Goal: Contribute content: Contribute content

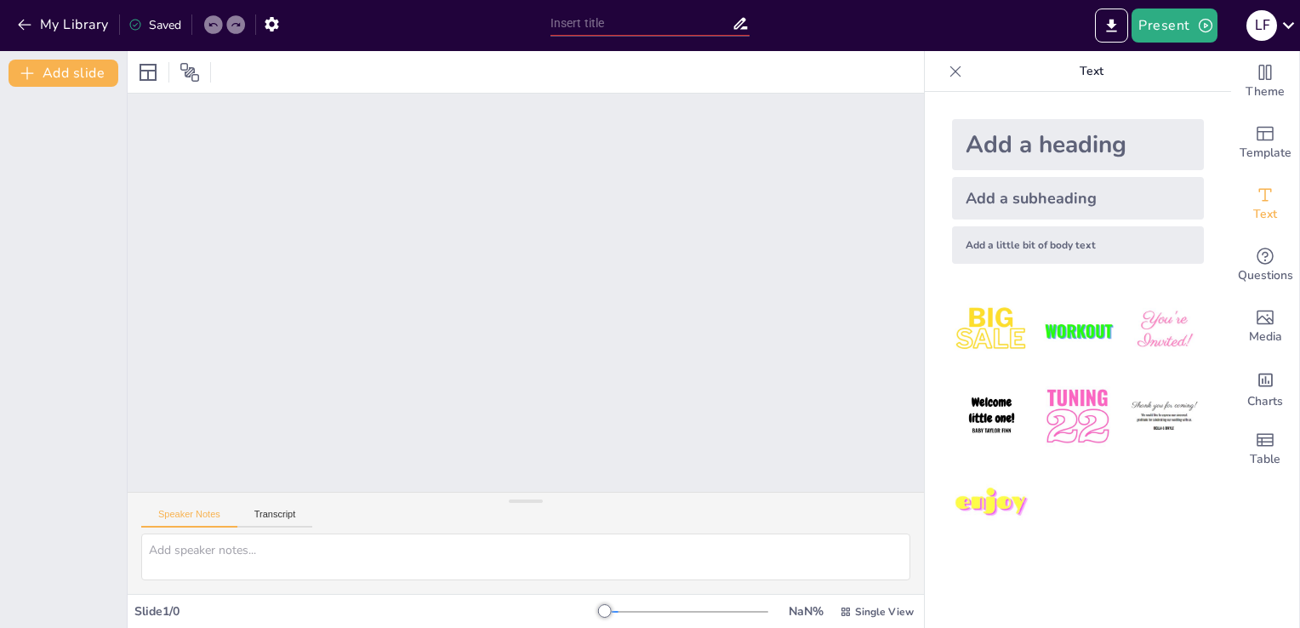
click at [794, 390] on div at bounding box center [526, 293] width 796 height 398
click at [1290, 22] on icon at bounding box center [1288, 25] width 23 height 23
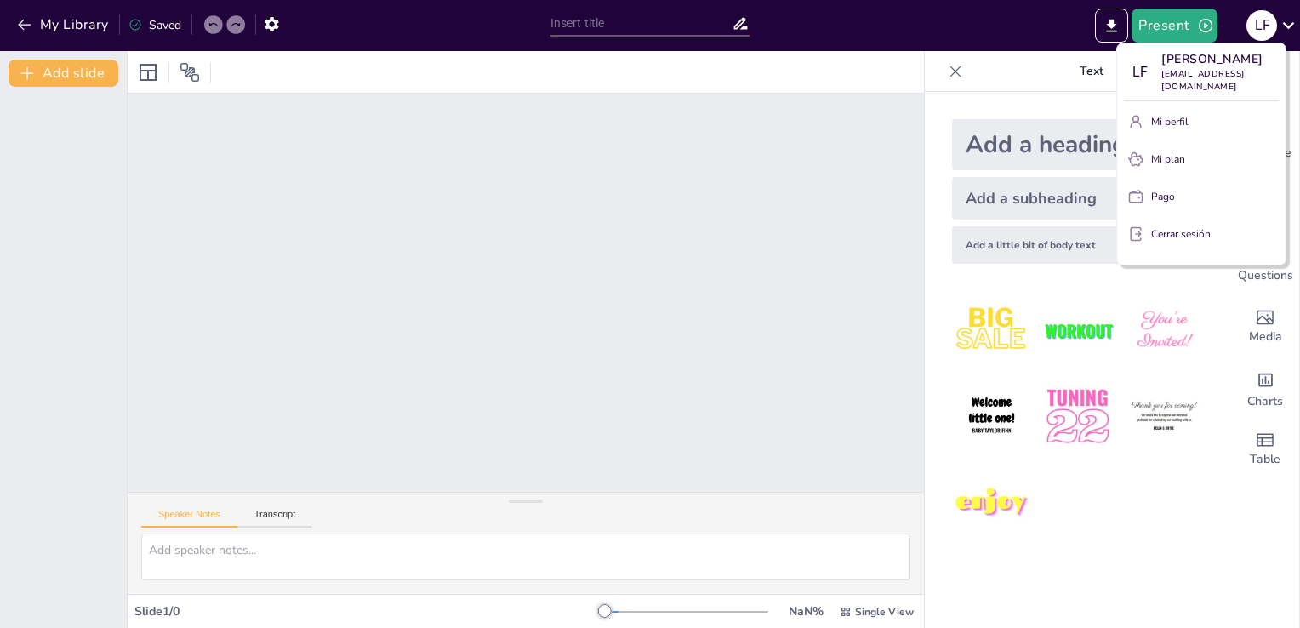
click at [1097, 122] on div at bounding box center [650, 314] width 1300 height 628
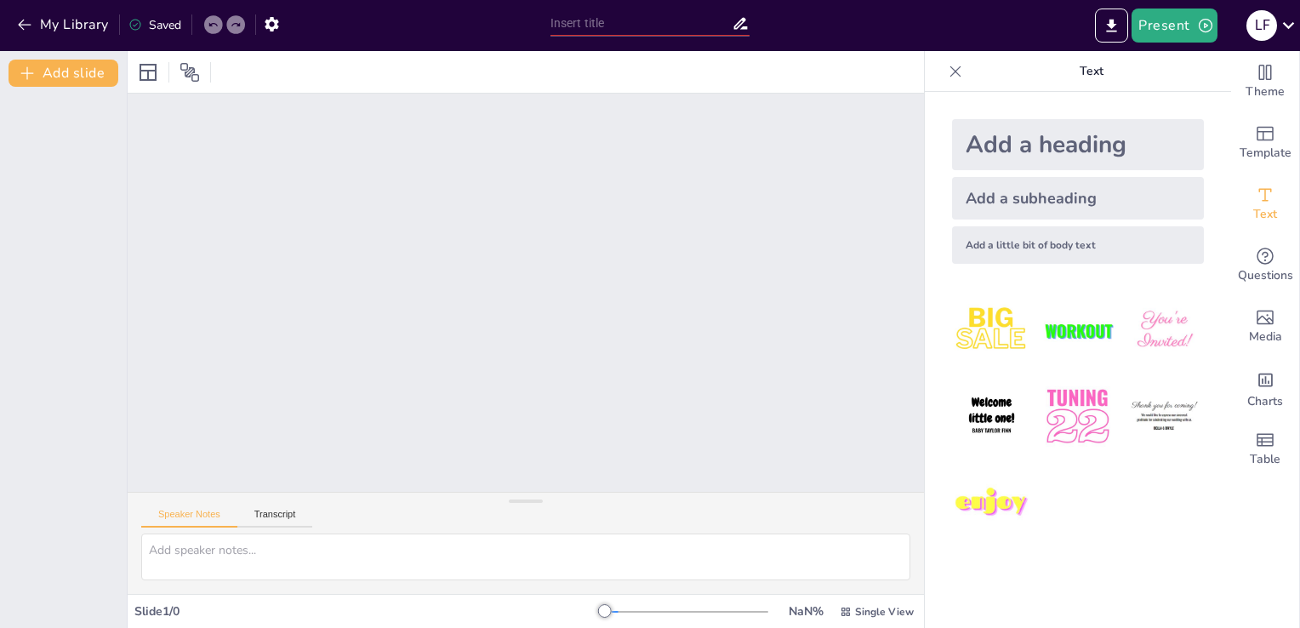
click at [1072, 71] on p "Text" at bounding box center [1091, 71] width 245 height 41
click at [741, 64] on div at bounding box center [526, 72] width 796 height 42
click at [1290, 29] on icon at bounding box center [1288, 25] width 23 height 23
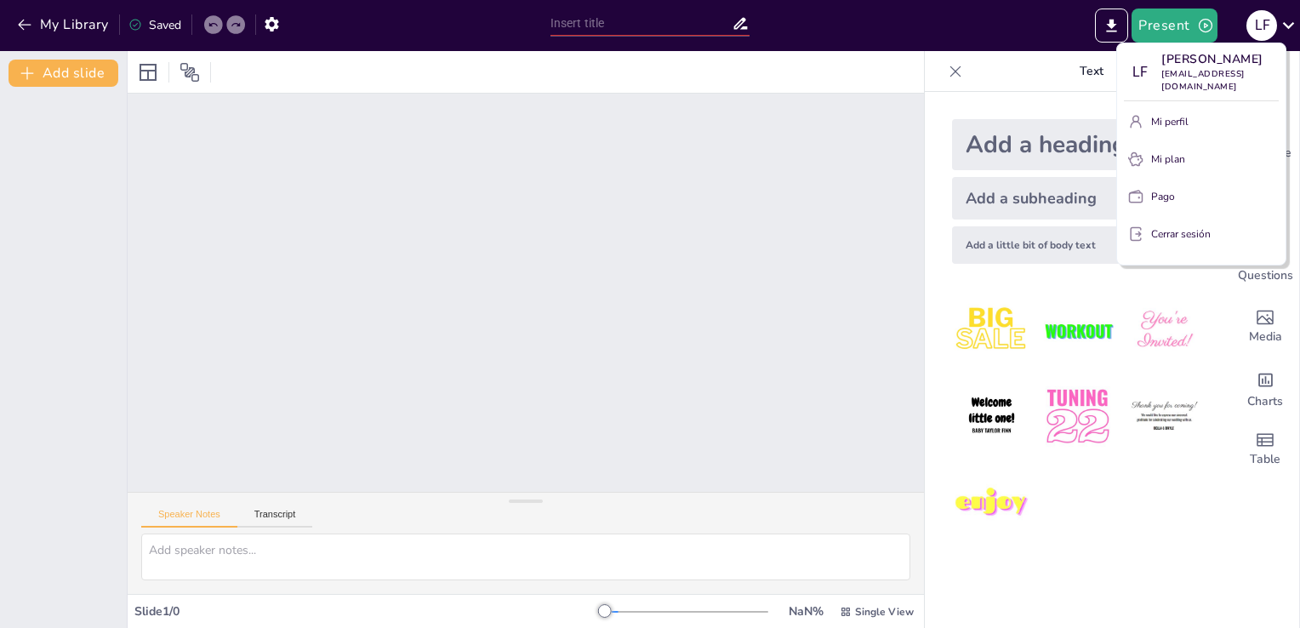
click at [1194, 20] on div at bounding box center [650, 314] width 1300 height 628
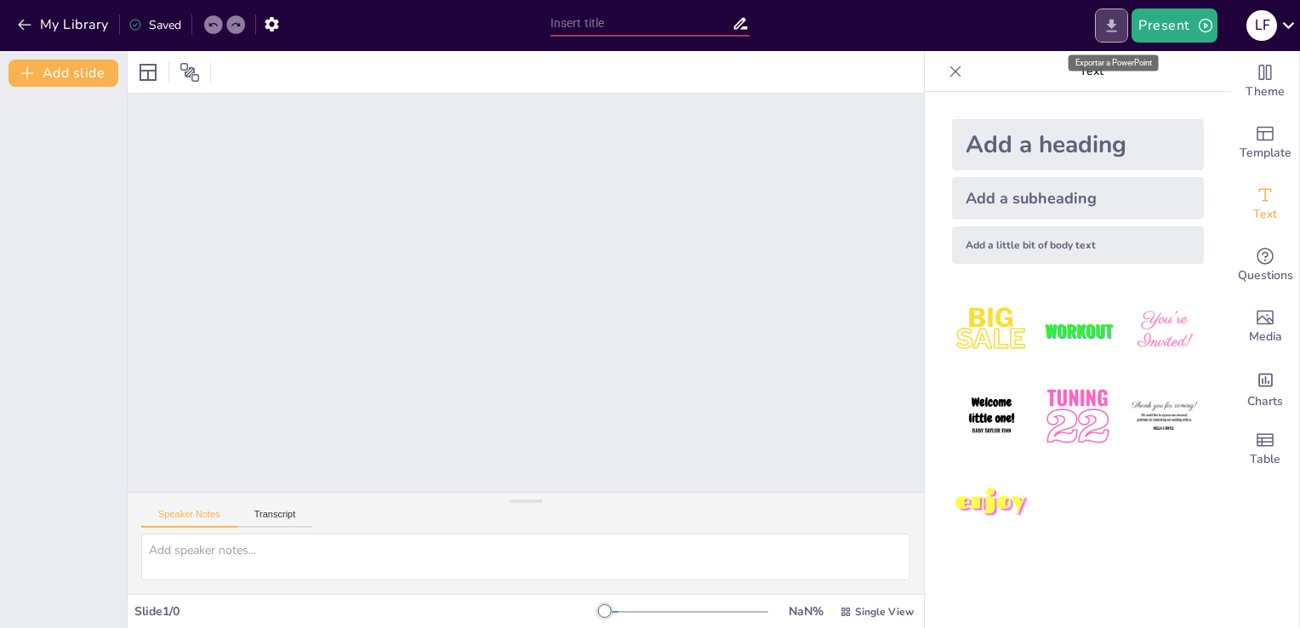
click at [1106, 25] on icon "Export to PowerPoint" at bounding box center [1111, 26] width 18 height 18
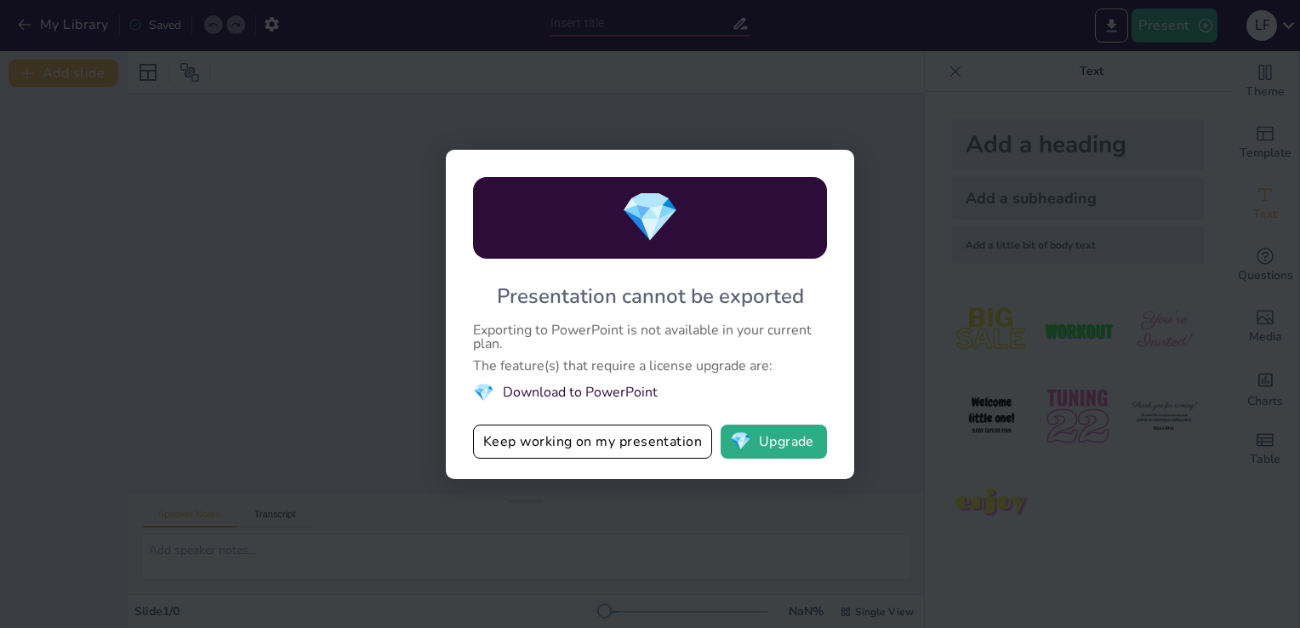
click at [395, 433] on div "💎 Presentation cannot be exported Exporting to PowerPoint is not available in y…" at bounding box center [650, 314] width 1300 height 628
click at [396, 427] on div "💎 Presentation cannot be exported Exporting to PowerPoint is not available in y…" at bounding box center [650, 314] width 1300 height 628
click at [624, 427] on button "Keep working on my presentation" at bounding box center [592, 441] width 239 height 34
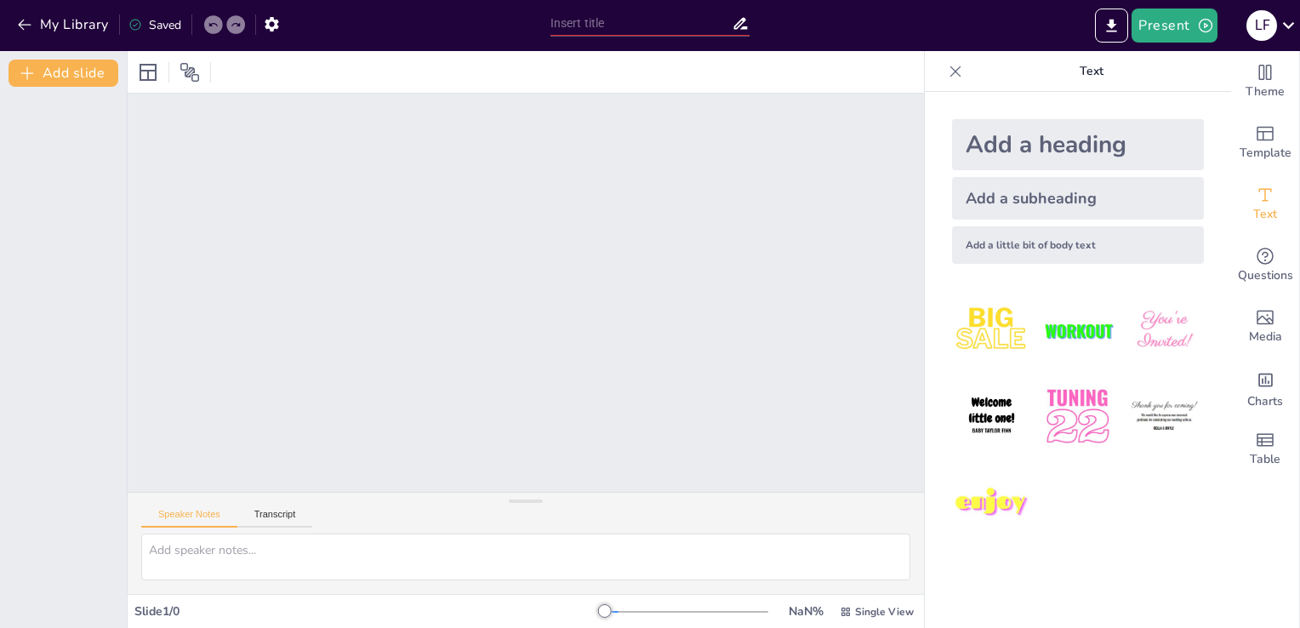
click at [572, 399] on div at bounding box center [526, 293] width 796 height 398
click at [392, 215] on div at bounding box center [526, 293] width 796 height 398
click at [155, 70] on icon at bounding box center [148, 72] width 17 height 17
click at [177, 77] on div at bounding box center [189, 72] width 27 height 27
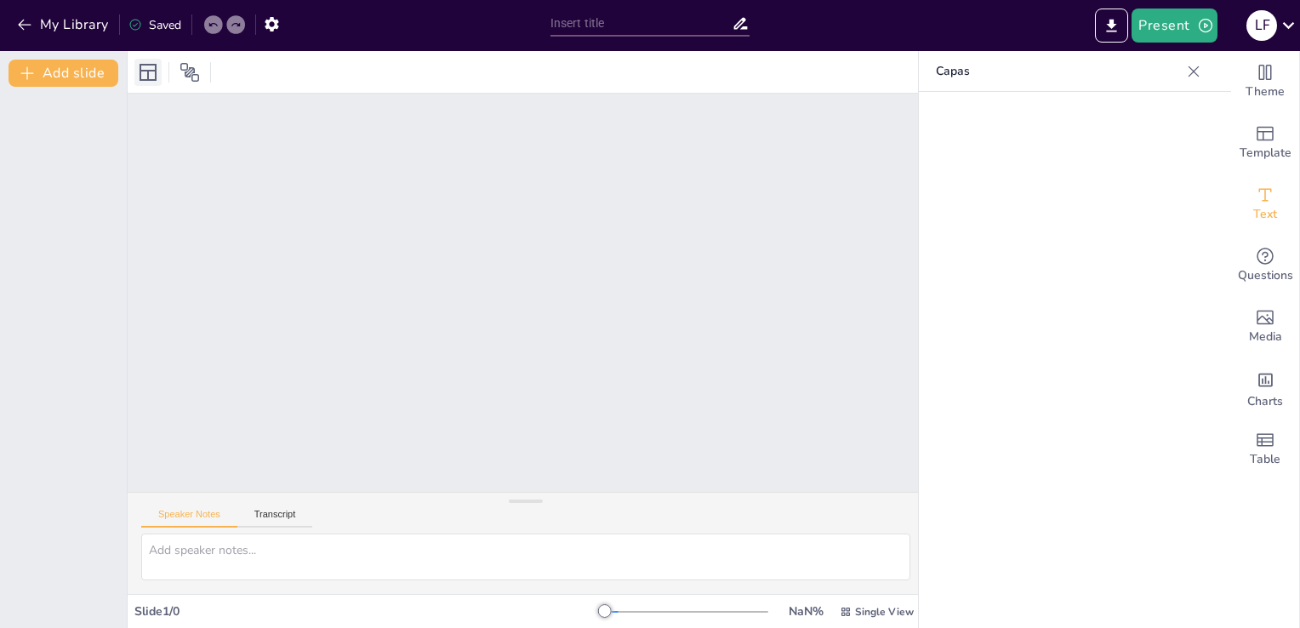
click at [142, 66] on icon at bounding box center [148, 72] width 20 height 20
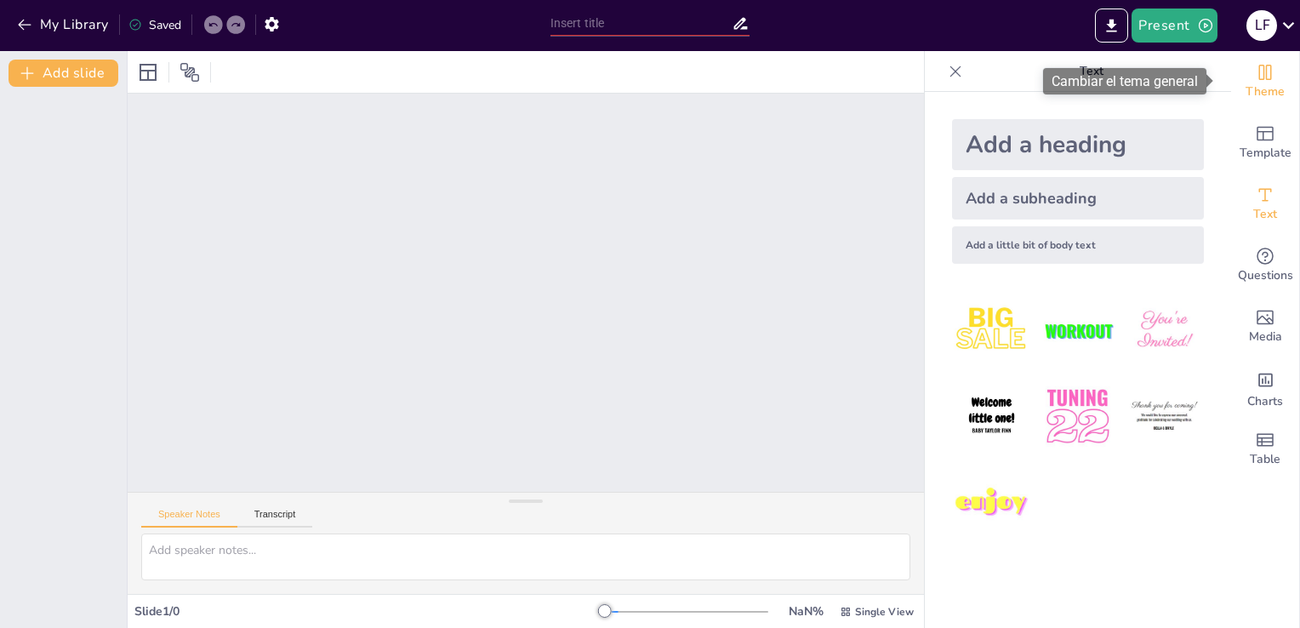
click at [1256, 73] on icon "Change the overall theme" at bounding box center [1265, 72] width 20 height 20
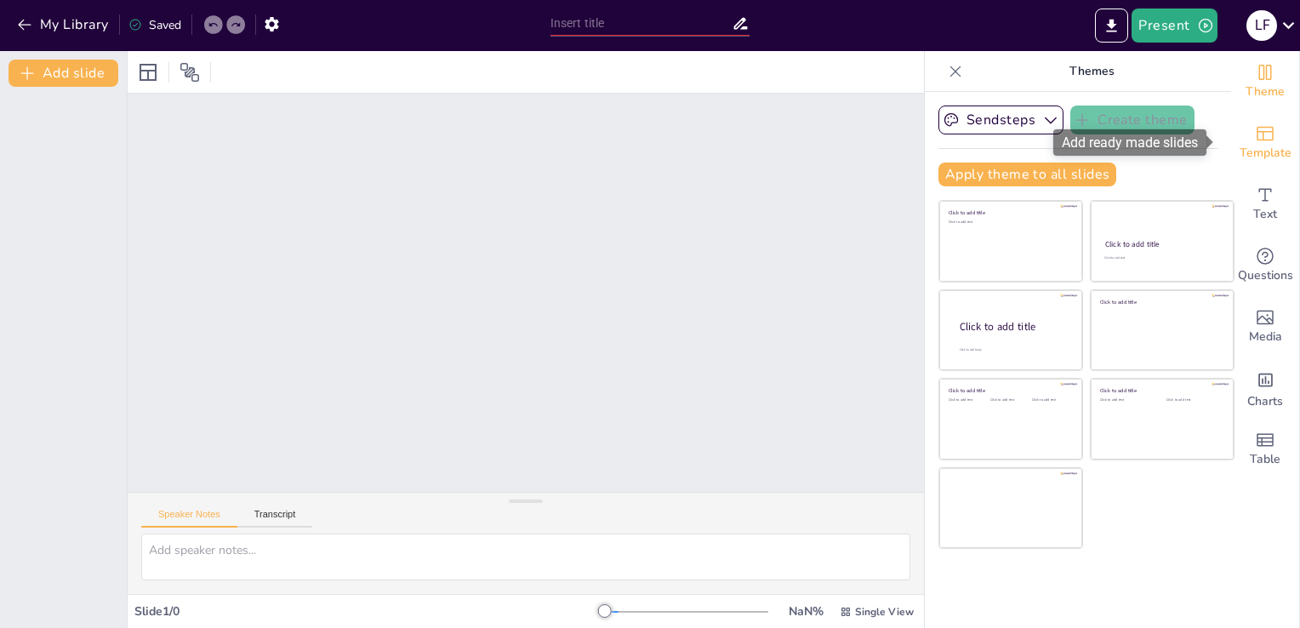
click at [1252, 121] on div "Template" at bounding box center [1265, 142] width 68 height 61
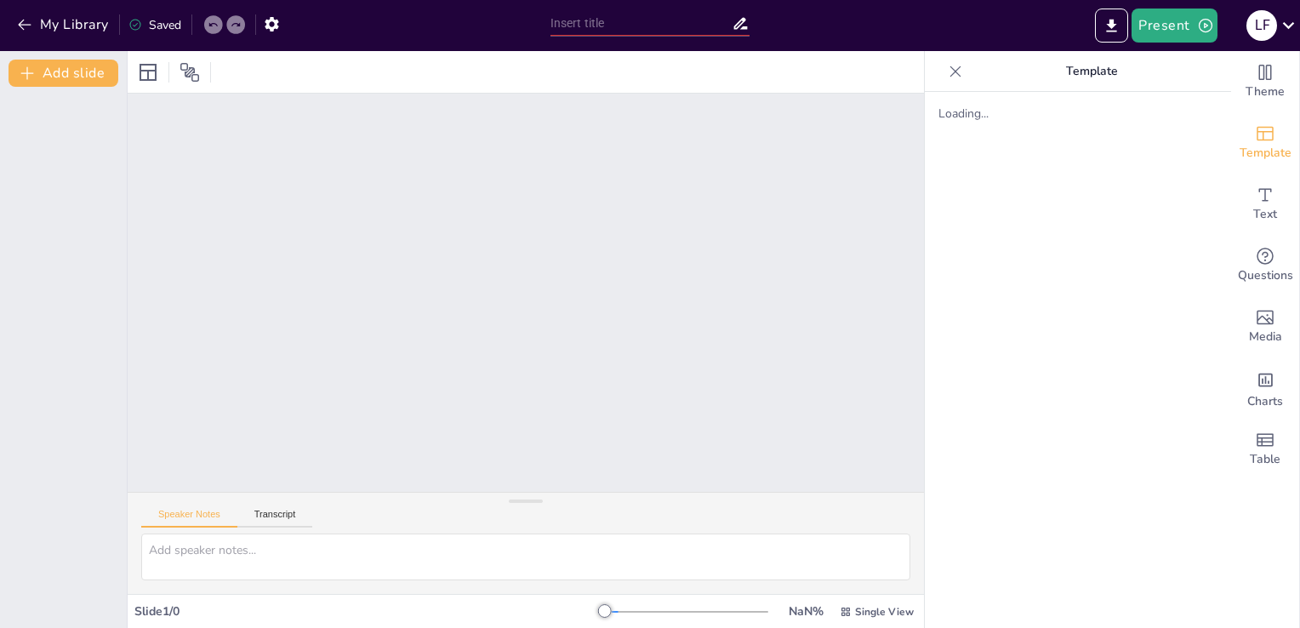
click at [241, 58] on div at bounding box center [526, 72] width 796 height 42
click at [154, 74] on icon at bounding box center [148, 72] width 20 height 20
click at [1182, 21] on button "Present" at bounding box center [1173, 26] width 85 height 34
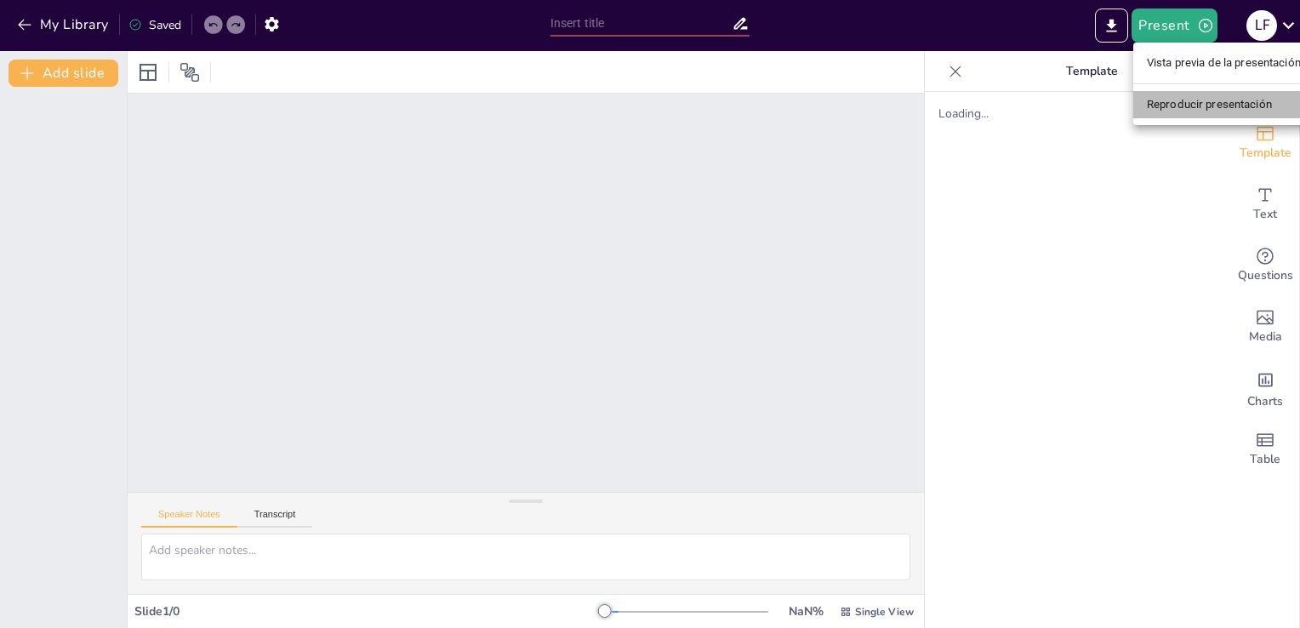
click at [1213, 95] on li "Reproducir presentación" at bounding box center [1223, 104] width 181 height 27
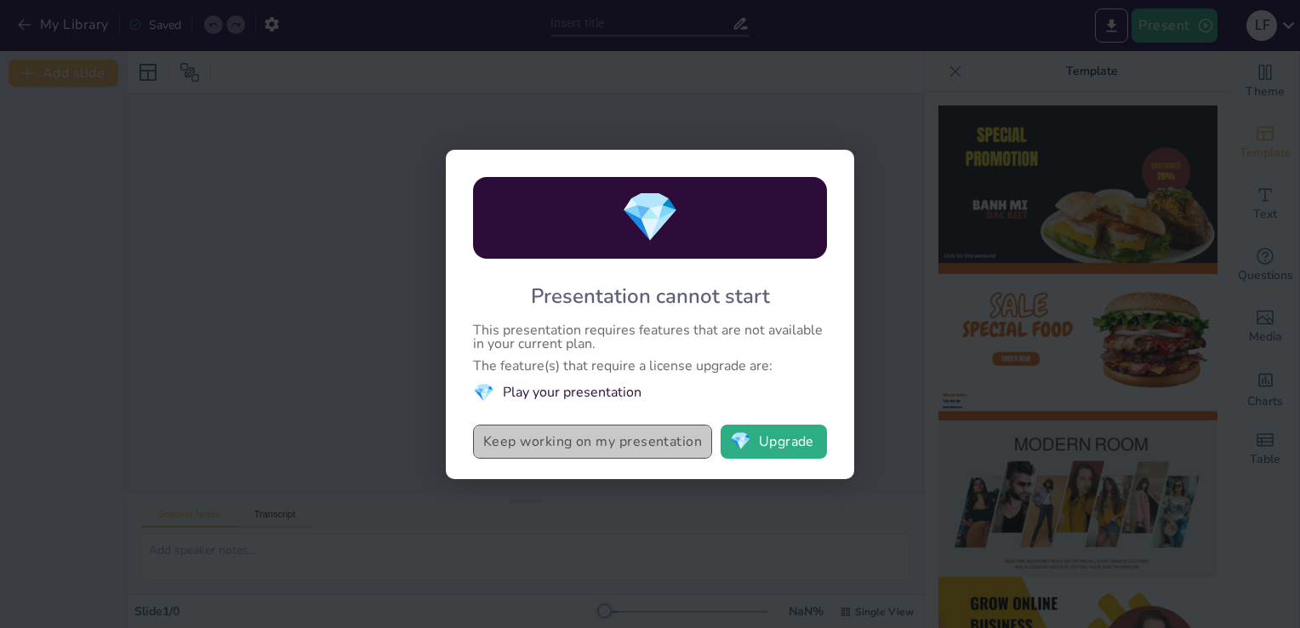
click at [669, 448] on button "Keep working on my presentation" at bounding box center [592, 441] width 239 height 34
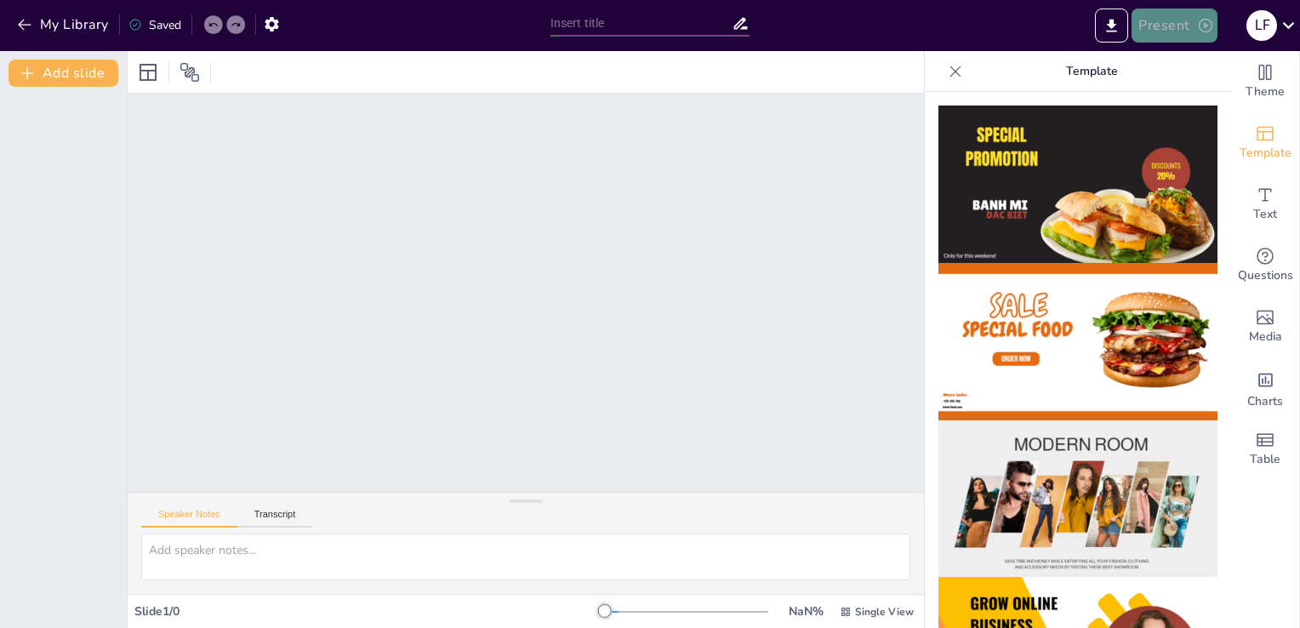
click at [1150, 17] on button "Present" at bounding box center [1173, 26] width 85 height 34
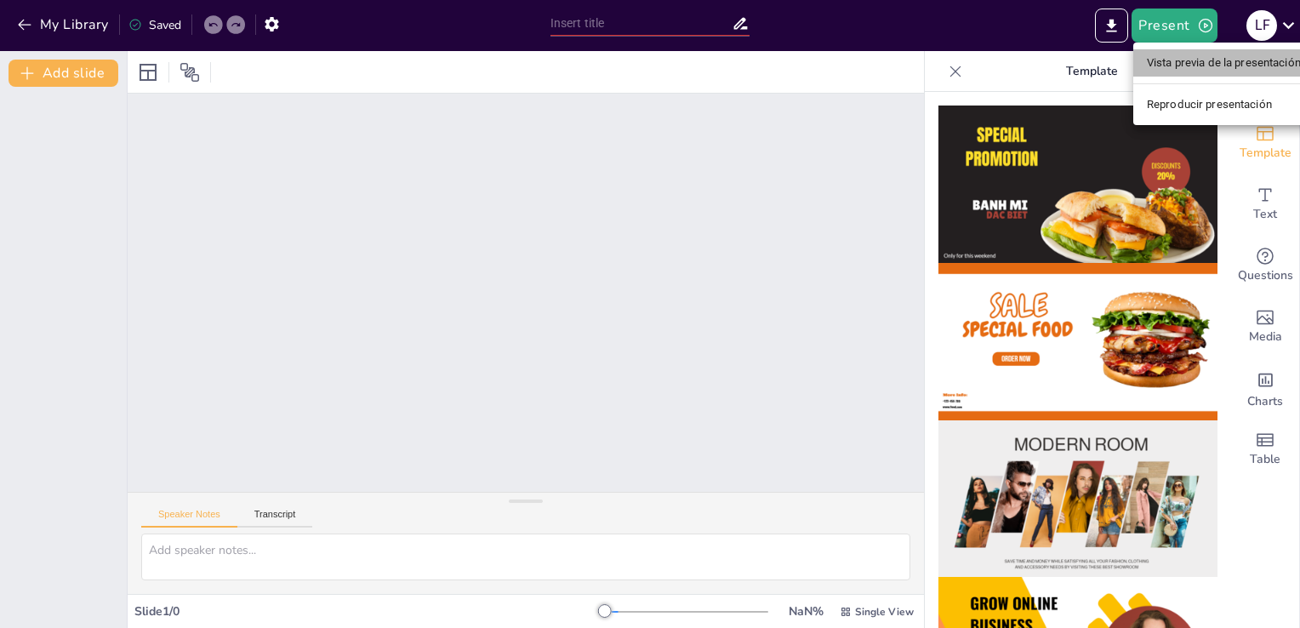
click at [1175, 70] on li "Vista previa de la presentación" at bounding box center [1223, 62] width 181 height 27
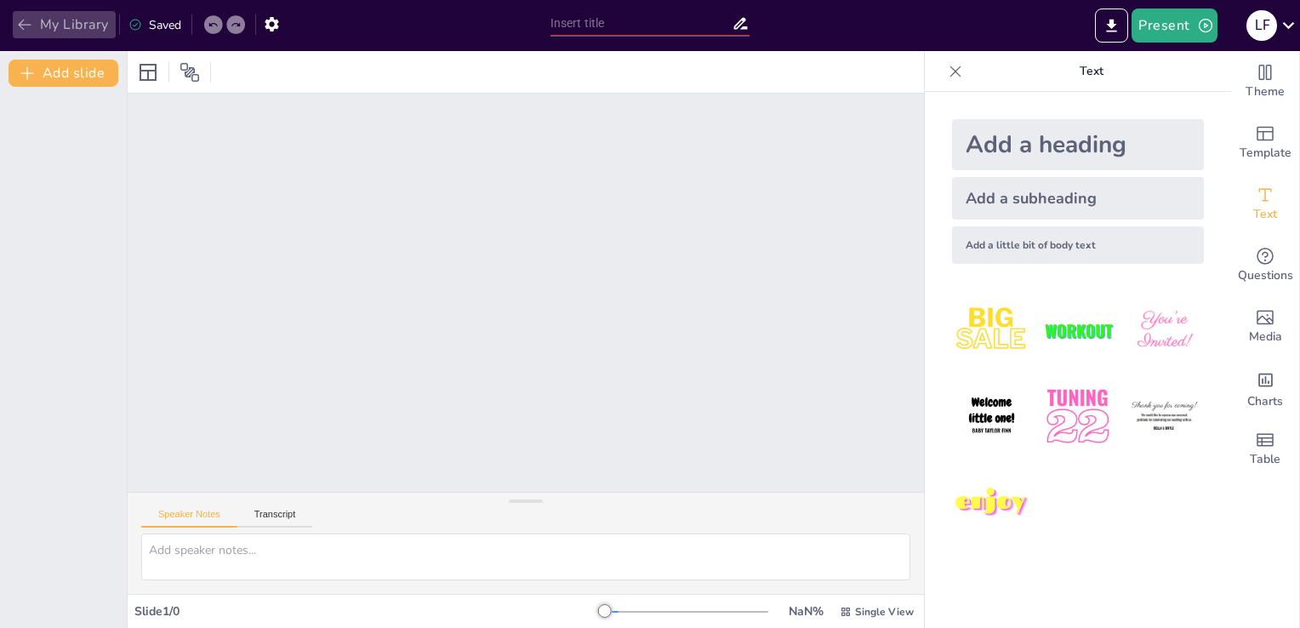
click at [23, 27] on icon "button" at bounding box center [24, 24] width 17 height 17
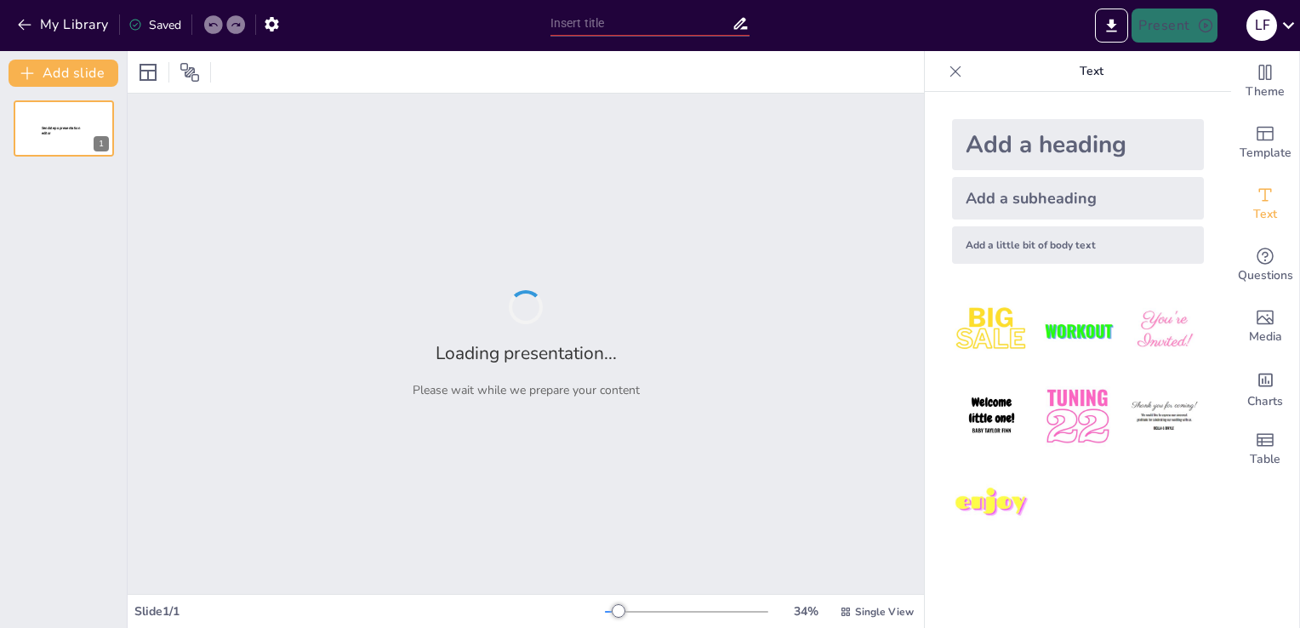
type input "[PERSON_NAME]: Un Viaje a Través de la Historia y la Cultura"
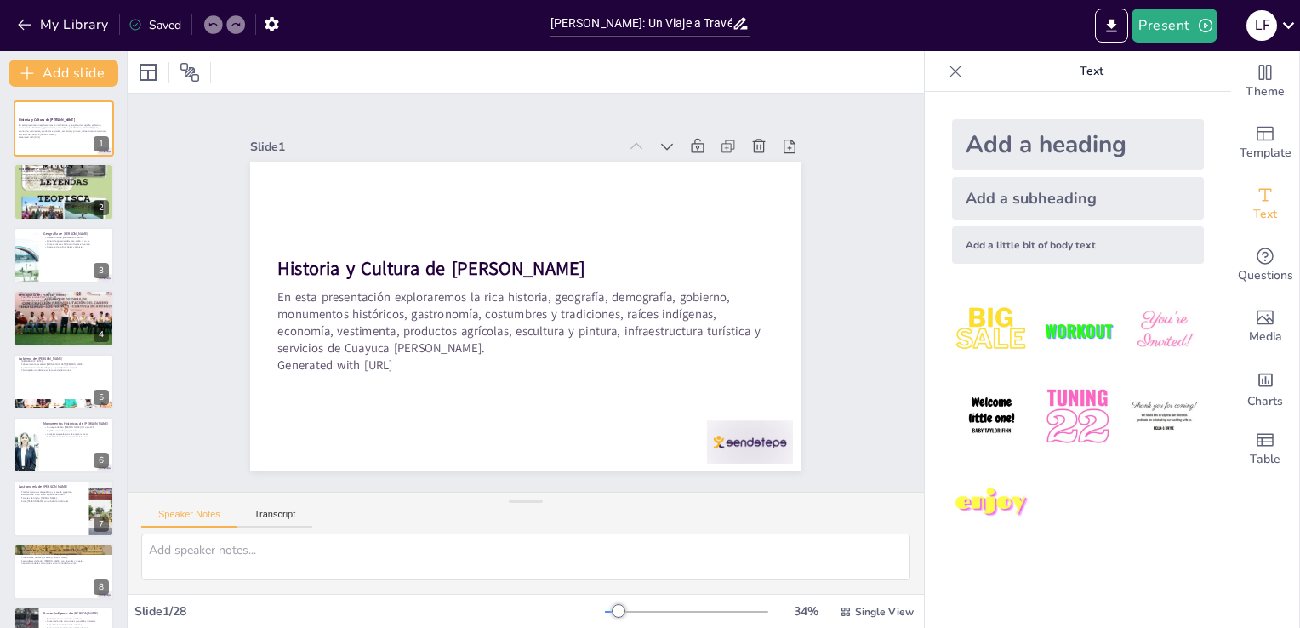
checkbox input "true"
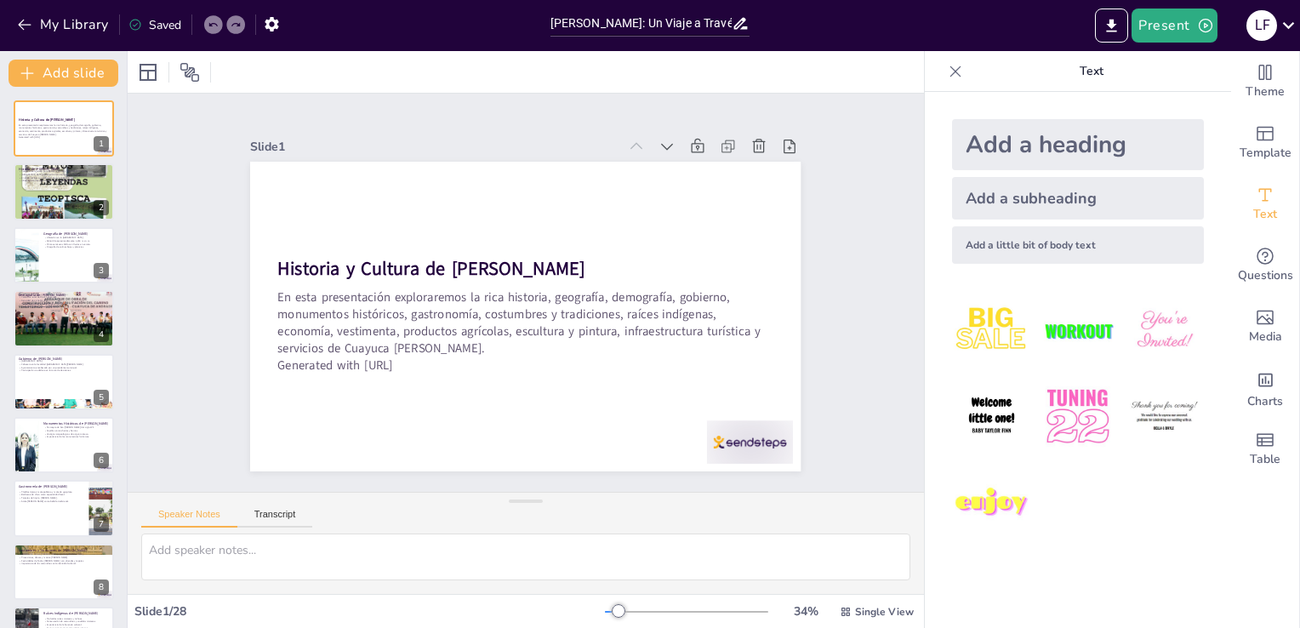
checkbox input "true"
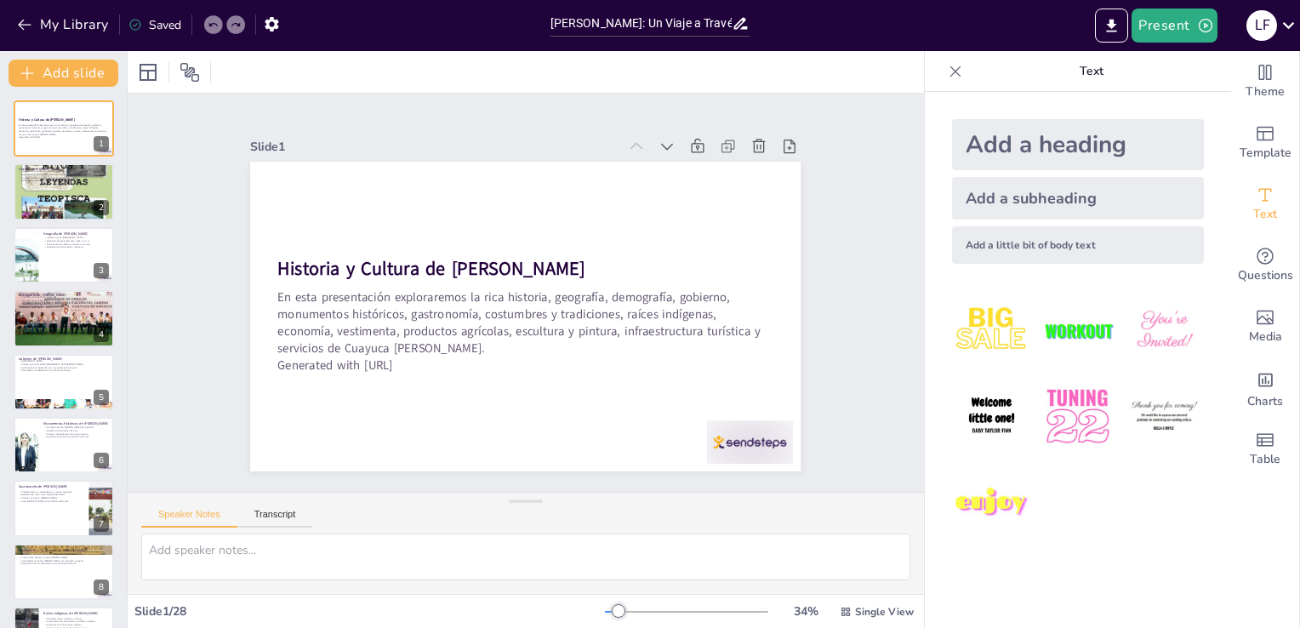
checkbox input "true"
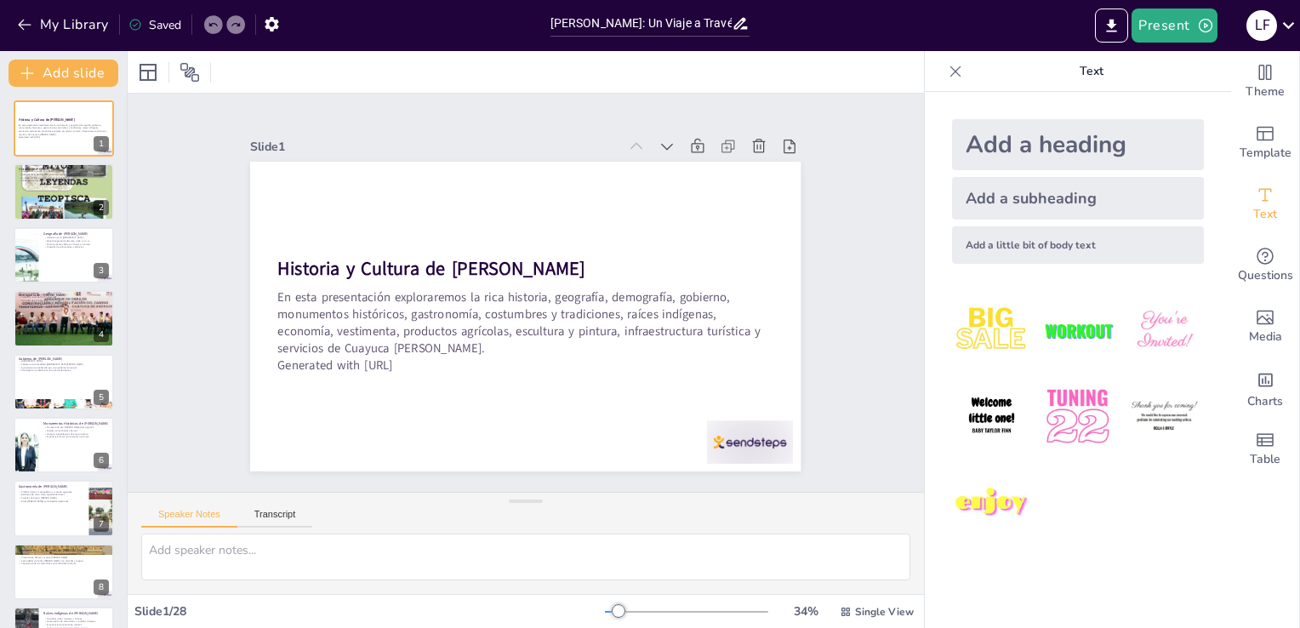
checkbox input "true"
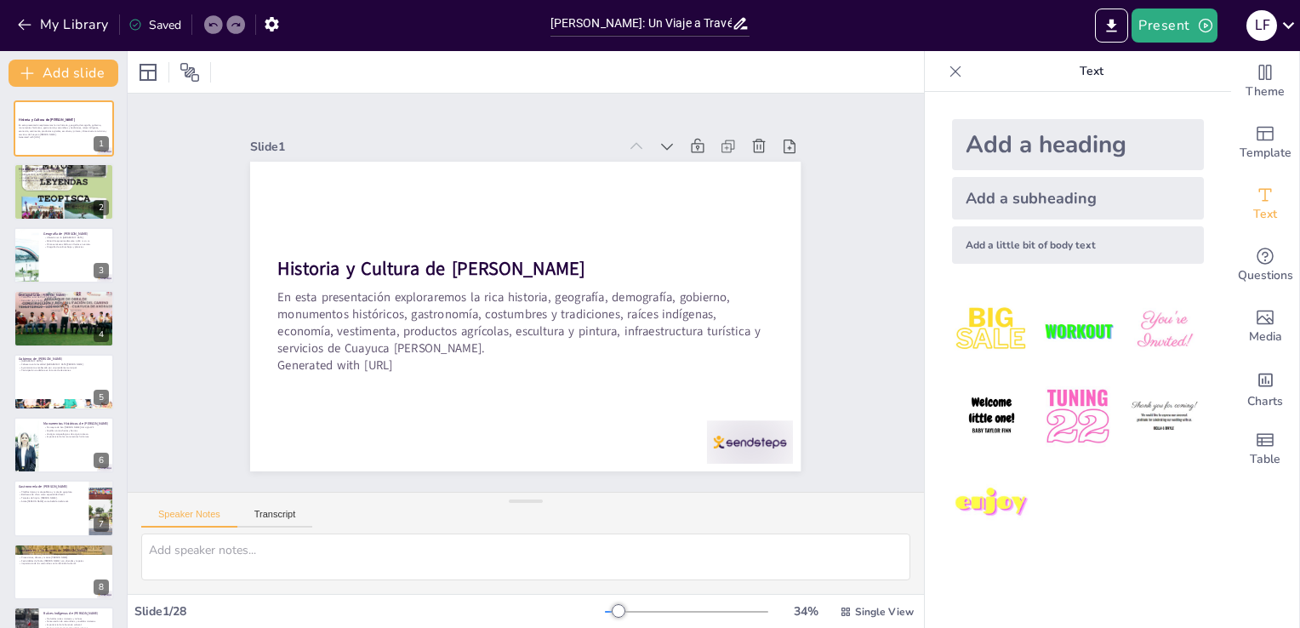
checkbox input "true"
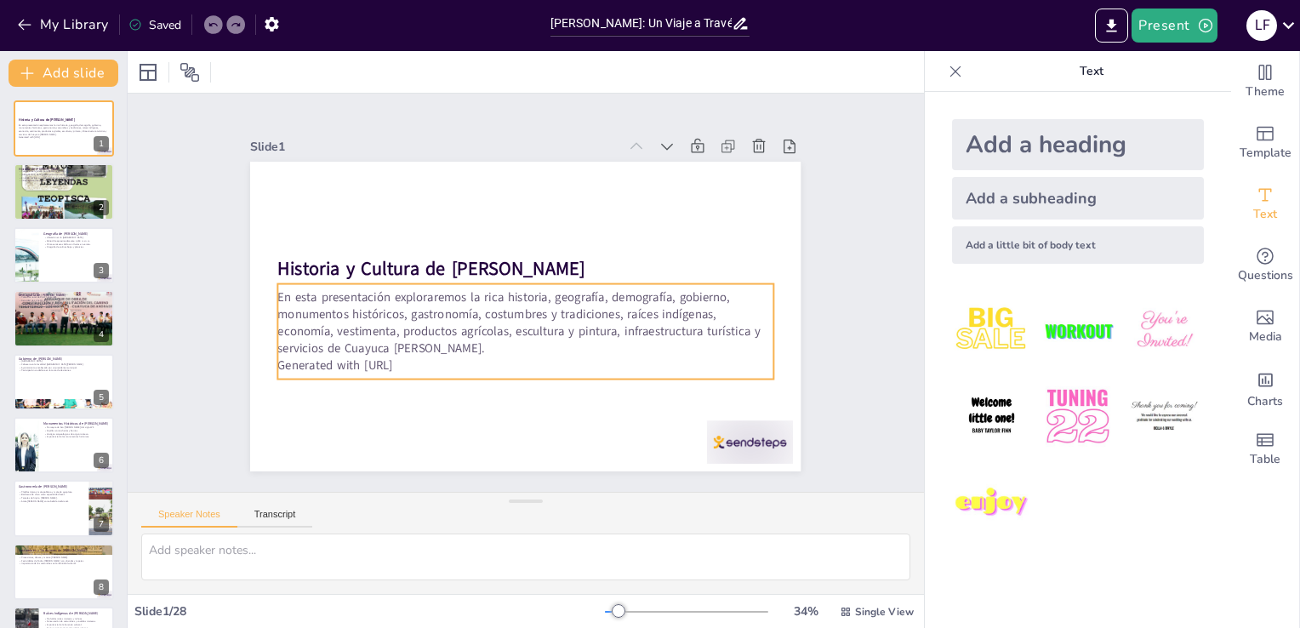
checkbox input "true"
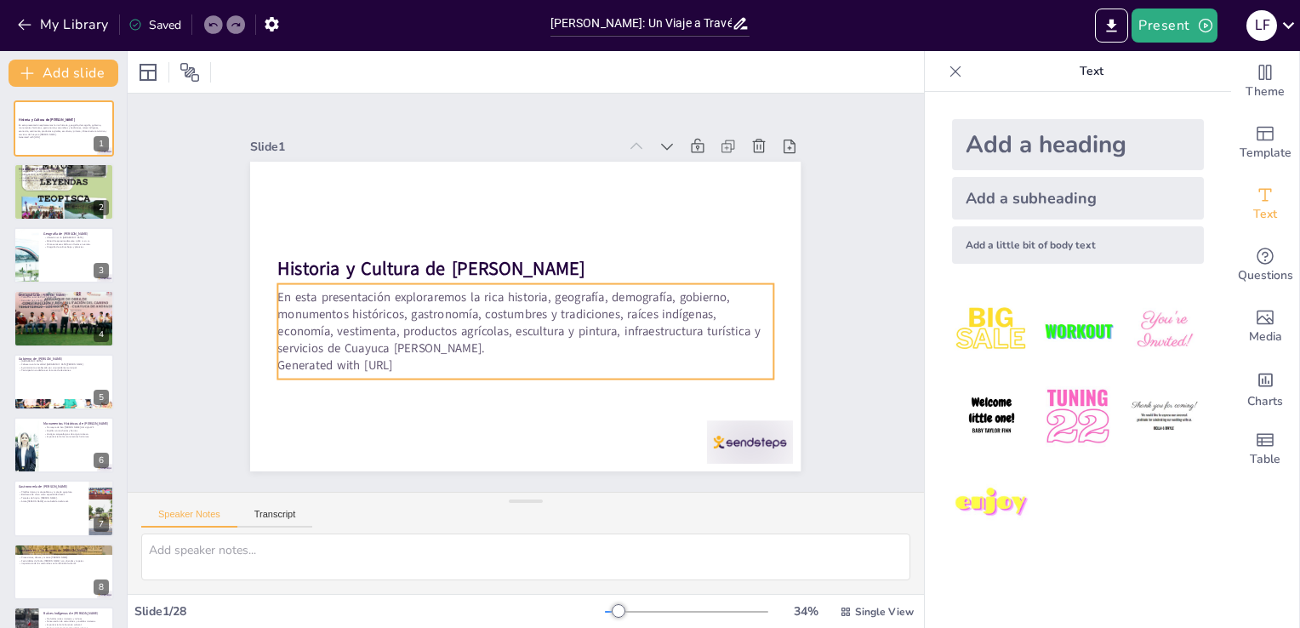
checkbox input "true"
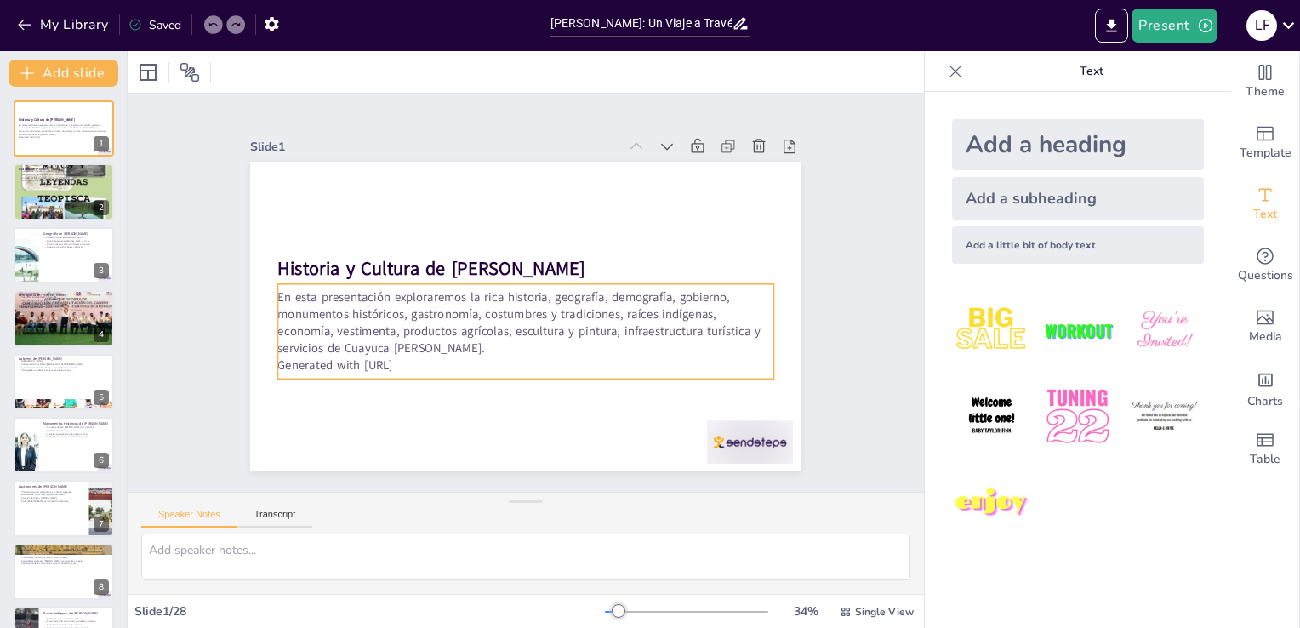
checkbox input "true"
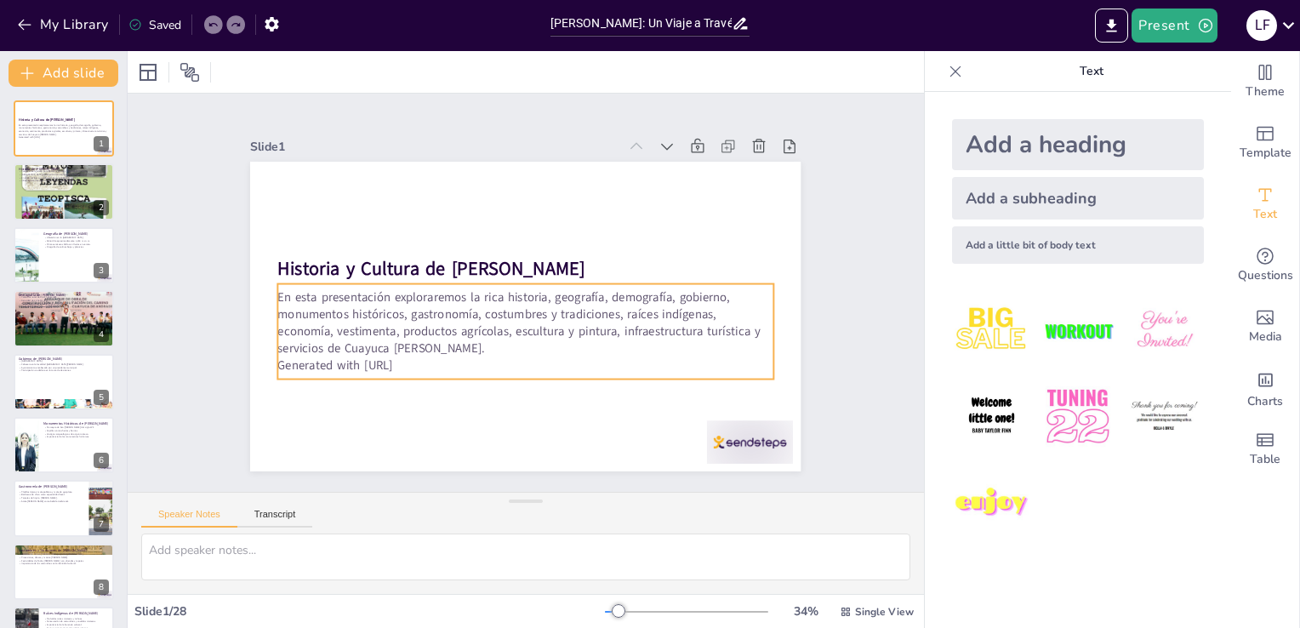
checkbox input "true"
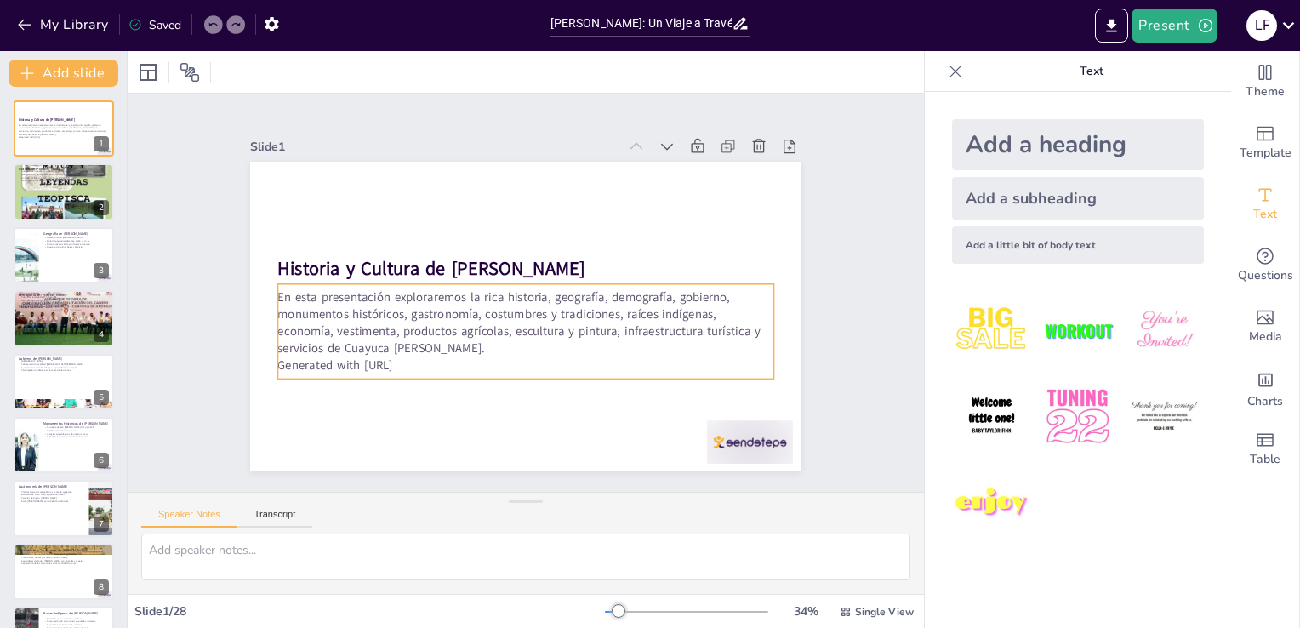
checkbox input "true"
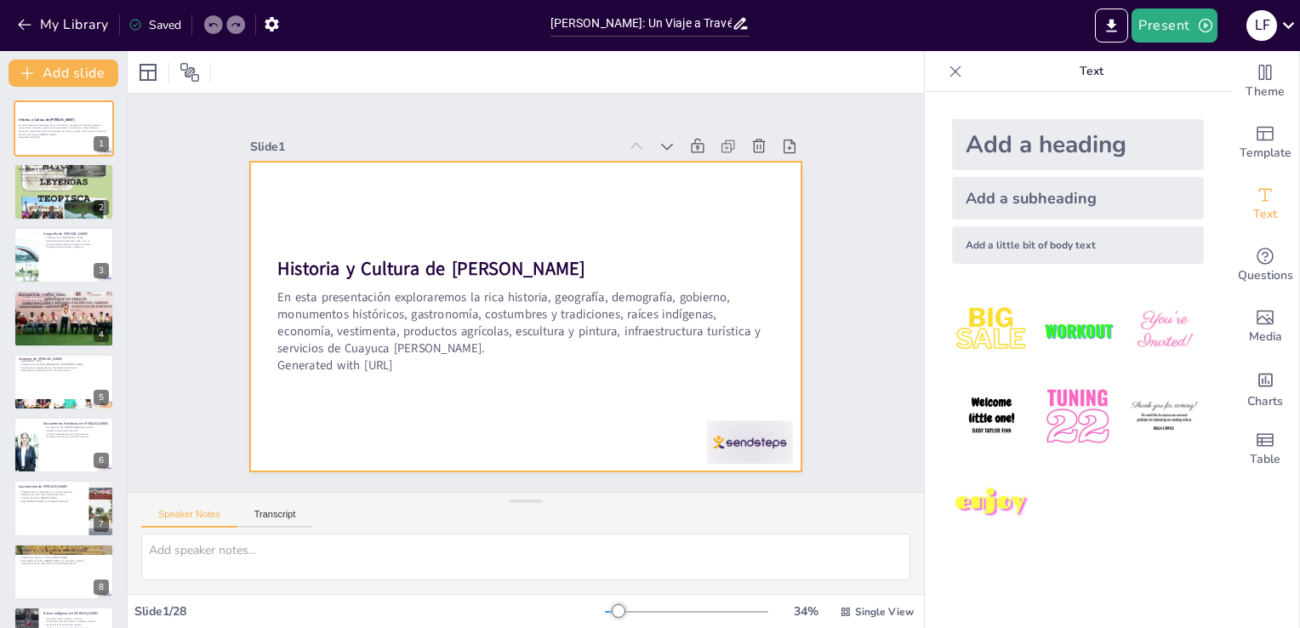
checkbox input "true"
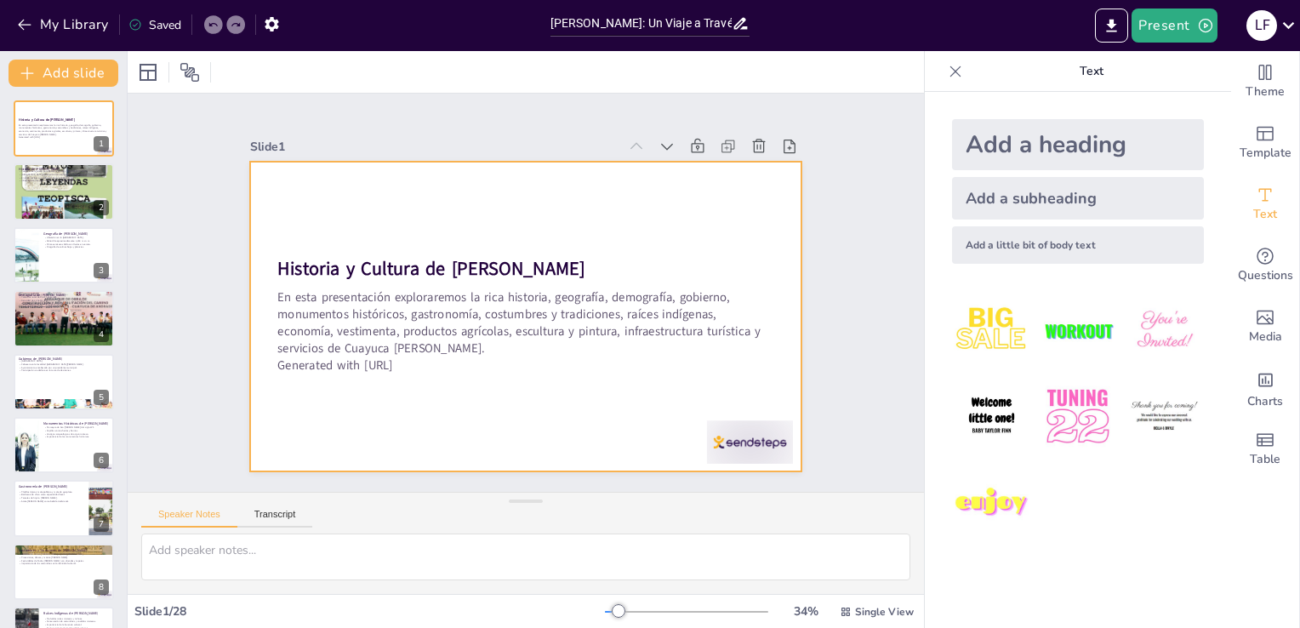
checkbox input "true"
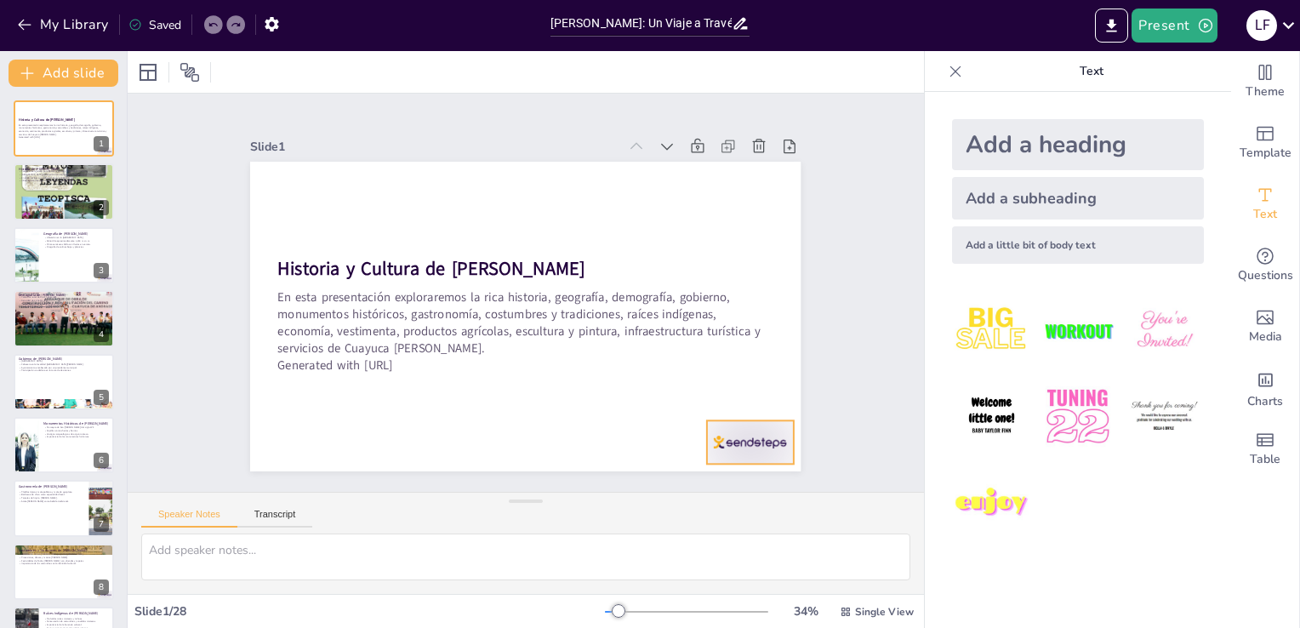
checkbox input "true"
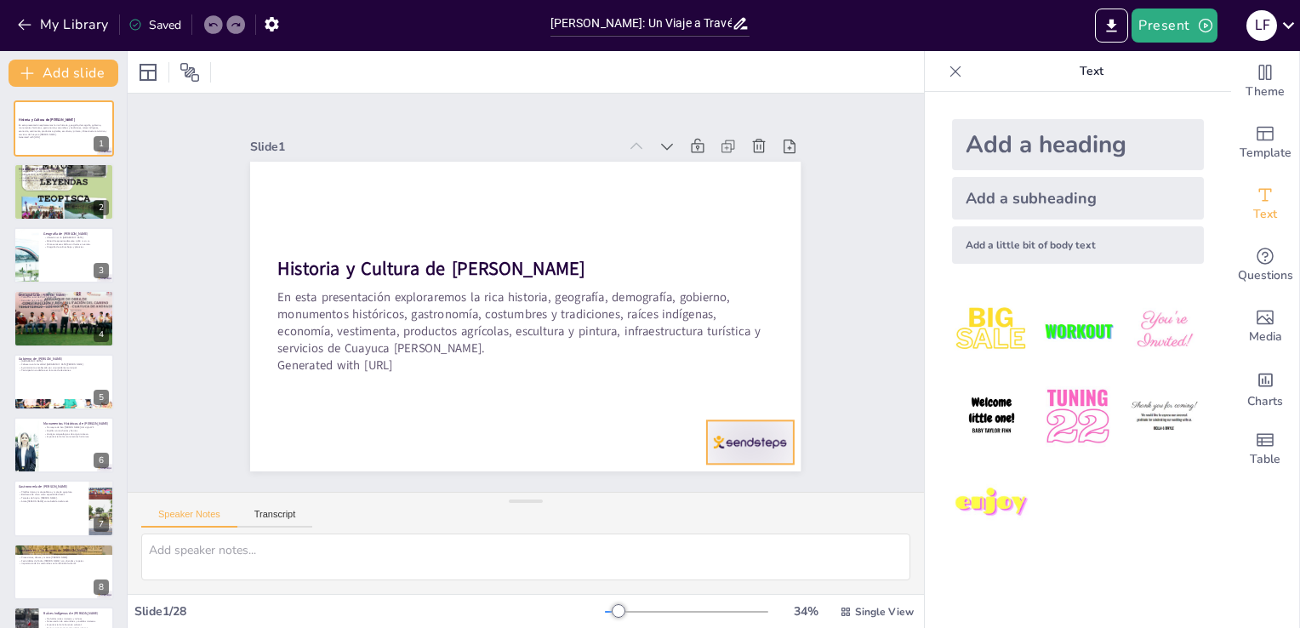
checkbox input "true"
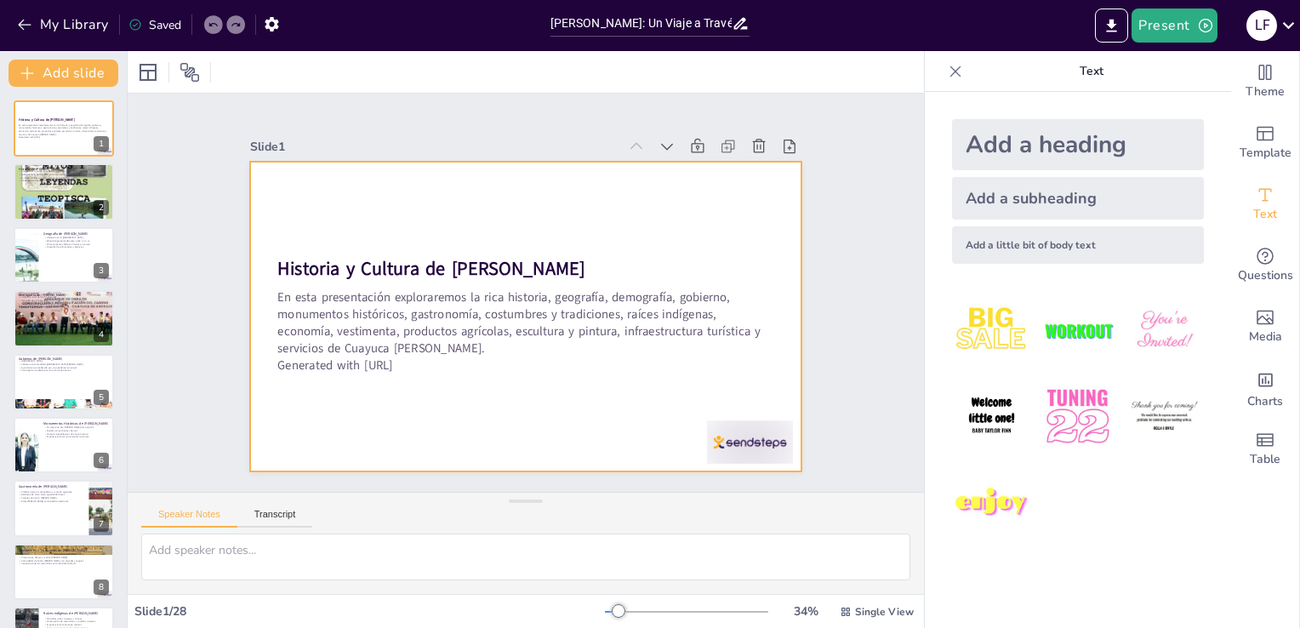
checkbox input "true"
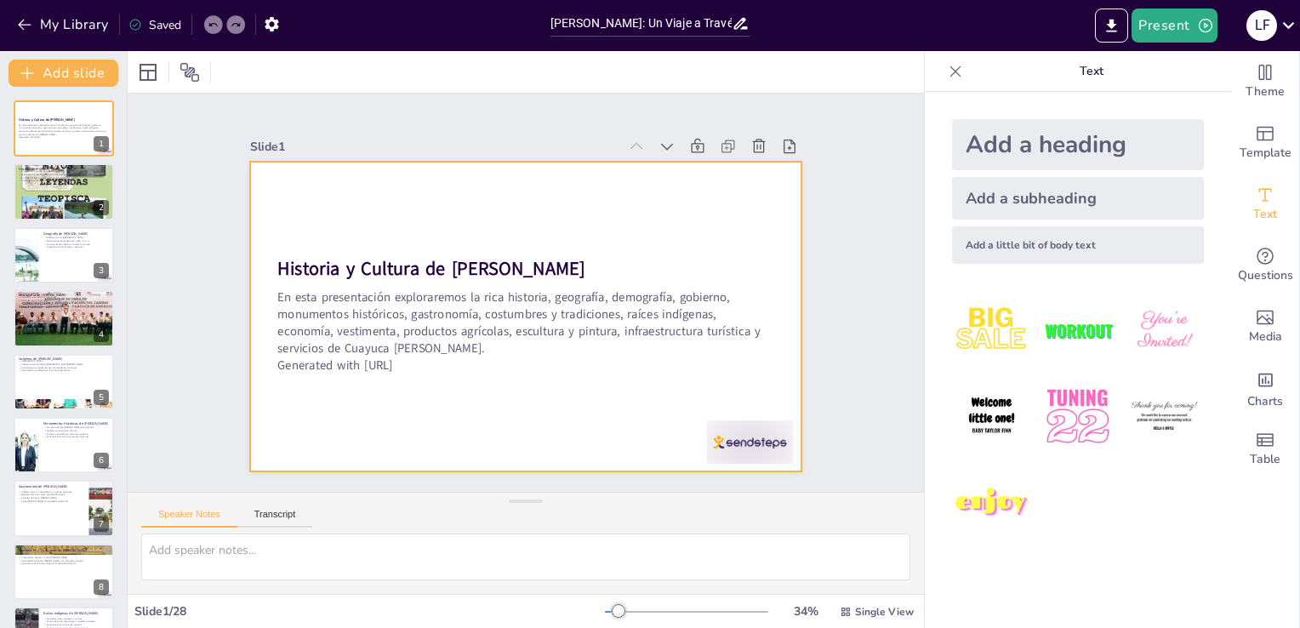
checkbox input "true"
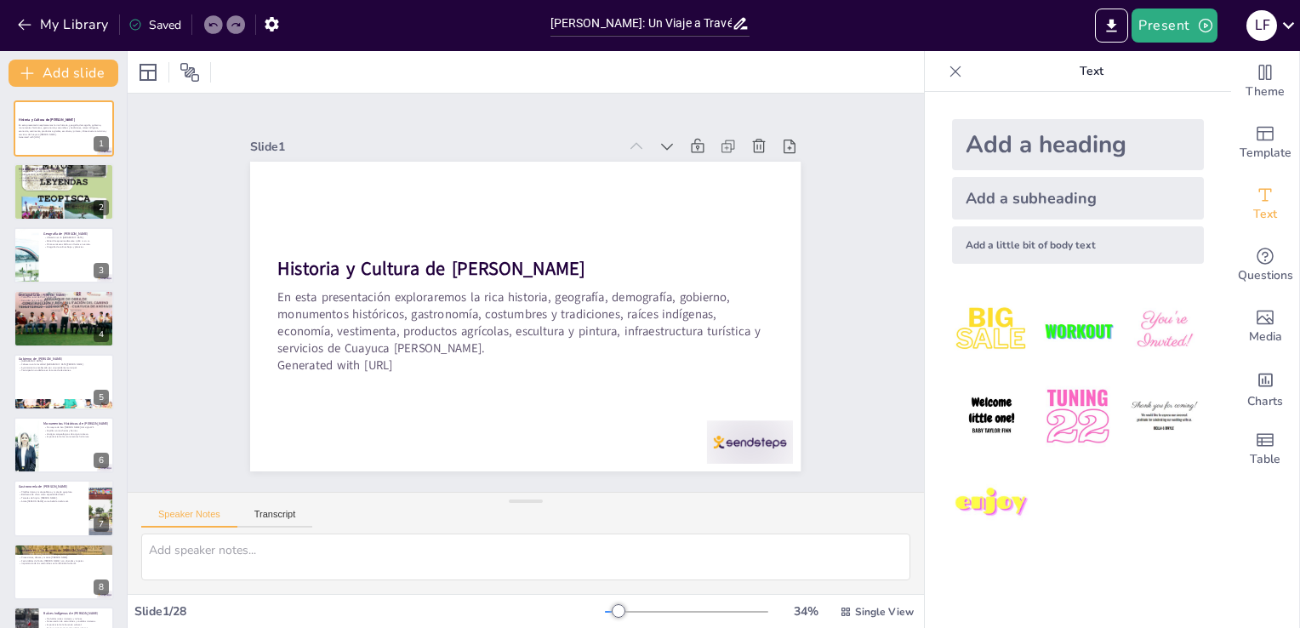
checkbox input "true"
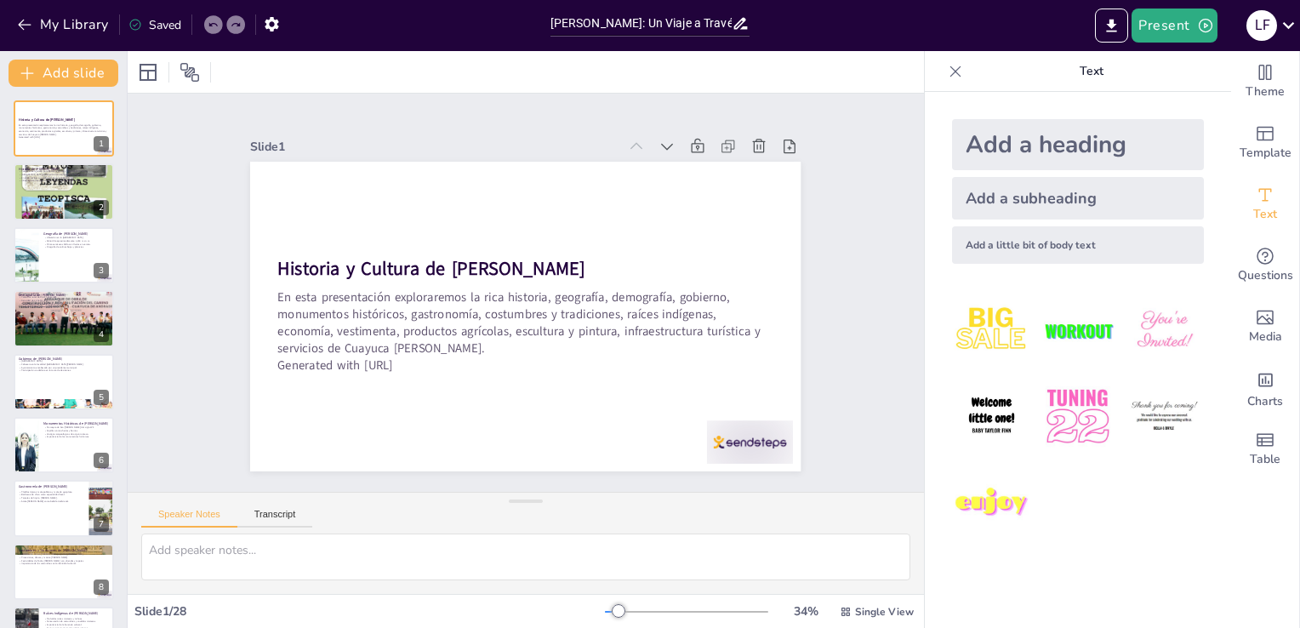
checkbox input "true"
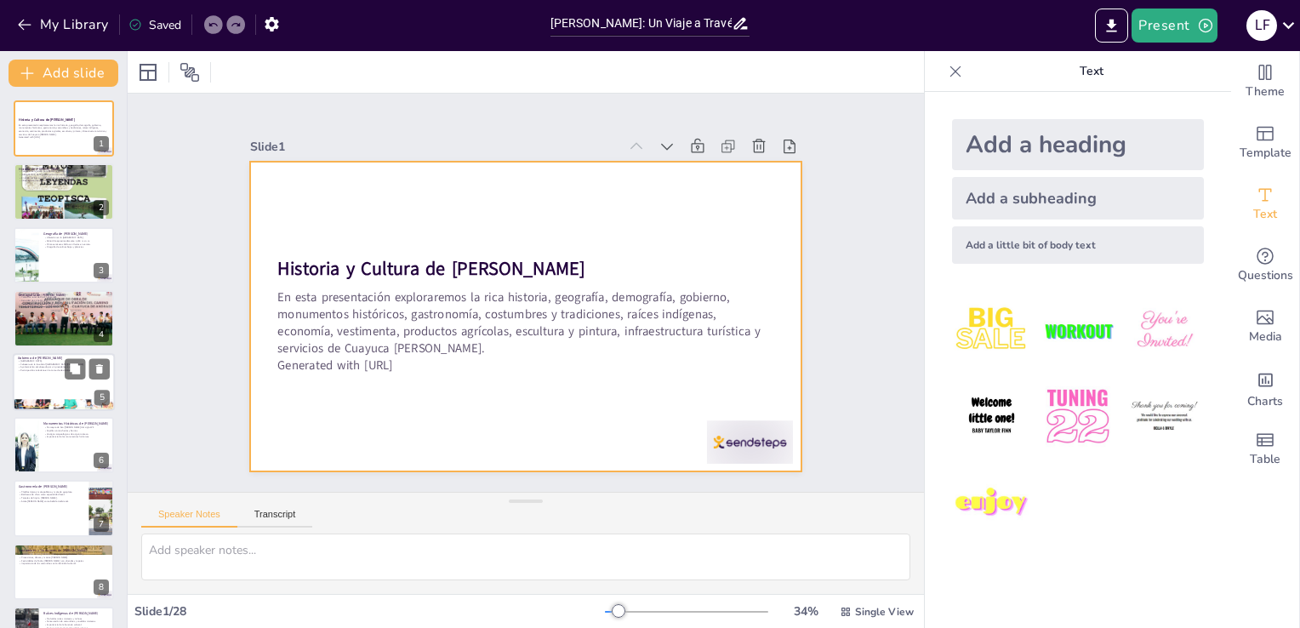
checkbox input "true"
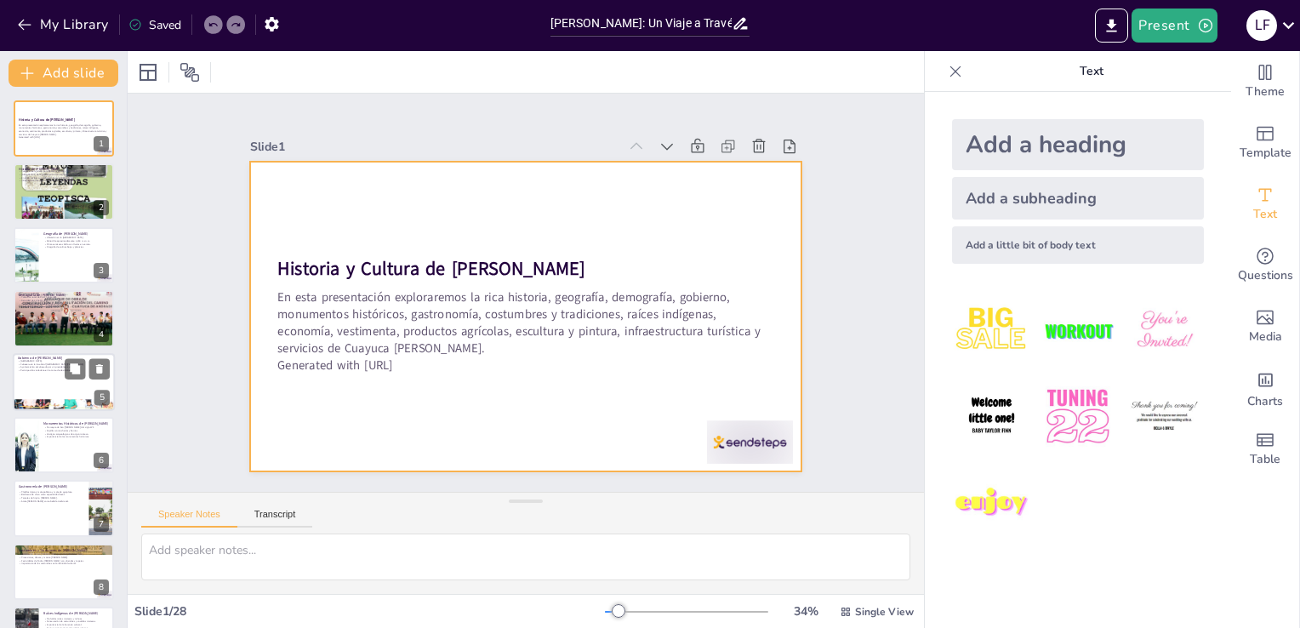
checkbox input "true"
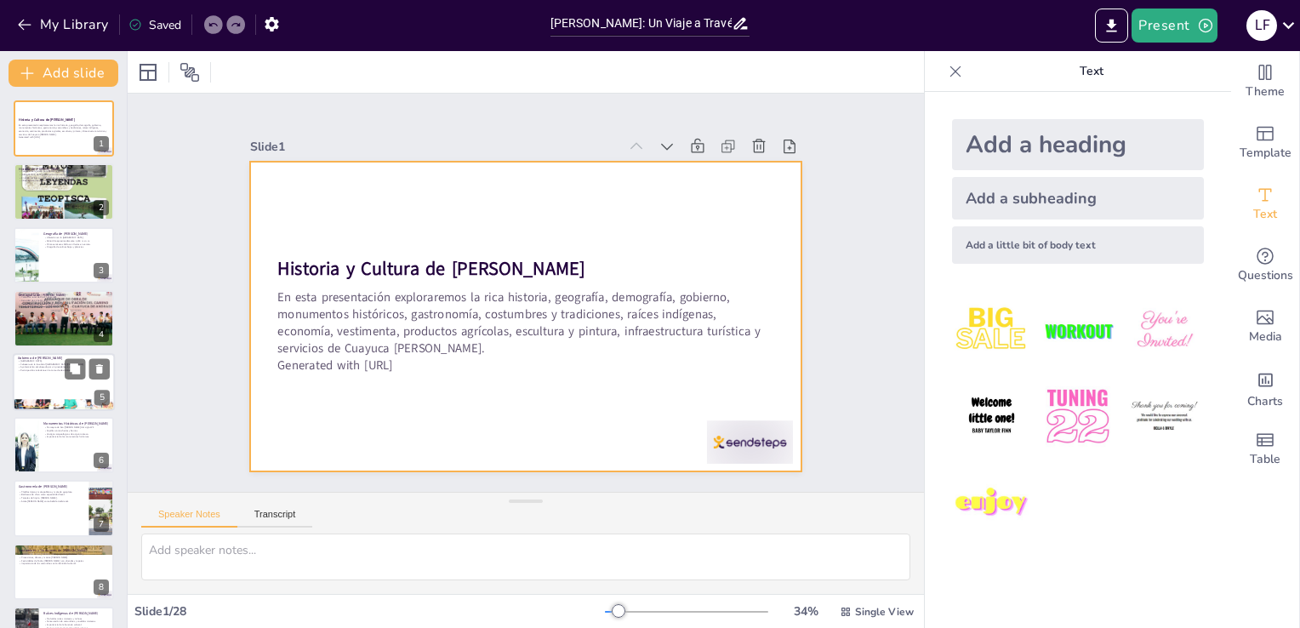
checkbox input "true"
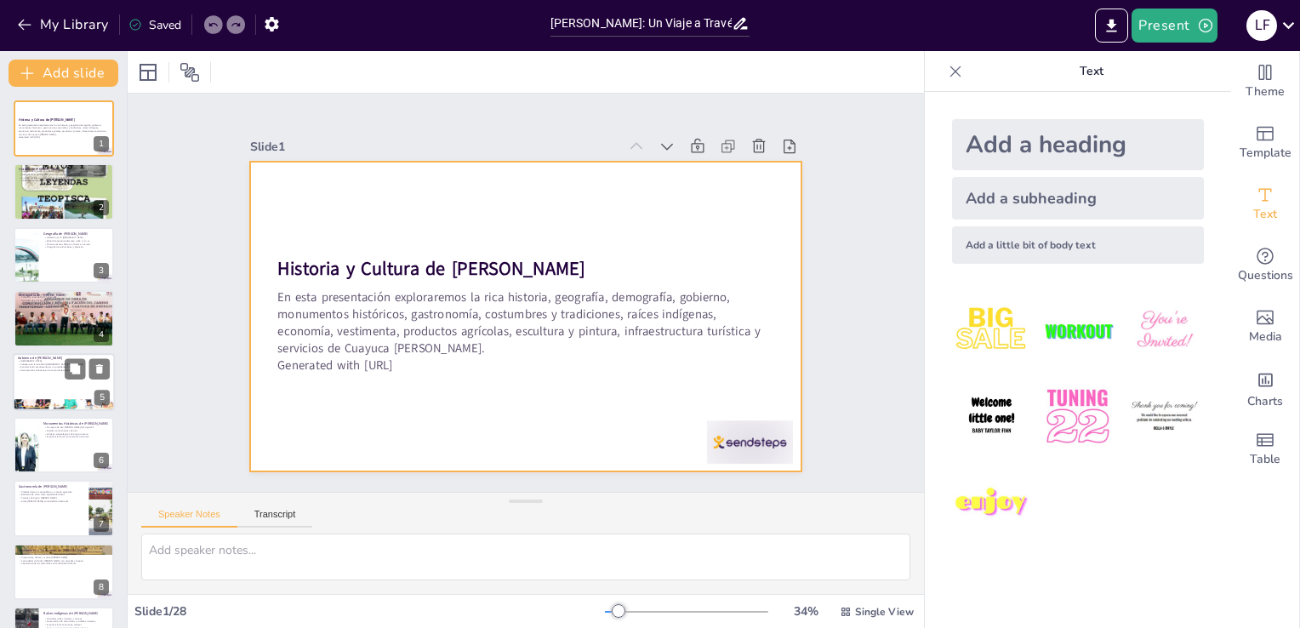
checkbox input "true"
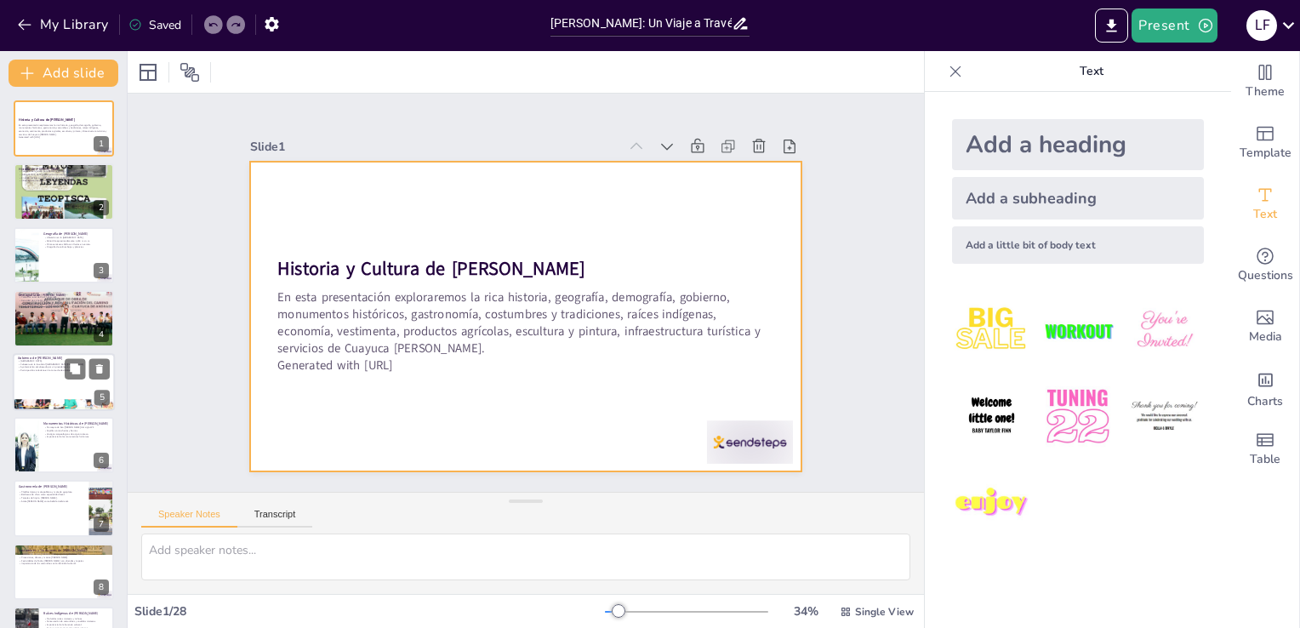
checkbox input "true"
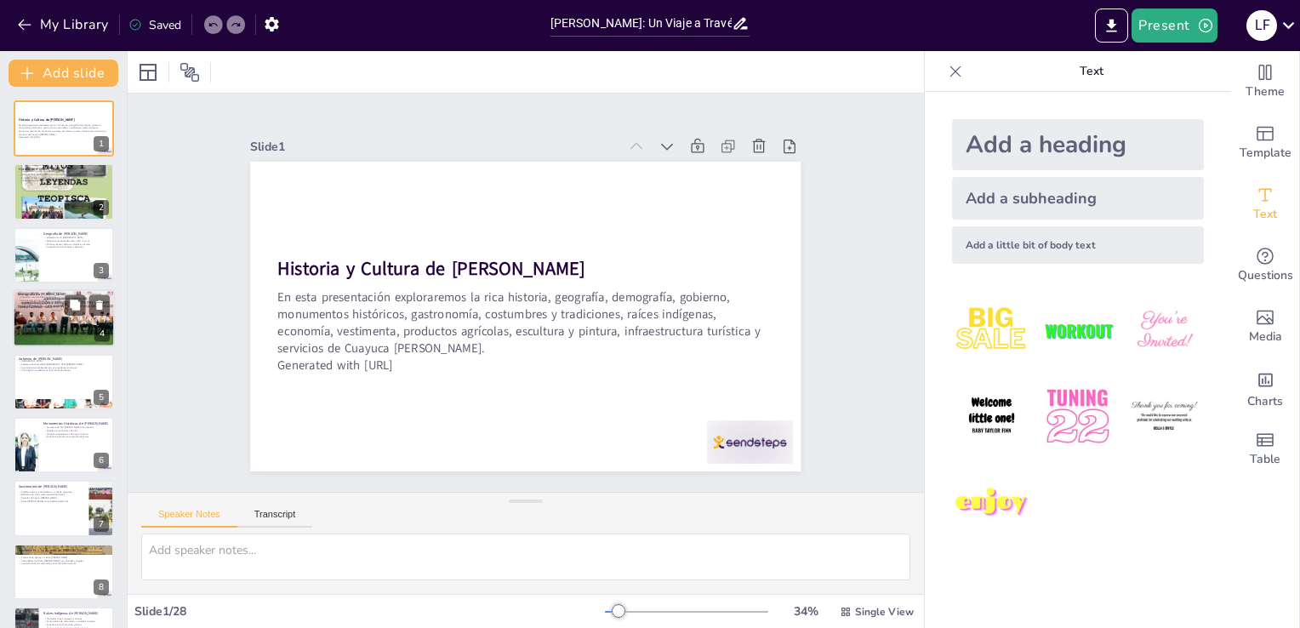
checkbox input "true"
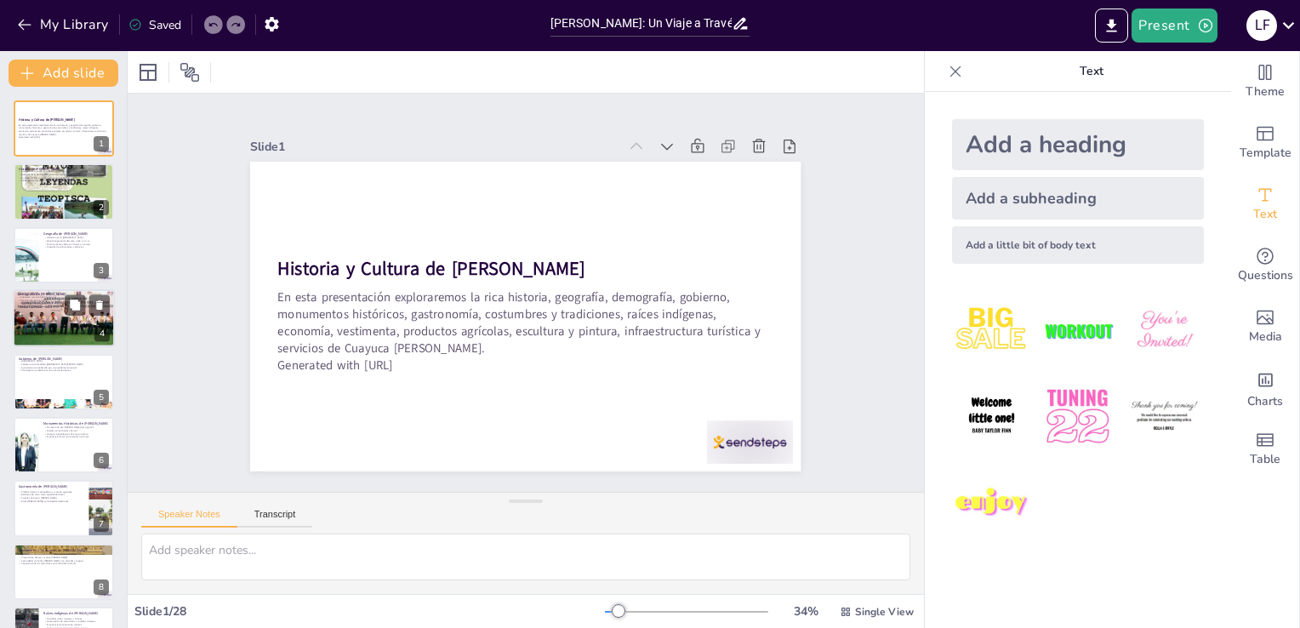
checkbox input "true"
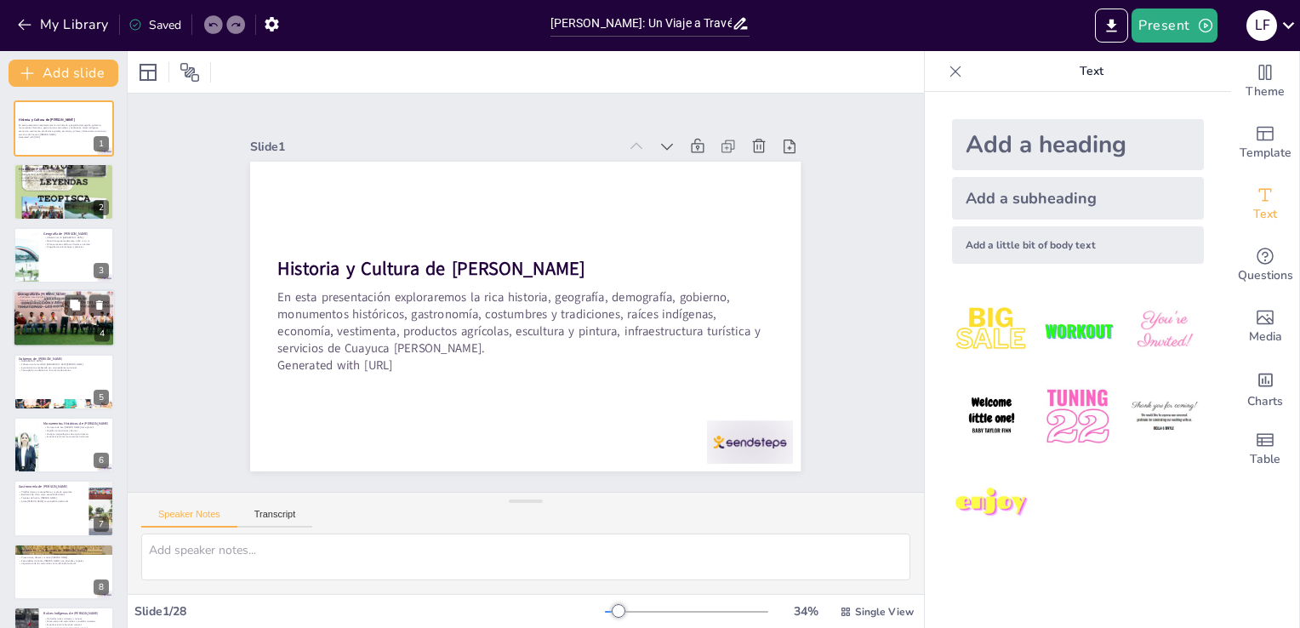
checkbox input "true"
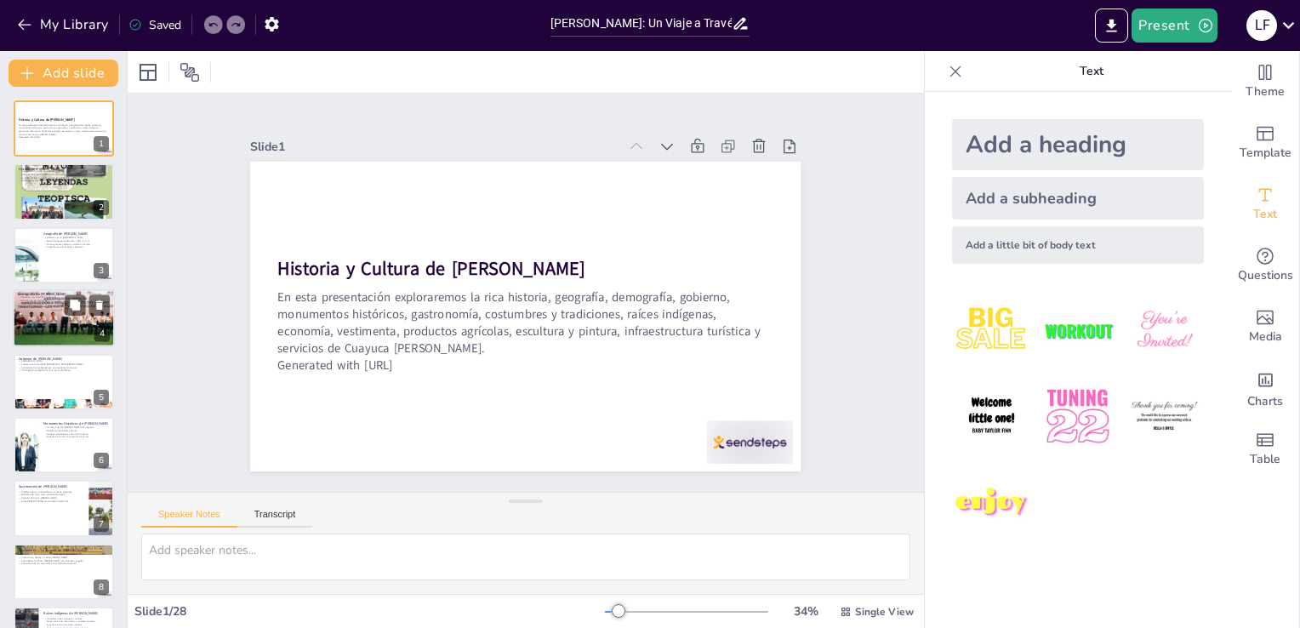
checkbox input "true"
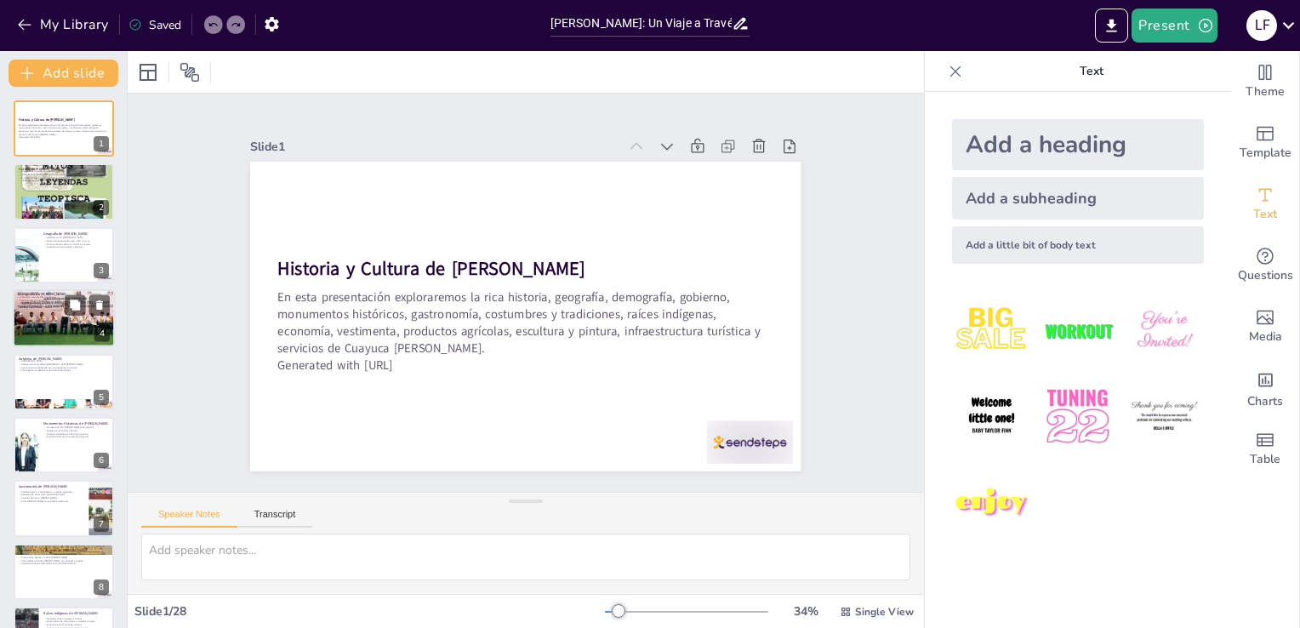
checkbox input "true"
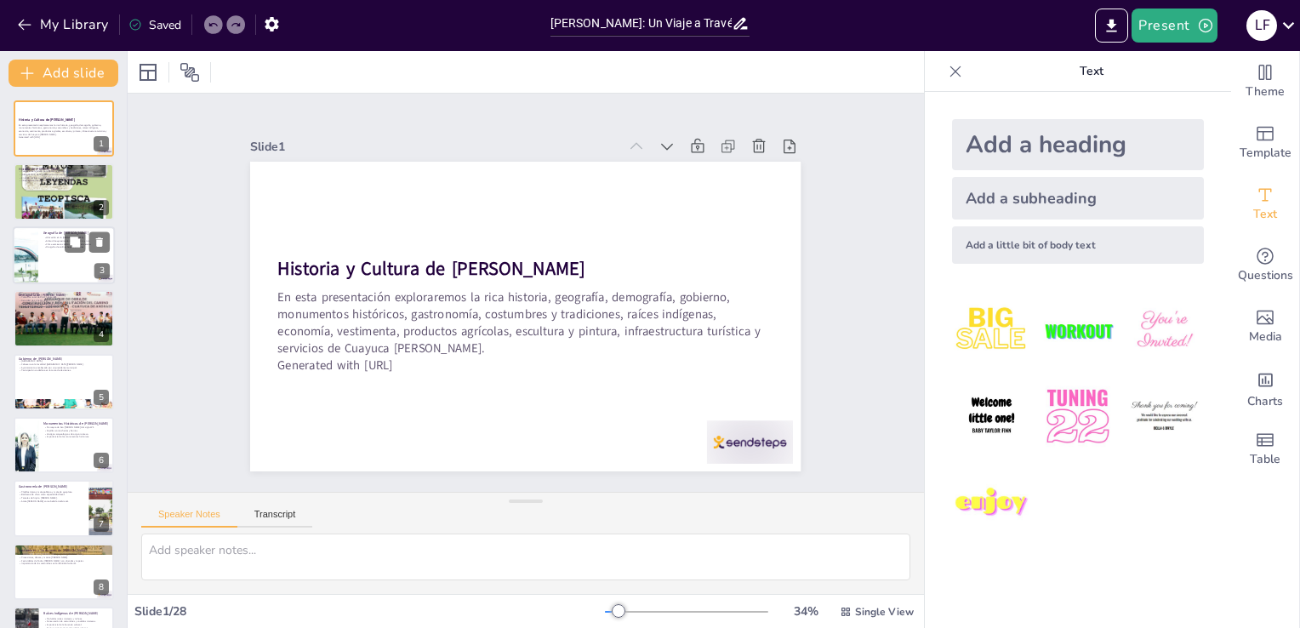
checkbox input "true"
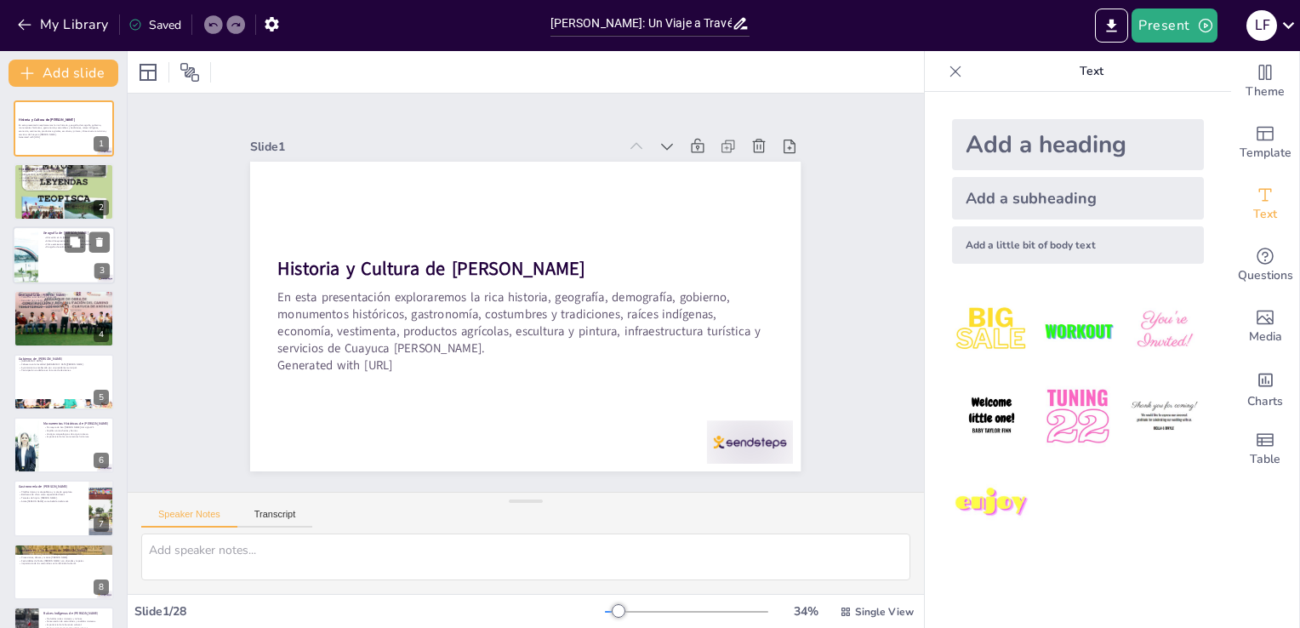
checkbox input "true"
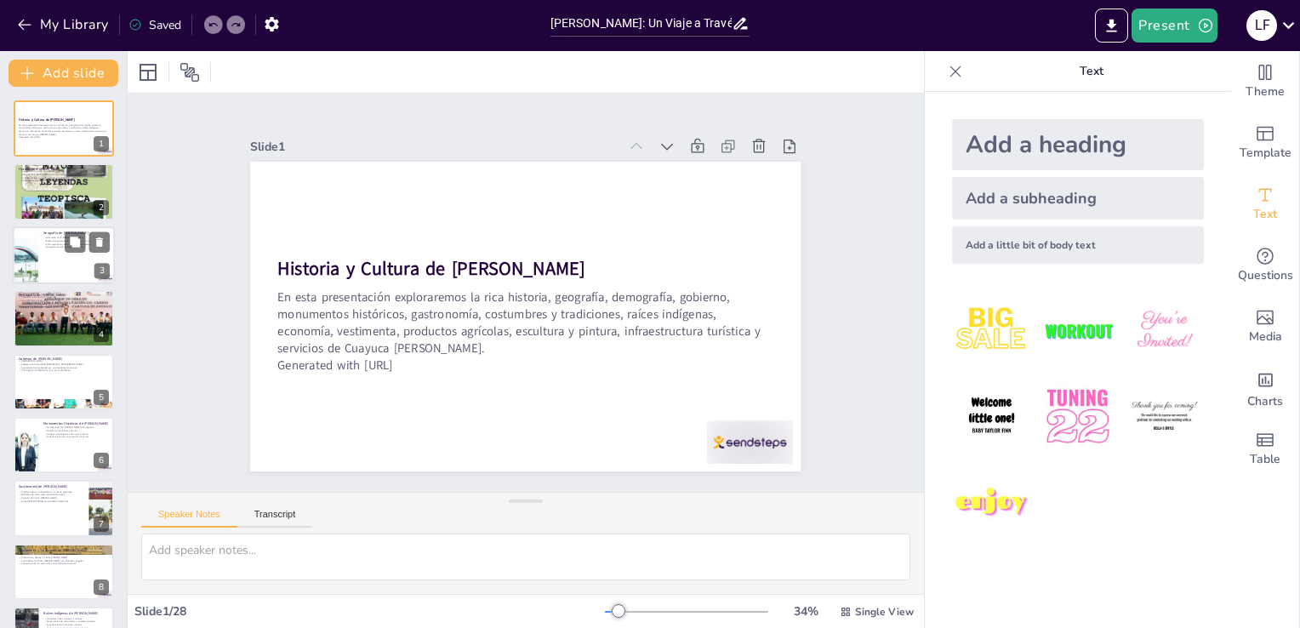
checkbox input "true"
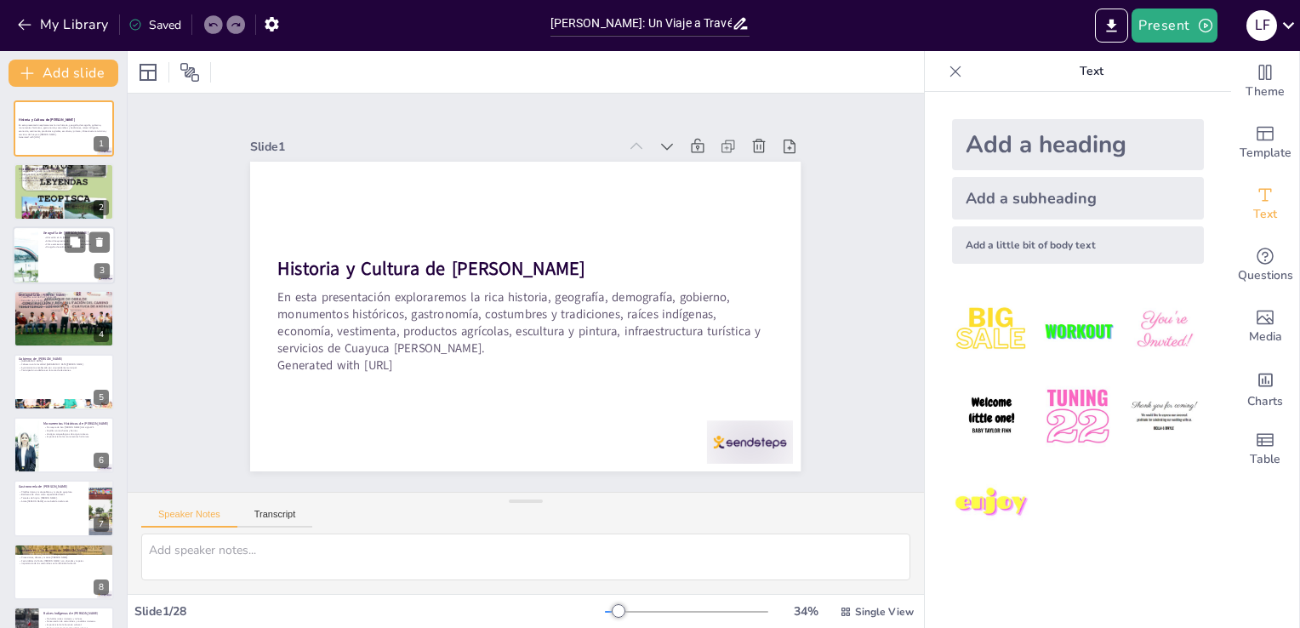
checkbox input "true"
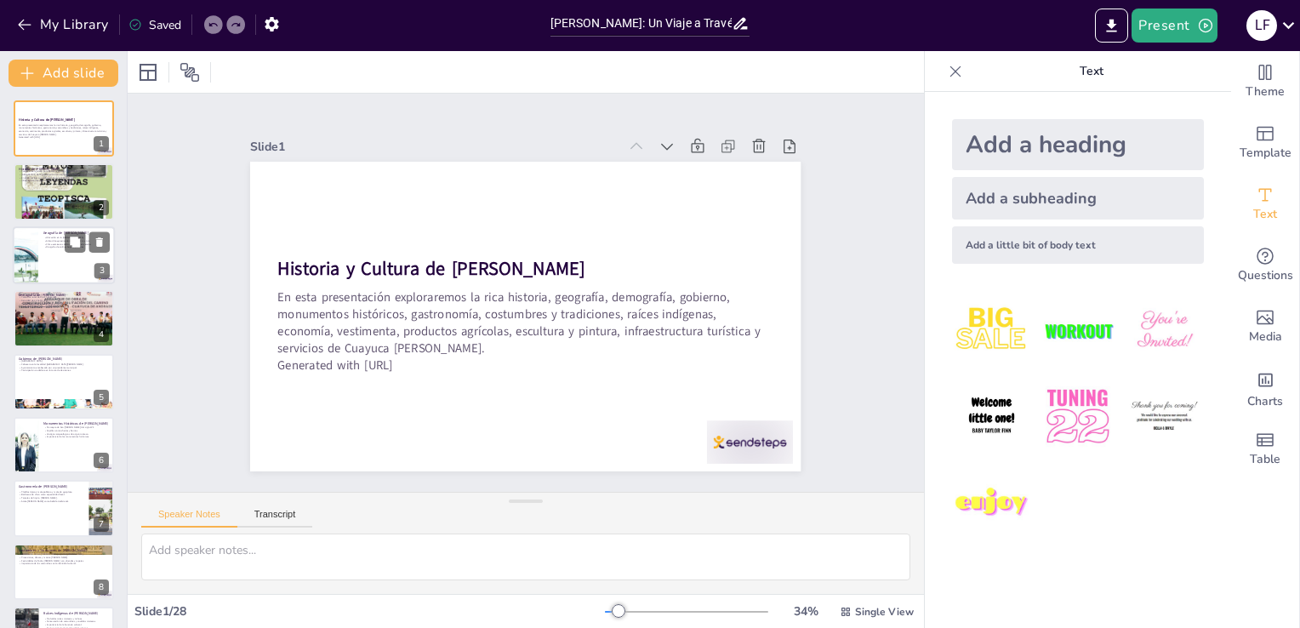
checkbox input "true"
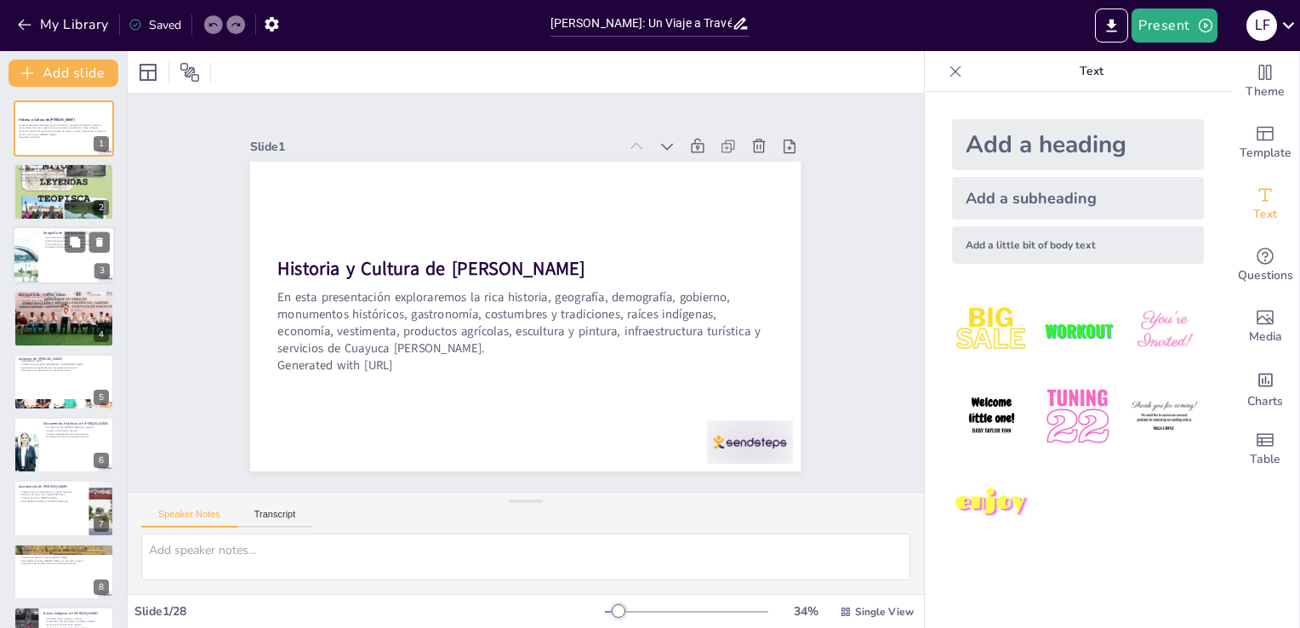
checkbox input "true"
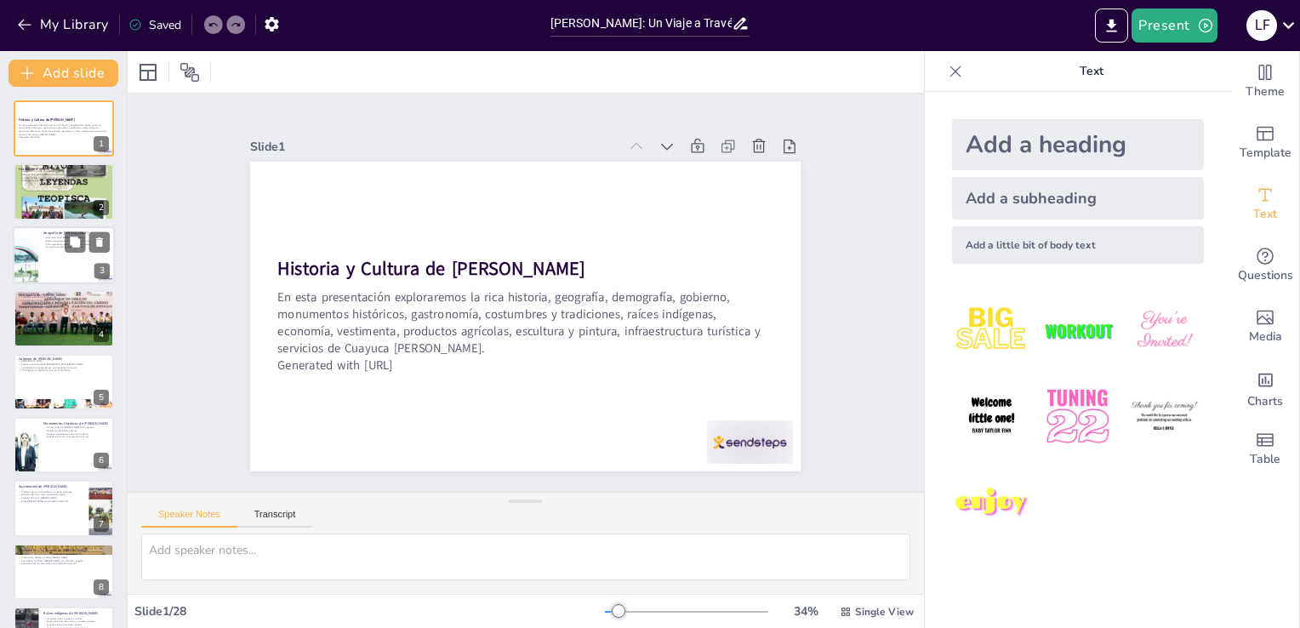
checkbox input "true"
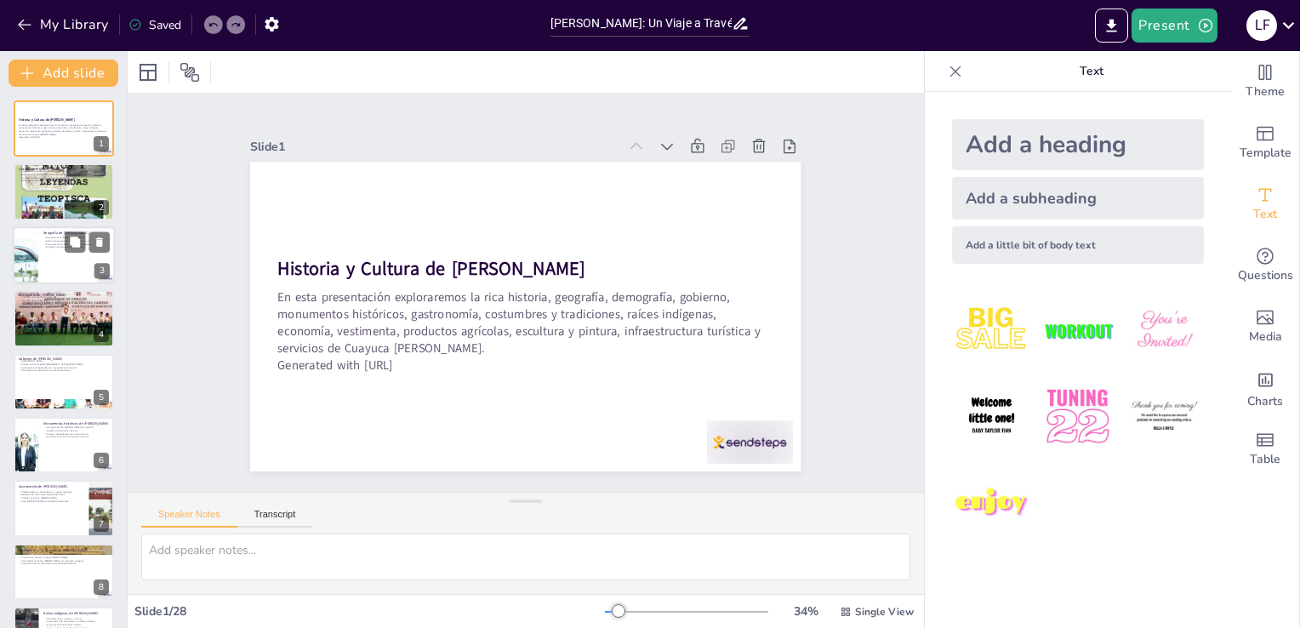
checkbox input "true"
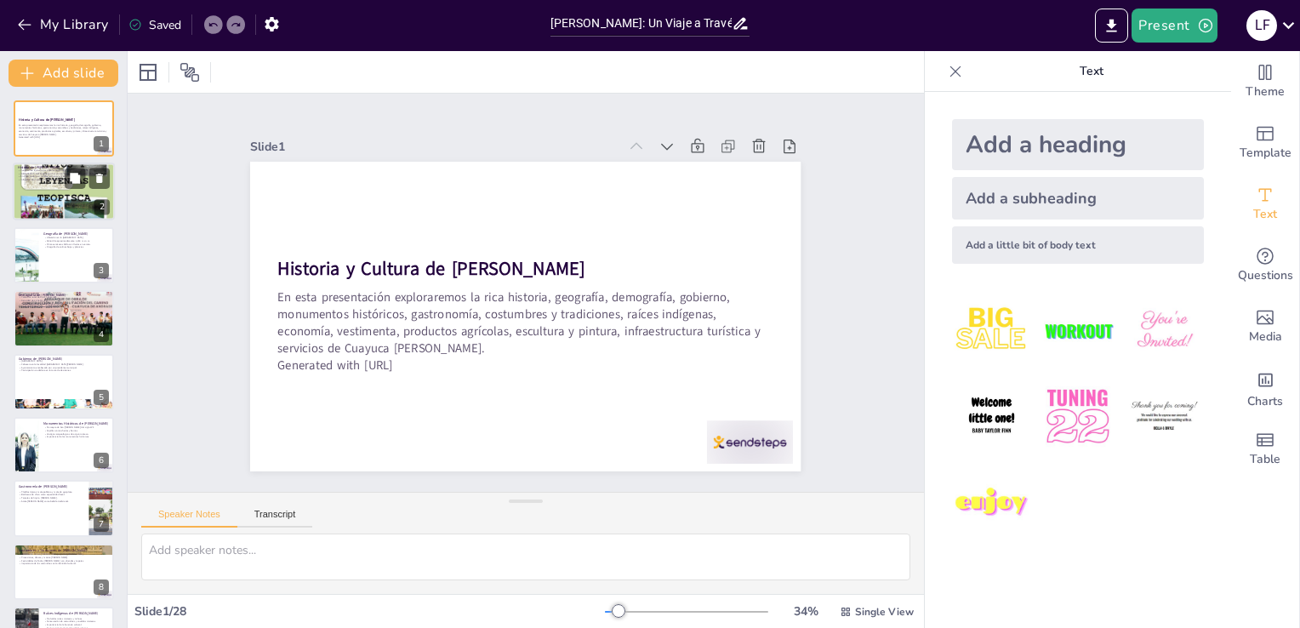
checkbox input "true"
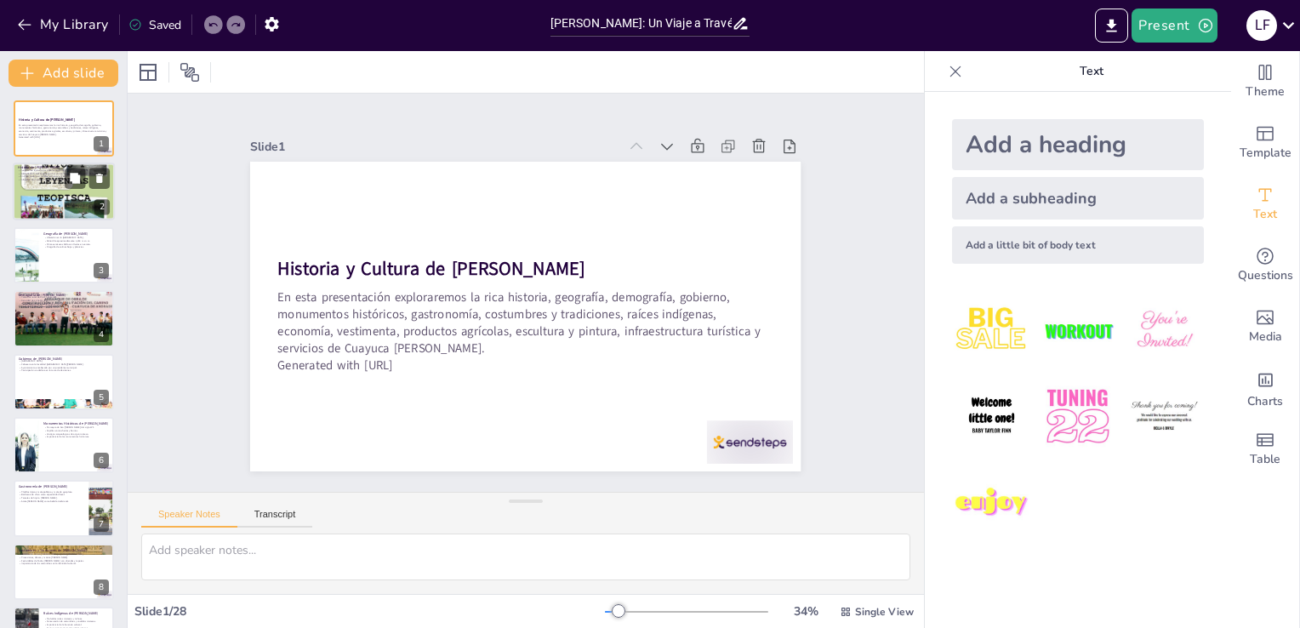
checkbox input "true"
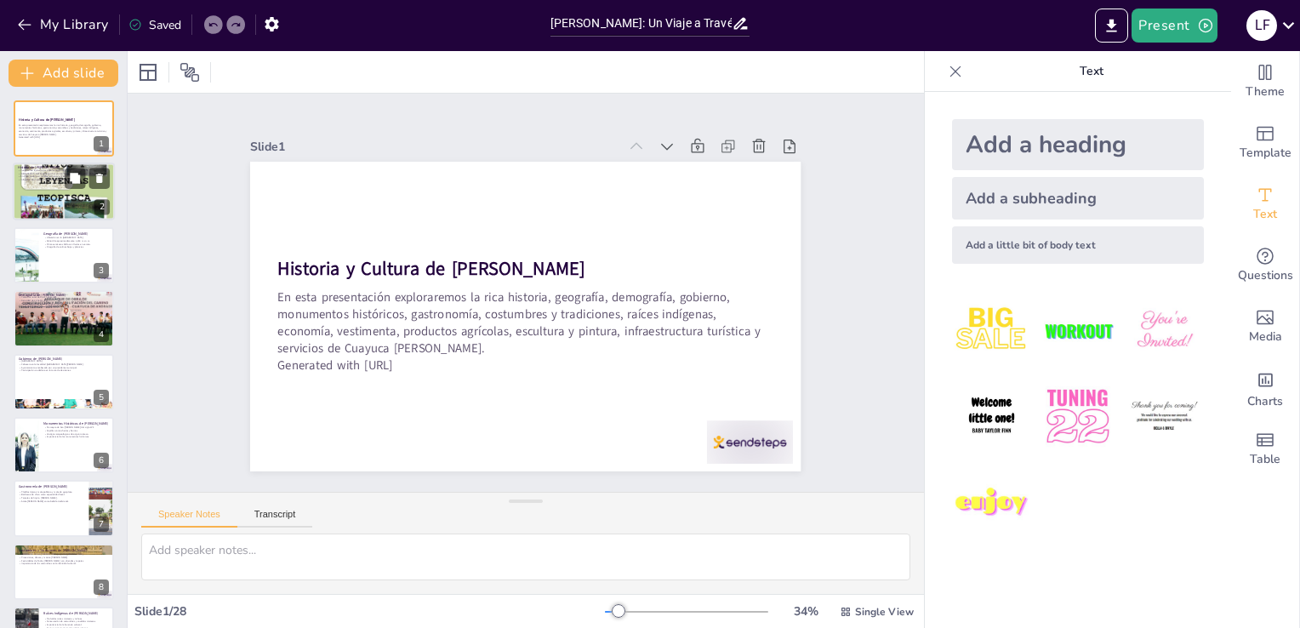
checkbox input "true"
click at [44, 199] on div at bounding box center [64, 192] width 102 height 136
type textarea "La fundación de Cuayuca de Andrade por los pueblos mixtecos y nahuas es un test…"
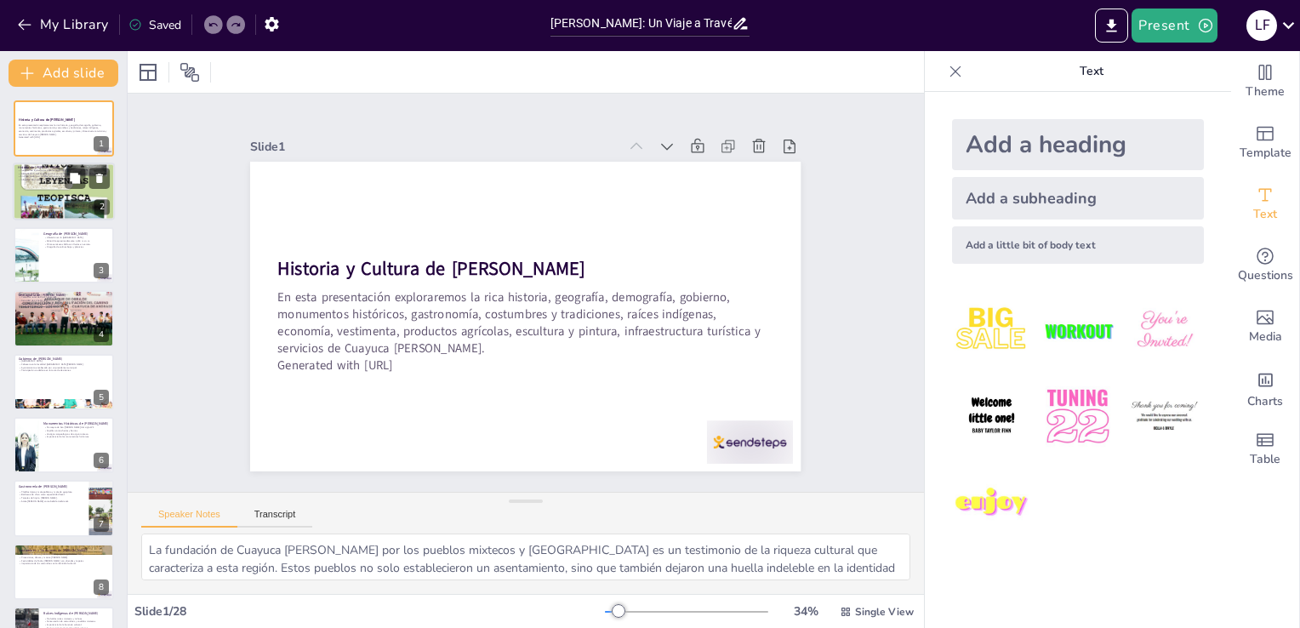
checkbox input "true"
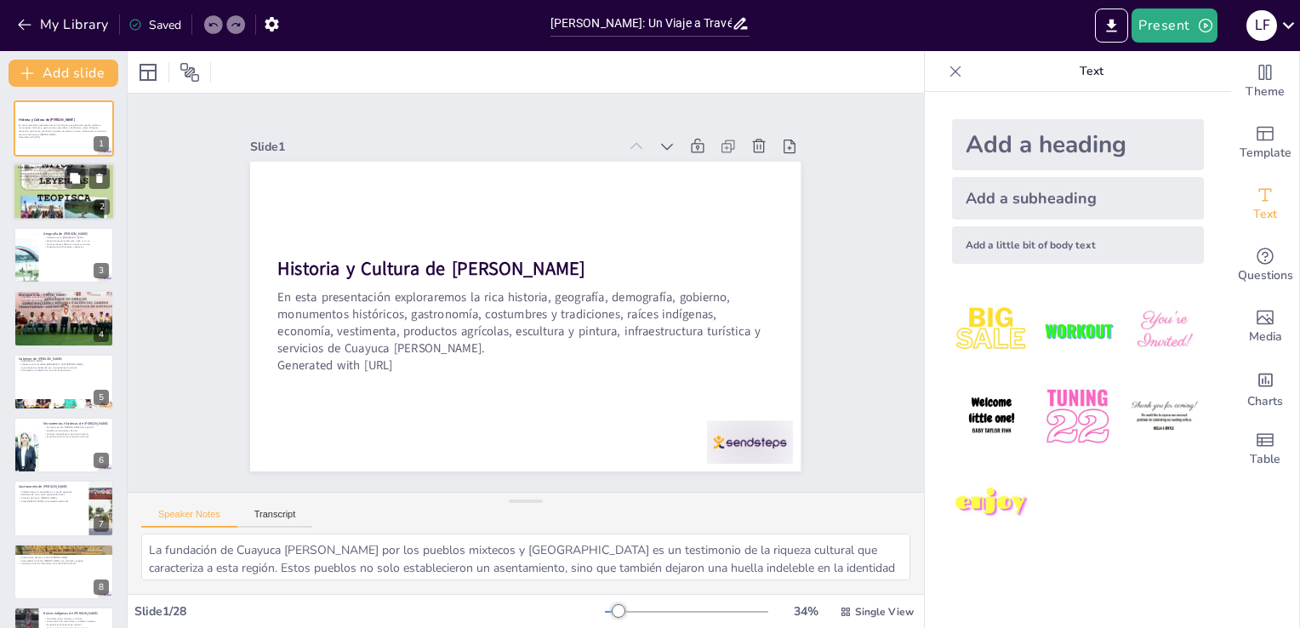
checkbox input "true"
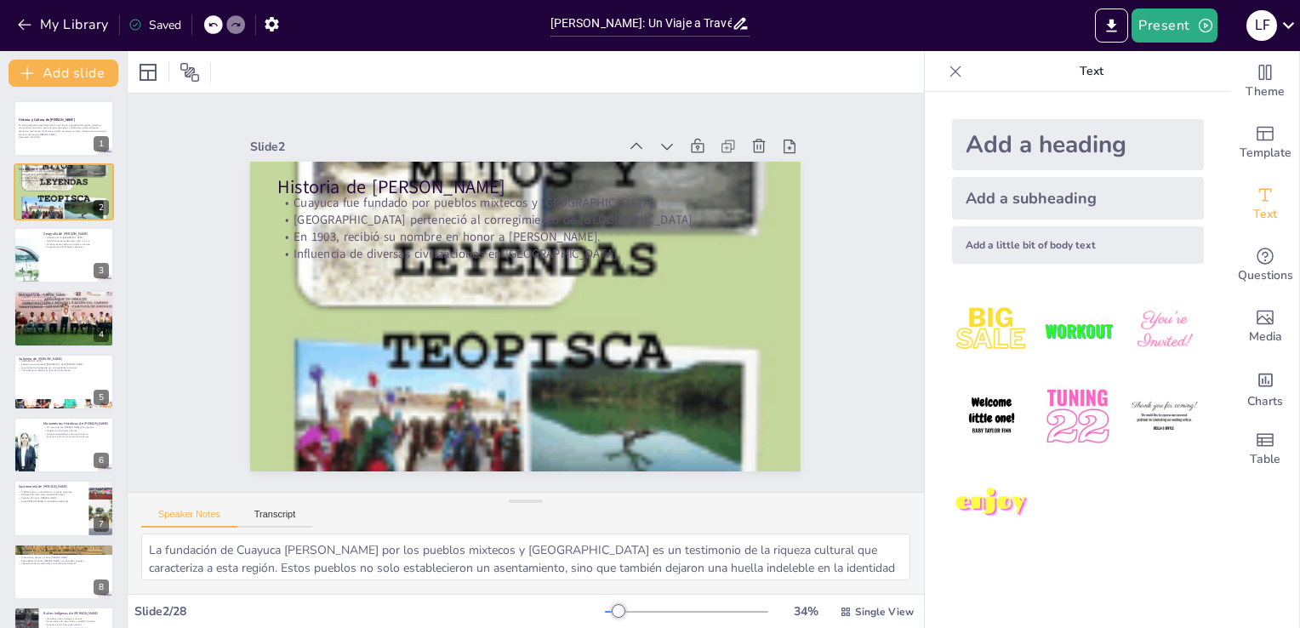
checkbox input "true"
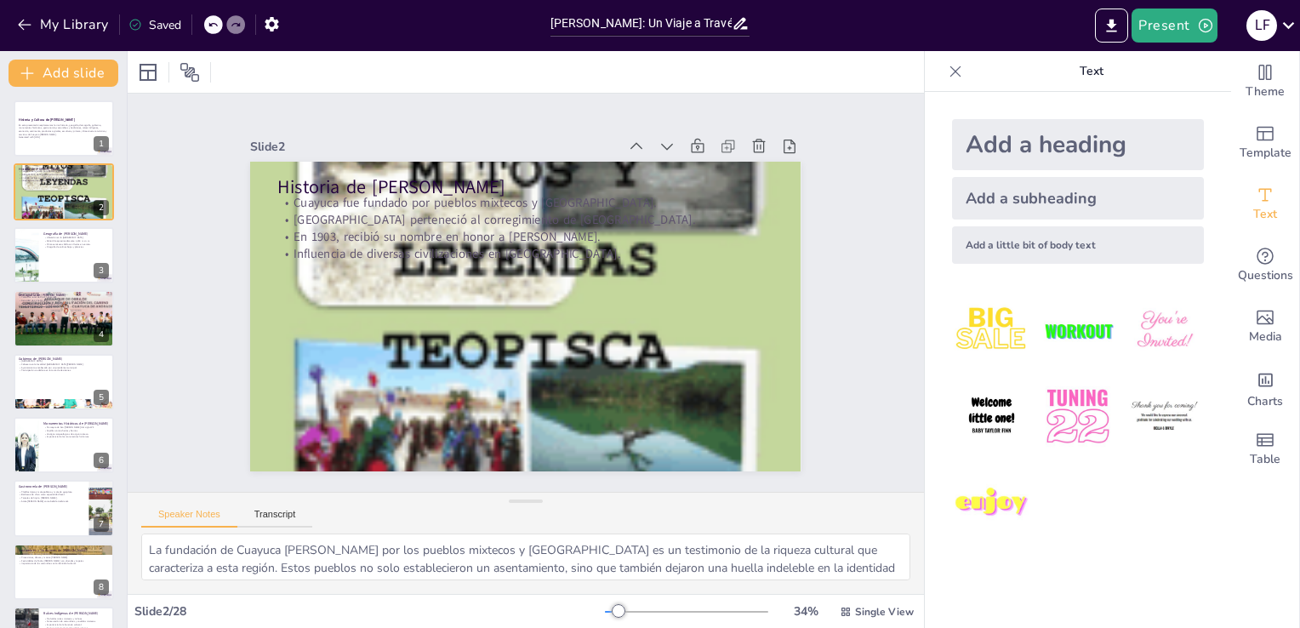
checkbox input "true"
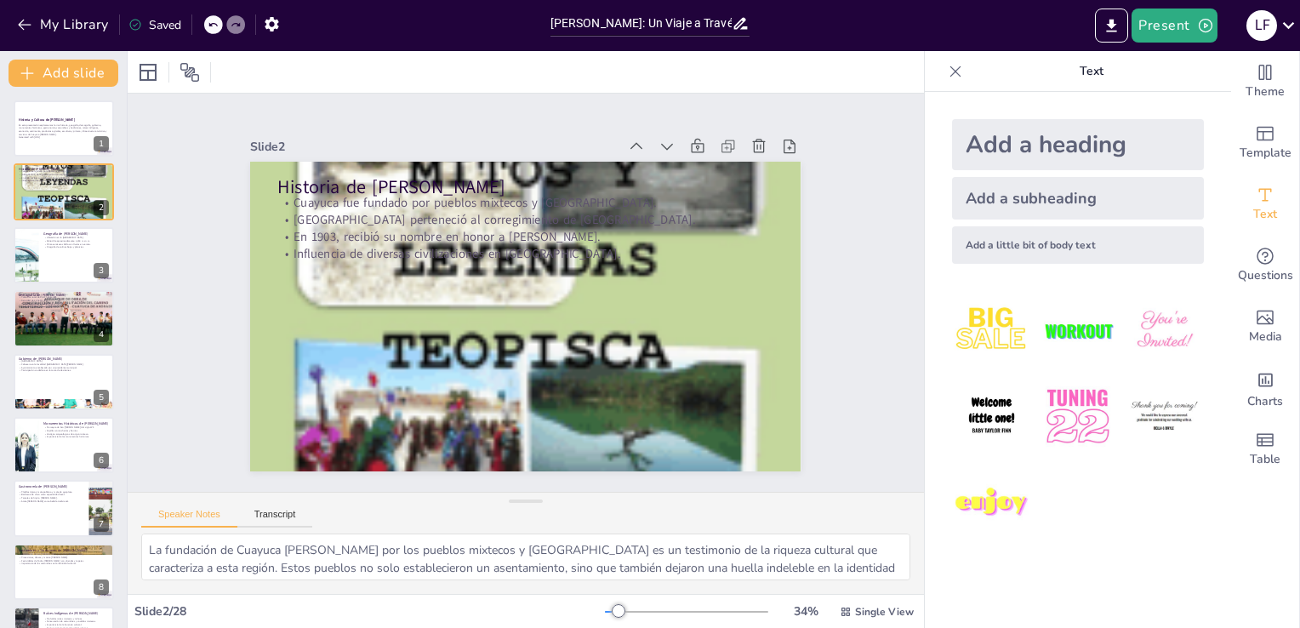
checkbox input "true"
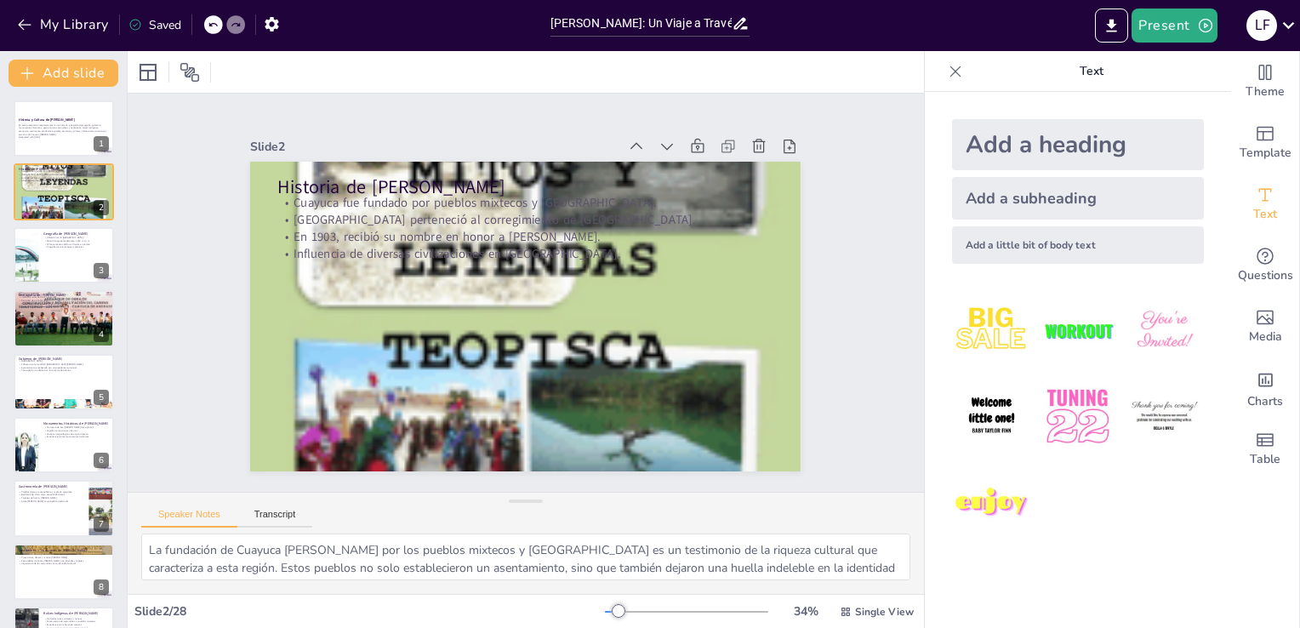
checkbox input "true"
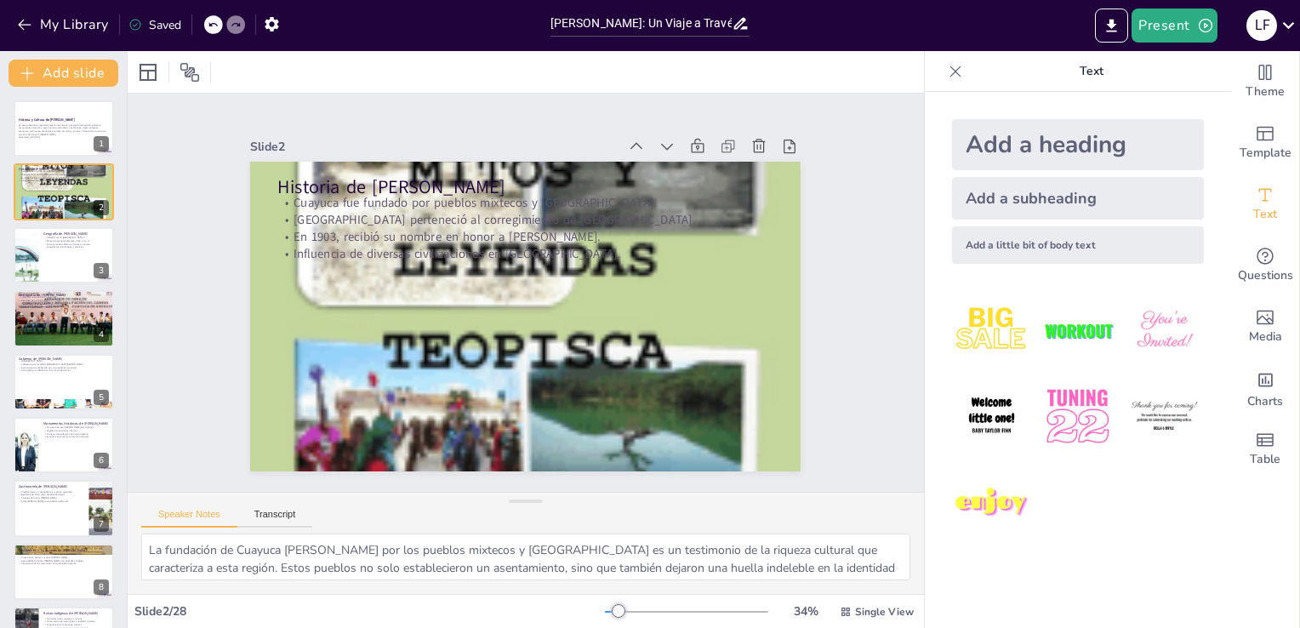
checkbox input "true"
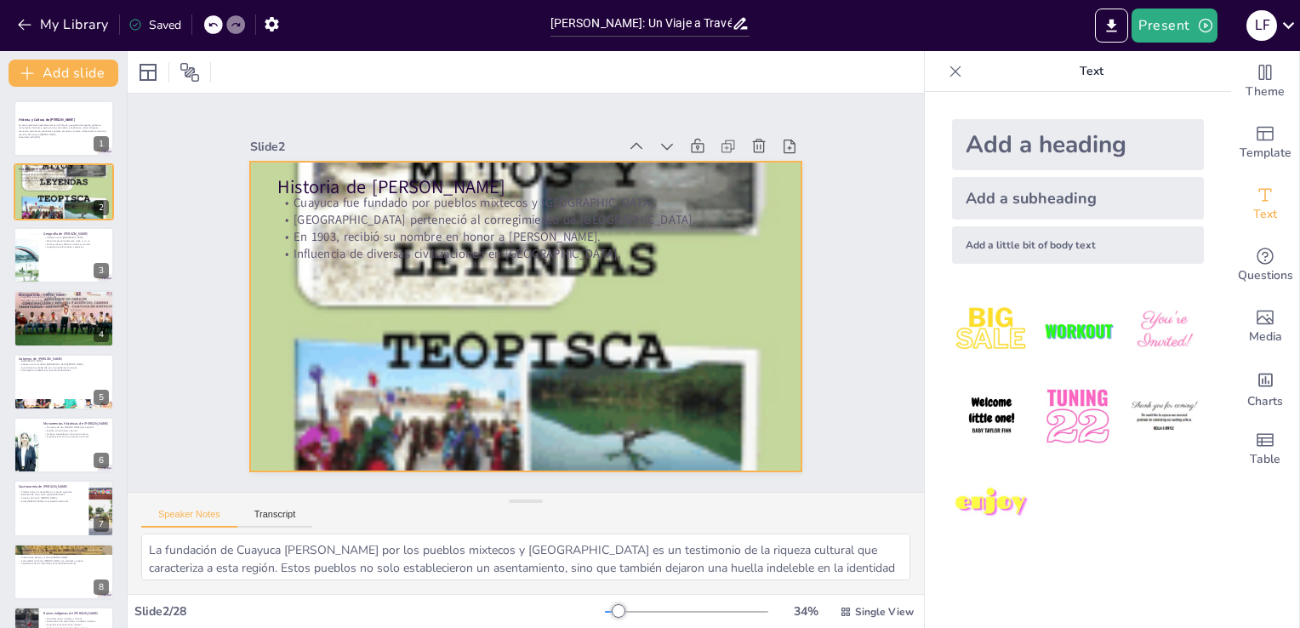
checkbox input "true"
click at [633, 349] on div at bounding box center [549, 299] width 866 height 749
click at [267, 234] on icon at bounding box center [255, 246] width 24 height 24
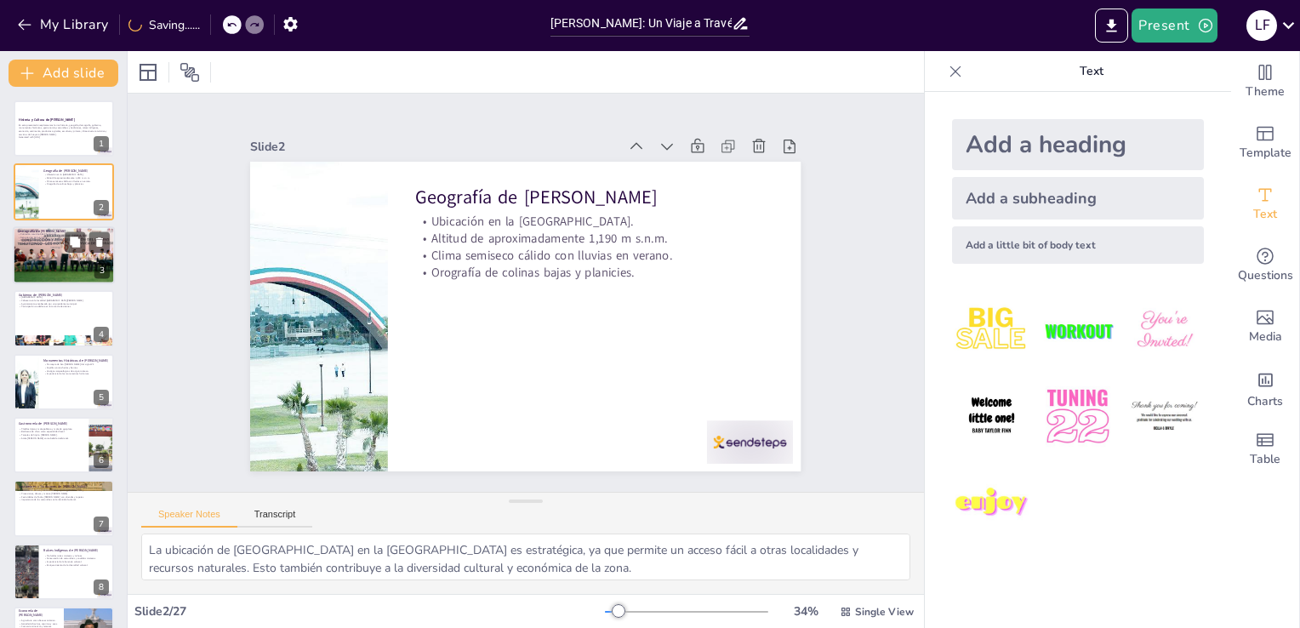
click at [54, 261] on div at bounding box center [64, 255] width 111 height 58
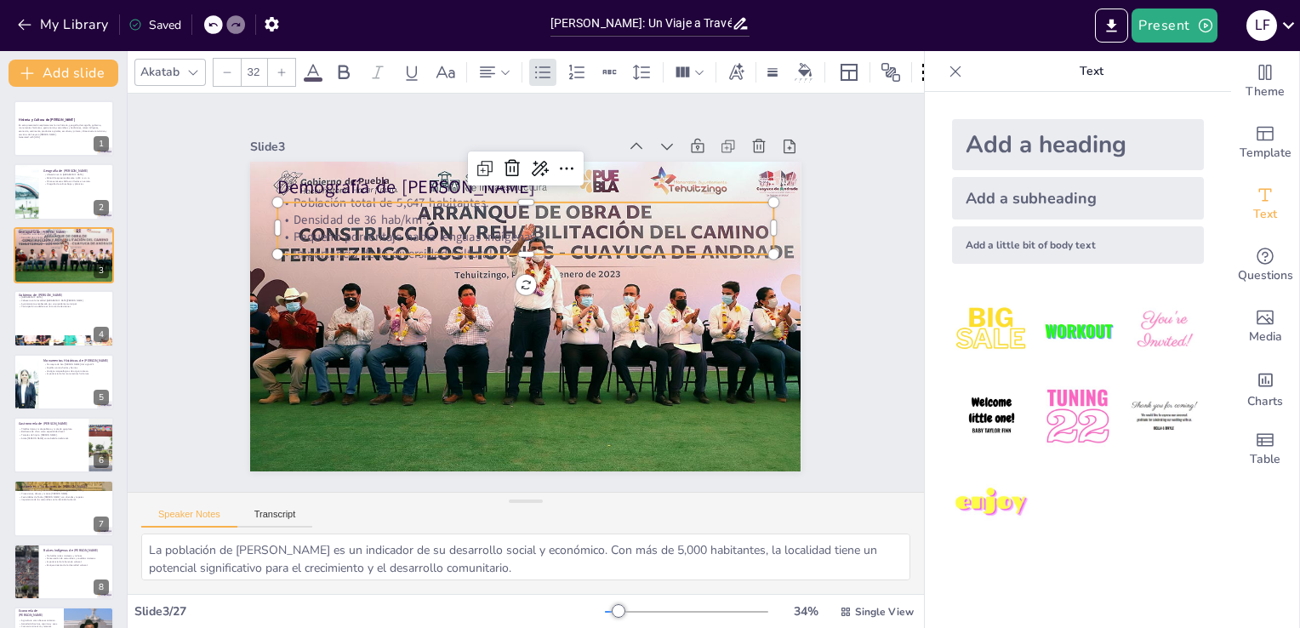
click at [430, 225] on p "Densidad de 36 hab/km²." at bounding box center [490, 356] width 438 height 262
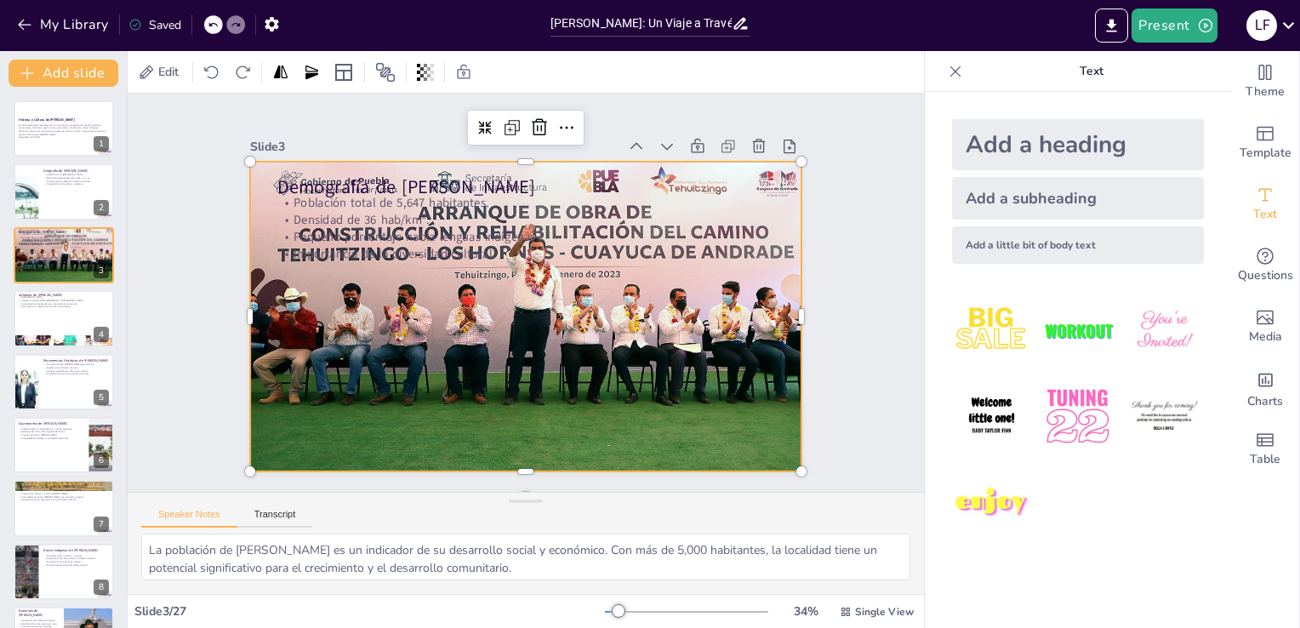
click at [436, 385] on div at bounding box center [502, 294] width 370 height 625
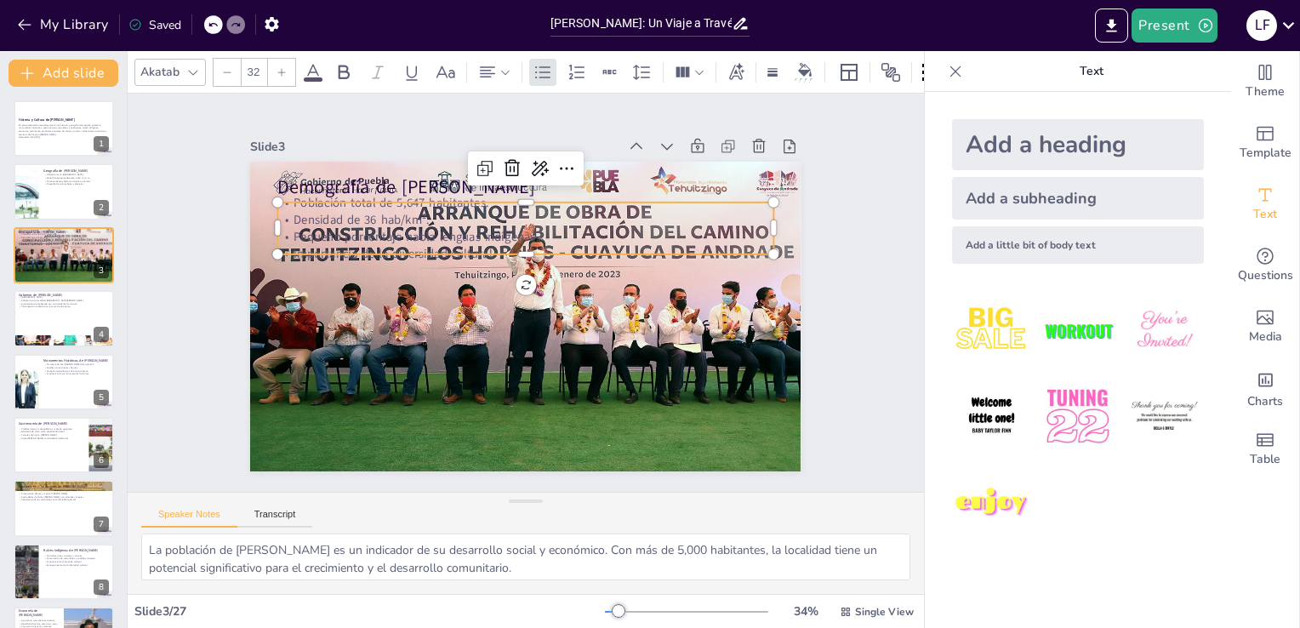
click at [480, 246] on p "Importancia de la diversidad cultural." at bounding box center [559, 272] width 263 height 437
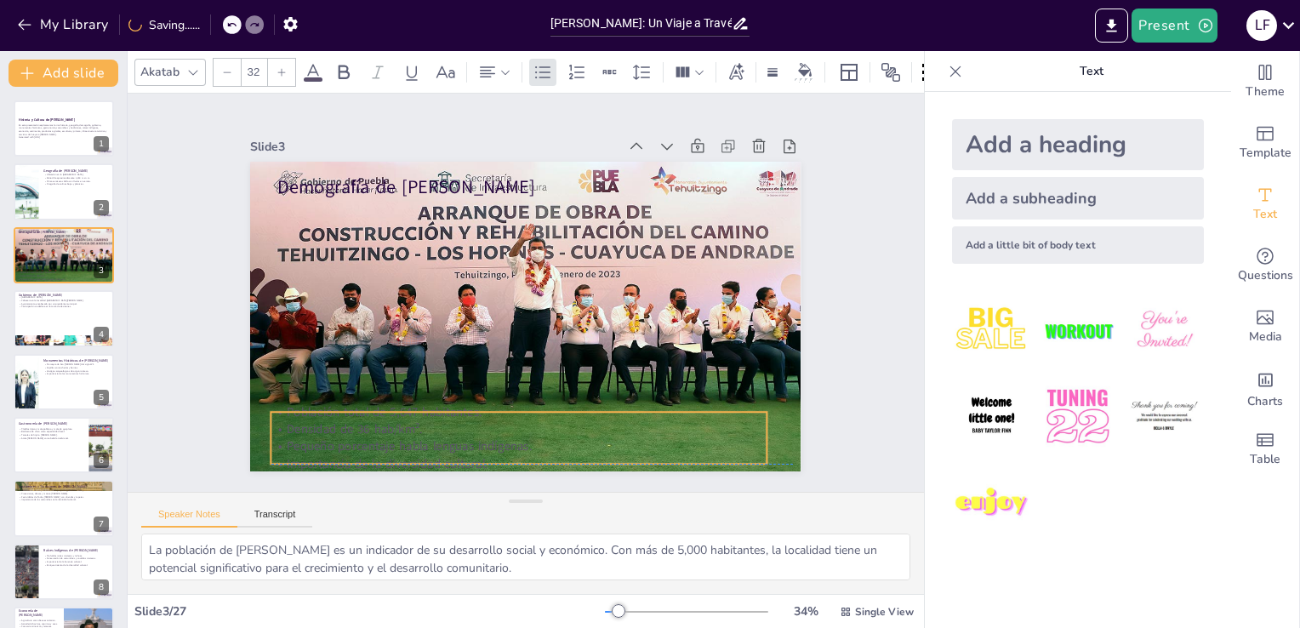
drag, startPoint x: 462, startPoint y: 221, endPoint x: 459, endPoint y: 419, distance: 197.4
click at [459, 294] on div "Población total de 5,647 habitantes. Densidad de 36 hab/km². Pequeño porcentaje…" at bounding box center [590, 163] width 481 height 264
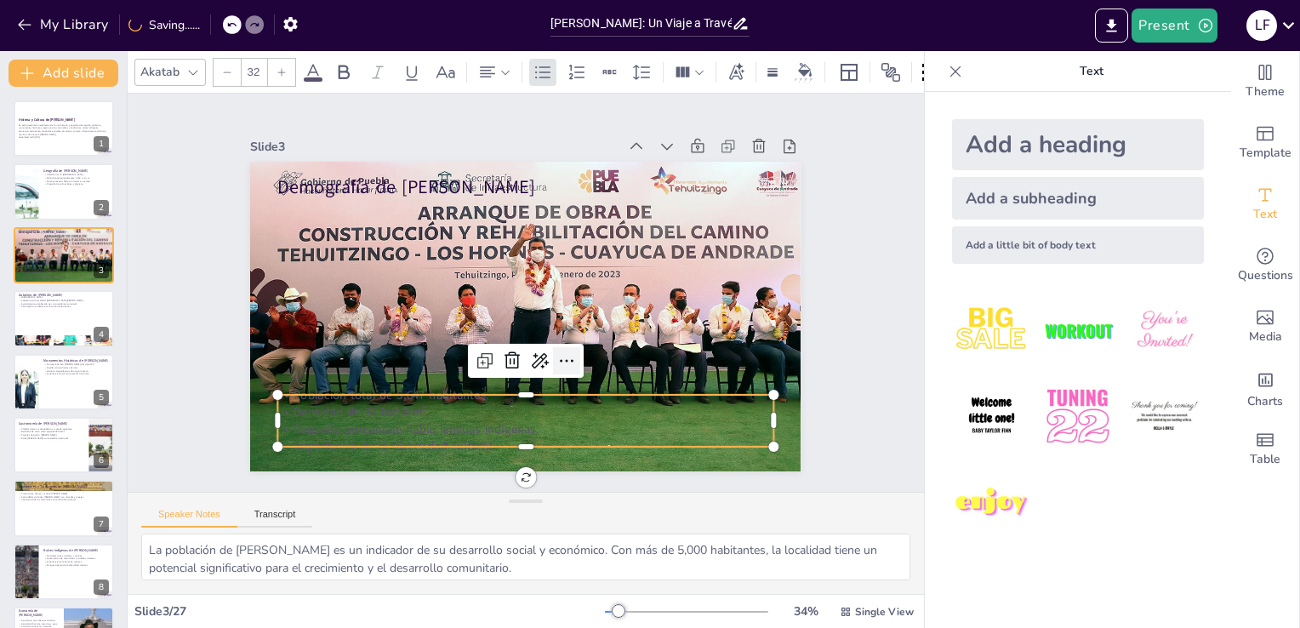
click at [494, 356] on icon at bounding box center [480, 358] width 27 height 27
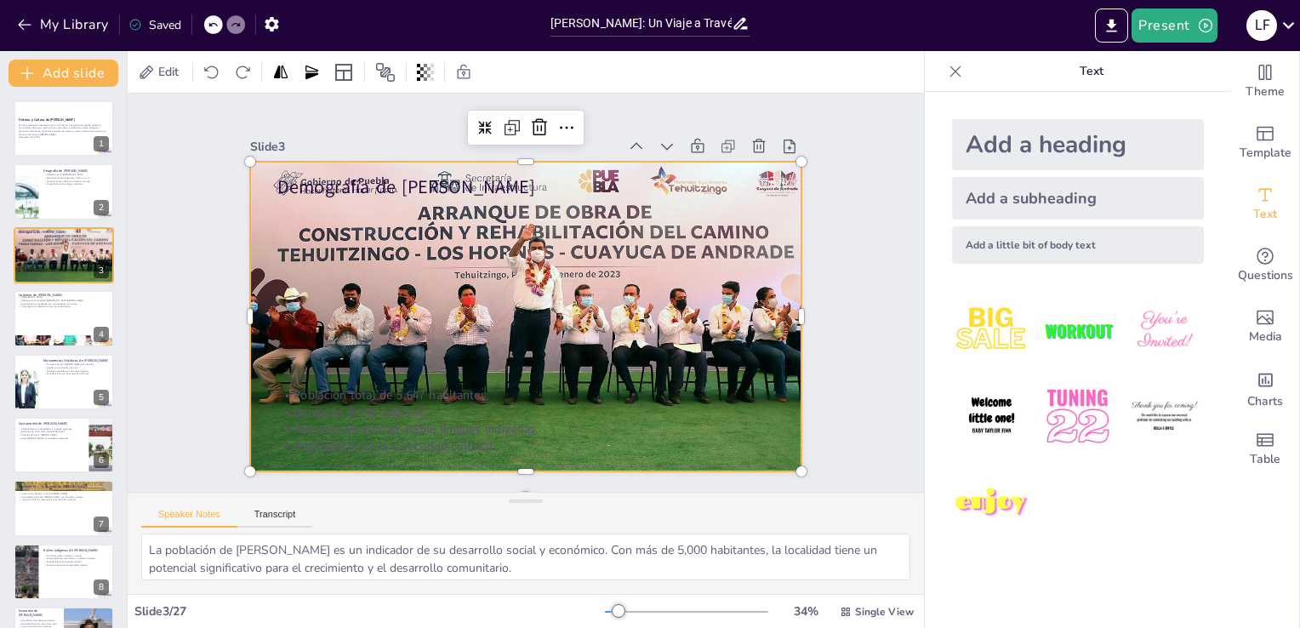
click at [373, 333] on div at bounding box center [510, 311] width 651 height 630
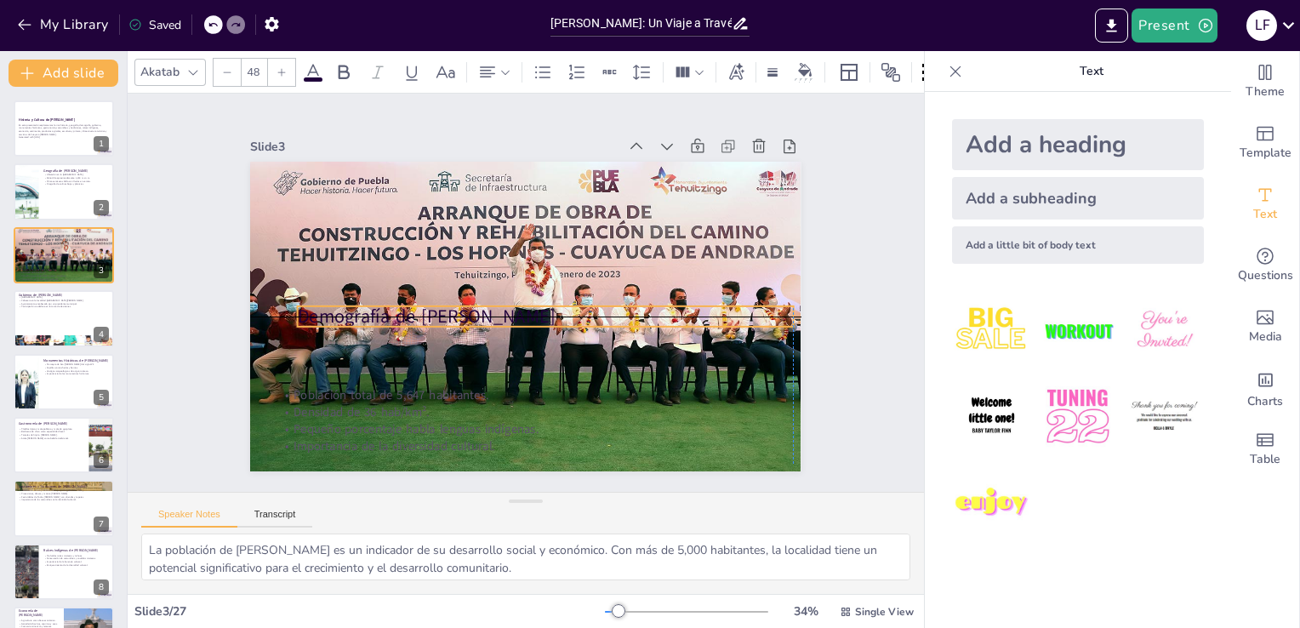
drag, startPoint x: 397, startPoint y: 174, endPoint x: 417, endPoint y: 305, distance: 132.5
click at [417, 305] on p "Demografía de [PERSON_NAME]" at bounding box center [521, 323] width 350 height 385
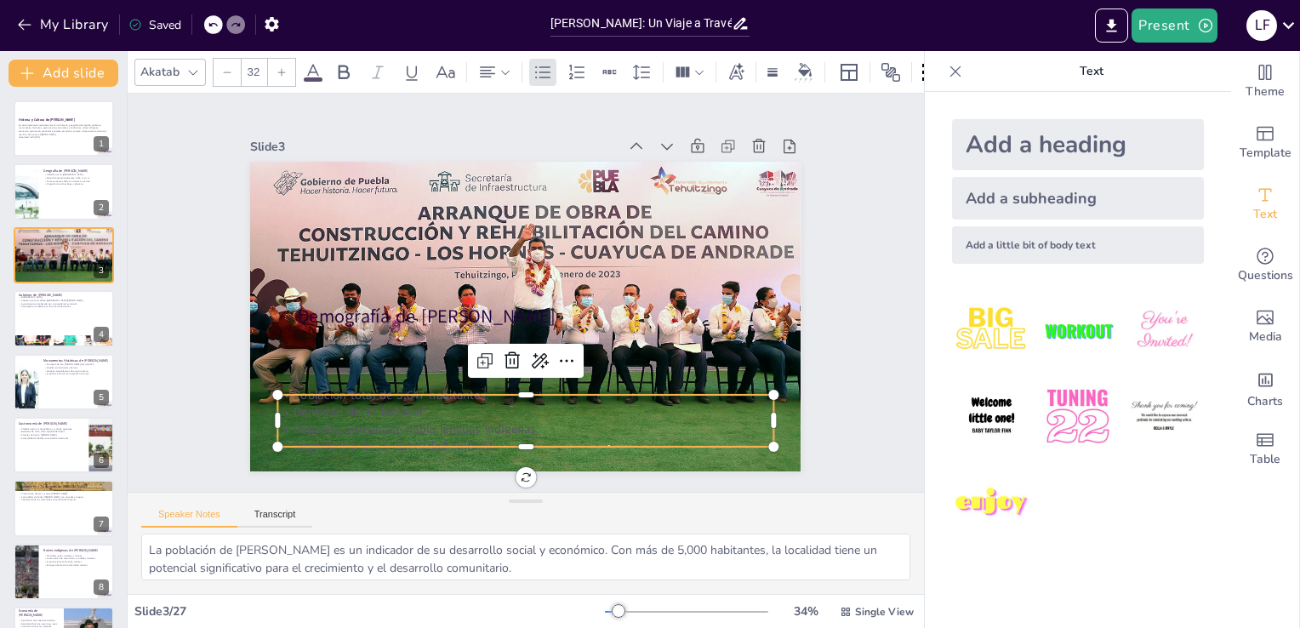
click at [483, 390] on p "Población total de 5,647 habitantes." at bounding box center [614, 241] width 263 height 437
click at [501, 352] on icon at bounding box center [487, 362] width 28 height 28
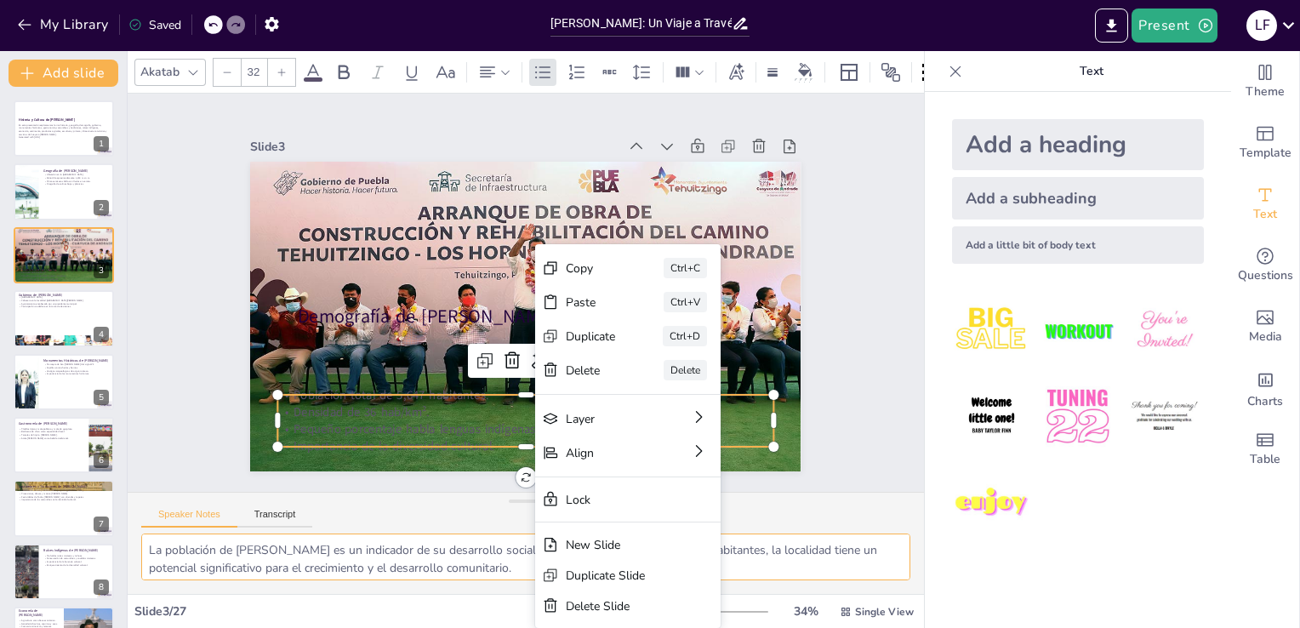
click at [427, 537] on textarea "La población de Cuayuca de Andrade es un indicador de su desarrollo social y ec…" at bounding box center [525, 556] width 769 height 47
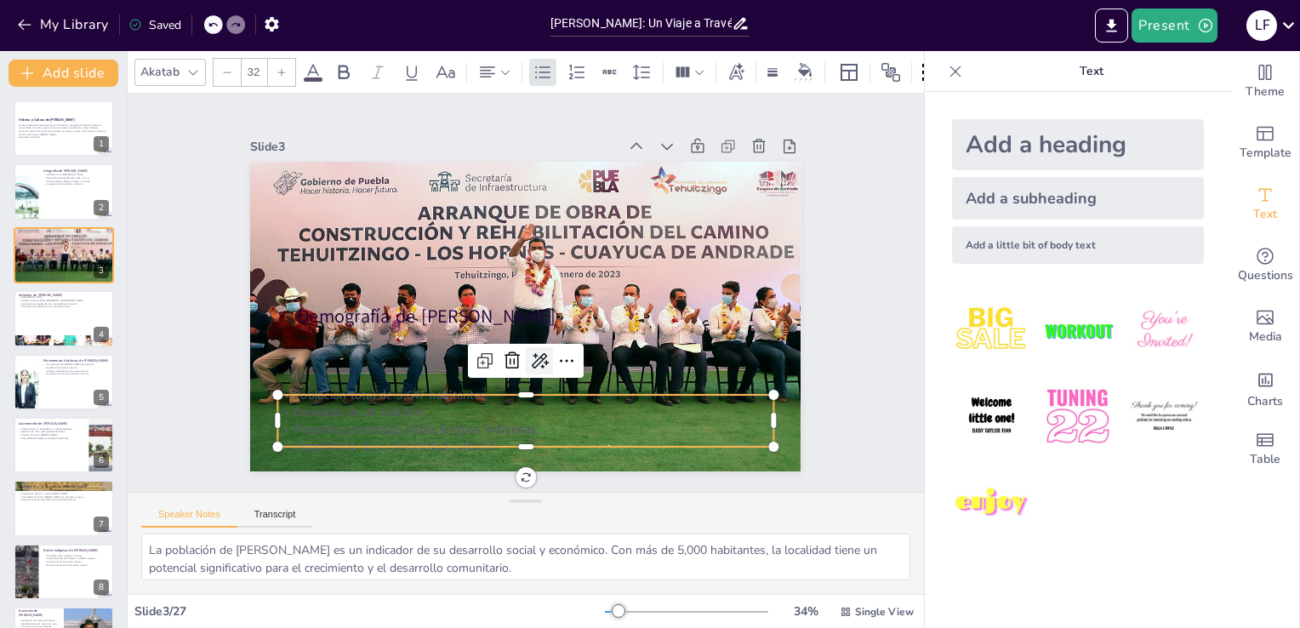
click at [580, 322] on icon at bounding box center [593, 307] width 27 height 27
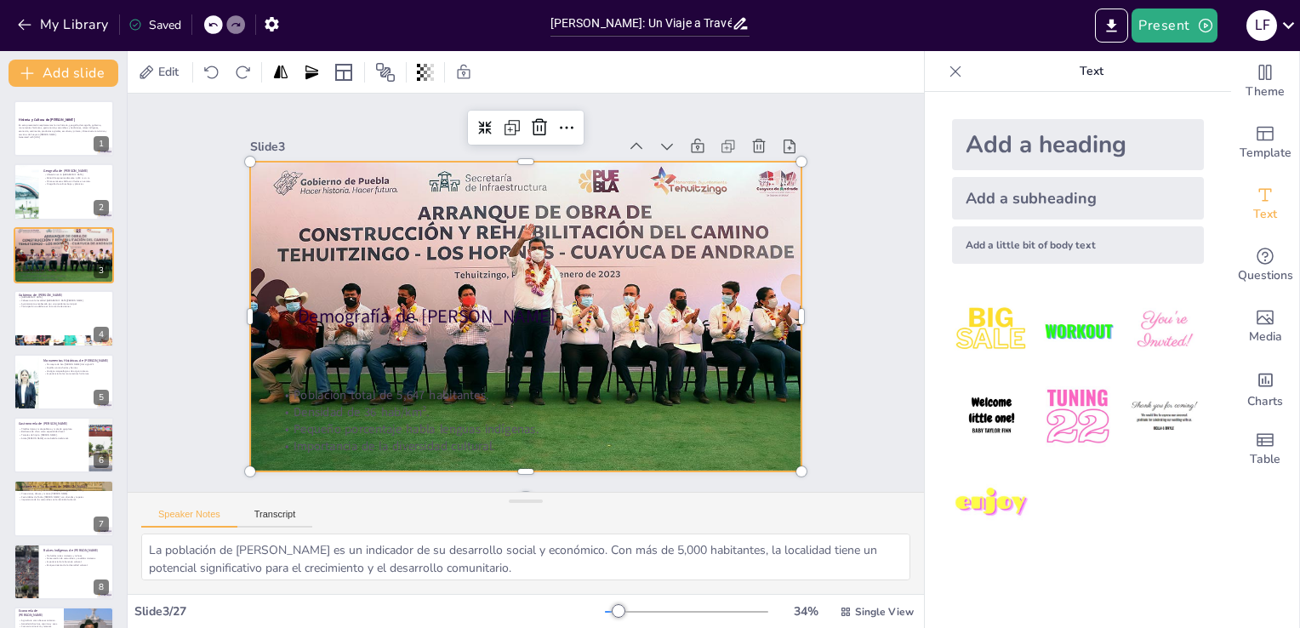
click at [342, 357] on div at bounding box center [513, 313] width 671 height 567
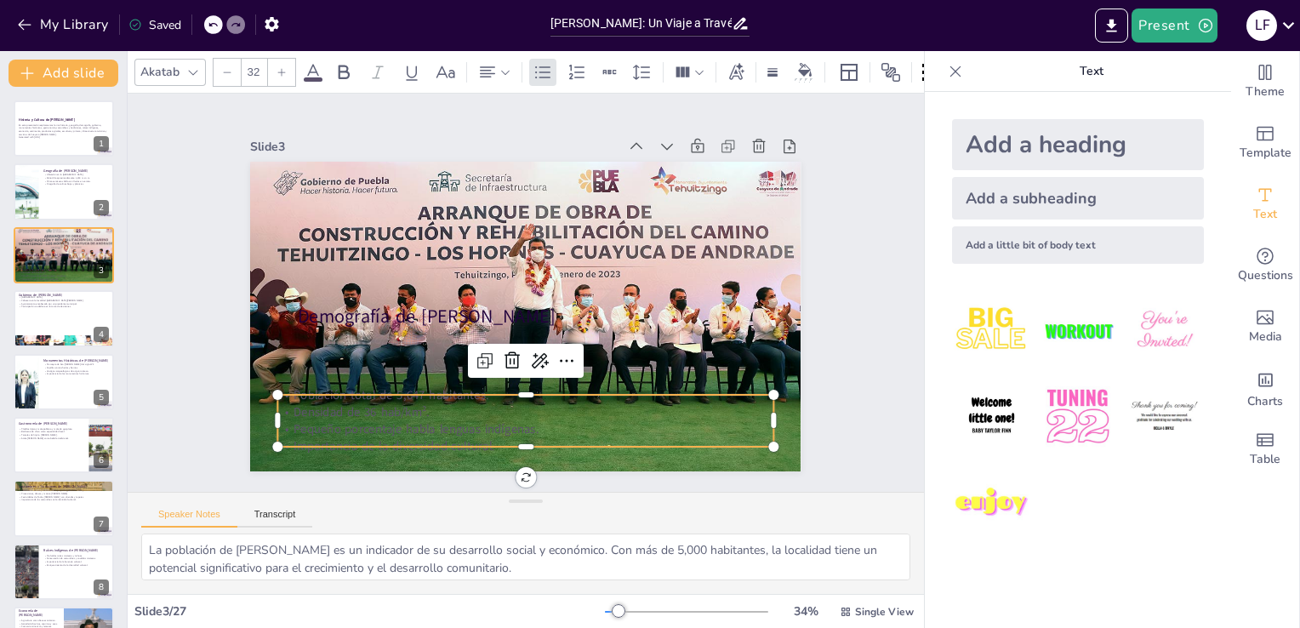
click at [457, 419] on p "Pequeño porcentaje habla lenguas indígenas." at bounding box center [407, 360] width 263 height 437
click at [732, 59] on div at bounding box center [736, 72] width 26 height 27
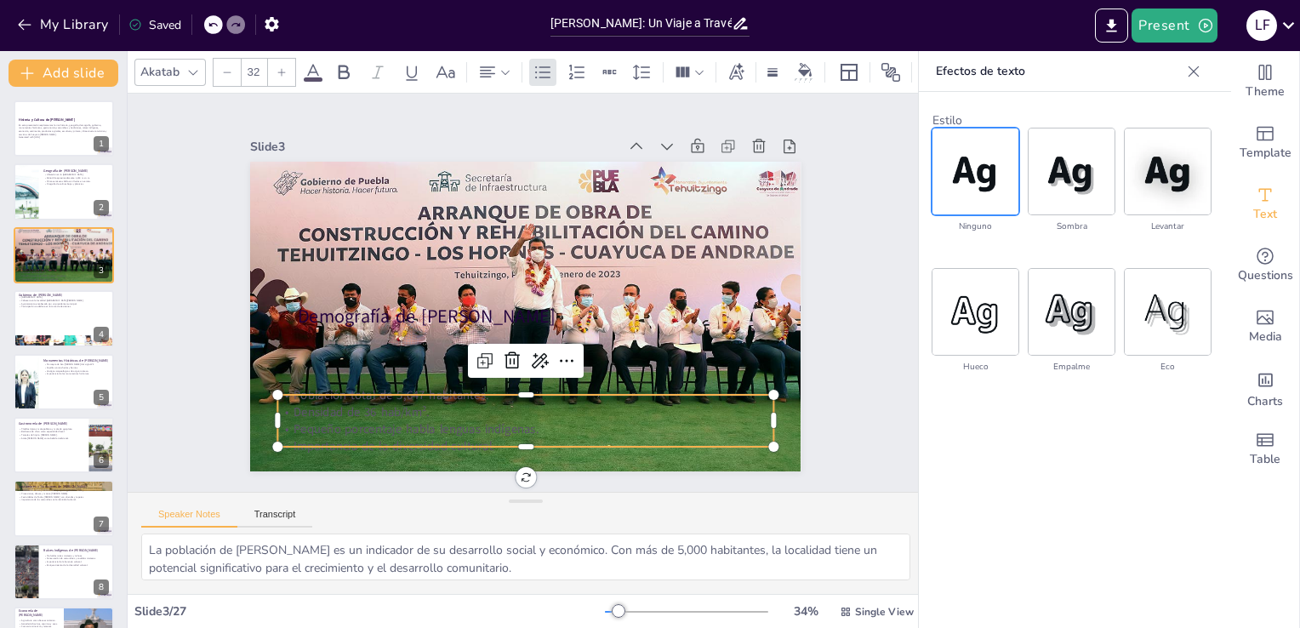
click at [981, 169] on img at bounding box center [975, 171] width 86 height 86
click at [1082, 181] on img at bounding box center [1071, 171] width 86 height 86
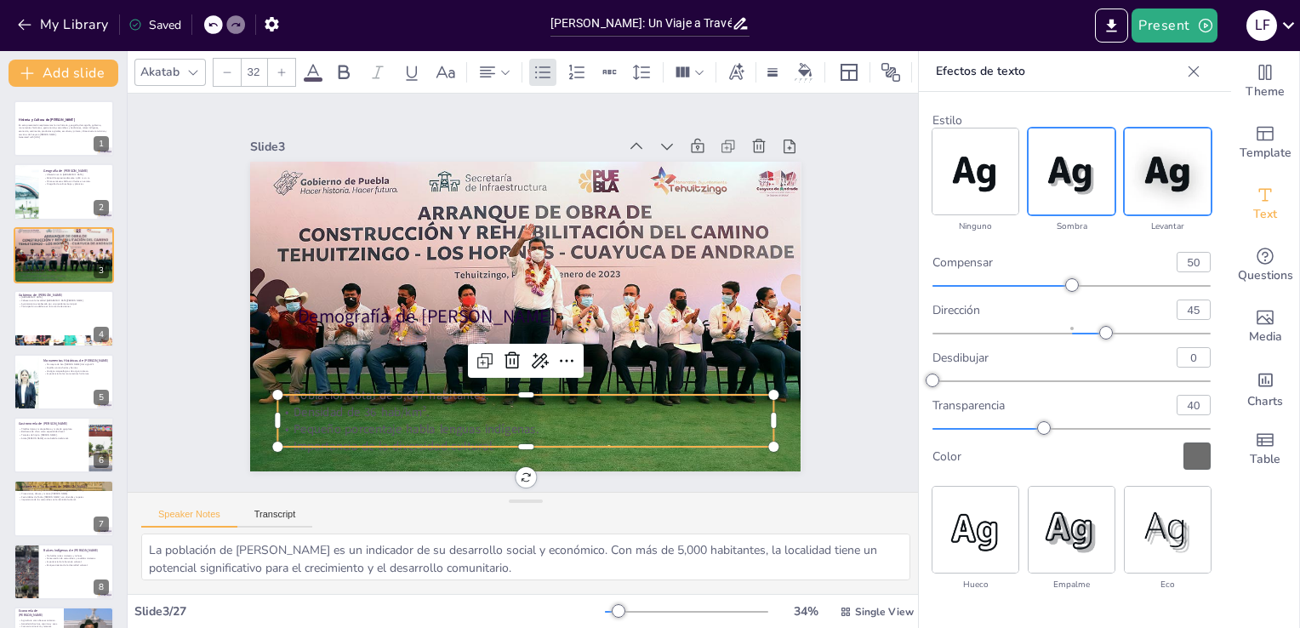
click at [1140, 187] on img at bounding box center [1168, 171] width 86 height 86
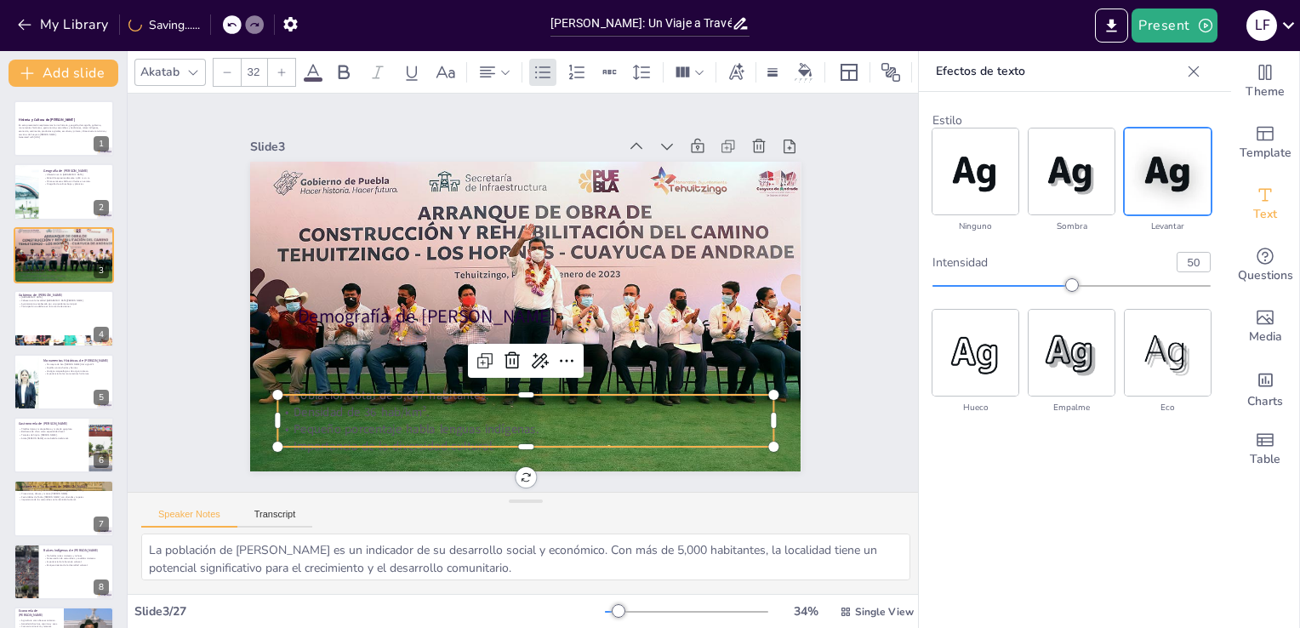
click at [1083, 275] on div "intensidad 50" at bounding box center [1071, 272] width 278 height 41
click at [1199, 282] on div at bounding box center [1071, 286] width 278 height 14
click at [323, 66] on div "Akatab 32" at bounding box center [565, 72] width 863 height 29
click at [311, 66] on icon at bounding box center [313, 72] width 20 height 20
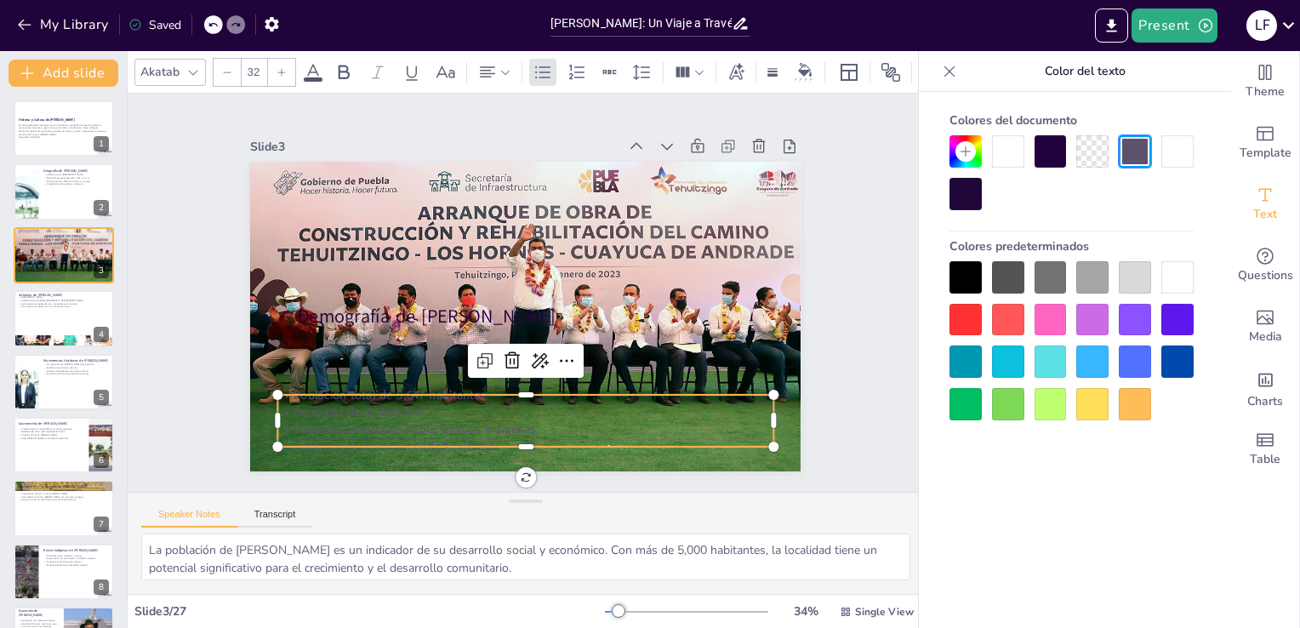
click at [961, 279] on div at bounding box center [965, 277] width 32 height 32
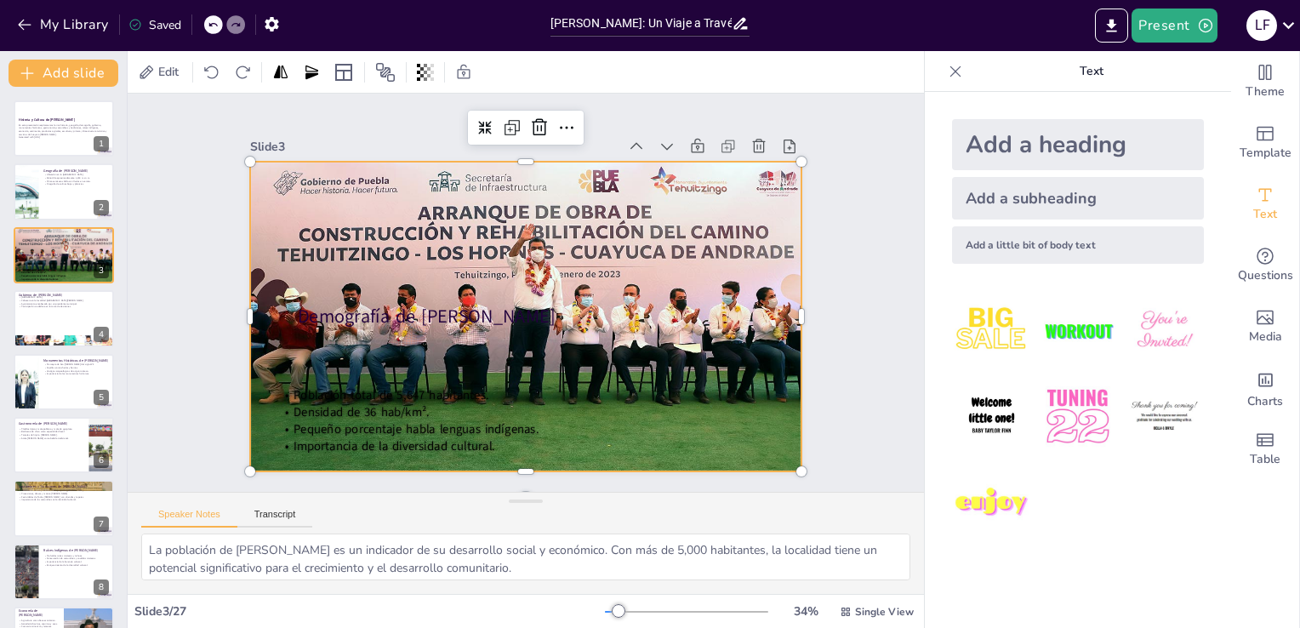
click at [699, 275] on div at bounding box center [518, 315] width 663 height 479
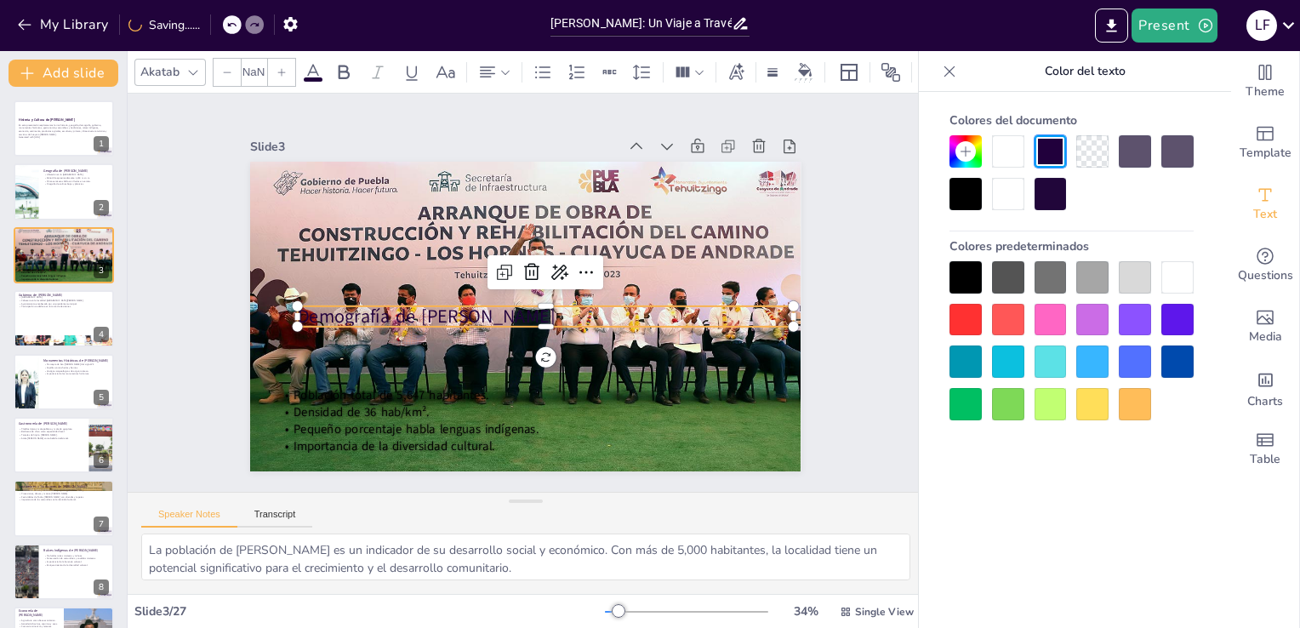
click at [567, 308] on p "Demografía de [PERSON_NAME]" at bounding box center [495, 295] width 312 height 416
click at [1169, 349] on div at bounding box center [1177, 361] width 32 height 32
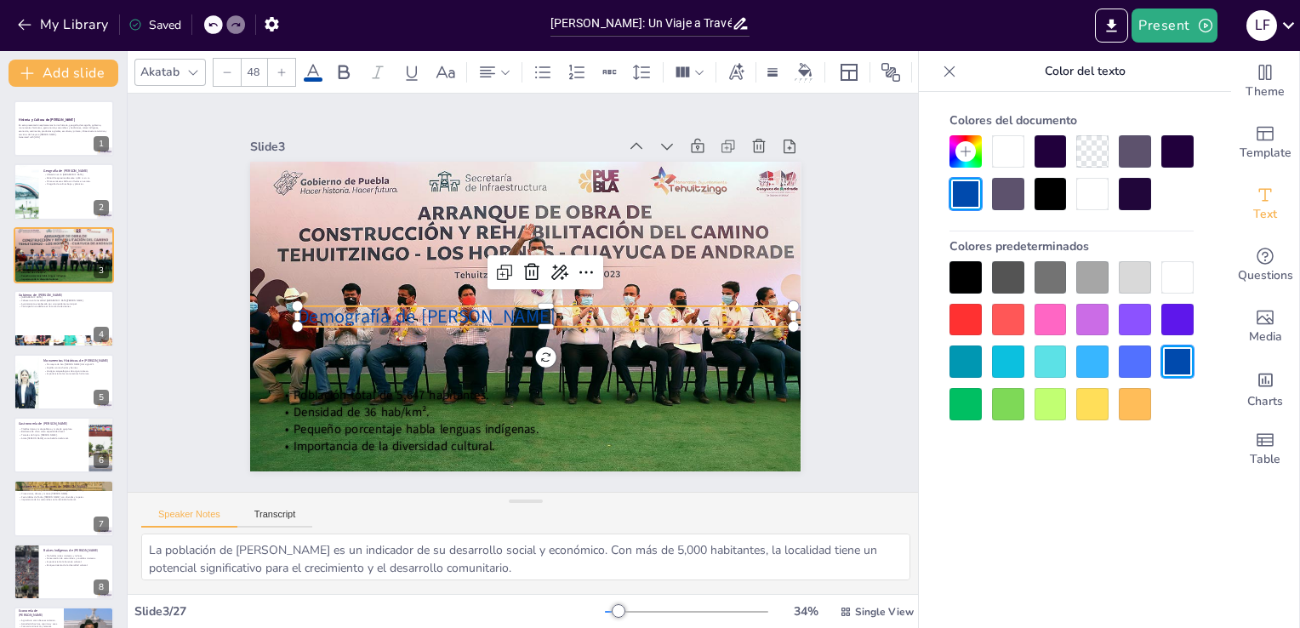
click at [960, 305] on div at bounding box center [965, 320] width 32 height 32
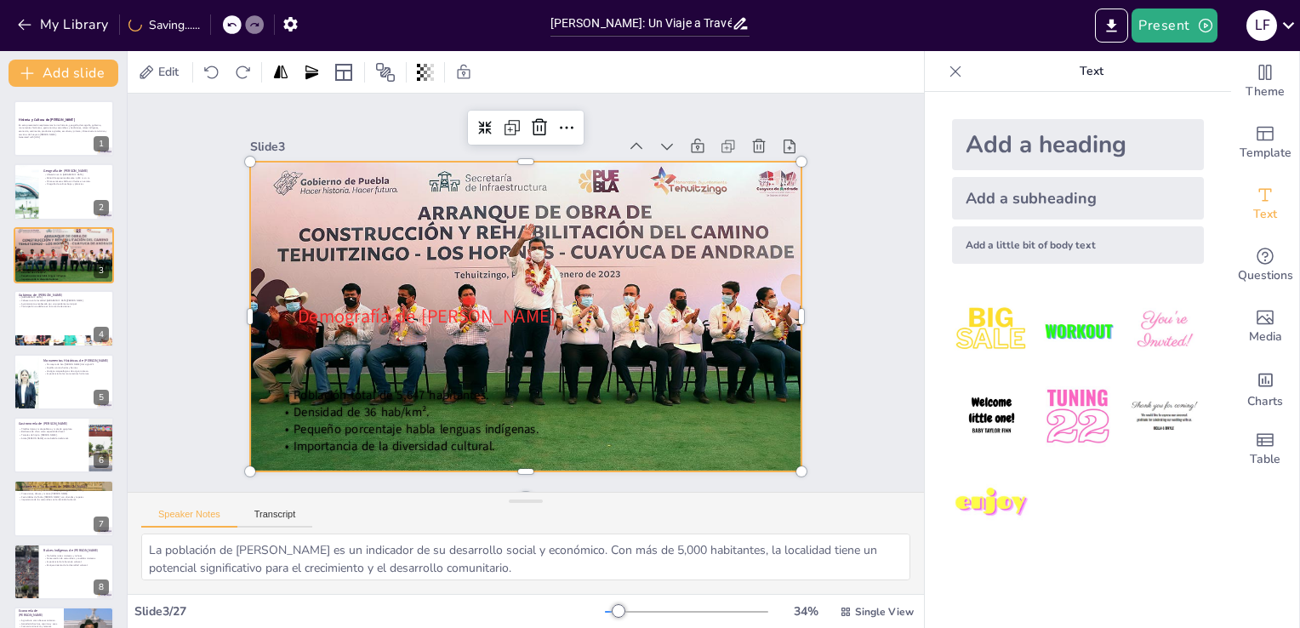
click at [661, 363] on div at bounding box center [511, 273] width 664 height 601
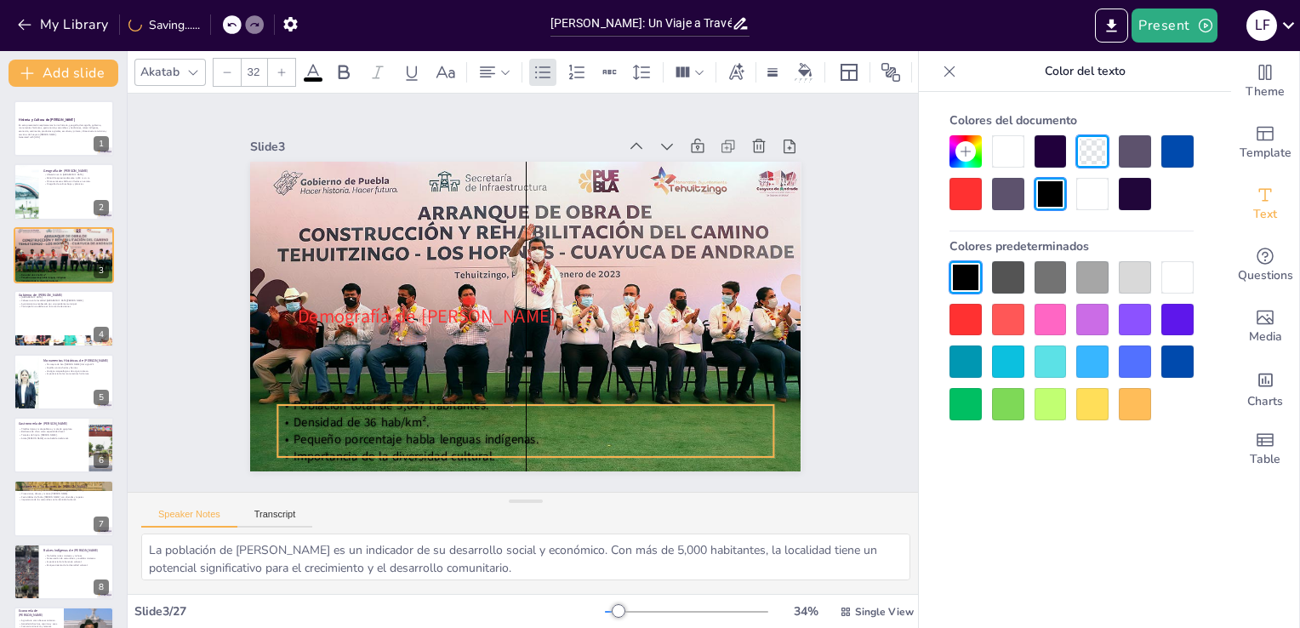
click at [602, 445] on span "Importancia de la diversidad cultural." at bounding box center [641, 467] width 78 height 197
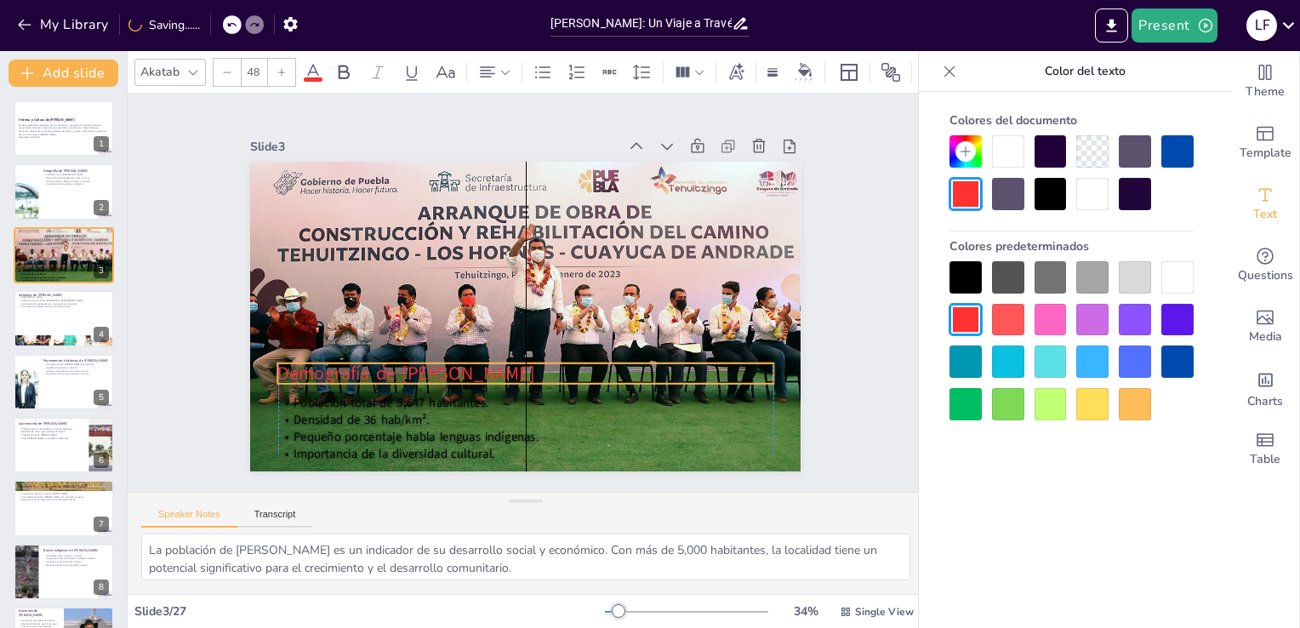
drag, startPoint x: 451, startPoint y: 308, endPoint x: 430, endPoint y: 365, distance: 60.8
click at [430, 365] on span "Demografía de [PERSON_NAME]" at bounding box center [387, 332] width 253 height 103
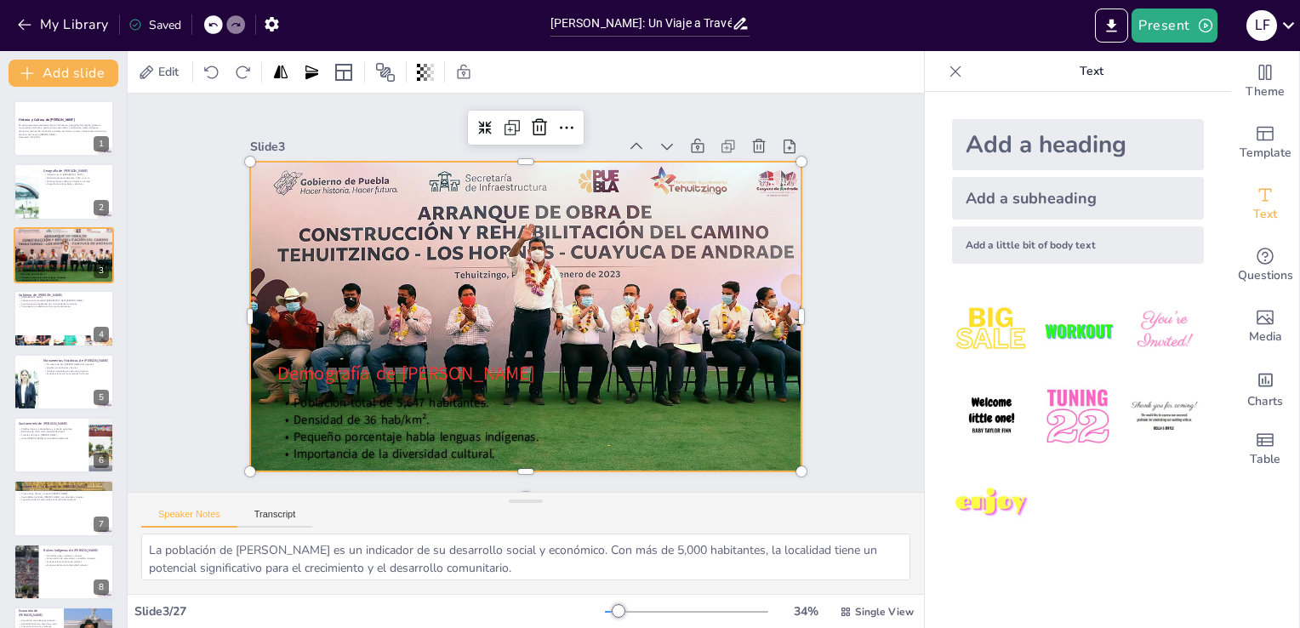
click at [521, 280] on div at bounding box center [518, 315] width 663 height 479
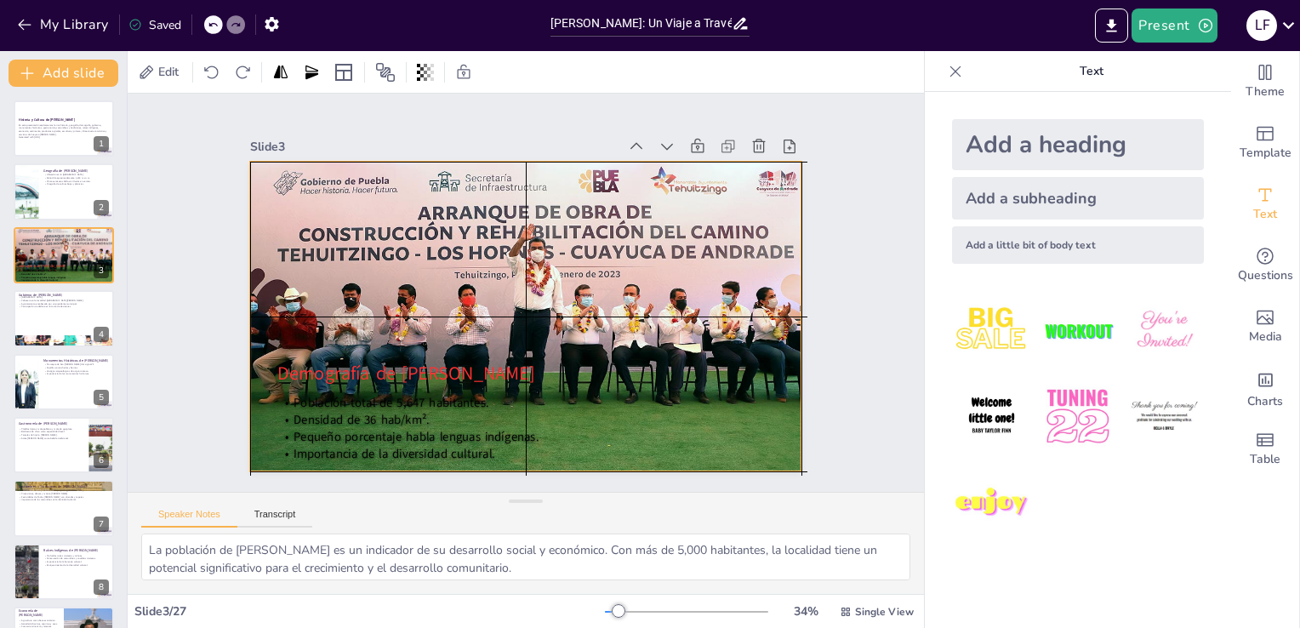
click at [473, 271] on div at bounding box center [513, 272] width 671 height 567
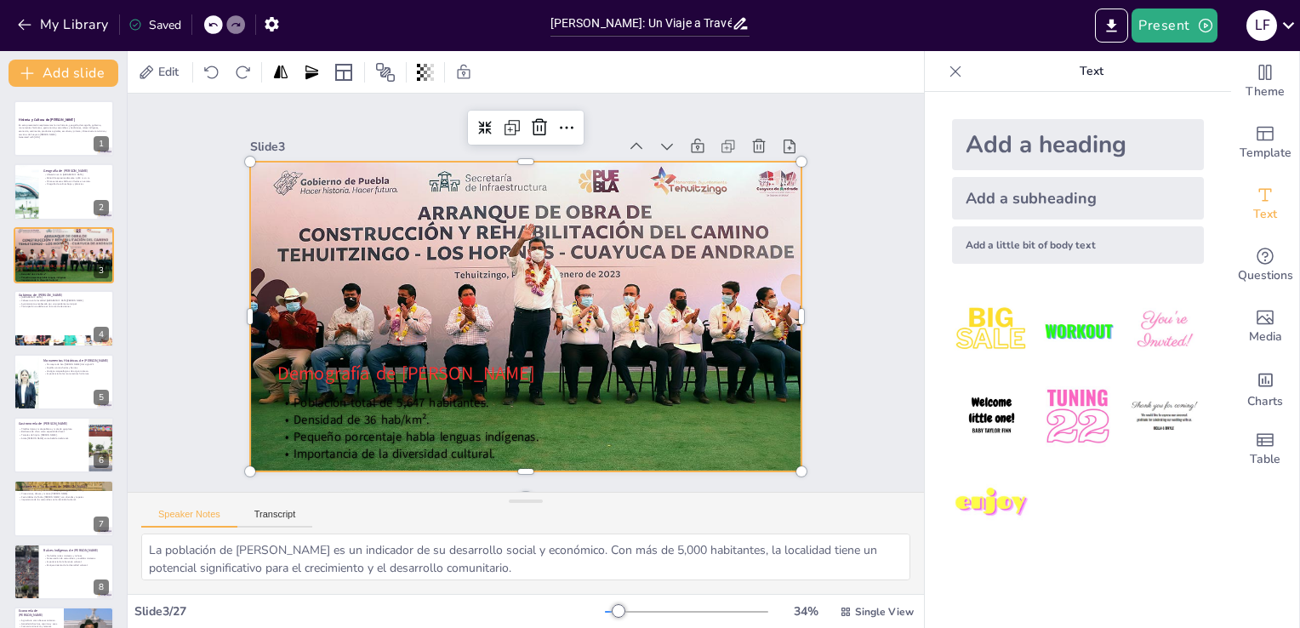
click at [473, 264] on div at bounding box center [501, 289] width 370 height 625
click at [473, 264] on div at bounding box center [537, 272] width 671 height 567
click at [53, 315] on div at bounding box center [64, 318] width 102 height 58
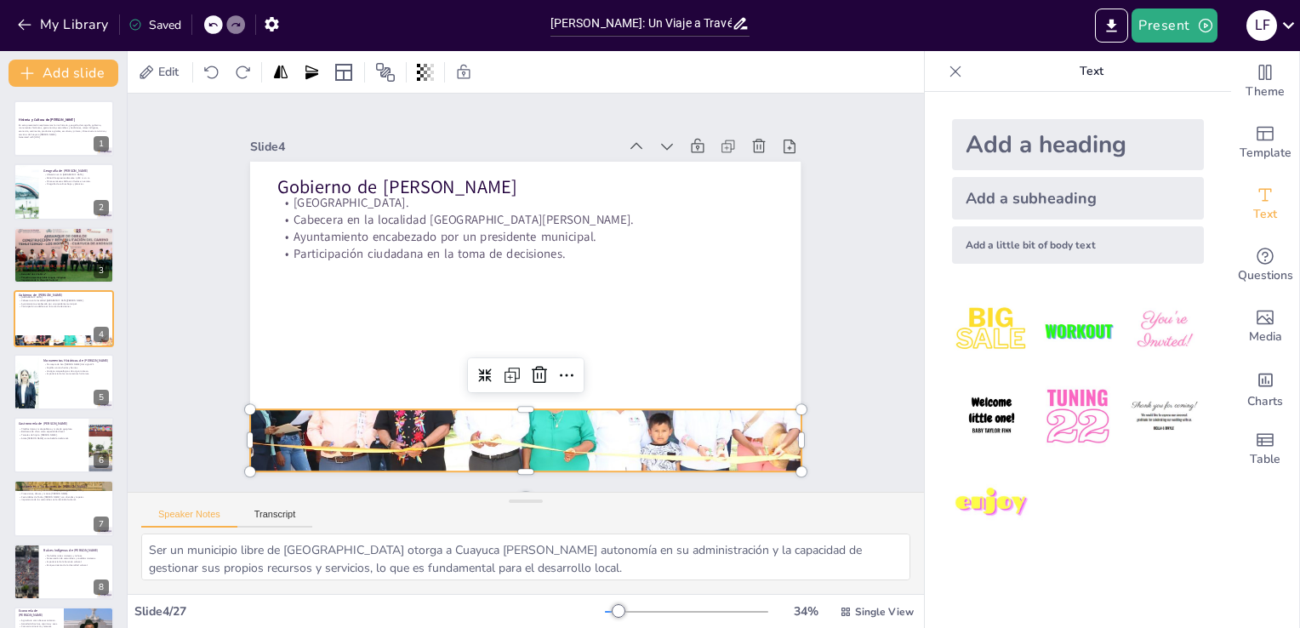
click at [370, 412] on div at bounding box center [480, 152] width 637 height 519
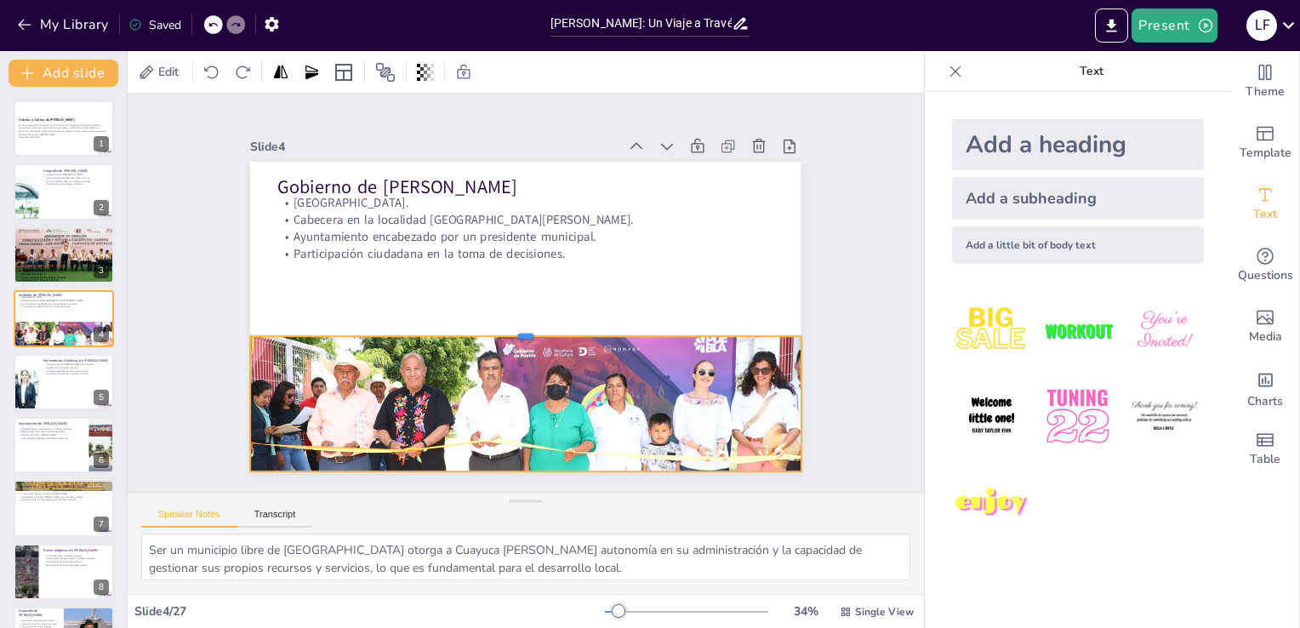
drag, startPoint x: 513, startPoint y: 402, endPoint x: 521, endPoint y: 327, distance: 75.3
click at [521, 327] on div at bounding box center [492, 308] width 236 height 509
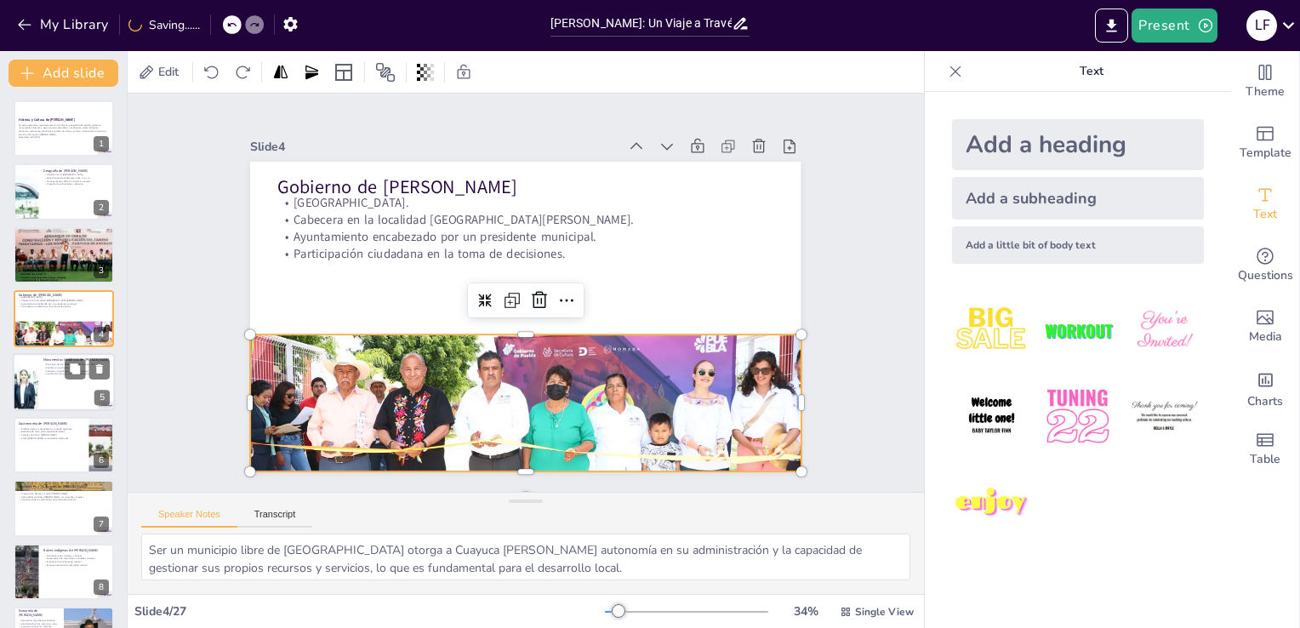
click at [45, 385] on div at bounding box center [64, 382] width 102 height 58
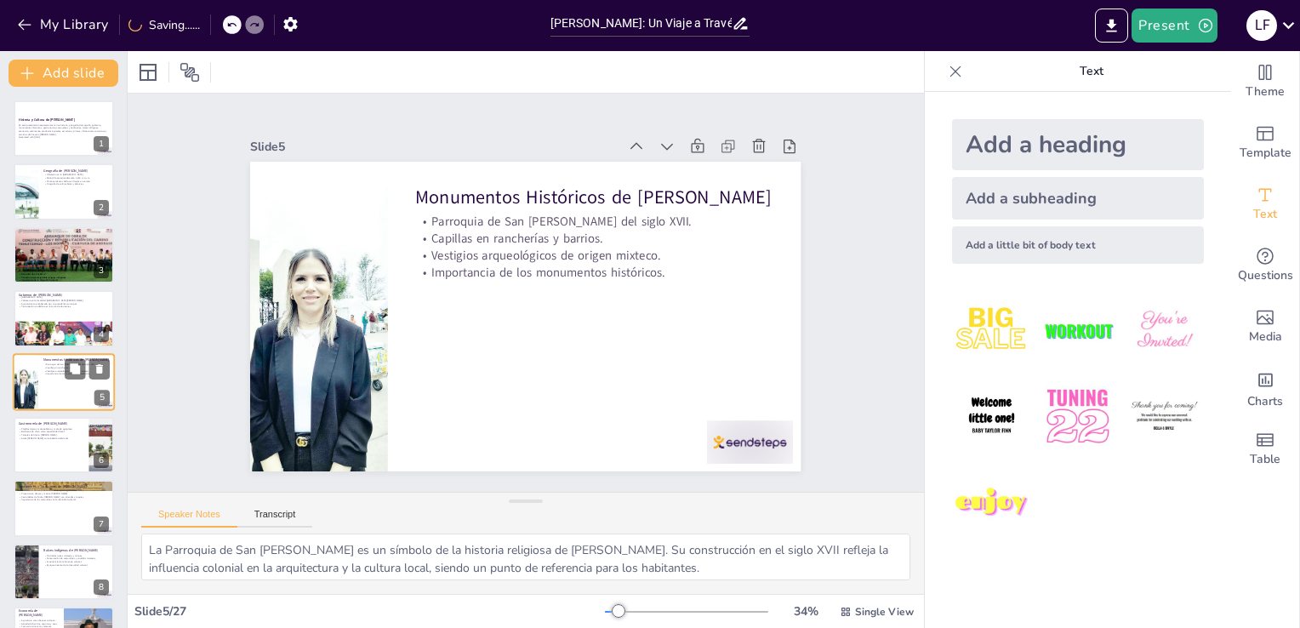
scroll to position [24, 0]
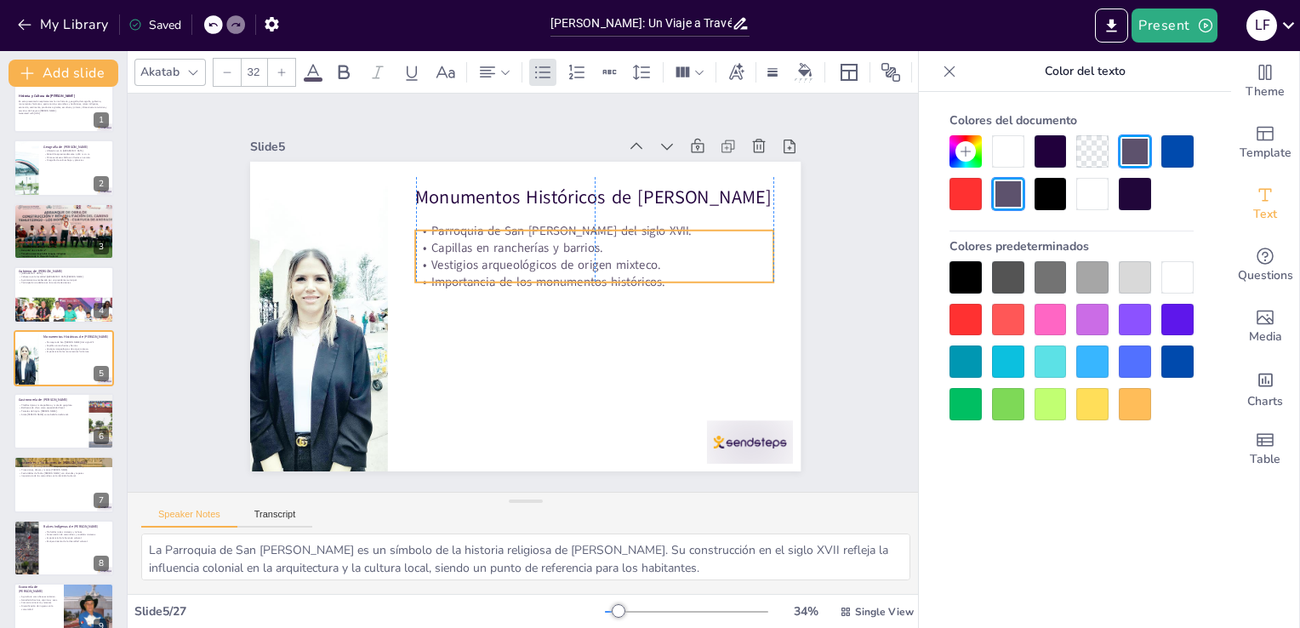
drag, startPoint x: 473, startPoint y: 257, endPoint x: 473, endPoint y: 266, distance: 9.4
click at [505, 266] on p "Importancia de los monumentos históricos." at bounding box center [550, 358] width 91 height 354
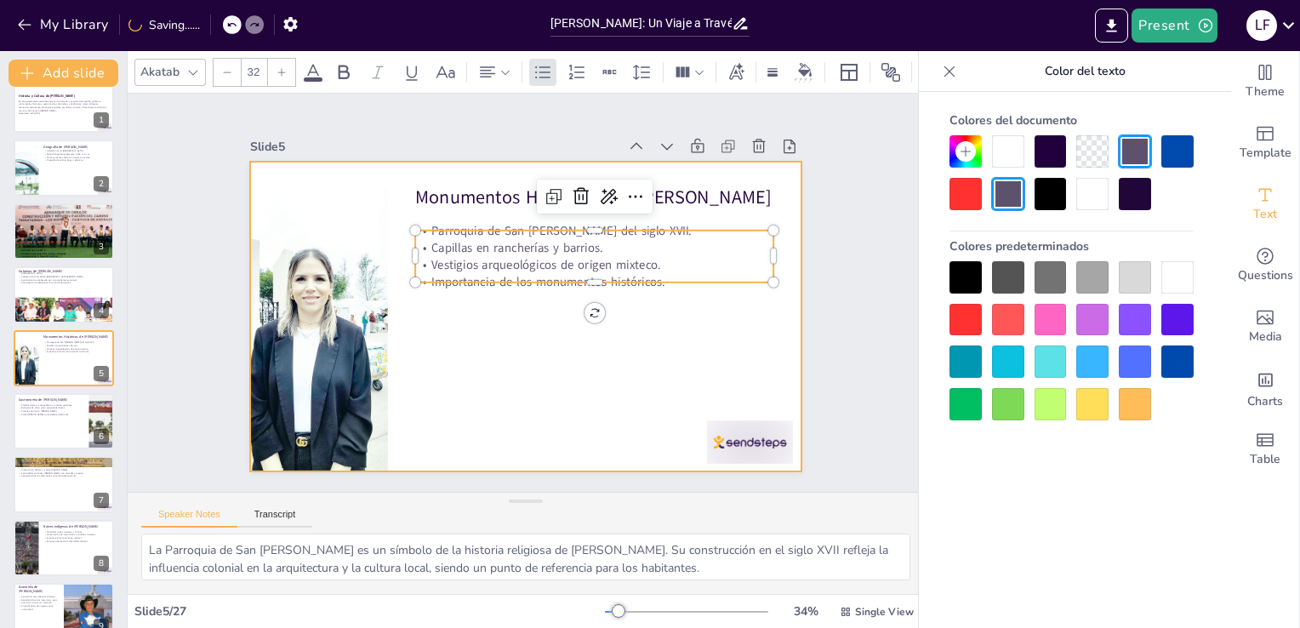
click at [452, 328] on div at bounding box center [525, 317] width 550 height 310
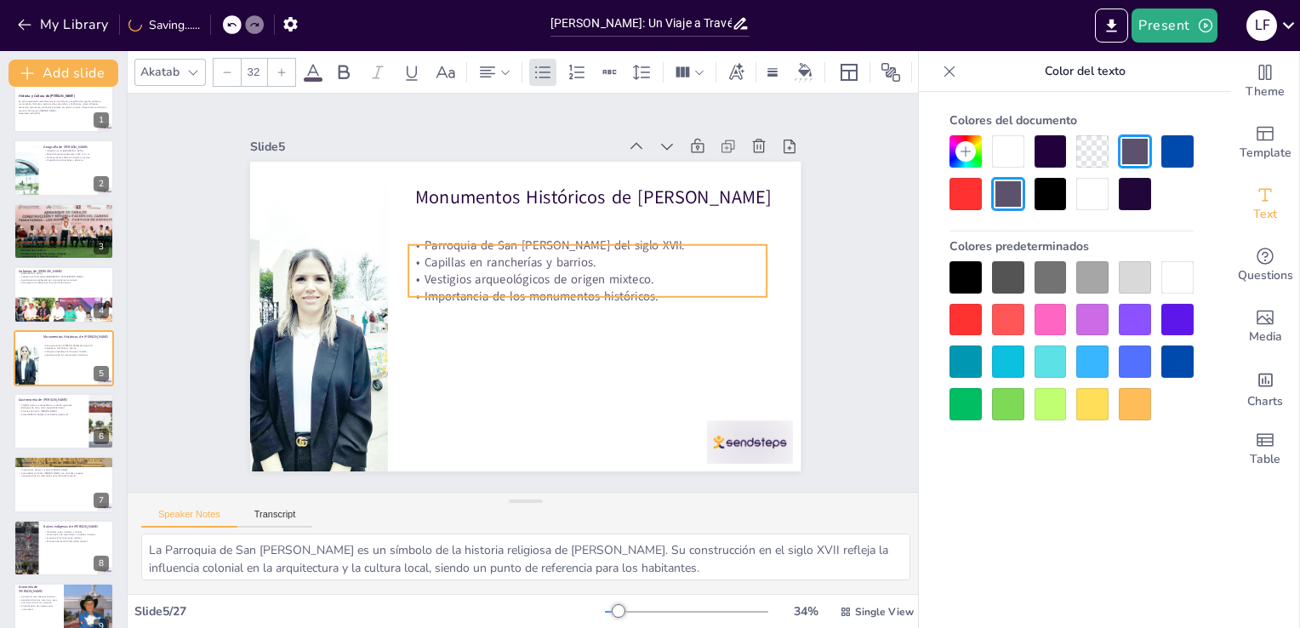
drag, startPoint x: 470, startPoint y: 269, endPoint x: 464, endPoint y: 282, distance: 14.5
click at [464, 282] on p "Importancia de los monumentos históricos." at bounding box center [574, 254] width 277 height 252
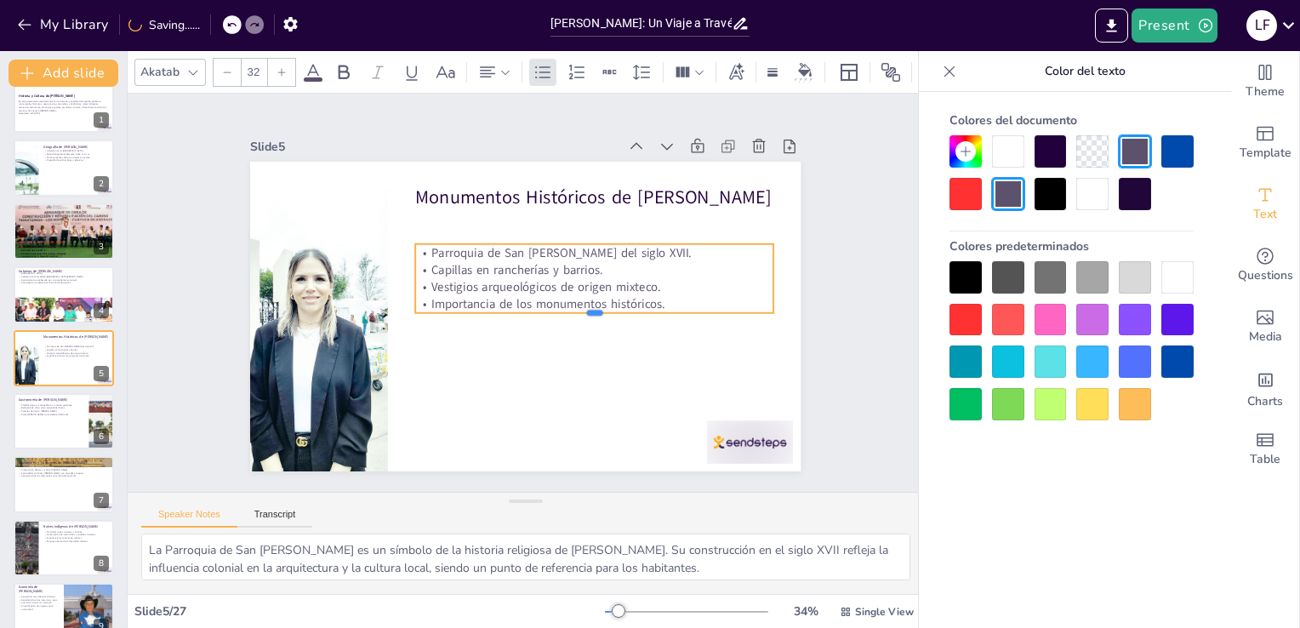
drag, startPoint x: 579, startPoint y: 292, endPoint x: 576, endPoint y: 301, distance: 10.0
click at [576, 301] on div "Monumentos Históricos de Cuayuca de Andrade Parroquia de San Pedro Apóstol del …" at bounding box center [525, 317] width 550 height 310
click at [46, 417] on div at bounding box center [64, 421] width 102 height 58
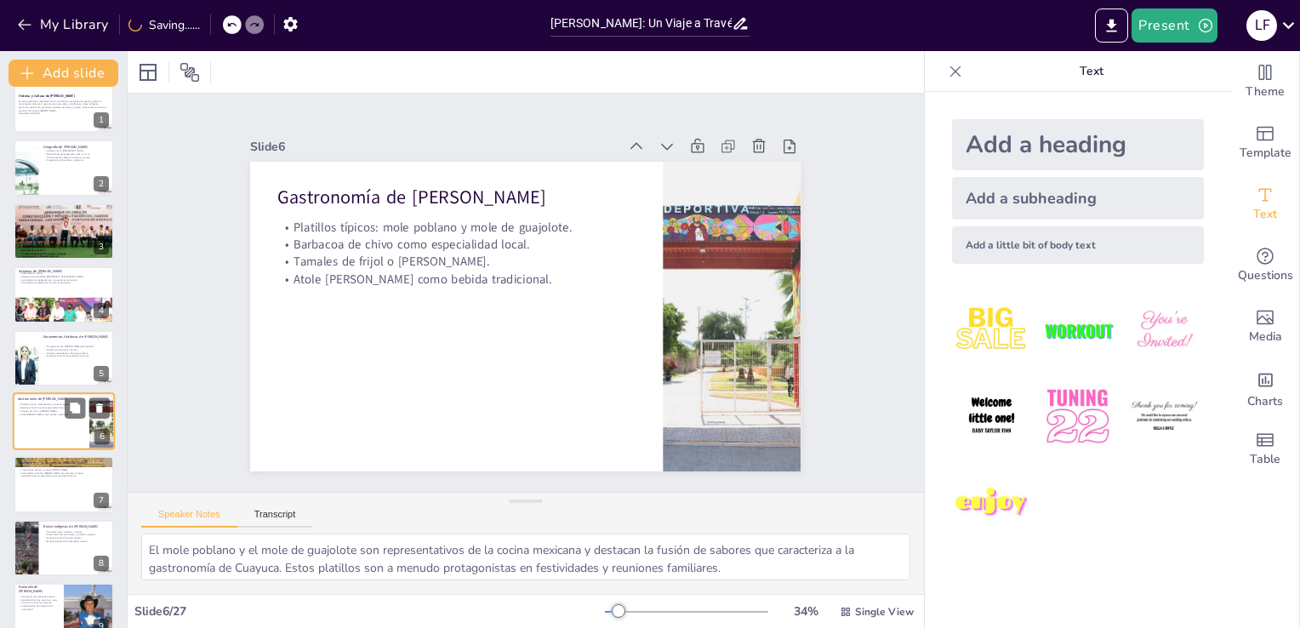
scroll to position [88, 0]
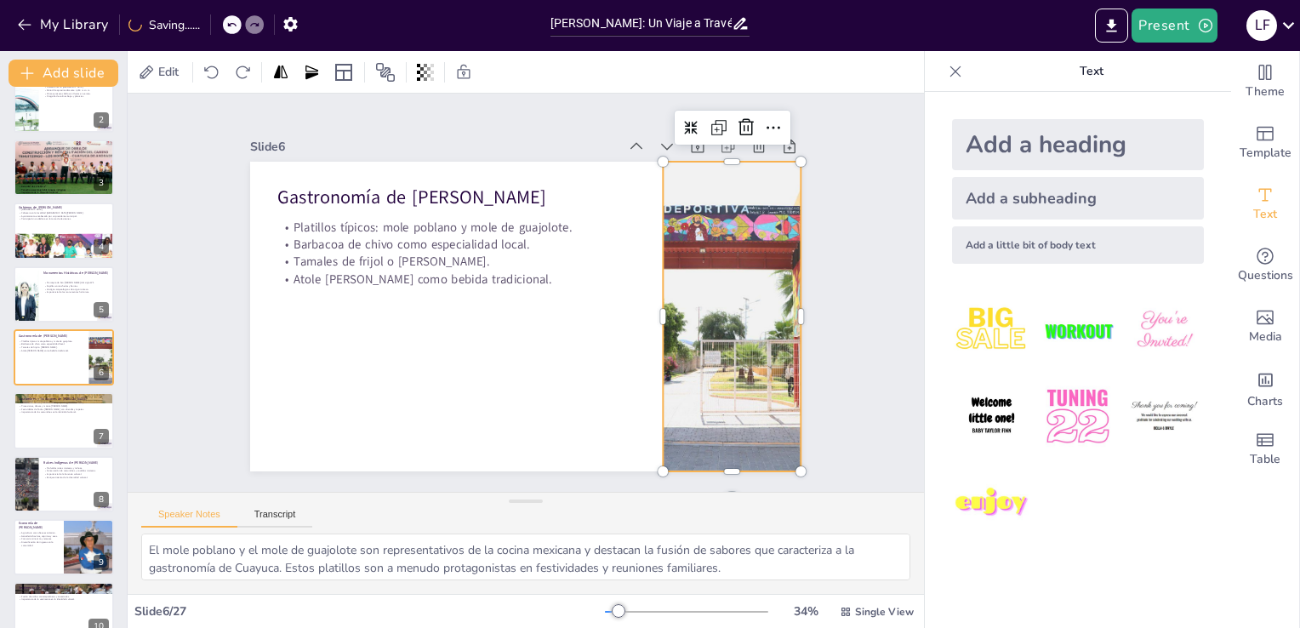
click at [656, 361] on div at bounding box center [420, 472] width 472 height 551
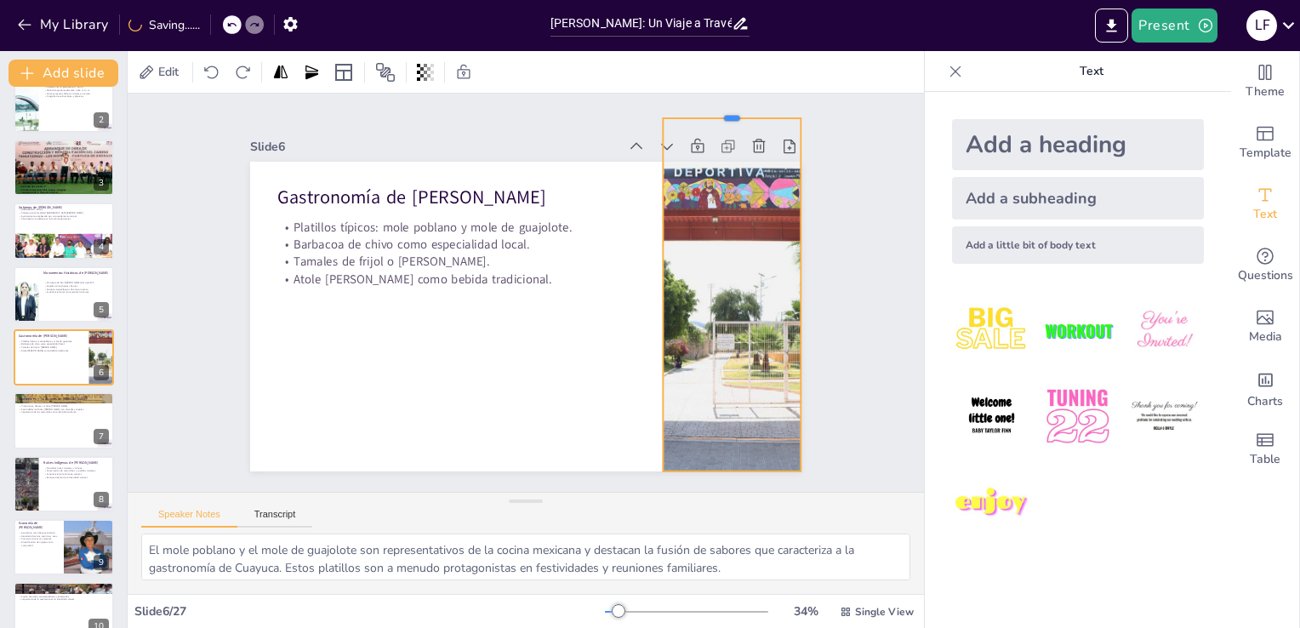
drag, startPoint x: 712, startPoint y: 152, endPoint x: 711, endPoint y: 109, distance: 43.4
click at [748, 269] on div at bounding box center [799, 324] width 102 height 111
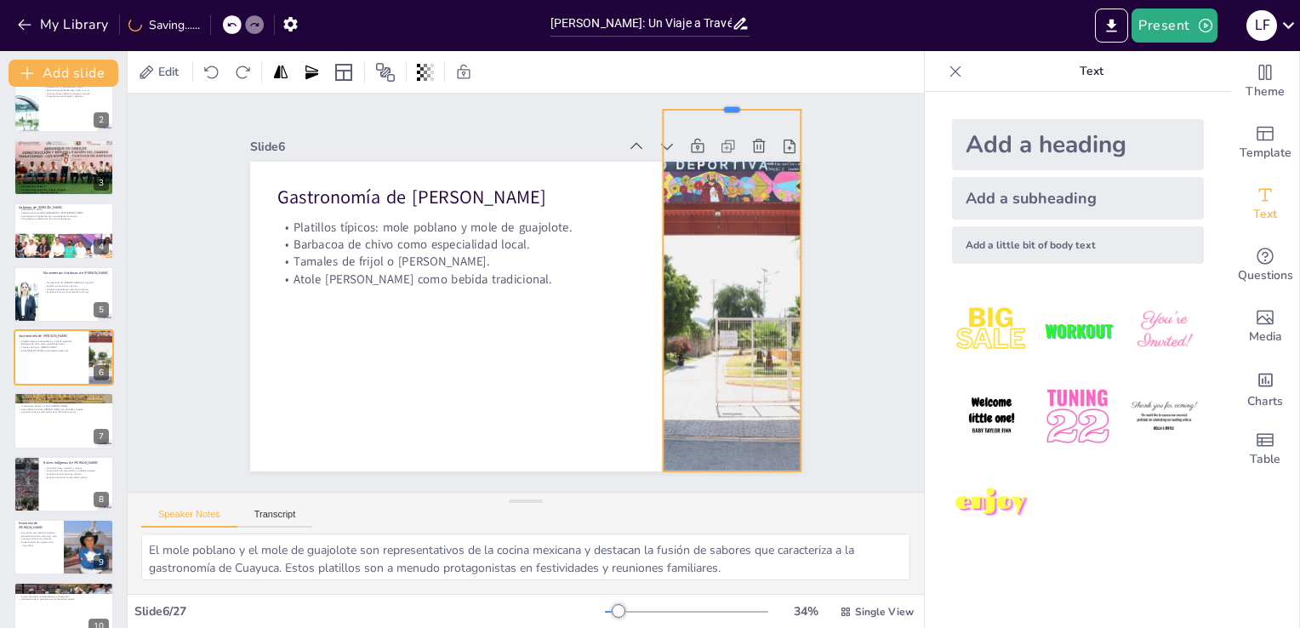
drag, startPoint x: 711, startPoint y: 109, endPoint x: 714, endPoint y: 100, distance: 8.9
click at [714, 129] on div at bounding box center [767, 150] width 138 height 42
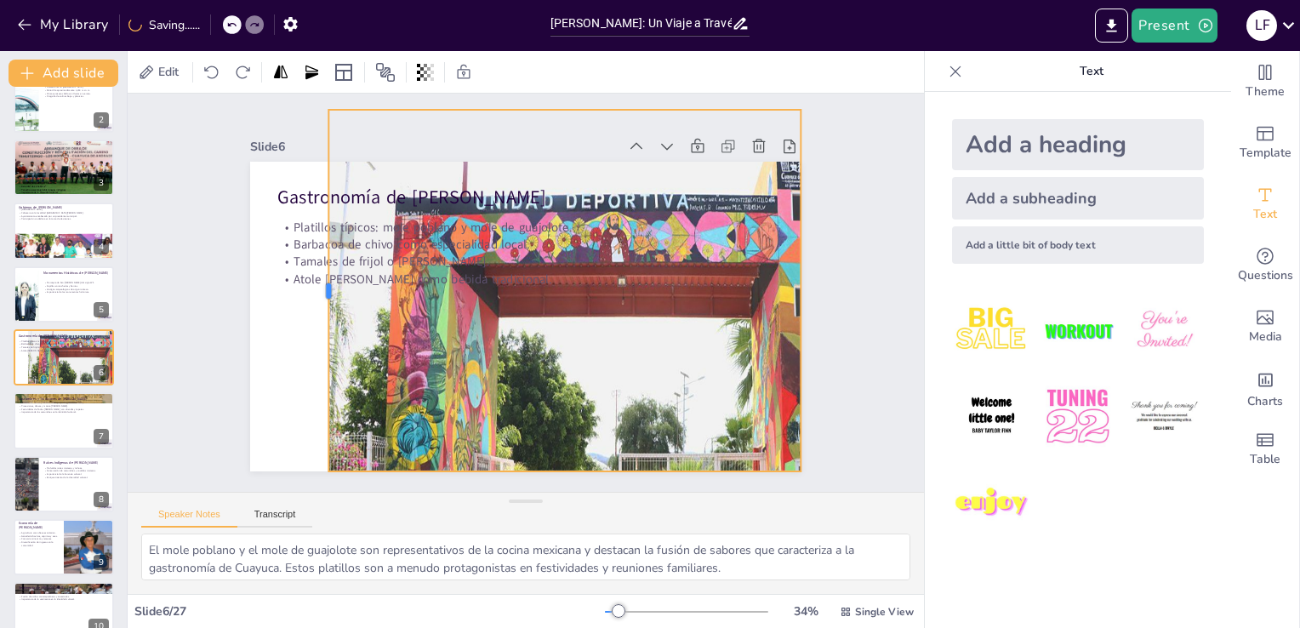
drag, startPoint x: 647, startPoint y: 280, endPoint x: 241, endPoint y: 244, distance: 408.2
click at [681, 244] on div at bounding box center [725, 252] width 88 height 356
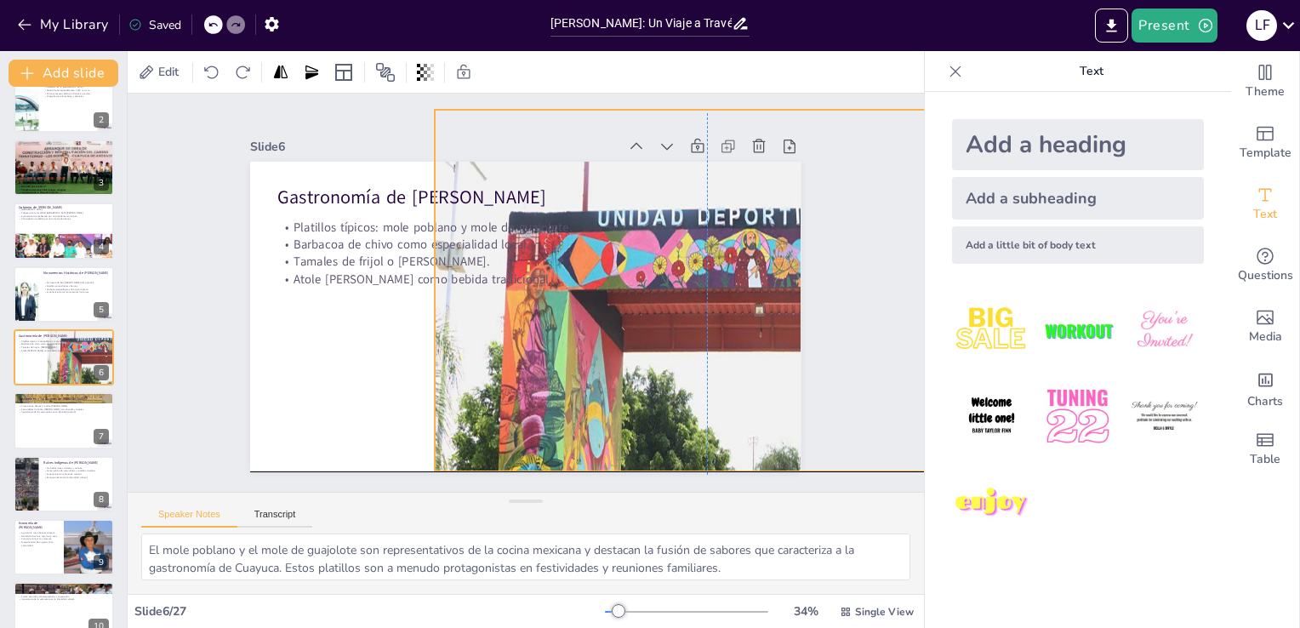
drag, startPoint x: 248, startPoint y: 240, endPoint x: 396, endPoint y: 230, distance: 147.5
click at [396, 230] on div "Gastronomía de Cuayuca de Andrade Platillos típicos: mole poblano y mole de gua…" at bounding box center [579, 173] width 503 height 224
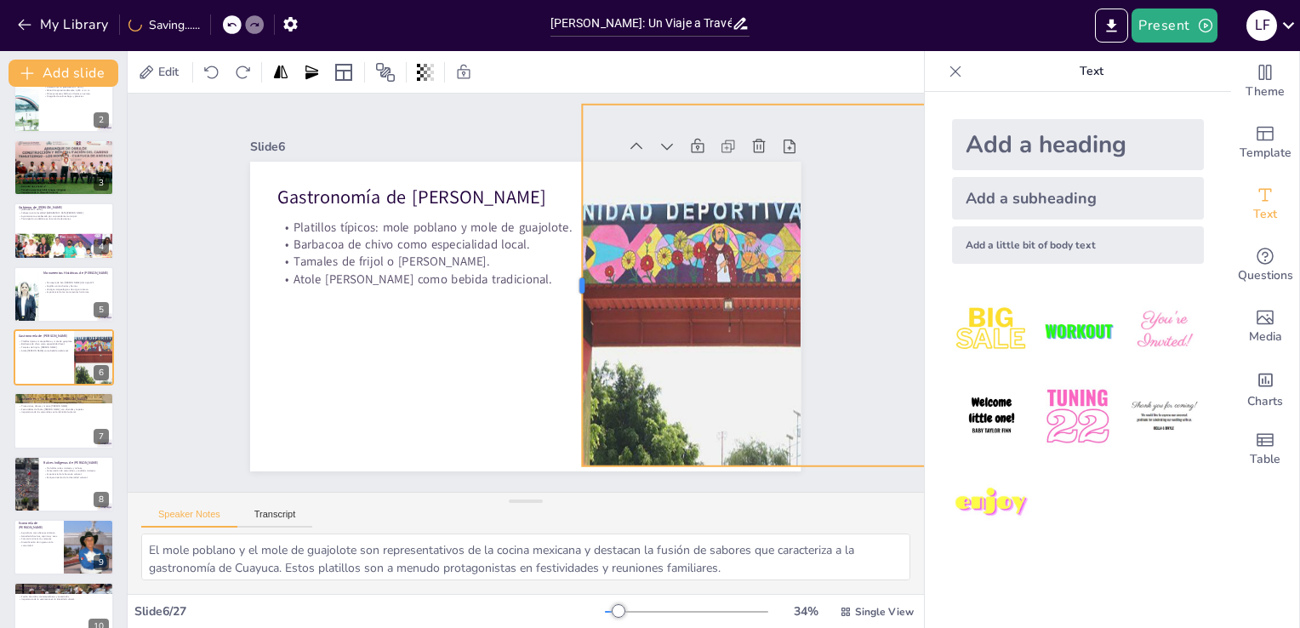
drag, startPoint x: 388, startPoint y: 277, endPoint x: 567, endPoint y: 294, distance: 179.5
click at [567, 294] on div at bounding box center [571, 316] width 224 height 300
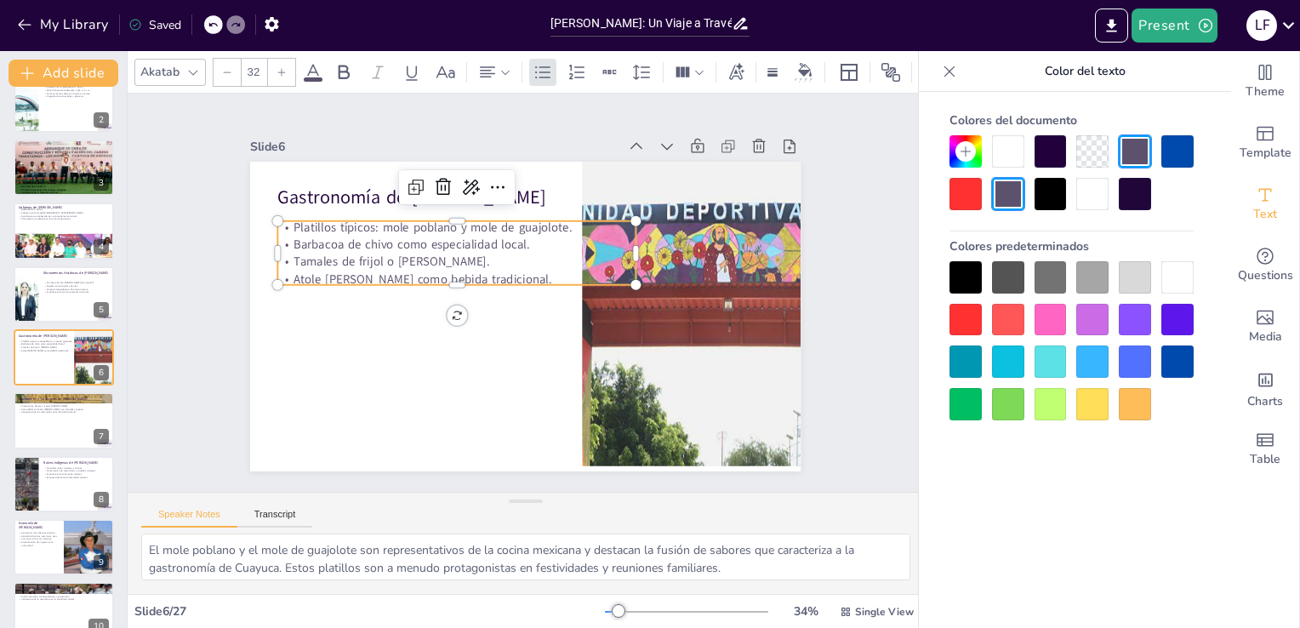
click at [408, 267] on p "Atole [PERSON_NAME] como bebida tradicional." at bounding box center [461, 264] width 354 height 91
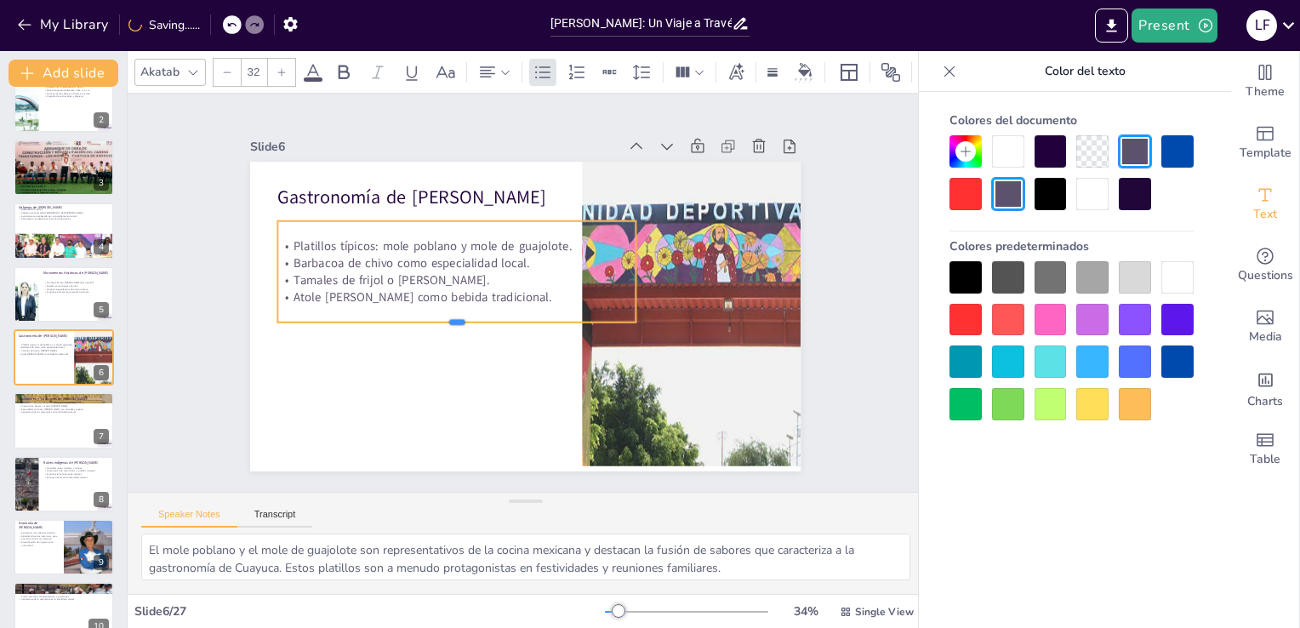
drag, startPoint x: 445, startPoint y: 278, endPoint x: 439, endPoint y: 293, distance: 16.4
click at [439, 293] on div "Gastronomía de Cuayuca de Andrade Platillos típicos: mole poblano y mole de gua…" at bounding box center [503, 300] width 464 height 619
drag, startPoint x: 443, startPoint y: 294, endPoint x: 442, endPoint y: 318, distance: 23.8
click at [442, 318] on div "Gastronomía de Cuayuca de Andrade Platillos típicos: mole poblano y mole de gua…" at bounding box center [516, 314] width 629 height 507
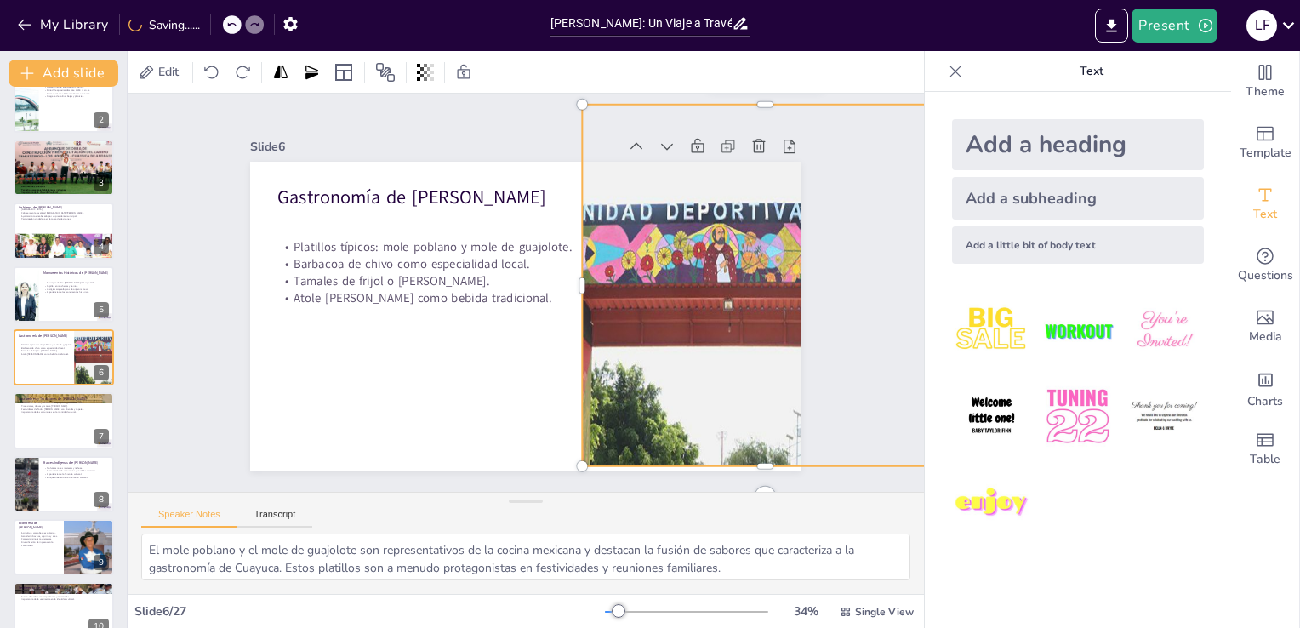
click at [599, 397] on div at bounding box center [790, 157] width 976 height 992
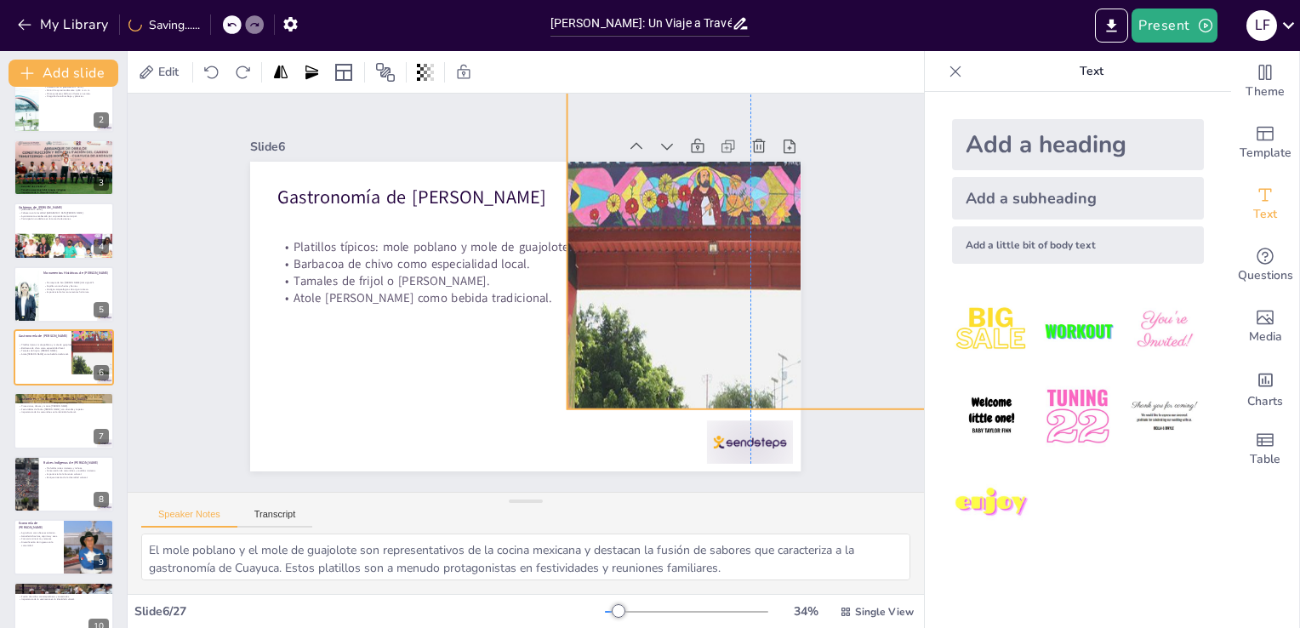
drag, startPoint x: 752, startPoint y: 458, endPoint x: 738, endPoint y: 402, distance: 57.2
click at [738, 402] on div at bounding box center [398, 516] width 771 height 812
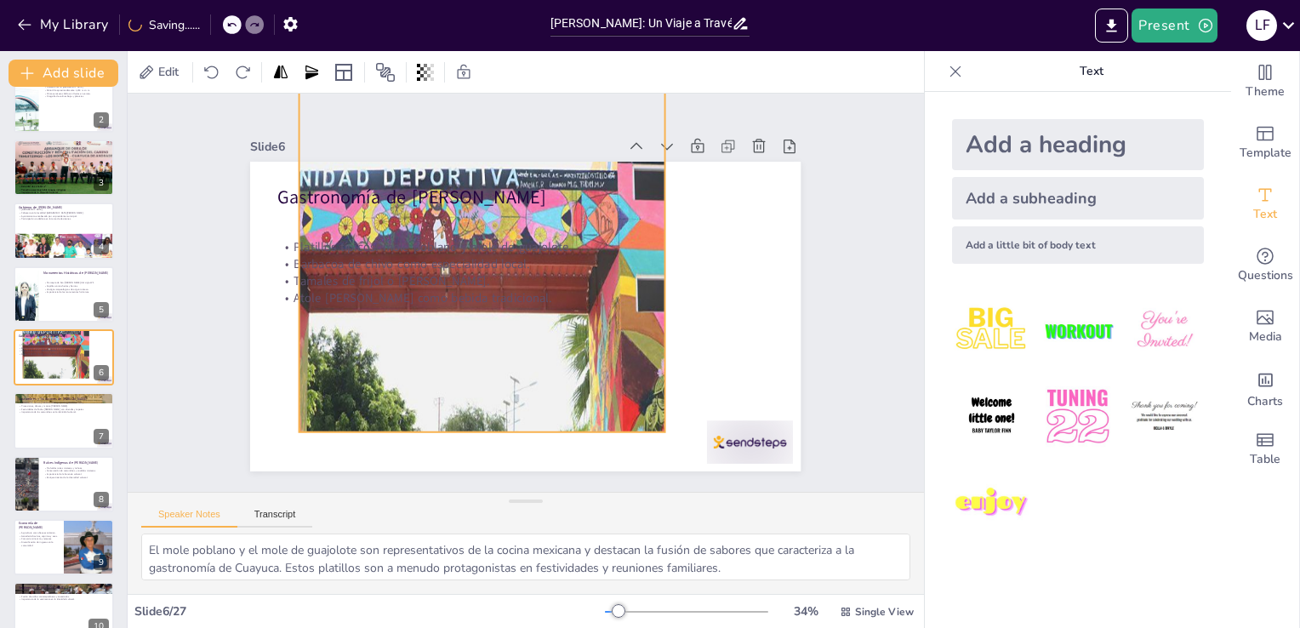
drag, startPoint x: 738, startPoint y: 402, endPoint x: 467, endPoint y: 424, distance: 271.4
click at [467, 424] on div at bounding box center [642, 233] width 1016 height 1019
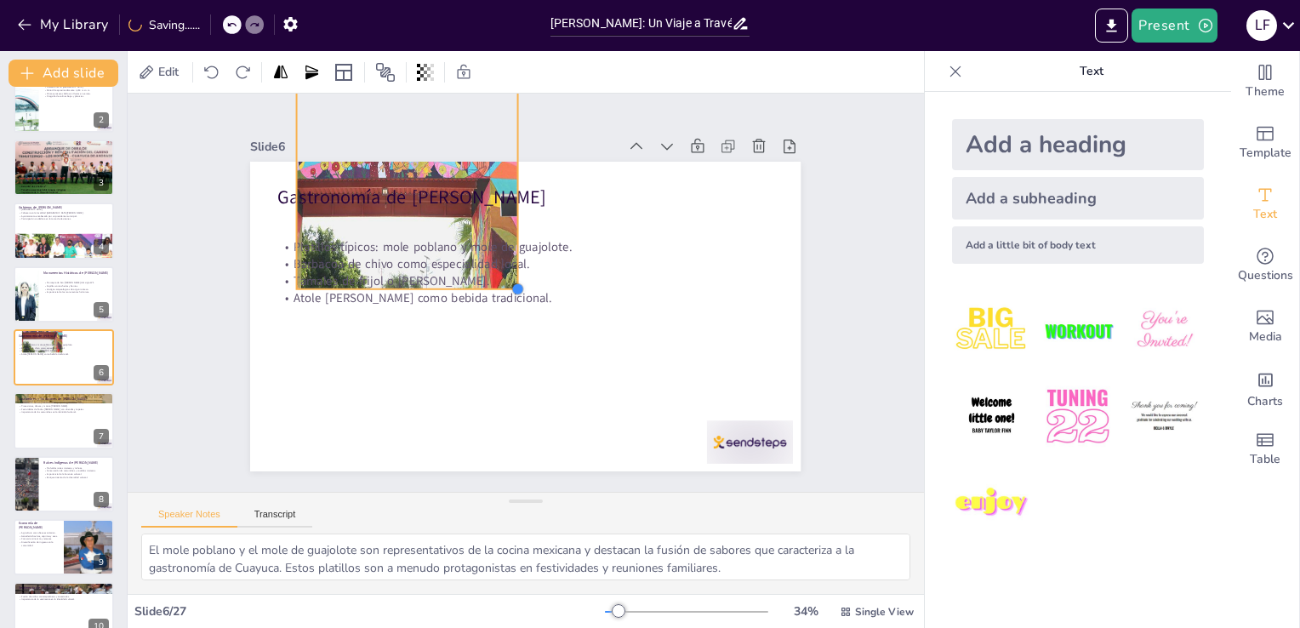
drag, startPoint x: 646, startPoint y: 420, endPoint x: 476, endPoint y: 277, distance: 221.5
click at [476, 277] on div "Gastronomía de Cuayuca de Andrade Platillos típicos: mole poblano y mole de gua…" at bounding box center [520, 316] width 603 height 418
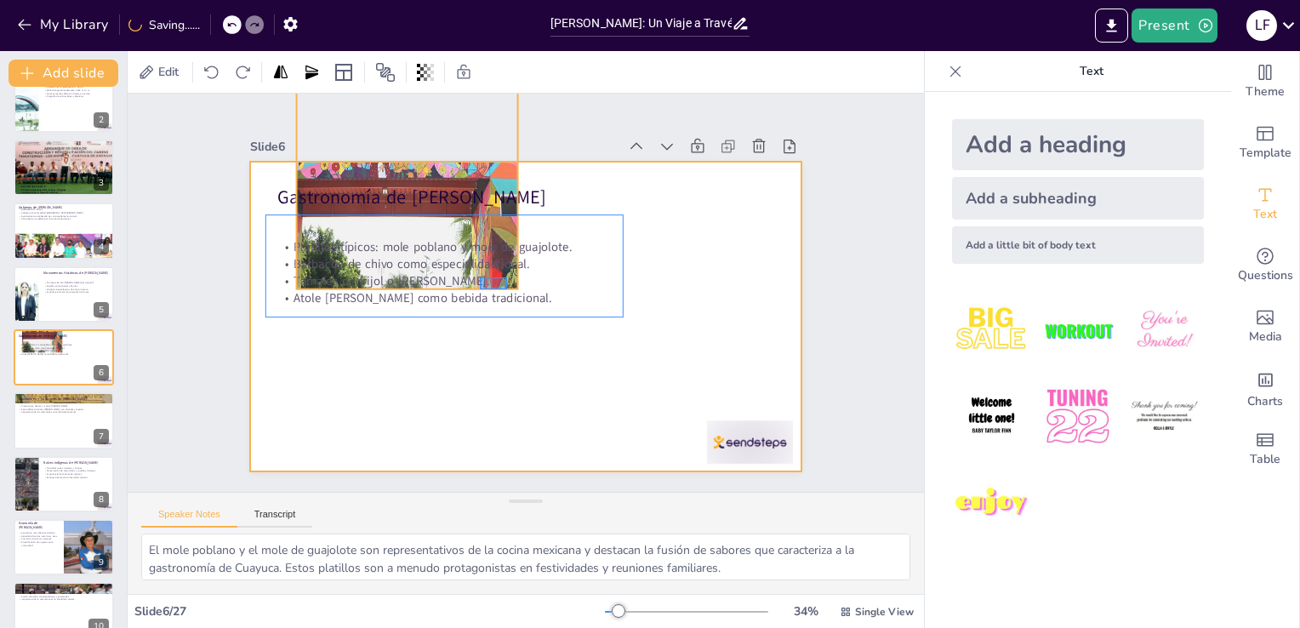
drag, startPoint x: 480, startPoint y: 289, endPoint x: 500, endPoint y: 267, distance: 30.1
click at [500, 267] on div "Platillos típicos: mole poblano y mole de guajolote. Barbacoa de chivo como esp…" at bounding box center [467, 252] width 362 height 176
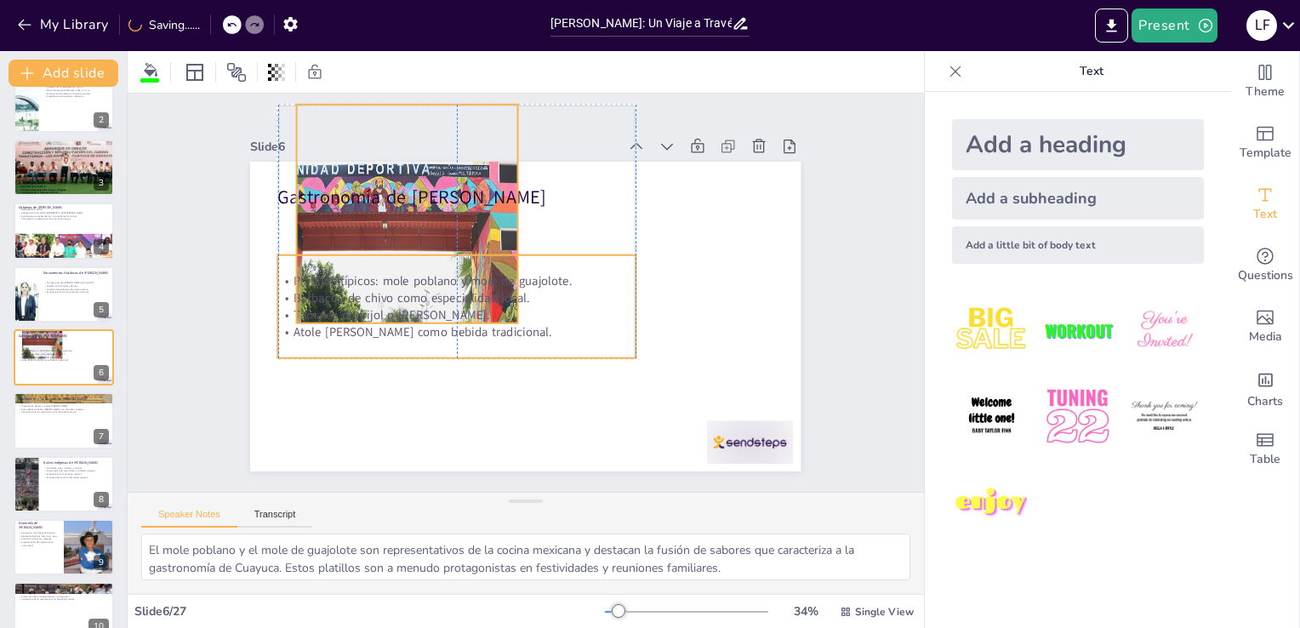
drag, startPoint x: 487, startPoint y: 154, endPoint x: 490, endPoint y: 187, distance: 33.3
click at [490, 187] on div "Slide 6 Gastronomía de Cuayuca de Andrade Platillos típicos: mole poblano y mol…" at bounding box center [522, 303] width 640 height 532
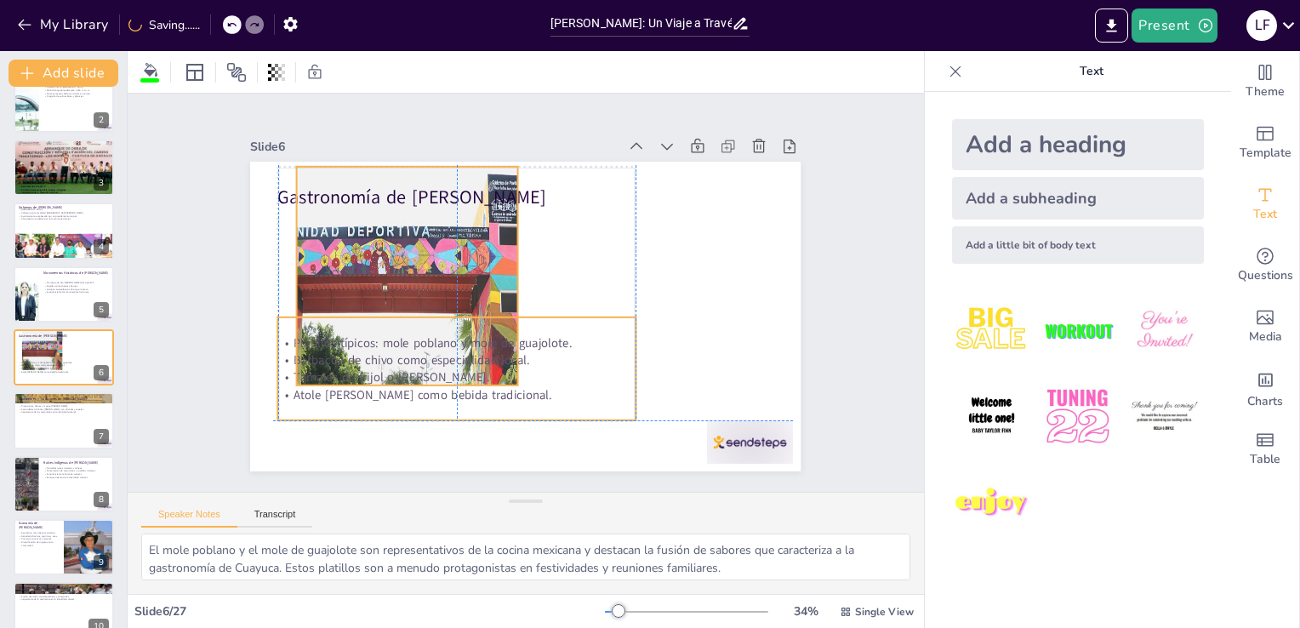
drag, startPoint x: 466, startPoint y: 287, endPoint x: 461, endPoint y: 348, distance: 61.5
click at [461, 348] on p "Barbacoa de chivo como especialidad local." at bounding box center [451, 231] width 54 height 357
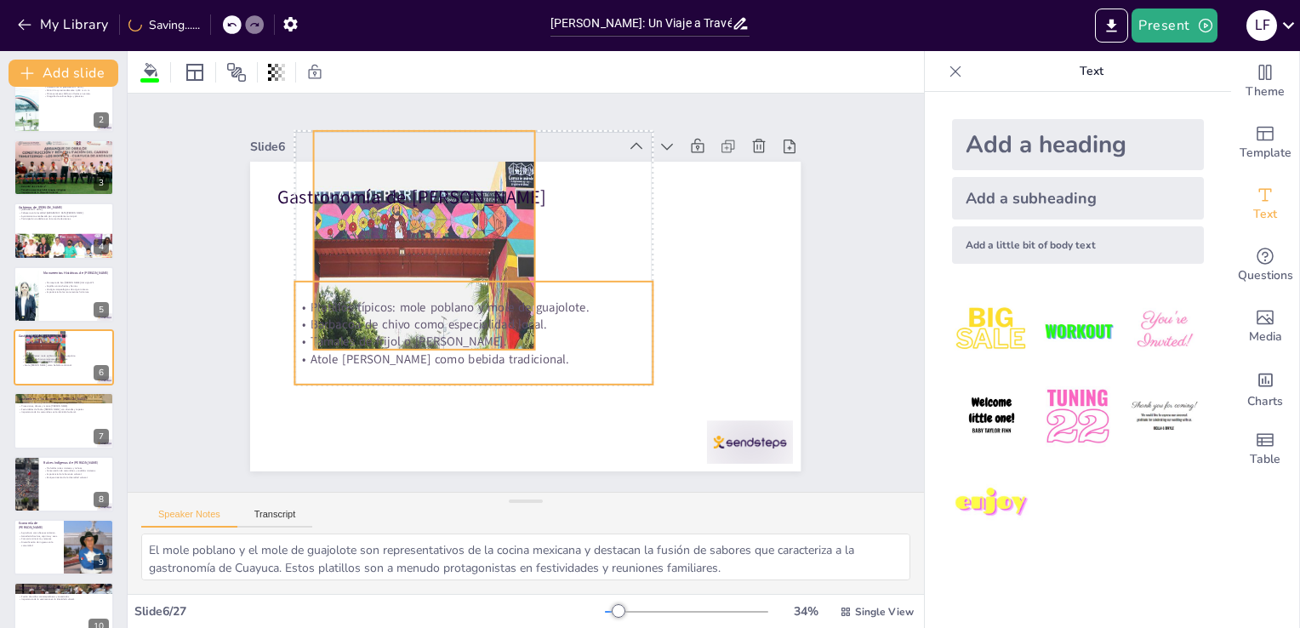
drag, startPoint x: 289, startPoint y: 408, endPoint x: 306, endPoint y: 373, distance: 39.6
click at [306, 373] on div "Platillos típicos: mole poblano y mole de guajolote. Barbacoa de chivo como esp…" at bounding box center [464, 315] width 373 height 209
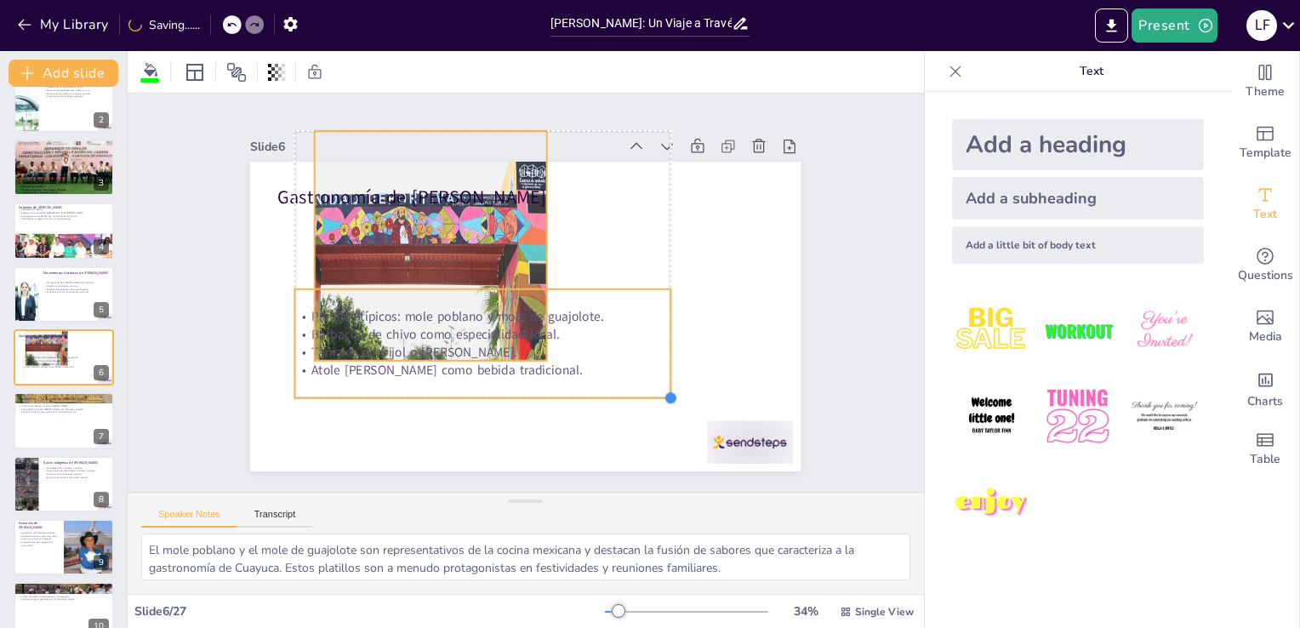
drag, startPoint x: 635, startPoint y: 379, endPoint x: 481, endPoint y: 403, distance: 156.8
click at [481, 403] on div "Gastronomía de Cuayuca de Andrade Platillos típicos: mole poblano y mole de gua…" at bounding box center [503, 284] width 464 height 619
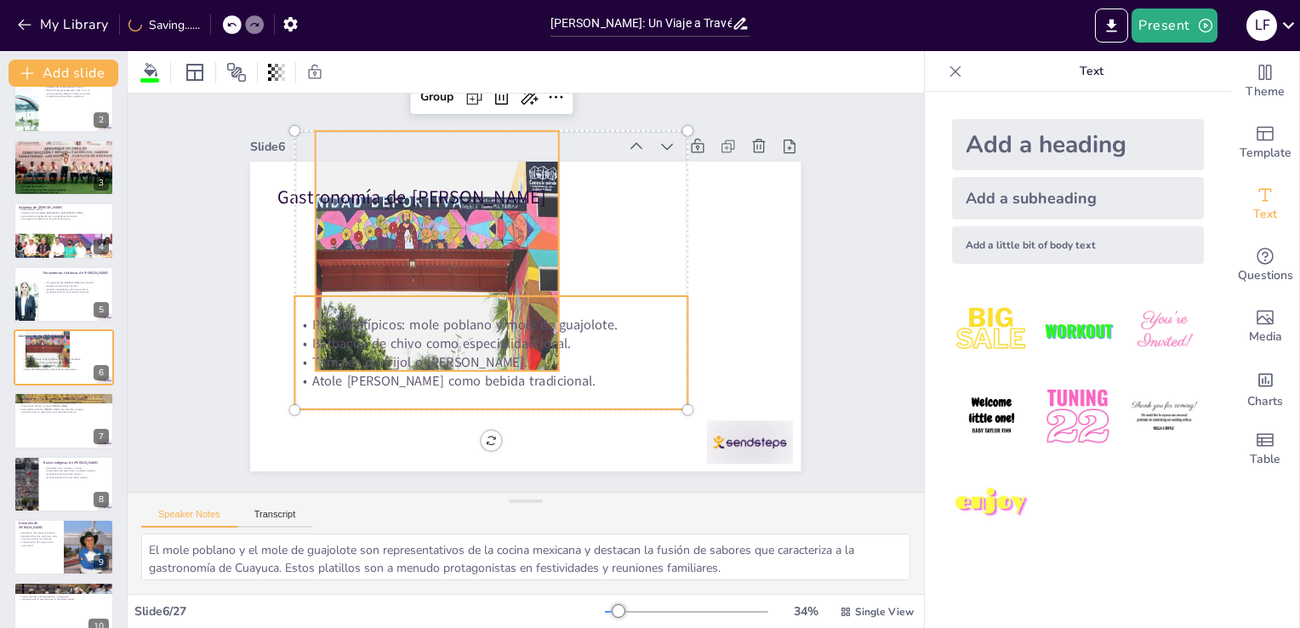
click at [526, 239] on div at bounding box center [420, 311] width 658 height 647
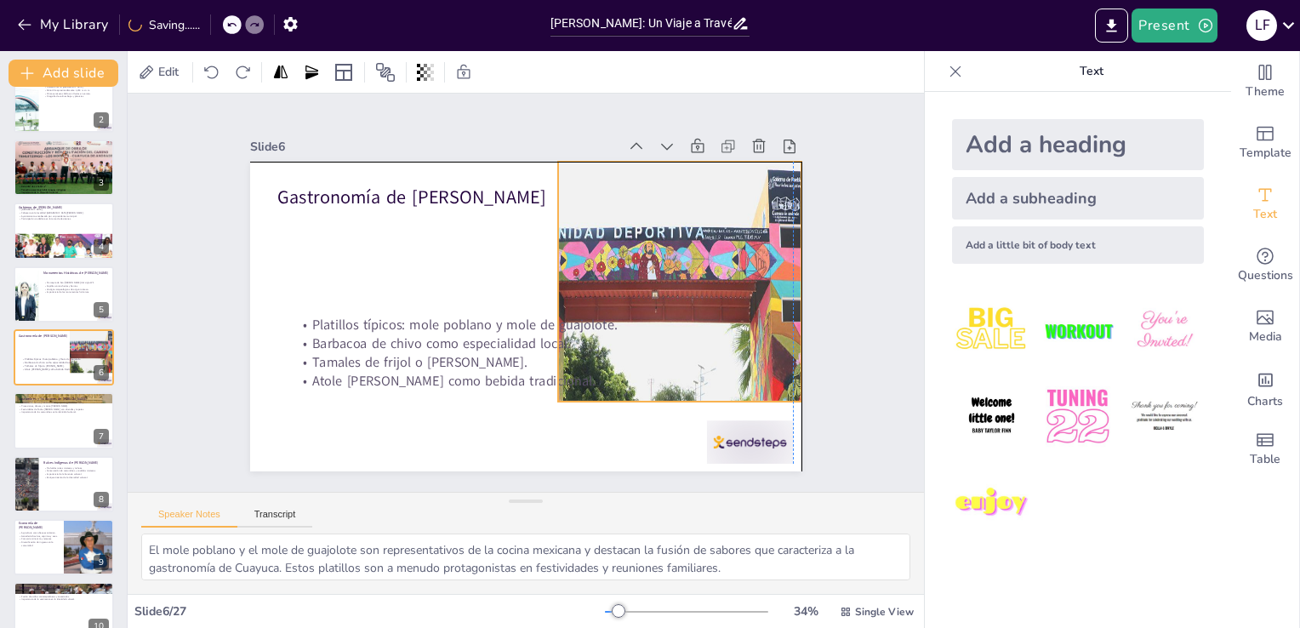
drag, startPoint x: 526, startPoint y: 239, endPoint x: 762, endPoint y: 270, distance: 238.5
click at [762, 270] on div at bounding box center [596, 468] width 671 height 664
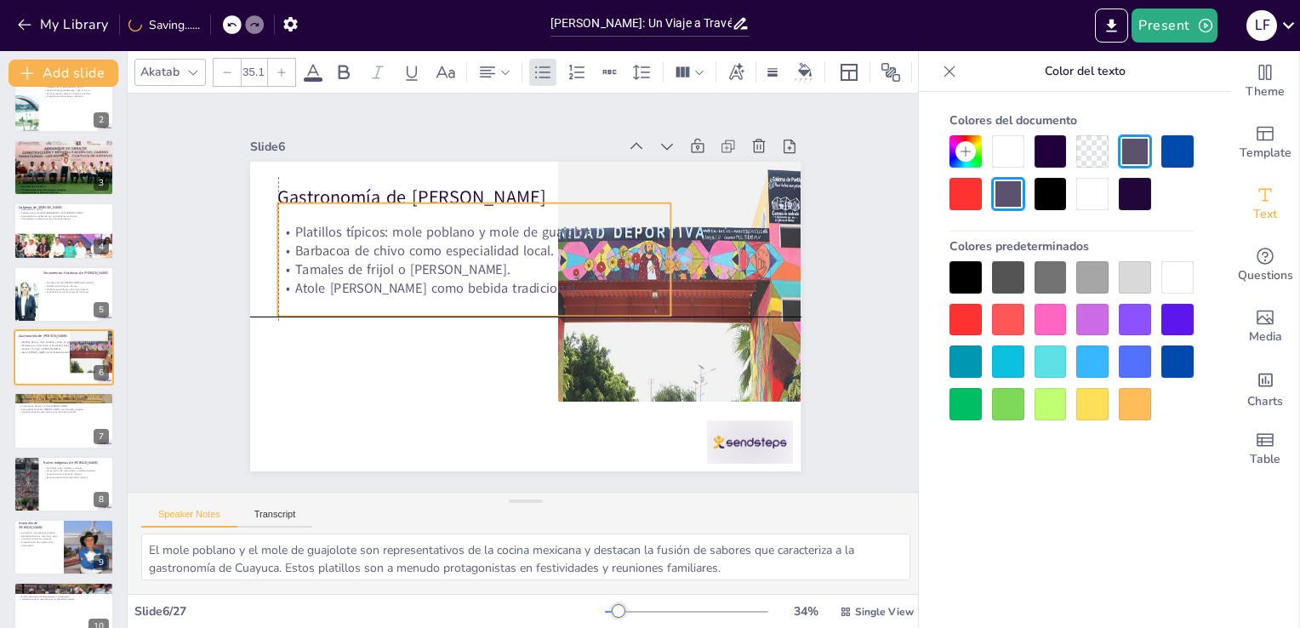
drag, startPoint x: 430, startPoint y: 335, endPoint x: 412, endPoint y: 247, distance: 90.4
click at [455, 247] on p "Barbacoa de chivo como especialidad local." at bounding box center [543, 228] width 177 height 367
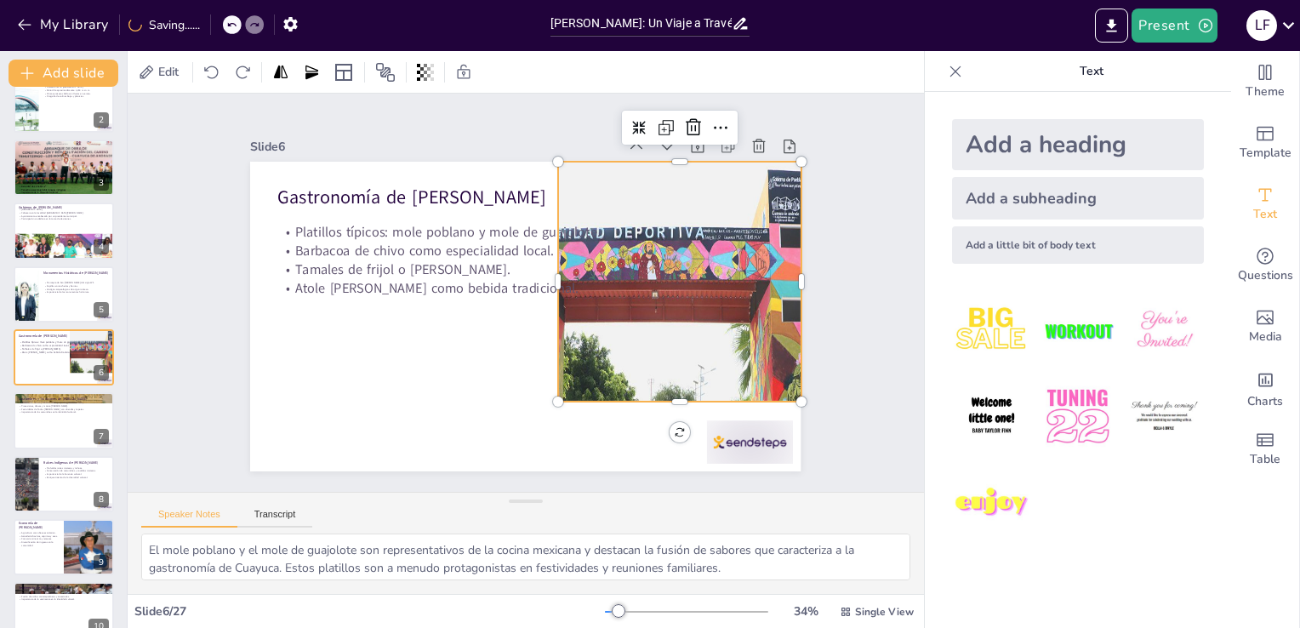
click at [582, 379] on div at bounding box center [578, 475] width 676 height 674
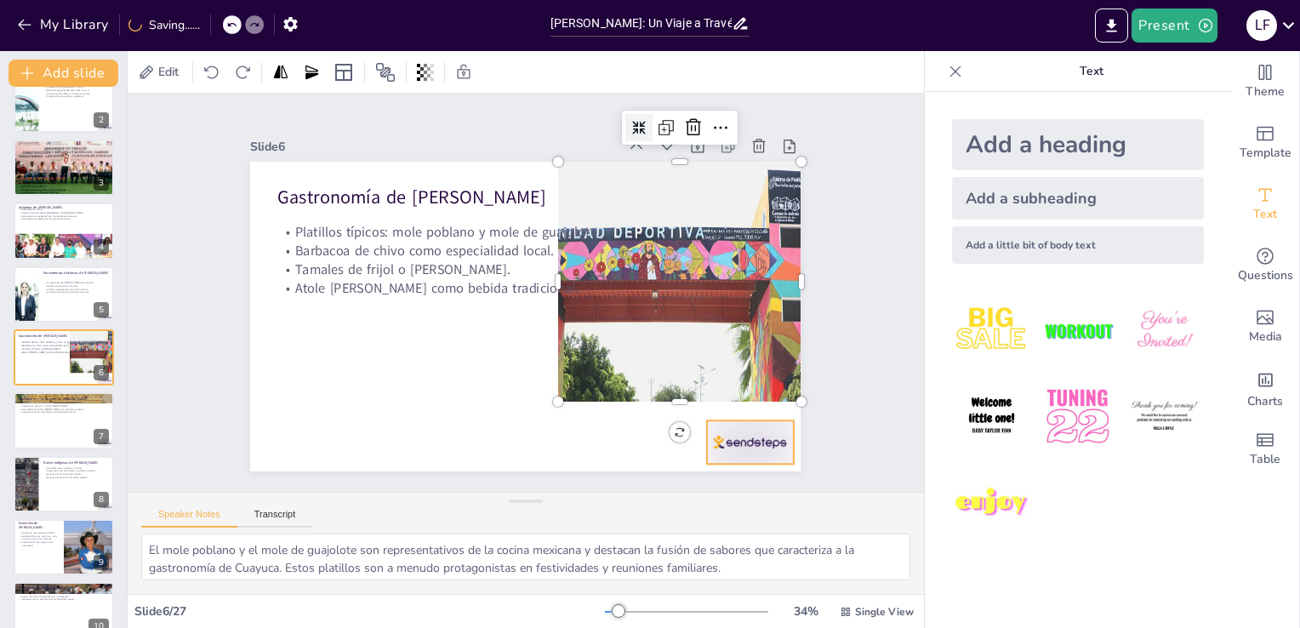
click at [705, 483] on div at bounding box center [670, 520] width 96 height 74
click at [630, 518] on icon at bounding box center [615, 532] width 29 height 29
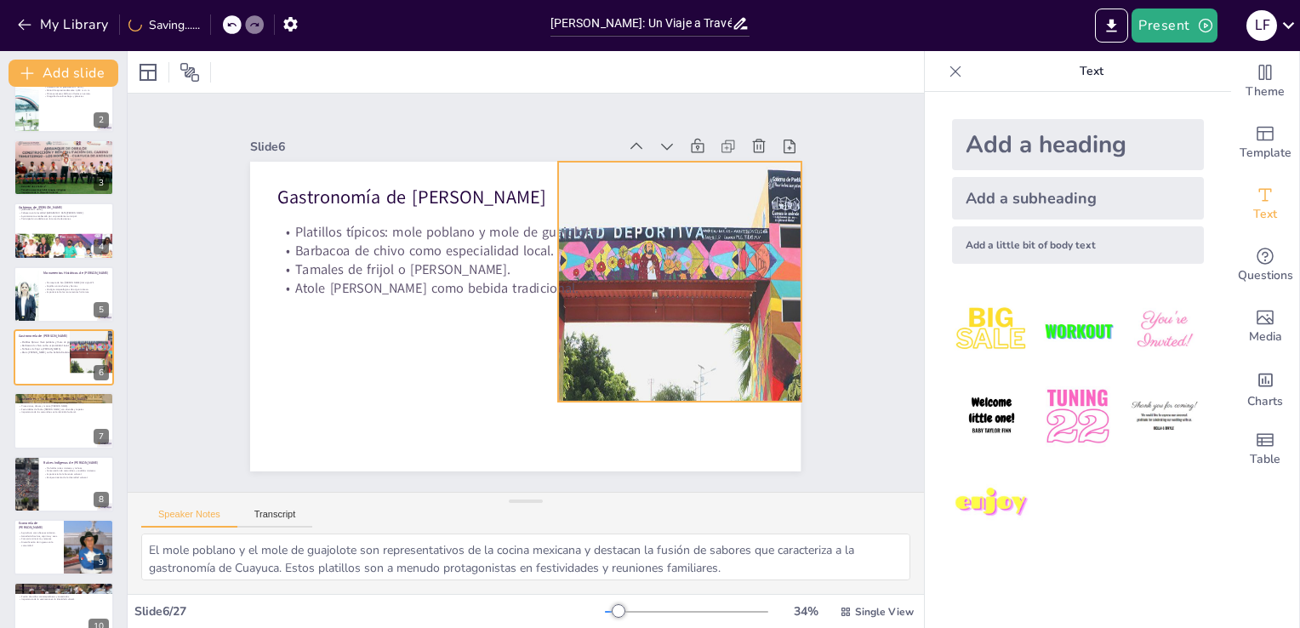
click at [676, 392] on div at bounding box center [675, 409] width 538 height 512
click at [675, 325] on div at bounding box center [662, 424] width 578 height 556
click at [675, 325] on div at bounding box center [389, 160] width 578 height 555
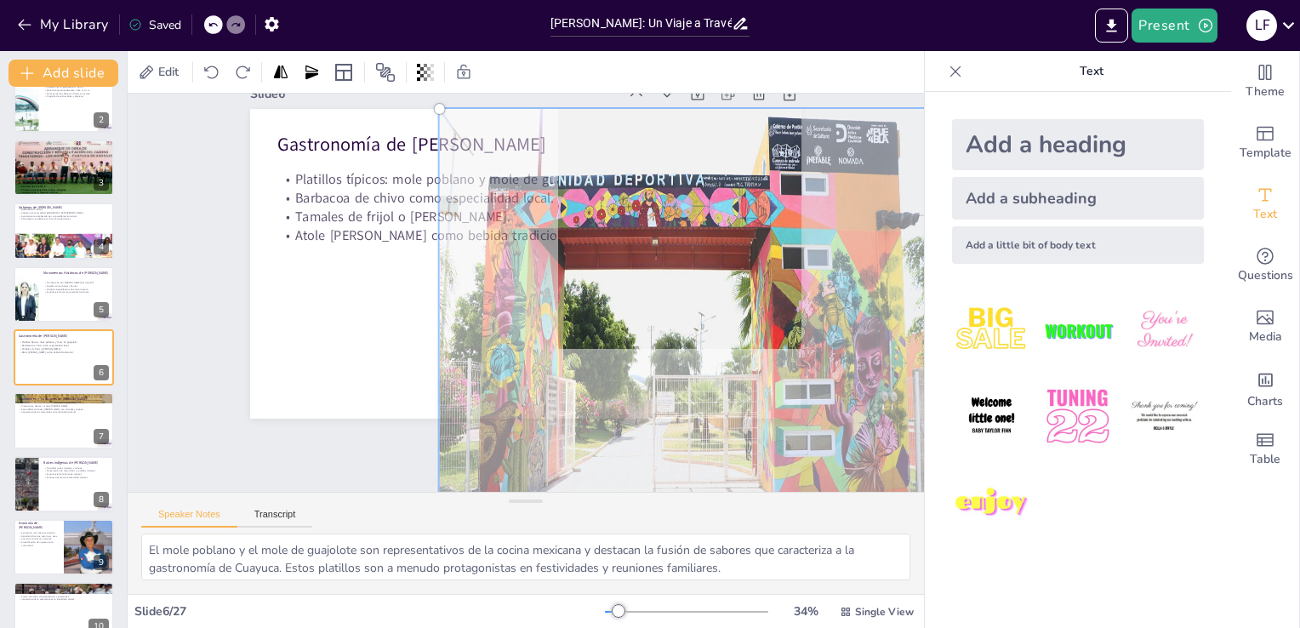
scroll to position [68, 0]
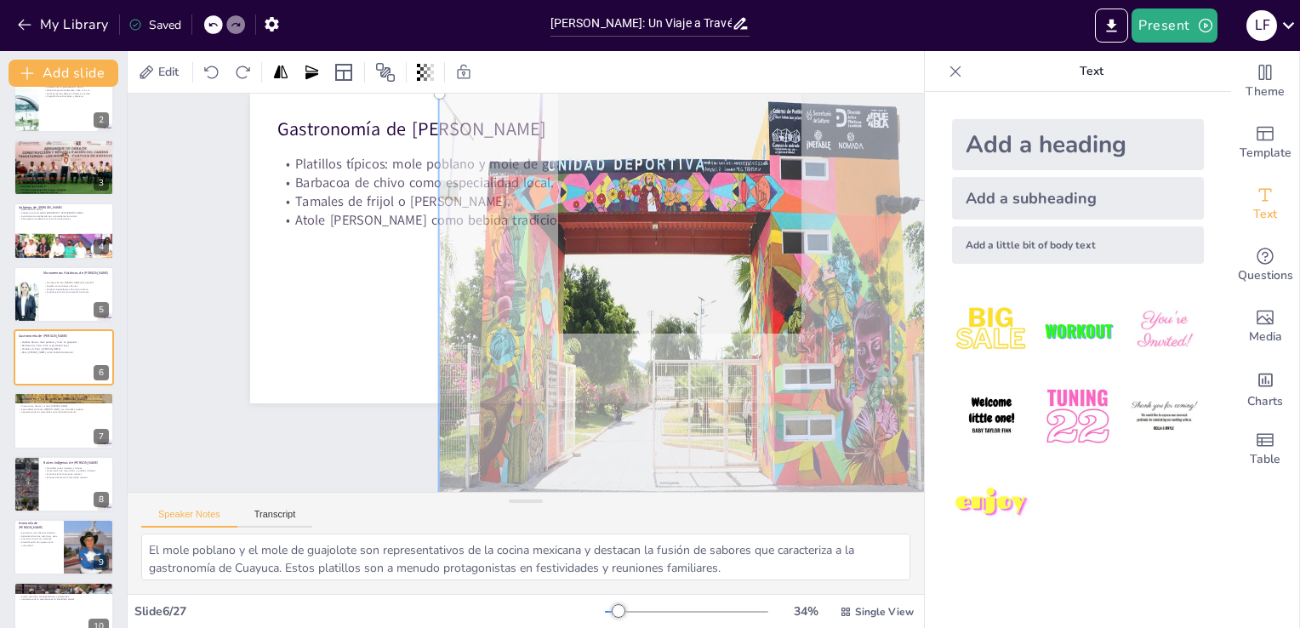
click at [675, 322] on div at bounding box center [623, 424] width 705 height 703
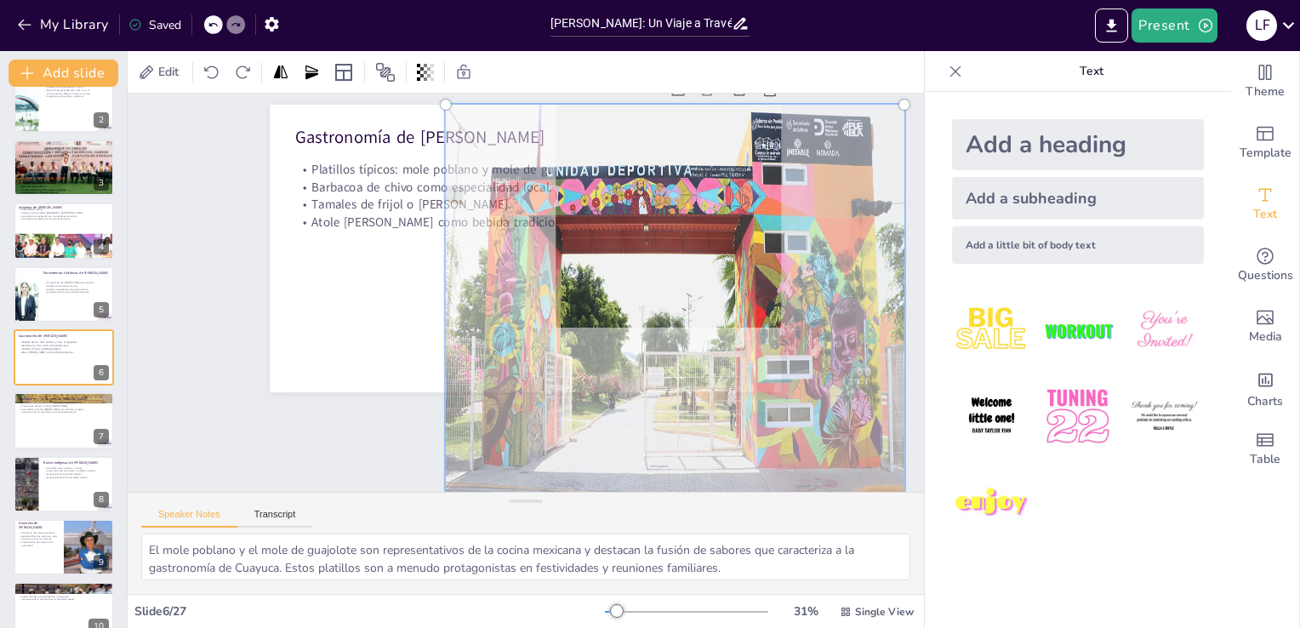
click at [678, 242] on div at bounding box center [530, 443] width 540 height 561
click at [678, 242] on div at bounding box center [514, 444] width 498 height 523
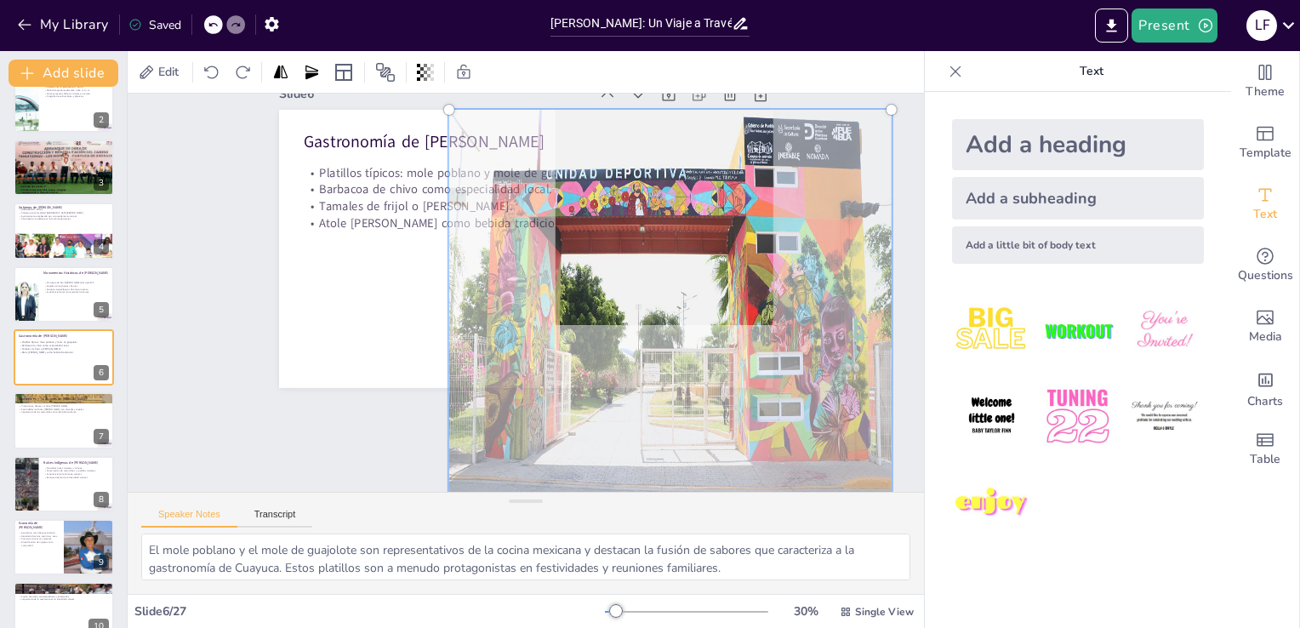
click at [793, 167] on div at bounding box center [532, 438] width 522 height 543
click at [923, 225] on div at bounding box center [929, 231] width 13 height 13
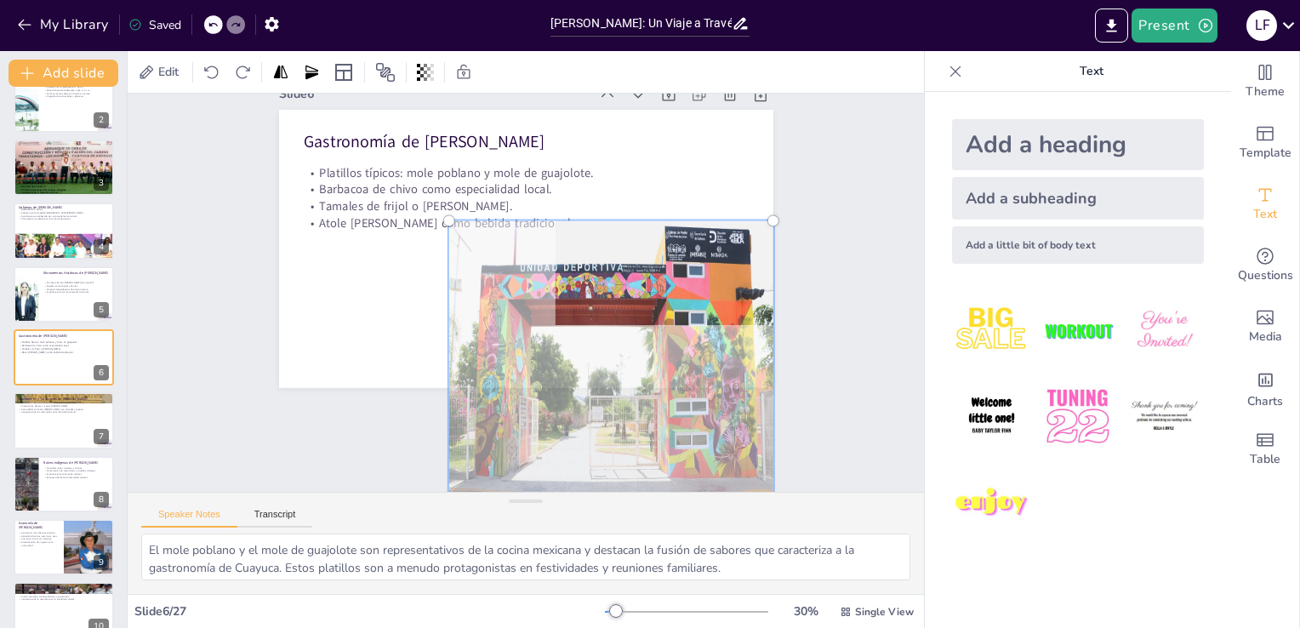
drag, startPoint x: 875, startPoint y: 99, endPoint x: 624, endPoint y: 219, distance: 278.1
click at [624, 219] on div at bounding box center [582, 395] width 402 height 390
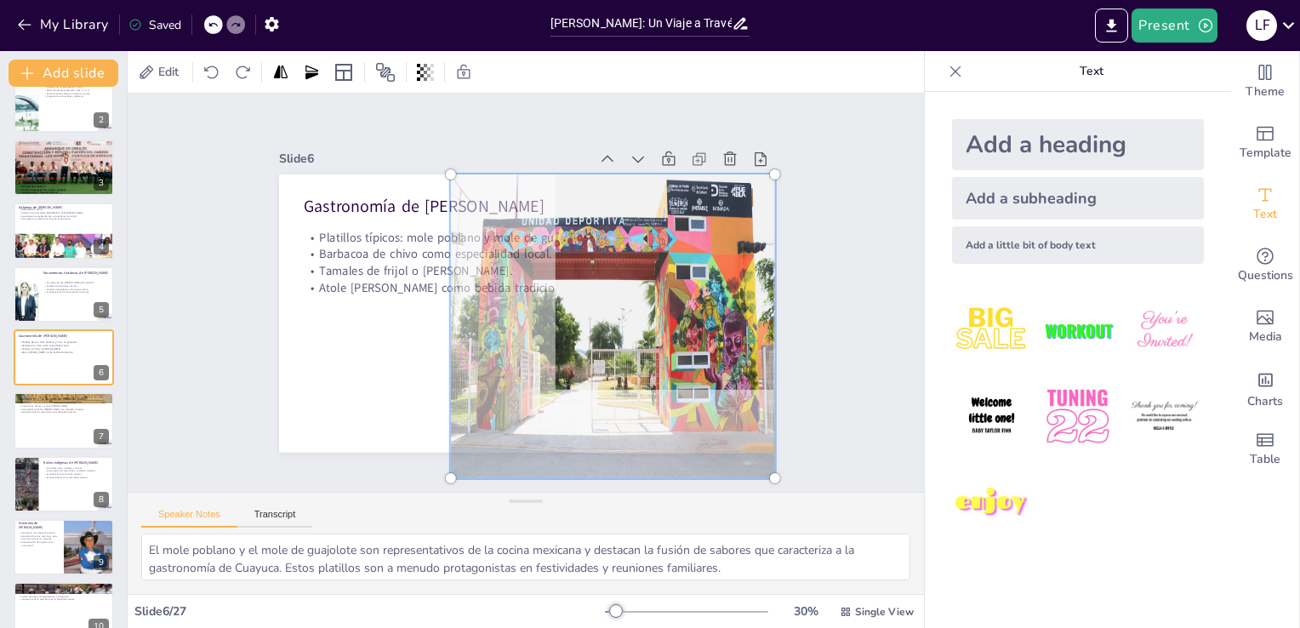
scroll to position [10, 0]
click at [599, 258] on div at bounding box center [575, 369] width 470 height 465
drag, startPoint x: 757, startPoint y: 159, endPoint x: 732, endPoint y: 196, distance: 44.6
click at [730, 198] on div at bounding box center [574, 369] width 441 height 436
drag, startPoint x: 758, startPoint y: 156, endPoint x: 480, endPoint y: 383, distance: 359.1
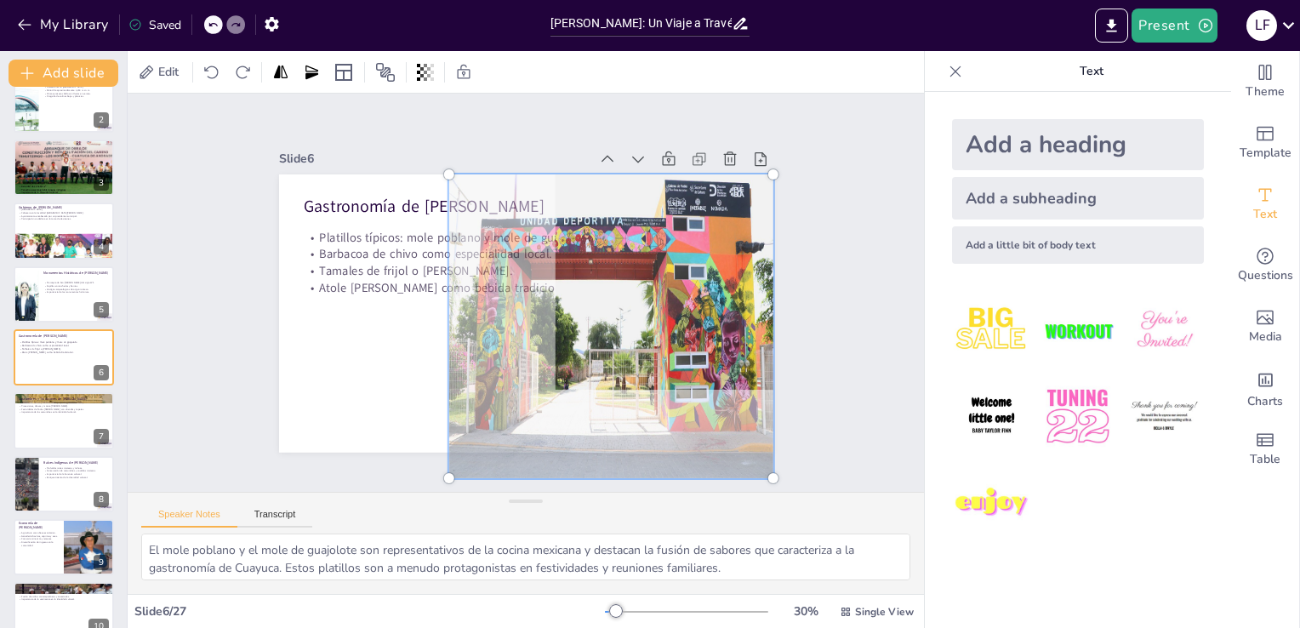
click at [480, 383] on div at bounding box center [582, 363] width 433 height 425
click at [357, 359] on div at bounding box center [518, 311] width 564 height 455
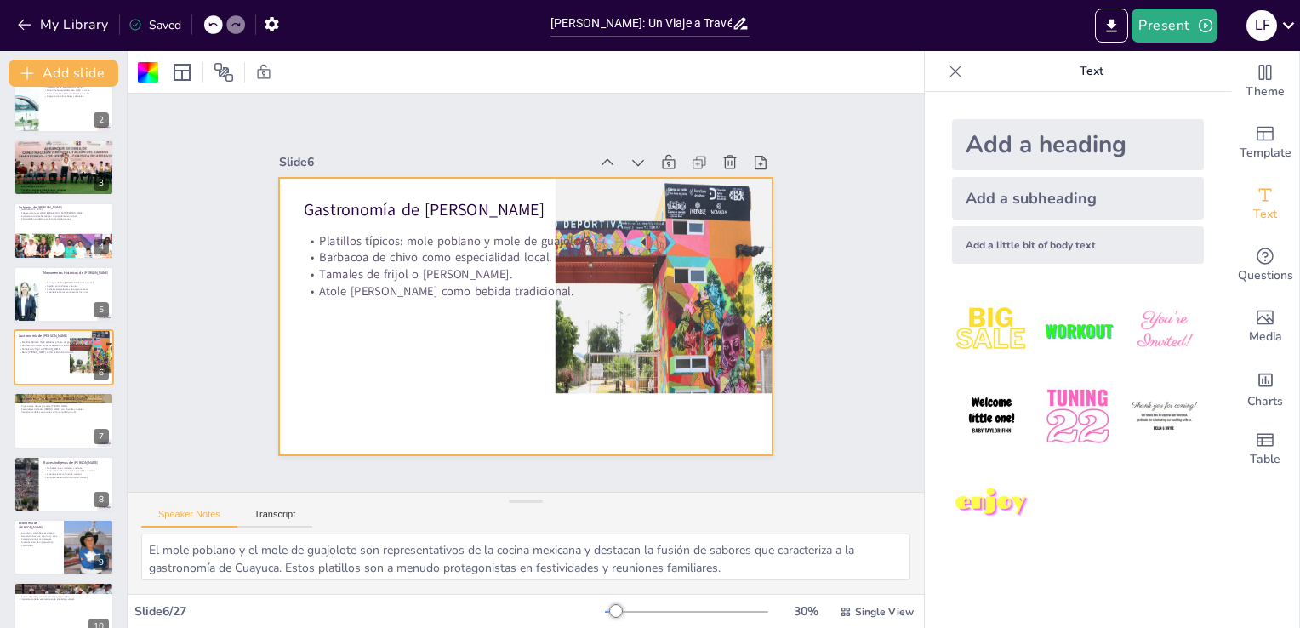
scroll to position [0, 0]
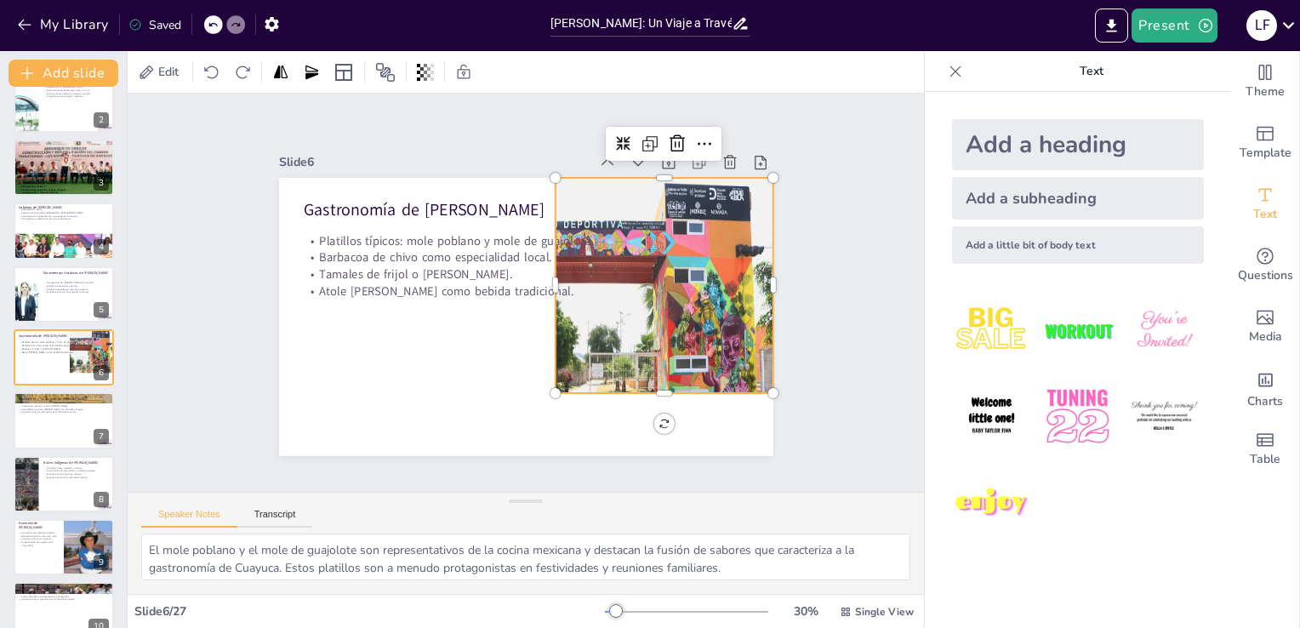
click at [611, 350] on div at bounding box center [517, 385] width 390 height 402
click at [649, 379] on div at bounding box center [607, 338] width 354 height 336
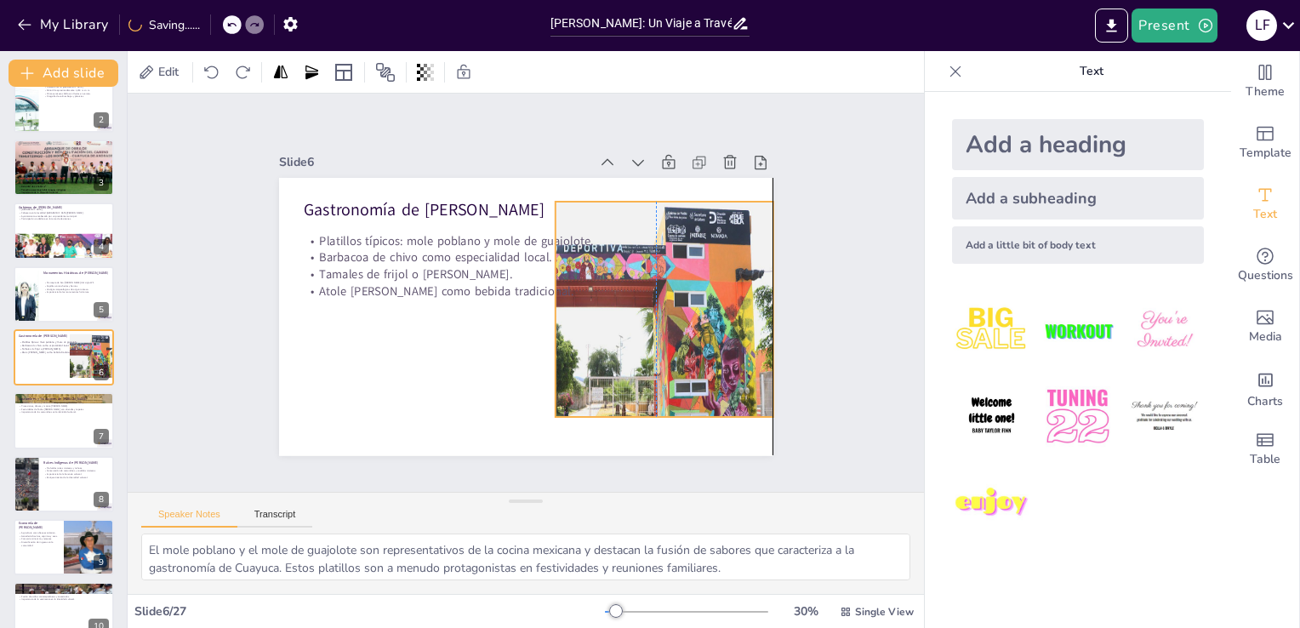
drag, startPoint x: 649, startPoint y: 379, endPoint x: 646, endPoint y: 407, distance: 27.4
click at [636, 407] on div at bounding box center [442, 355] width 390 height 402
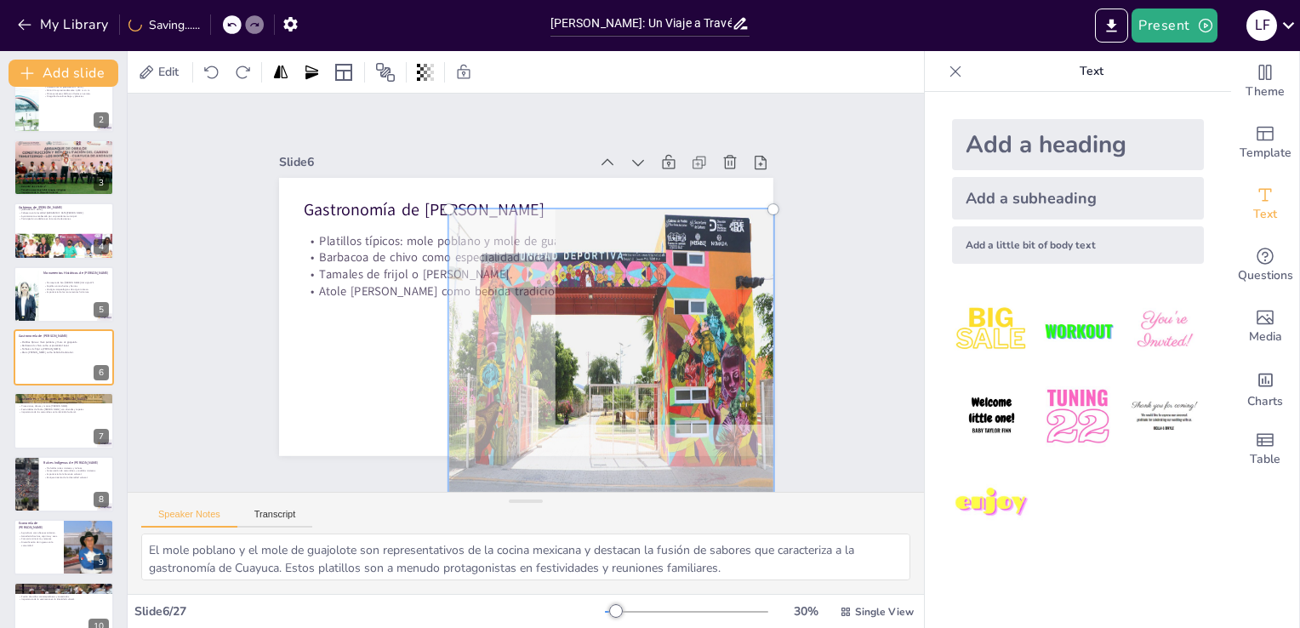
click at [646, 407] on div at bounding box center [531, 401] width 471 height 473
click at [690, 208] on div at bounding box center [508, 400] width 453 height 460
click at [694, 201] on div at bounding box center [486, 394] width 415 height 428
click at [694, 201] on div at bounding box center [542, 399] width 473 height 471
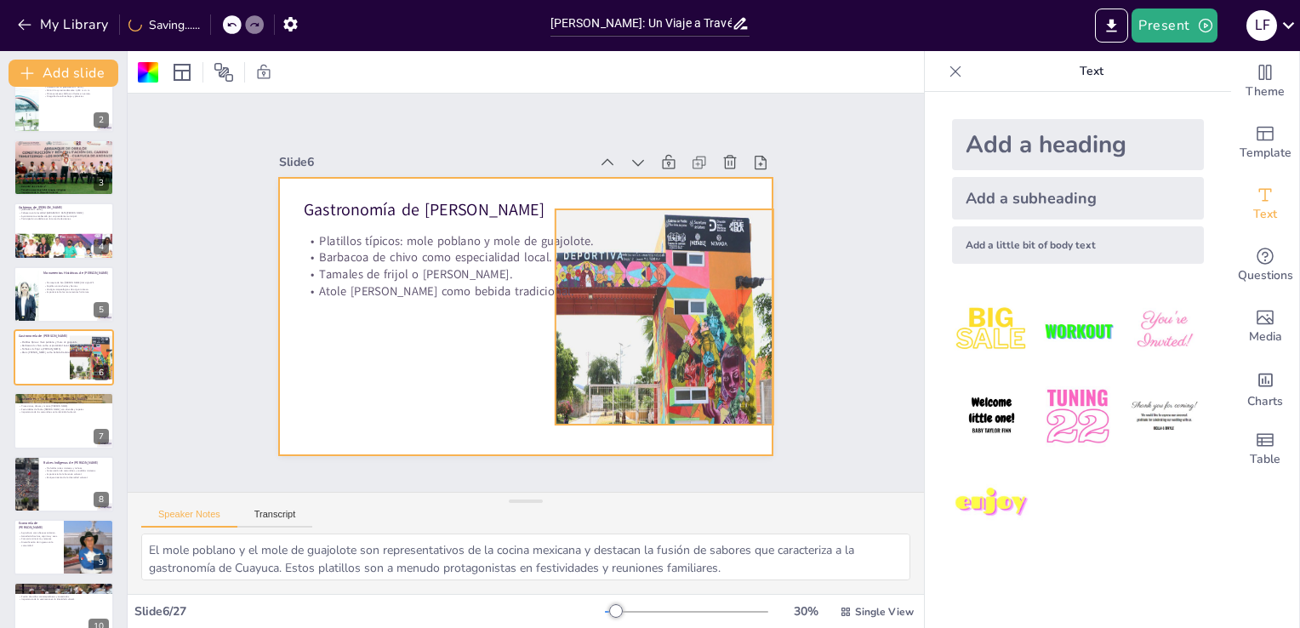
click at [667, 277] on div at bounding box center [575, 390] width 419 height 410
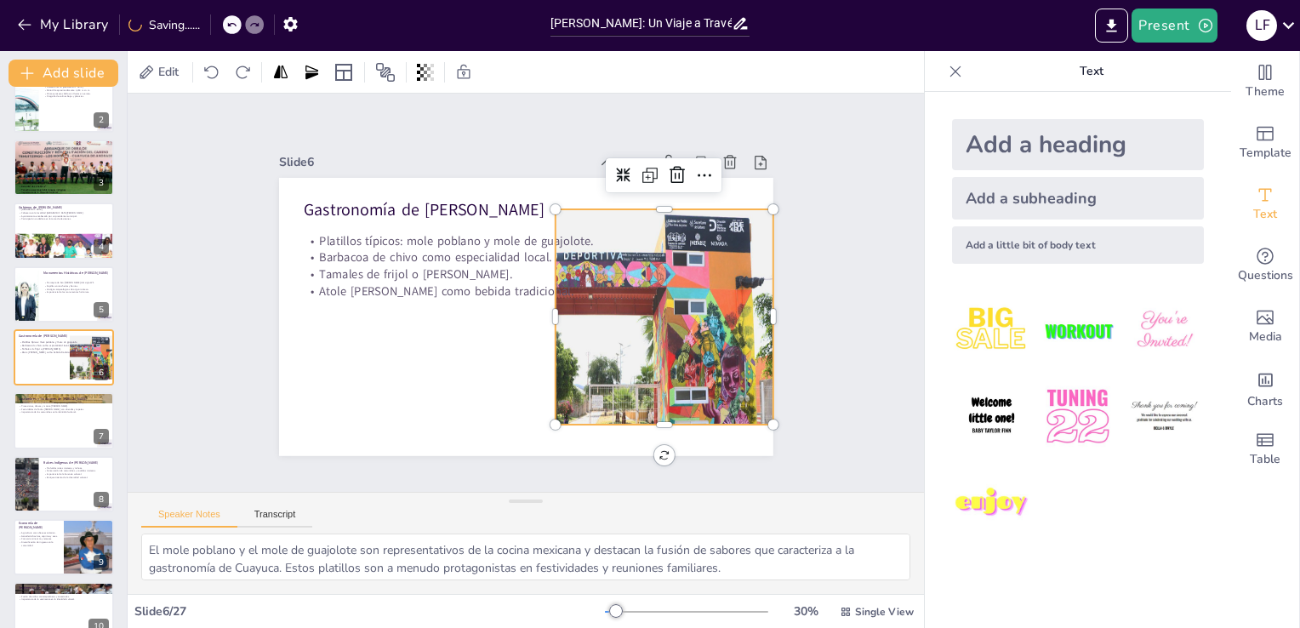
click at [667, 277] on div at bounding box center [595, 377] width 380 height 365
click at [777, 308] on div at bounding box center [786, 317] width 18 height 18
click at [662, 206] on div at bounding box center [553, 397] width 441 height 436
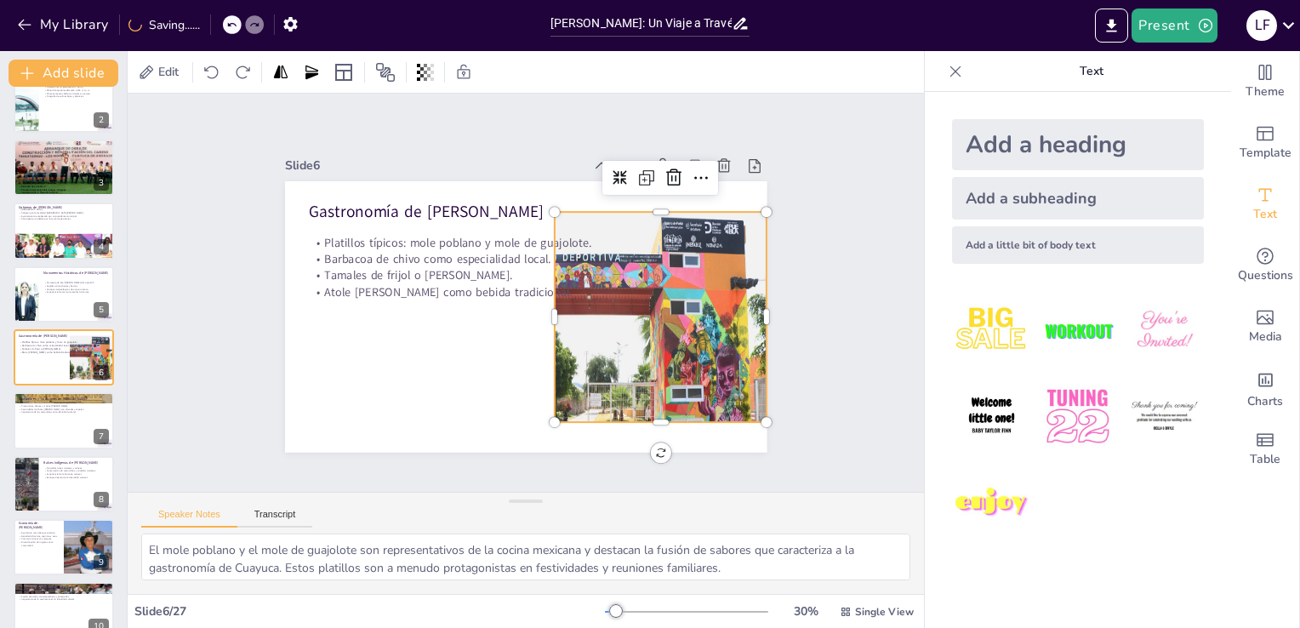
click at [708, 275] on div at bounding box center [573, 388] width 409 height 400
click at [708, 275] on div at bounding box center [520, 400] width 426 height 430
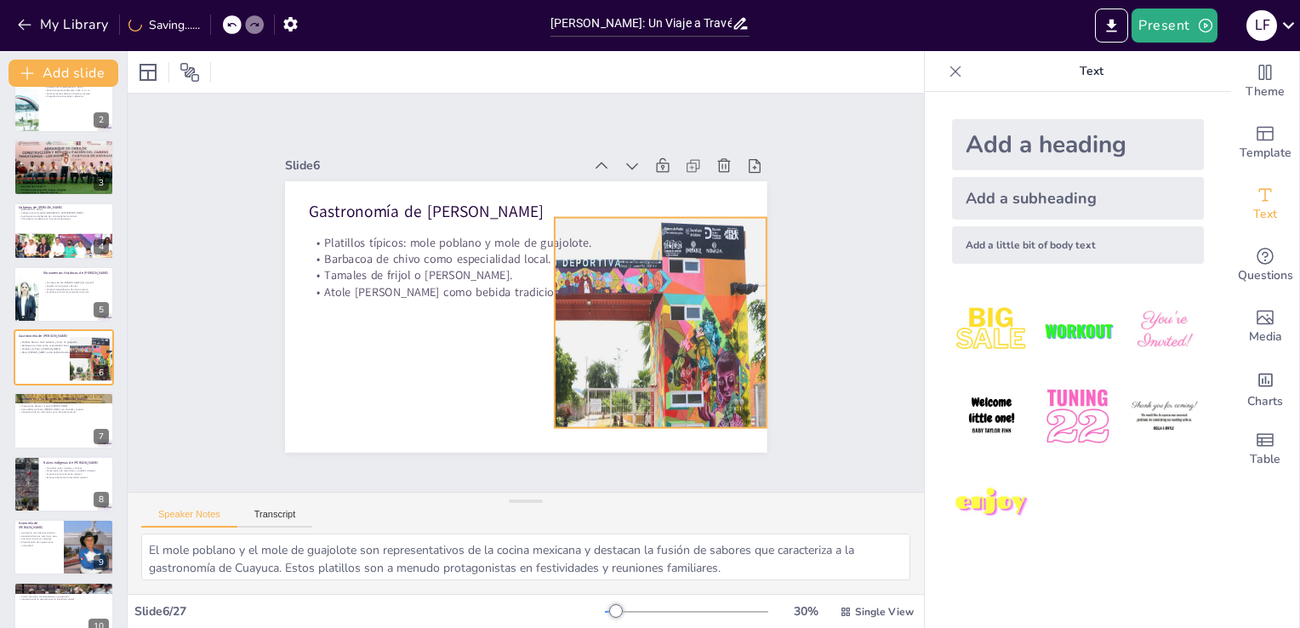
click at [677, 253] on div at bounding box center [561, 397] width 422 height 415
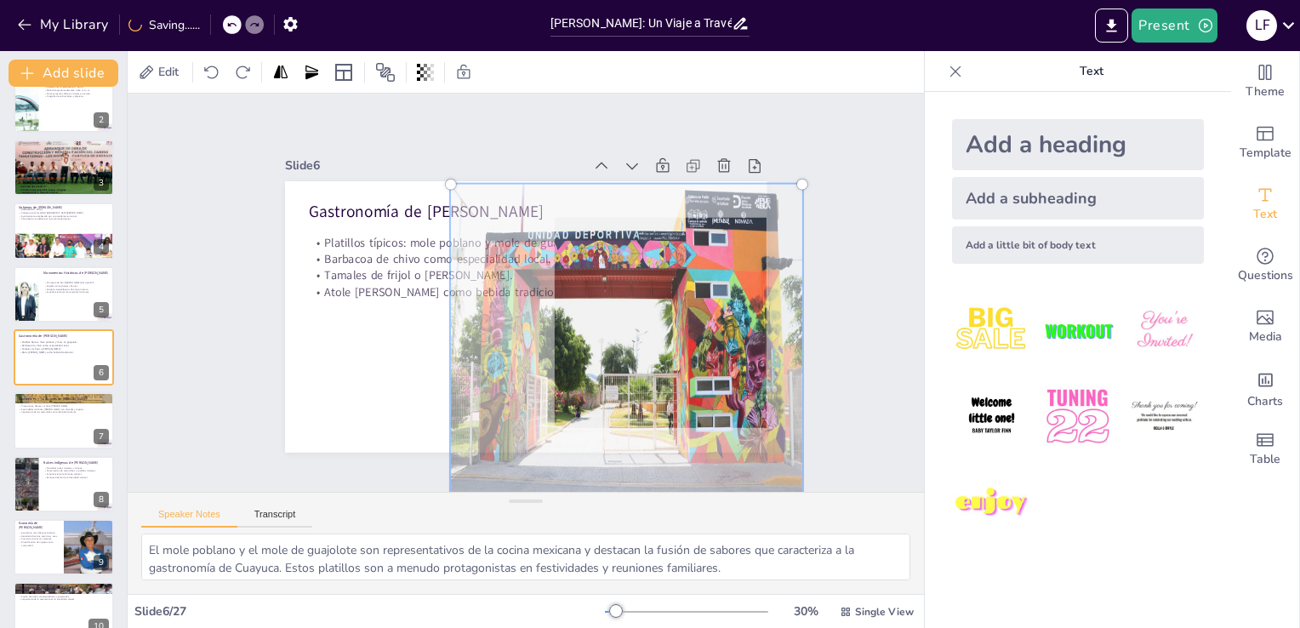
drag, startPoint x: 753, startPoint y: 206, endPoint x: 754, endPoint y: 173, distance: 33.2
click at [754, 173] on div at bounding box center [604, 377] width 436 height 422
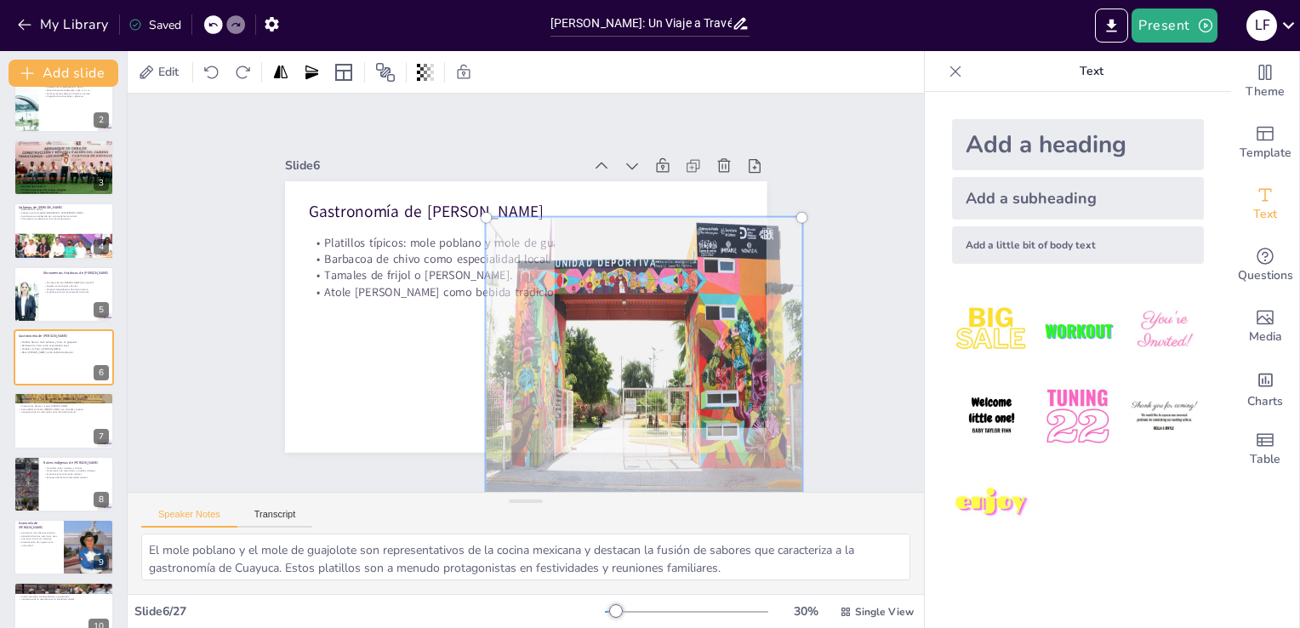
drag, startPoint x: 436, startPoint y: 174, endPoint x: 602, endPoint y: 263, distance: 188.8
click at [602, 263] on div at bounding box center [615, 398] width 392 height 380
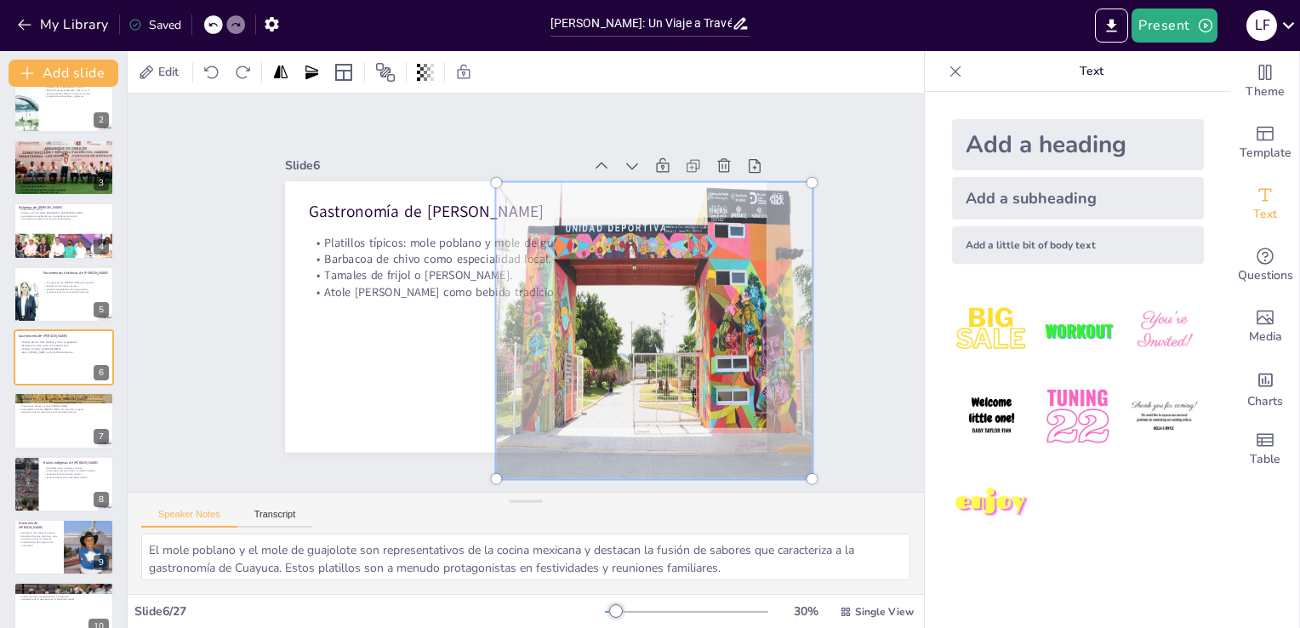
drag, startPoint x: 483, startPoint y: 434, endPoint x: 493, endPoint y: 396, distance: 39.4
click at [493, 396] on div at bounding box center [636, 369] width 418 height 406
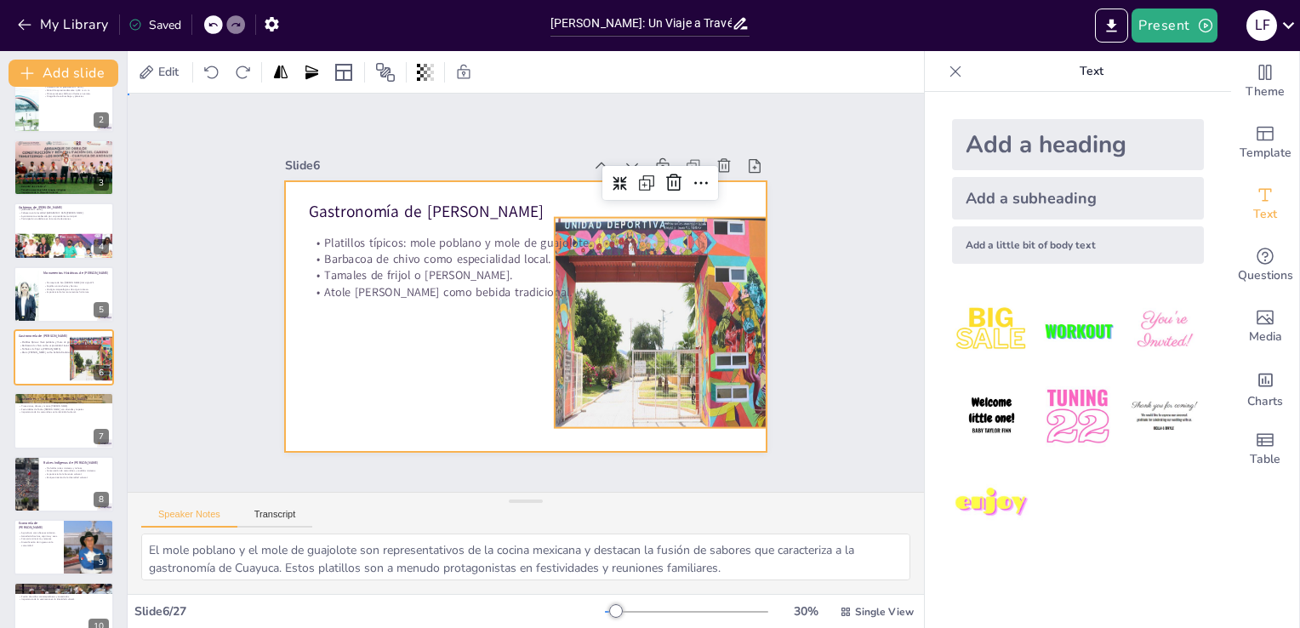
click at [419, 384] on div at bounding box center [516, 314] width 550 height 443
click at [607, 339] on div at bounding box center [628, 376] width 409 height 400
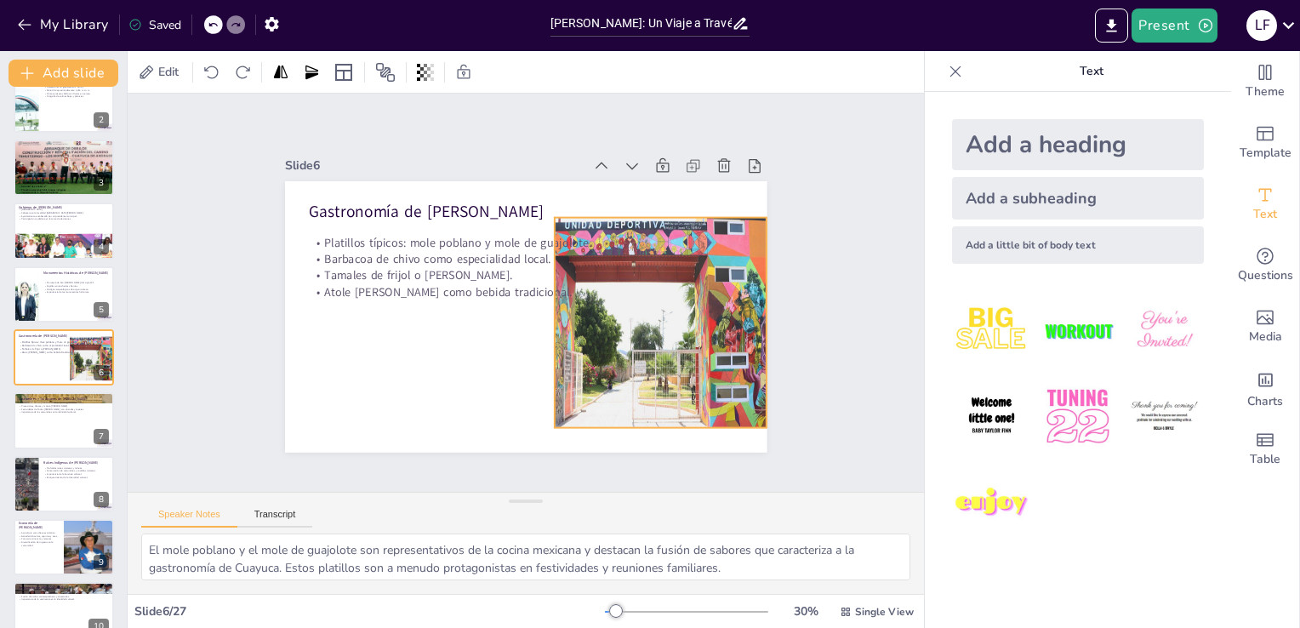
click at [607, 339] on div at bounding box center [628, 376] width 409 height 400
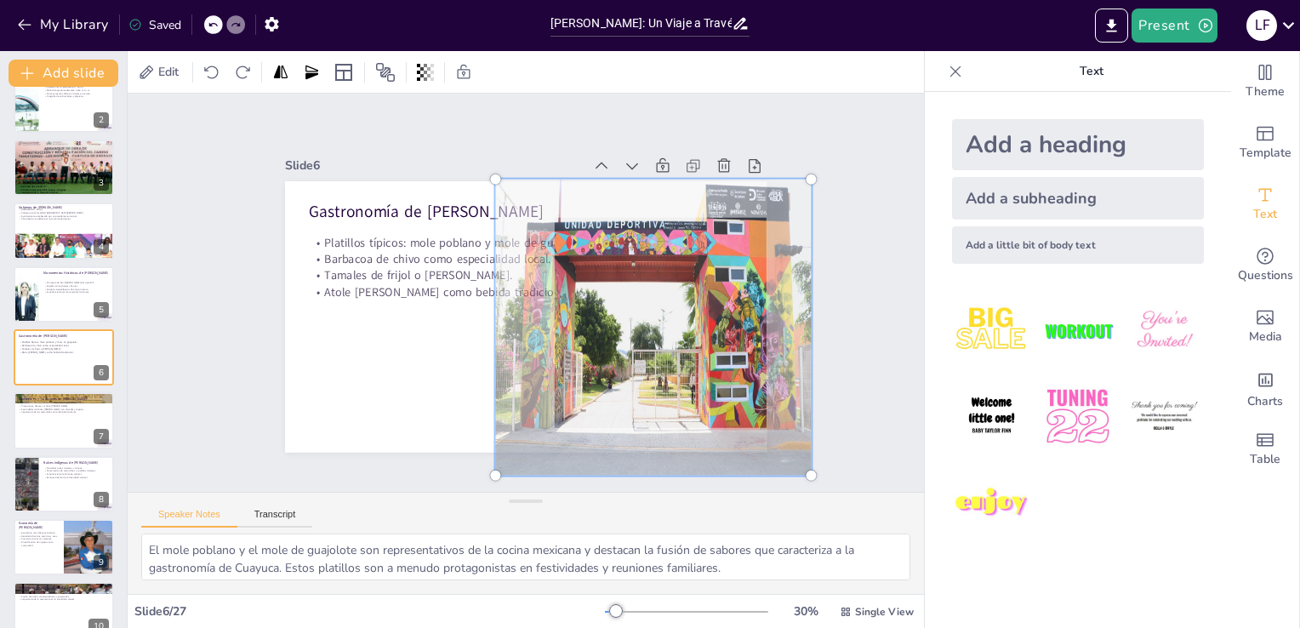
click at [607, 339] on div at bounding box center [643, 353] width 395 height 380
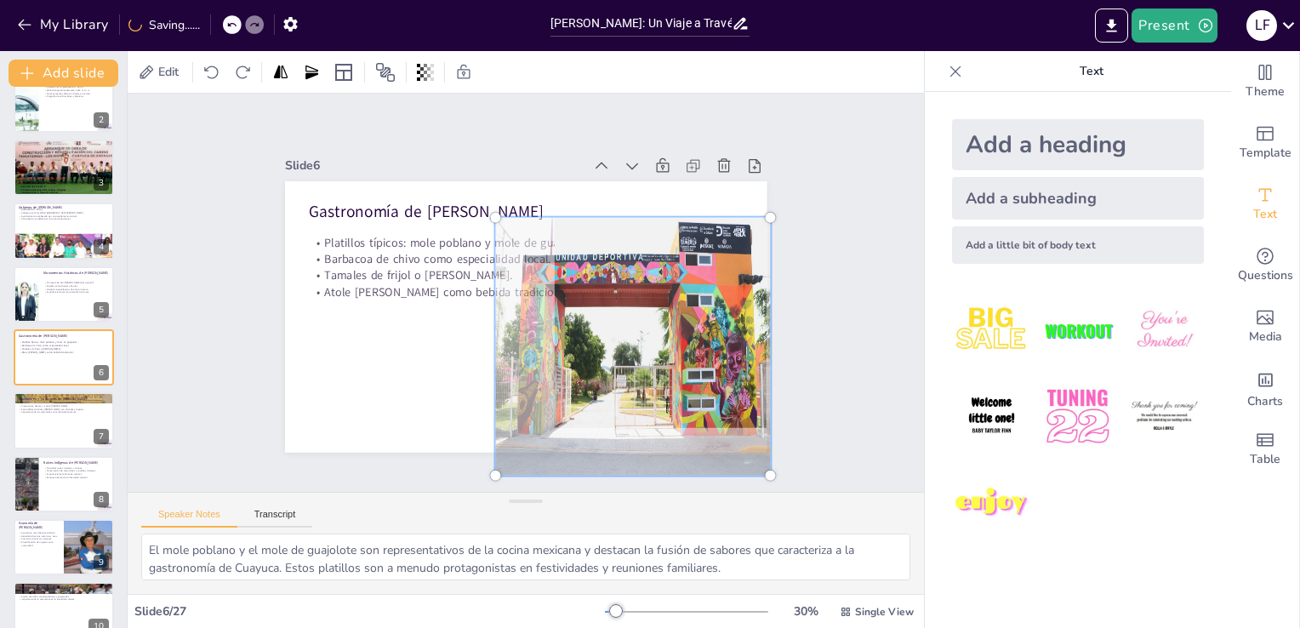
drag, startPoint x: 793, startPoint y: 172, endPoint x: 727, endPoint y: 226, distance: 85.2
click at [727, 226] on div at bounding box center [611, 377] width 342 height 331
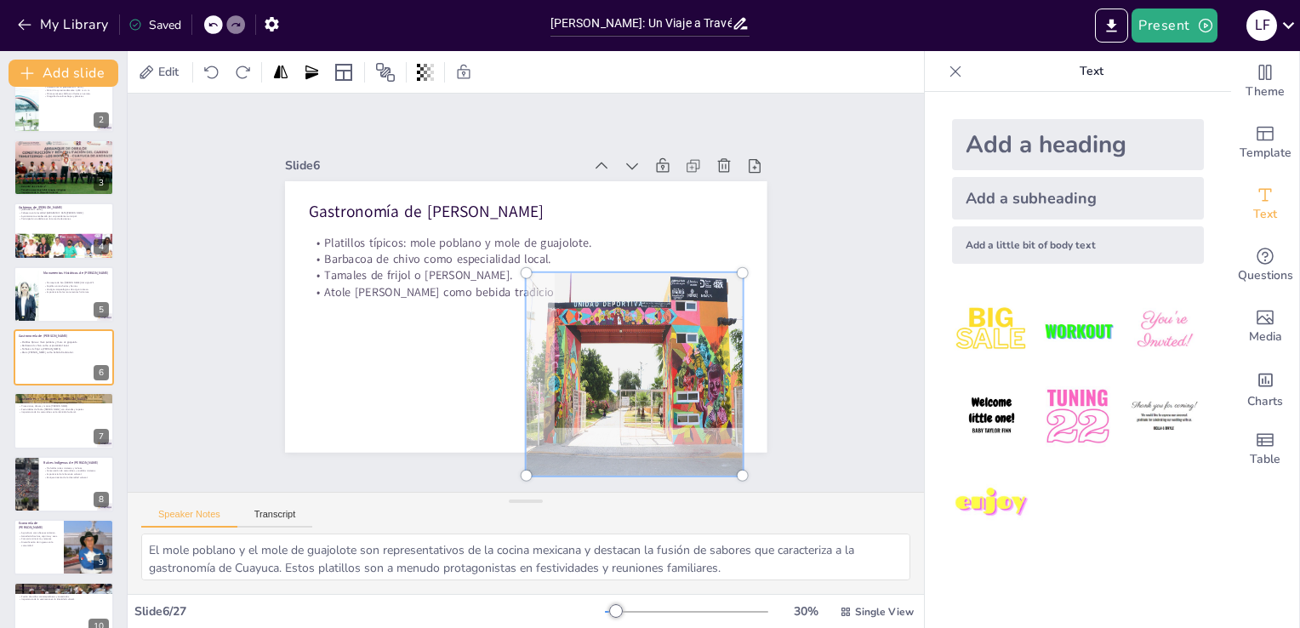
drag, startPoint x: 476, startPoint y: 206, endPoint x: 576, endPoint y: 242, distance: 106.8
click at [576, 242] on div "Gastronomía de Cuayuca de Andrade Platillos típicos: mole poblano y mole de gua…" at bounding box center [547, 280] width 476 height 553
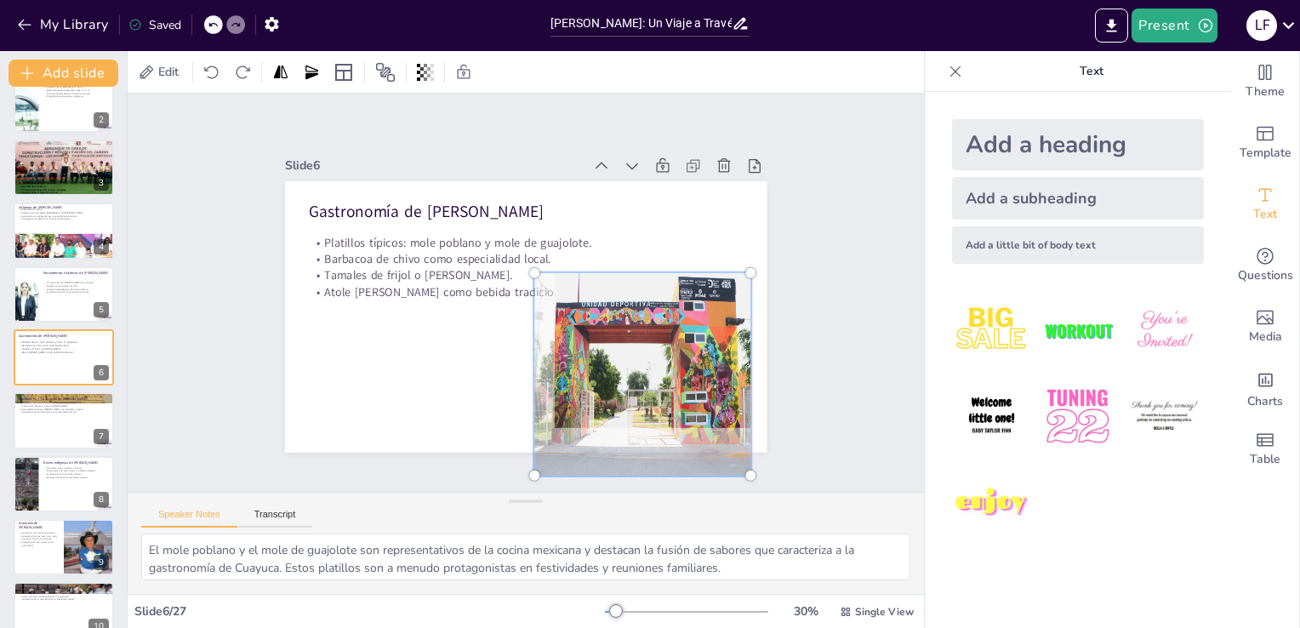
click at [306, 115] on div at bounding box center [301, 110] width 10 height 10
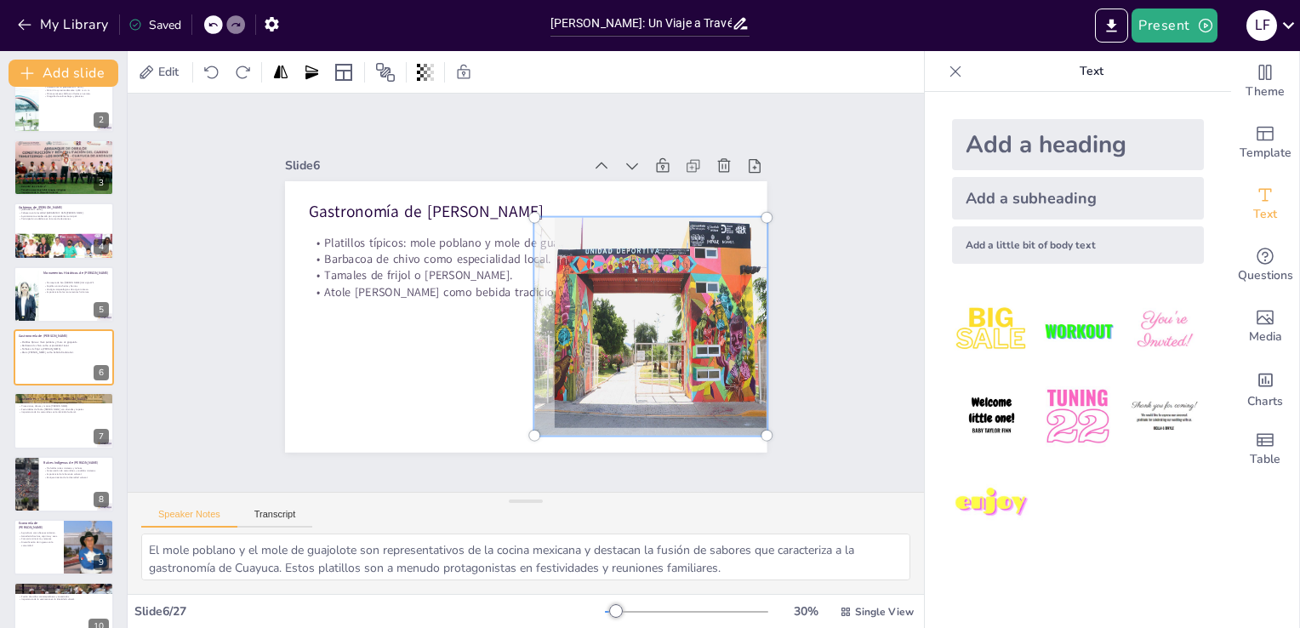
click at [736, 464] on div "Slide 1 Historia y Cultura de Cuayuca de Andrade En esta presentación explorare…" at bounding box center [526, 292] width 889 height 743
drag, startPoint x: 752, startPoint y: 430, endPoint x: 728, endPoint y: 403, distance: 35.5
click at [728, 403] on div at bounding box center [617, 383] width 311 height 305
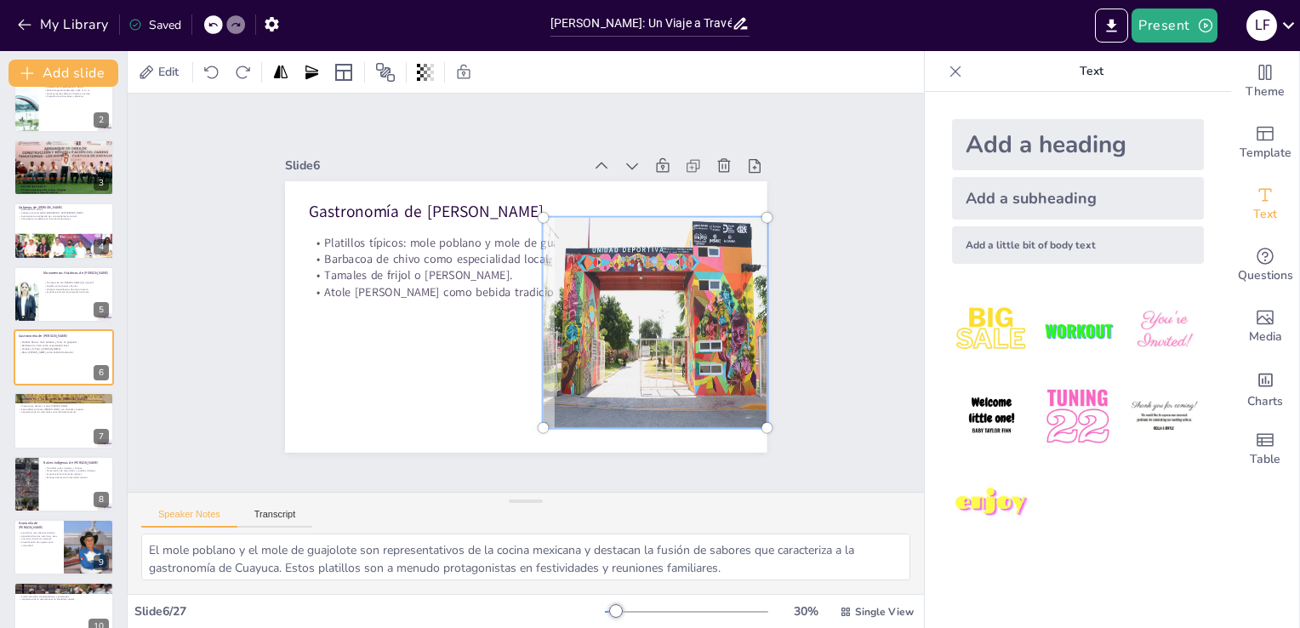
drag, startPoint x: 518, startPoint y: 424, endPoint x: 611, endPoint y: 339, distance: 125.8
click at [611, 339] on div at bounding box center [601, 400] width 307 height 305
drag, startPoint x: 533, startPoint y: 420, endPoint x: 586, endPoint y: 348, distance: 89.5
click at [586, 348] on div at bounding box center [612, 392] width 305 height 301
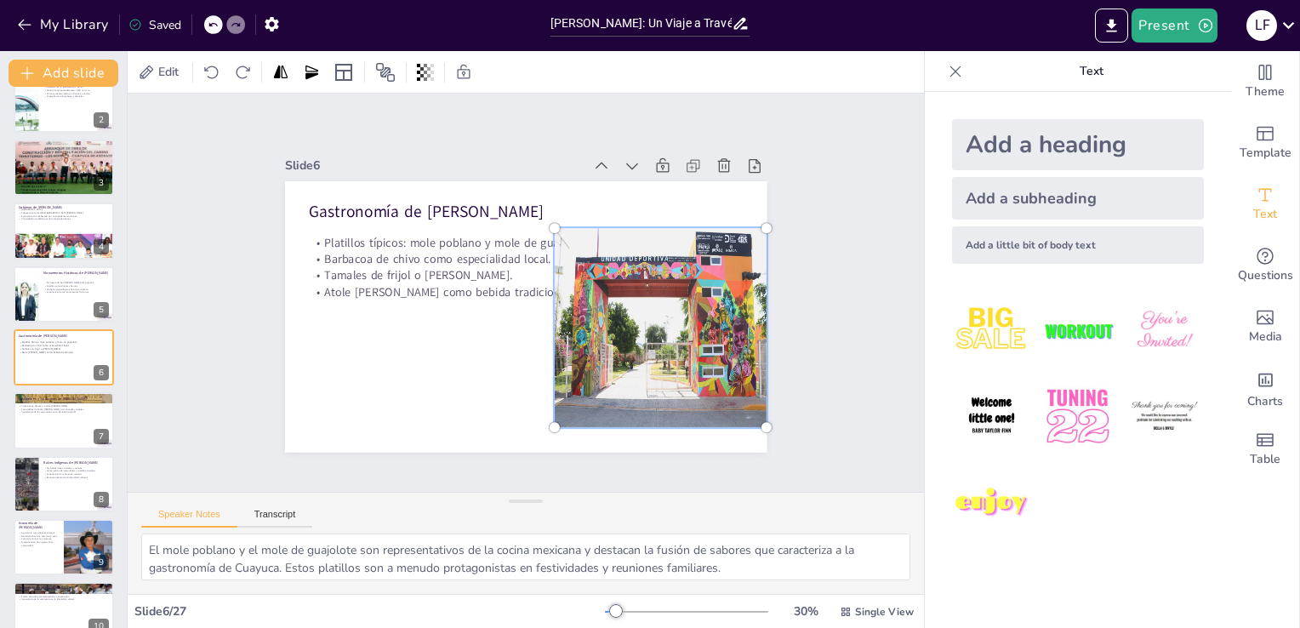
drag, startPoint x: 528, startPoint y: 206, endPoint x: 550, endPoint y: 220, distance: 25.7
click at [550, 343] on div at bounding box center [540, 362] width 38 height 38
drag, startPoint x: 750, startPoint y: 212, endPoint x: 741, endPoint y: 214, distance: 9.5
click at [758, 288] on div at bounding box center [775, 305] width 34 height 34
click at [760, 350] on div at bounding box center [767, 357] width 14 height 14
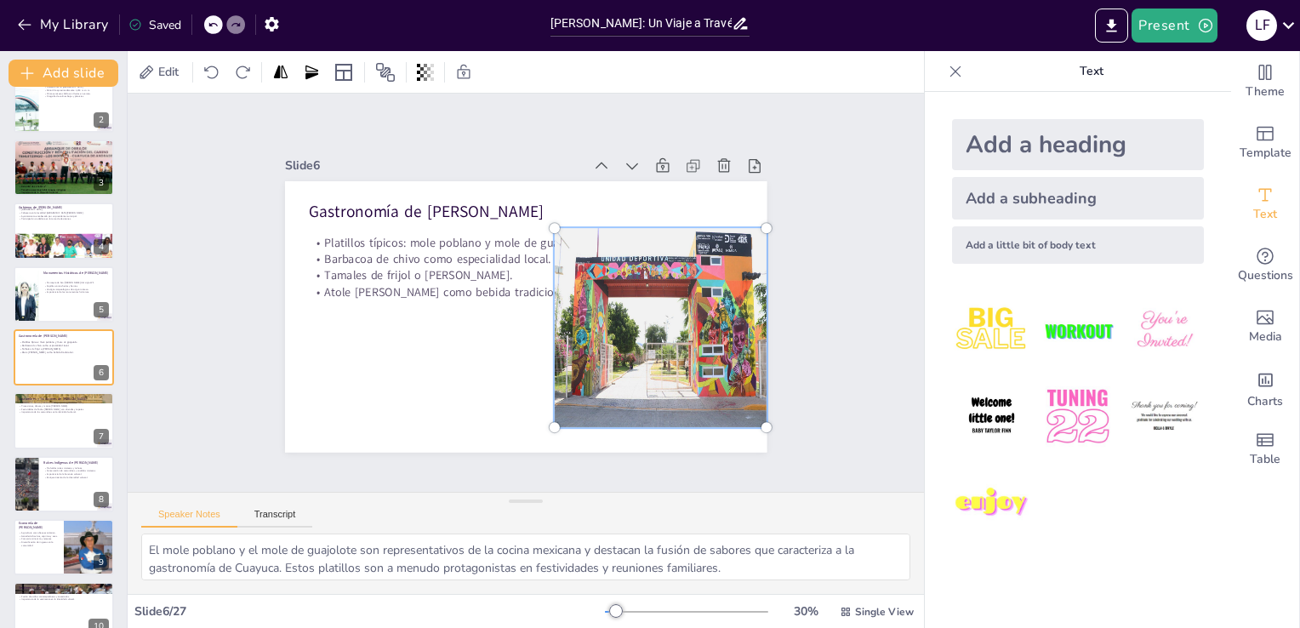
drag, startPoint x: 755, startPoint y: 218, endPoint x: 747, endPoint y: 224, distance: 10.4
click at [747, 362] on div at bounding box center [759, 381] width 38 height 38
drag, startPoint x: 755, startPoint y: 424, endPoint x: 746, endPoint y: 413, distance: 13.3
click at [315, 149] on div at bounding box center [300, 134] width 30 height 30
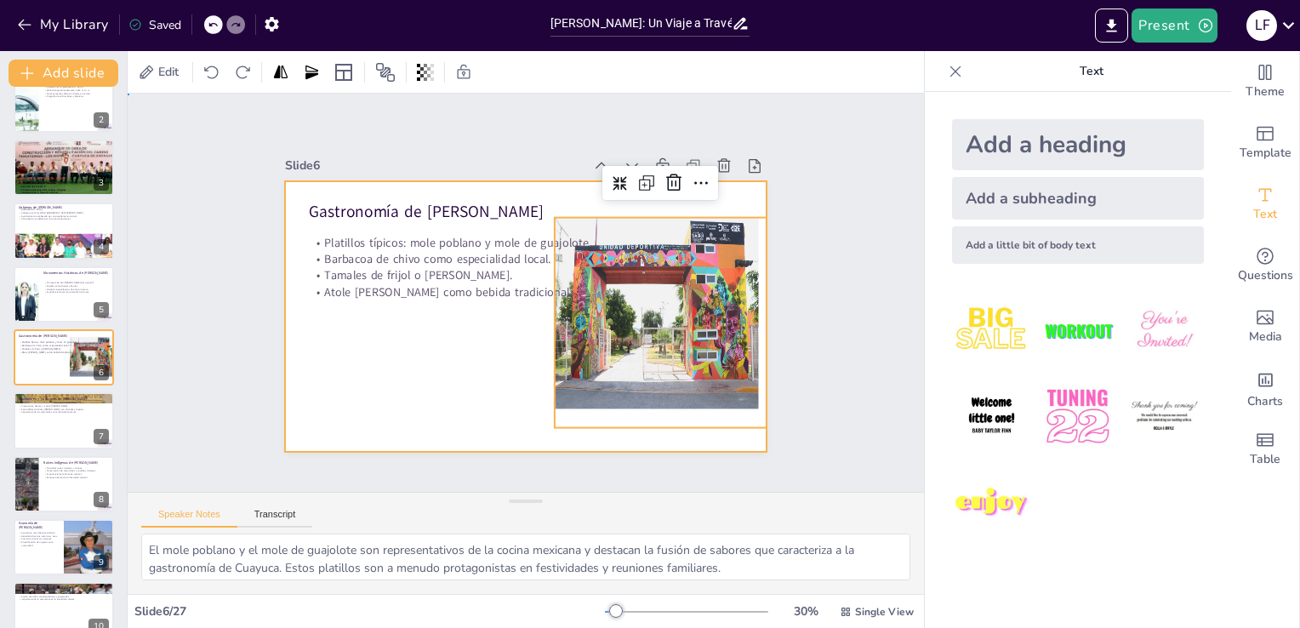
click at [419, 379] on div at bounding box center [509, 310] width 539 height 524
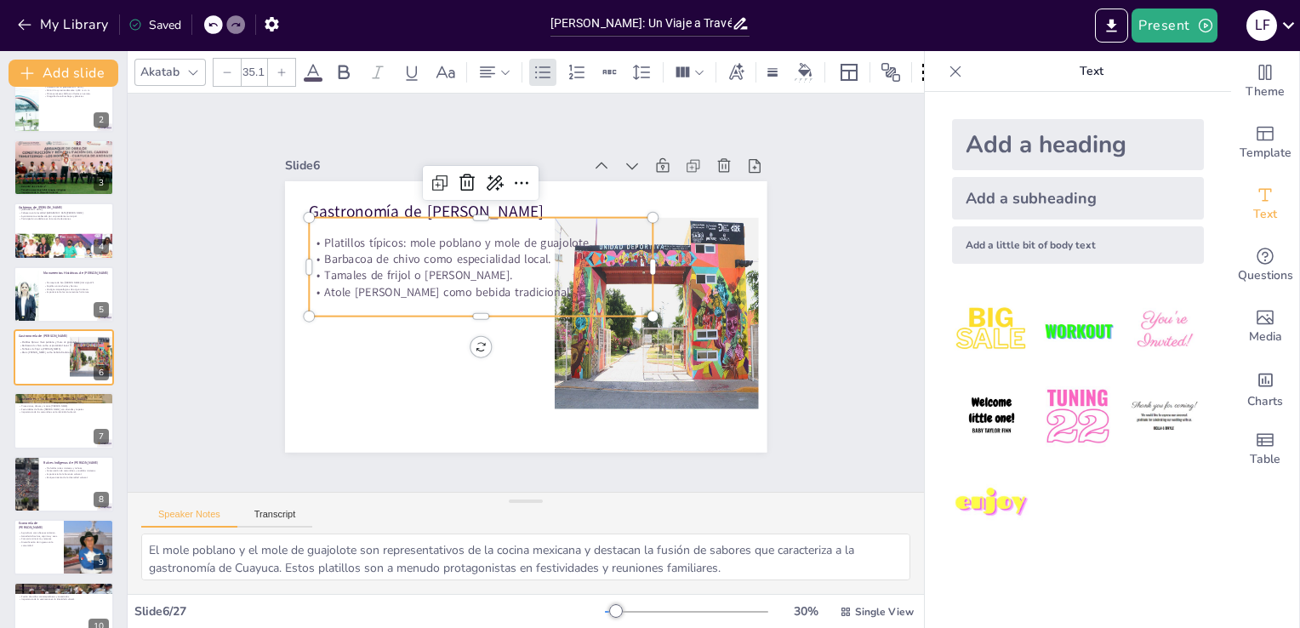
click at [545, 233] on p "Platillos típicos: mole poblano y mole de guajolote." at bounding box center [571, 243] width 53 height 344
click at [568, 233] on p "Platillos típicos: mole poblano y mole de guajolote." at bounding box center [576, 248] width 16 height 344
click at [307, 62] on icon at bounding box center [313, 72] width 20 height 20
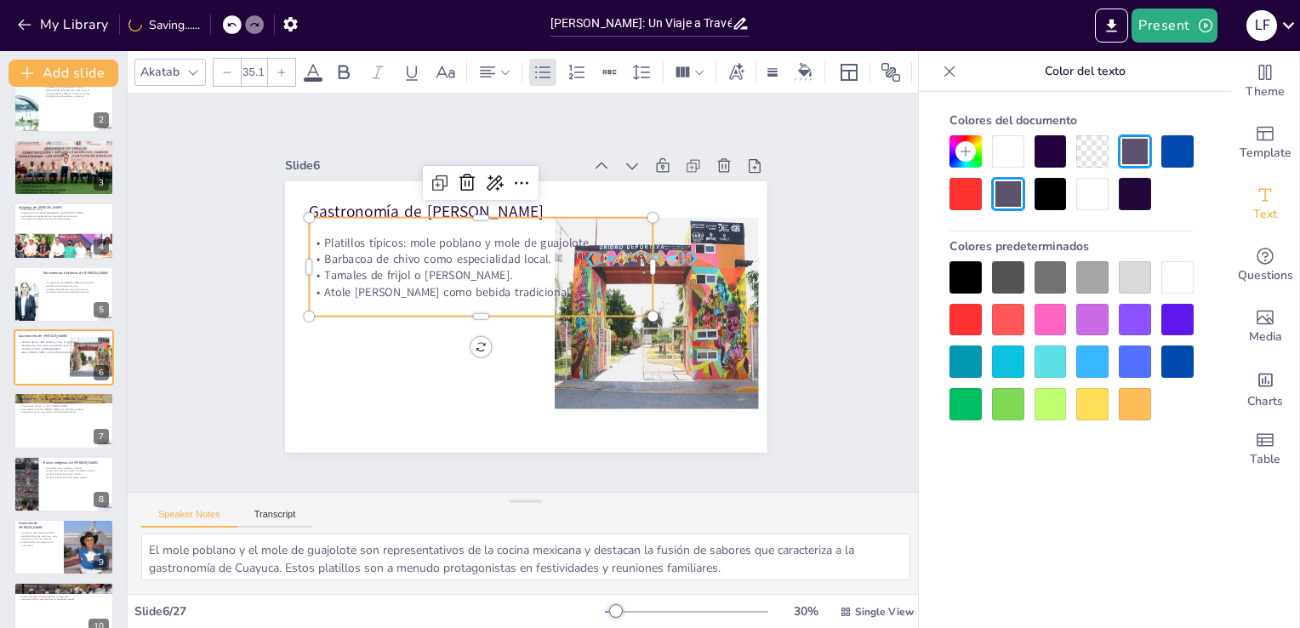
click at [956, 276] on div at bounding box center [965, 277] width 32 height 32
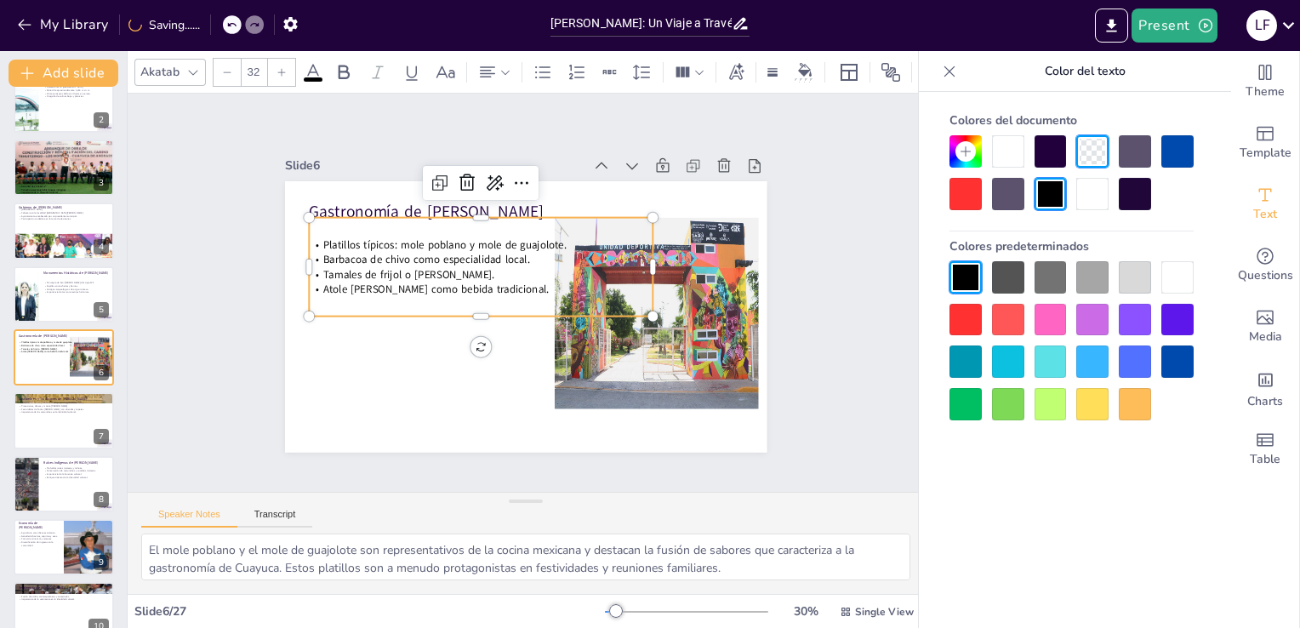
click at [1171, 359] on div at bounding box center [1177, 361] width 32 height 32
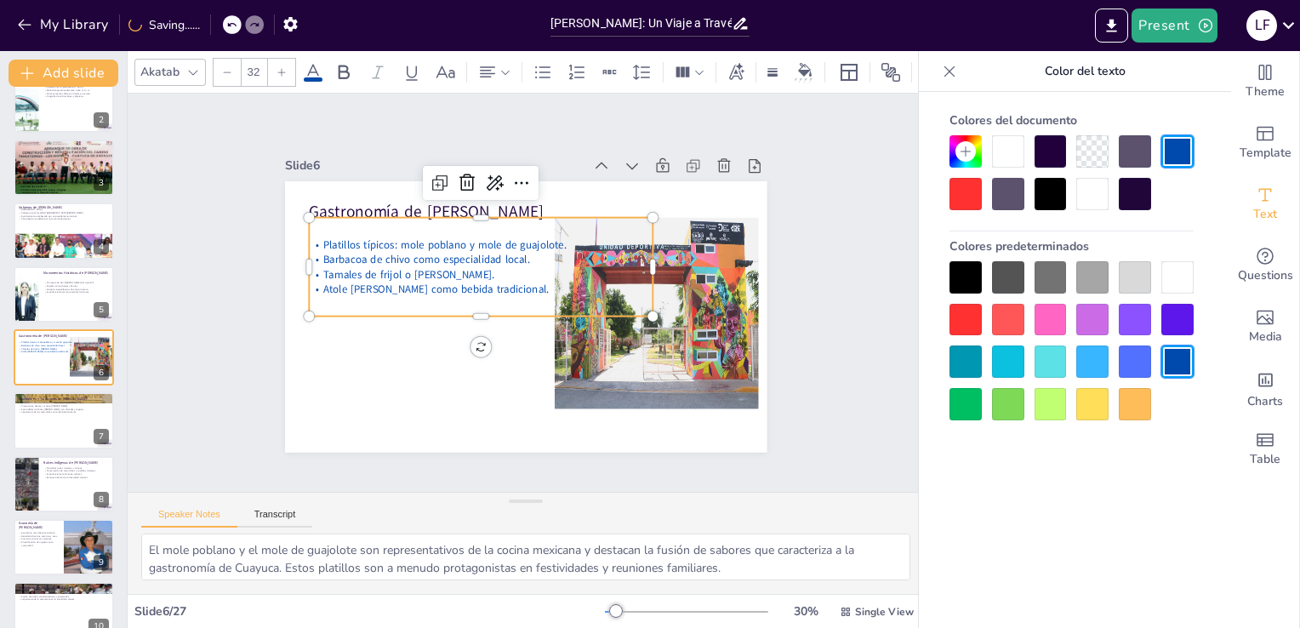
click at [963, 259] on div "Colores predeterminados" at bounding box center [1071, 246] width 244 height 30
click at [968, 288] on div at bounding box center [965, 277] width 32 height 32
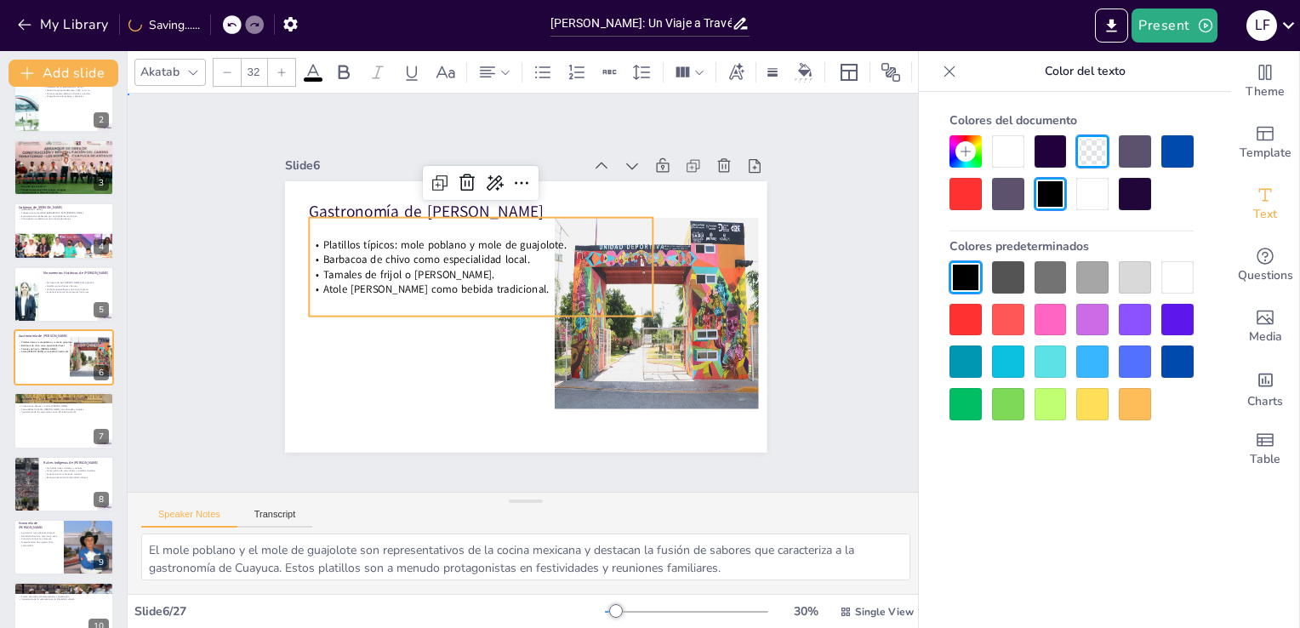
click at [128, 410] on div "Slide 1 Historia y Cultura de Cuayuca de Andrade En esta presentación explorare…" at bounding box center [526, 293] width 862 height 556
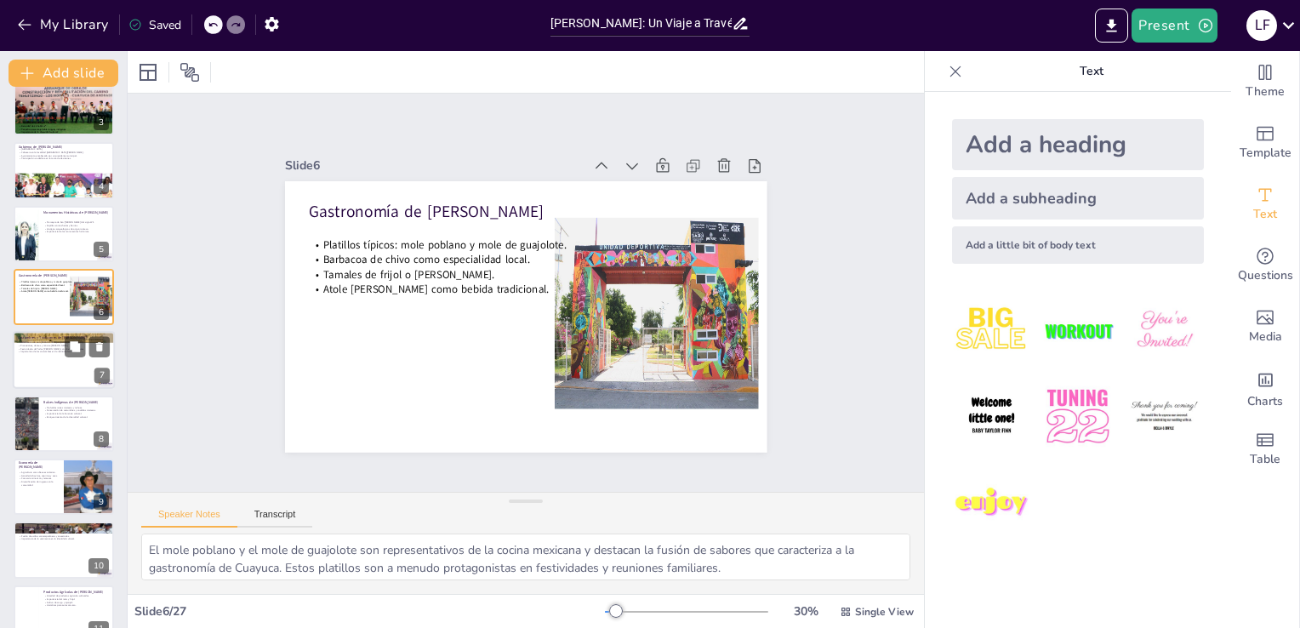
scroll to position [151, 0]
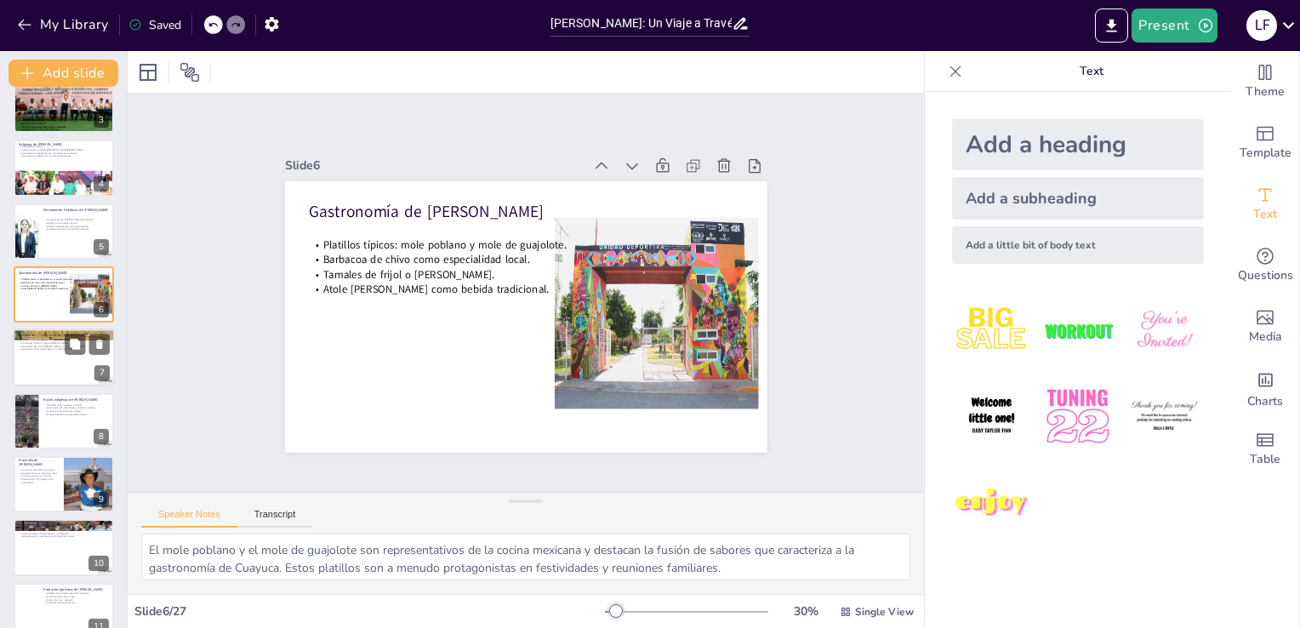
click at [35, 362] on div at bounding box center [64, 358] width 102 height 58
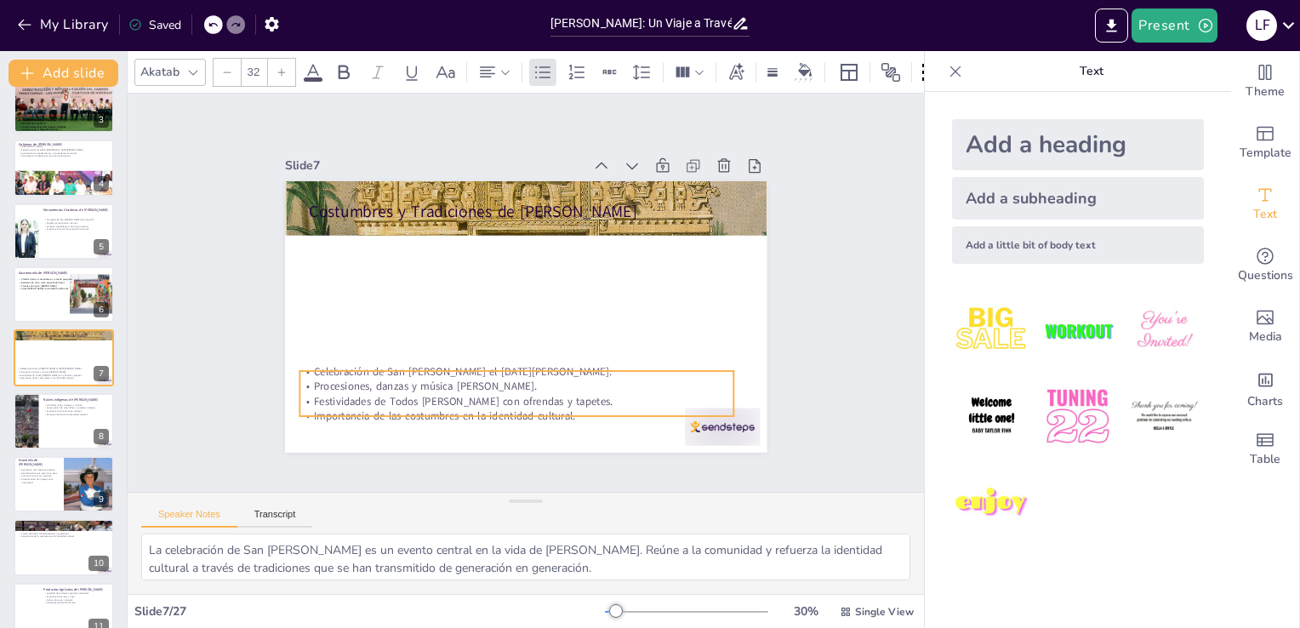
drag, startPoint x: 337, startPoint y: 265, endPoint x: 331, endPoint y: 390, distance: 125.2
click at [332, 390] on div "Celebración de San Pedro Apóstol el 29 de junio. Procesiones, danzas y música d…" at bounding box center [427, 315] width 191 height 431
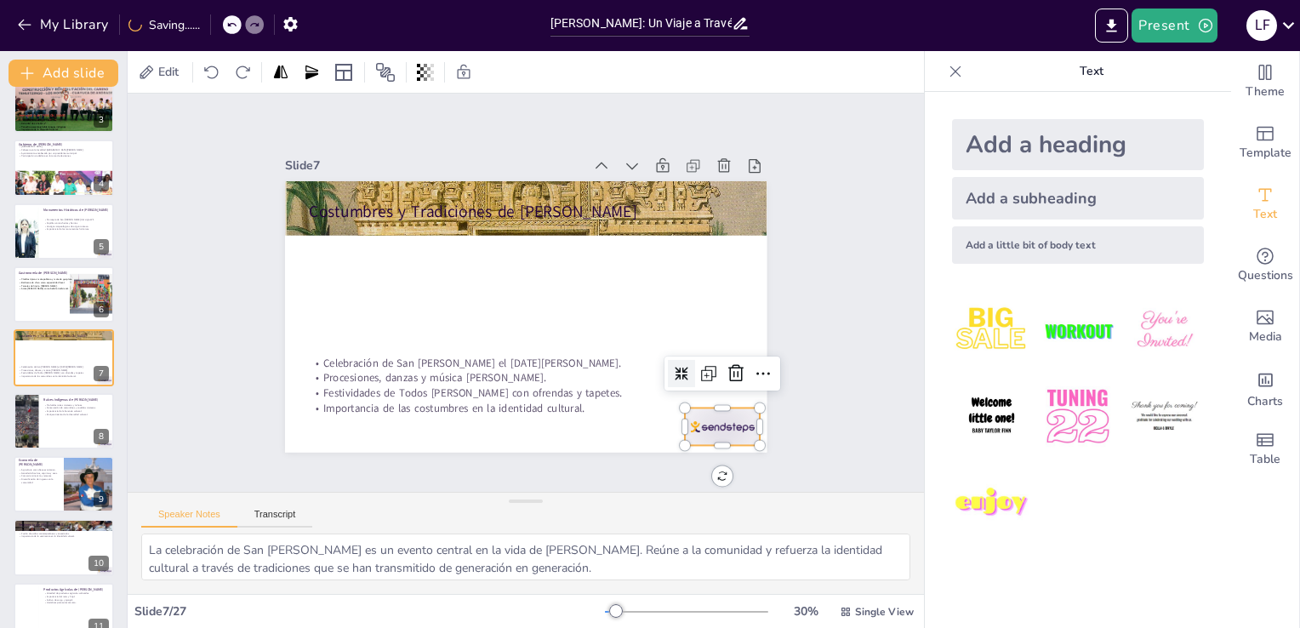
click at [648, 479] on div at bounding box center [606, 516] width 83 height 75
click at [695, 441] on icon at bounding box center [685, 451] width 20 height 21
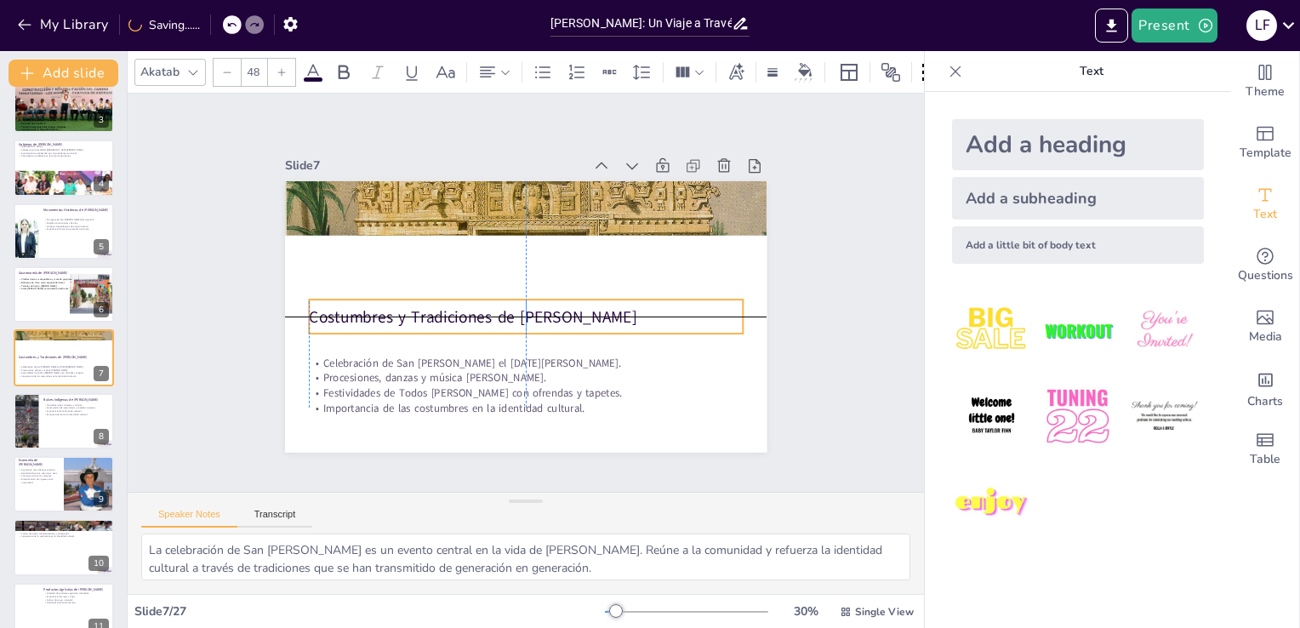
drag, startPoint x: 558, startPoint y: 209, endPoint x: 556, endPoint y: 293, distance: 84.2
click at [556, 293] on div "Costumbres y Tradiciones de [PERSON_NAME]" at bounding box center [509, 310] width 345 height 316
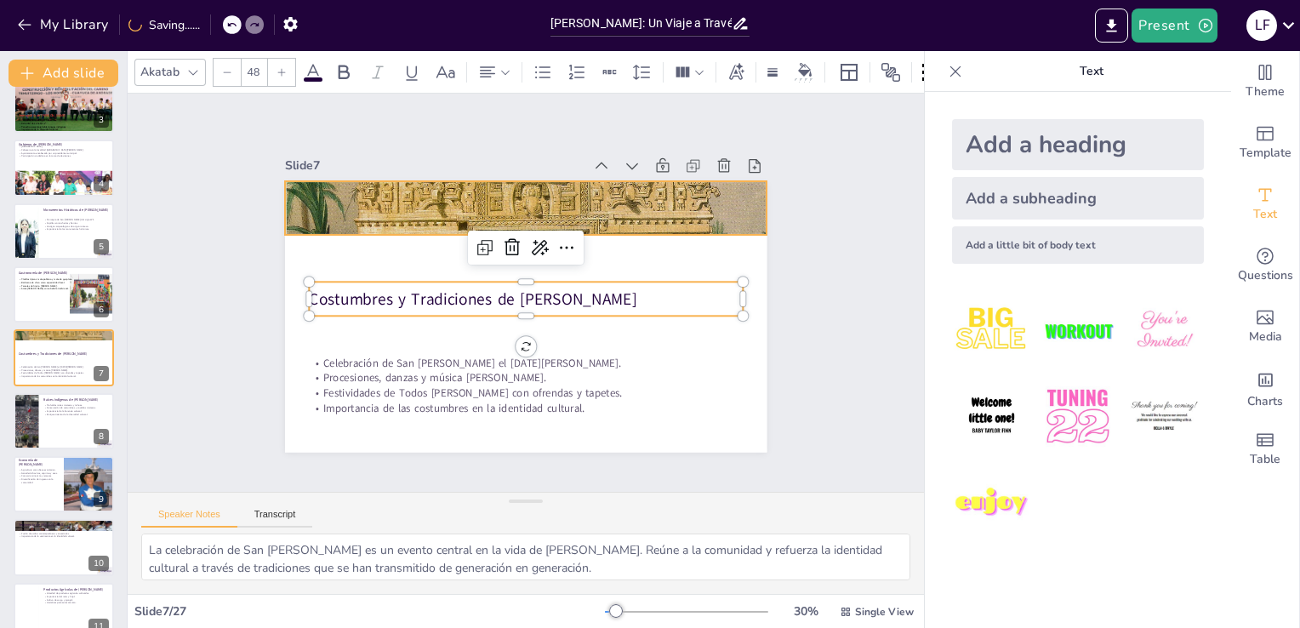
click at [549, 202] on div at bounding box center [543, 210] width 542 height 434
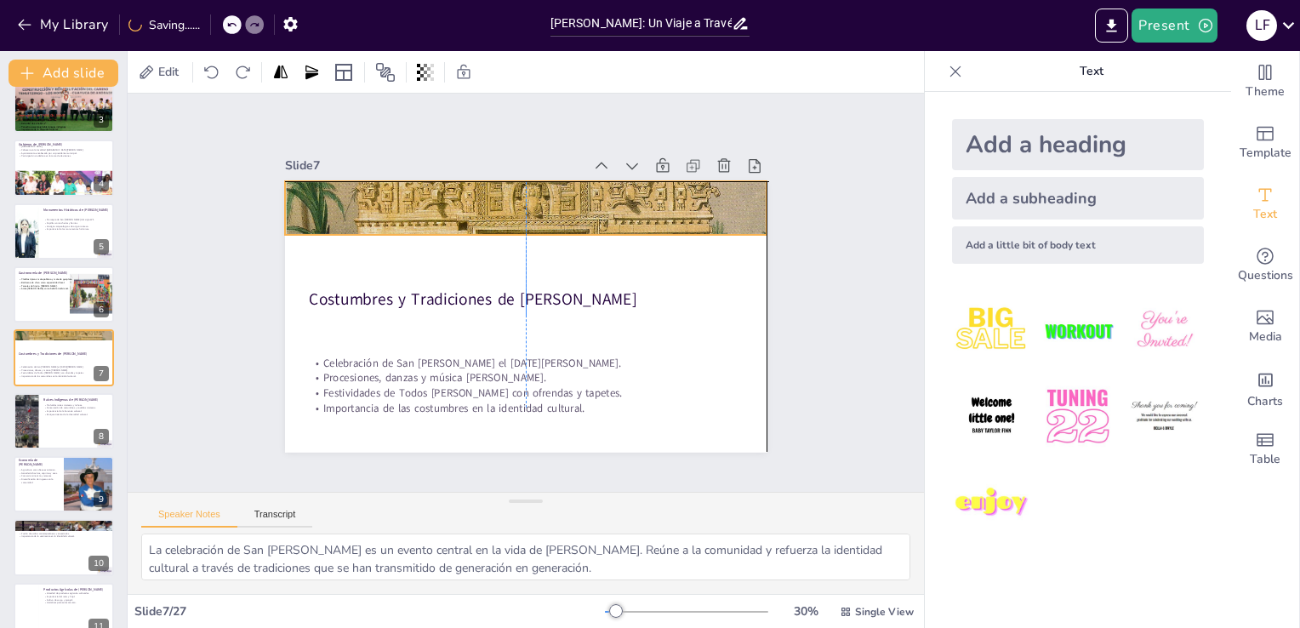
click at [514, 228] on div at bounding box center [603, 258] width 508 height 579
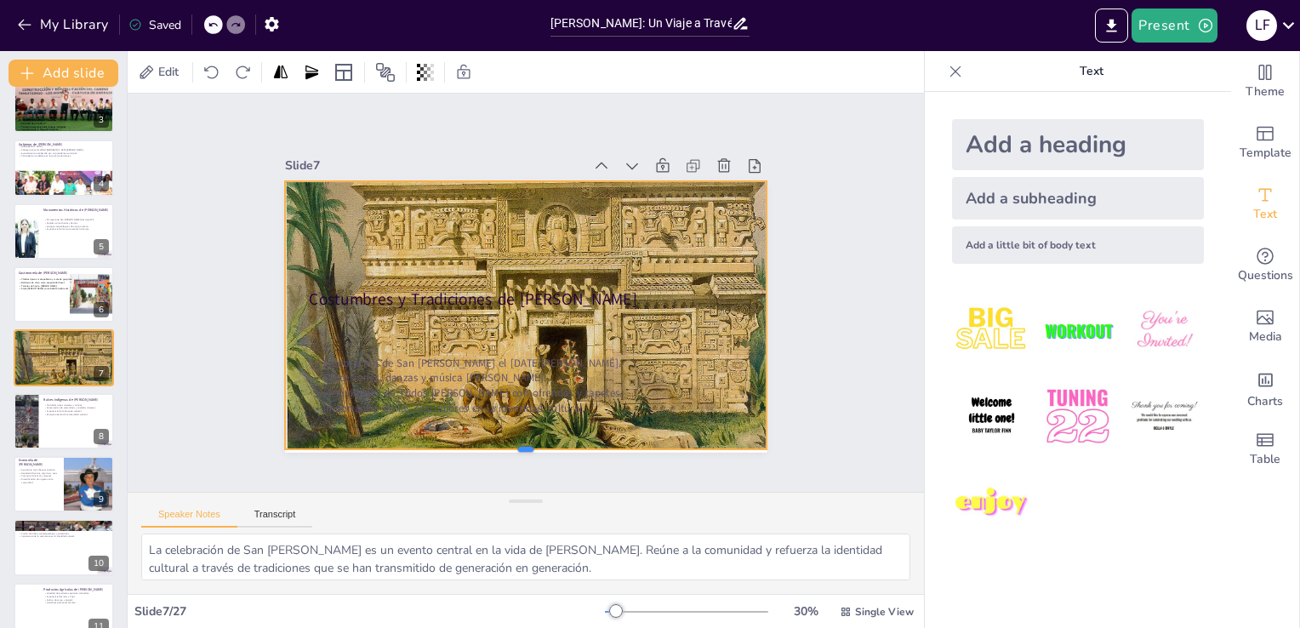
drag, startPoint x: 513, startPoint y: 230, endPoint x: 506, endPoint y: 442, distance: 212.8
click at [506, 442] on div at bounding box center [475, 448] width 463 height 162
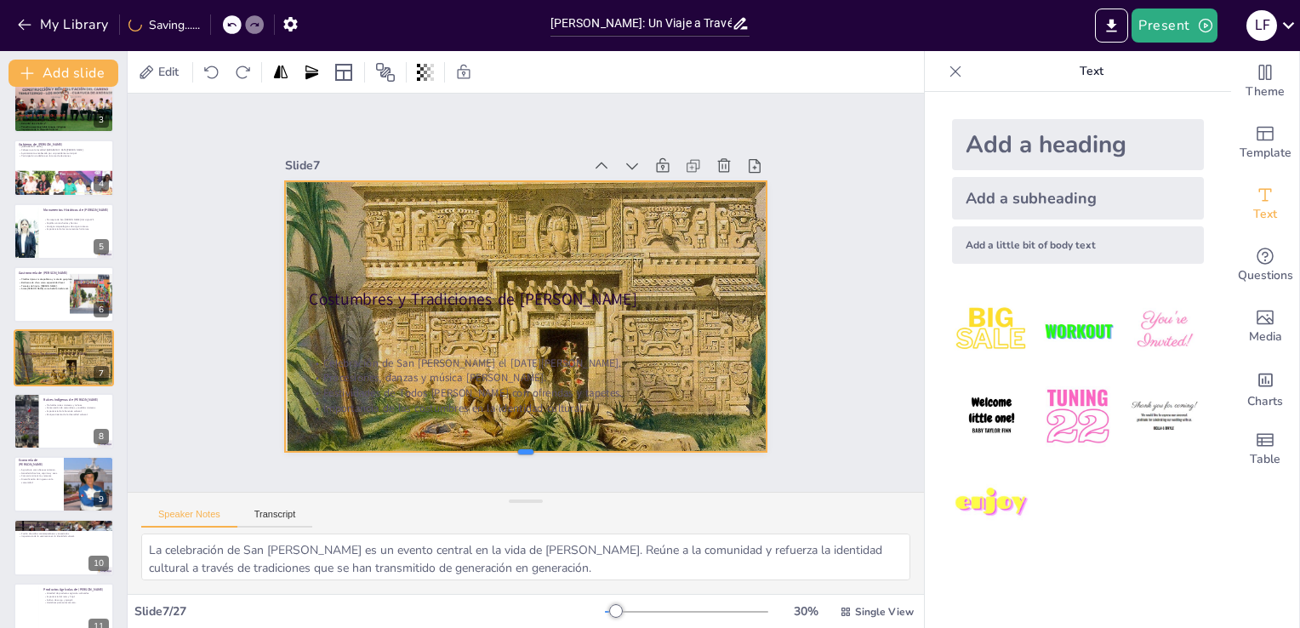
click at [505, 447] on div at bounding box center [443, 437] width 424 height 253
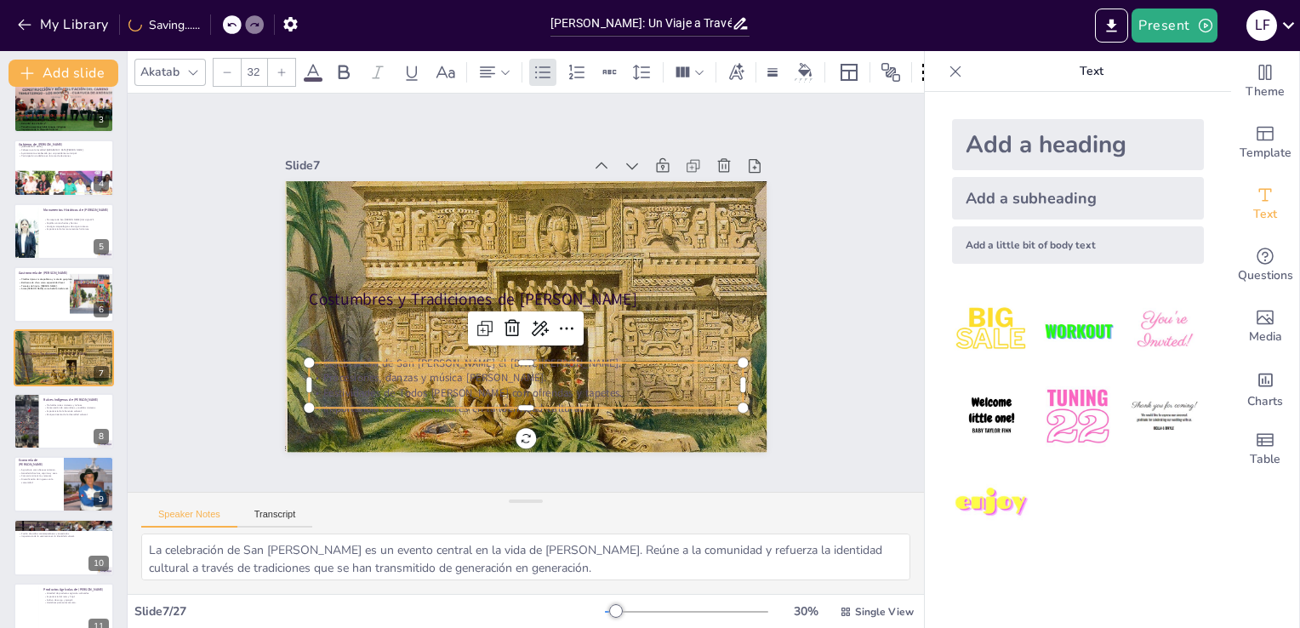
click at [481, 352] on div "Costumbres y Tradiciones de Cuayuca de Andrade Celebración de San Pedro Apóstol…" at bounding box center [505, 304] width 476 height 553
click at [322, 62] on icon at bounding box center [313, 72] width 20 height 20
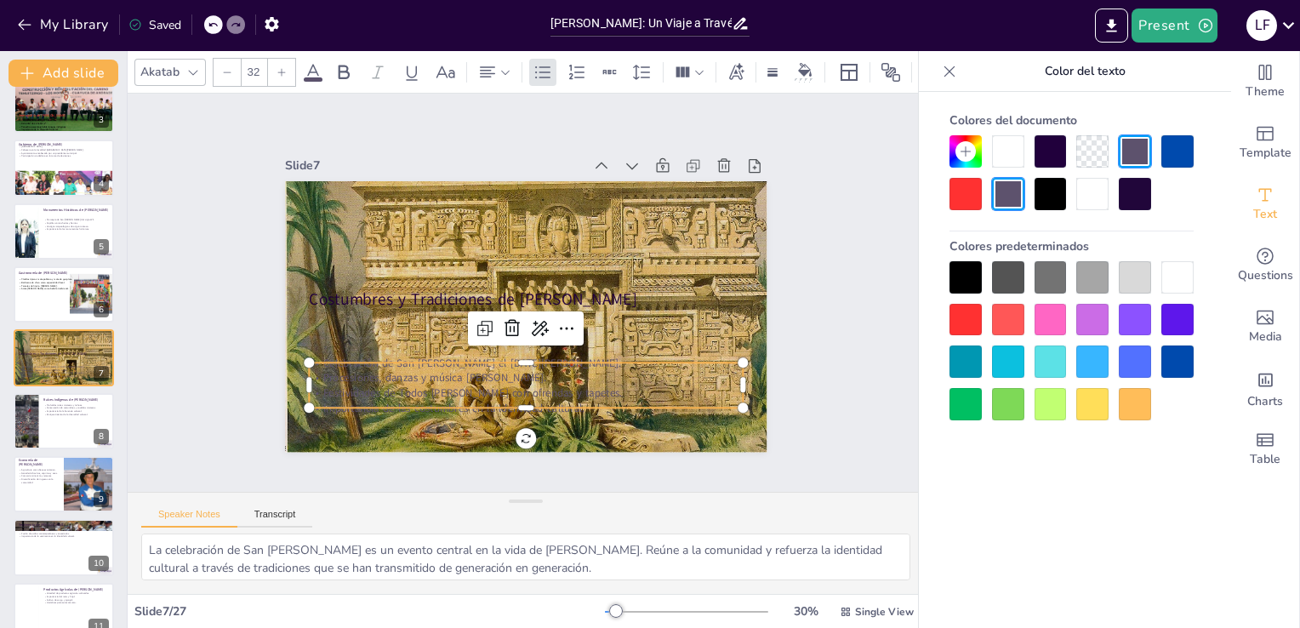
click at [967, 269] on div at bounding box center [965, 277] width 32 height 32
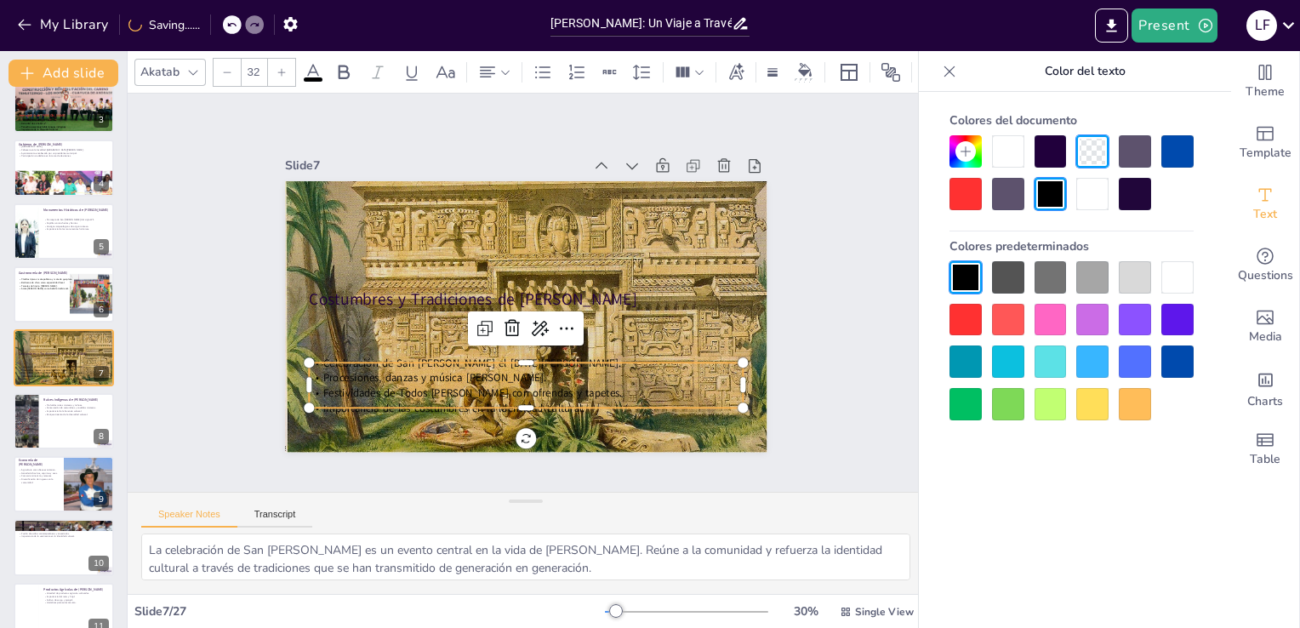
click at [1085, 356] on div at bounding box center [1092, 361] width 32 height 32
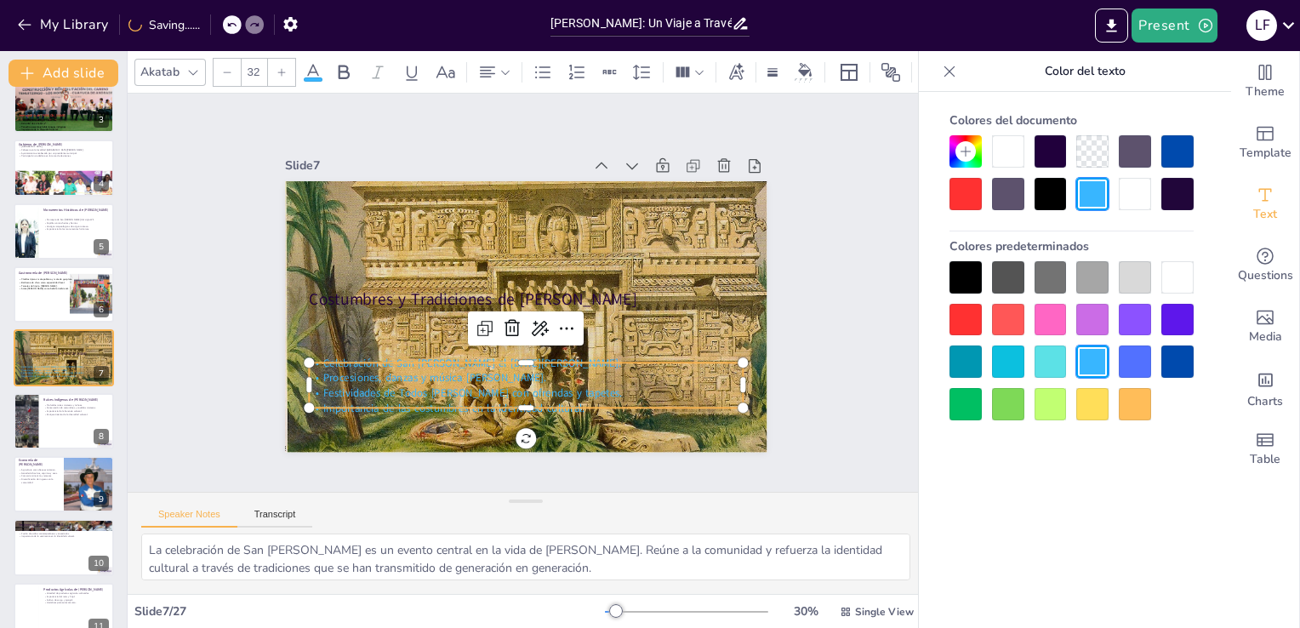
click at [1189, 362] on div at bounding box center [1177, 361] width 32 height 32
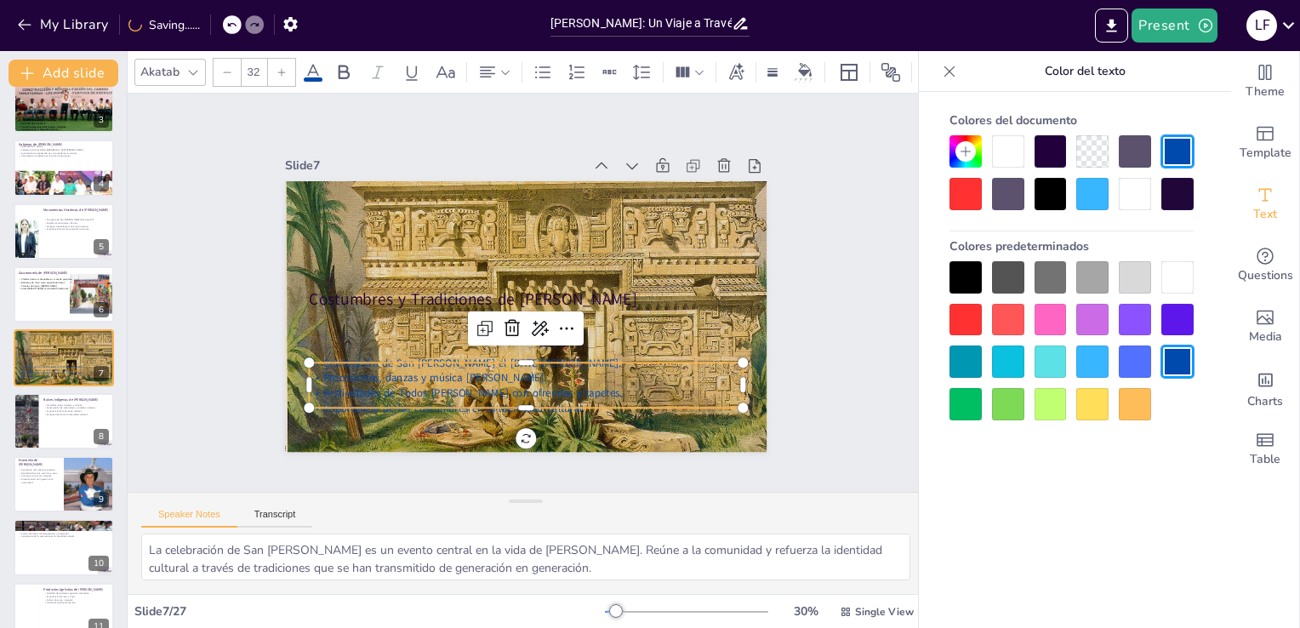
click at [1059, 407] on div at bounding box center [1050, 404] width 32 height 32
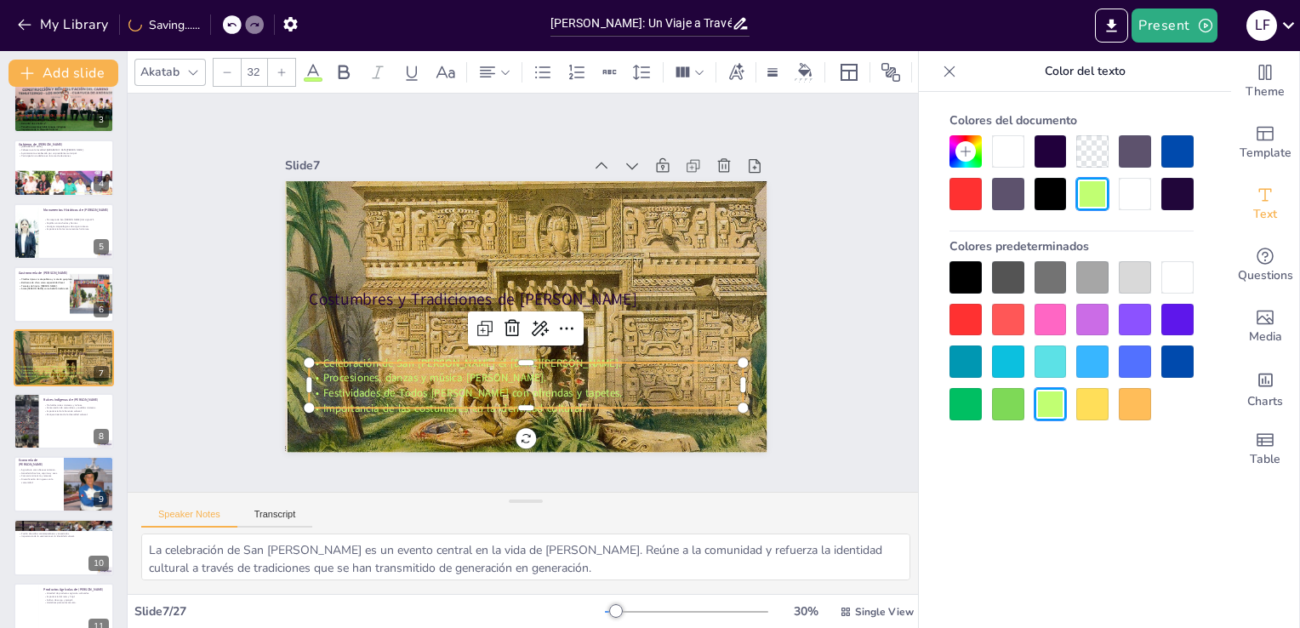
click at [997, 399] on div at bounding box center [1008, 404] width 32 height 32
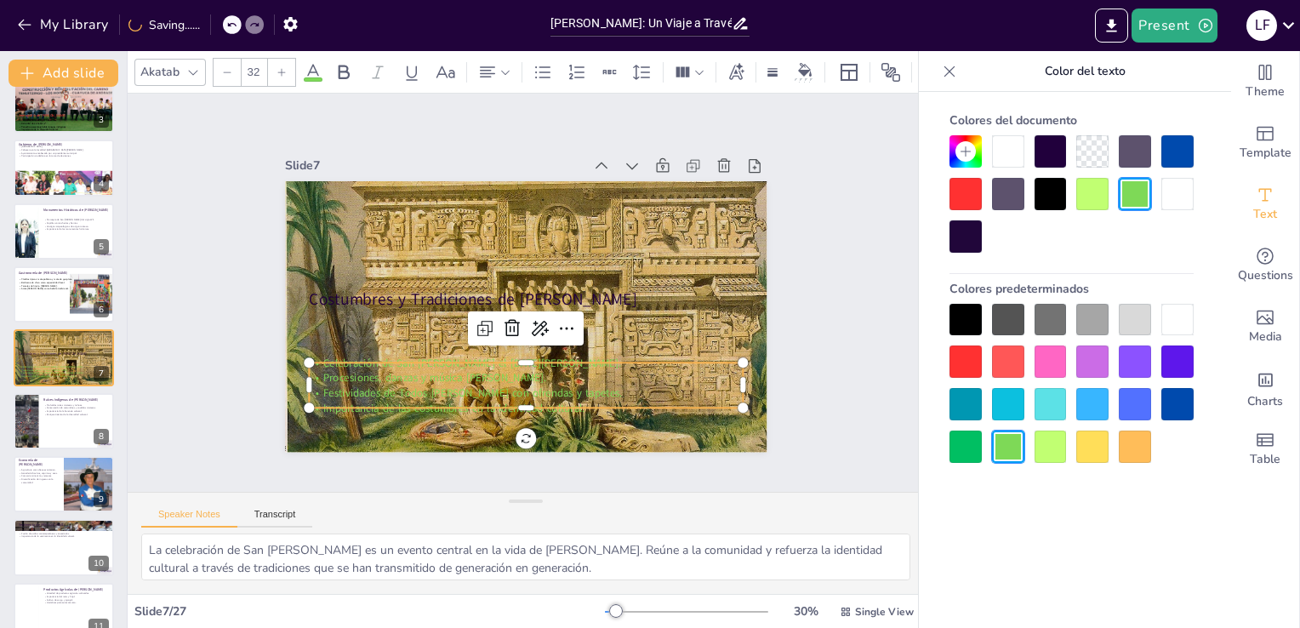
click at [959, 428] on div at bounding box center [1071, 383] width 244 height 159
click at [961, 408] on div at bounding box center [965, 404] width 32 height 32
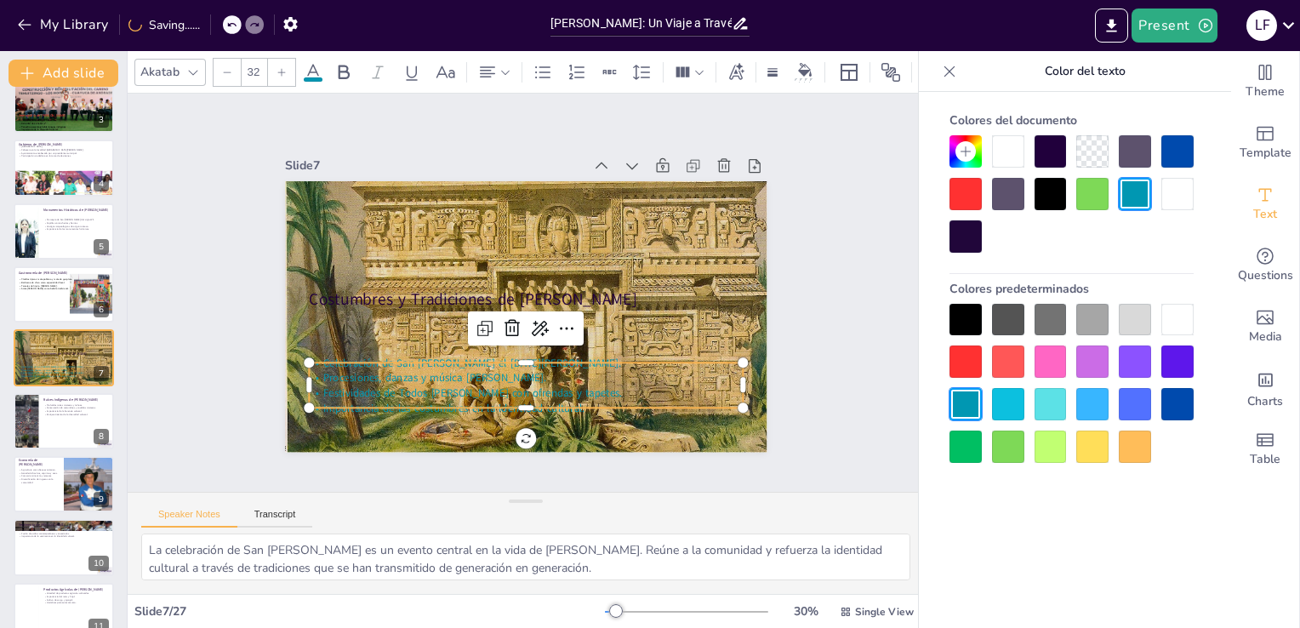
click at [959, 430] on div at bounding box center [965, 446] width 32 height 32
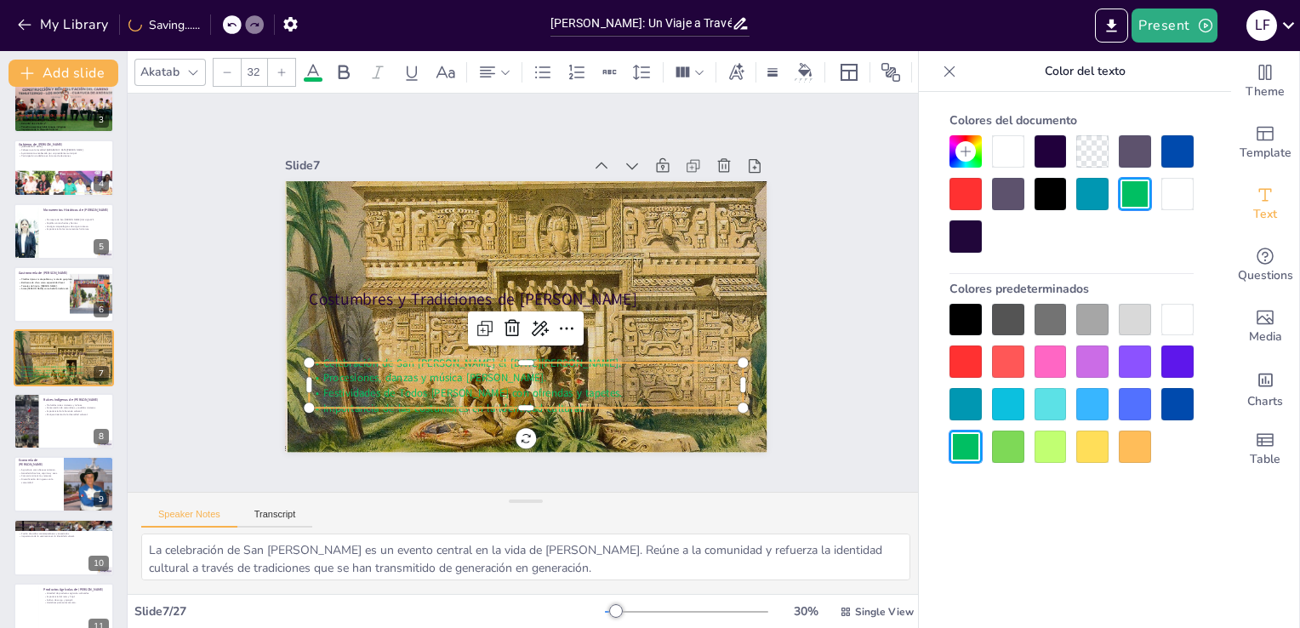
click at [1126, 441] on div at bounding box center [1135, 446] width 32 height 32
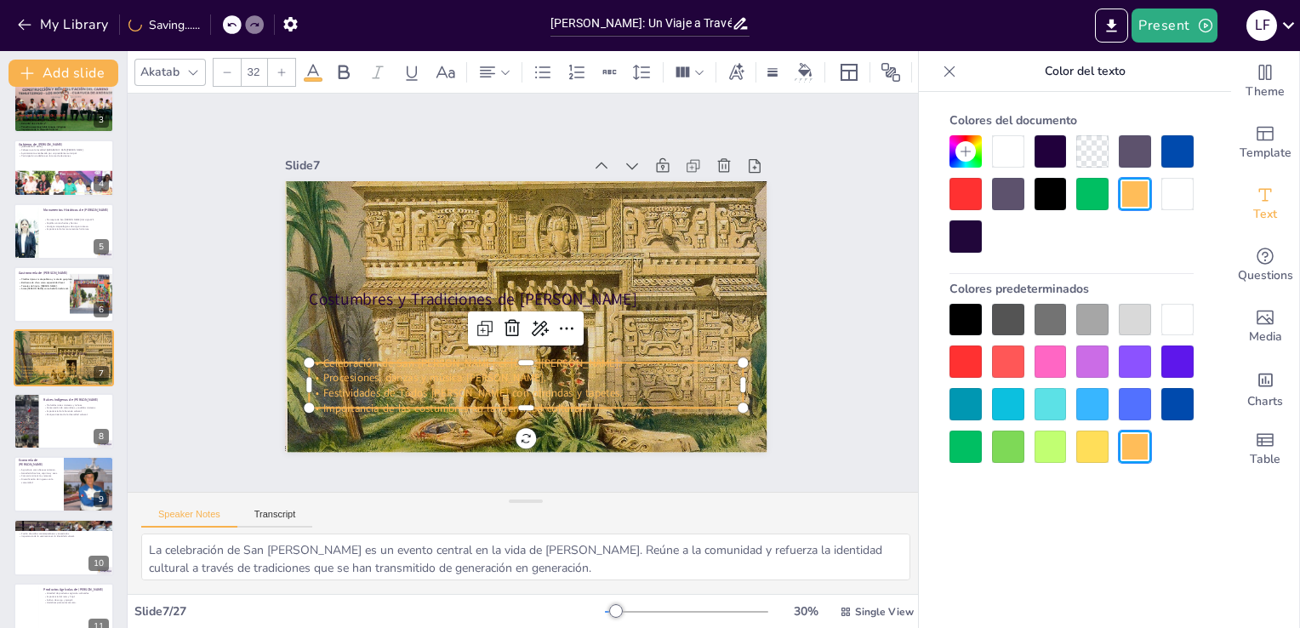
click at [1092, 441] on div at bounding box center [1092, 446] width 32 height 32
drag, startPoint x: 1109, startPoint y: 354, endPoint x: 1092, endPoint y: 353, distance: 17.0
click at [1092, 353] on div at bounding box center [1071, 383] width 244 height 159
click at [1092, 353] on div at bounding box center [1092, 361] width 32 height 32
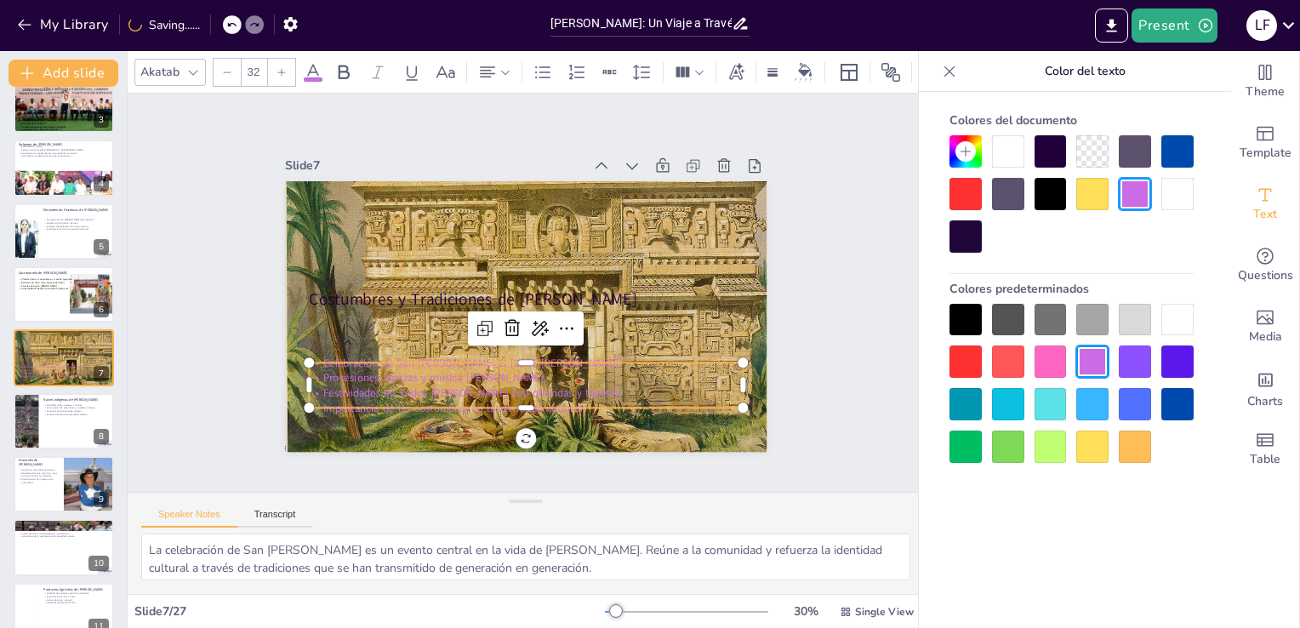
click at [1092, 326] on div at bounding box center [1092, 320] width 32 height 32
click at [1017, 306] on div at bounding box center [1008, 320] width 32 height 32
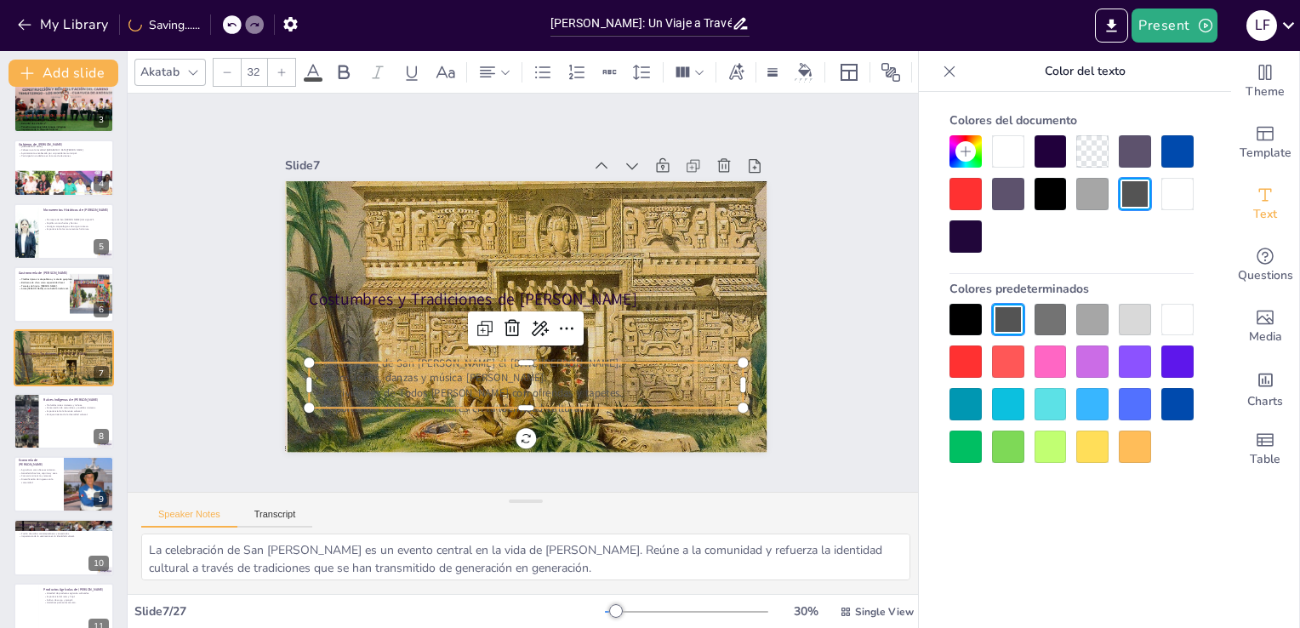
click at [954, 300] on div "Colores predeterminados" at bounding box center [1071, 289] width 244 height 30
click at [483, 359] on span "Celebración de San [PERSON_NAME] el [DATE][PERSON_NAME]." at bounding box center [448, 334] width 278 height 134
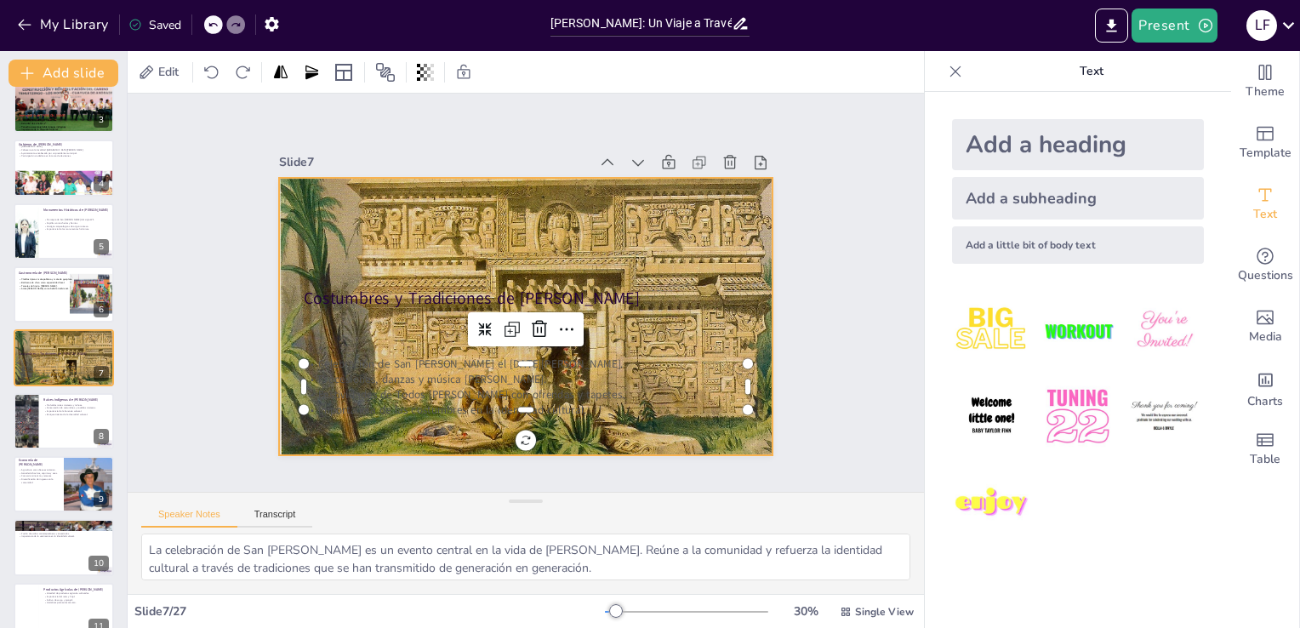
click at [610, 244] on div at bounding box center [578, 273] width 691 height 681
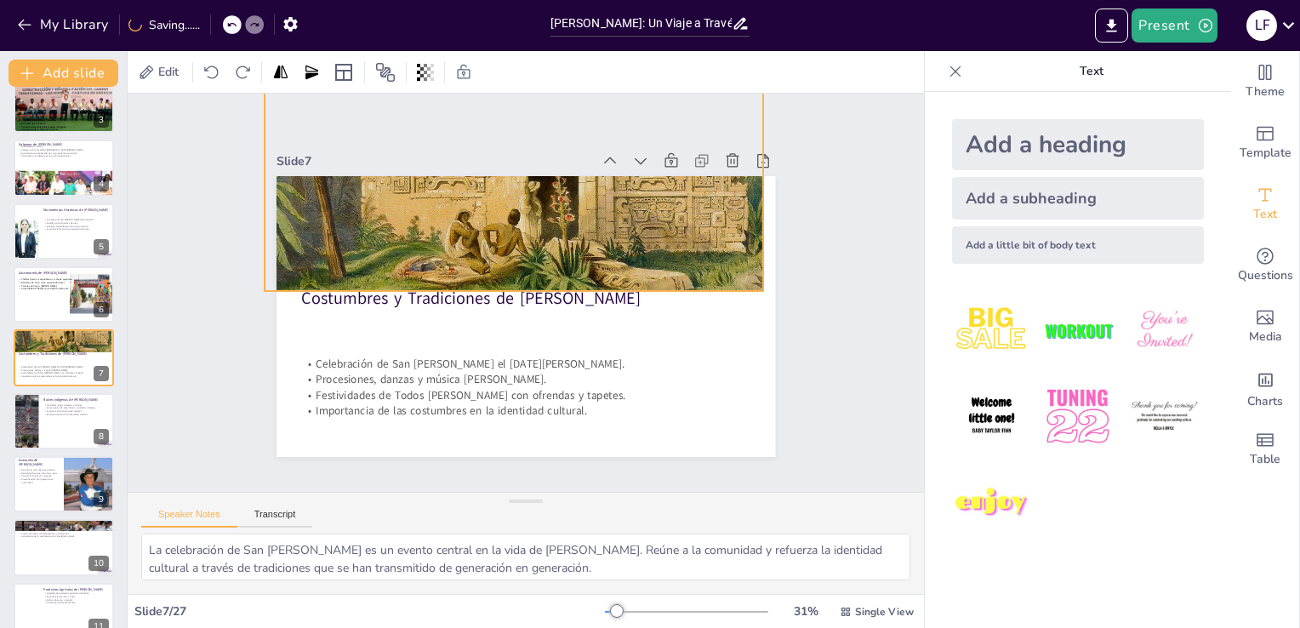
drag, startPoint x: 505, startPoint y: 444, endPoint x: 493, endPoint y: 279, distance: 165.5
click at [493, 279] on div "Costumbres y Tradiciones de Cuayuca de Andrade Celebración de San Pedro Apóstol…" at bounding box center [619, 360] width 293 height 403
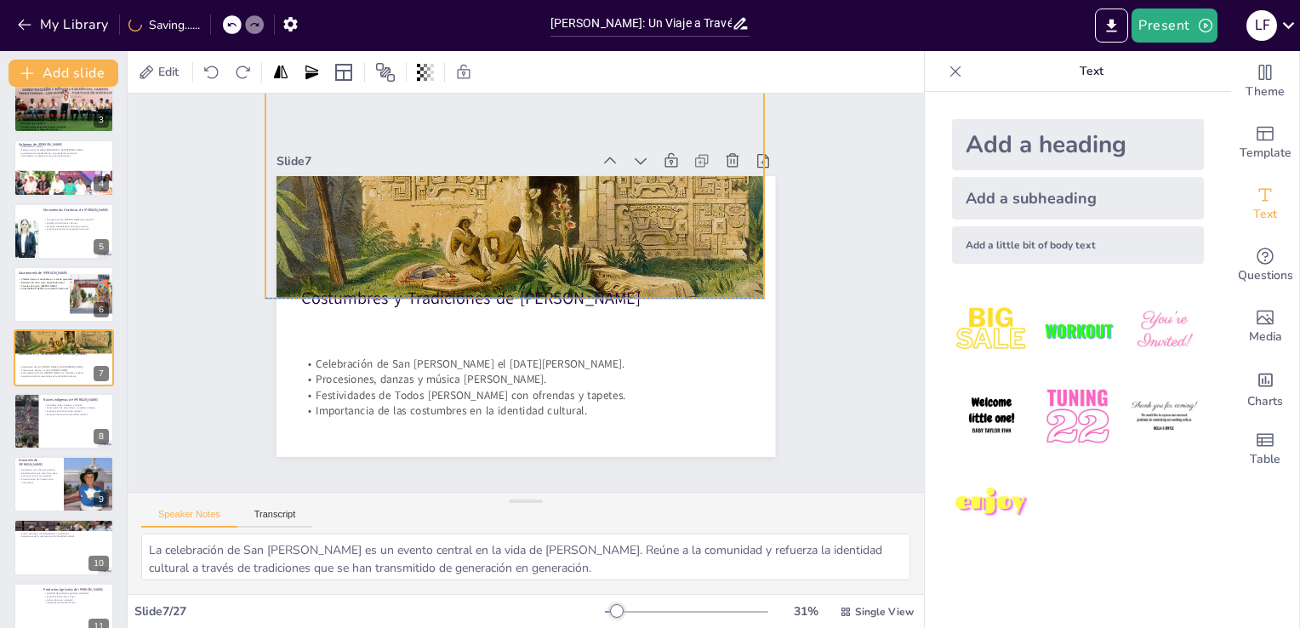
click at [466, 280] on p "Costumbres y Tradiciones de [PERSON_NAME]" at bounding box center [523, 298] width 419 height 204
click at [350, 294] on div at bounding box center [510, 298] width 461 height 215
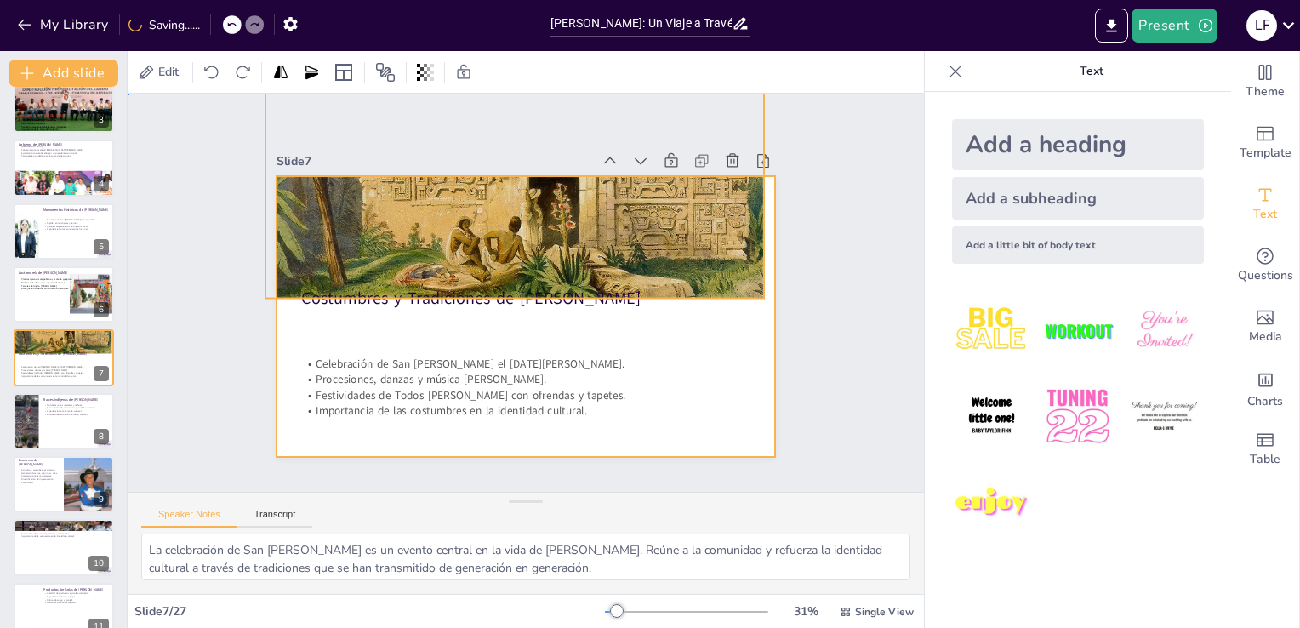
click at [358, 339] on div at bounding box center [517, 315] width 561 height 421
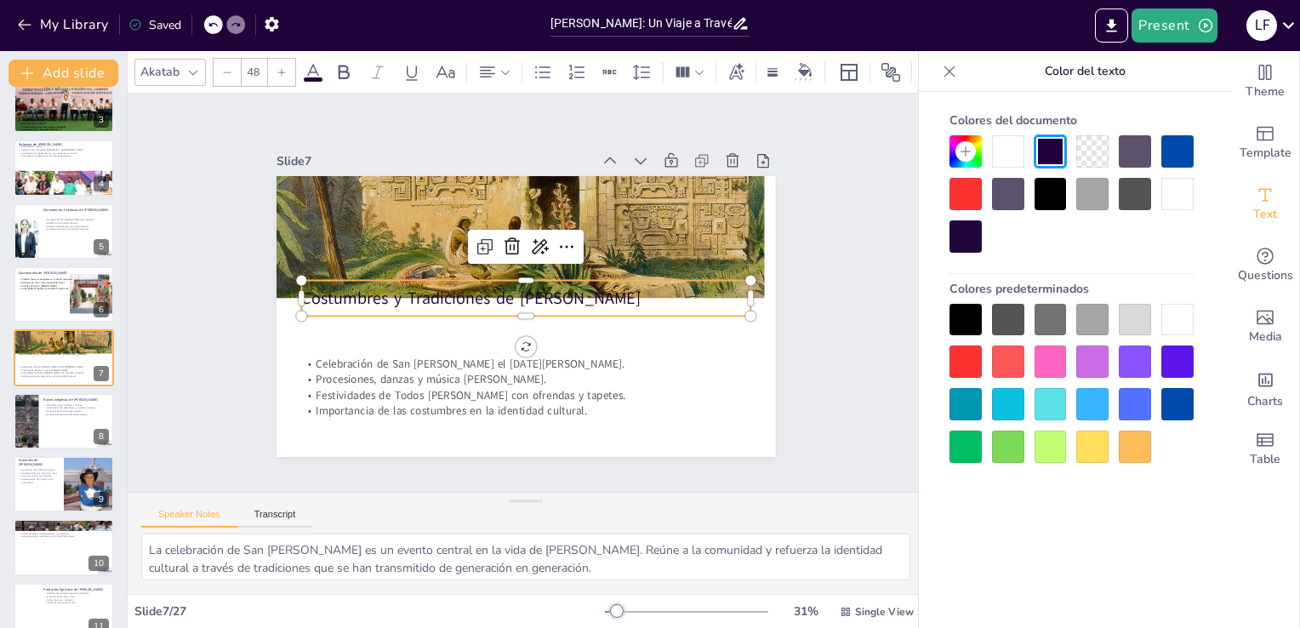
click at [348, 300] on p "Costumbres y Tradiciones de [PERSON_NAME]" at bounding box center [524, 298] width 434 height 161
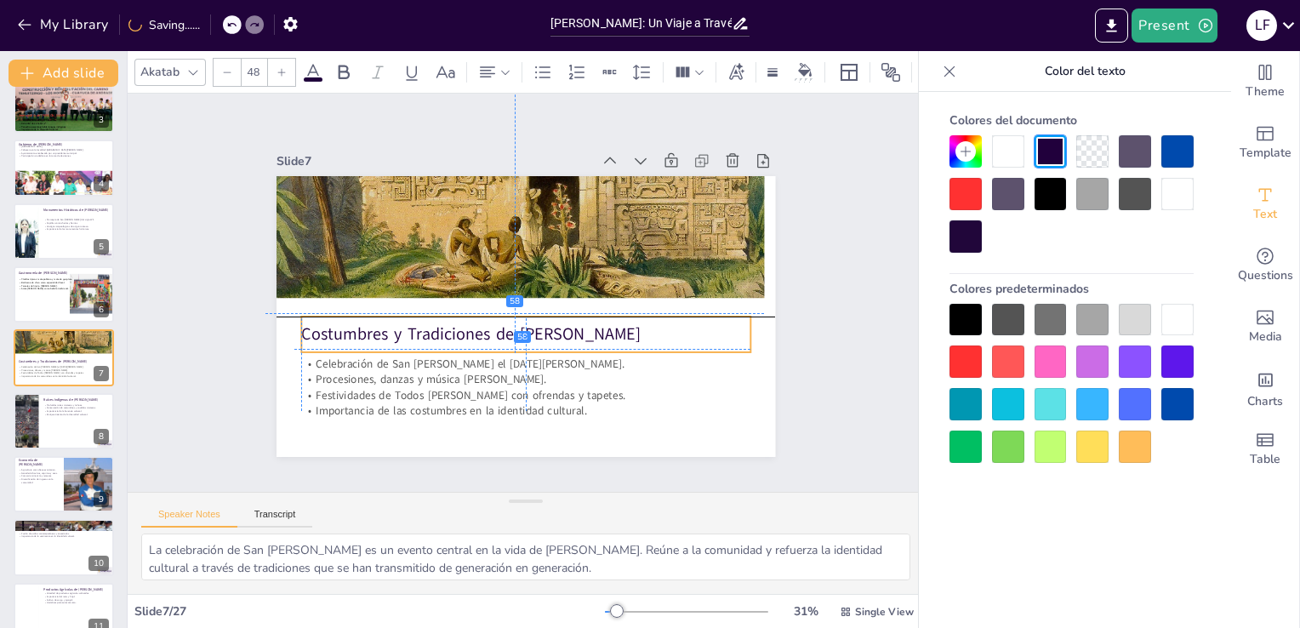
drag, startPoint x: 348, startPoint y: 300, endPoint x: 343, endPoint y: 331, distance: 31.0
click at [343, 331] on p "Costumbres y Tradiciones de [PERSON_NAME]" at bounding box center [508, 331] width 419 height 204
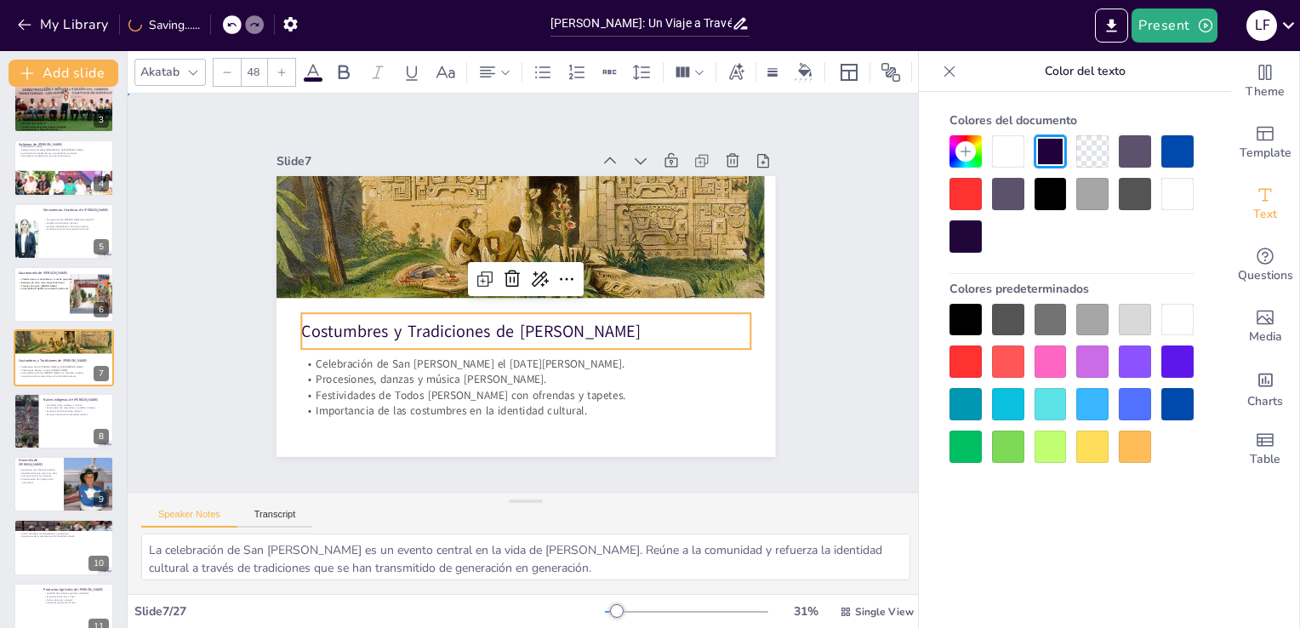
click at [327, 413] on div "Slide 1 Historia y Cultura de Cuayuca de Andrade En esta presentación explorare…" at bounding box center [526, 293] width 398 height 796
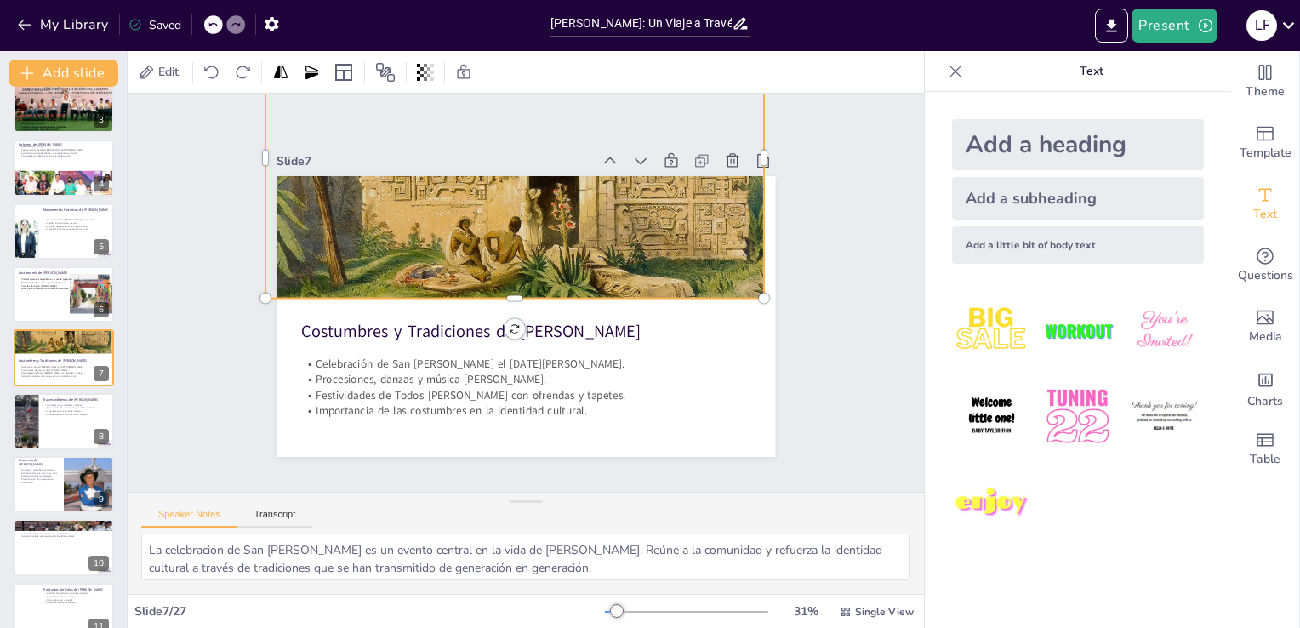
click at [383, 240] on div at bounding box center [626, 108] width 680 height 618
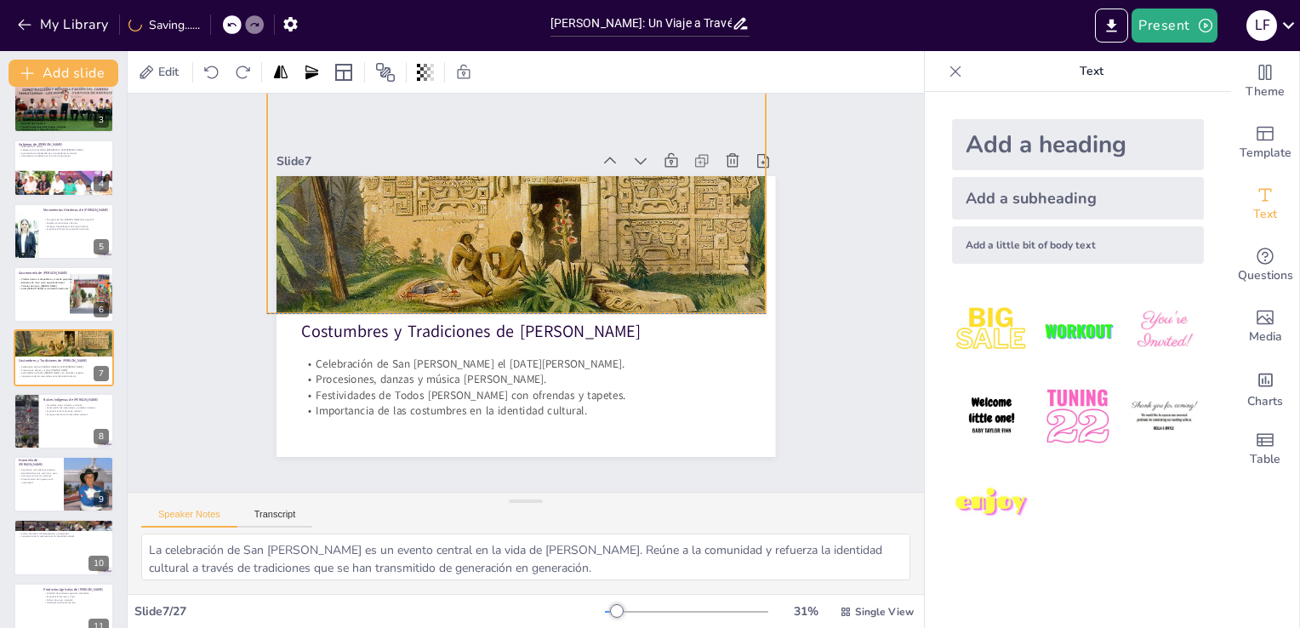
drag, startPoint x: 383, startPoint y: 240, endPoint x: 385, endPoint y: 249, distance: 9.5
click at [385, 249] on div at bounding box center [431, 462] width 680 height 617
click at [32, 212] on div at bounding box center [24, 231] width 43 height 58
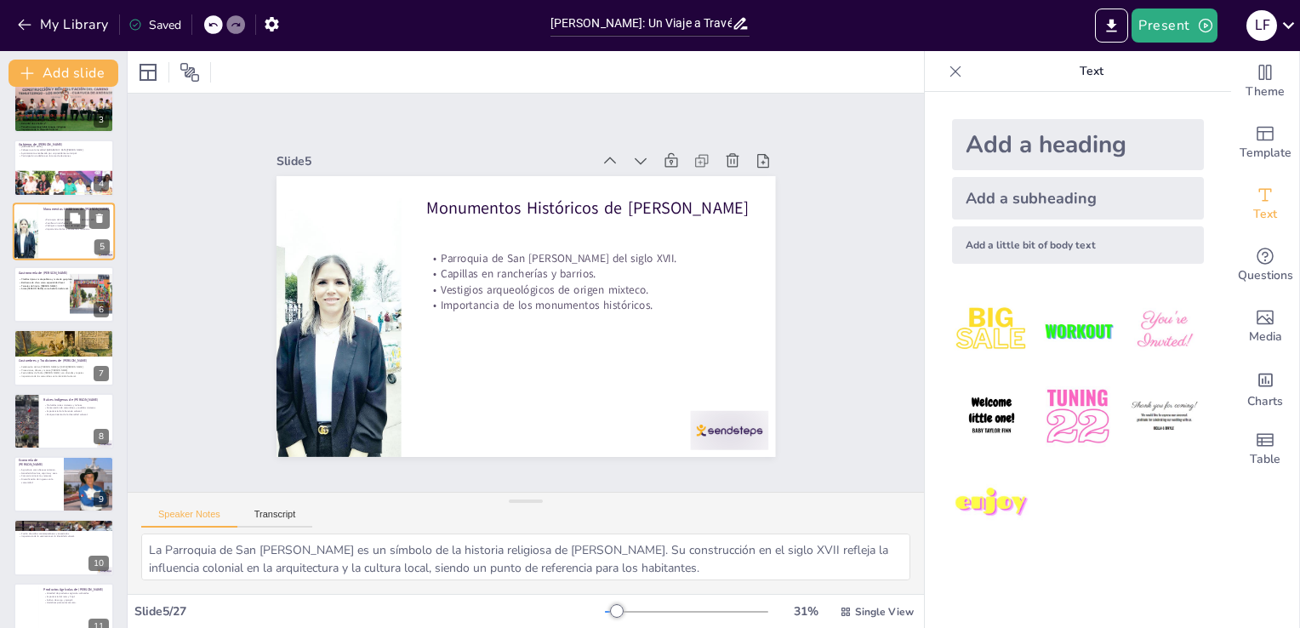
scroll to position [24, 0]
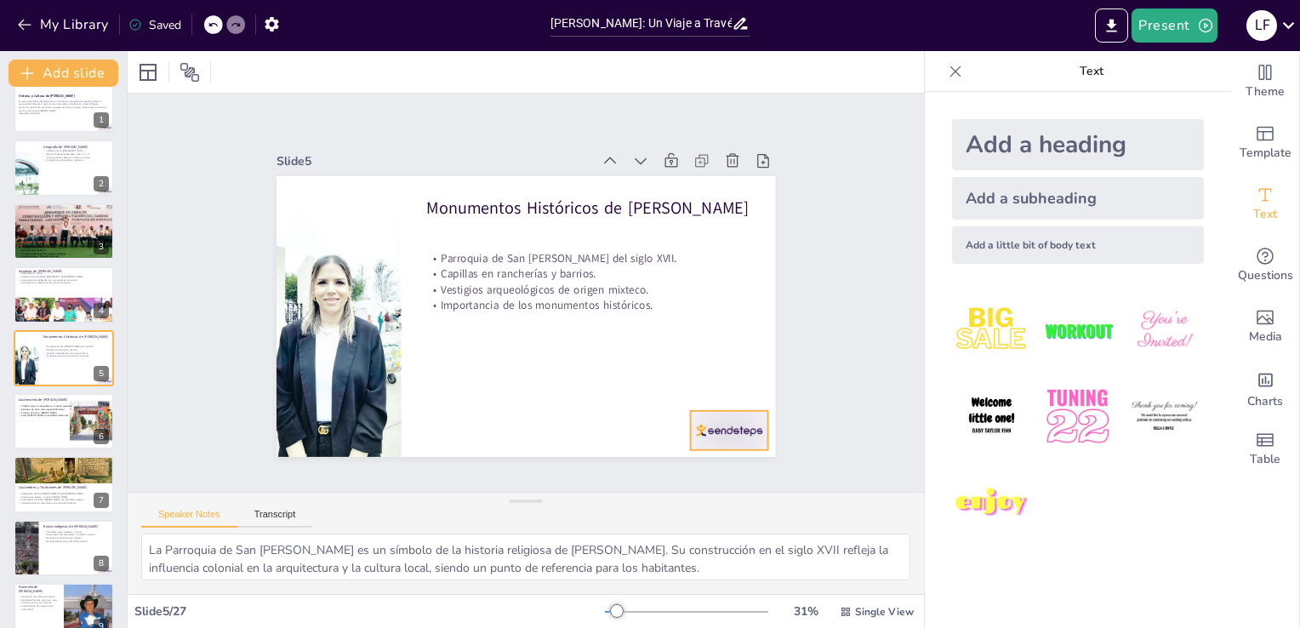
click at [350, 427] on div at bounding box center [316, 422] width 67 height 87
click at [576, 509] on icon at bounding box center [562, 523] width 28 height 28
click at [69, 162] on button at bounding box center [75, 155] width 20 height 20
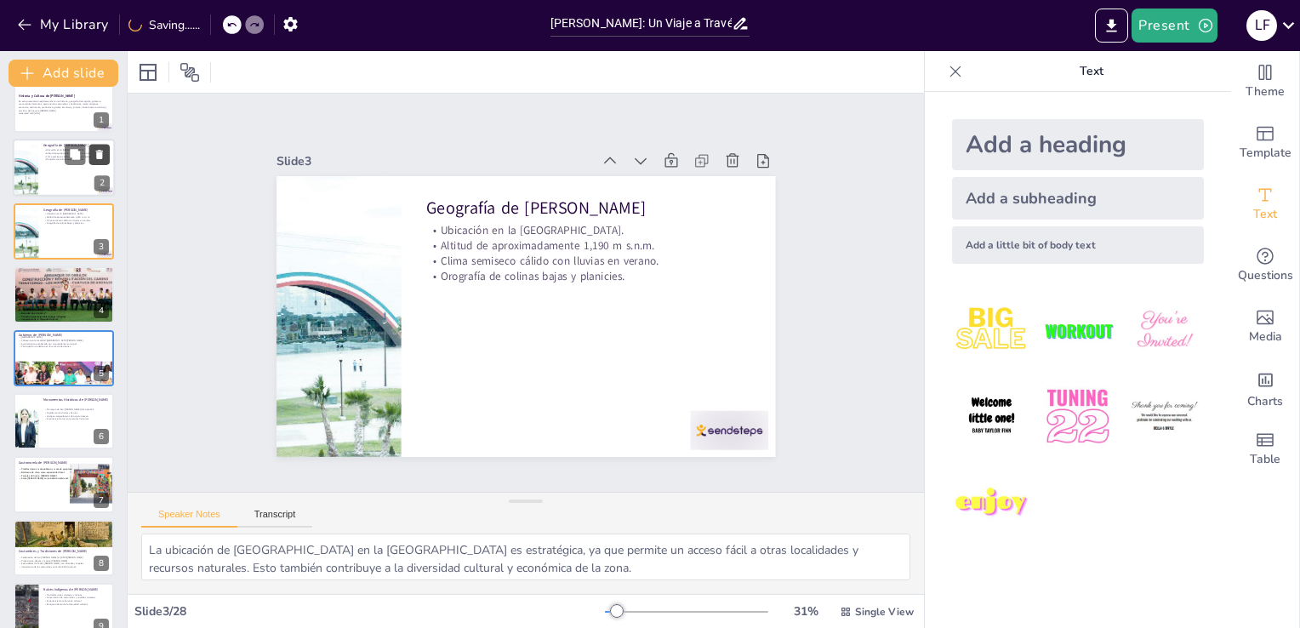
scroll to position [0, 0]
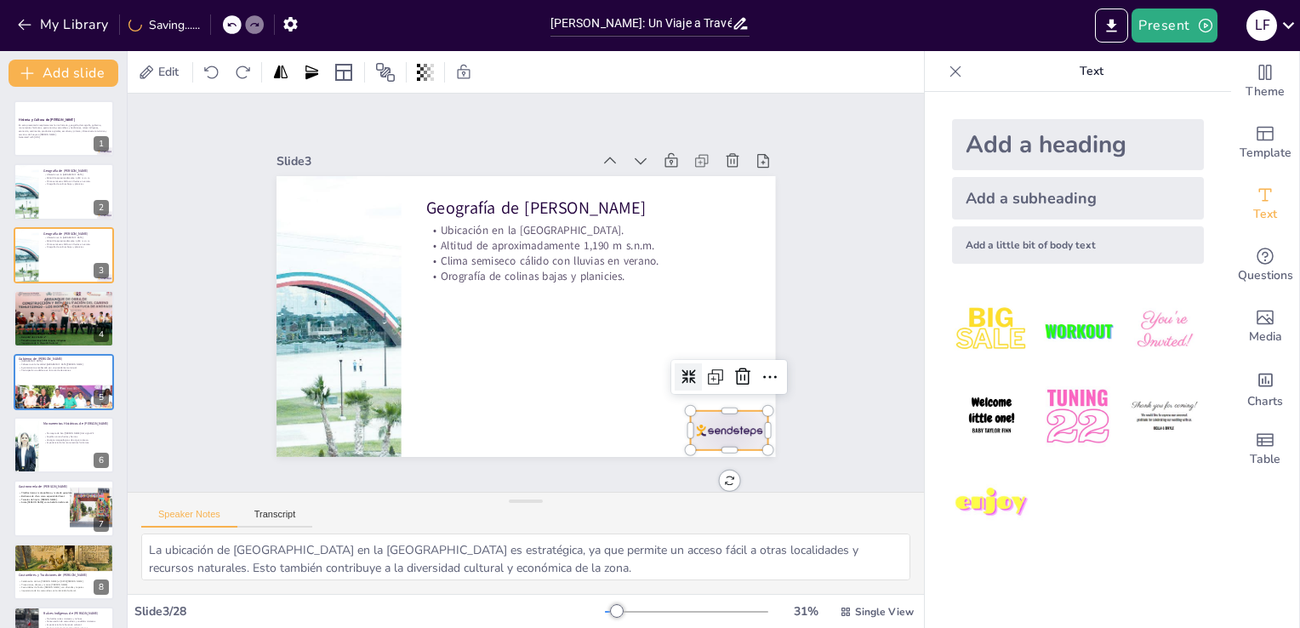
click at [600, 494] on div at bounding box center [559, 536] width 81 height 84
click at [337, 380] on div at bounding box center [318, 398] width 38 height 38
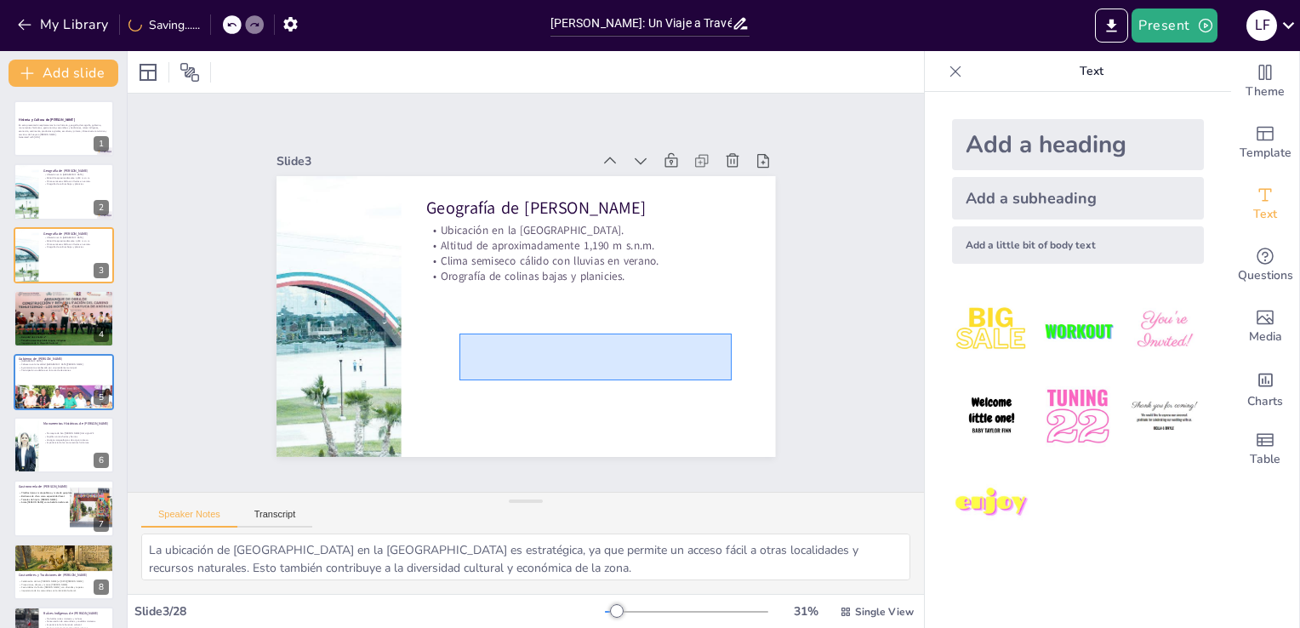
drag, startPoint x: 732, startPoint y: 380, endPoint x: 422, endPoint y: 331, distance: 313.6
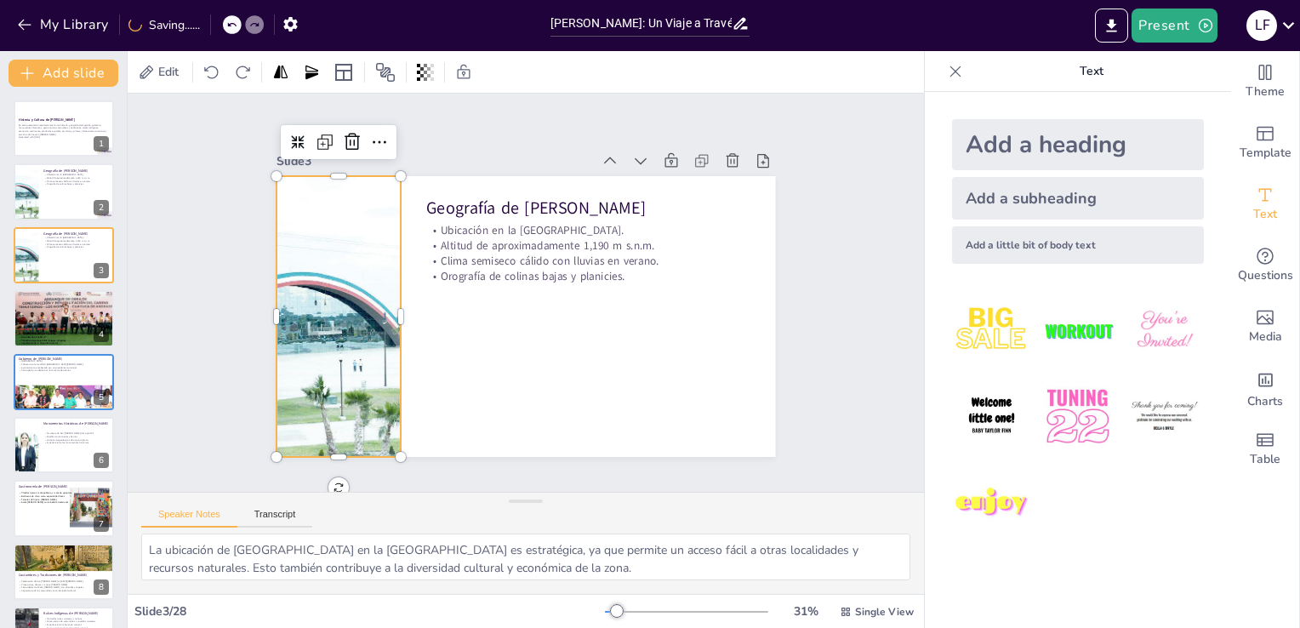
click at [304, 288] on div at bounding box center [341, 258] width 486 height 396
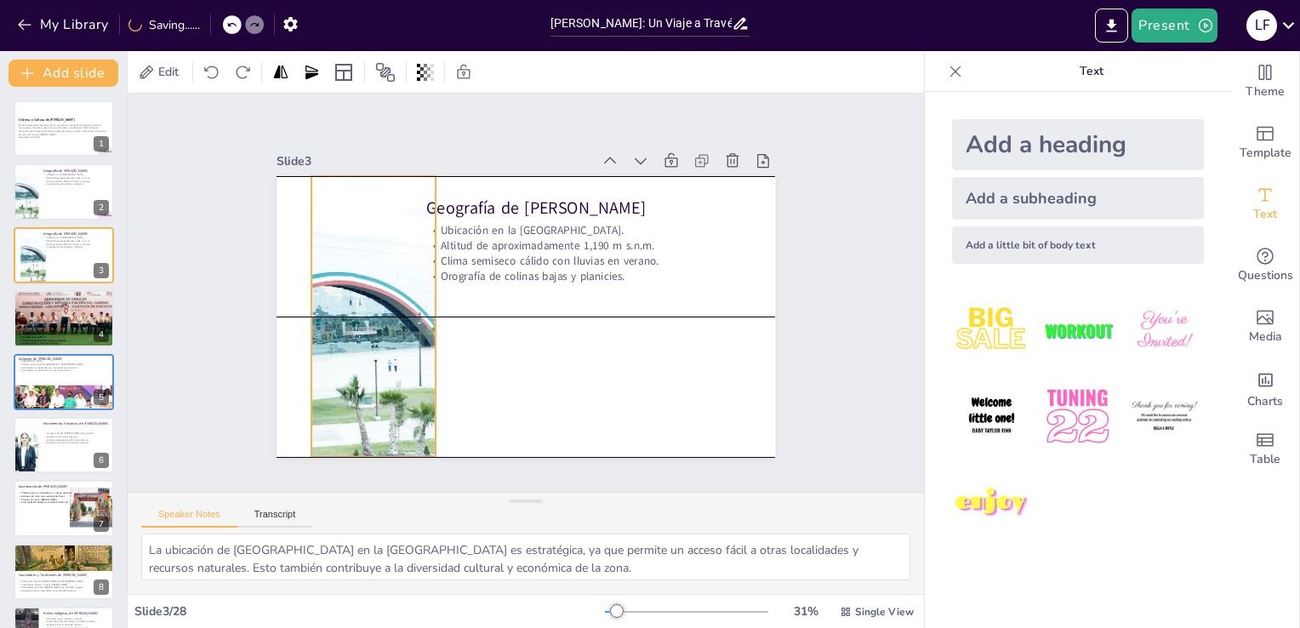
drag, startPoint x: 387, startPoint y: 301, endPoint x: 413, endPoint y: 299, distance: 25.6
click at [413, 288] on div "Geografía de Cuayuca de Andrade Ubicación en la Región Mixteca de Puebla. Altit…" at bounding box center [573, 186] width 456 height 203
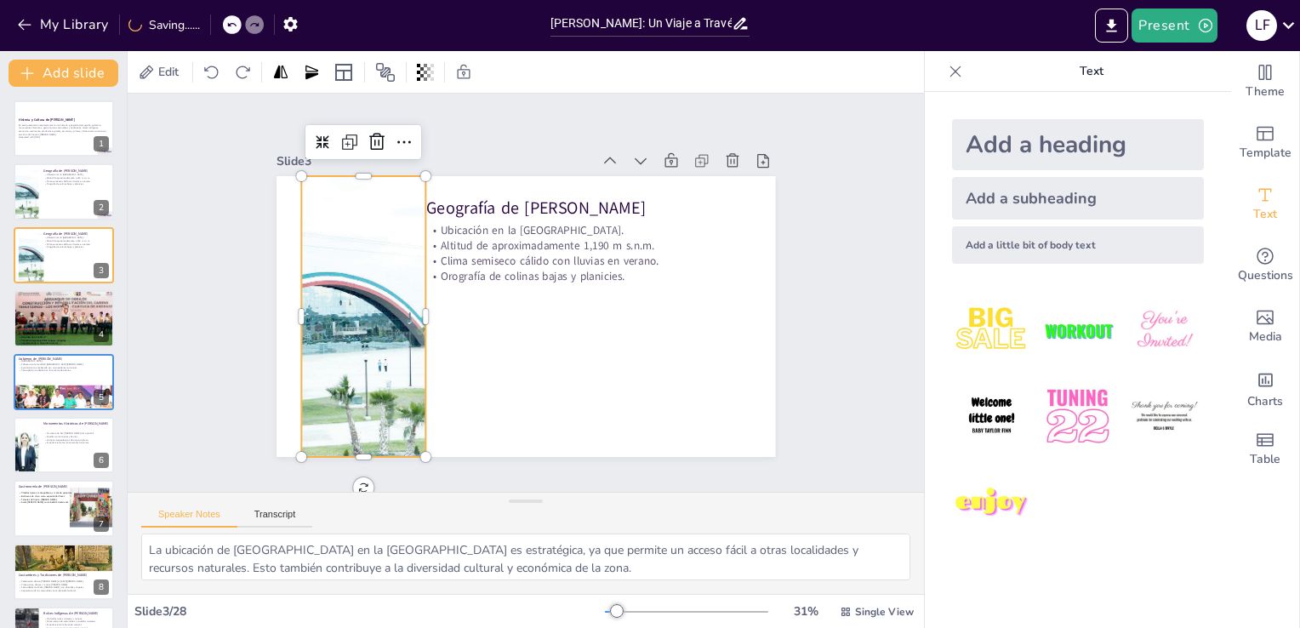
click at [326, 281] on div at bounding box center [438, 154] width 427 height 497
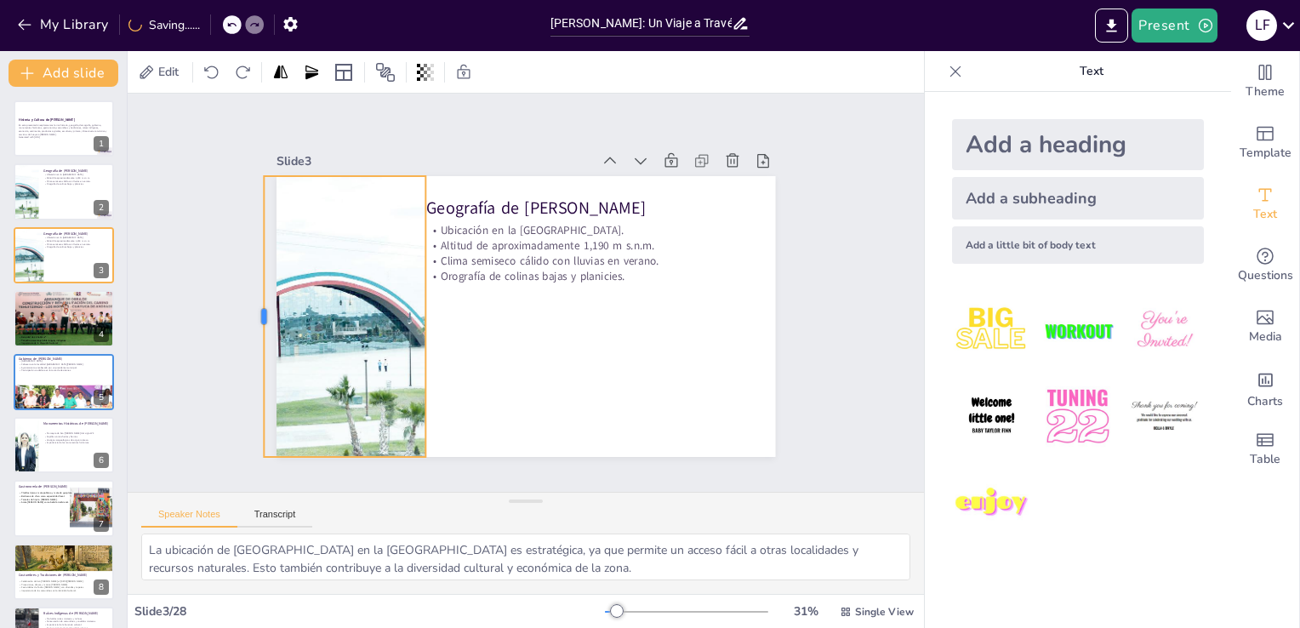
drag, startPoint x: 282, startPoint y: 306, endPoint x: 245, endPoint y: 305, distance: 37.5
click at [245, 305] on div at bounding box center [263, 232] width 100 height 271
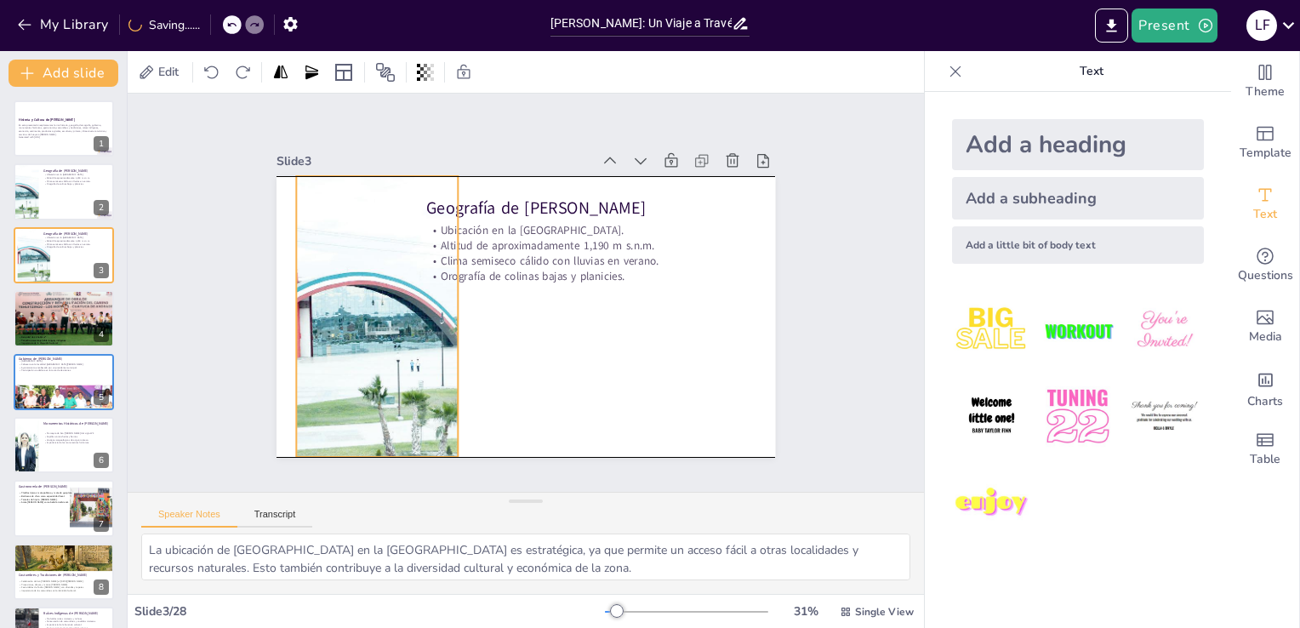
drag, startPoint x: 394, startPoint y: 309, endPoint x: 445, endPoint y: 301, distance: 51.6
click at [445, 301] on div at bounding box center [450, 183] width 427 height 497
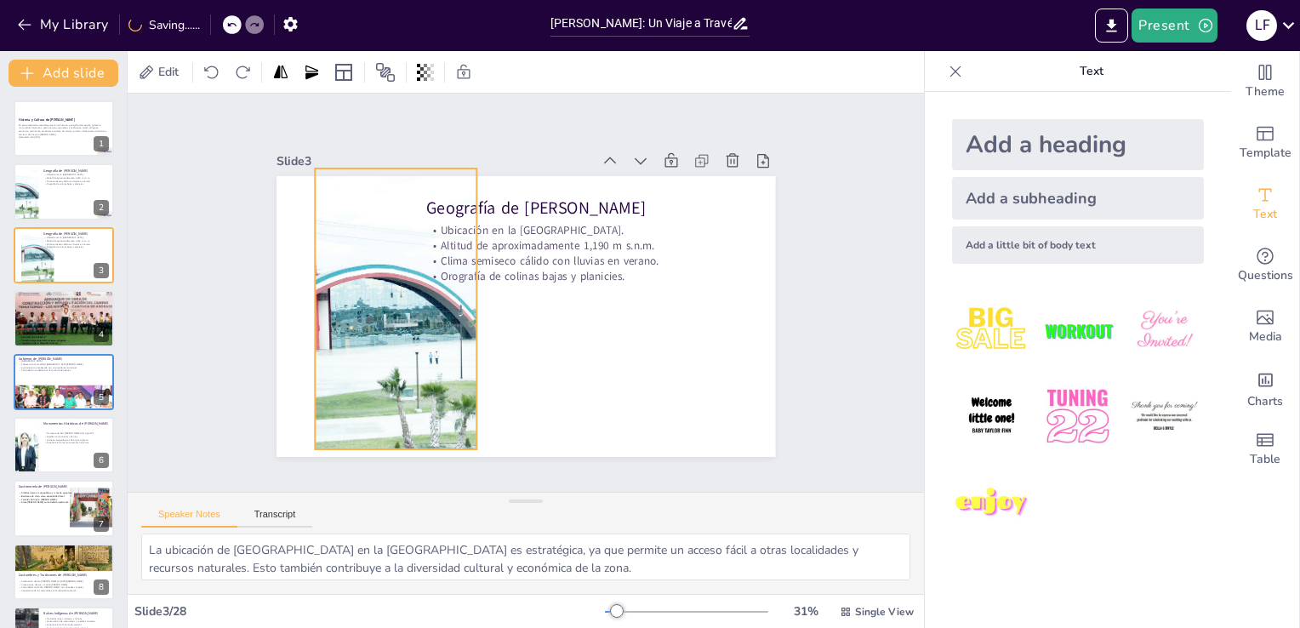
click at [439, 299] on div at bounding box center [521, 180] width 322 height 446
click at [306, 231] on div "Geografía de Cuayuca de Andrade Ubicación en la Región Mixteca de Puebla. Altit…" at bounding box center [550, 179] width 488 height 104
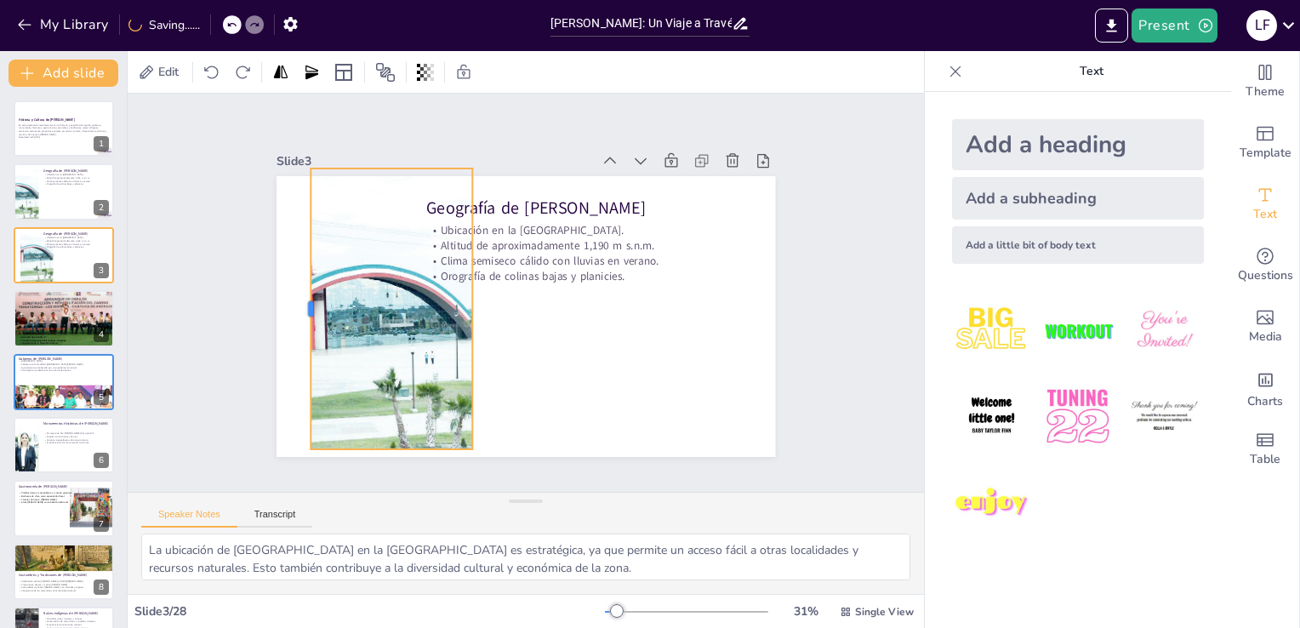
click at [295, 294] on div at bounding box center [317, 217] width 127 height 262
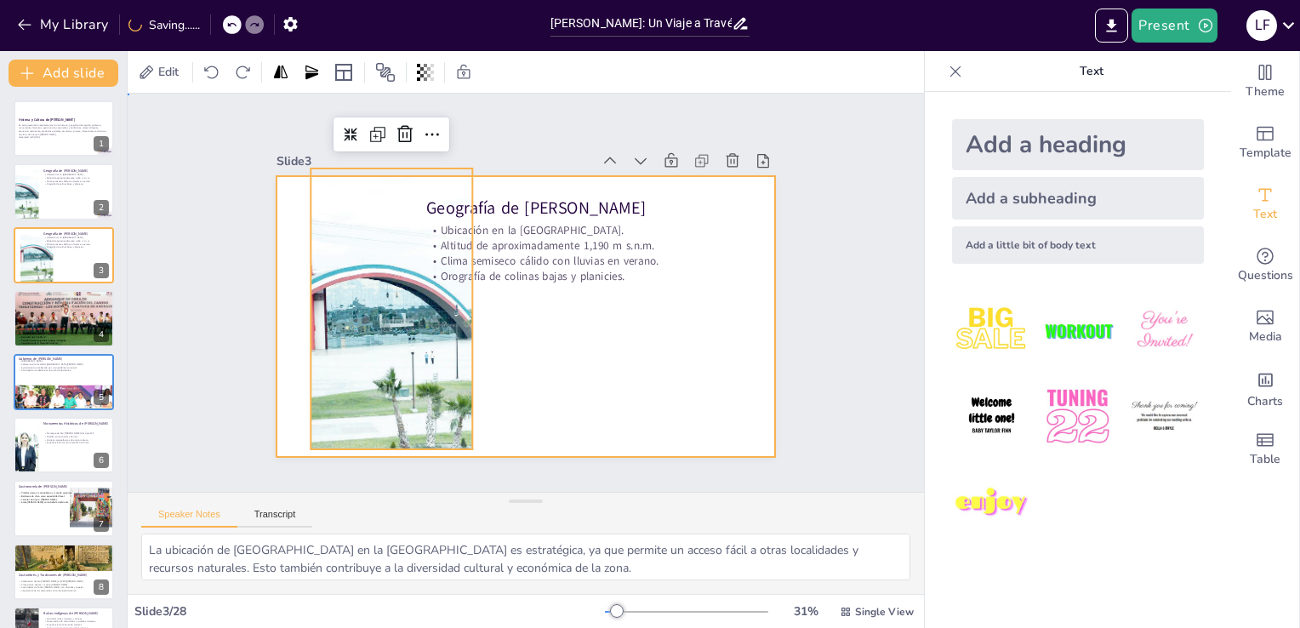
click at [281, 294] on div at bounding box center [505, 305] width 493 height 573
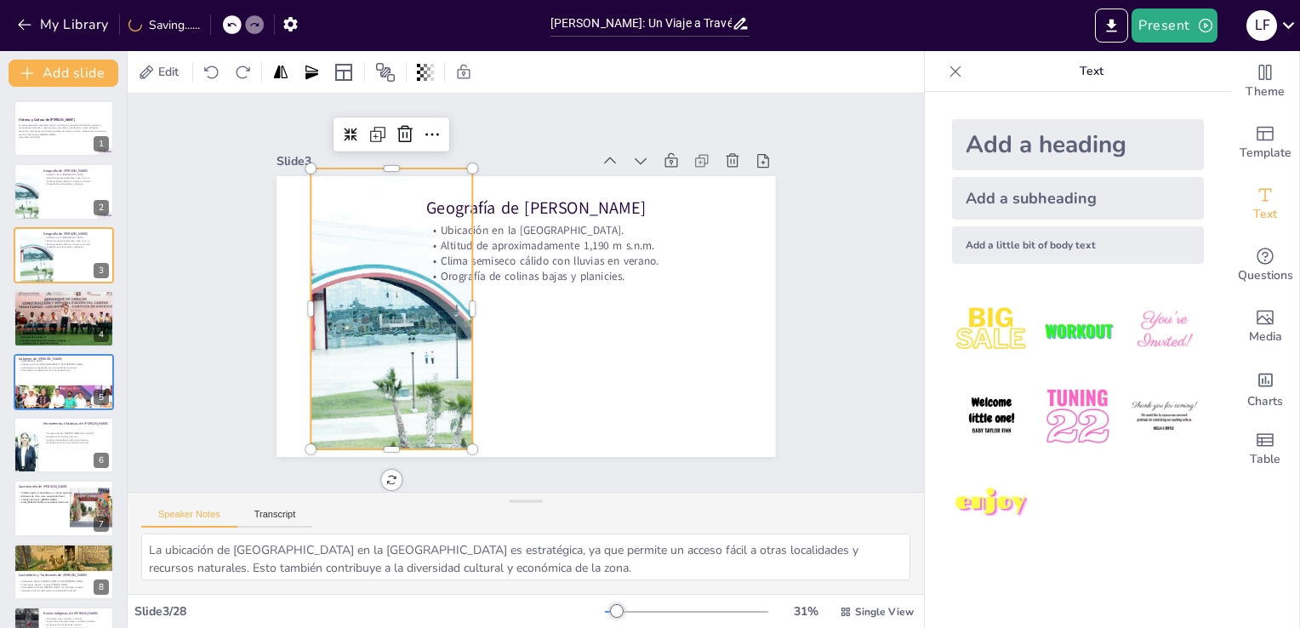
click at [297, 294] on div "Geografía de Cuayuca de Andrade Ubicación en la Región Mixteca de Puebla. Altit…" at bounding box center [516, 314] width 570 height 459
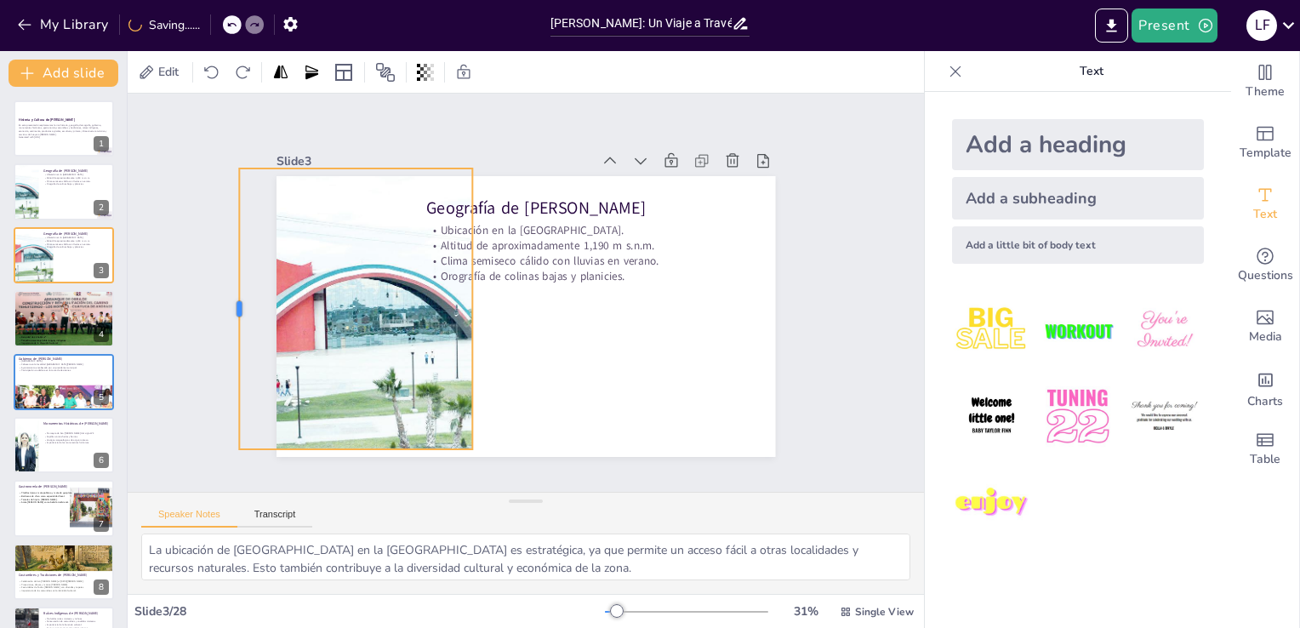
drag, startPoint x: 297, startPoint y: 294, endPoint x: 225, endPoint y: 292, distance: 71.5
click at [311, 44] on div at bounding box center [449, 8] width 277 height 71
click at [350, 302] on div at bounding box center [410, 308] width 419 height 281
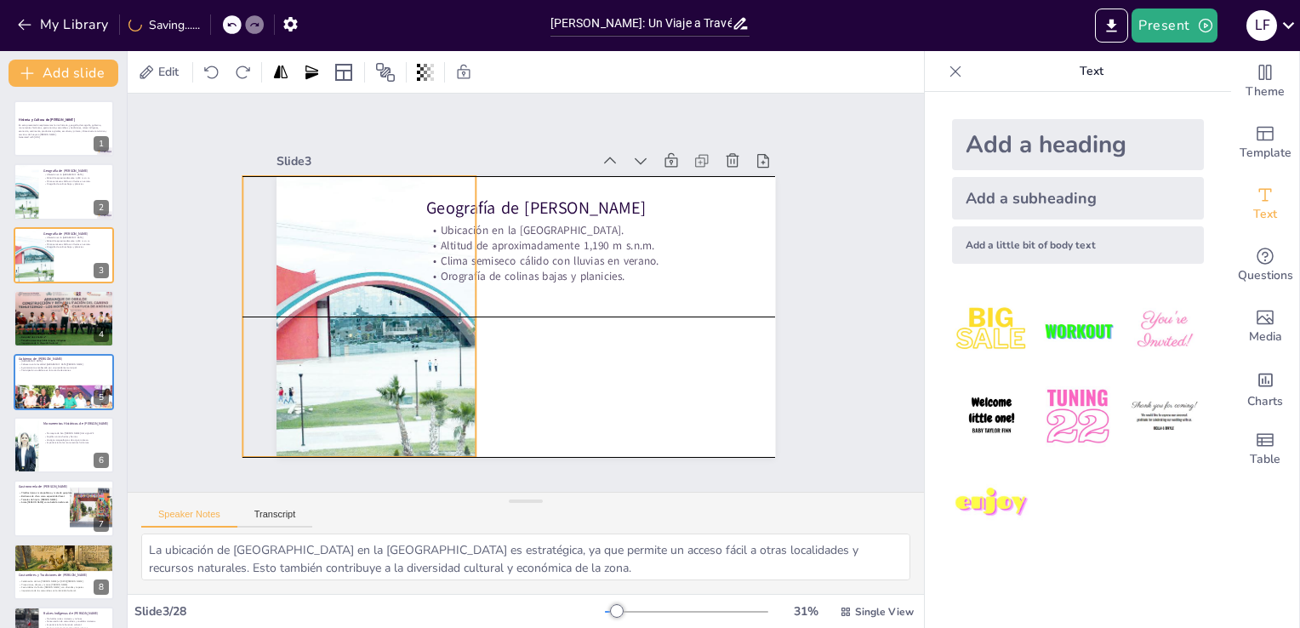
click at [354, 302] on div at bounding box center [440, 216] width 473 height 504
click at [391, 322] on div at bounding box center [414, 269] width 497 height 427
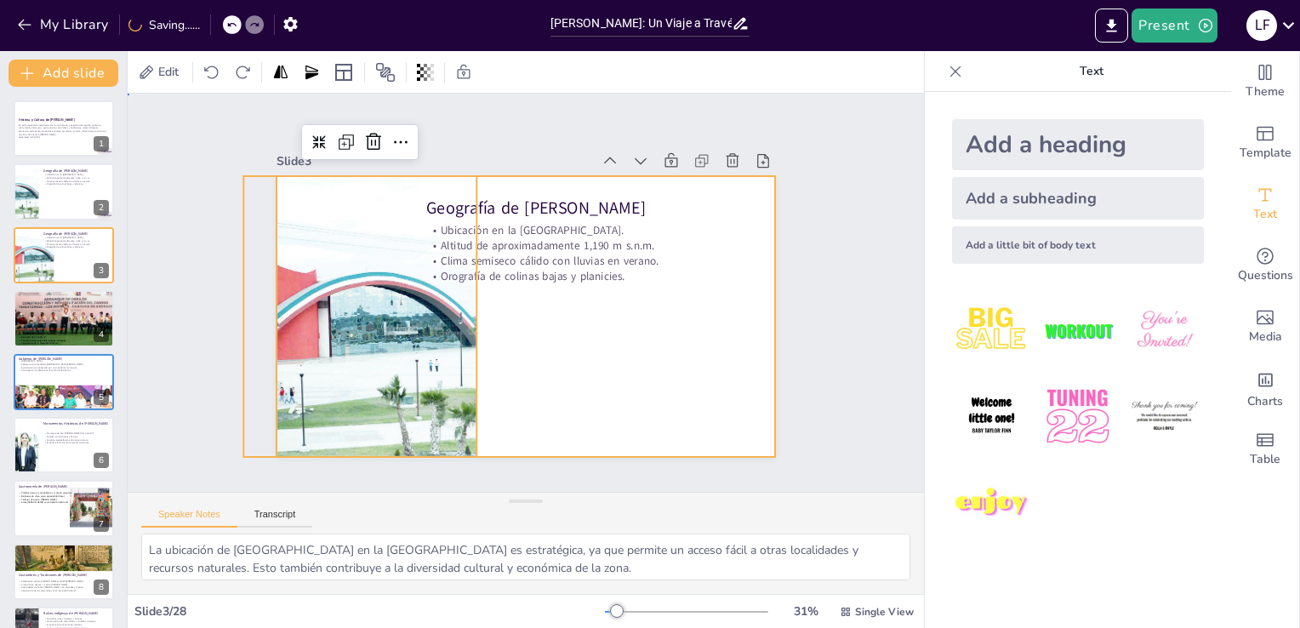
click at [520, 346] on div at bounding box center [523, 316] width 526 height 331
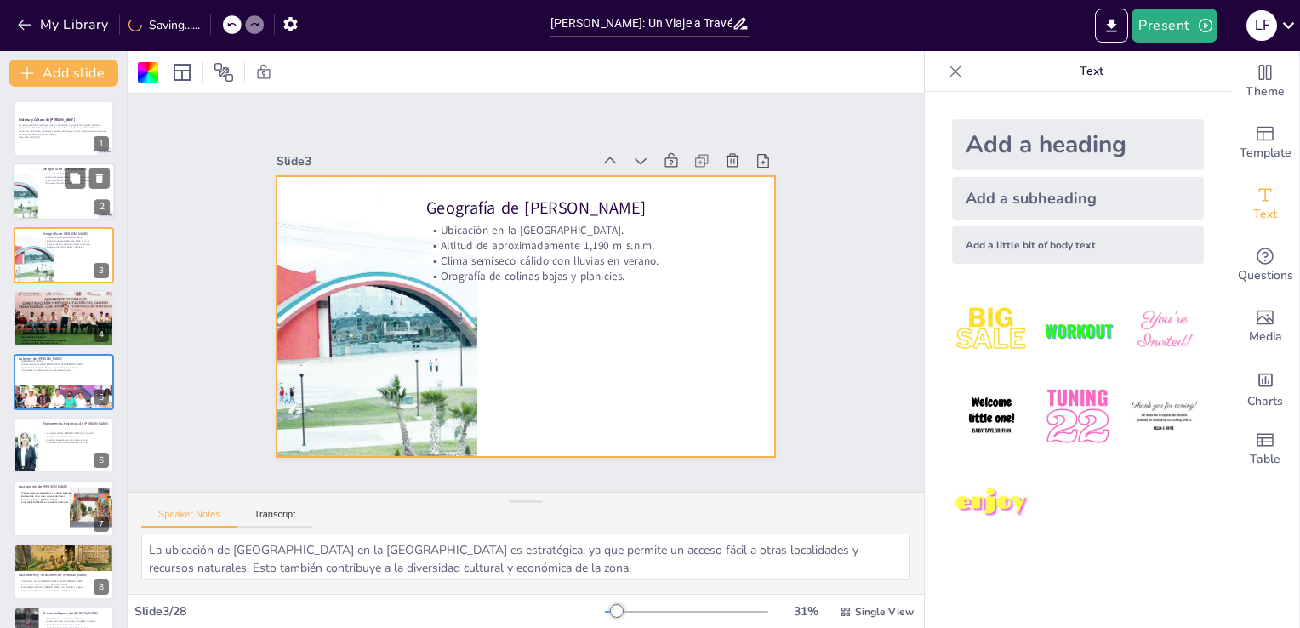
click at [44, 168] on p "Geografía de [PERSON_NAME]" at bounding box center [76, 170] width 66 height 5
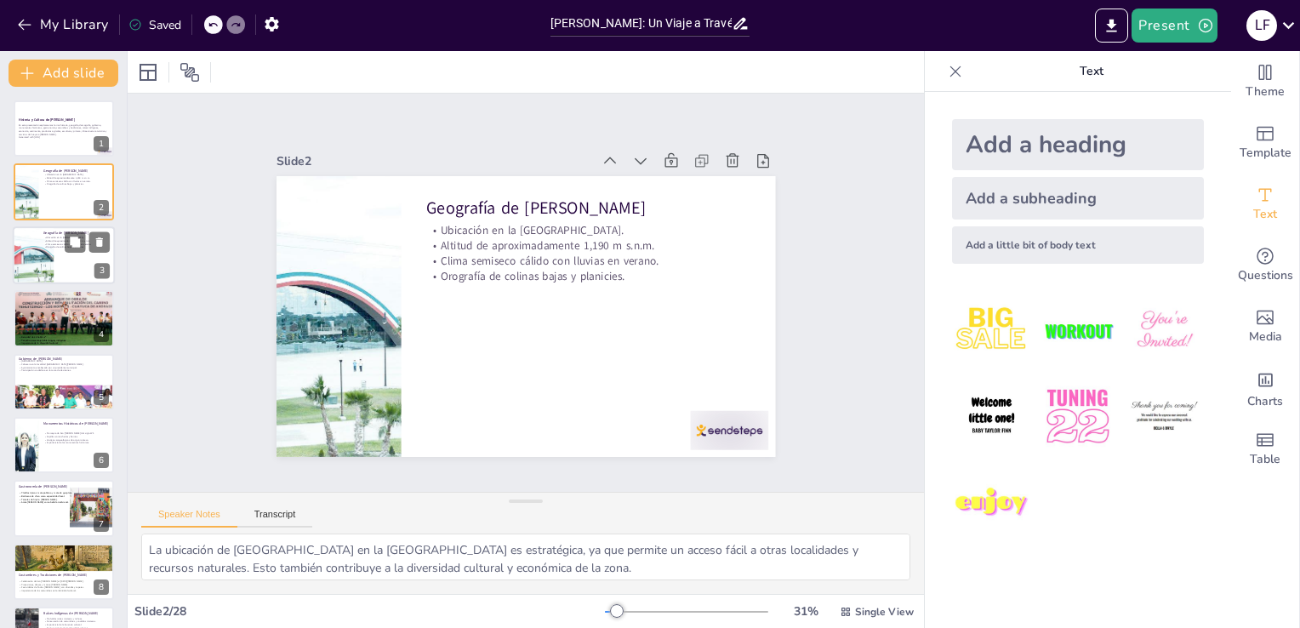
click at [47, 243] on p "Clima semiseco cálido con lluvias en verano." at bounding box center [76, 243] width 66 height 3
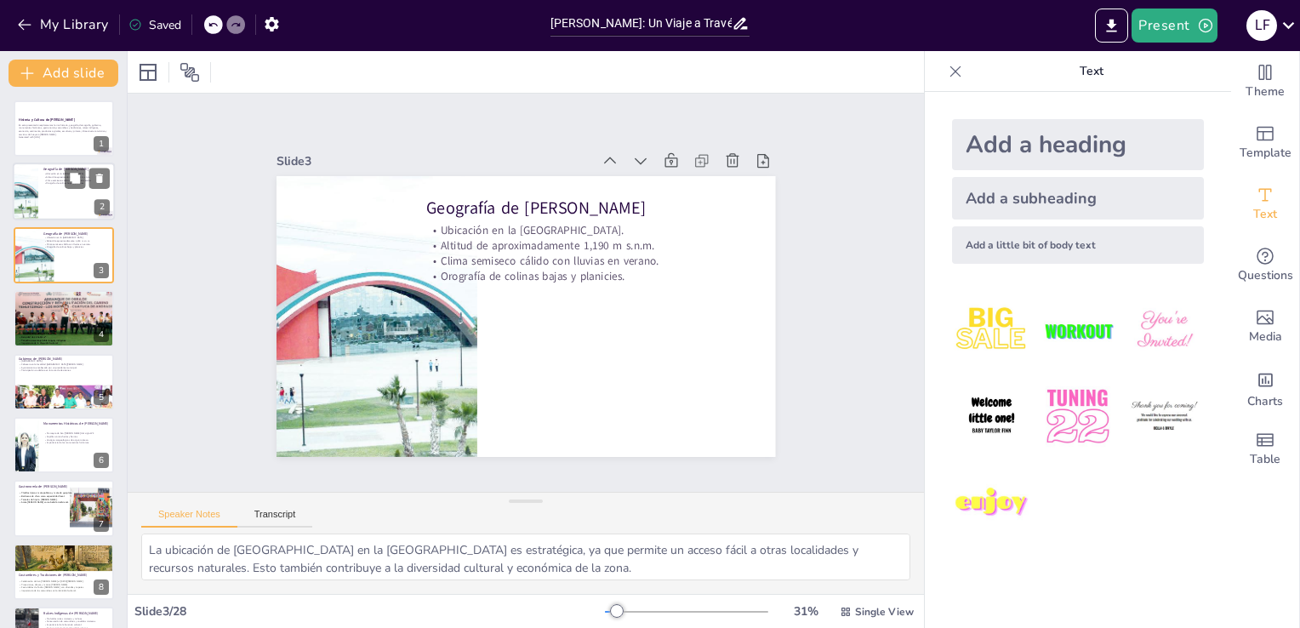
click at [41, 189] on div at bounding box center [64, 192] width 102 height 58
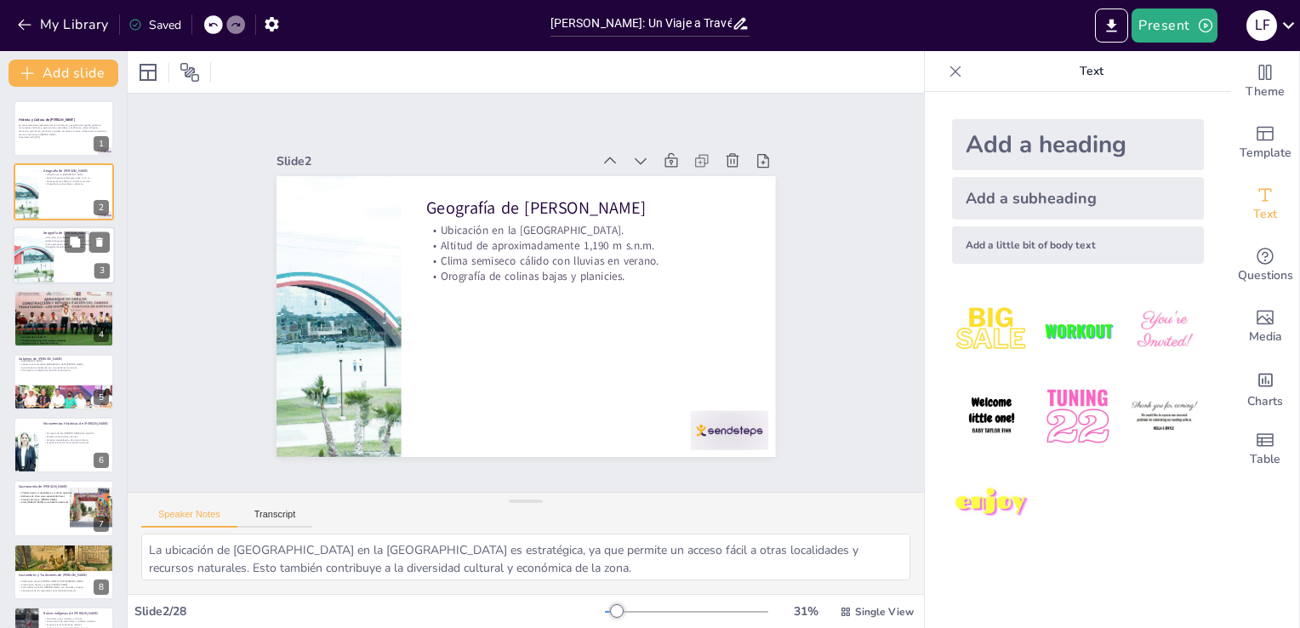
click at [65, 252] on div at bounding box center [64, 255] width 102 height 58
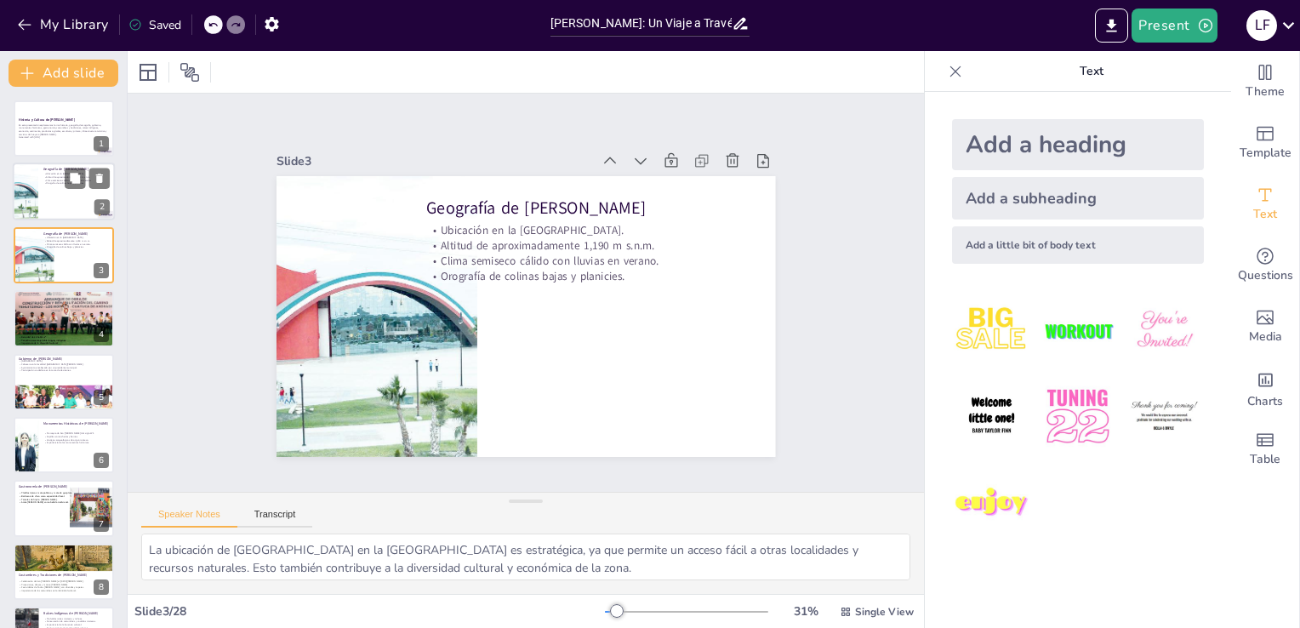
click at [48, 185] on div at bounding box center [64, 192] width 102 height 58
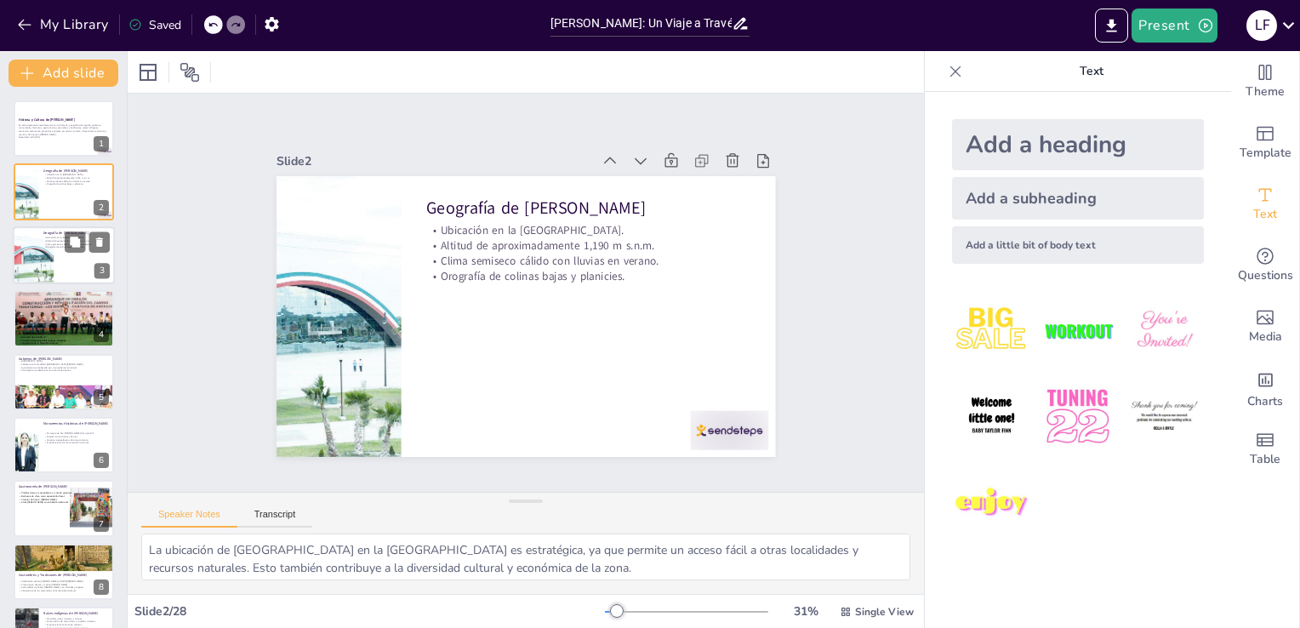
click at [46, 245] on p "Orografía de colinas bajas y planicies." at bounding box center [76, 246] width 66 height 3
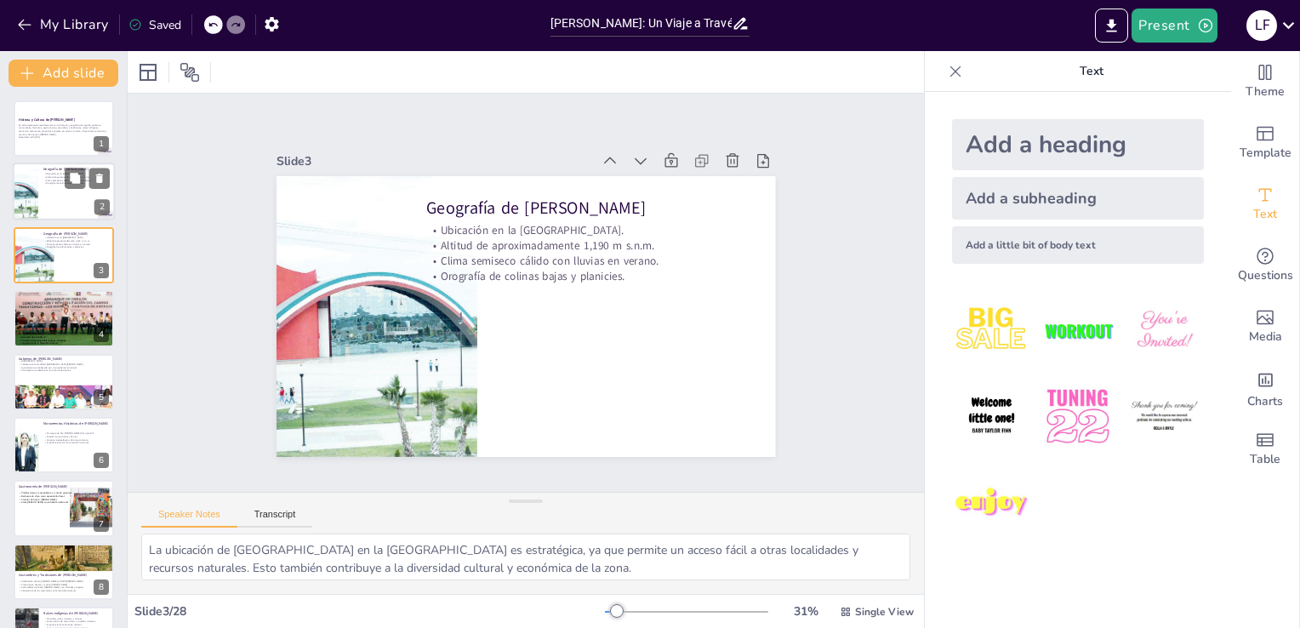
click at [39, 213] on div at bounding box center [64, 192] width 102 height 58
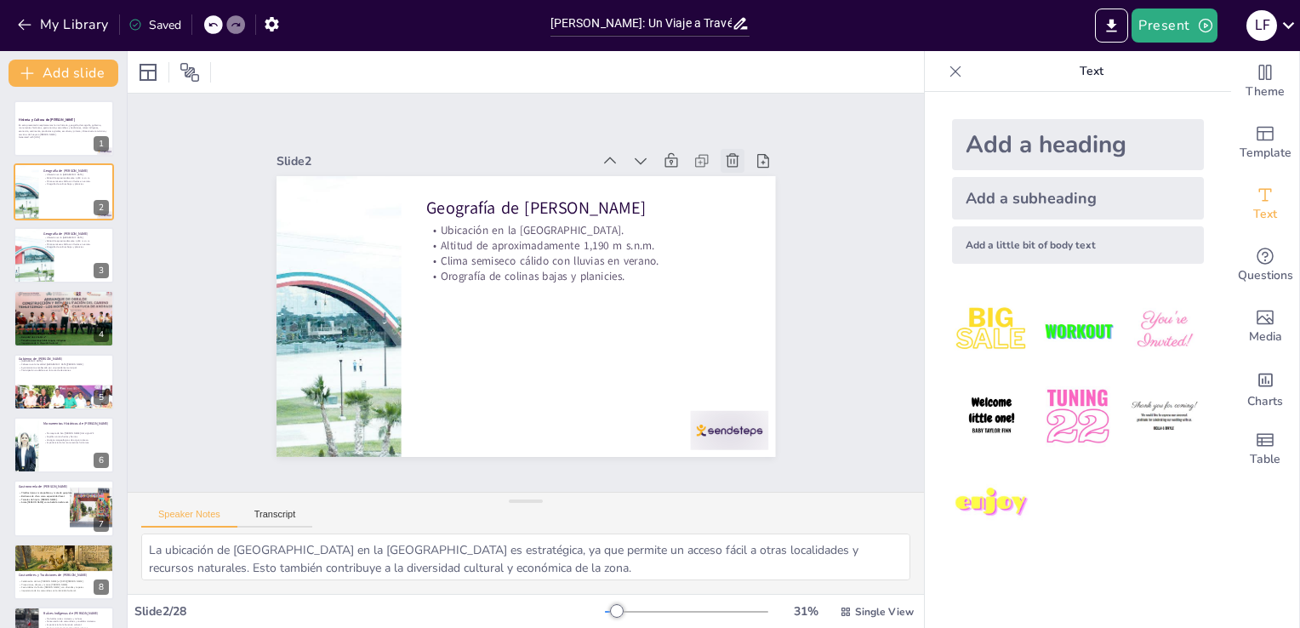
click at [687, 476] on icon at bounding box center [678, 485] width 19 height 19
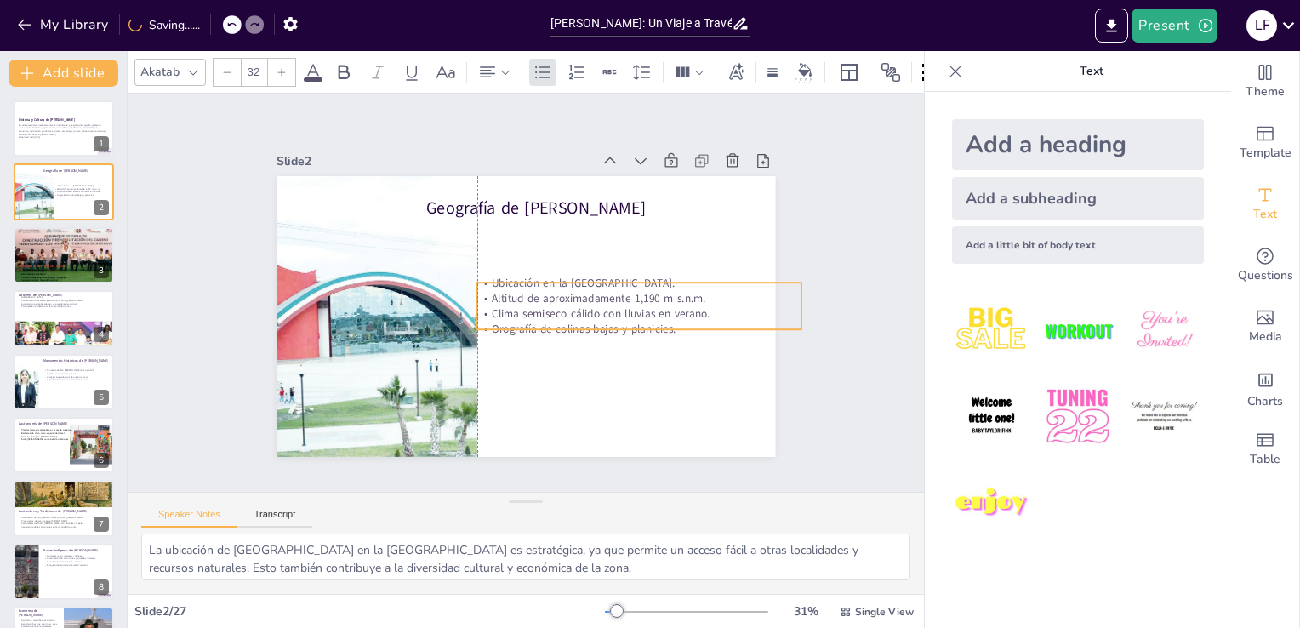
drag, startPoint x: 547, startPoint y: 255, endPoint x: 591, endPoint y: 308, distance: 68.8
click at [591, 308] on p "Clima semiseco cálido con lluvias en verano." at bounding box center [636, 325] width 324 height 49
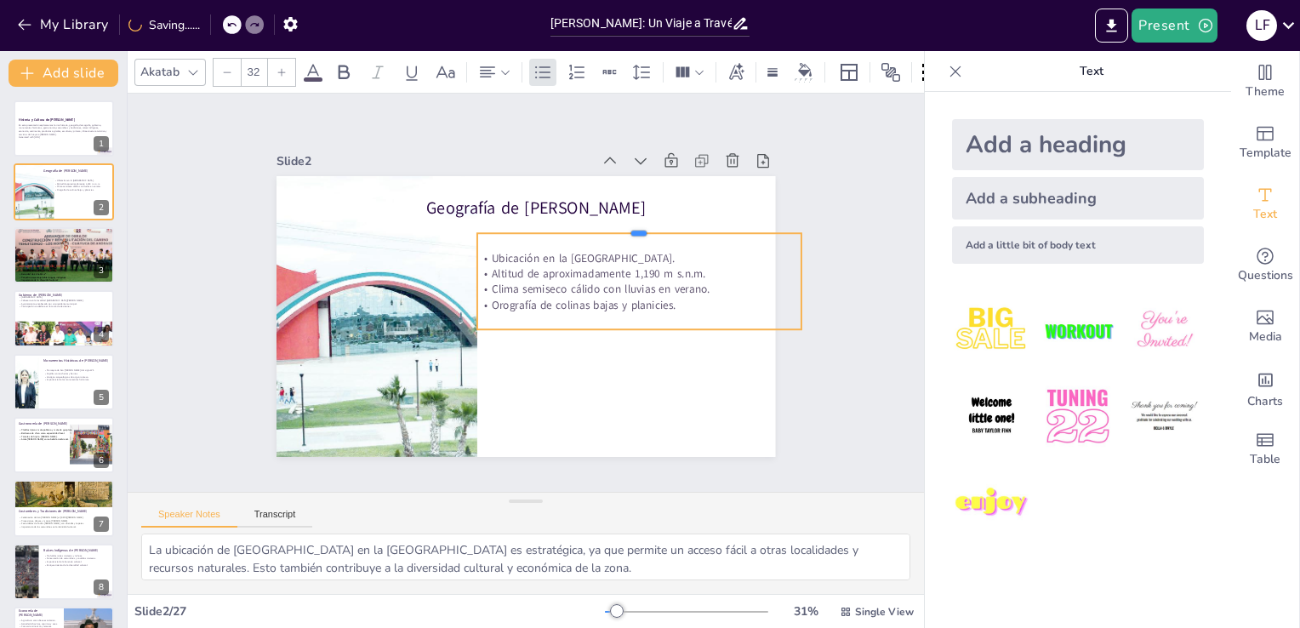
drag, startPoint x: 624, startPoint y: 273, endPoint x: 626, endPoint y: 224, distance: 49.4
click at [626, 224] on div at bounding box center [623, 380] width 113 height 312
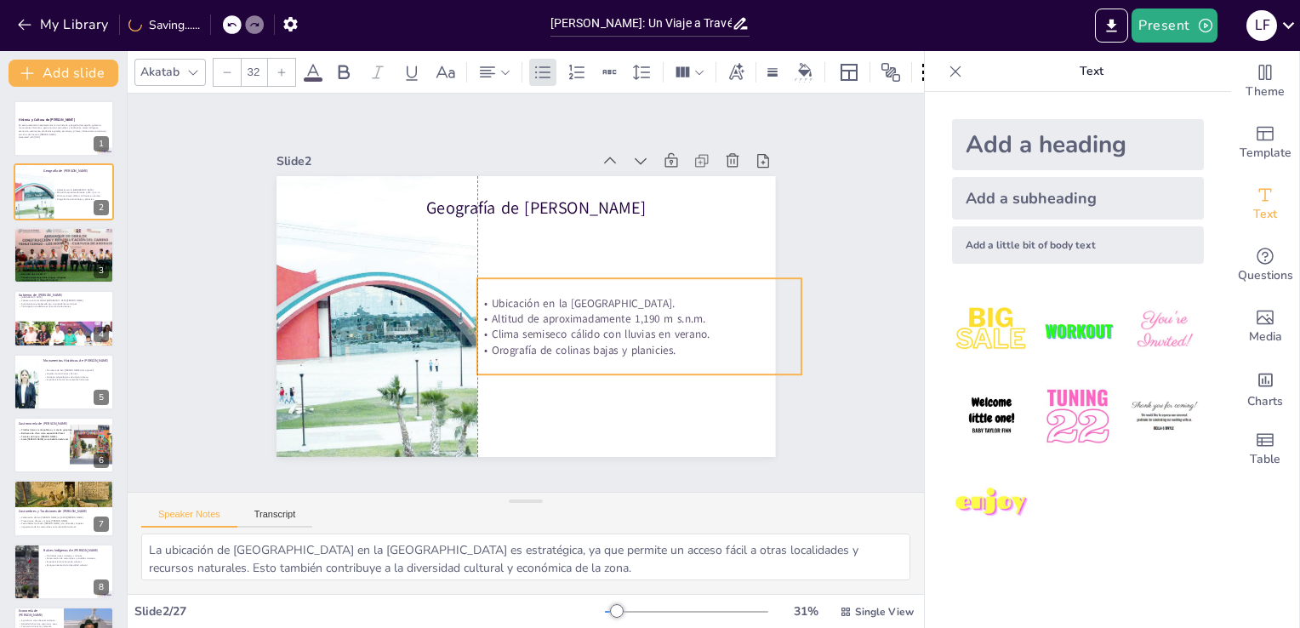
drag, startPoint x: 625, startPoint y: 317, endPoint x: 635, endPoint y: 367, distance: 51.1
click at [635, 367] on div "Ubicación en la Región Mixteca de Puebla. Altitud de aproximadamente 1,190 m s.…" at bounding box center [606, 378] width 329 height 245
click at [633, 364] on div "Ubicación en la Región Mixteca de Puebla. Altitud de aproximadamente 1,190 m s.…" at bounding box center [649, 331] width 324 height 96
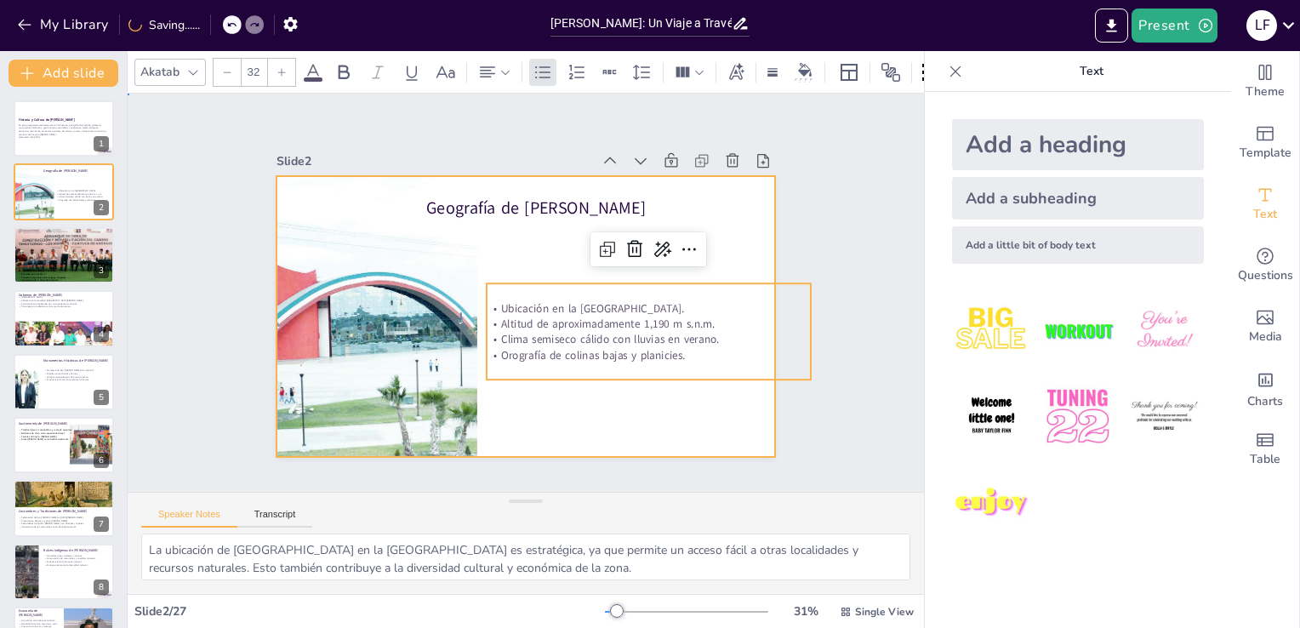
click at [637, 382] on div at bounding box center [511, 312] width 568 height 521
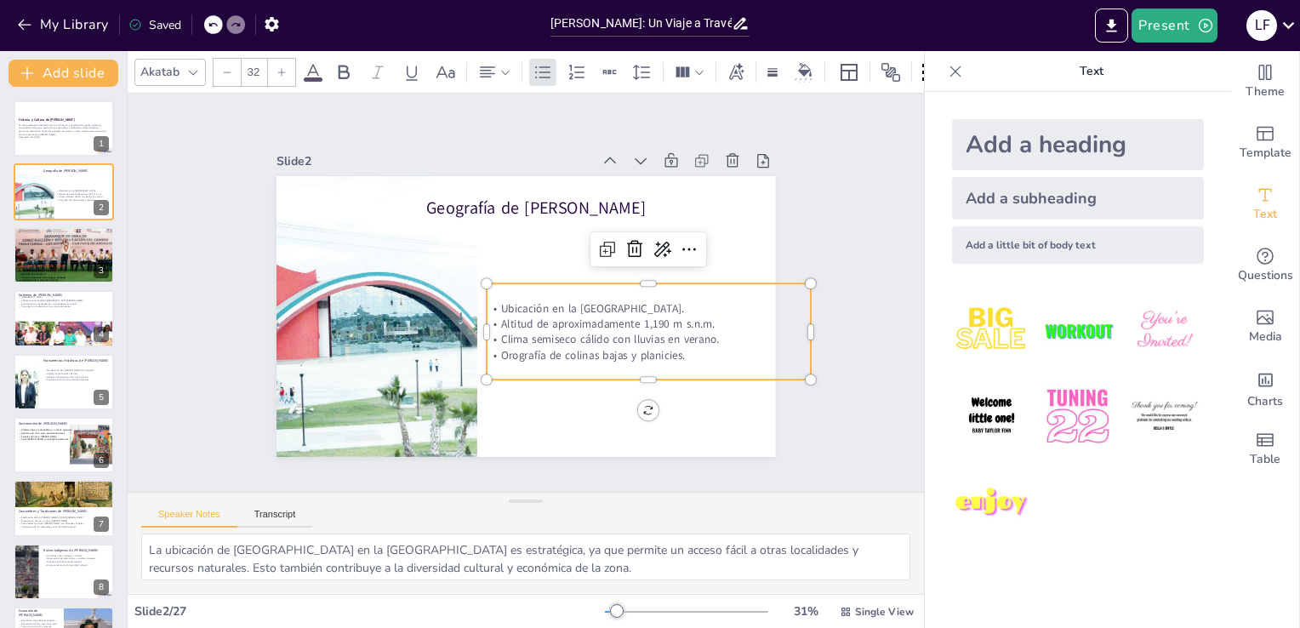
click at [575, 319] on p "Altitud de aproximadamente 1,190 m s.n.m." at bounding box center [632, 360] width 313 height 115
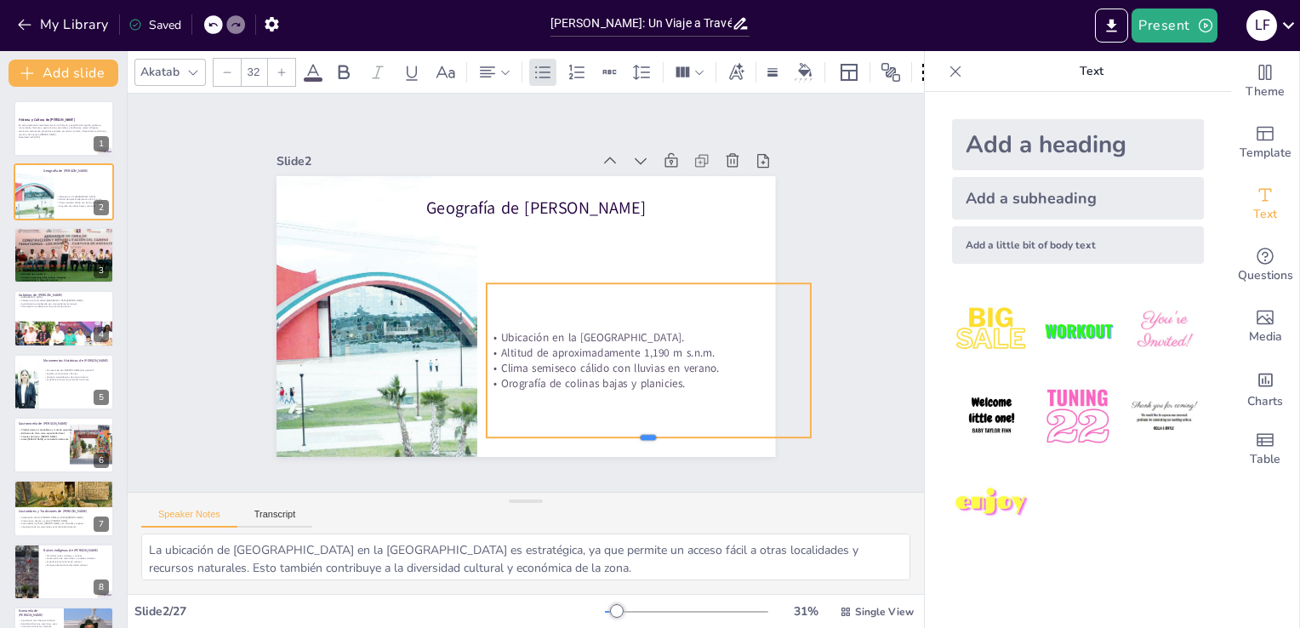
drag, startPoint x: 635, startPoint y: 373, endPoint x: 637, endPoint y: 431, distance: 57.9
click at [637, 431] on div at bounding box center [614, 466] width 320 height 81
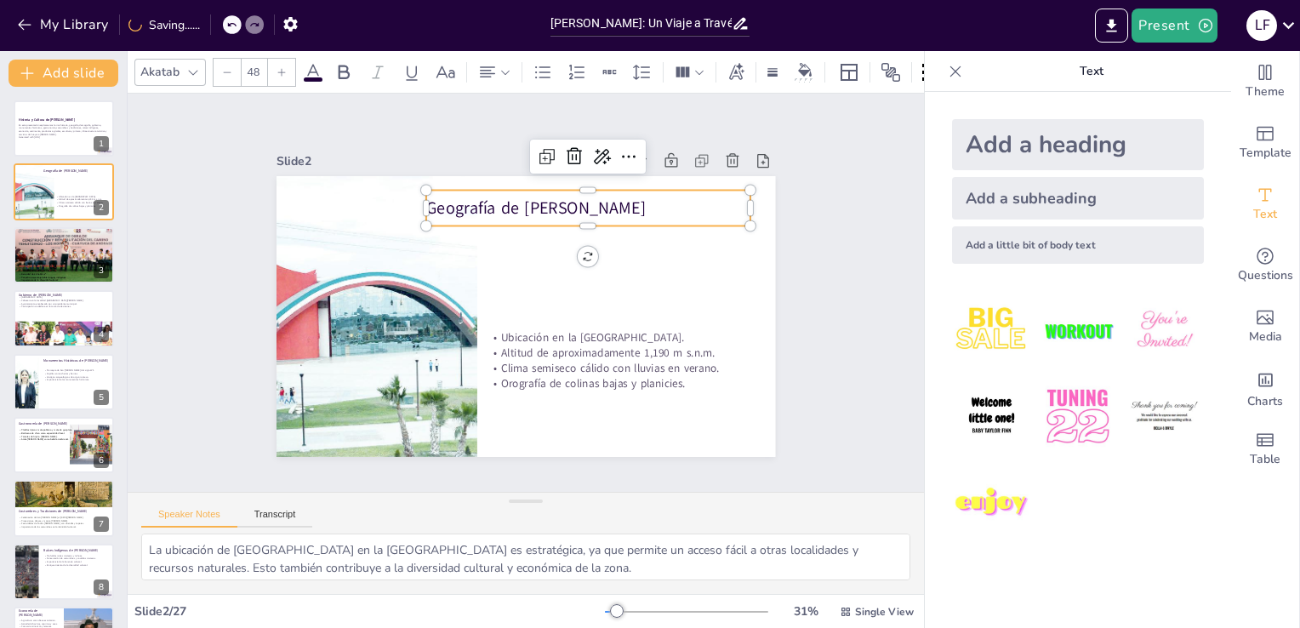
click at [575, 201] on p "Geografía de [PERSON_NAME]" at bounding box center [603, 363] width 57 height 325
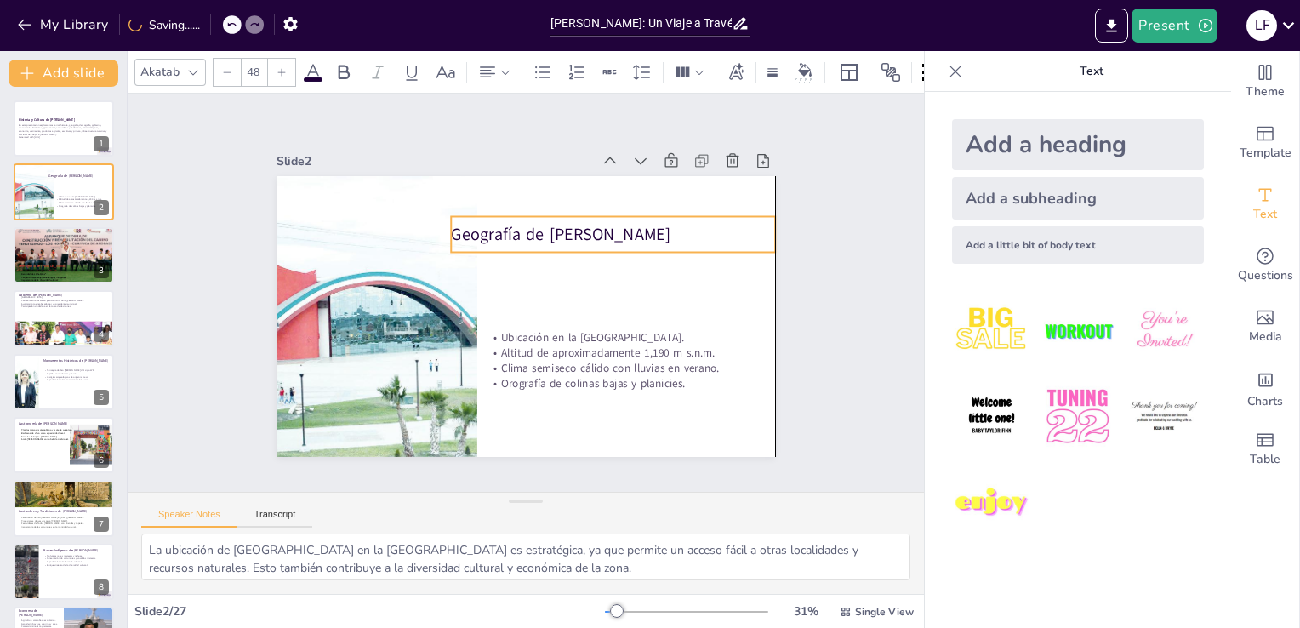
drag, startPoint x: 551, startPoint y: 190, endPoint x: 579, endPoint y: 217, distance: 39.1
click at [579, 217] on p "Geografía de [PERSON_NAME]" at bounding box center [627, 264] width 316 height 122
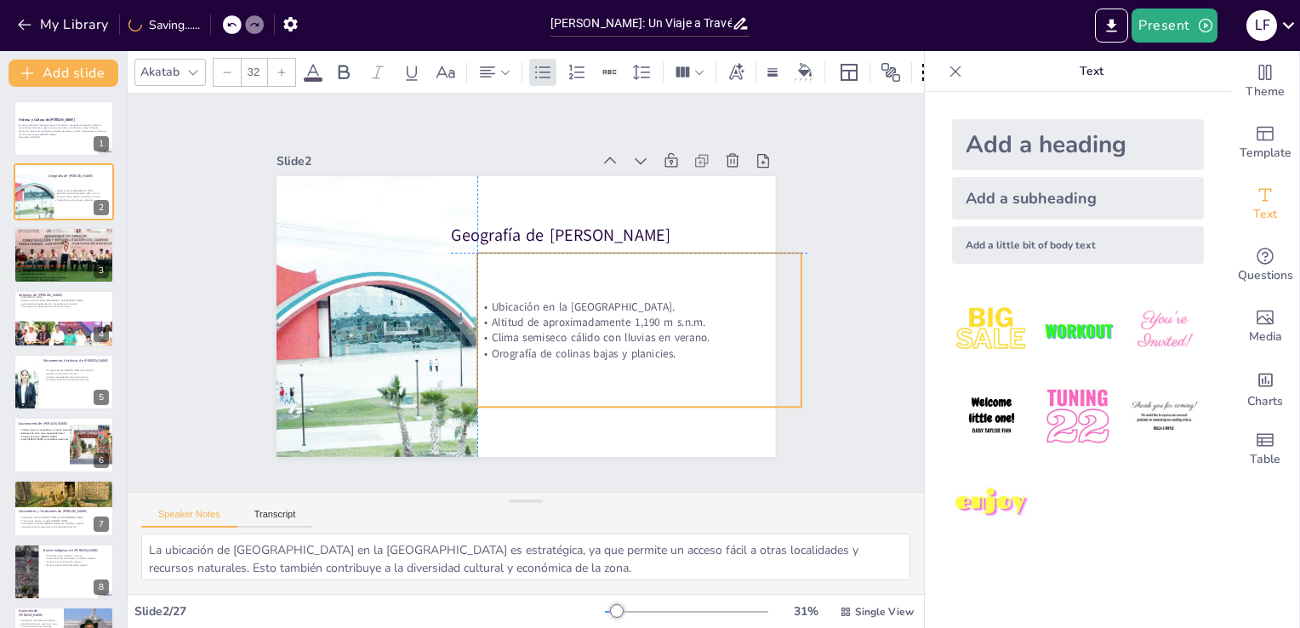
drag, startPoint x: 606, startPoint y: 332, endPoint x: 602, endPoint y: 298, distance: 34.2
click at [602, 298] on p "Ubicación en la [GEOGRAPHIC_DATA]." at bounding box center [637, 317] width 324 height 49
click at [37, 118] on strong "Historia y Cultura de [PERSON_NAME]" at bounding box center [46, 119] width 57 height 4
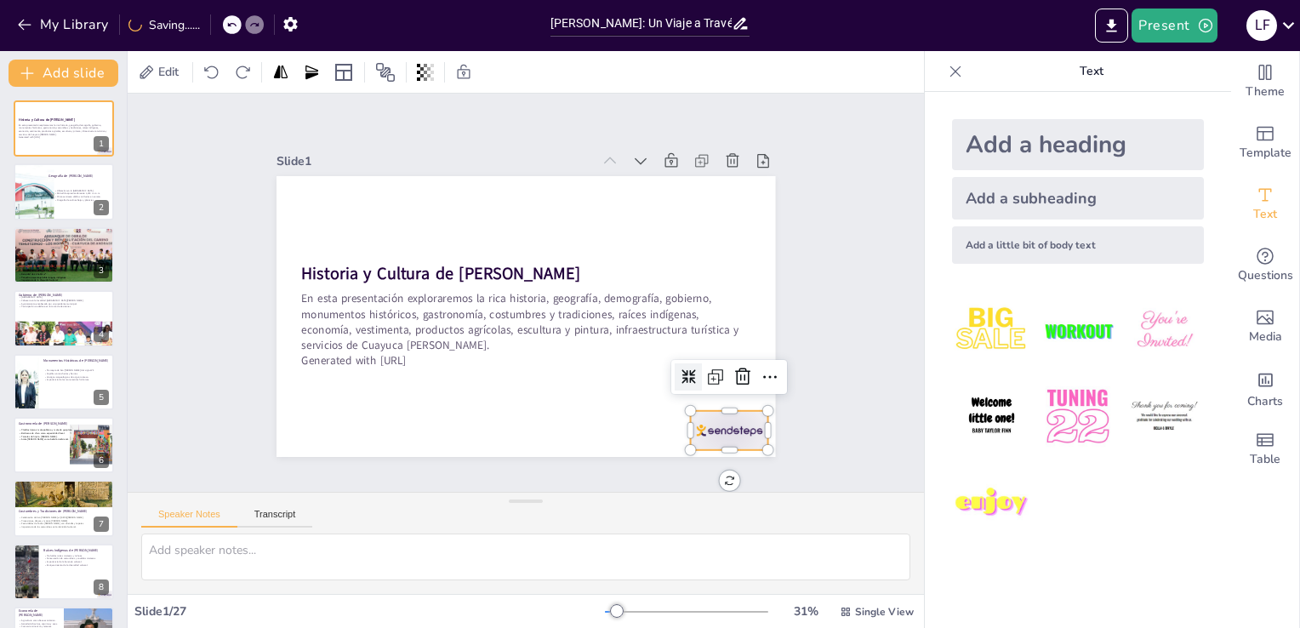
click at [692, 427] on div at bounding box center [714, 450] width 82 height 47
click at [730, 410] on icon at bounding box center [720, 420] width 19 height 20
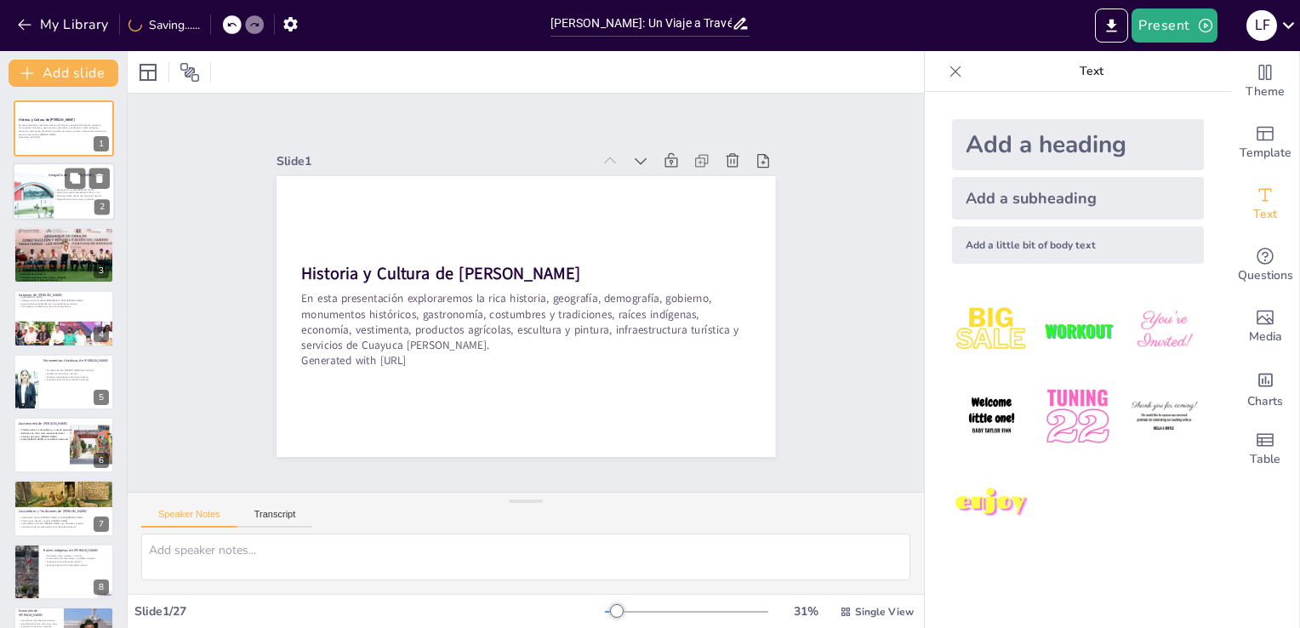
click at [43, 175] on div at bounding box center [41, 192] width 86 height 58
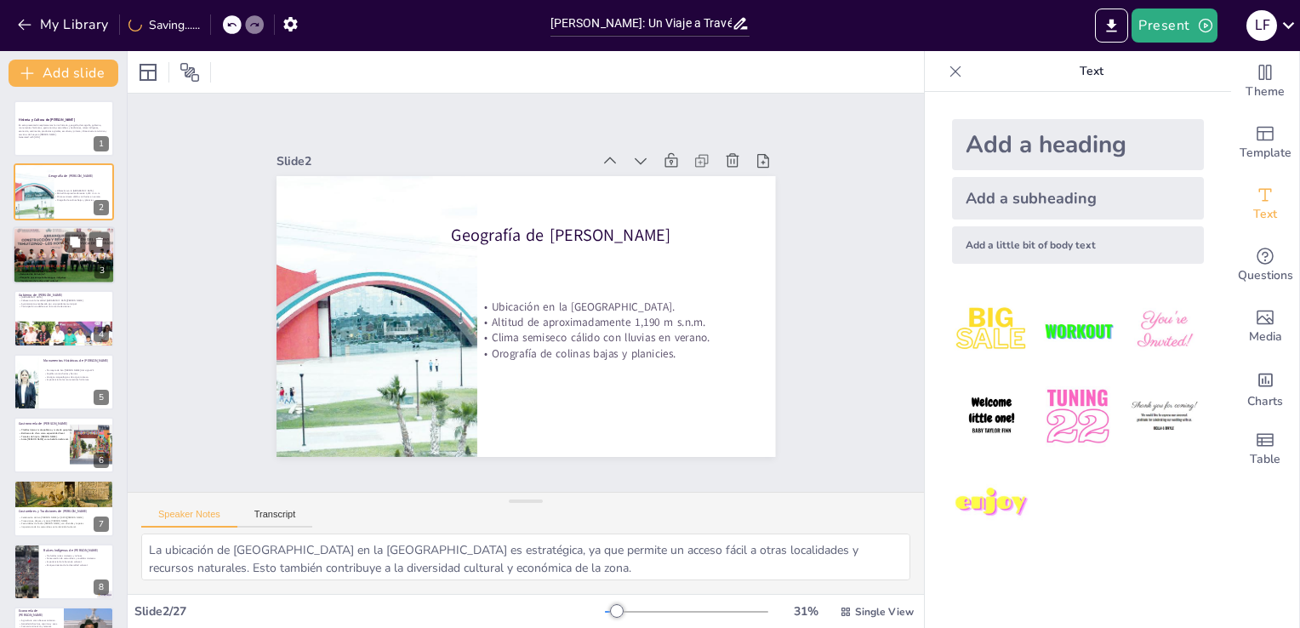
click at [31, 255] on div at bounding box center [64, 255] width 111 height 58
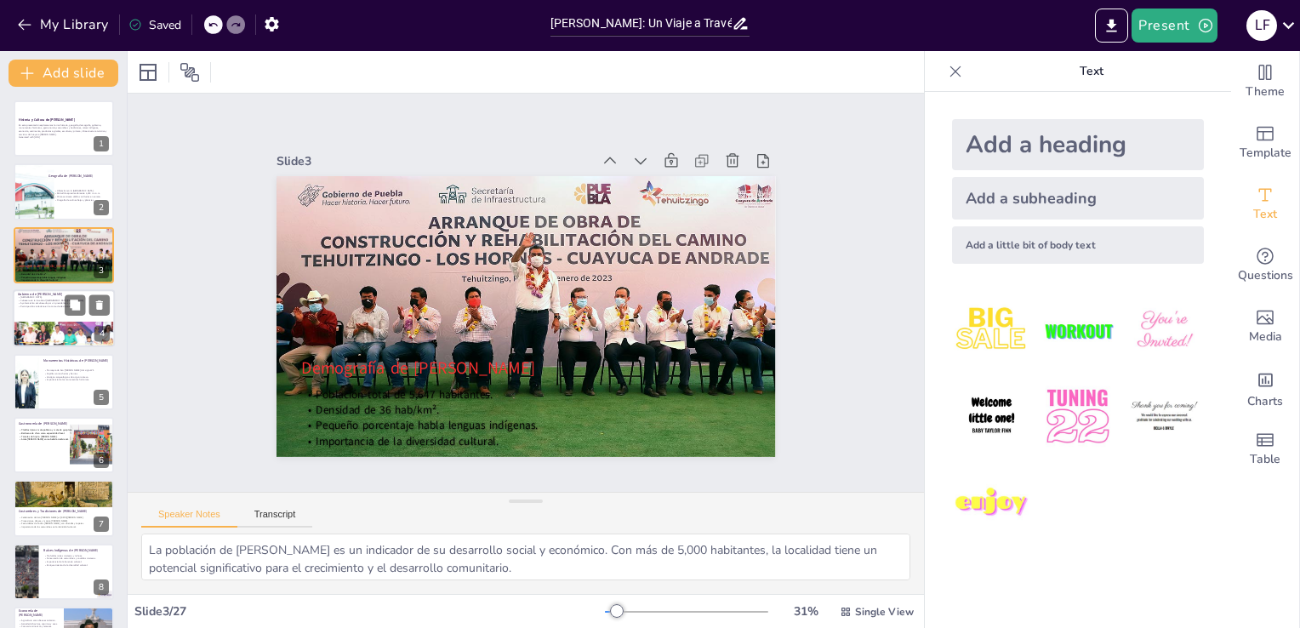
click at [48, 306] on p "Participación ciudadana en la toma de decisiones." at bounding box center [64, 306] width 92 height 3
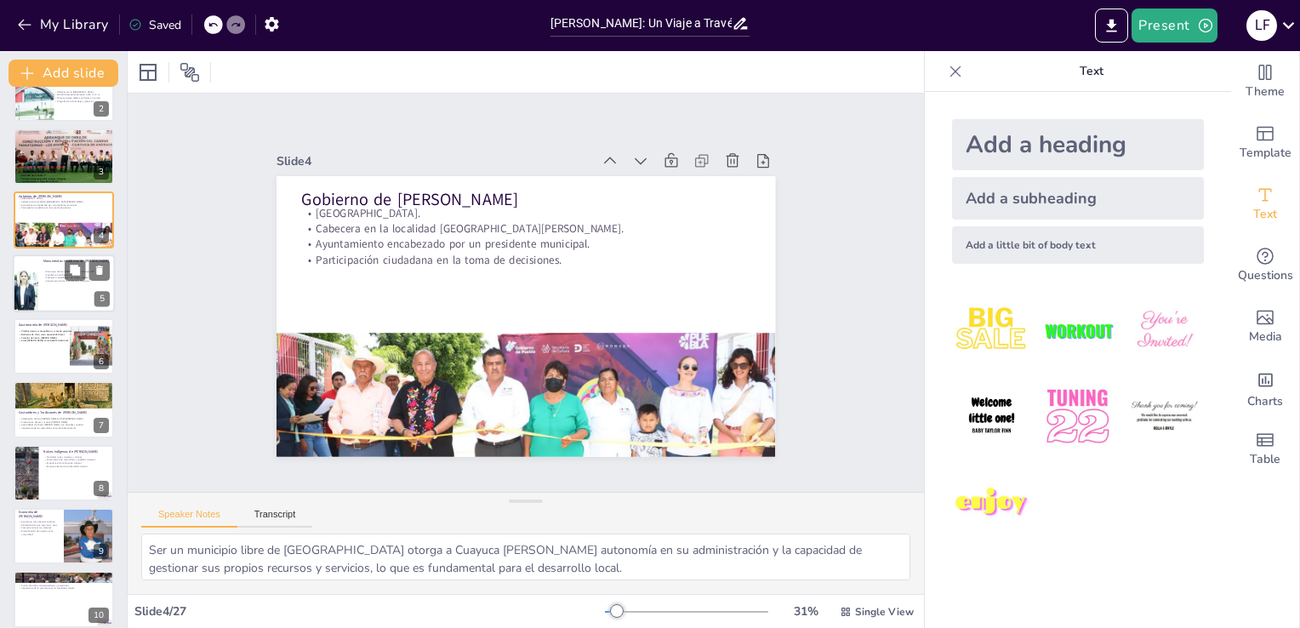
click at [51, 301] on div at bounding box center [64, 283] width 102 height 58
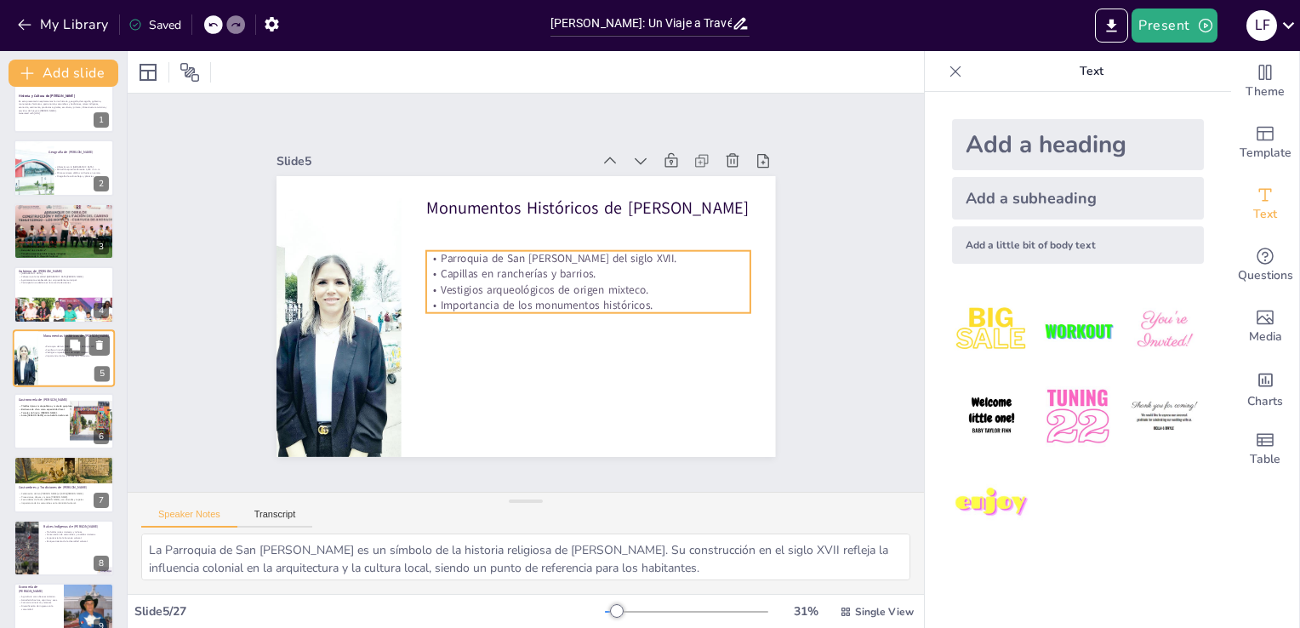
click at [48, 345] on p "Parroquia de San [PERSON_NAME] del siglo XVII." at bounding box center [76, 346] width 66 height 3
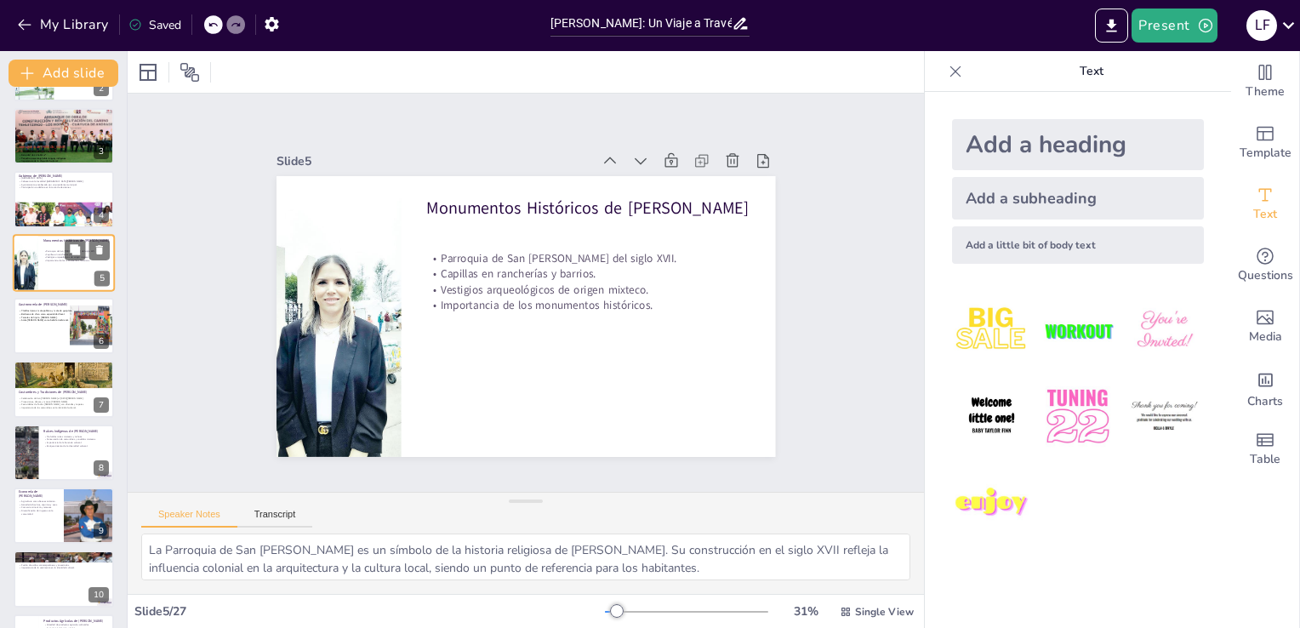
scroll to position [128, 0]
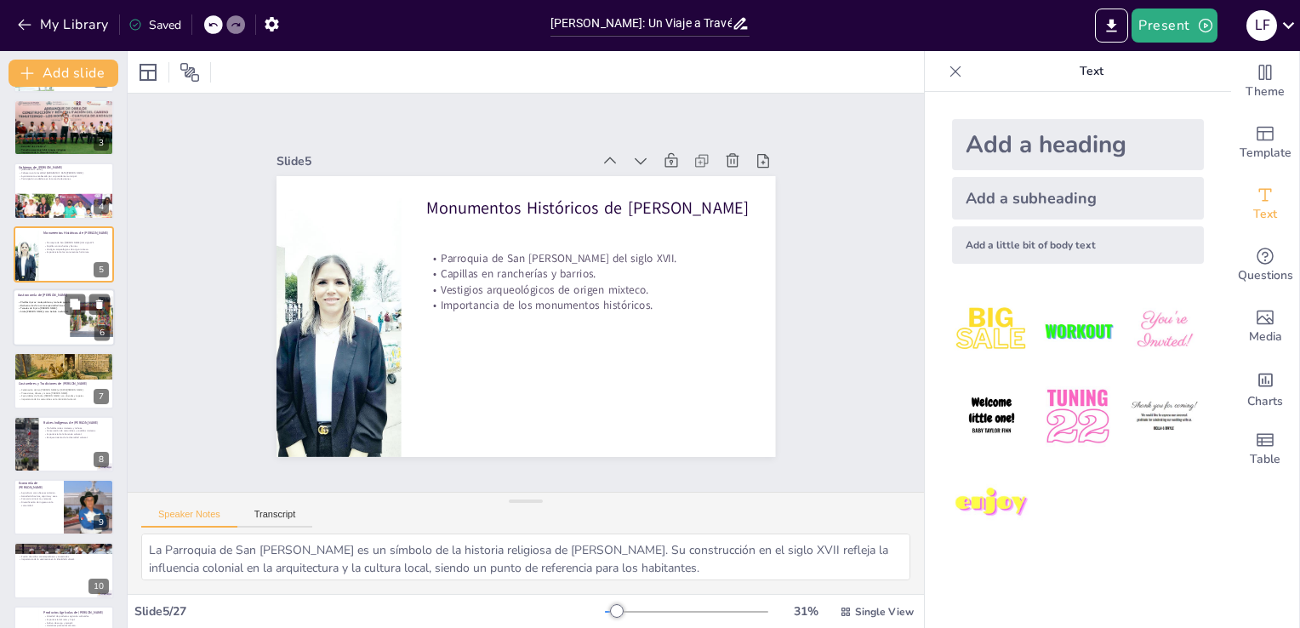
click at [48, 341] on div at bounding box center [64, 317] width 102 height 58
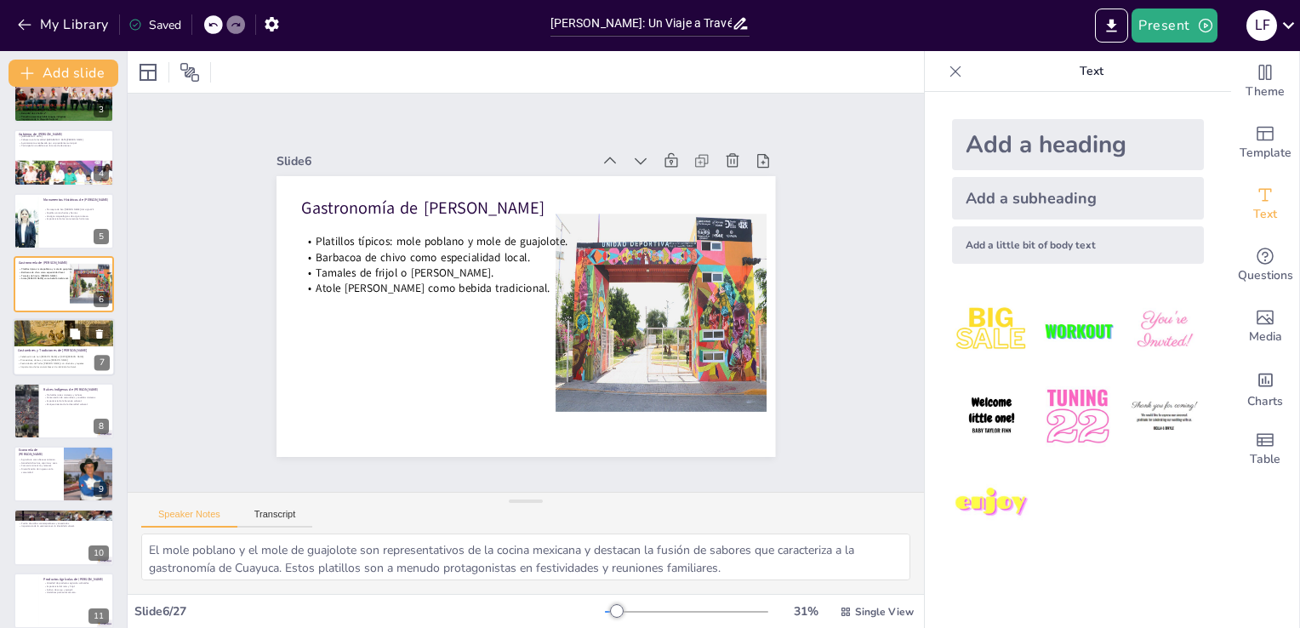
scroll to position [165, 0]
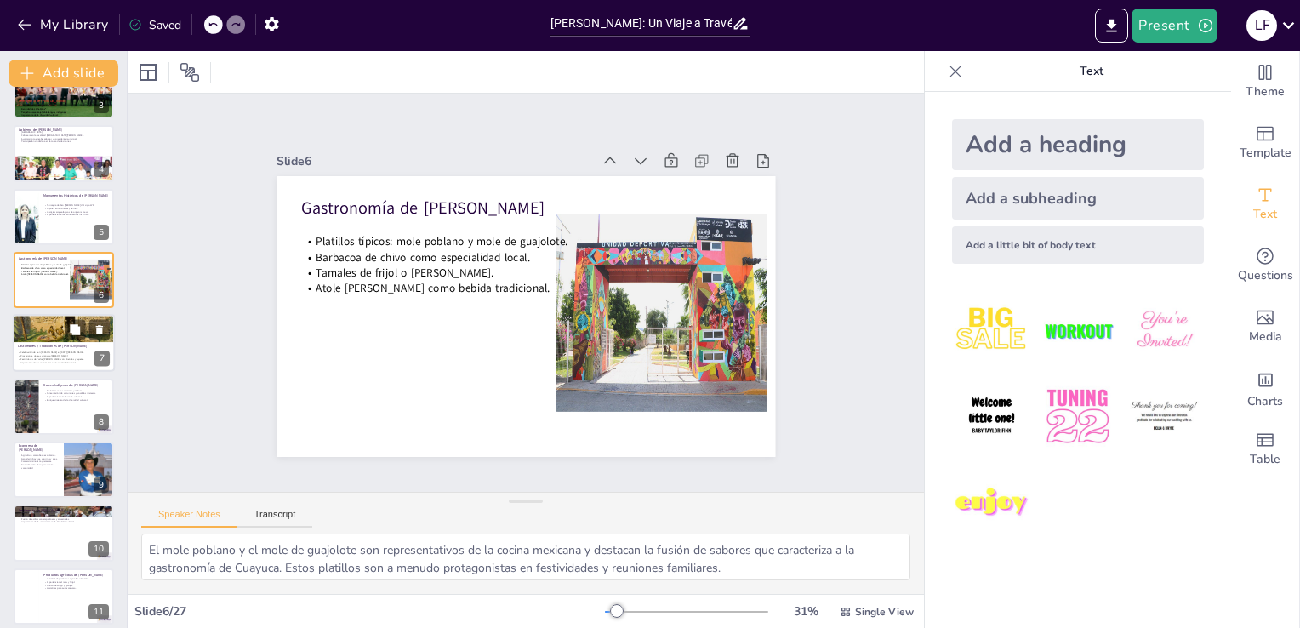
click at [52, 335] on div at bounding box center [67, 298] width 113 height 88
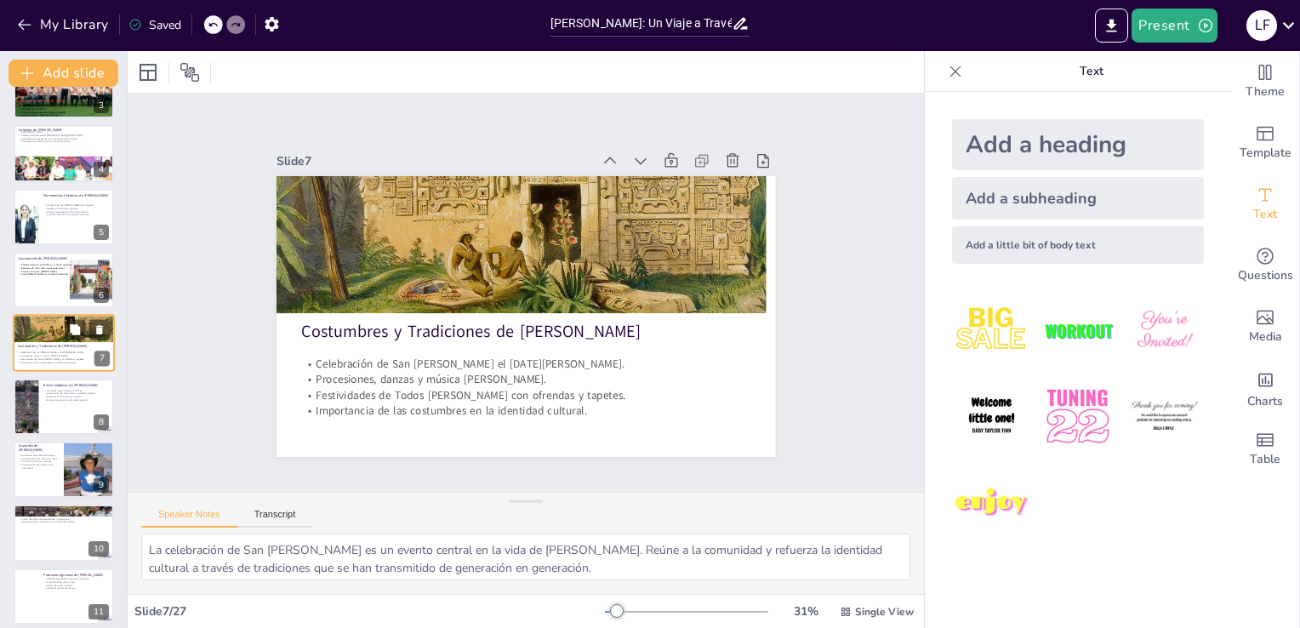
scroll to position [151, 0]
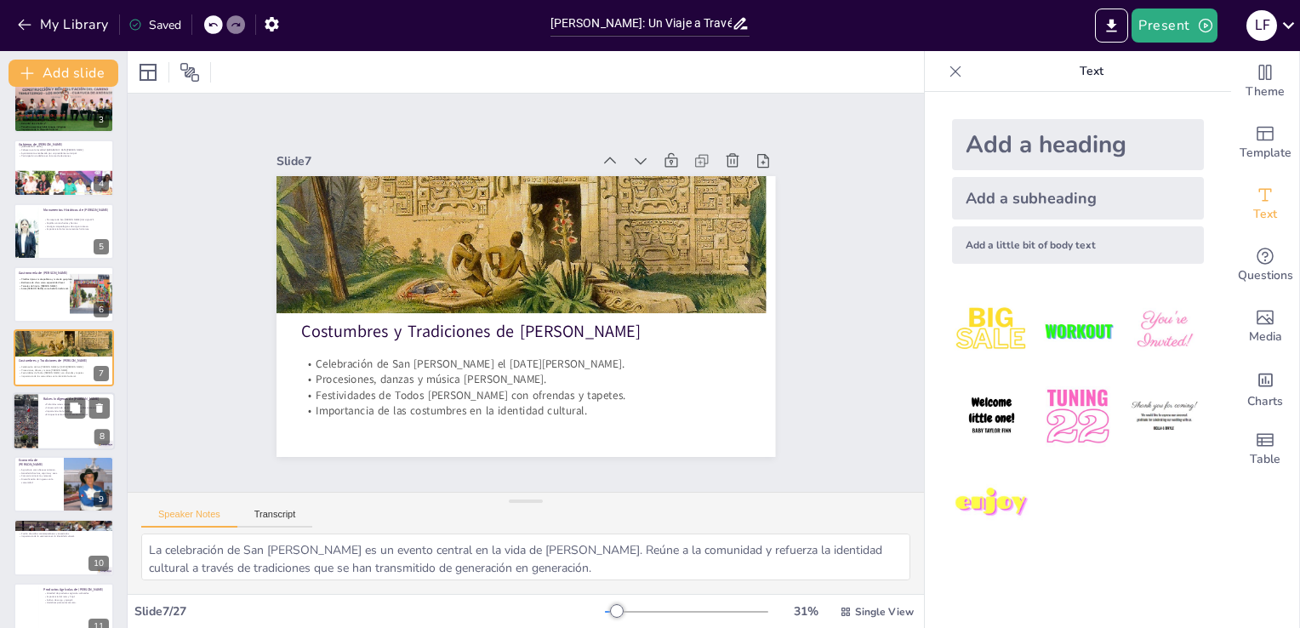
click at [53, 417] on div at bounding box center [64, 421] width 102 height 58
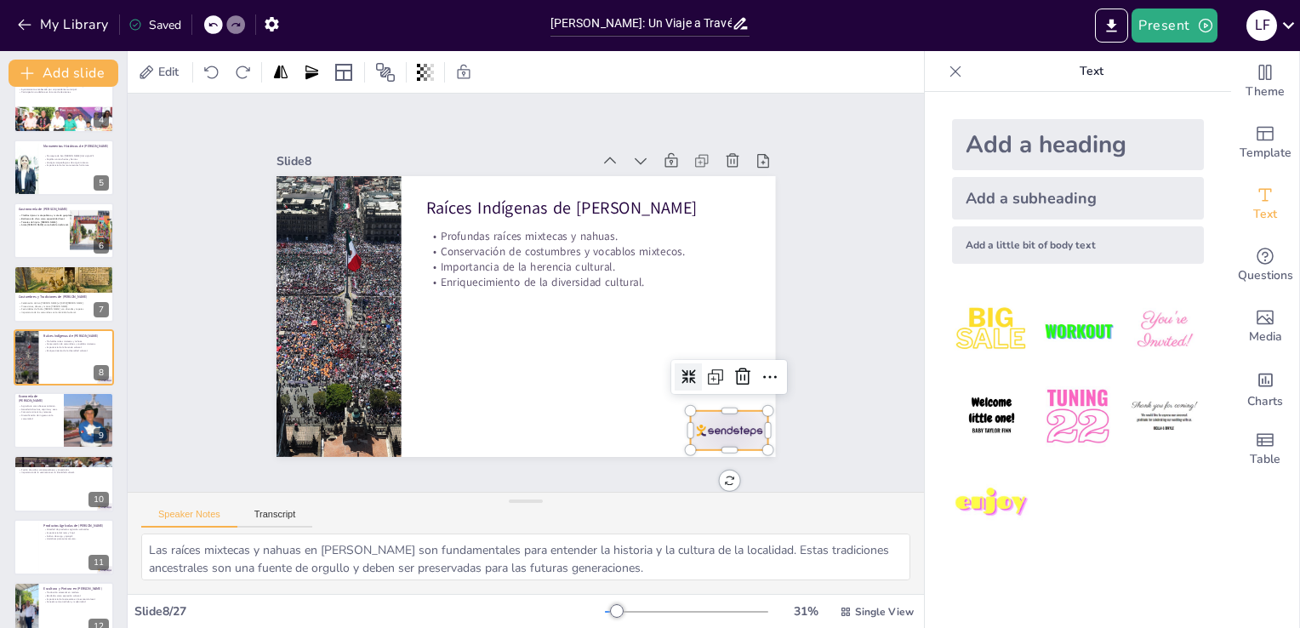
click at [680, 456] on div at bounding box center [677, 486] width 86 height 61
click at [526, 512] on icon at bounding box center [513, 525] width 26 height 26
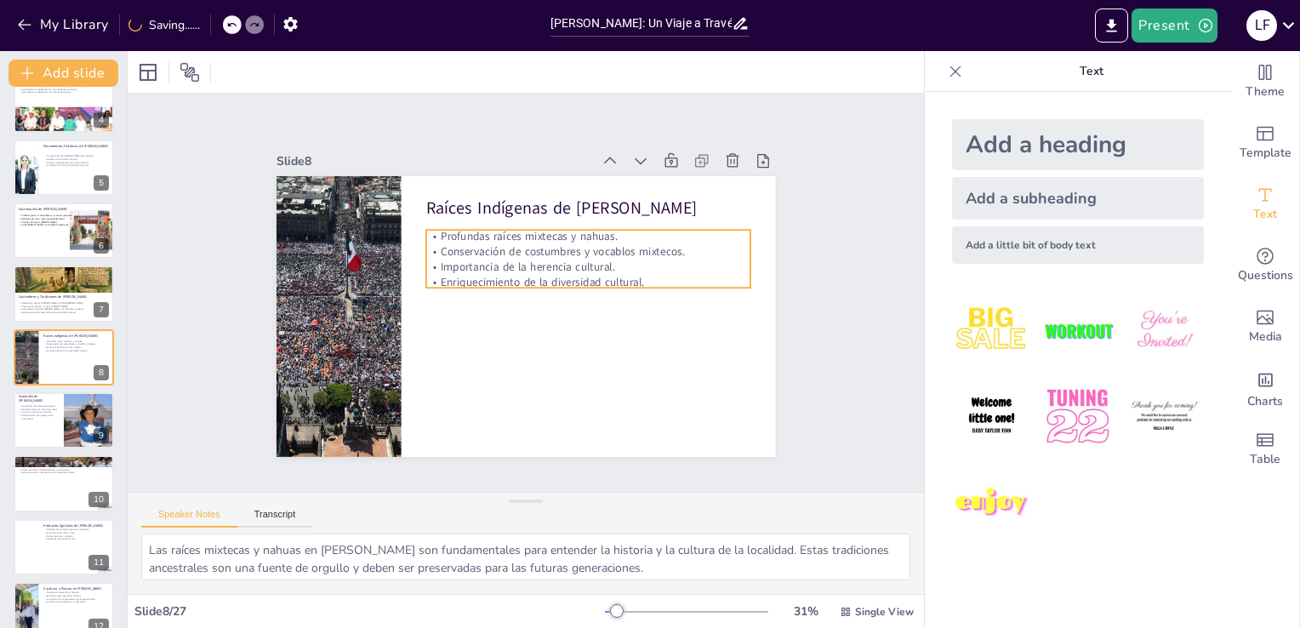
click at [456, 251] on p "Conservación de costumbres y vocablos mixtecos." at bounding box center [600, 287] width 288 height 175
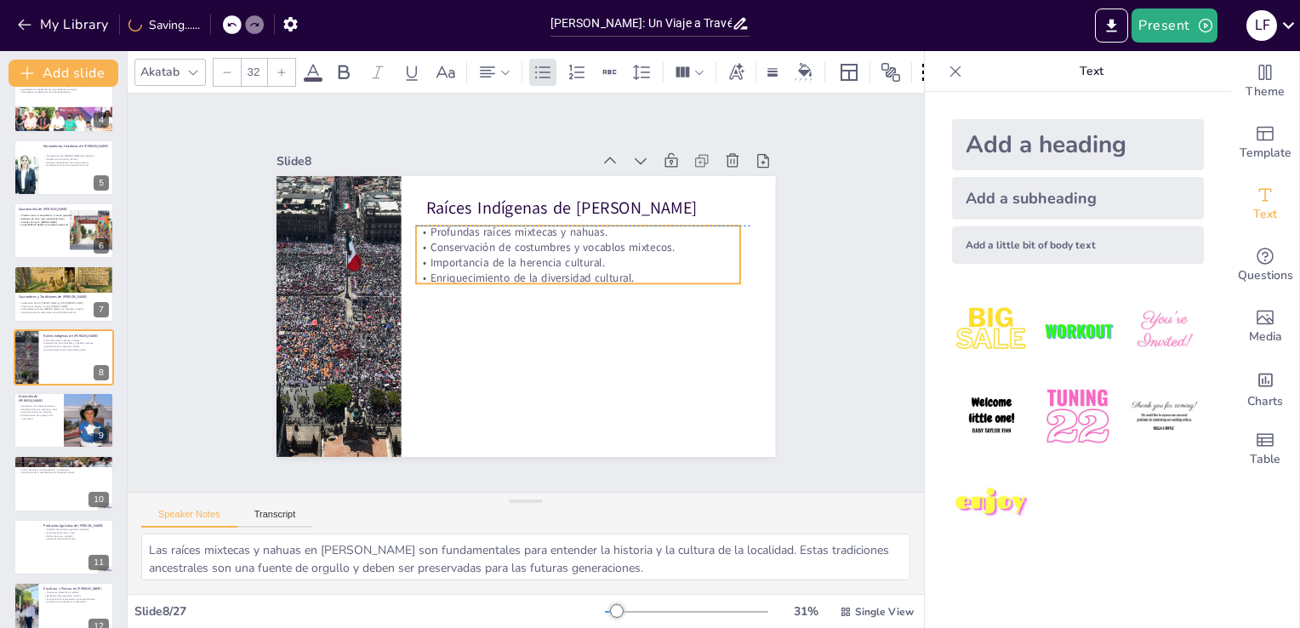
drag, startPoint x: 413, startPoint y: 250, endPoint x: 403, endPoint y: 245, distance: 11.4
click at [449, 245] on p "Conservación de costumbres y vocablos mixtecos." at bounding box center [593, 278] width 288 height 175
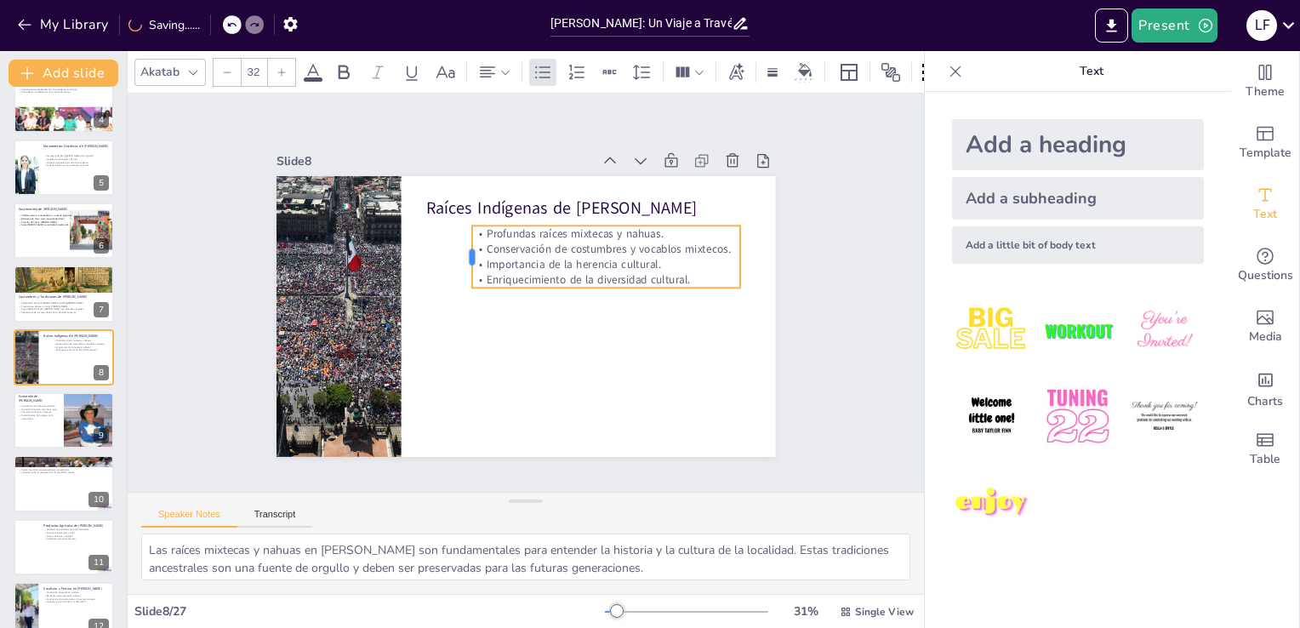
drag, startPoint x: 401, startPoint y: 244, endPoint x: 457, endPoint y: 263, distance: 59.2
click at [466, 263] on div at bounding box center [484, 235] width 37 height 62
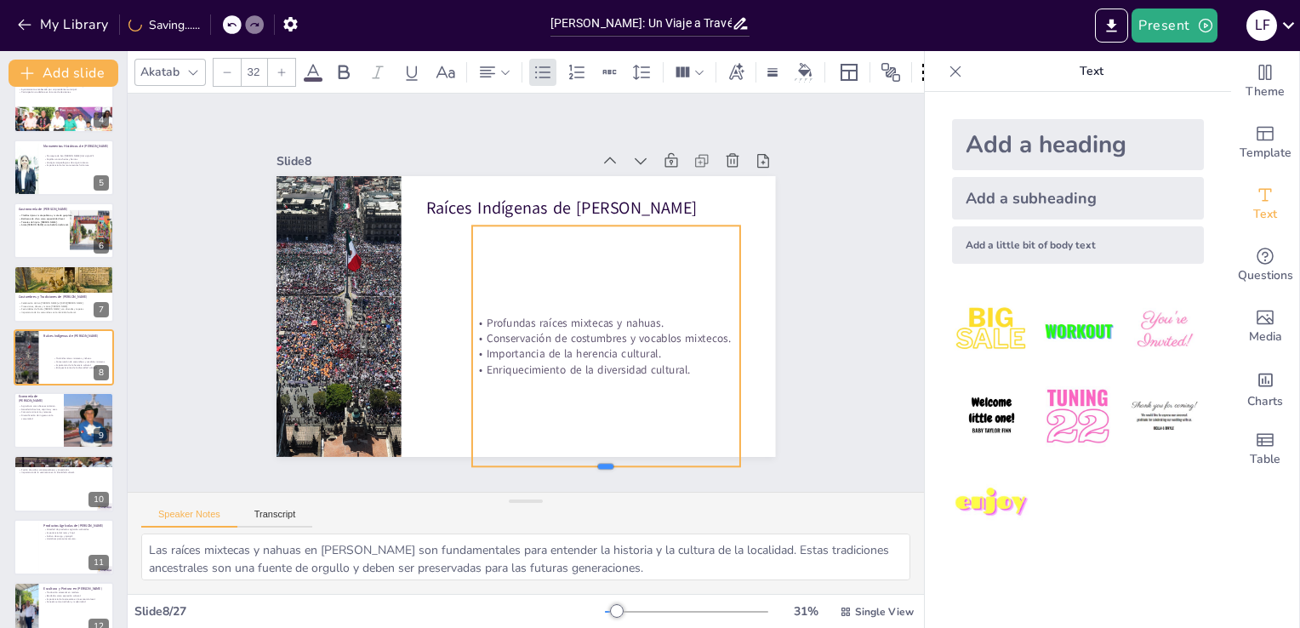
drag, startPoint x: 585, startPoint y: 284, endPoint x: 582, endPoint y: 463, distance: 178.7
click at [568, 463] on div at bounding box center [464, 480] width 208 height 190
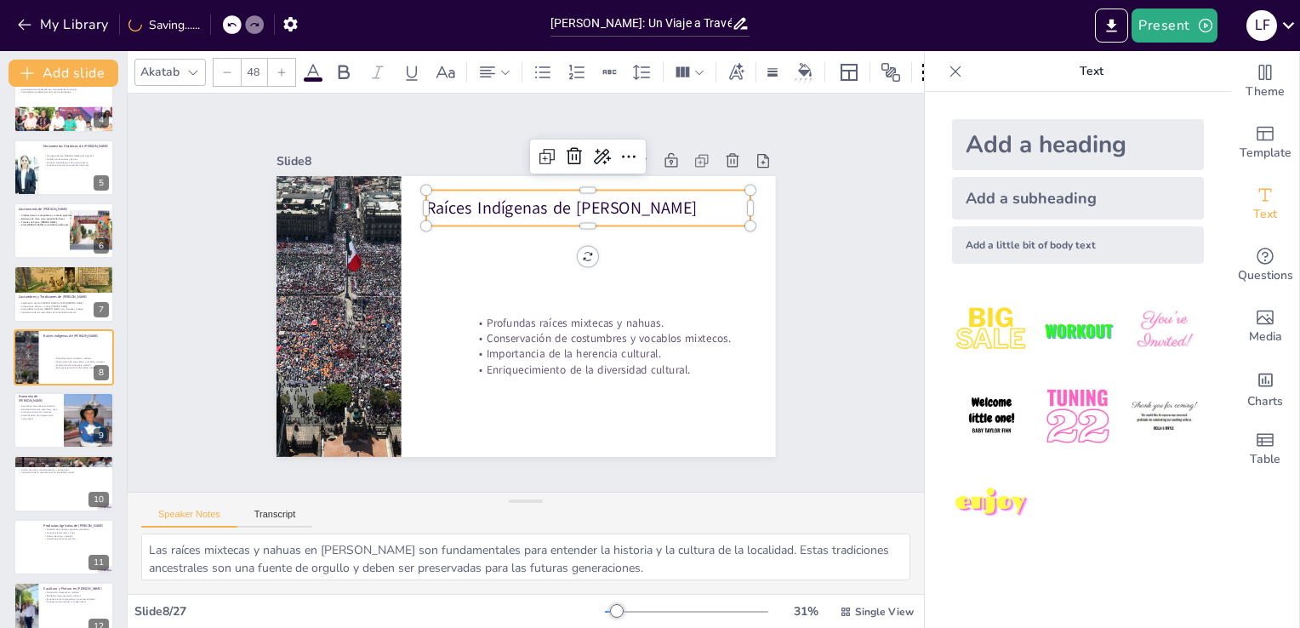
click at [531, 185] on div "Raíces Indígenas de [PERSON_NAME]" at bounding box center [617, 240] width 311 height 164
drag, startPoint x: 416, startPoint y: 191, endPoint x: 431, endPoint y: 184, distance: 16.8
click at [469, 184] on div "Raíces Indígenas de [PERSON_NAME]" at bounding box center [628, 237] width 319 height 134
click at [470, 192] on p "Raíces Indígenas de [PERSON_NAME]" at bounding box center [628, 237] width 316 height 122
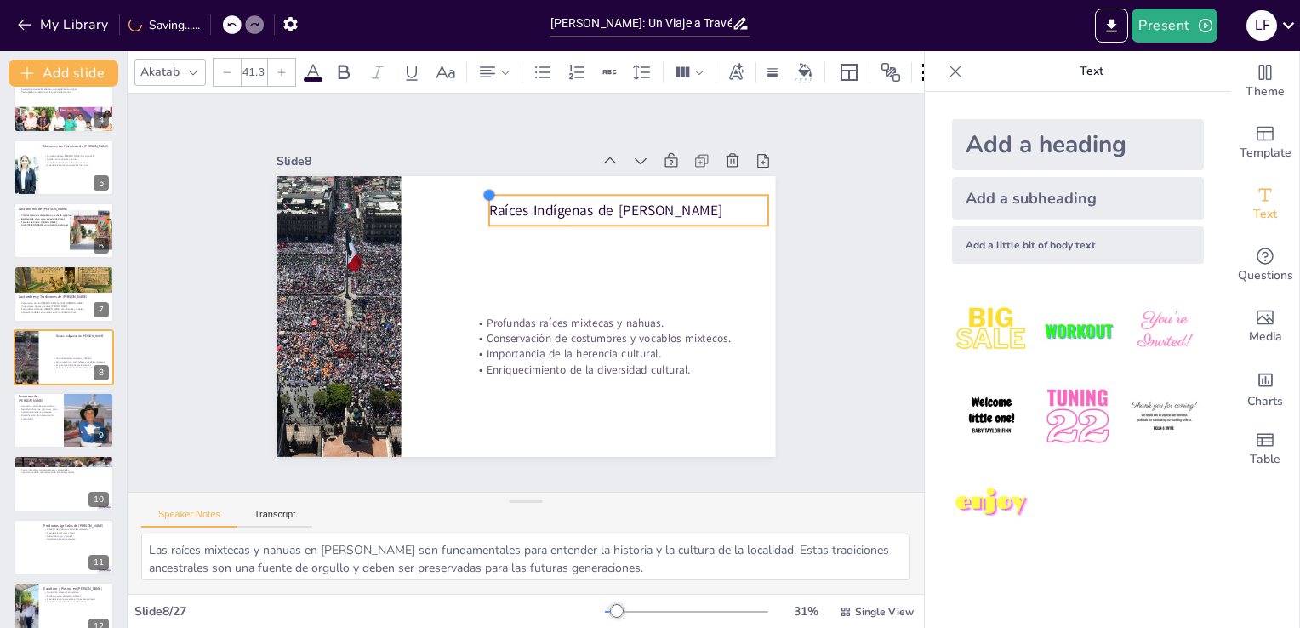
drag, startPoint x: 429, startPoint y: 189, endPoint x: 473, endPoint y: 223, distance: 55.8
click at [473, 223] on div "Raíces Indígenas de Cuayuca de Andrade Profundas raíces mixtecas y nahuas. Cons…" at bounding box center [521, 316] width 546 height 379
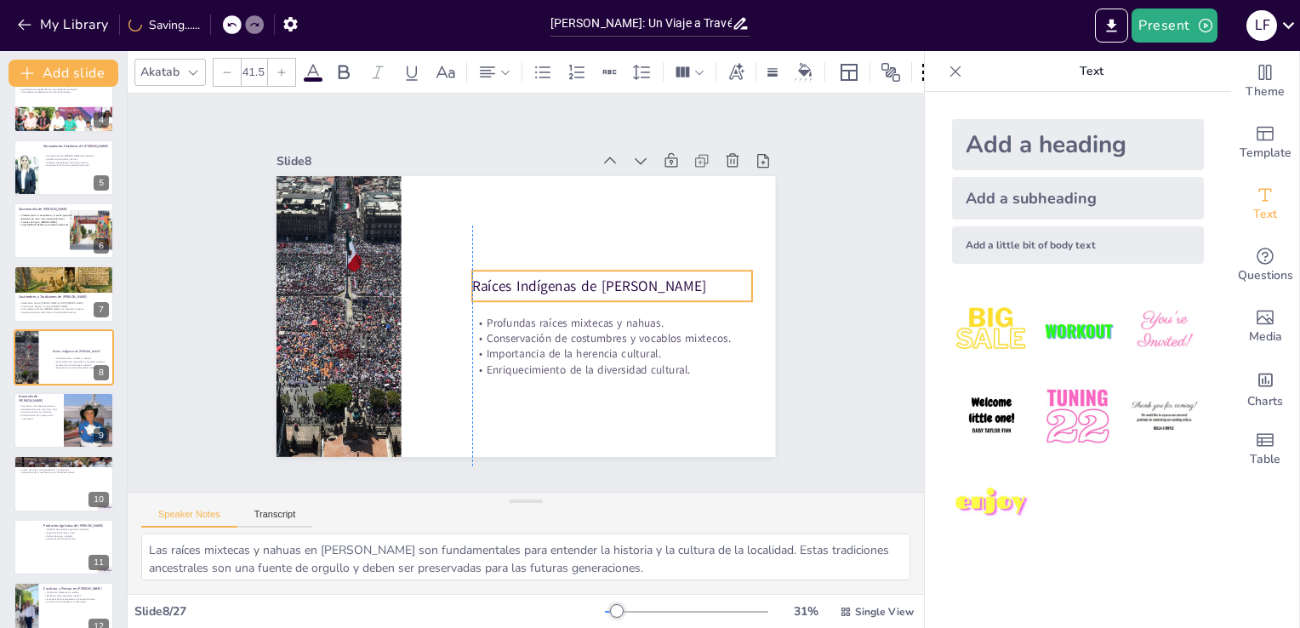
drag, startPoint x: 516, startPoint y: 202, endPoint x: 501, endPoint y: 271, distance: 71.4
click at [531, 271] on div "Raíces Indígenas de Cuayuca de Andrade Profundas raíces mixtecas y nahuas. Cons…" at bounding box center [632, 340] width 203 height 456
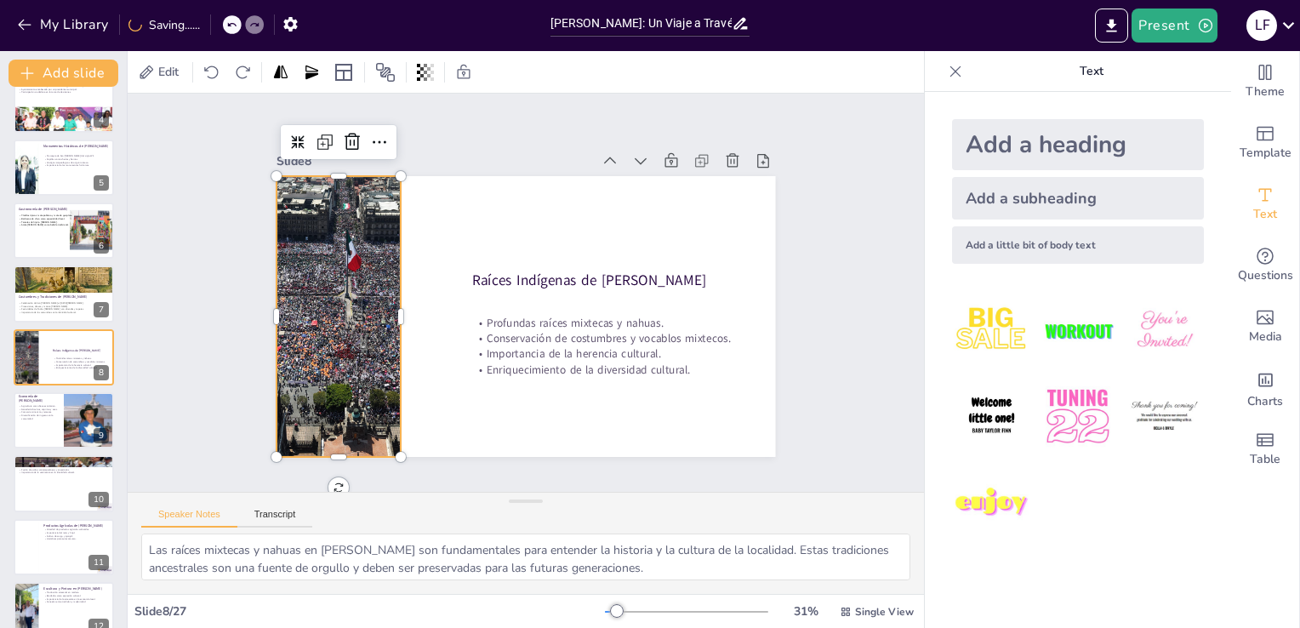
click at [363, 274] on div at bounding box center [396, 155] width 520 height 568
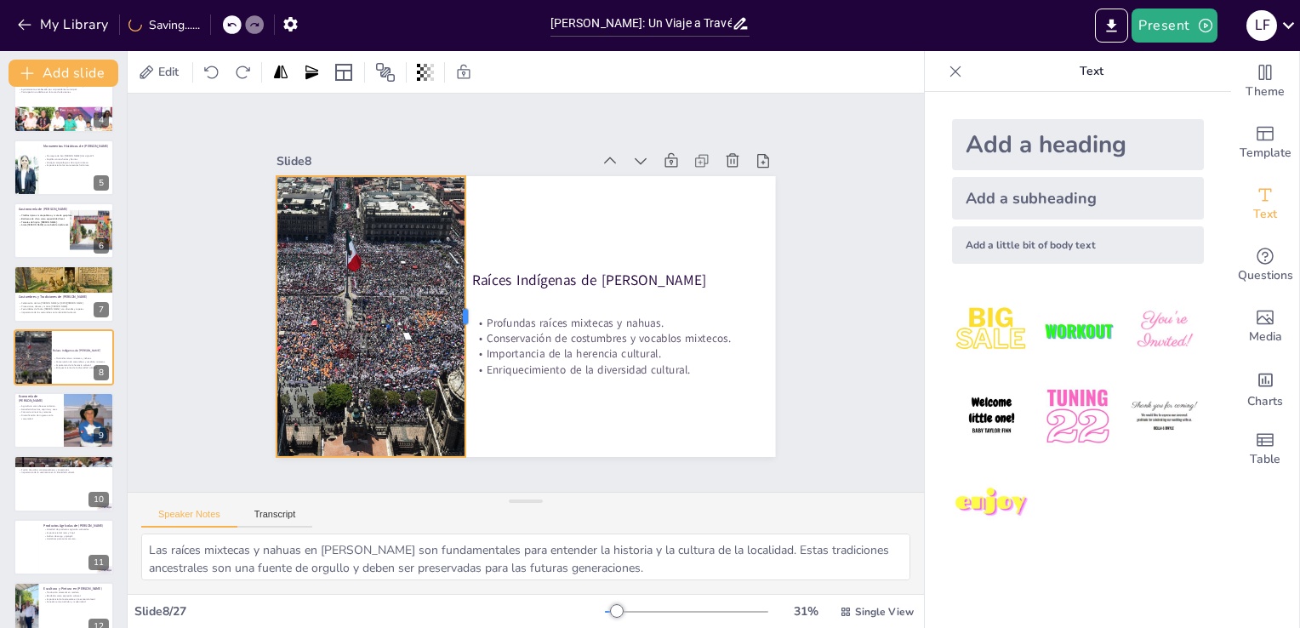
drag, startPoint x: 388, startPoint y: 300, endPoint x: 453, endPoint y: 294, distance: 64.9
click at [453, 294] on div at bounding box center [468, 298] width 100 height 271
click at [174, 264] on div "Slide 1 Historia y Cultura de Cuayuca de Andrade En esta presentación explorare…" at bounding box center [526, 292] width 858 height 829
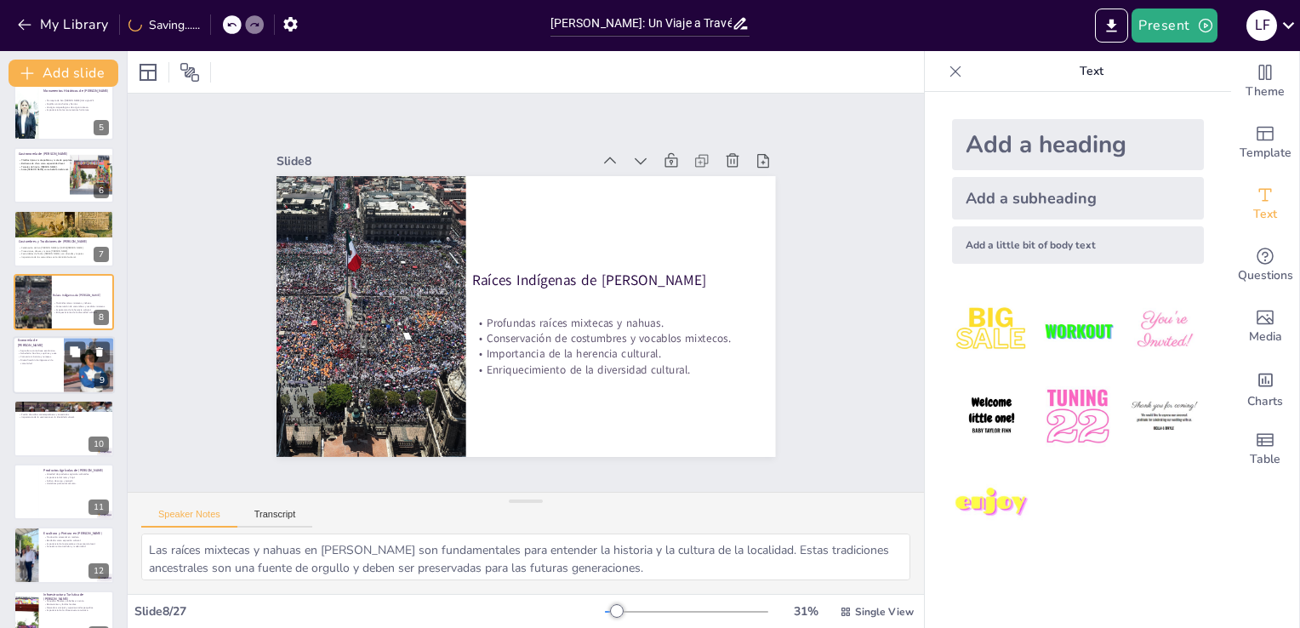
scroll to position [271, 0]
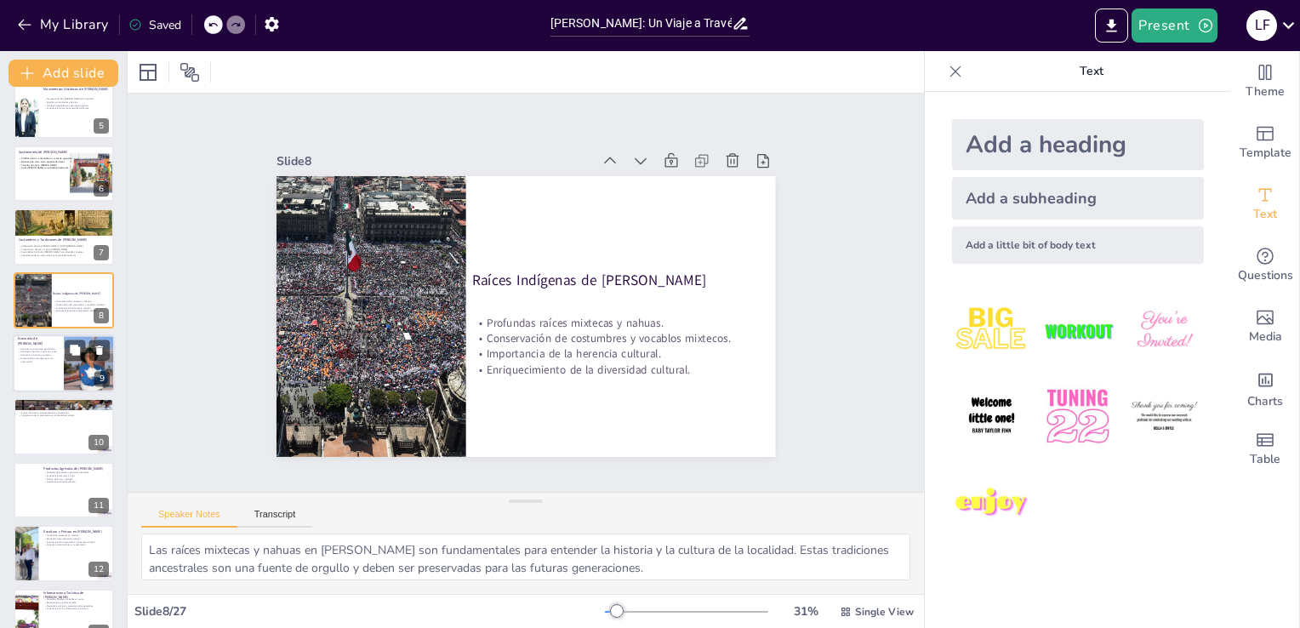
click at [61, 359] on div at bounding box center [64, 363] width 102 height 58
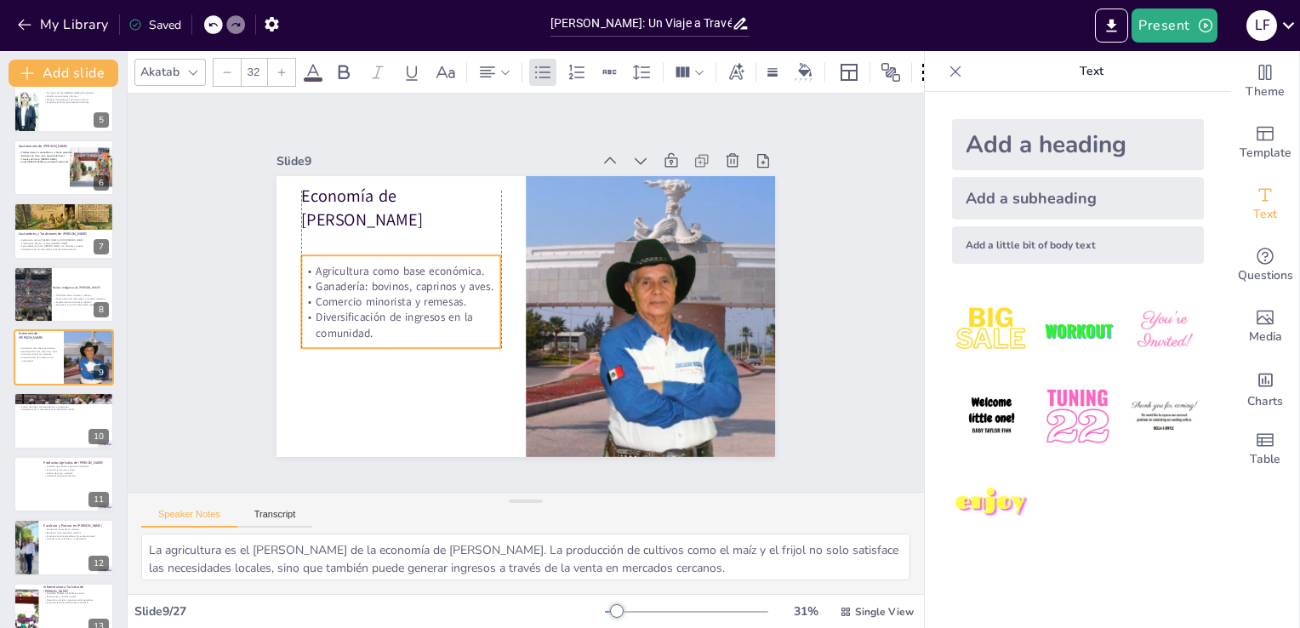
drag, startPoint x: 373, startPoint y: 285, endPoint x: 376, endPoint y: 306, distance: 21.4
click at [376, 306] on p "Diversificación de ingresos en la comunidad." at bounding box center [397, 298] width 202 height 71
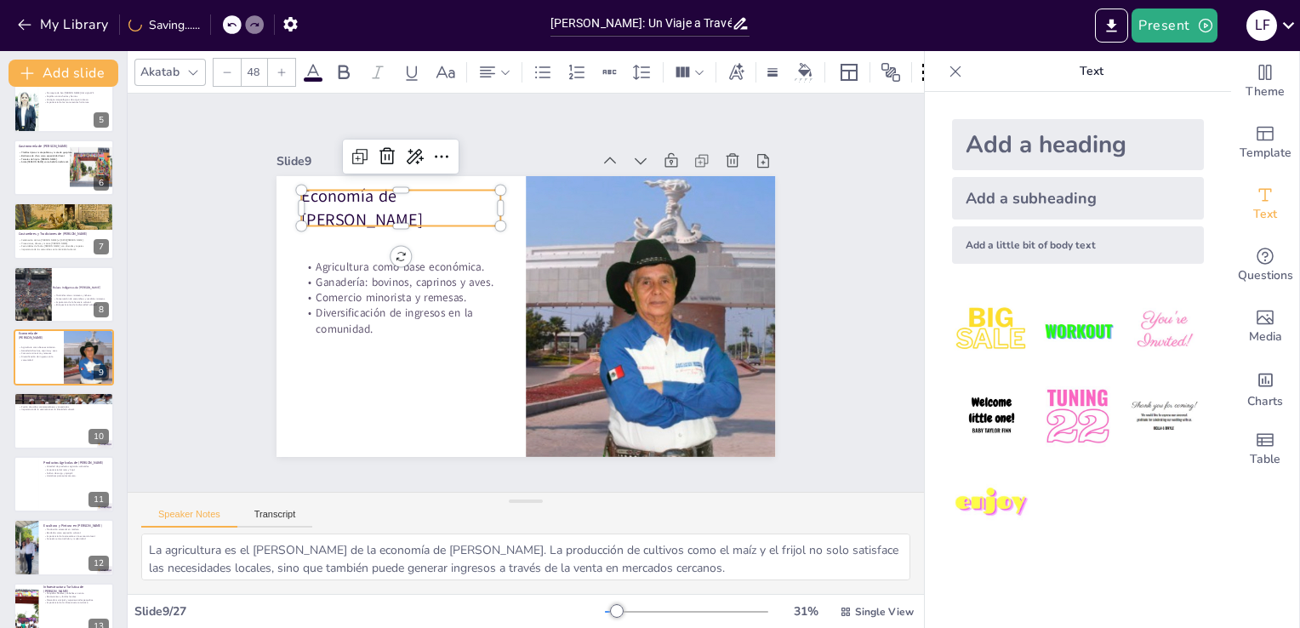
click at [331, 202] on p "Economía de [PERSON_NAME]" at bounding box center [433, 173] width 204 height 105
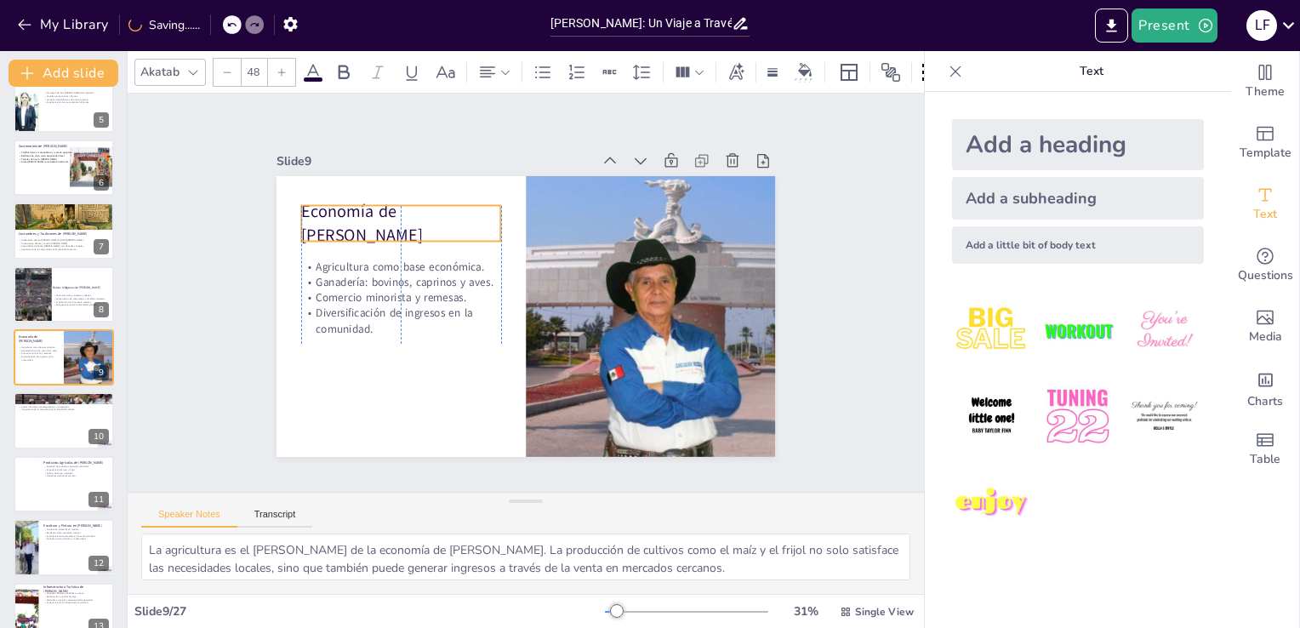
drag, startPoint x: 313, startPoint y: 202, endPoint x: 317, endPoint y: 218, distance: 15.9
click at [327, 218] on p "Economía de [PERSON_NAME]" at bounding box center [429, 188] width 204 height 106
click at [67, 411] on button at bounding box center [75, 407] width 20 height 20
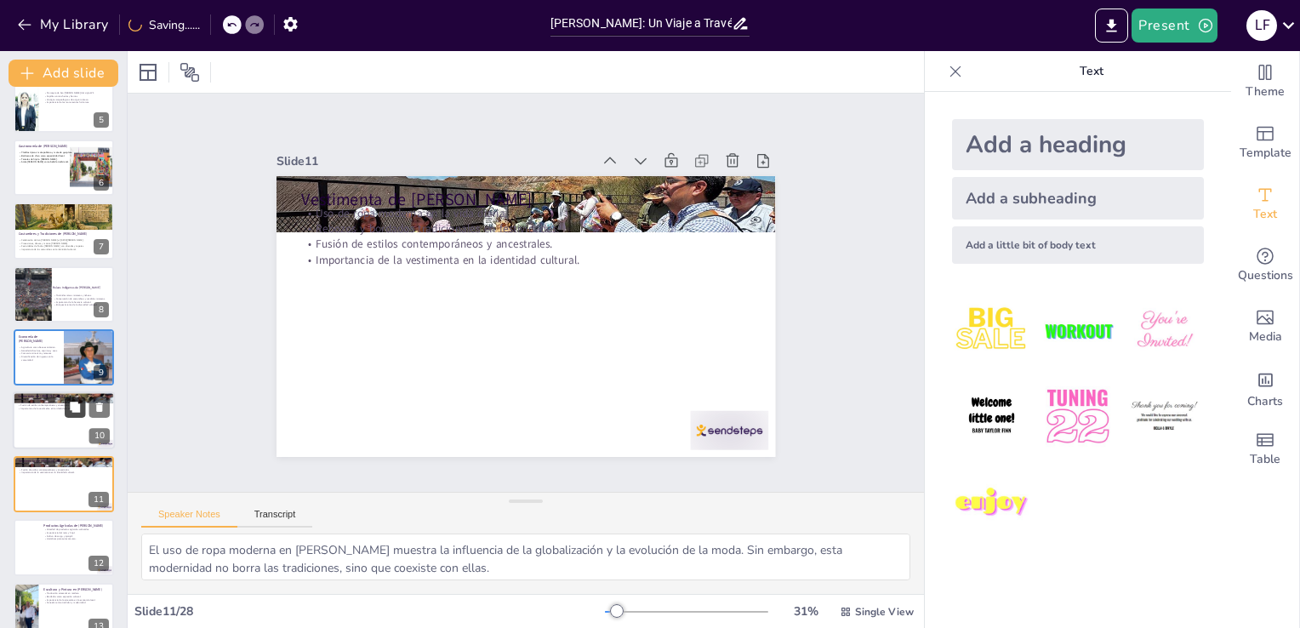
scroll to position [404, 0]
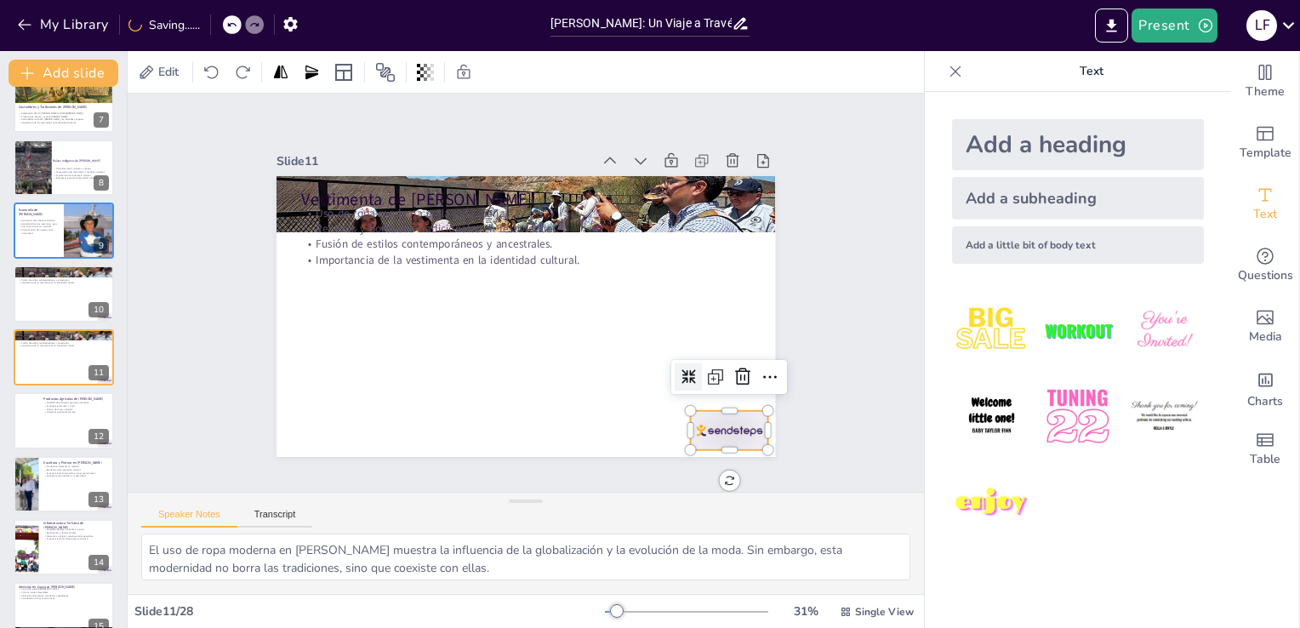
click at [652, 485] on div at bounding box center [610, 523] width 86 height 77
click at [686, 460] on icon at bounding box center [672, 474] width 28 height 28
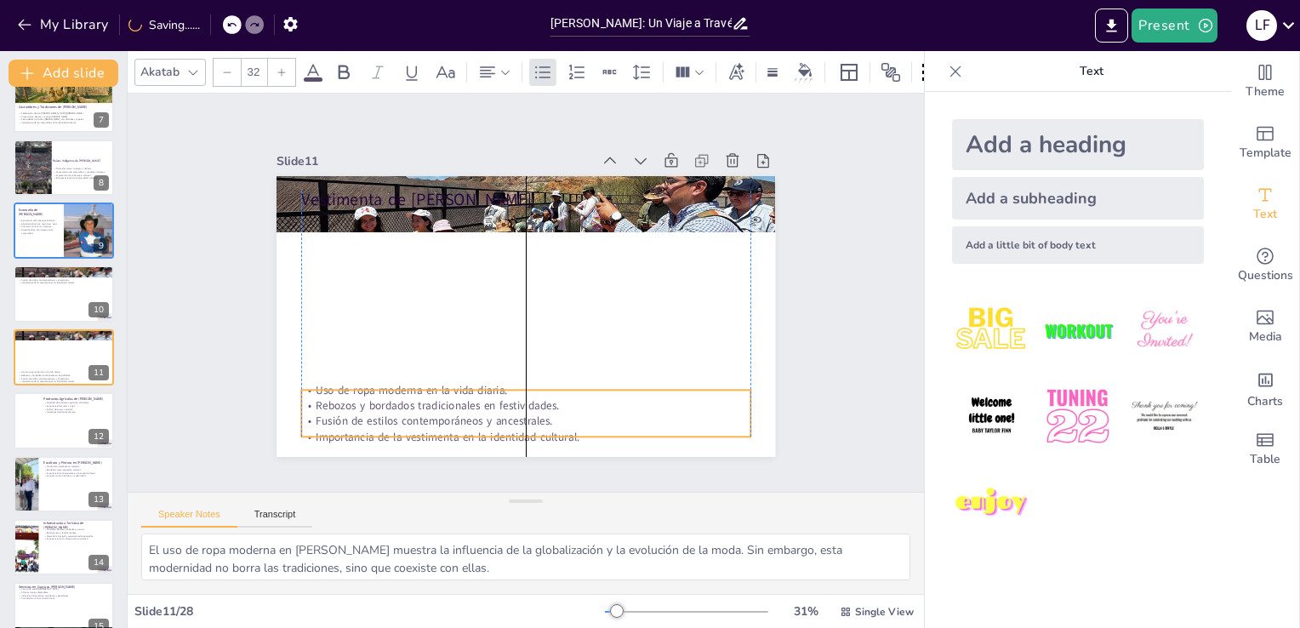
drag, startPoint x: 453, startPoint y: 248, endPoint x: 446, endPoint y: 425, distance: 177.1
click at [446, 425] on p "Importancia de la vestimenta en la identidad cultural." at bounding box center [496, 433] width 442 height 109
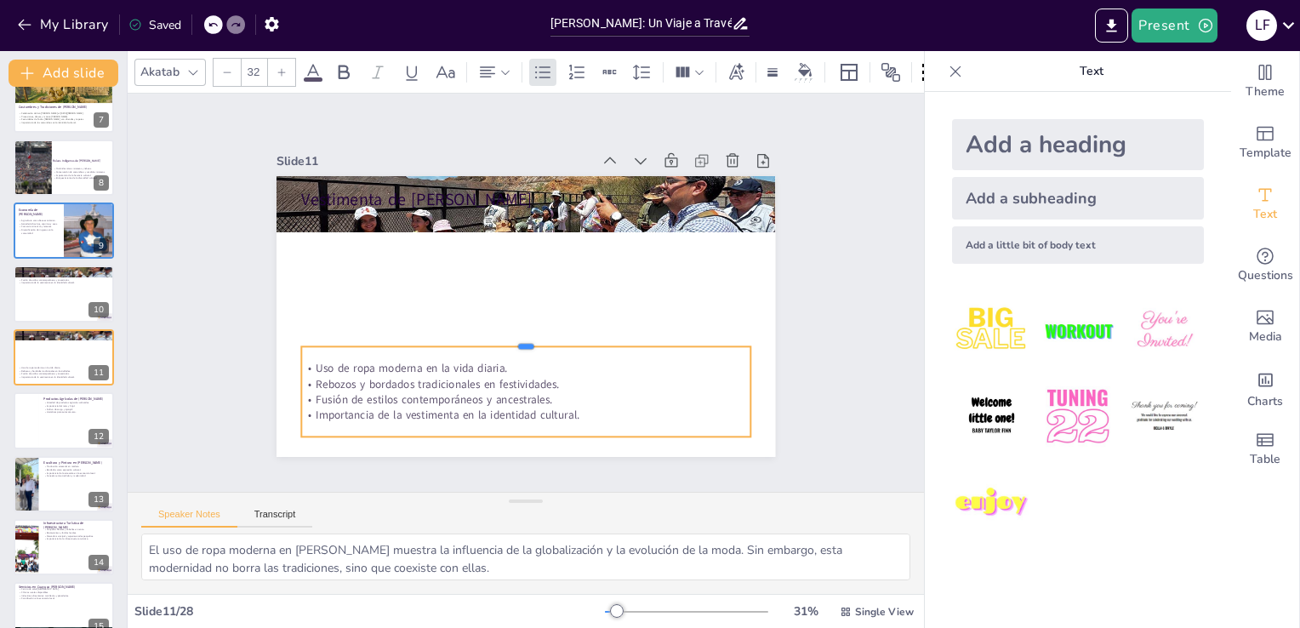
drag, startPoint x: 502, startPoint y: 382, endPoint x: 501, endPoint y: 341, distance: 40.8
click at [501, 341] on div "Vestimenta de Cuayuca de Andrade Uso de ropa moderna en la vida diaria. Rebozos…" at bounding box center [517, 315] width 561 height 421
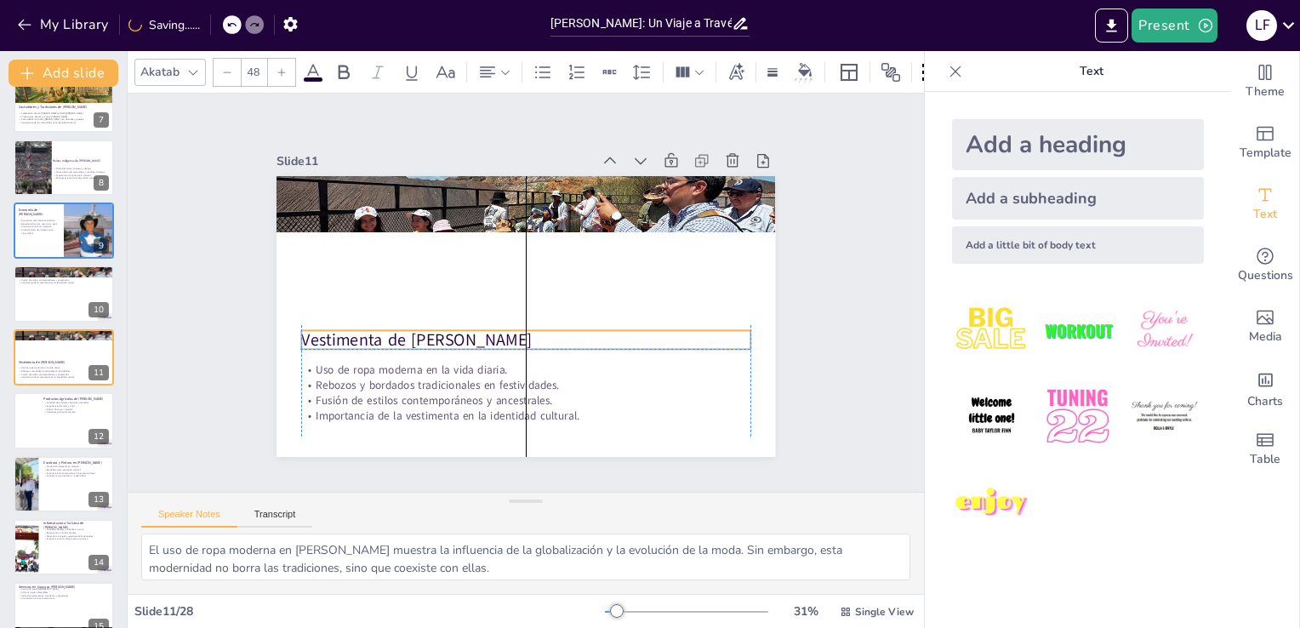
drag, startPoint x: 470, startPoint y: 192, endPoint x: 469, endPoint y: 327, distance: 134.4
click at [469, 327] on p "Vestimenta de [PERSON_NAME]" at bounding box center [506, 335] width 419 height 203
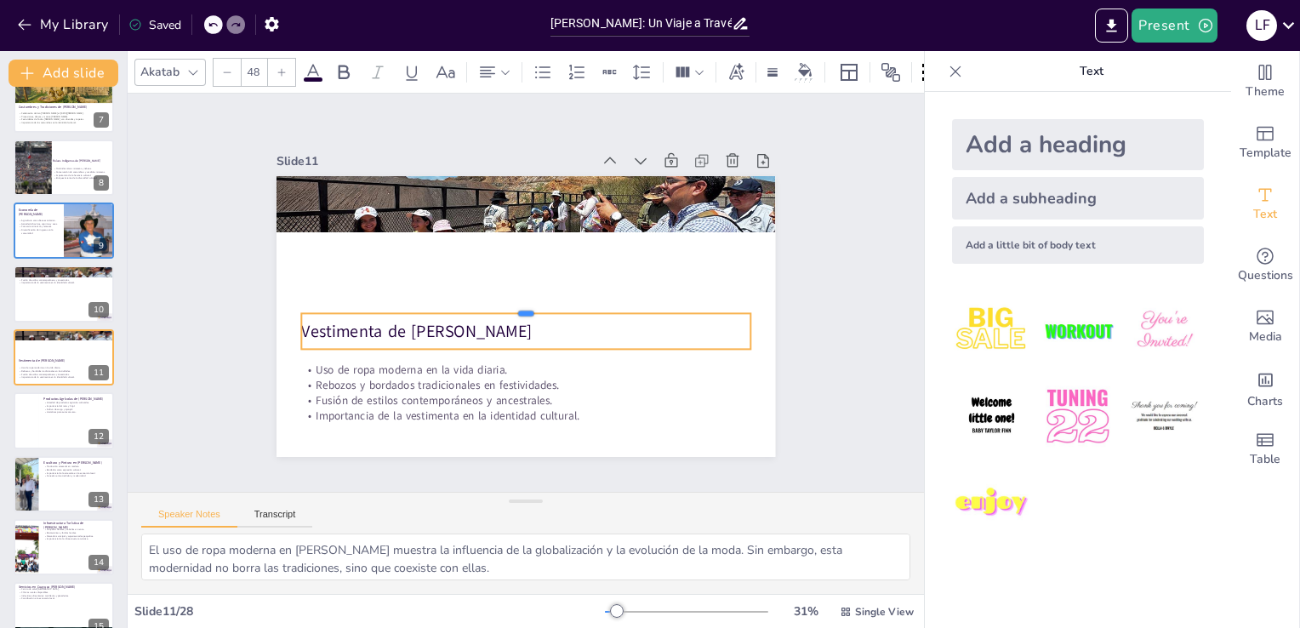
drag, startPoint x: 501, startPoint y: 322, endPoint x: 504, endPoint y: 305, distance: 17.4
click at [504, 305] on div at bounding box center [517, 304] width 371 height 275
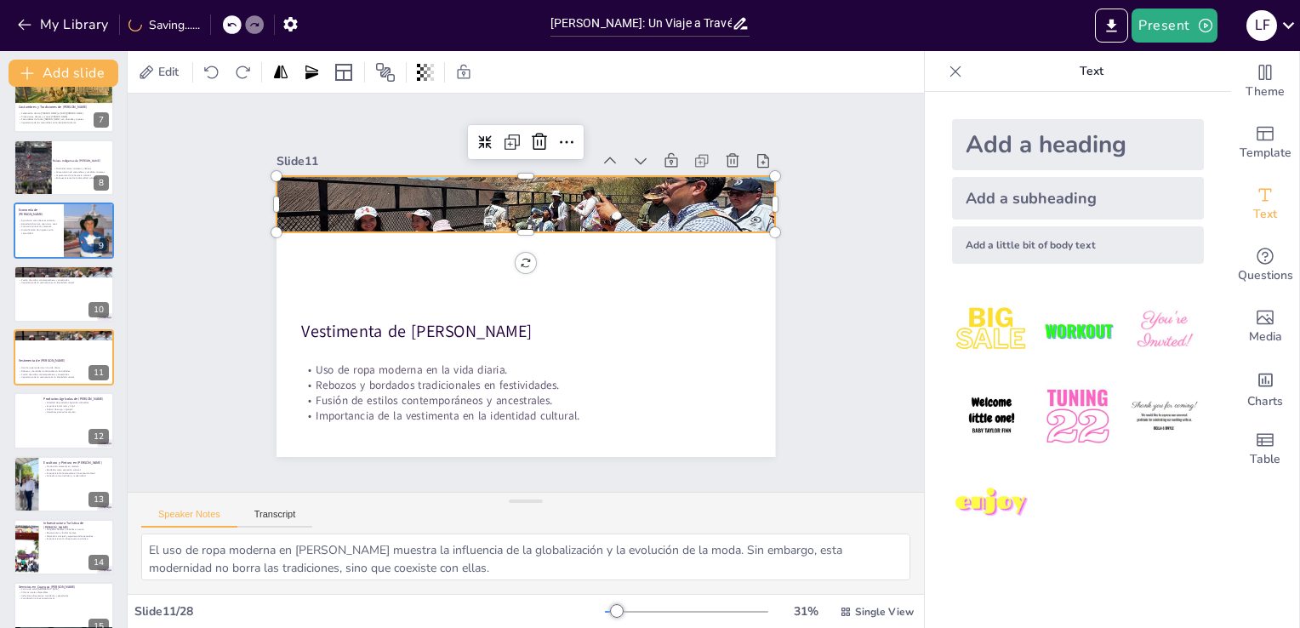
click at [481, 199] on div at bounding box center [570, 216] width 598 height 538
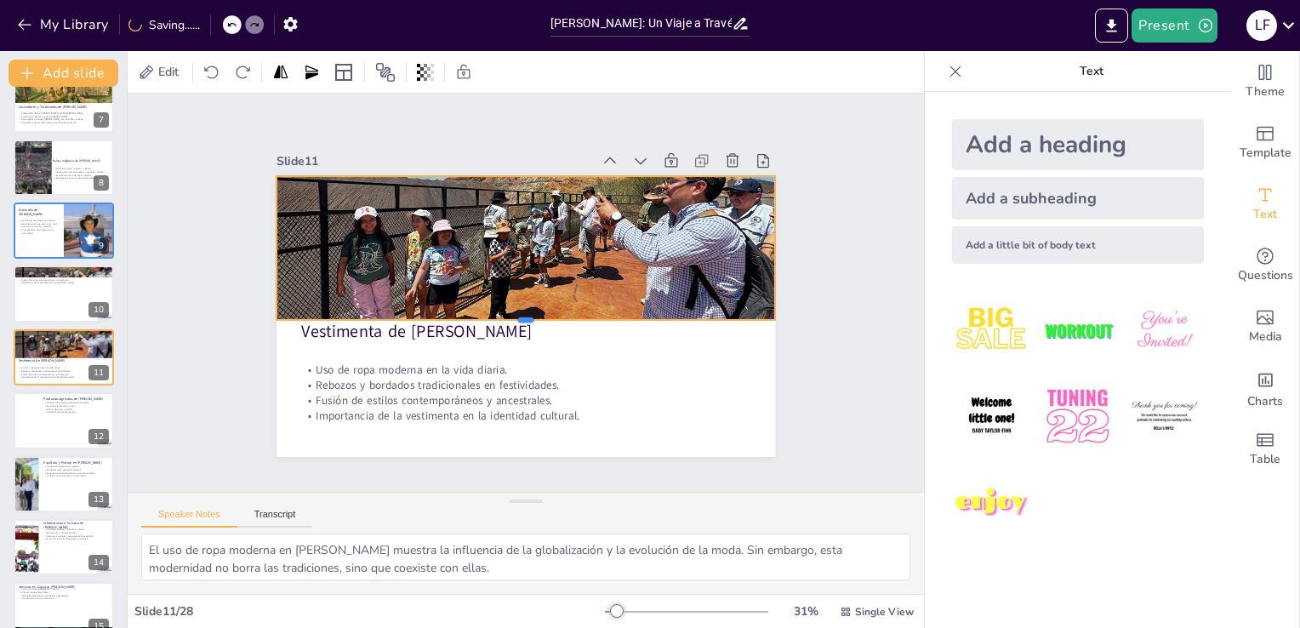
drag, startPoint x: 514, startPoint y: 225, endPoint x: 512, endPoint y: 305, distance: 80.0
click at [512, 305] on div "Vestimenta de Cuayuca de Andrade Uso de ropa moderna en la vida diaria. Rebozos…" at bounding box center [518, 315] width 561 height 421
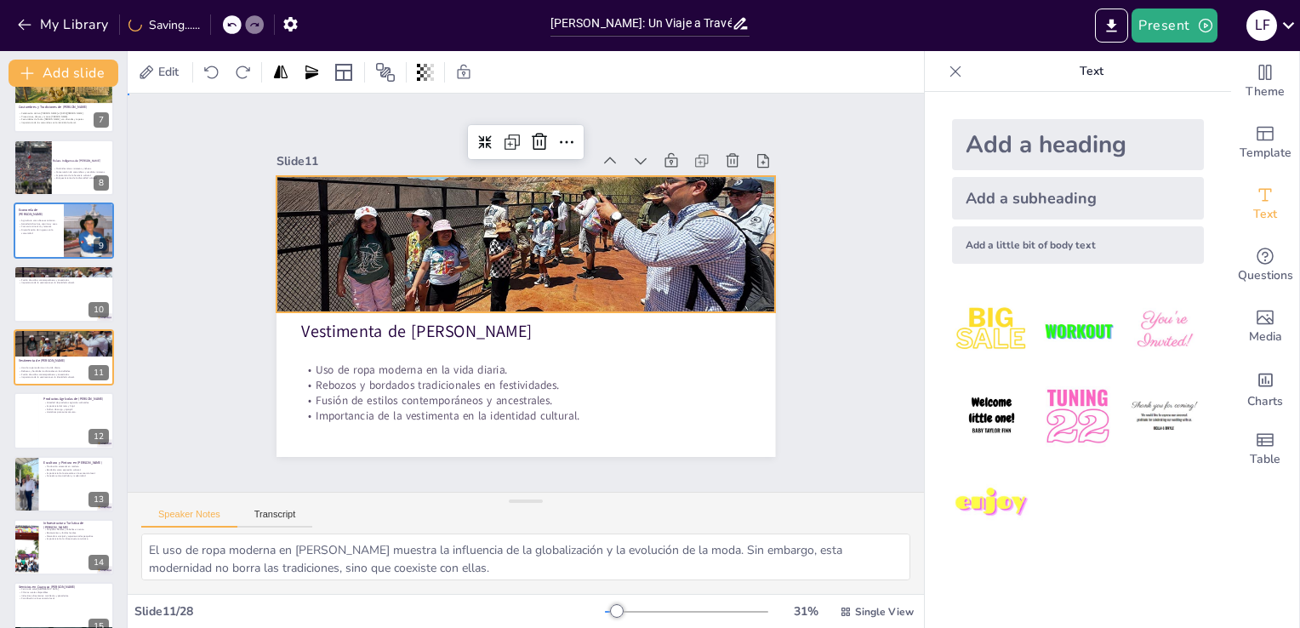
click at [153, 410] on div "Slide 1 Historia y Cultura de Cuayuca de Andrade En esta presentación explorare…" at bounding box center [526, 292] width 880 height 625
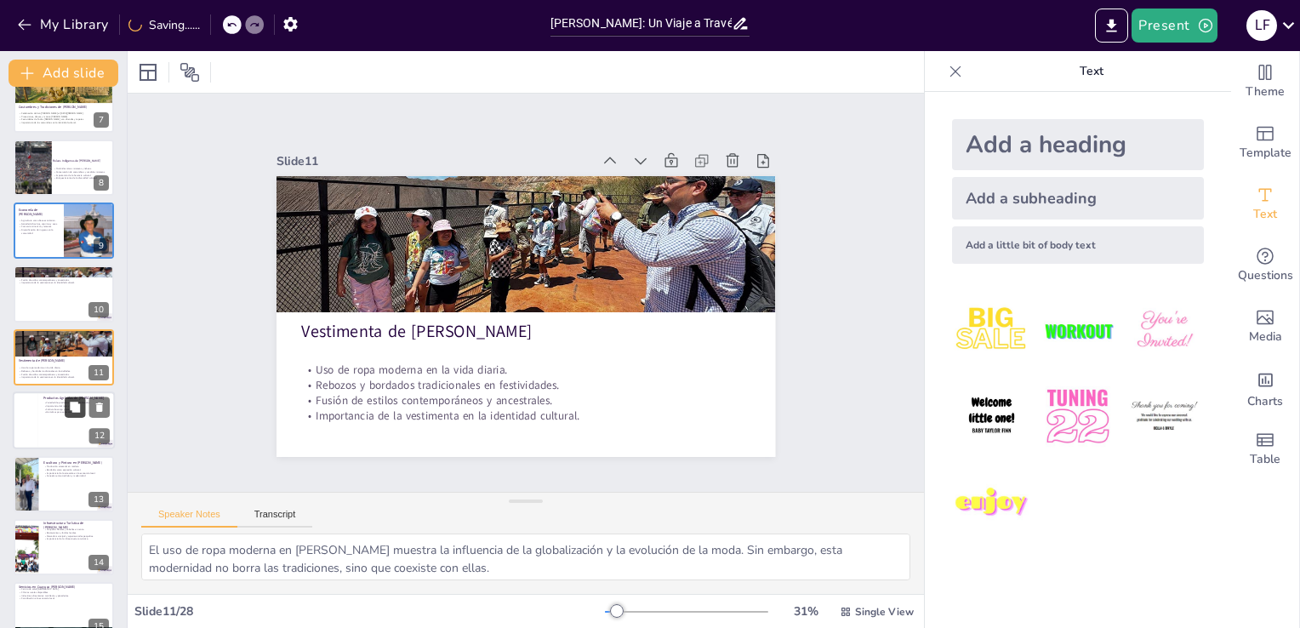
click at [71, 409] on icon at bounding box center [75, 407] width 10 height 10
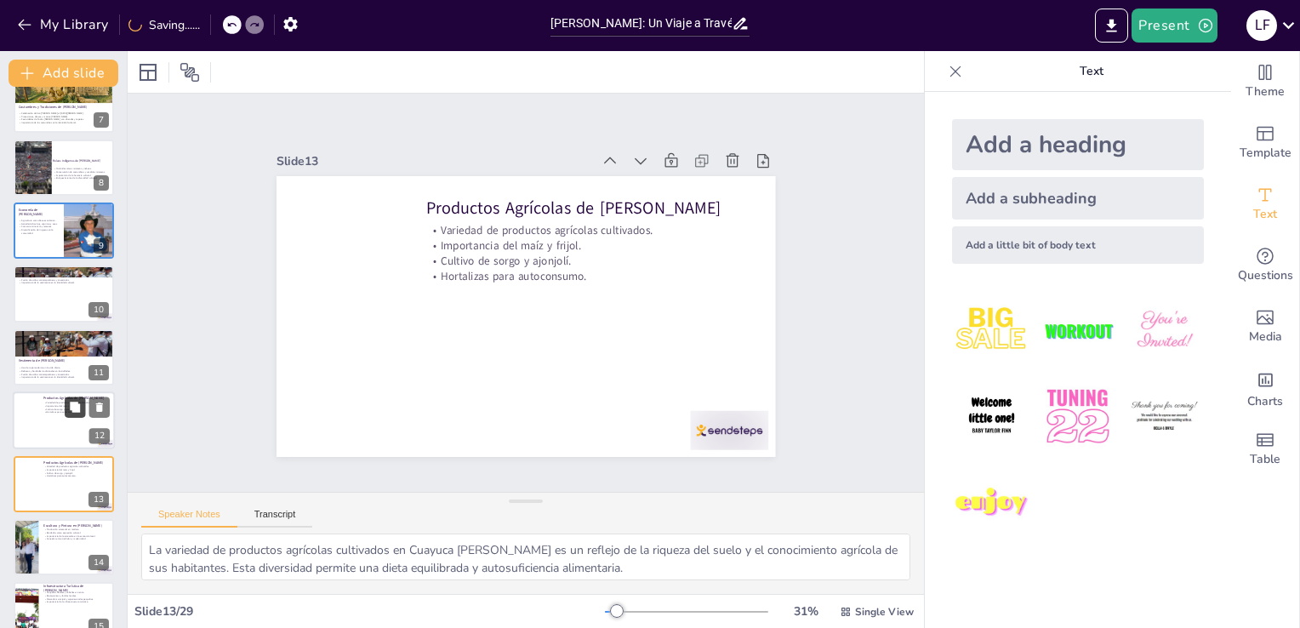
scroll to position [531, 0]
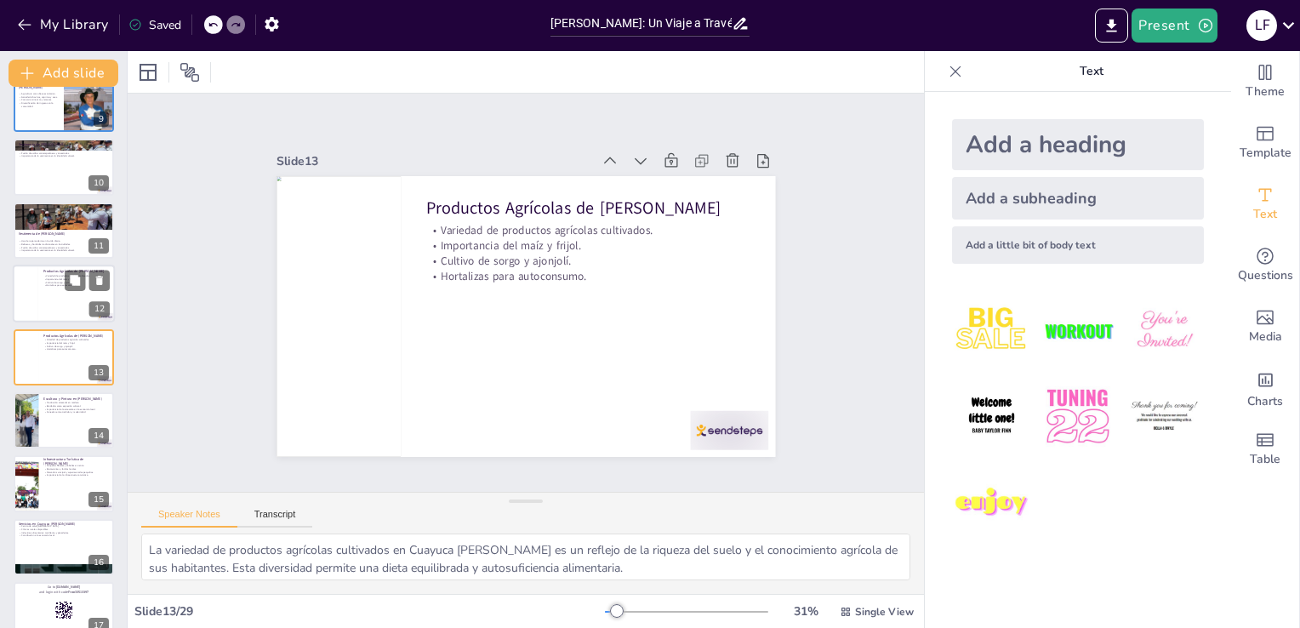
click at [48, 297] on div at bounding box center [64, 294] width 102 height 58
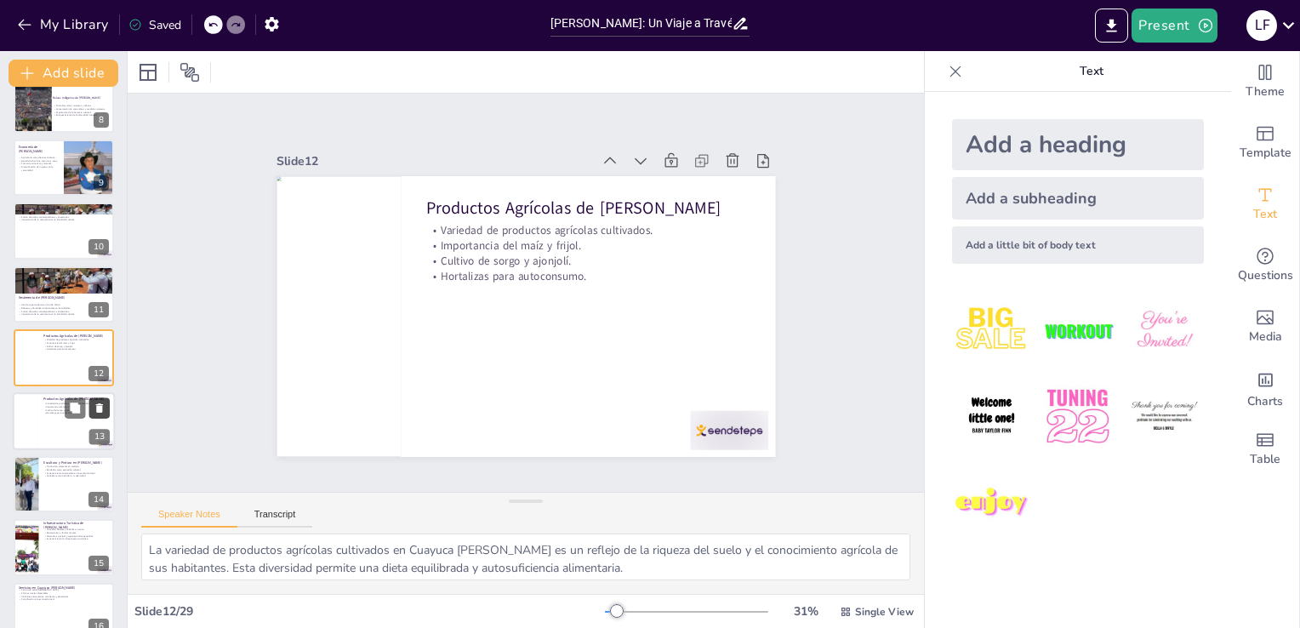
click at [100, 407] on icon at bounding box center [99, 407] width 7 height 9
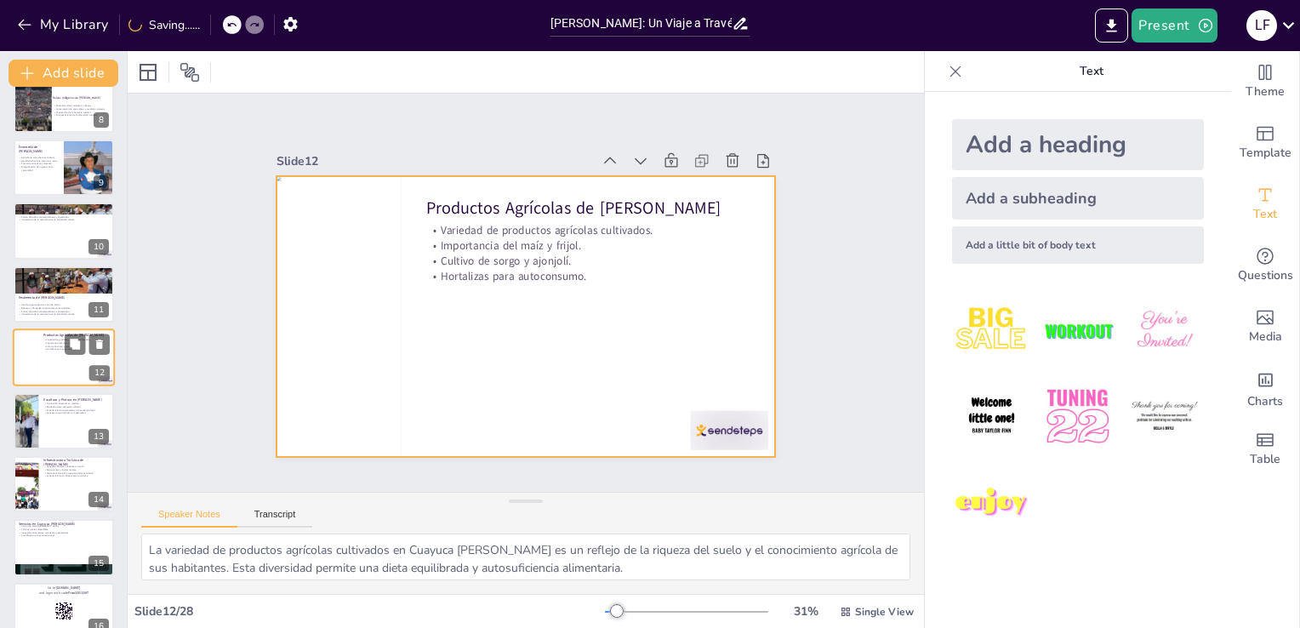
click at [54, 369] on div at bounding box center [64, 357] width 102 height 58
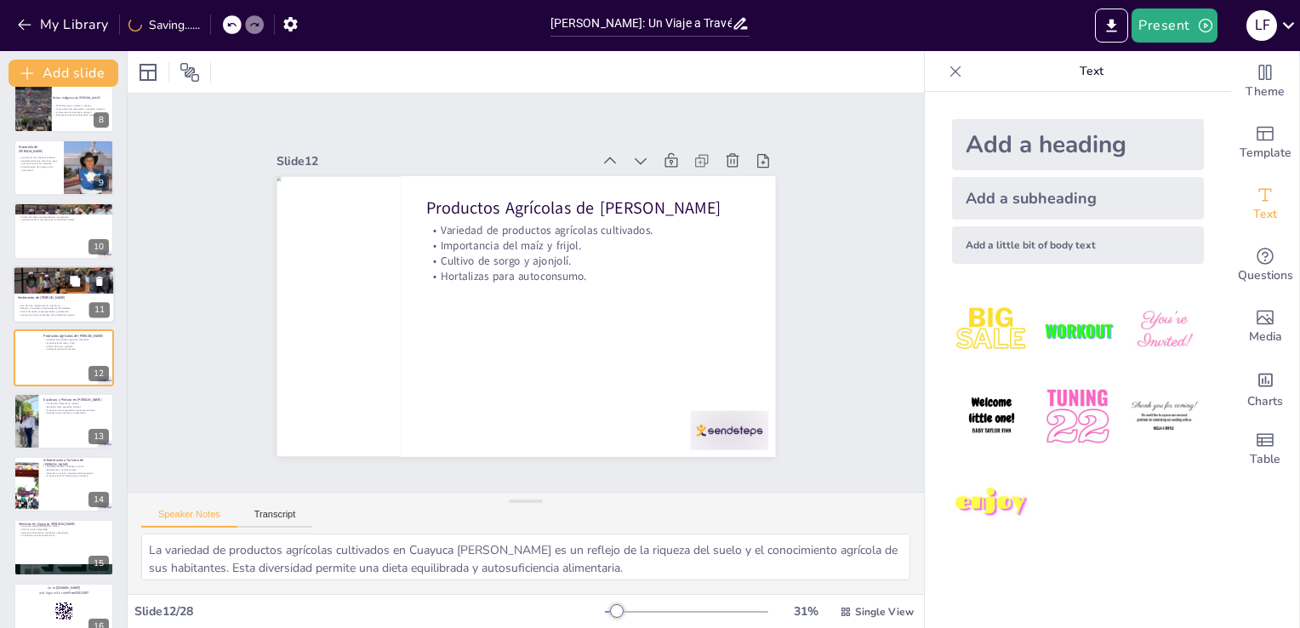
click at [36, 282] on div at bounding box center [64, 271] width 102 height 68
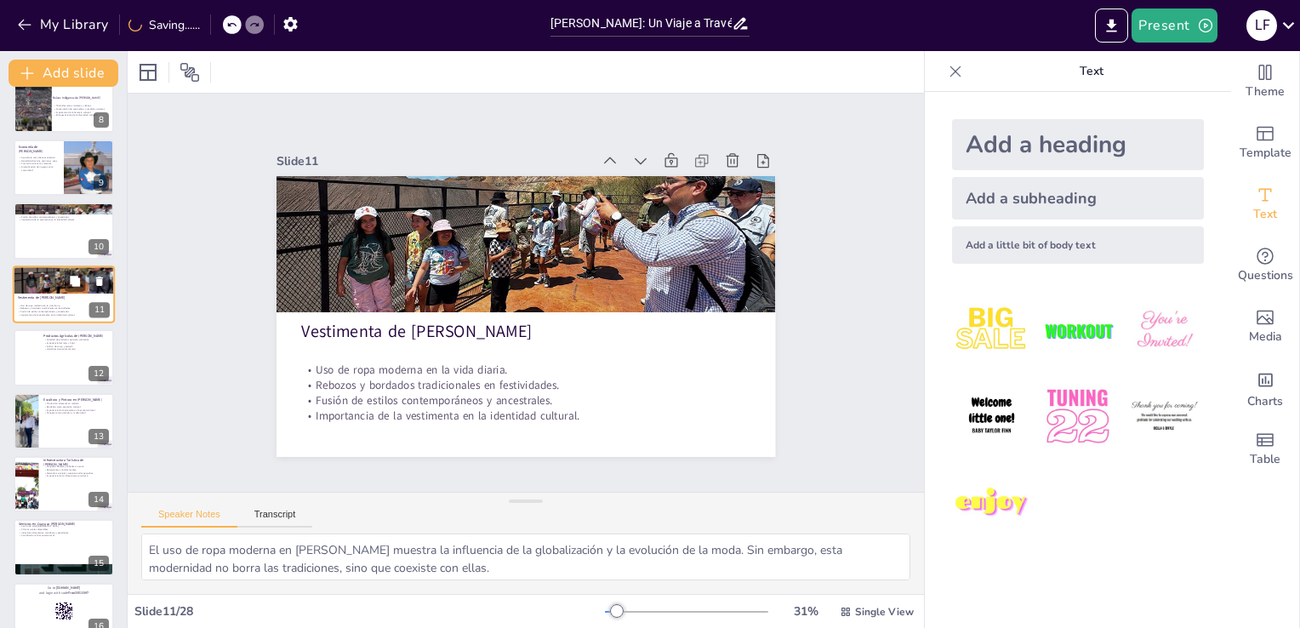
scroll to position [404, 0]
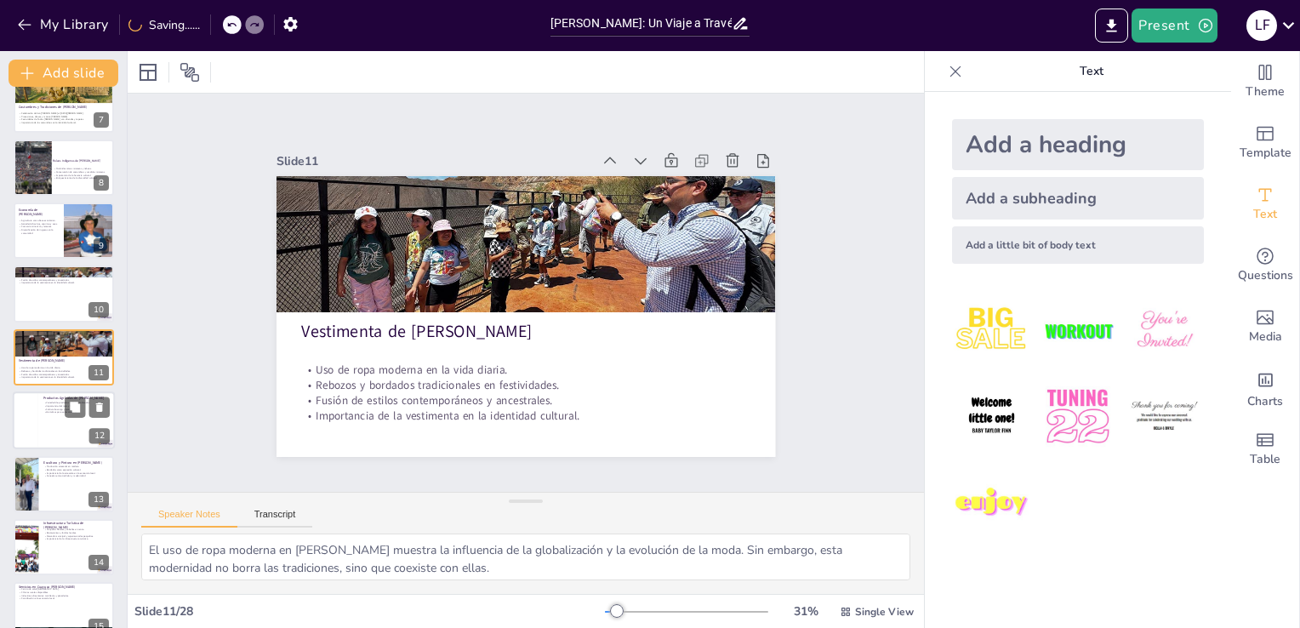
click at [37, 400] on div at bounding box center [26, 420] width 26 height 58
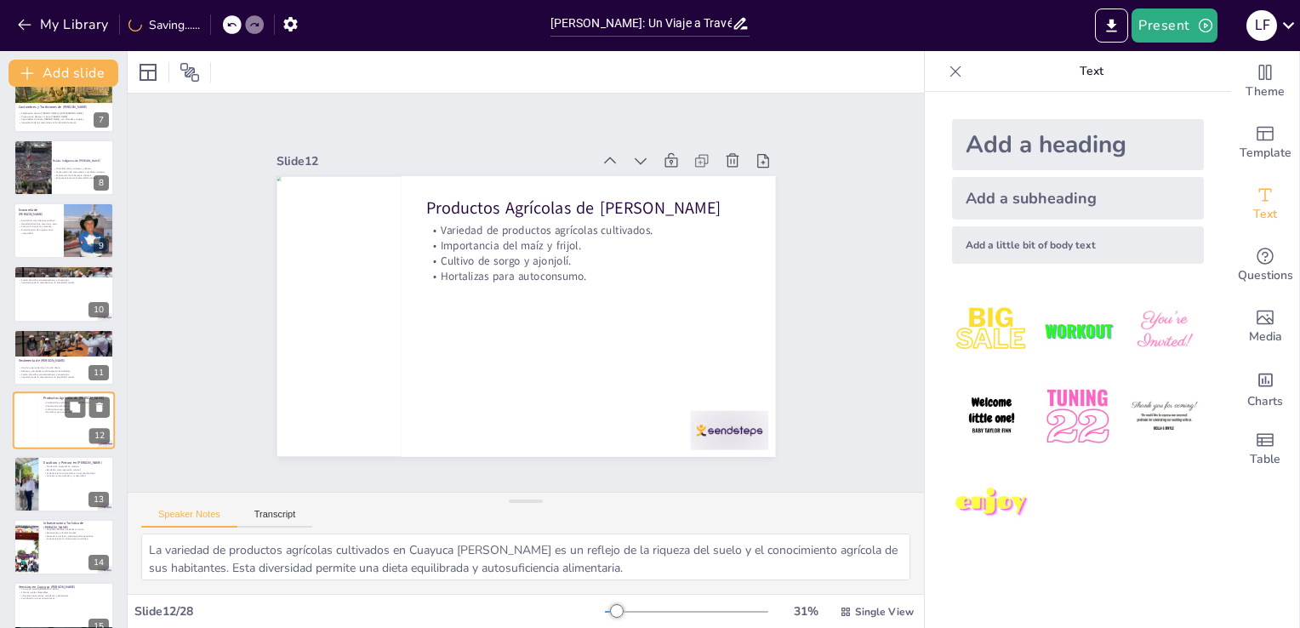
scroll to position [467, 0]
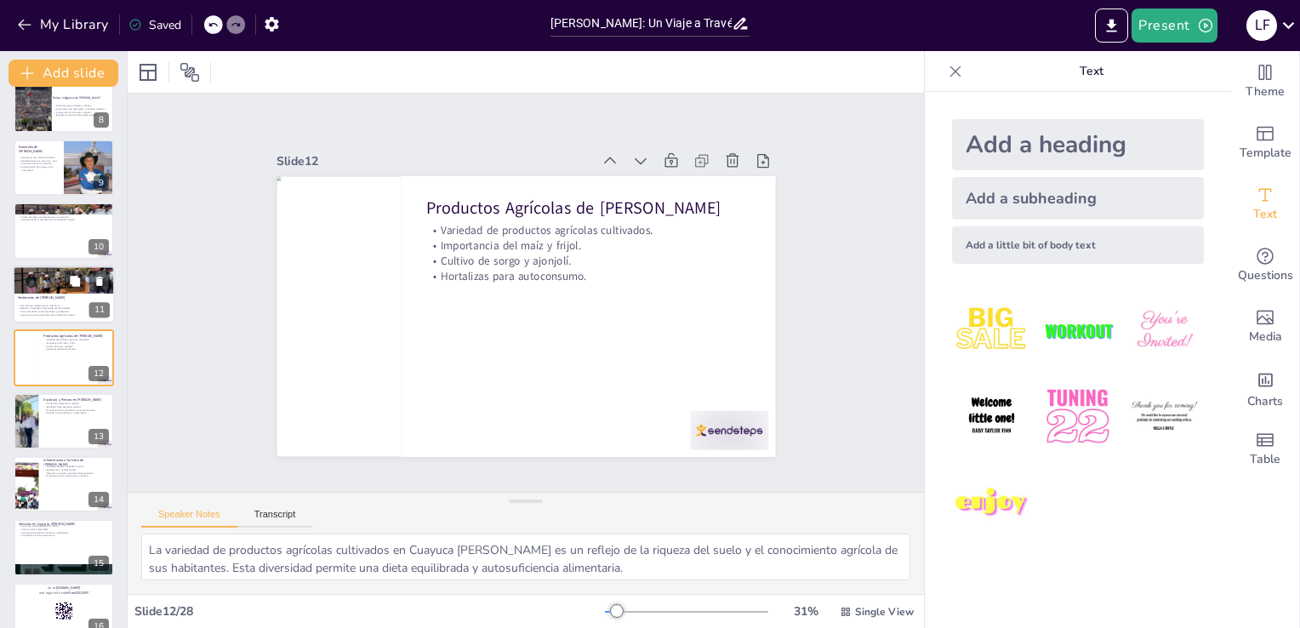
click at [35, 270] on div at bounding box center [64, 271] width 102 height 68
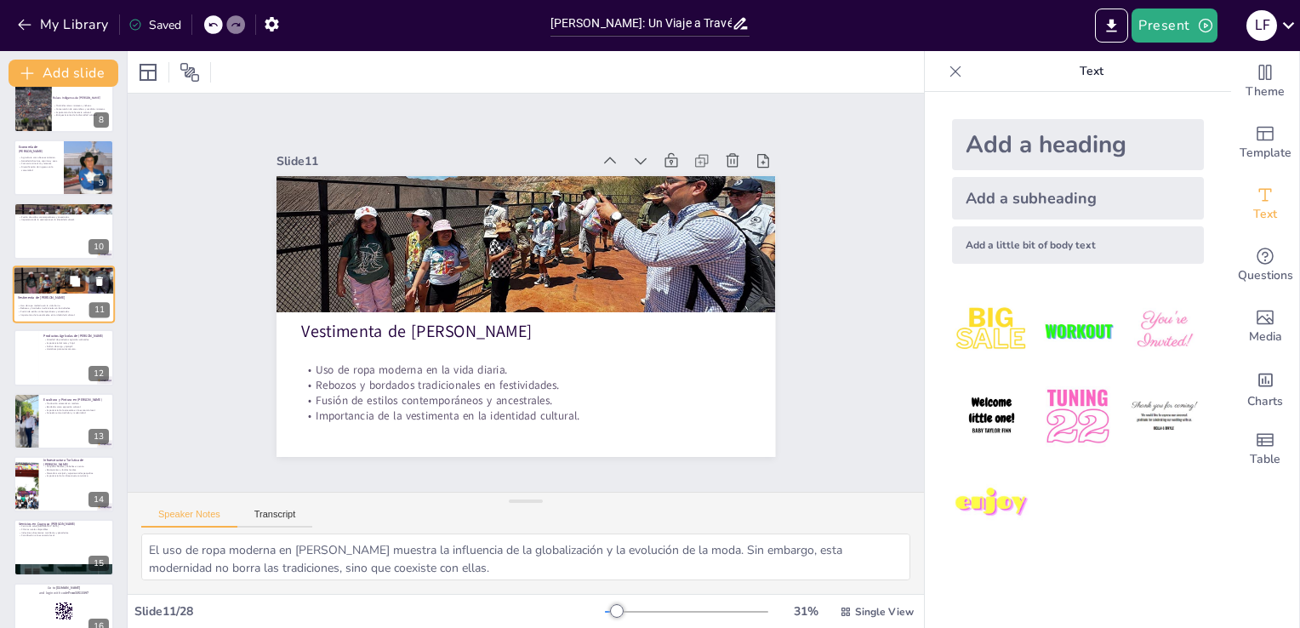
scroll to position [404, 0]
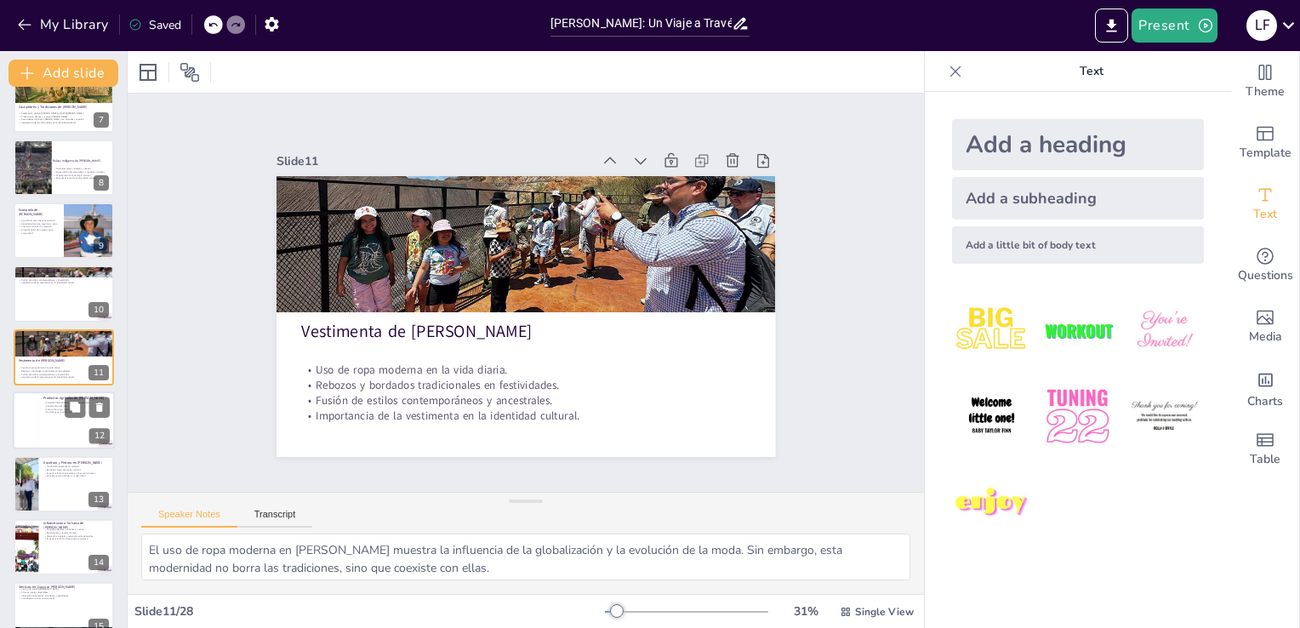
click at [41, 431] on div at bounding box center [64, 420] width 102 height 58
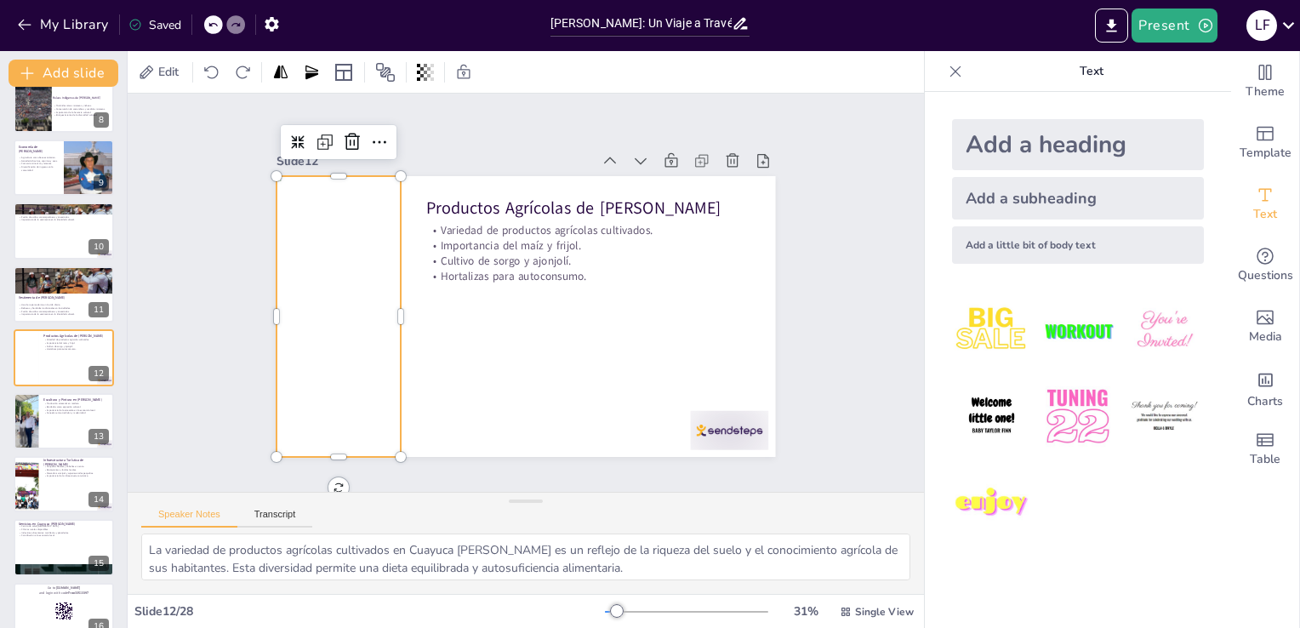
click at [288, 300] on div at bounding box center [345, 238] width 228 height 307
click at [333, 271] on div at bounding box center [339, 257] width 205 height 305
click at [432, 94] on div at bounding box center [450, 75] width 37 height 37
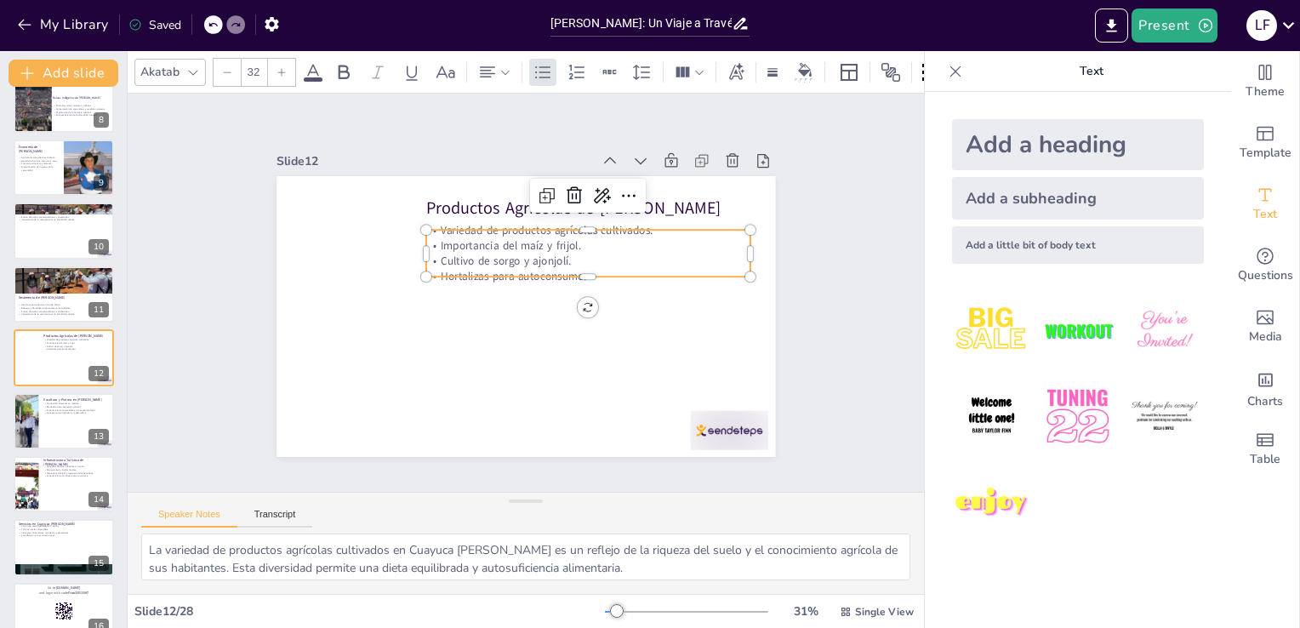
click at [469, 226] on p "Variedad de productos agrícolas cultivados." at bounding box center [600, 244] width 321 height 83
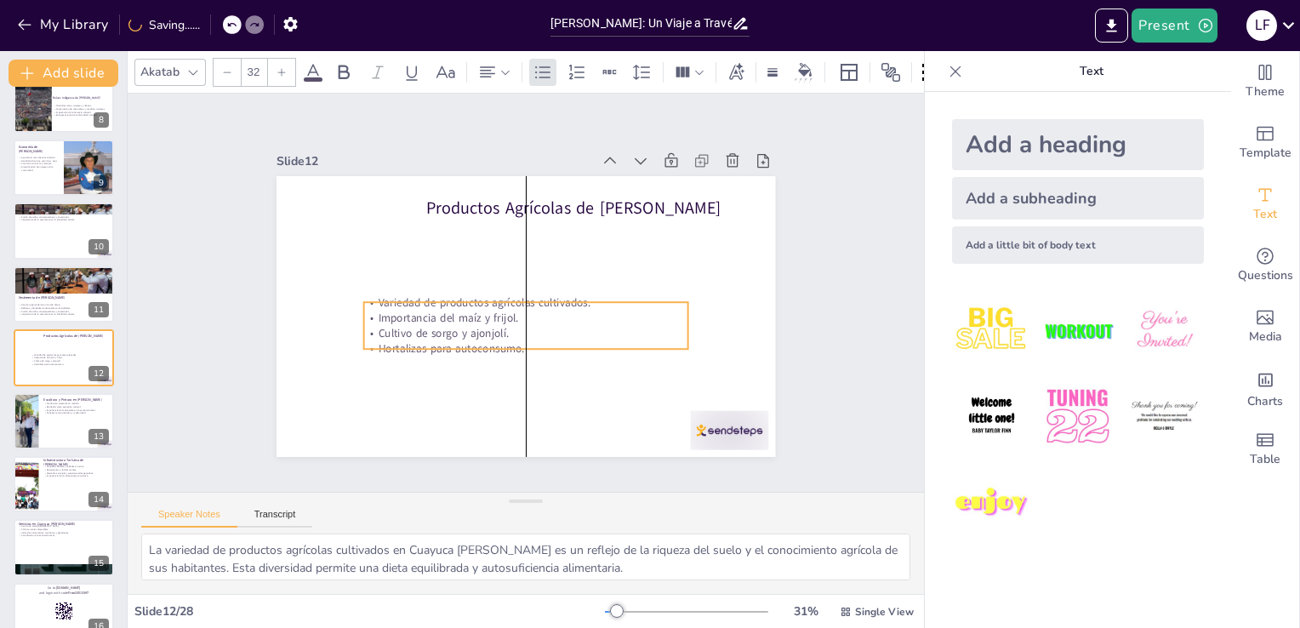
drag, startPoint x: 468, startPoint y: 229, endPoint x: 400, endPoint y: 301, distance: 99.3
click at [400, 301] on p "Variedad de productos agrícolas cultivados." at bounding box center [523, 302] width 321 height 83
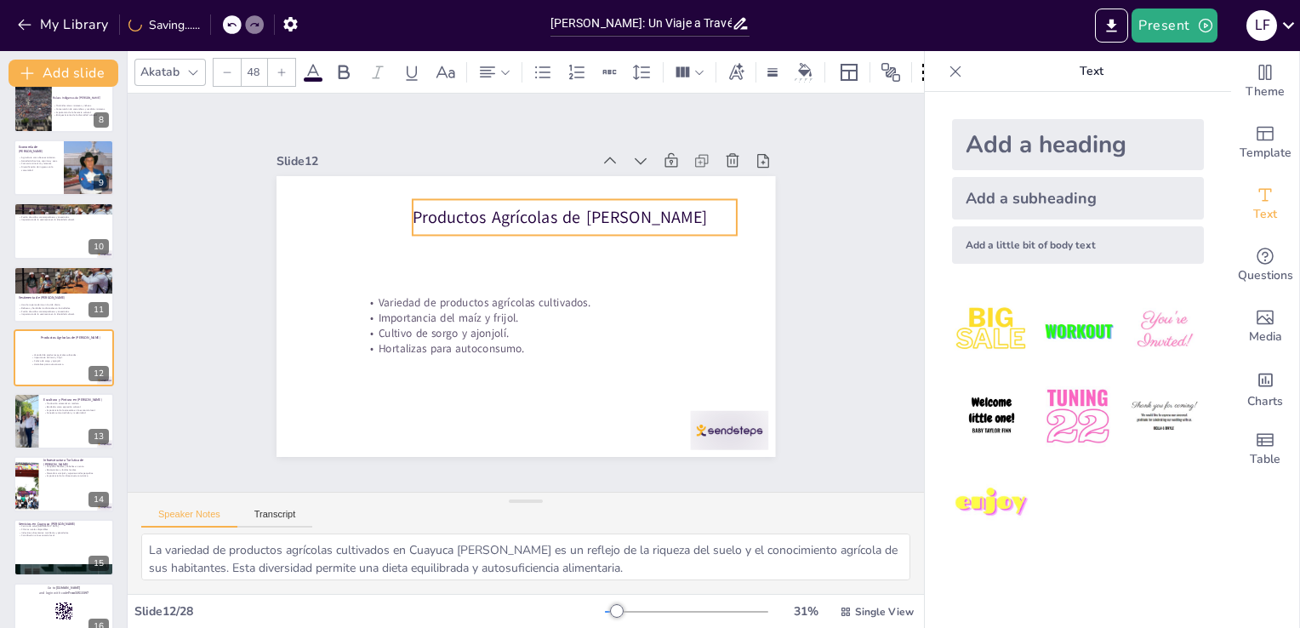
drag, startPoint x: 449, startPoint y: 202, endPoint x: 431, endPoint y: 213, distance: 20.6
click at [437, 213] on p "Productos Agrícolas de [PERSON_NAME]" at bounding box center [595, 236] width 316 height 122
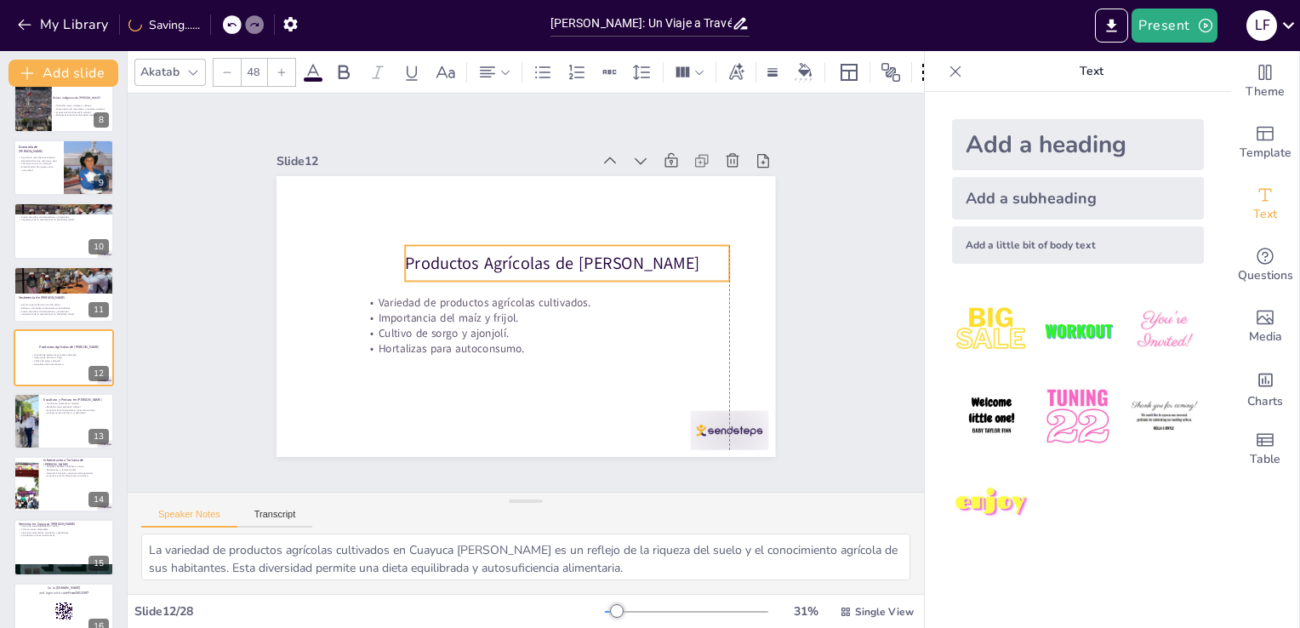
drag, startPoint x: 442, startPoint y: 218, endPoint x: 441, endPoint y: 254, distance: 35.8
click at [441, 254] on p "Productos Agrícolas de [PERSON_NAME]" at bounding box center [576, 288] width 293 height 182
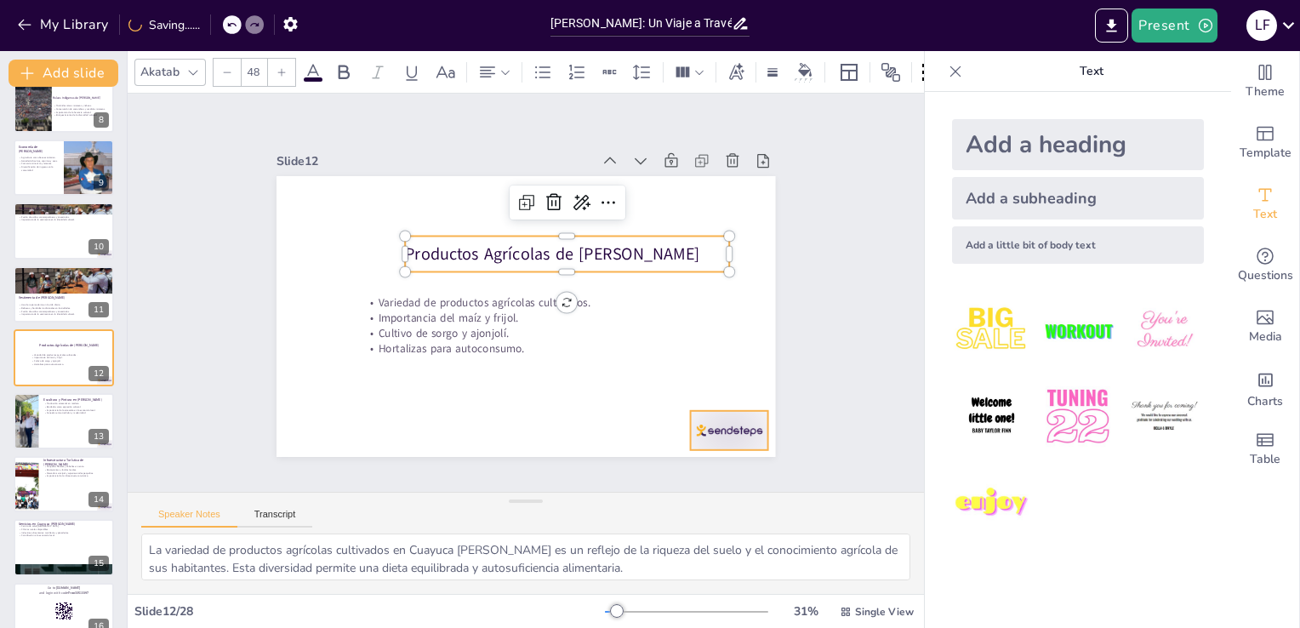
click at [694, 456] on div at bounding box center [677, 486] width 86 height 61
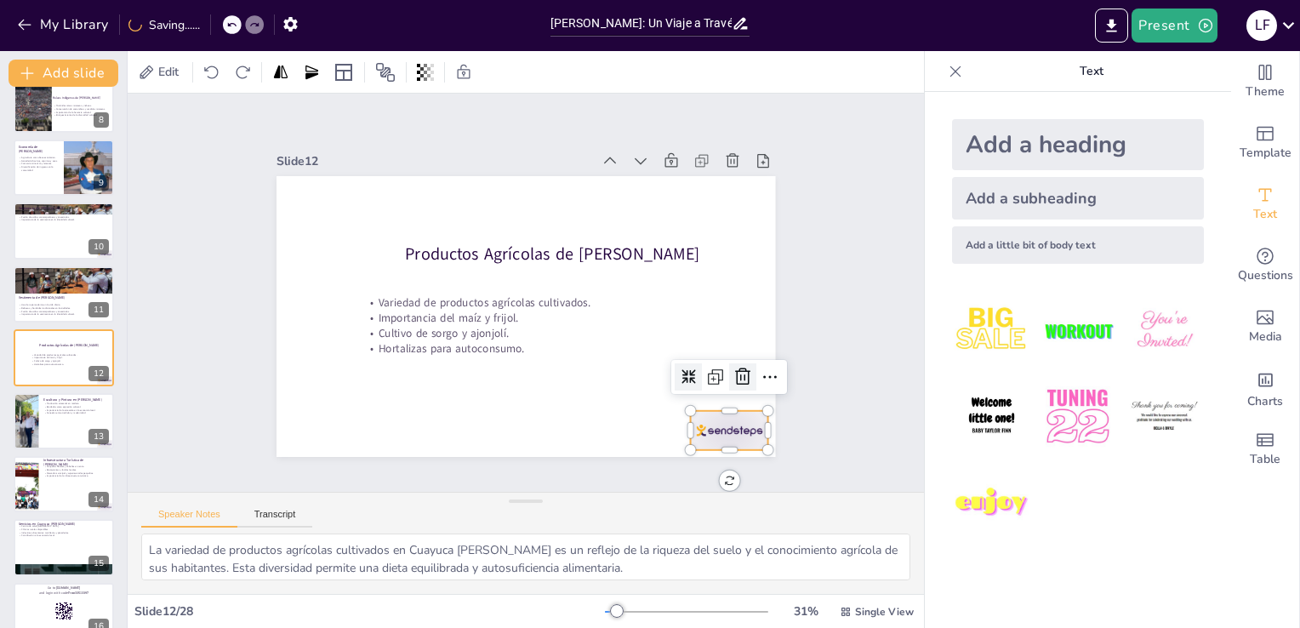
click at [719, 427] on icon at bounding box center [706, 440] width 26 height 26
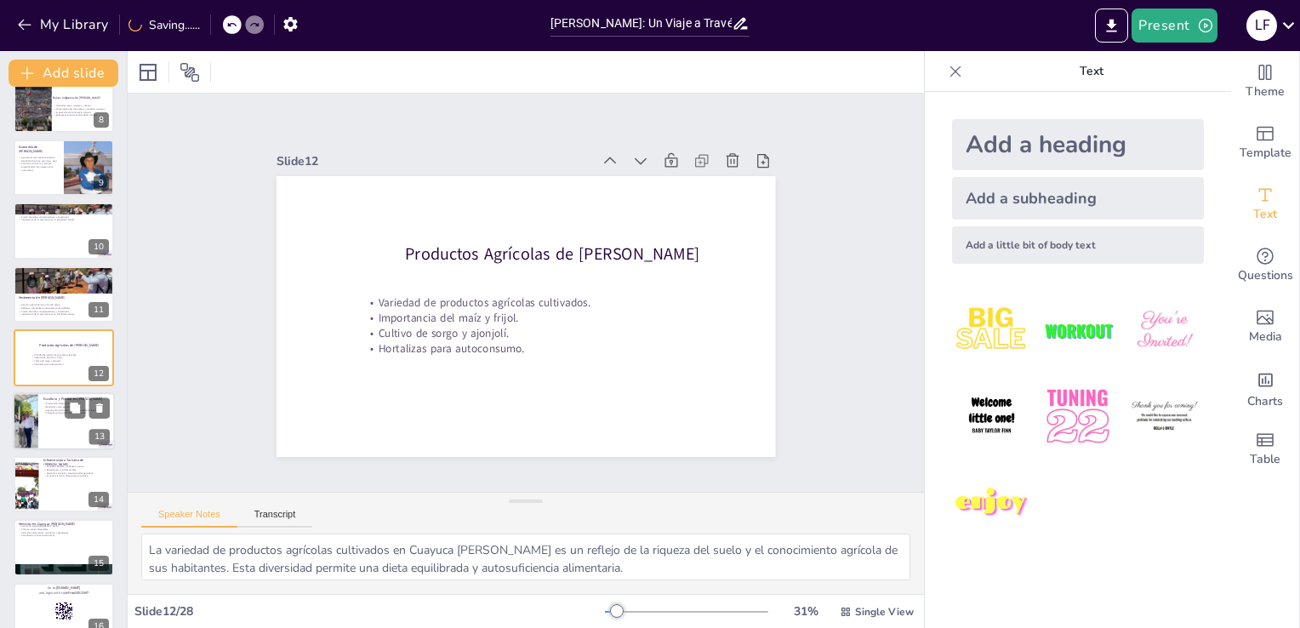
click at [48, 413] on div at bounding box center [64, 421] width 102 height 58
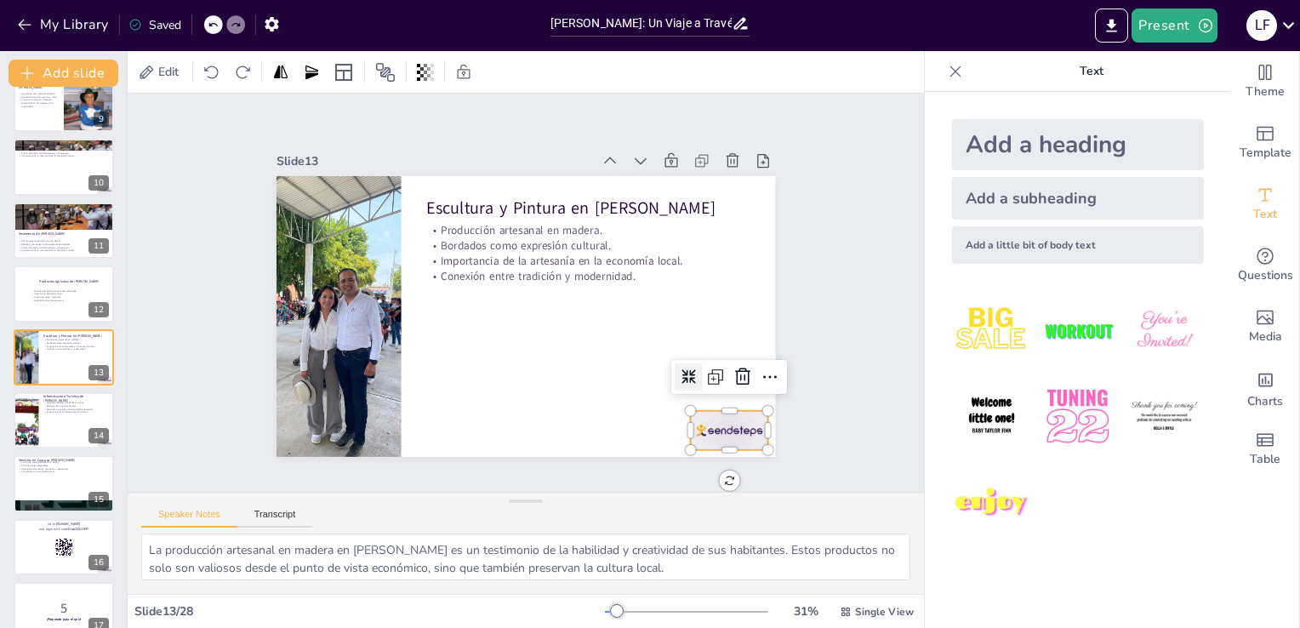
click at [720, 456] on div at bounding box center [677, 486] width 86 height 61
click at [719, 427] on icon at bounding box center [706, 440] width 26 height 26
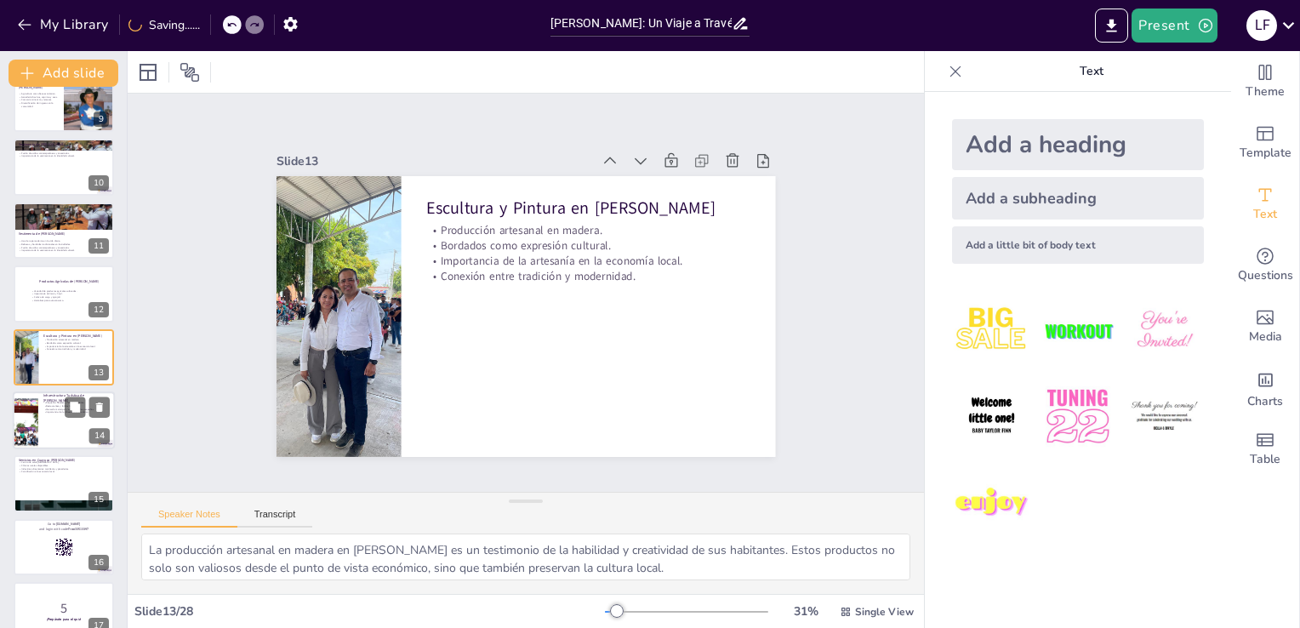
click at [53, 424] on div at bounding box center [64, 420] width 102 height 58
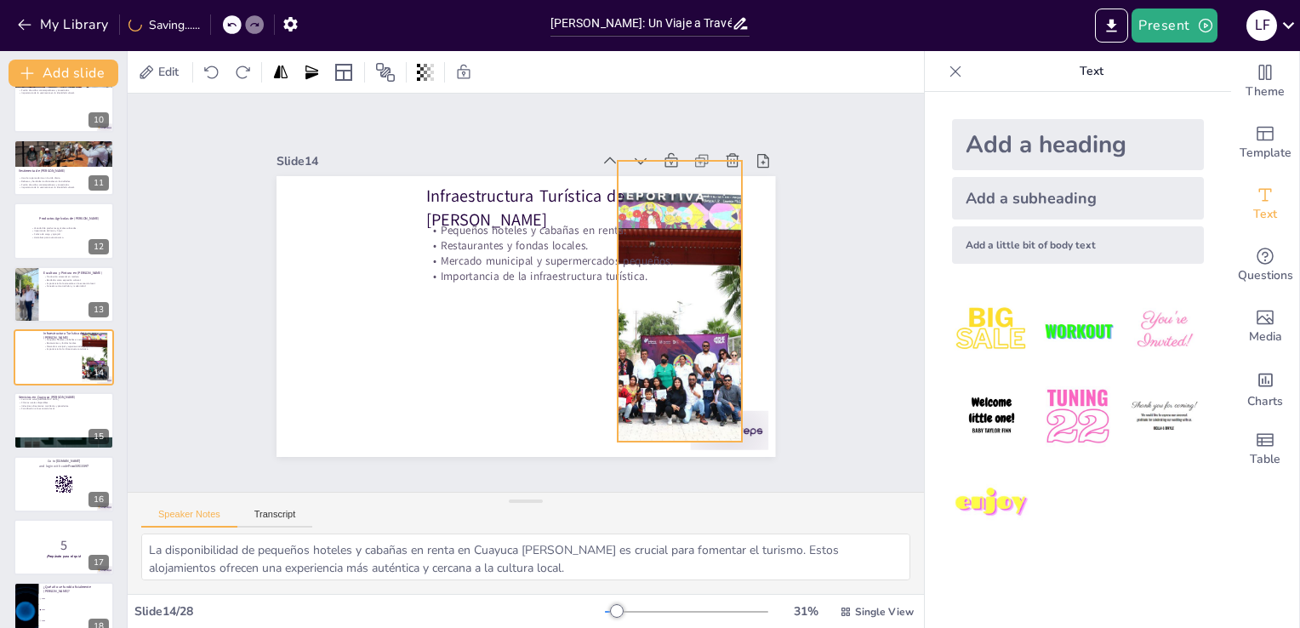
drag, startPoint x: 343, startPoint y: 311, endPoint x: 726, endPoint y: 295, distance: 383.1
click at [726, 295] on div at bounding box center [565, 441] width 397 height 487
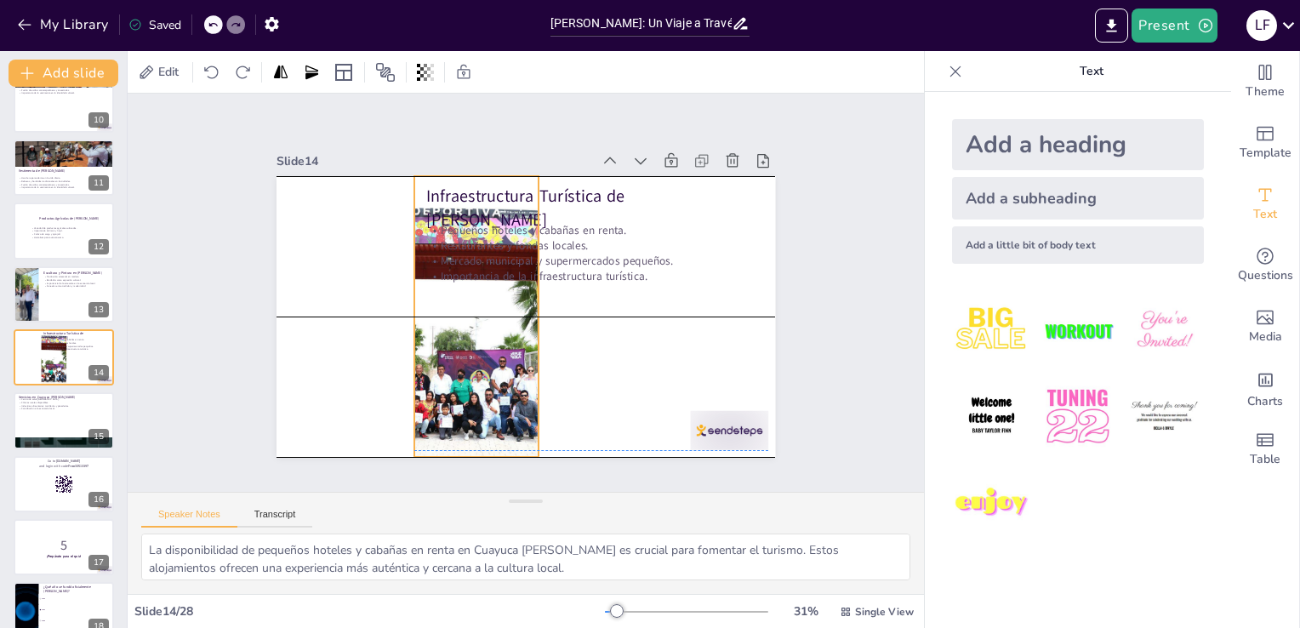
drag, startPoint x: 665, startPoint y: 352, endPoint x: 422, endPoint y: 363, distance: 243.5
click at [422, 363] on div at bounding box center [471, 299] width 487 height 397
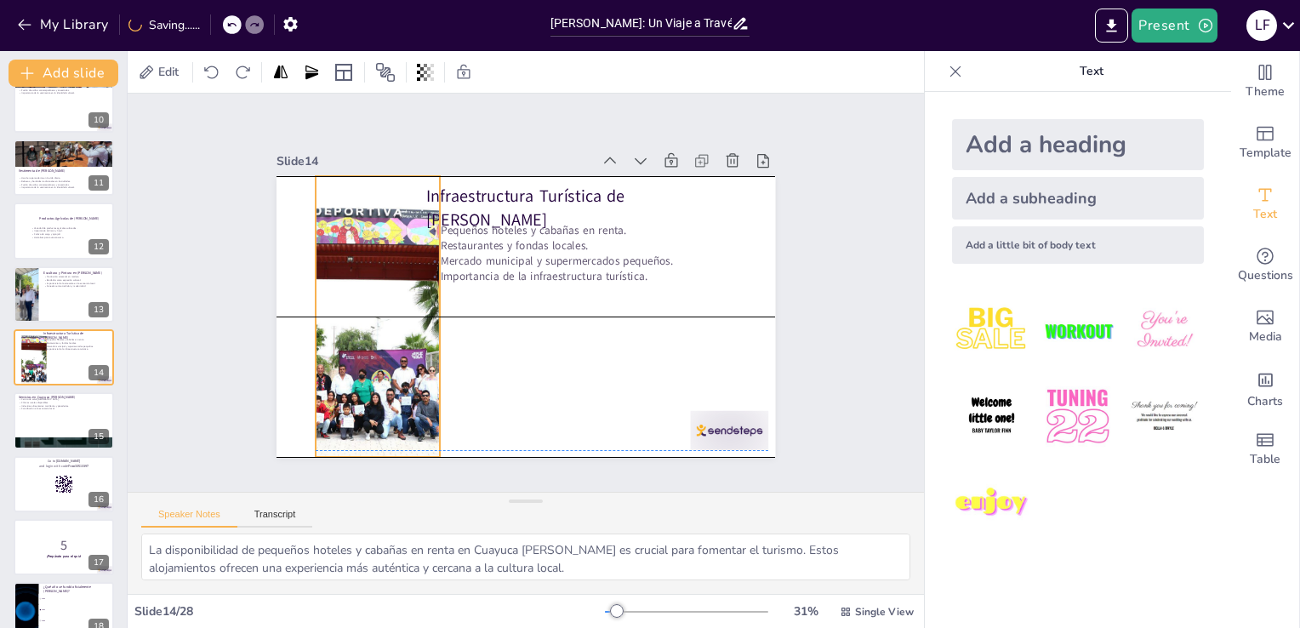
drag, startPoint x: 419, startPoint y: 369, endPoint x: 318, endPoint y: 367, distance: 100.4
click at [318, 367] on div at bounding box center [419, 187] width 475 height 506
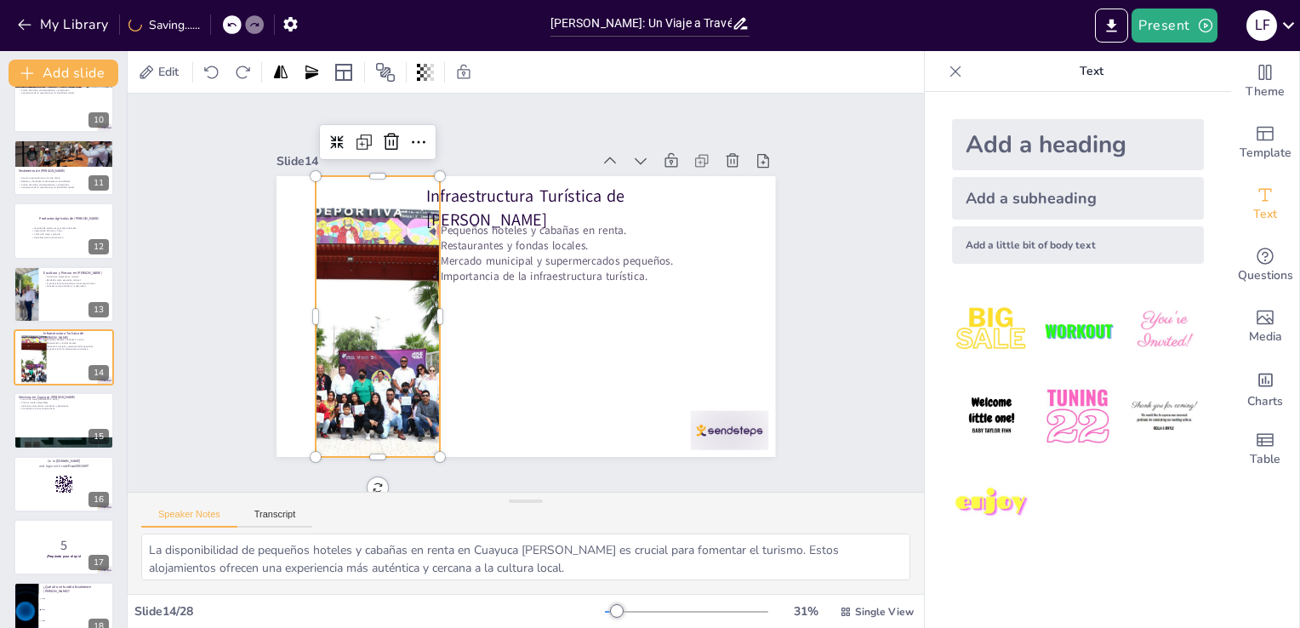
drag, startPoint x: 367, startPoint y: 159, endPoint x: 361, endPoint y: 248, distance: 88.7
click at [361, 248] on div "Slide 14 Infraestructura Turística de Cuayuca de Andrade Pequeños hoteles y cab…" at bounding box center [523, 302] width 570 height 447
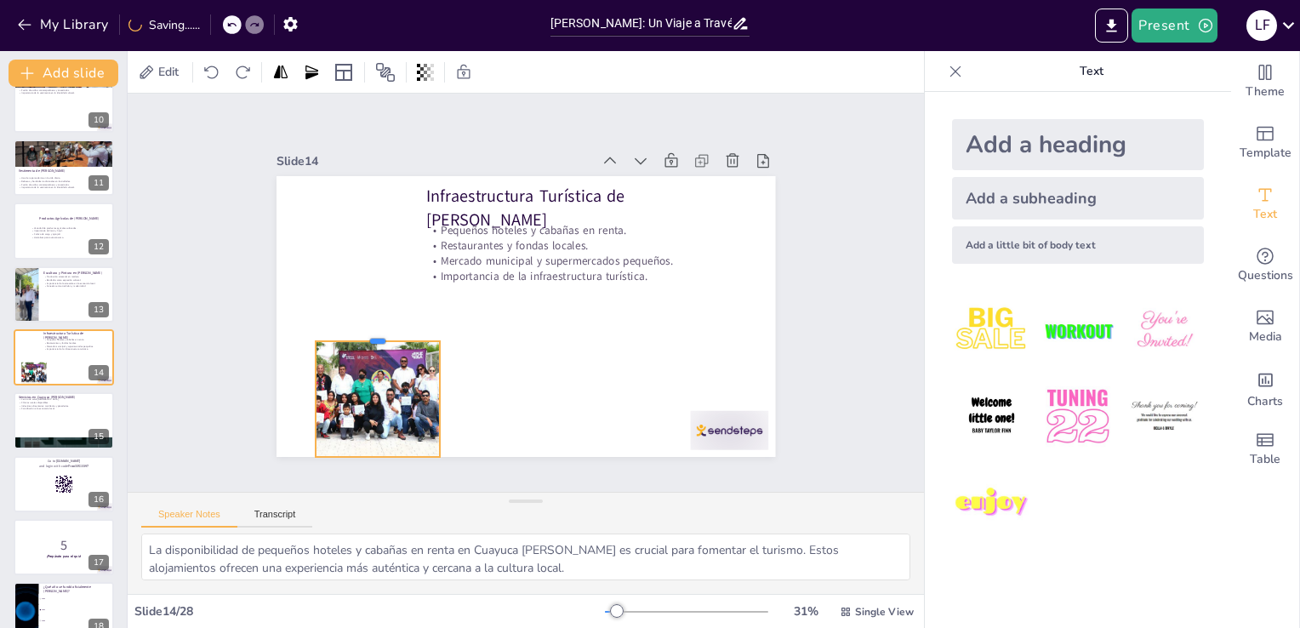
drag, startPoint x: 364, startPoint y: 168, endPoint x: 376, endPoint y: 333, distance: 165.5
click at [376, 322] on div at bounding box center [372, 302] width 125 height 39
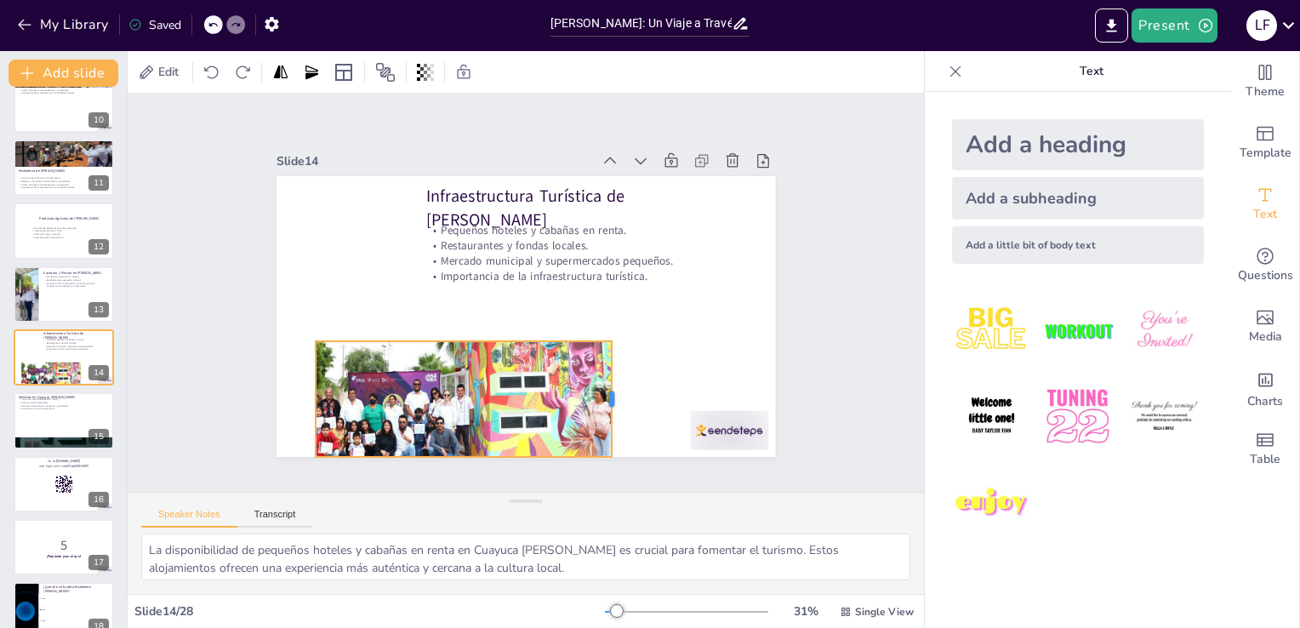
drag, startPoint x: 426, startPoint y: 387, endPoint x: 598, endPoint y: 395, distance: 172.0
click at [598, 395] on div "Infraestructura Turística de Cuayuca de Andrade Pequeños hoteles y cabañas en r…" at bounding box center [521, 316] width 546 height 379
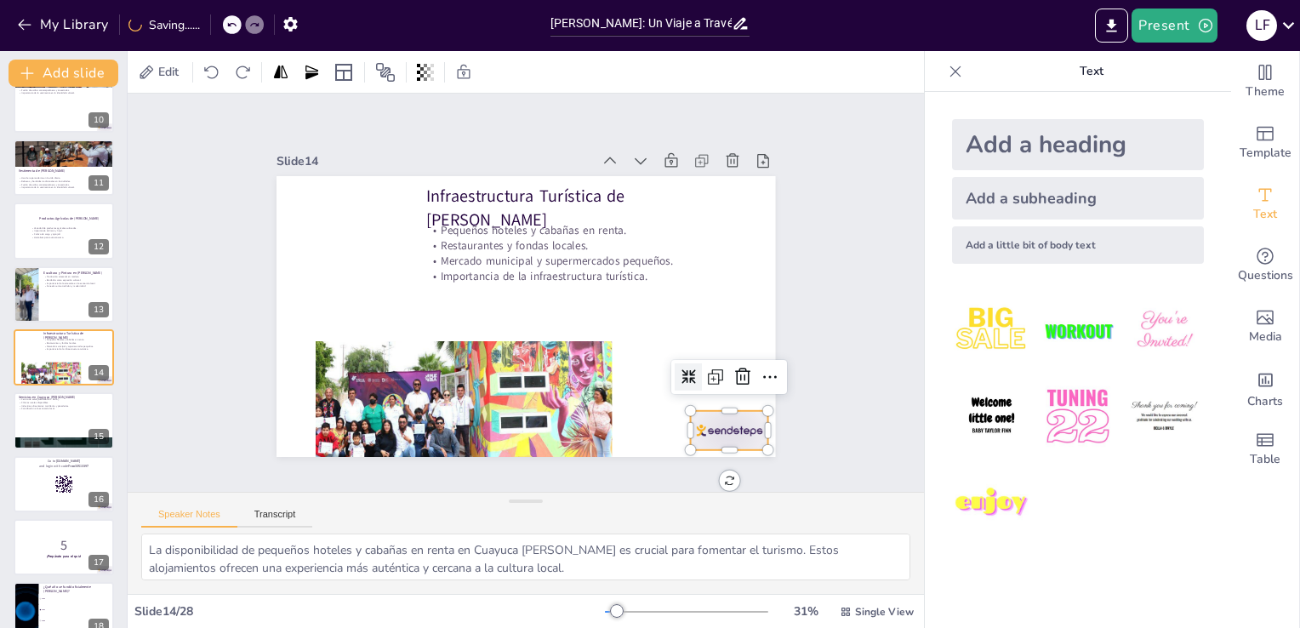
click at [691, 427] on div at bounding box center [714, 450] width 82 height 47
click at [310, 241] on icon at bounding box center [301, 232] width 17 height 18
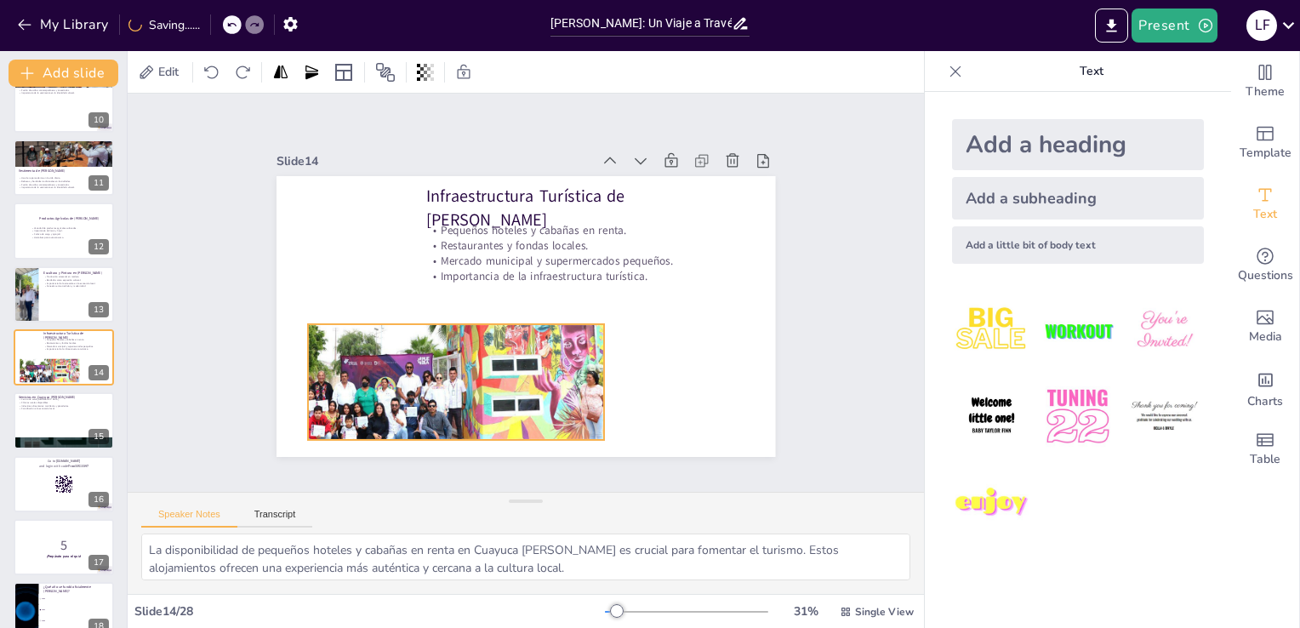
drag, startPoint x: 527, startPoint y: 366, endPoint x: 517, endPoint y: 349, distance: 19.4
click at [517, 349] on div at bounding box center [379, 287] width 501 height 402
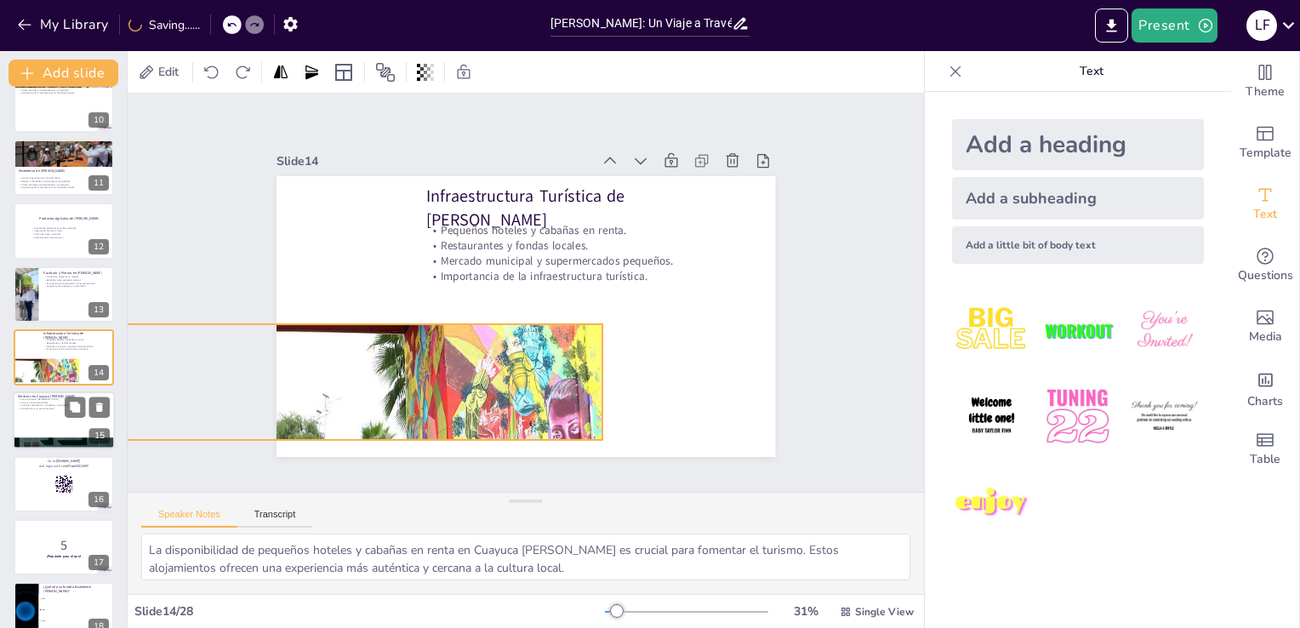
drag, startPoint x: 288, startPoint y: 369, endPoint x: 36, endPoint y: 447, distance: 264.5
click at [34, 447] on div "Document fonts Akatab Recently used Mulish Popular fonts Lato Montserrat Open S…" at bounding box center [650, 339] width 1300 height 577
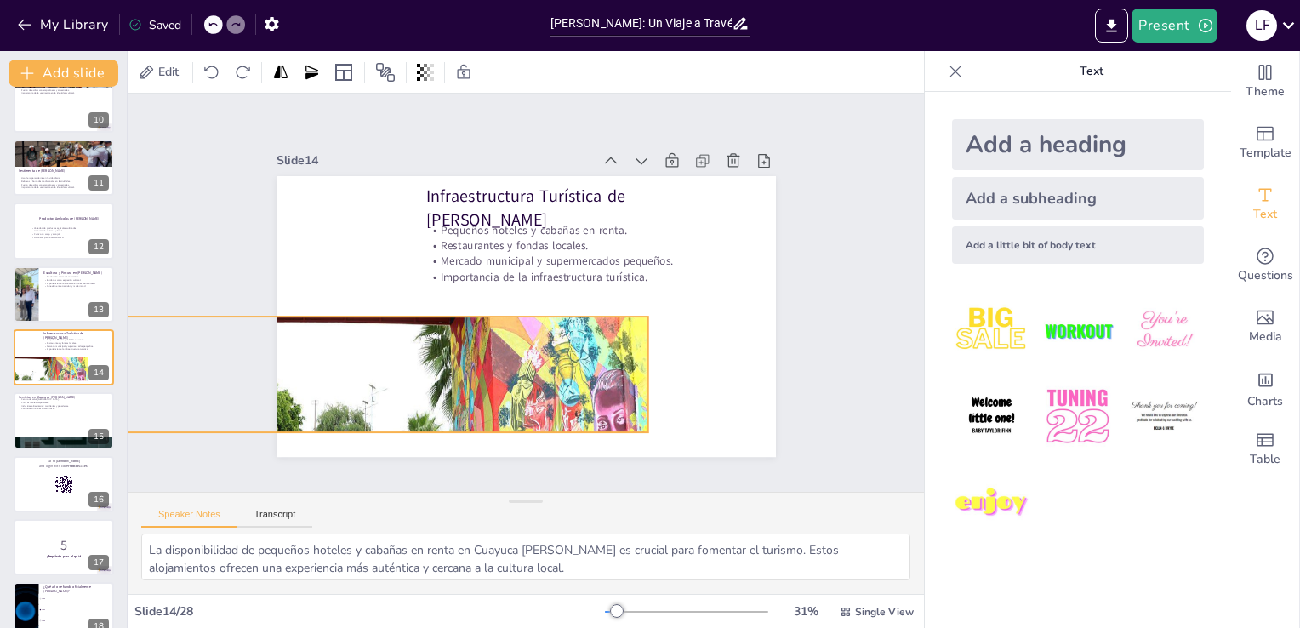
drag, startPoint x: 324, startPoint y: 394, endPoint x: 402, endPoint y: 373, distance: 80.3
click at [402, 373] on div at bounding box center [351, 332] width 669 height 613
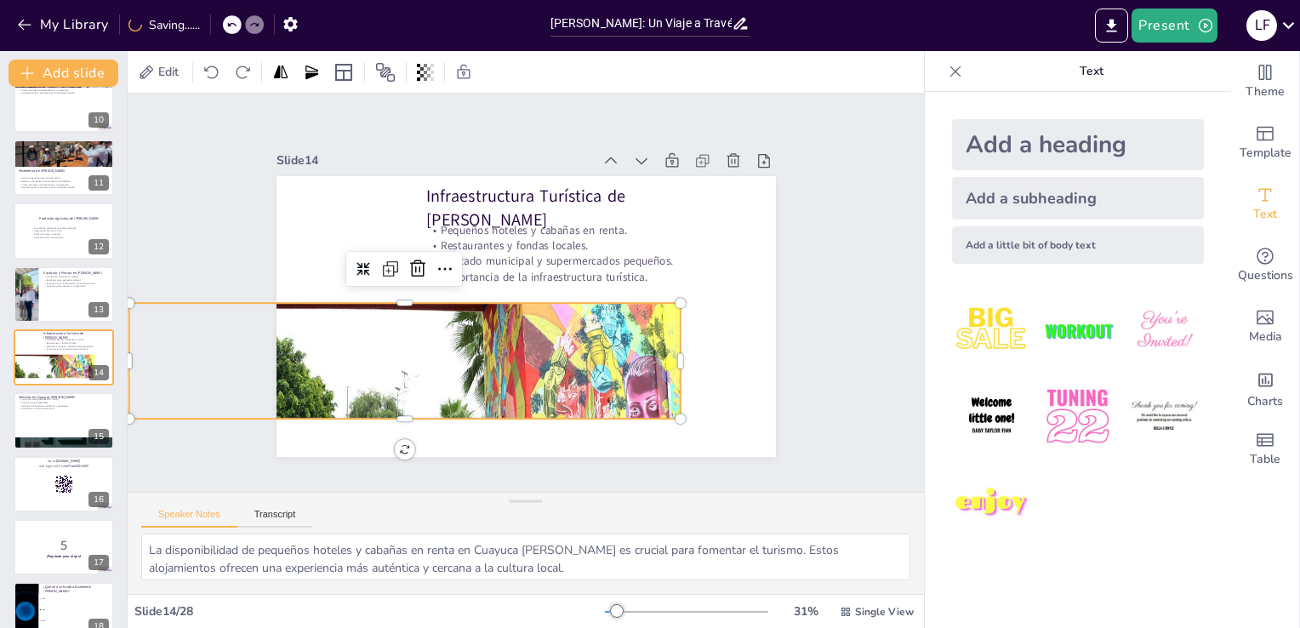
click at [402, 373] on div at bounding box center [386, 329] width 669 height 613
click at [165, 297] on div "Slide 1 Historia y Cultura de Cuayuca de Andrade En esta presentación explorare…" at bounding box center [526, 292] width 880 height 624
click at [165, 297] on div "Slide 1 Historia y Cultura de Cuayuca de Andrade En esta presentación explorare…" at bounding box center [526, 293] width 790 height 878
click at [165, 297] on div "Slide 1 Historia y Cultura de Cuayuca de Andrade En esta presentación explorare…" at bounding box center [526, 293] width 878 height 790
click at [555, 342] on div at bounding box center [534, 149] width 701 height 720
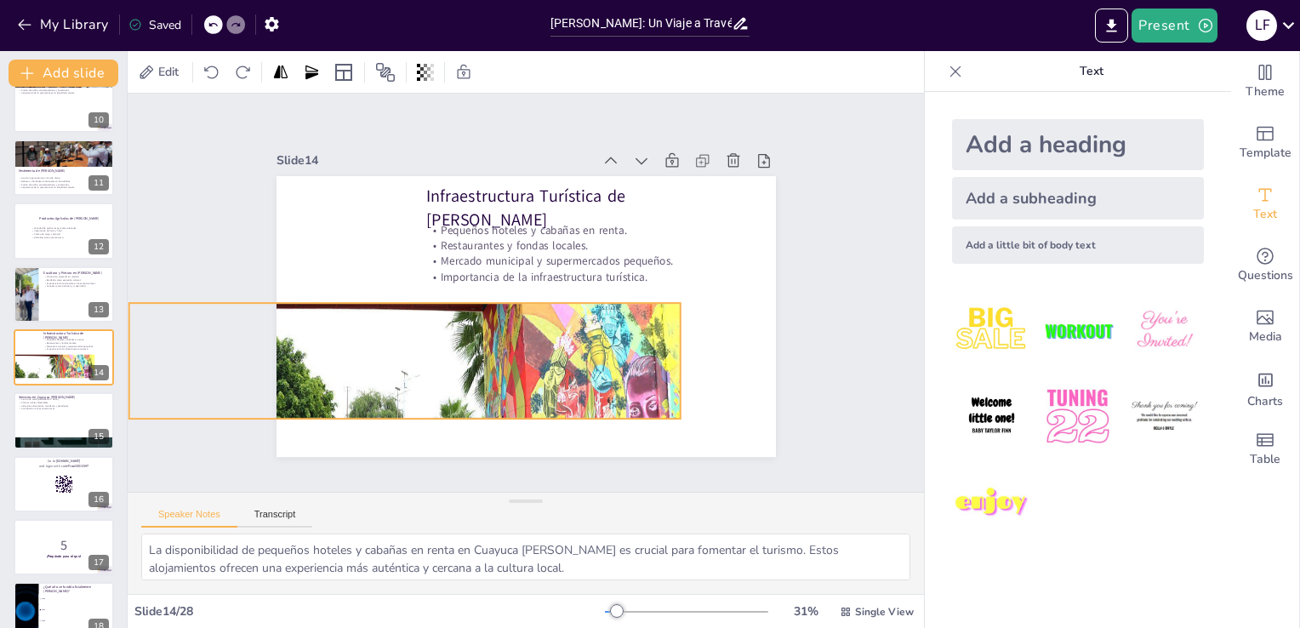
click at [555, 342] on div at bounding box center [386, 329] width 669 height 613
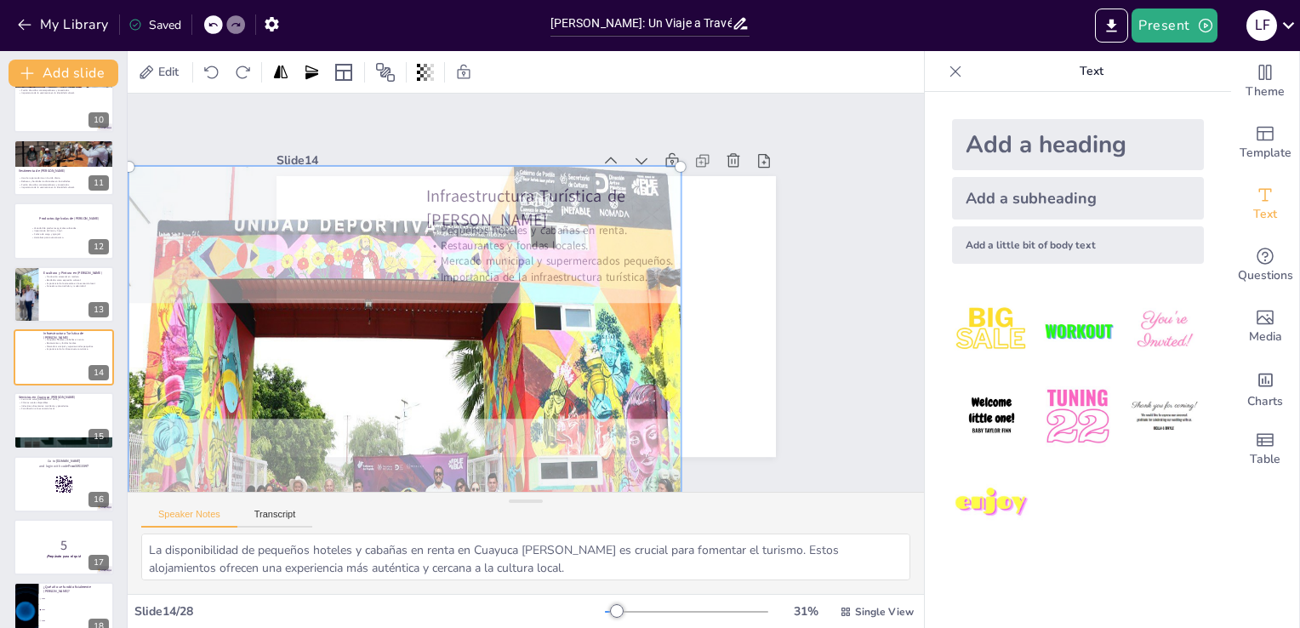
drag, startPoint x: 152, startPoint y: 128, endPoint x: 416, endPoint y: 160, distance: 265.7
click at [416, 160] on div at bounding box center [371, 341] width 721 height 676
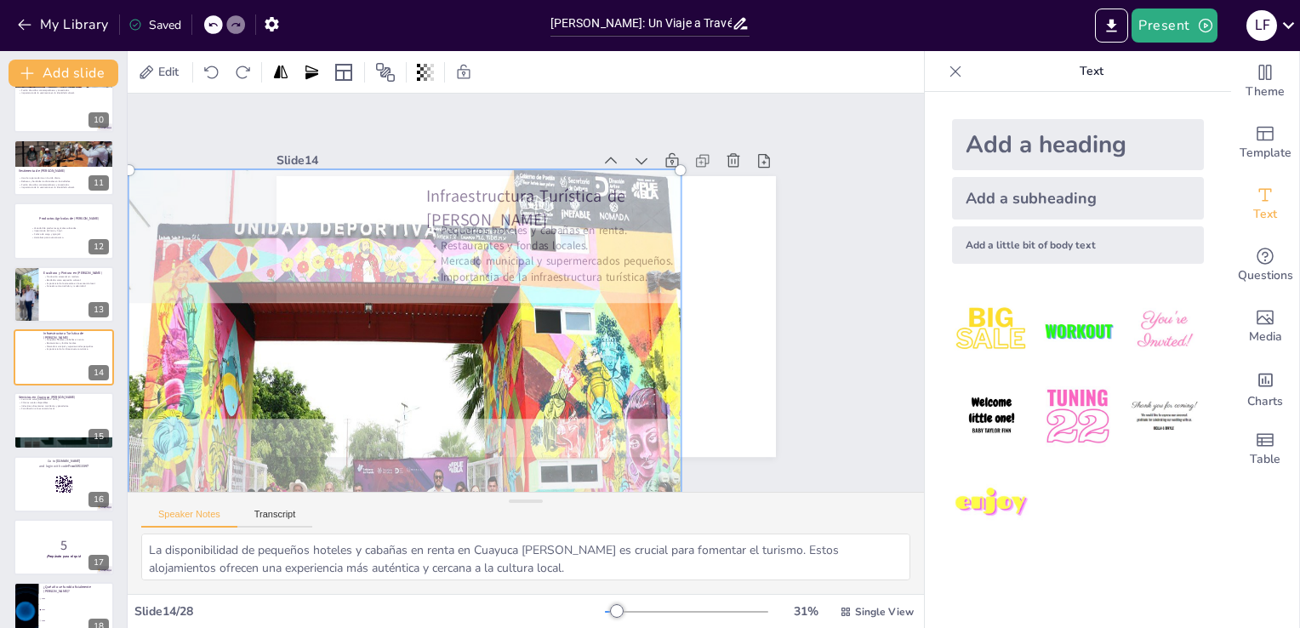
click at [185, 345] on div at bounding box center [370, 344] width 720 height 676
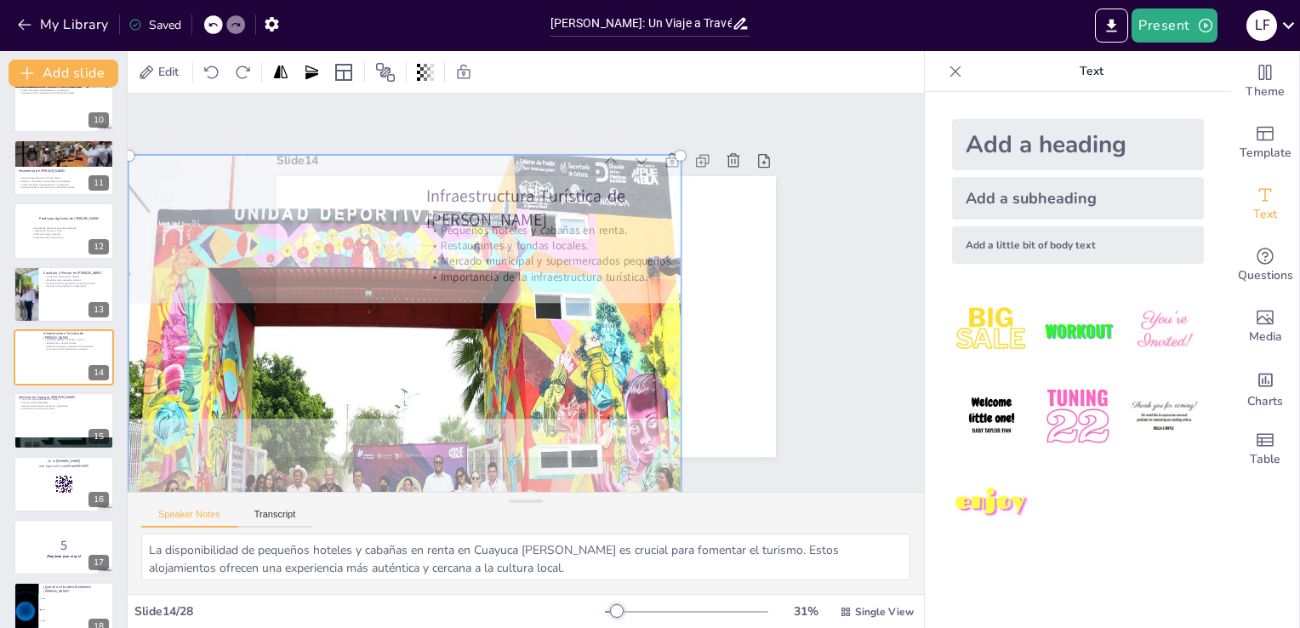
drag, startPoint x: 185, startPoint y: 345, endPoint x: 365, endPoint y: 328, distance: 180.3
click at [365, 328] on div at bounding box center [488, 143] width 676 height 720
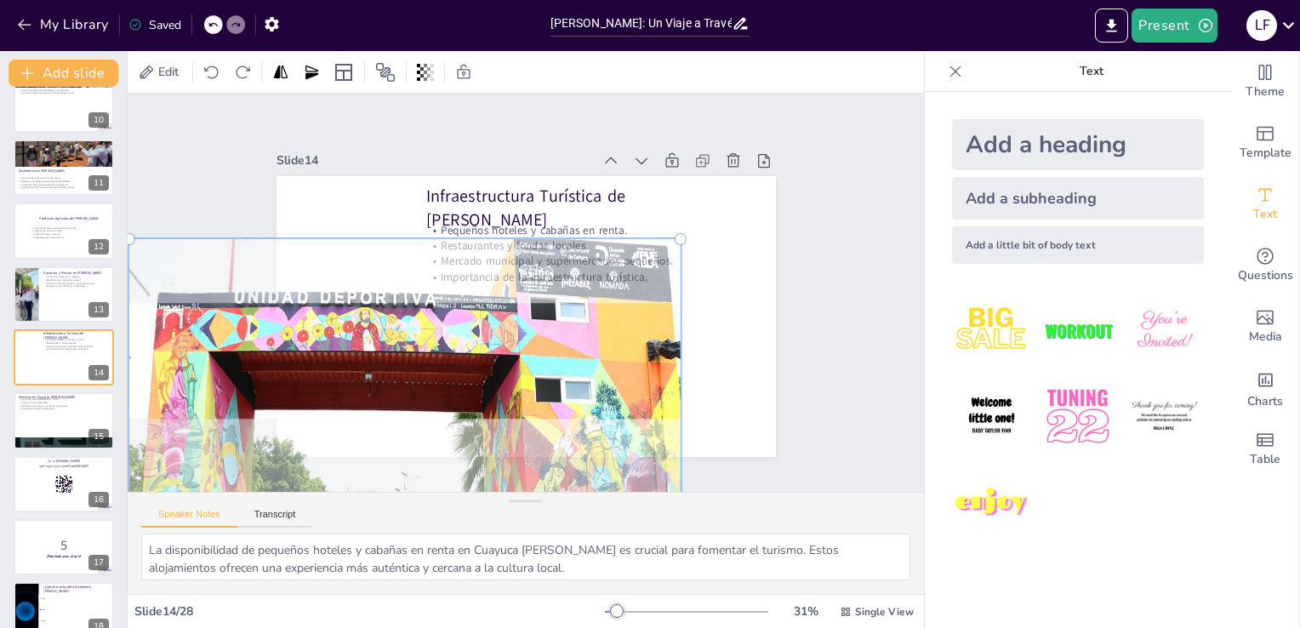
drag, startPoint x: 365, startPoint y: 328, endPoint x: 387, endPoint y: 417, distance: 92.0
click at [387, 417] on div at bounding box center [315, 345] width 750 height 744
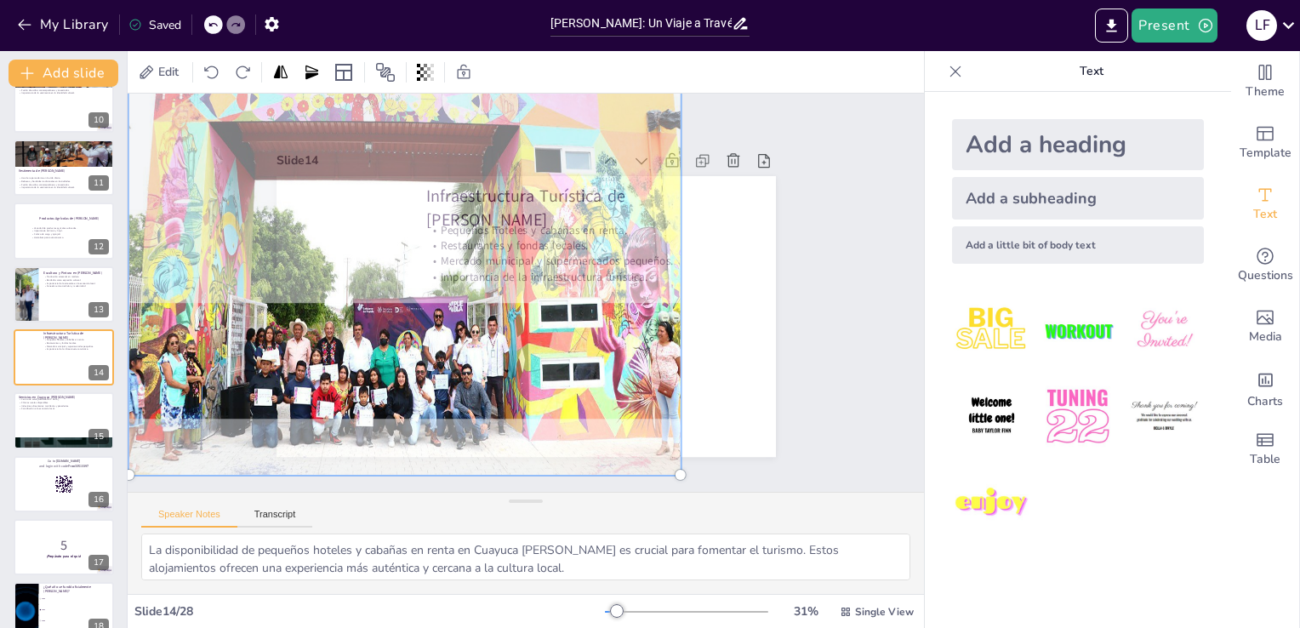
drag, startPoint x: 412, startPoint y: 371, endPoint x: 562, endPoint y: 136, distance: 278.9
click at [562, 136] on div at bounding box center [446, 188] width 738 height 707
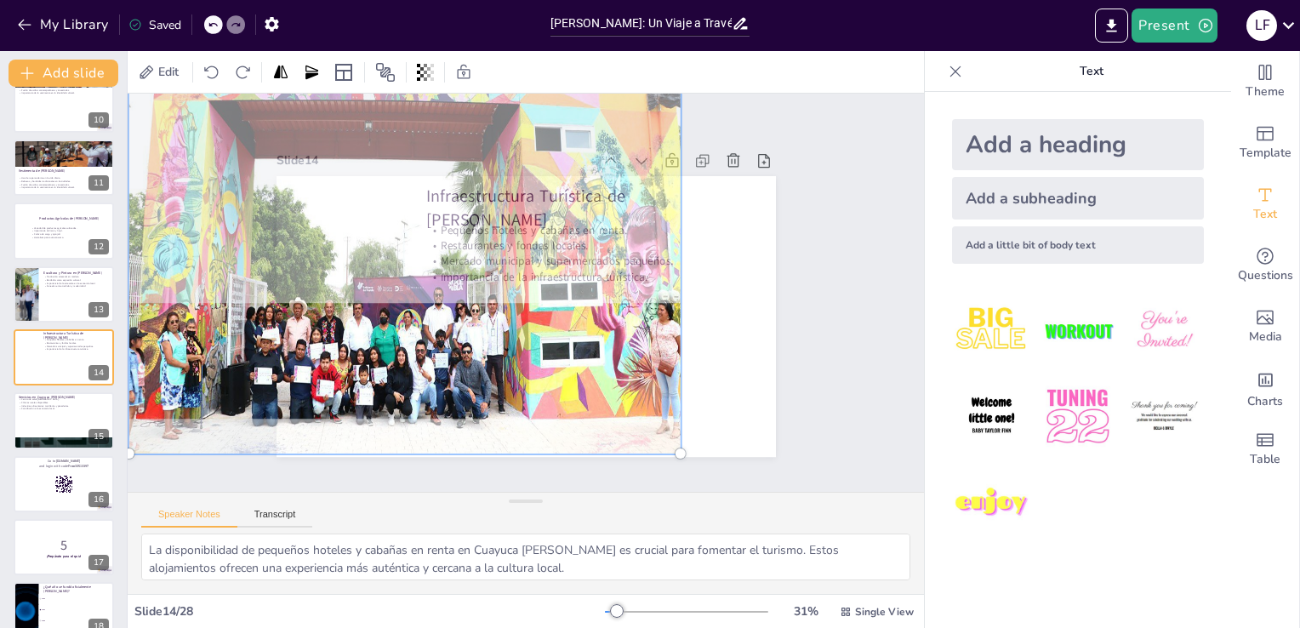
drag, startPoint x: 428, startPoint y: 305, endPoint x: 453, endPoint y: 285, distance: 31.5
click at [453, 285] on div at bounding box center [444, 177] width 720 height 676
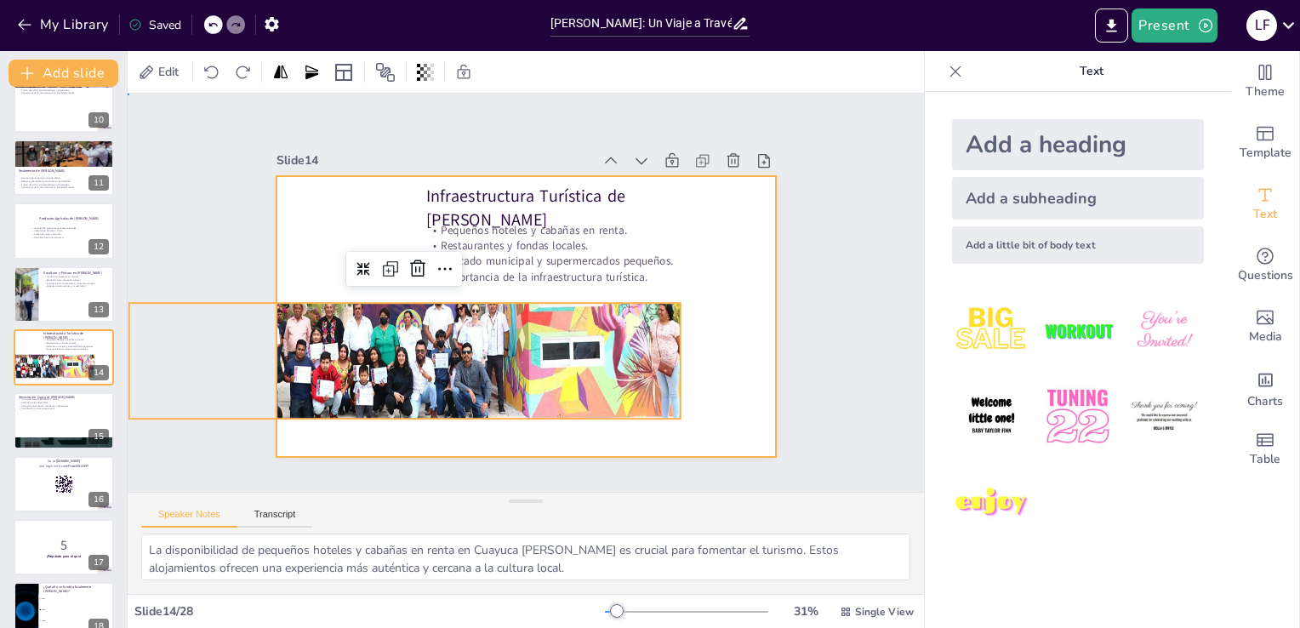
click at [703, 293] on div at bounding box center [517, 316] width 561 height 422
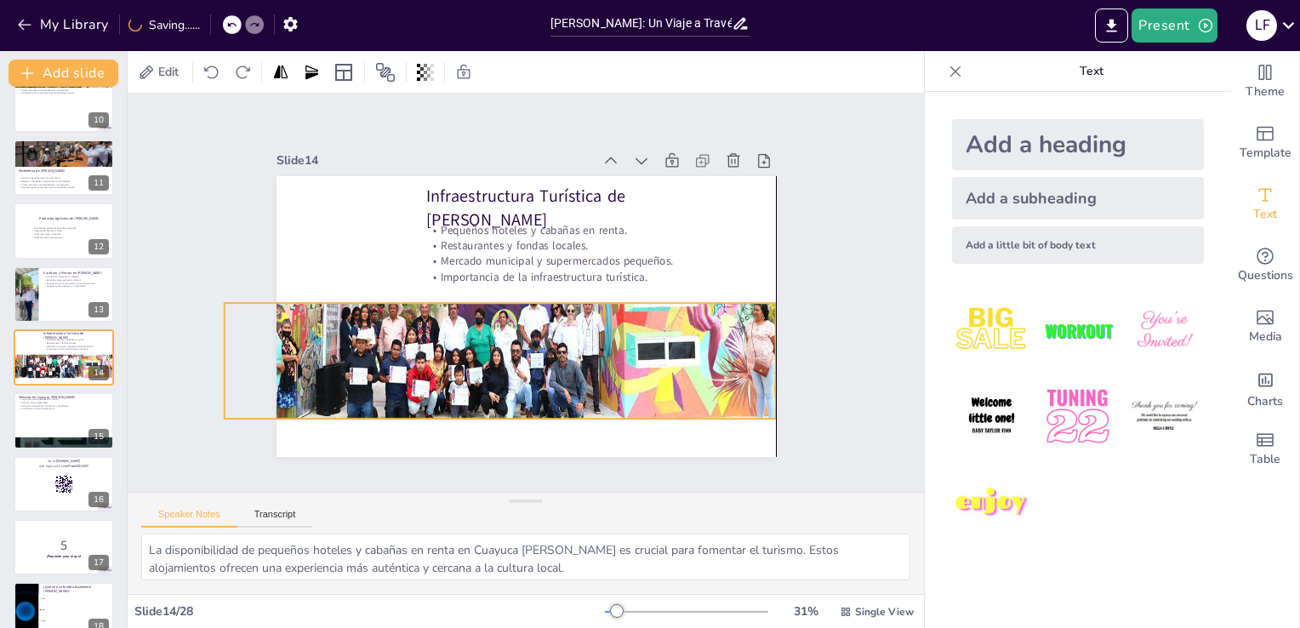
drag, startPoint x: 494, startPoint y: 355, endPoint x: 593, endPoint y: 355, distance: 98.7
click at [593, 355] on div at bounding box center [523, 216] width 668 height 613
click at [766, 371] on div at bounding box center [759, 379] width 17 height 17
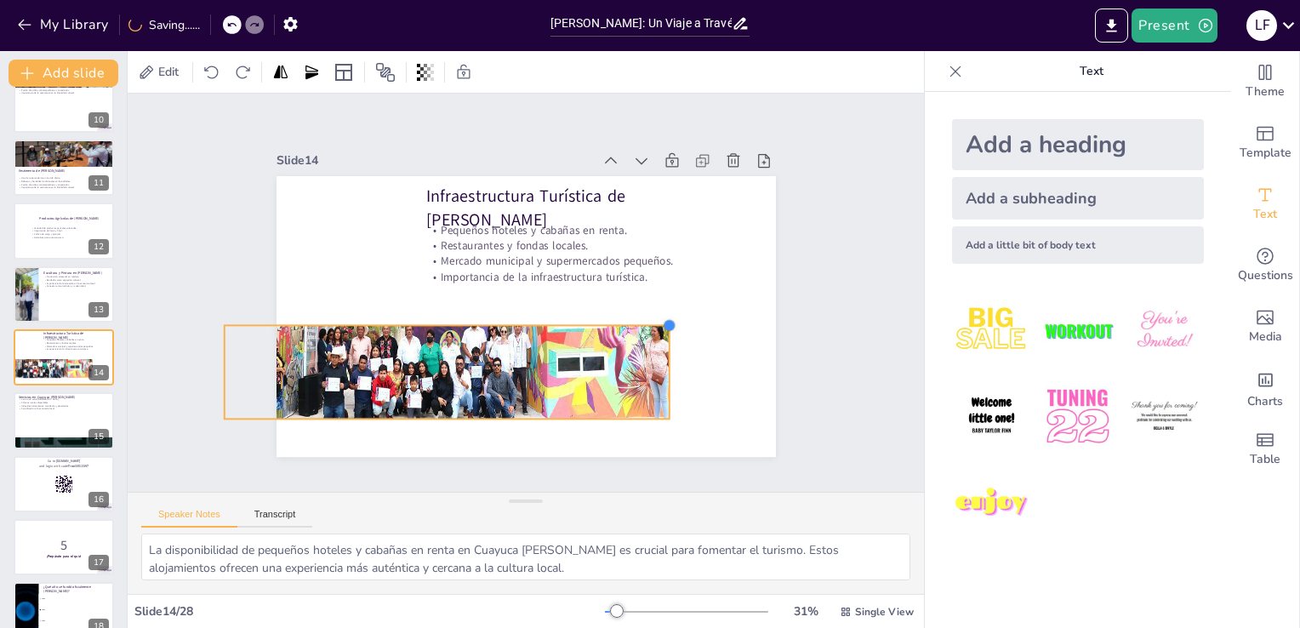
drag, startPoint x: 761, startPoint y: 298, endPoint x: 657, endPoint y: 328, distance: 109.0
click at [657, 328] on div "Infraestructura Turística de Cuayuca de Andrade Pequeños hoteles y cabañas en r…" at bounding box center [521, 316] width 547 height 379
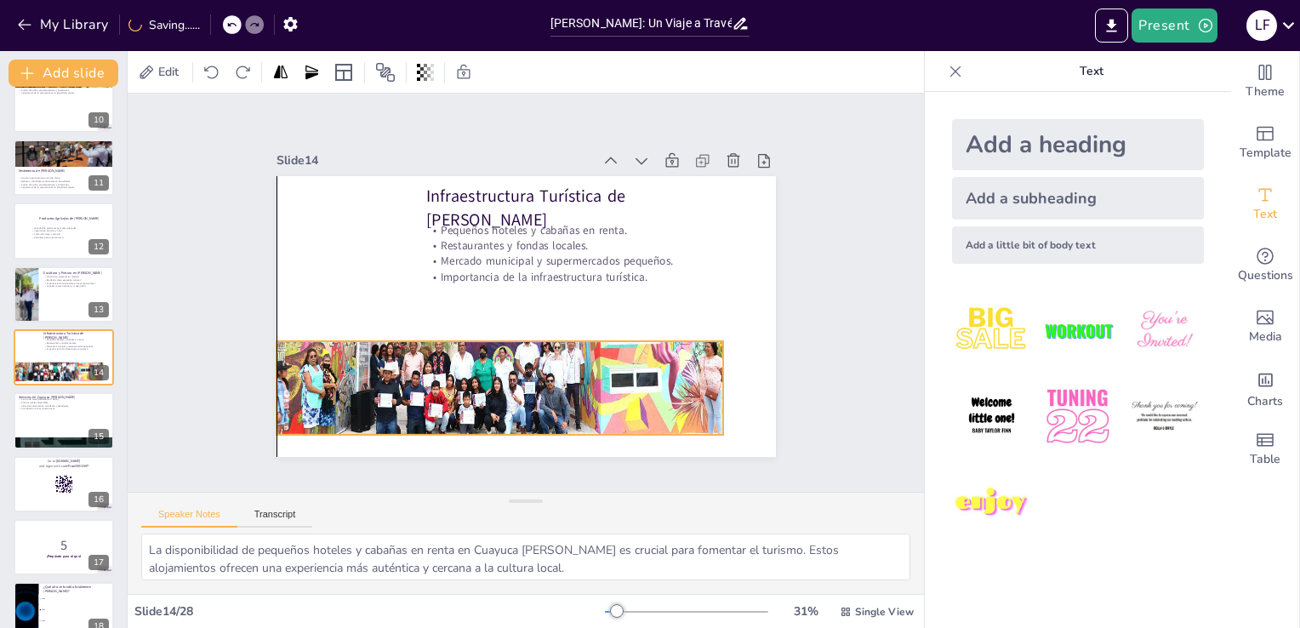
drag, startPoint x: 506, startPoint y: 339, endPoint x: 565, endPoint y: 356, distance: 60.9
click at [565, 356] on div at bounding box center [512, 264] width 575 height 550
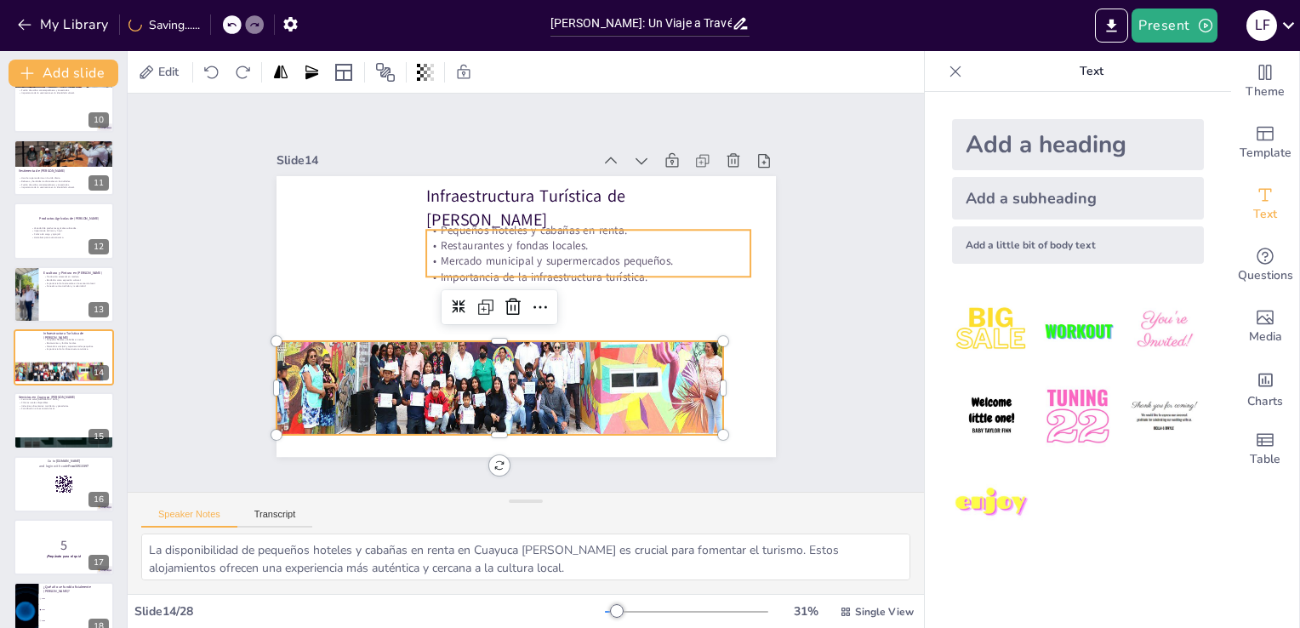
click at [509, 230] on p "Pequeños hoteles y cabañas en renta." at bounding box center [566, 371] width 115 height 314
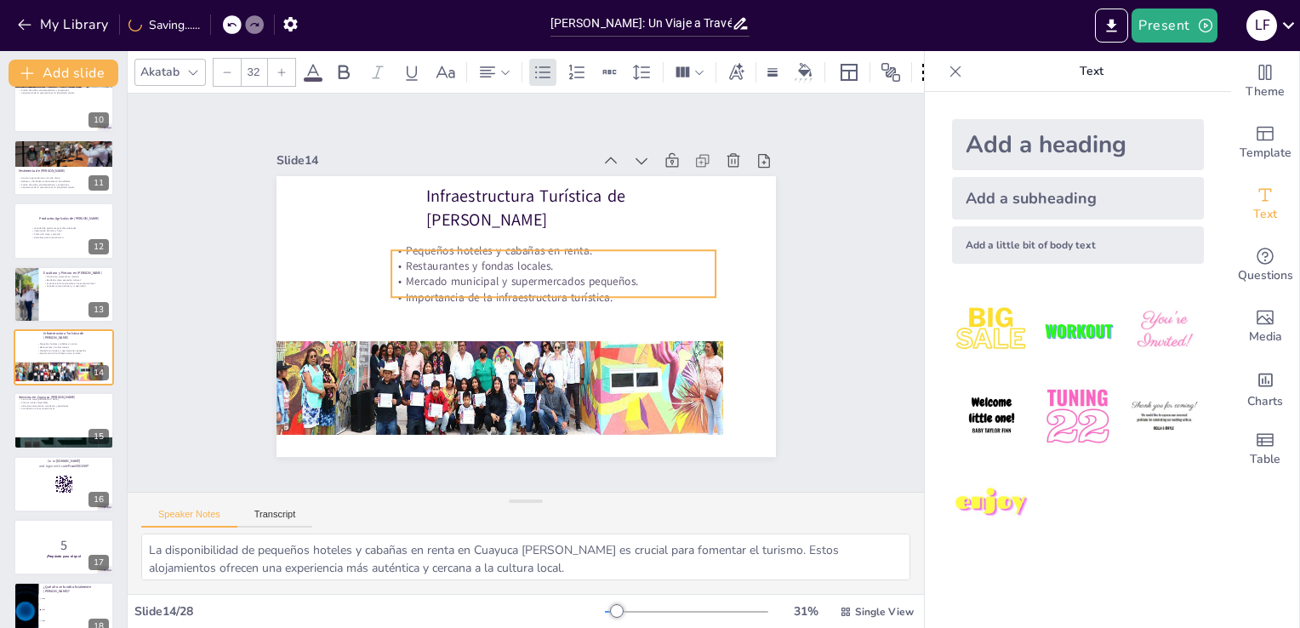
drag, startPoint x: 506, startPoint y: 230, endPoint x: 471, endPoint y: 250, distance: 40.4
click at [471, 250] on p "Pequeños hoteles y cabañas en renta." at bounding box center [565, 260] width 314 height 115
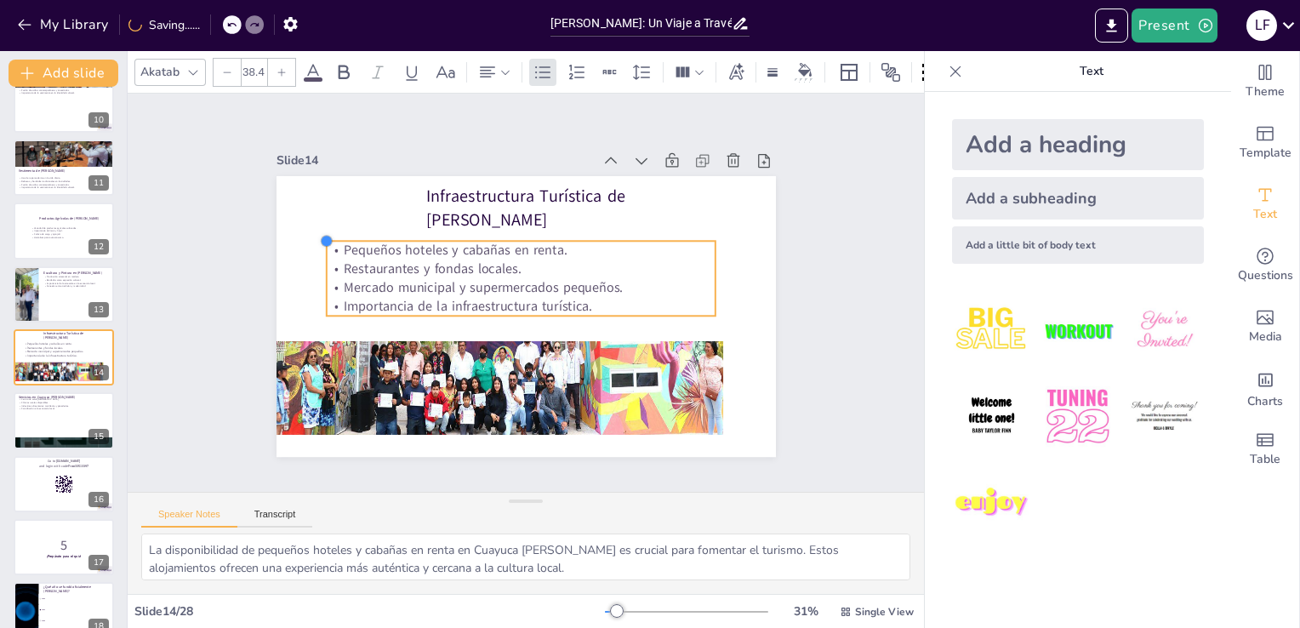
drag, startPoint x: 383, startPoint y: 241, endPoint x: 369, endPoint y: 230, distance: 17.5
click at [369, 230] on div "Infraestructura Turística de Cuayuca de Andrade Pequeños hoteles y cabañas en r…" at bounding box center [511, 312] width 569 height 521
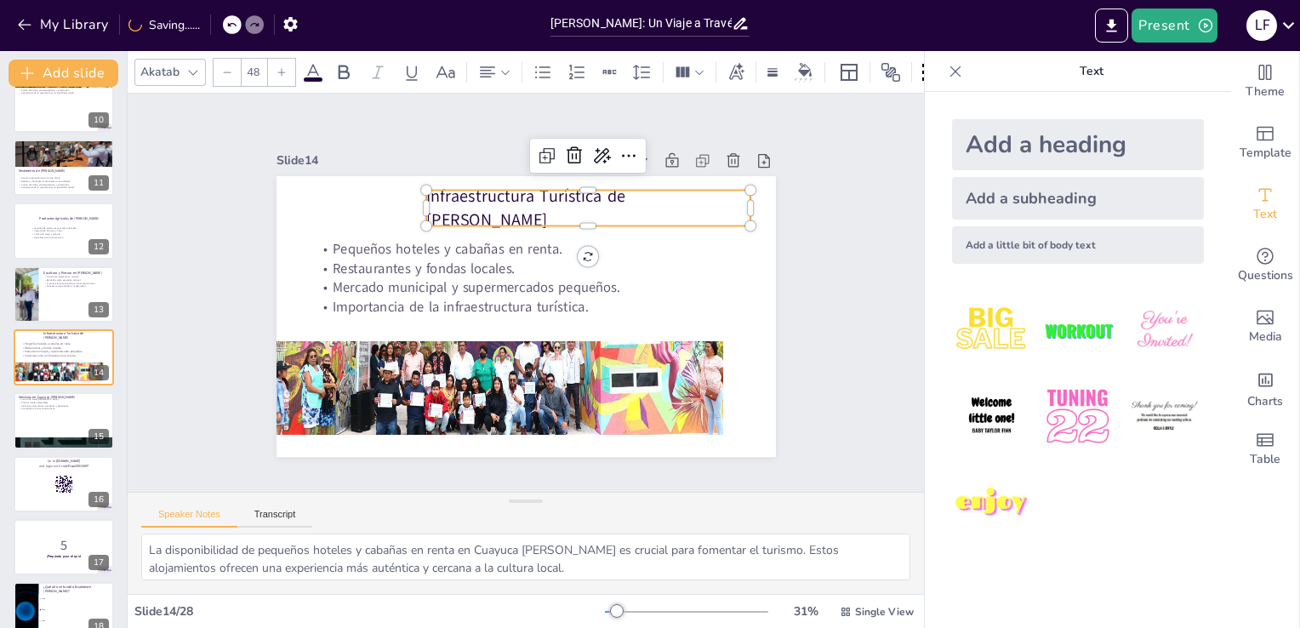
click at [470, 197] on p "Infraestructura Turística de [PERSON_NAME]" at bounding box center [622, 250] width 305 height 202
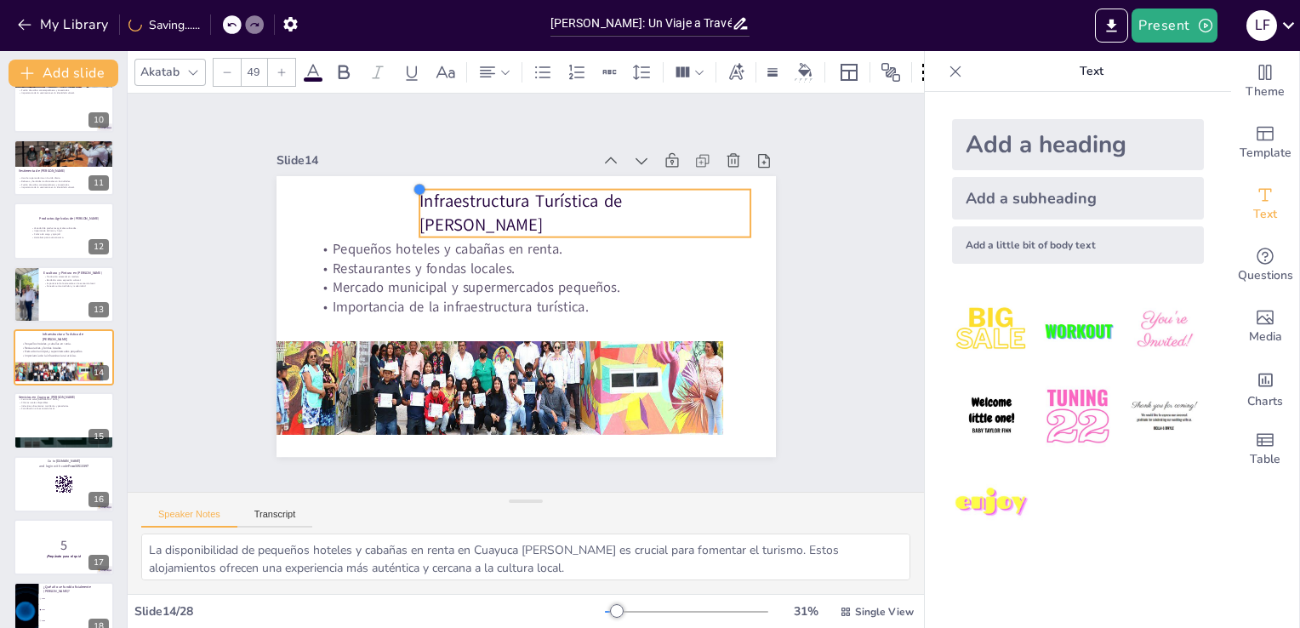
click at [461, 163] on div at bounding box center [470, 154] width 18 height 18
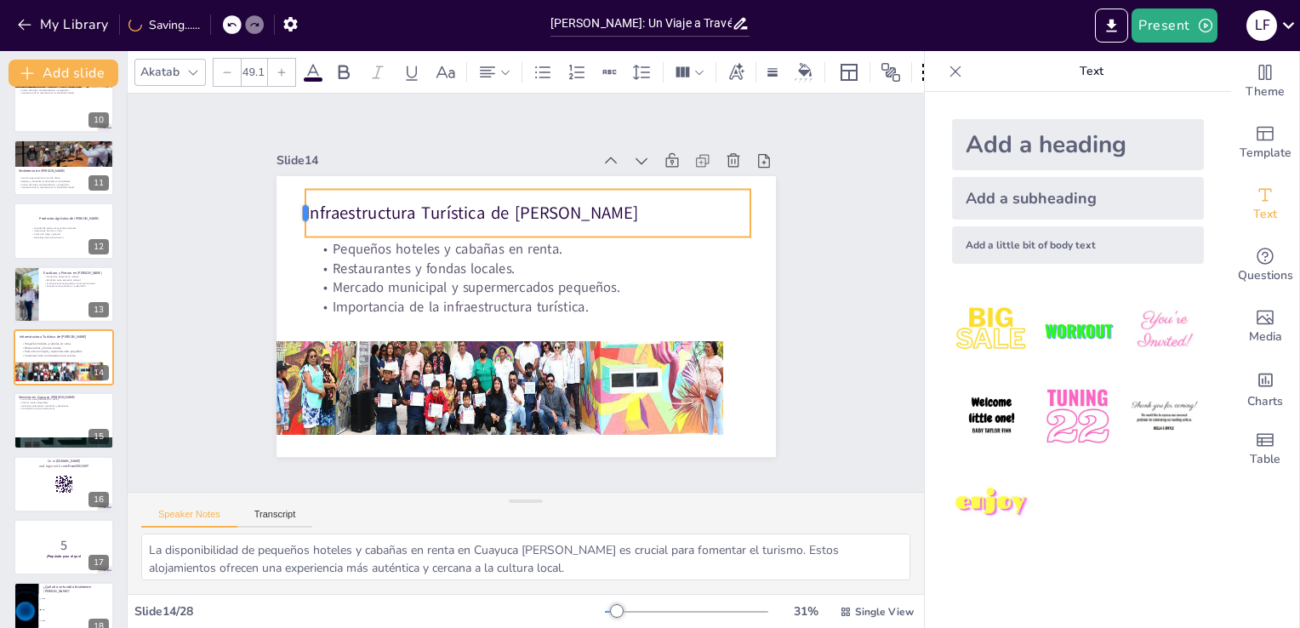
drag, startPoint x: 402, startPoint y: 200, endPoint x: 289, endPoint y: 192, distance: 113.4
click at [410, 91] on div at bounding box center [432, 70] width 44 height 42
click at [219, 231] on div "Slide 1 Historia y Cultura de Cuayuca de Andrade En esta presentación explorare…" at bounding box center [525, 293] width 625 height 389
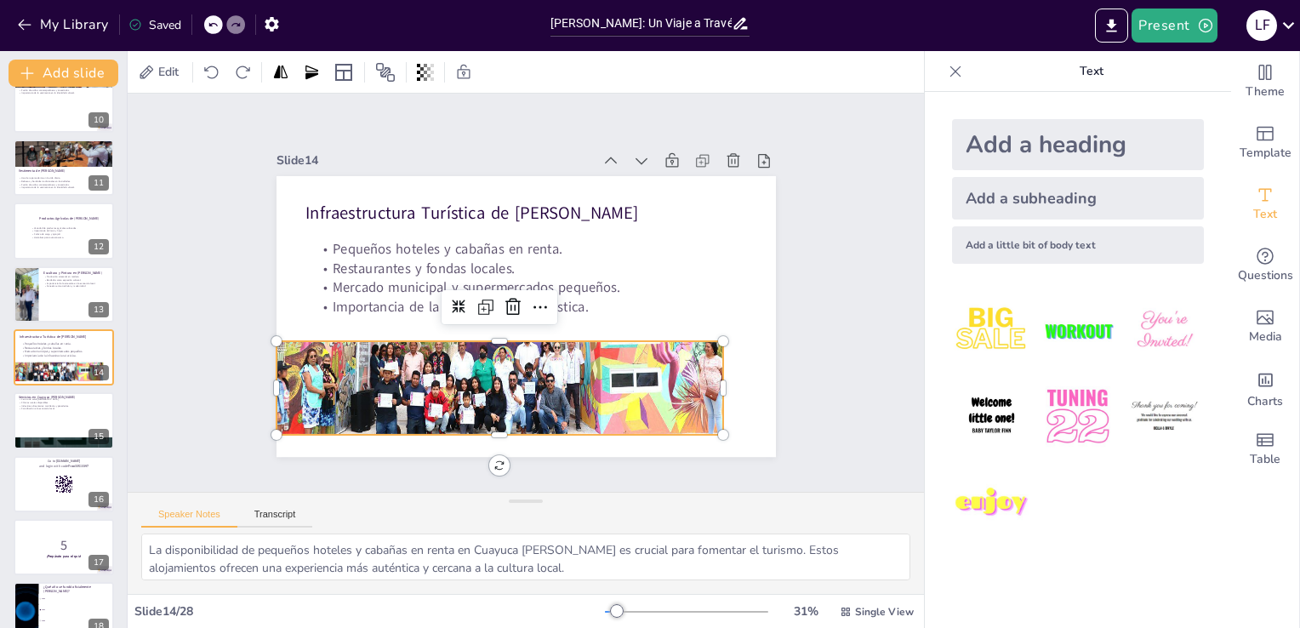
click at [695, 385] on div at bounding box center [508, 266] width 561 height 527
click at [695, 385] on div at bounding box center [506, 267] width 541 height 497
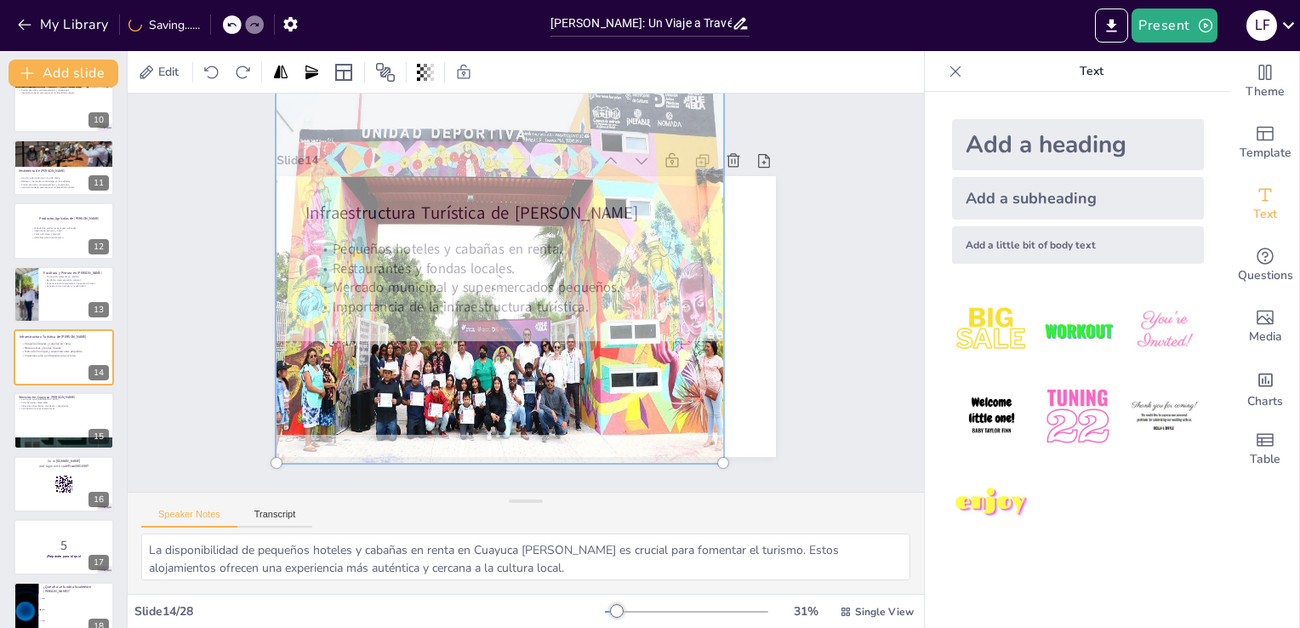
click at [681, 410] on div at bounding box center [506, 267] width 567 height 522
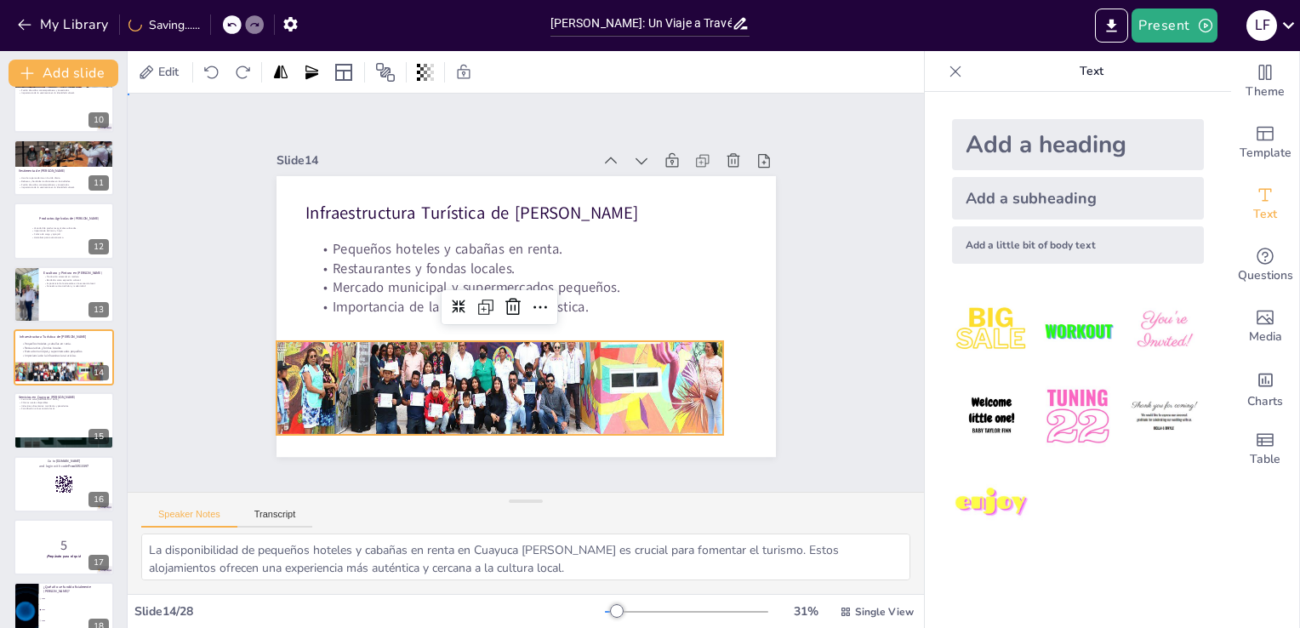
click at [869, 383] on div "Slide 1 Historia y Cultura de Cuayuca de Andrade En esta presentación explorare…" at bounding box center [526, 292] width 862 height 555
click at [499, 339] on div at bounding box center [507, 267] width 542 height 497
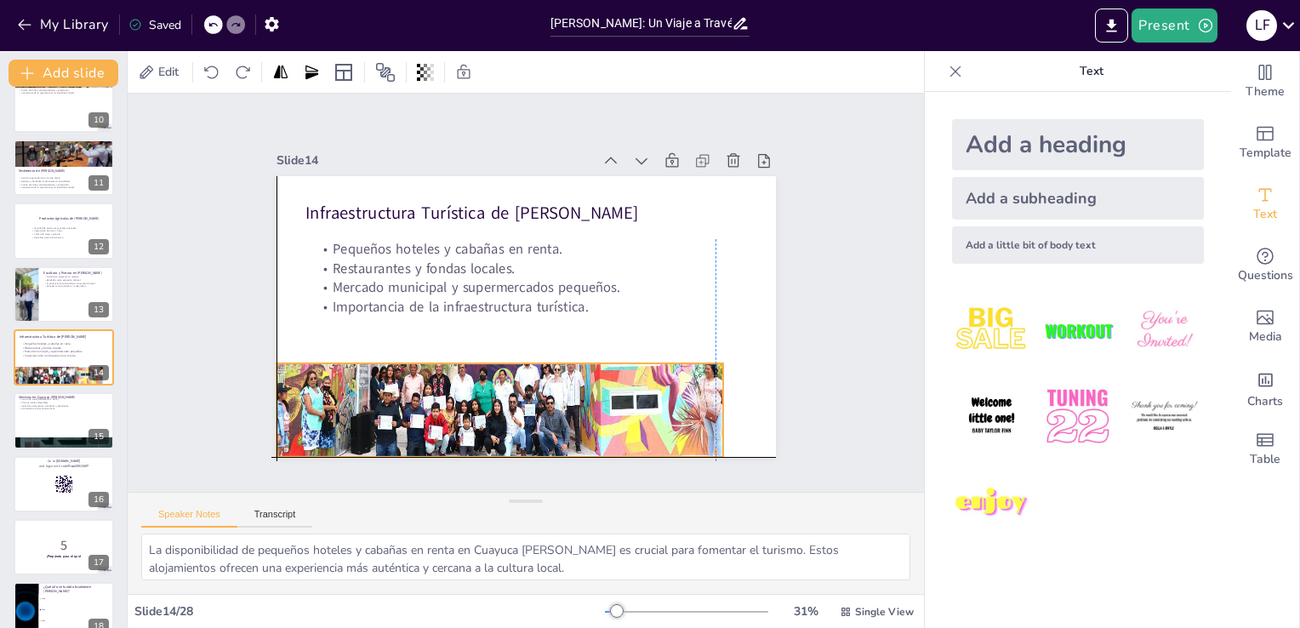
drag, startPoint x: 499, startPoint y: 339, endPoint x: 493, endPoint y: 362, distance: 23.7
click at [493, 362] on div at bounding box center [499, 288] width 541 height 497
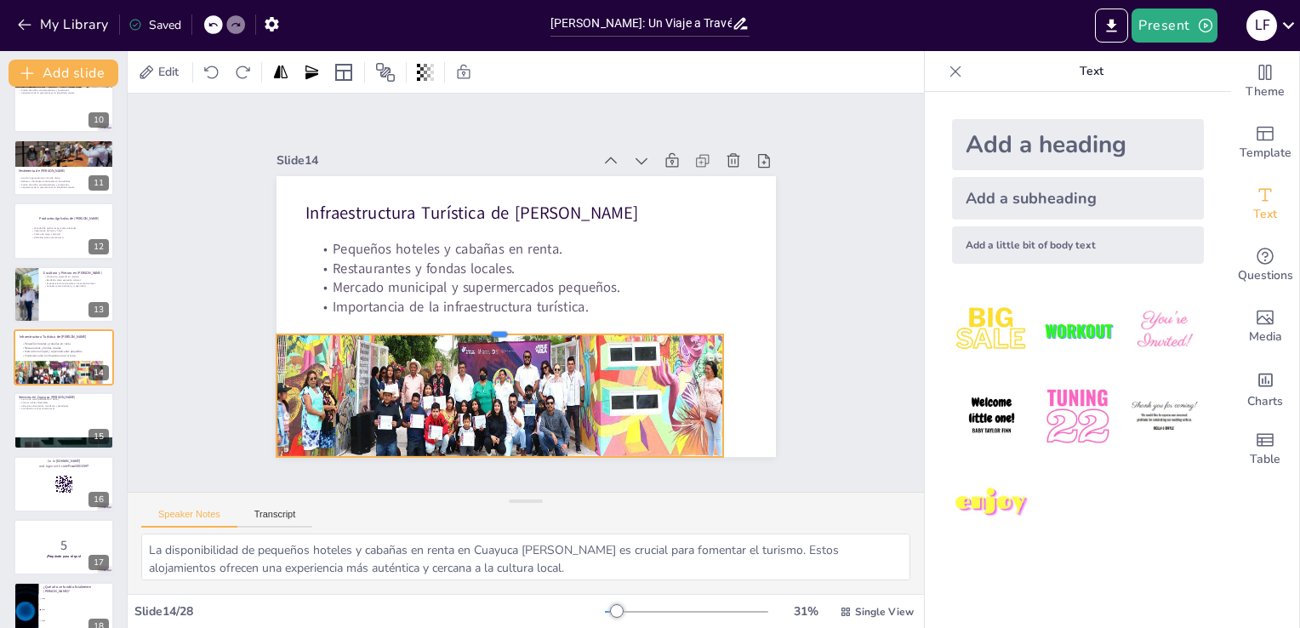
drag, startPoint x: 487, startPoint y: 350, endPoint x: 487, endPoint y: 322, distance: 28.9
click at [487, 322] on div at bounding box center [487, 314] width 413 height 194
click at [199, 323] on div "Slide 1 Historia y Cultura de Cuayuca de Andrade En esta presentación explorare…" at bounding box center [526, 292] width 880 height 624
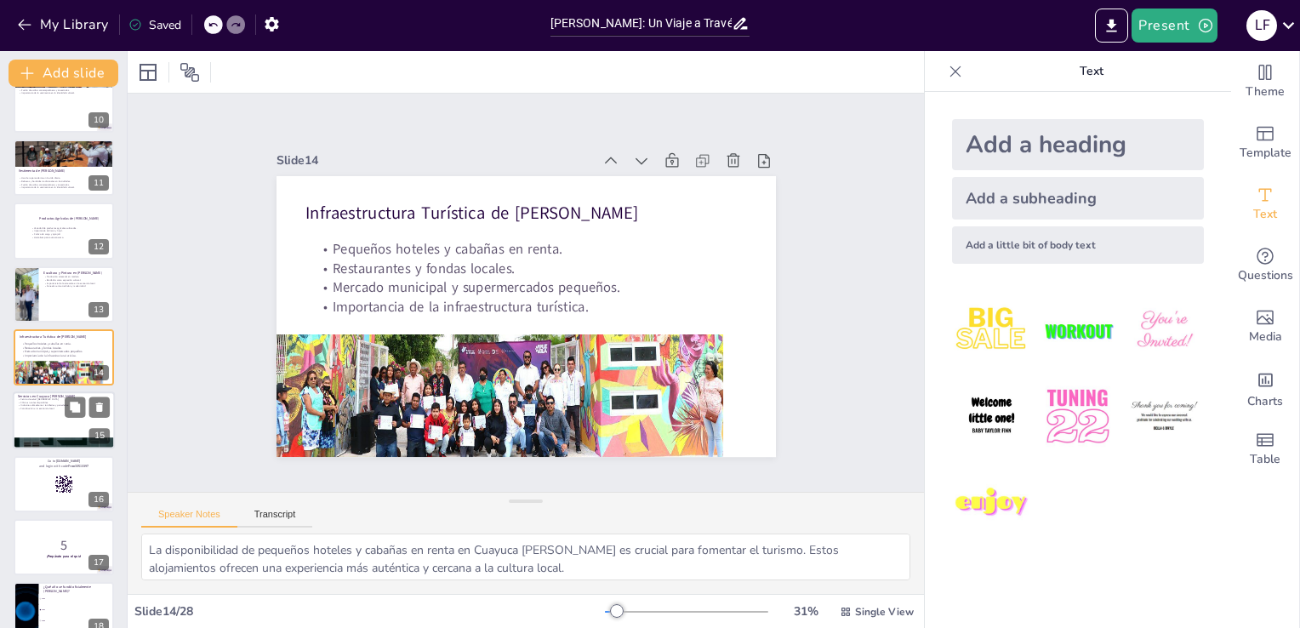
click at [48, 419] on div at bounding box center [64, 421] width 102 height 58
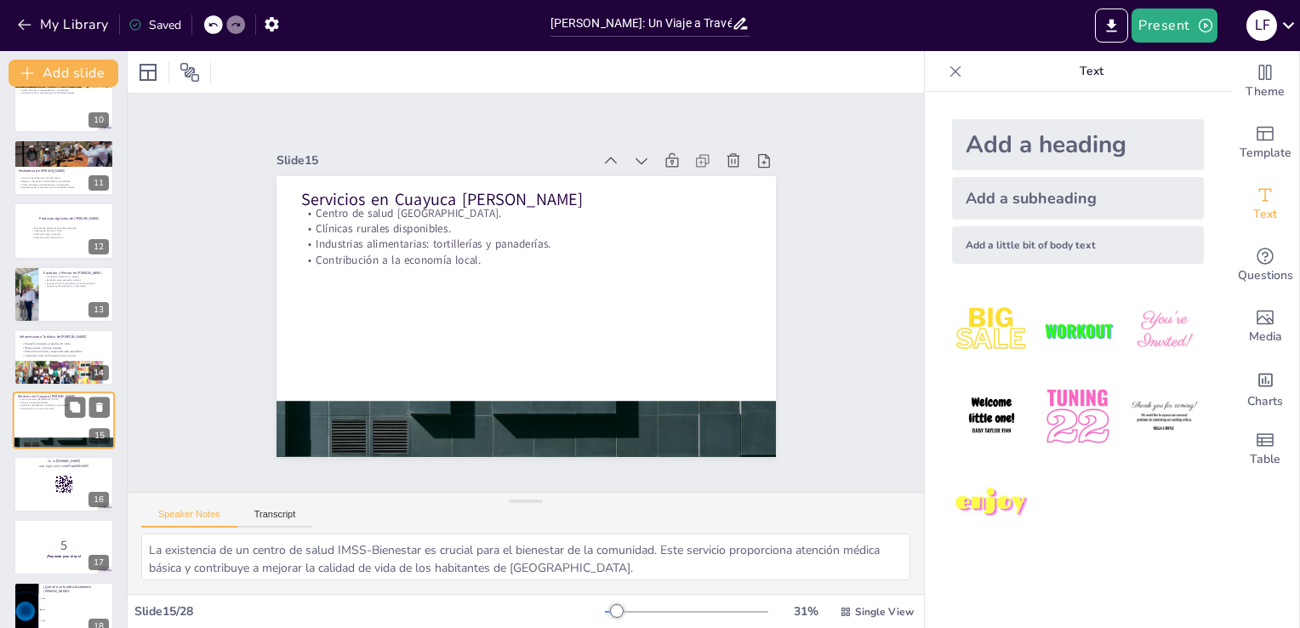
scroll to position [657, 0]
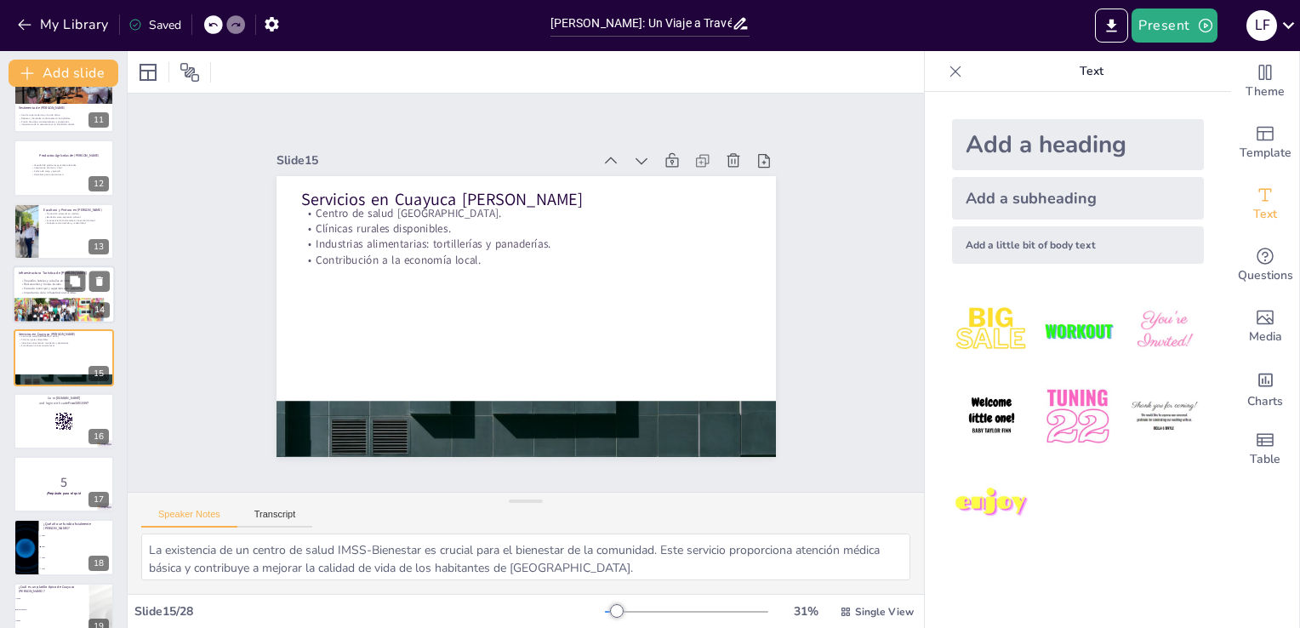
click at [35, 309] on div at bounding box center [59, 290] width 92 height 77
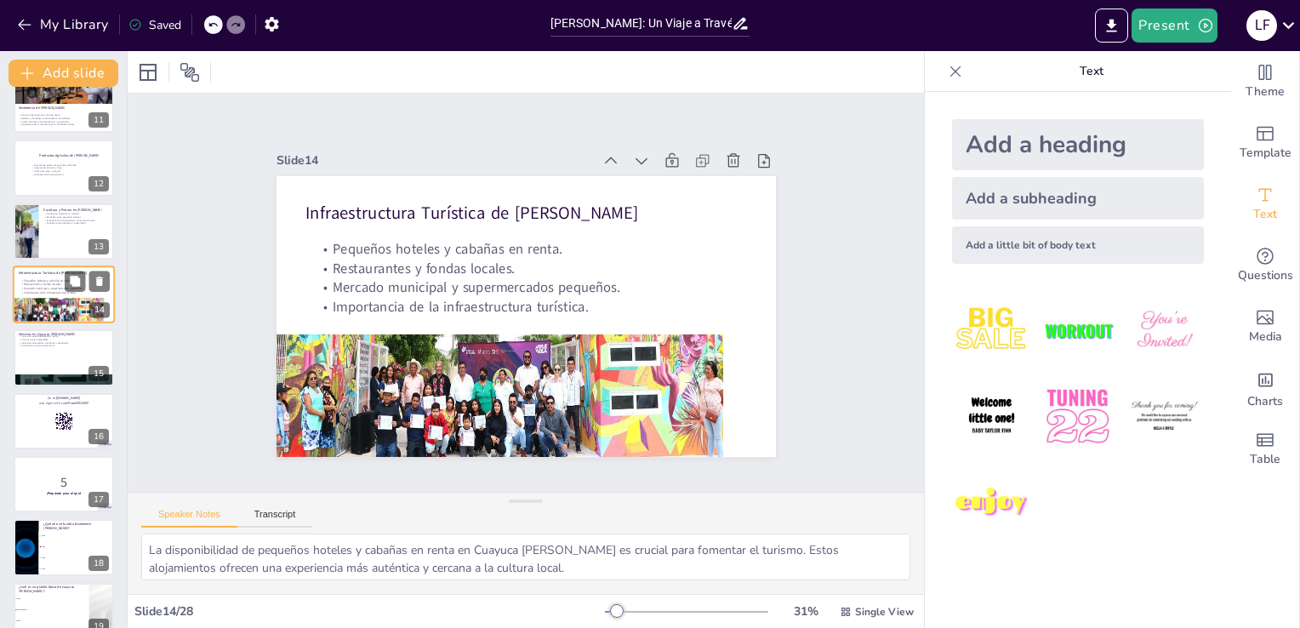
scroll to position [594, 0]
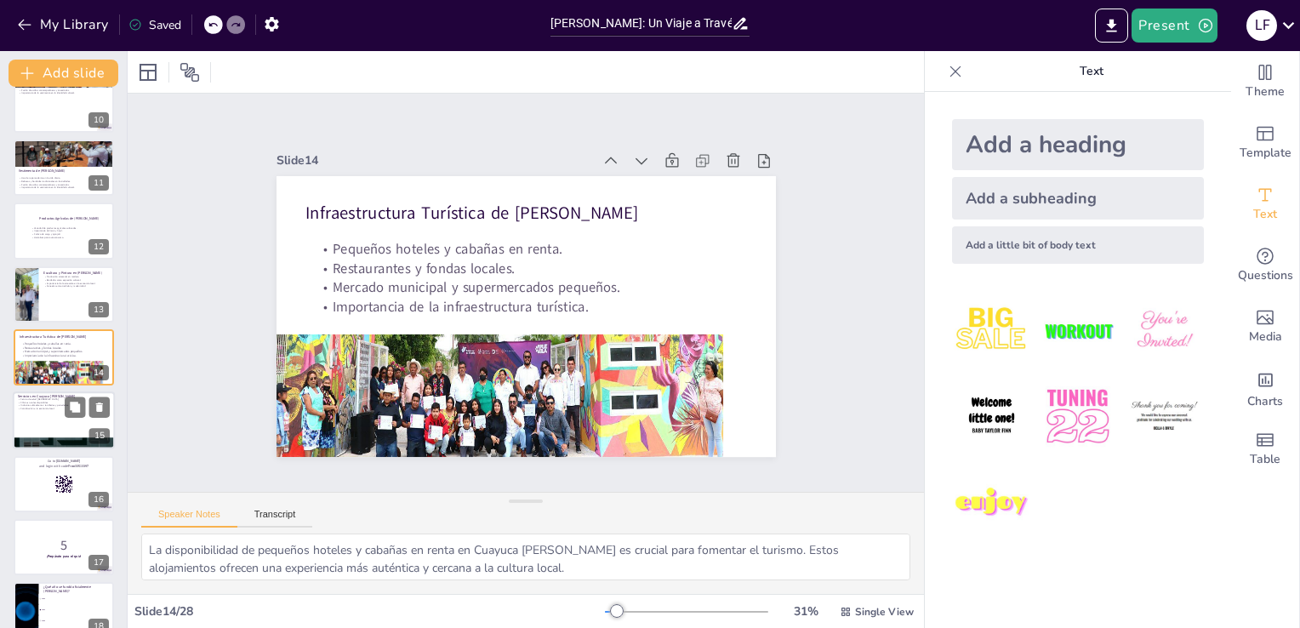
click at [87, 411] on div at bounding box center [87, 407] width 45 height 20
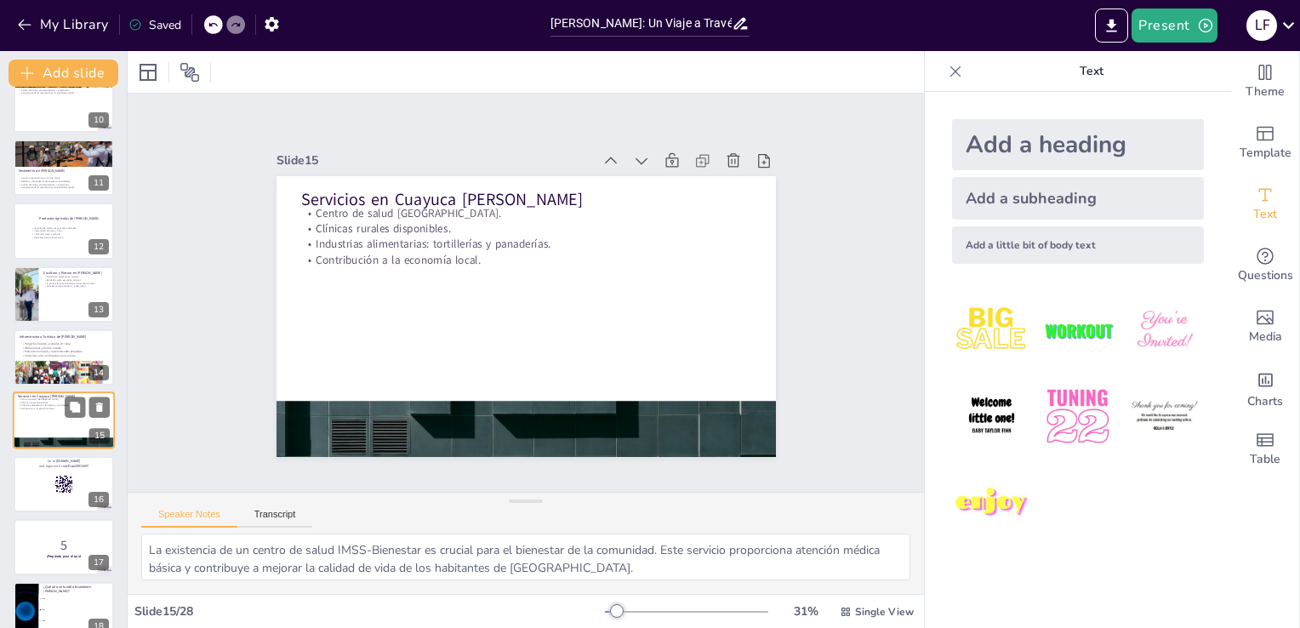
scroll to position [657, 0]
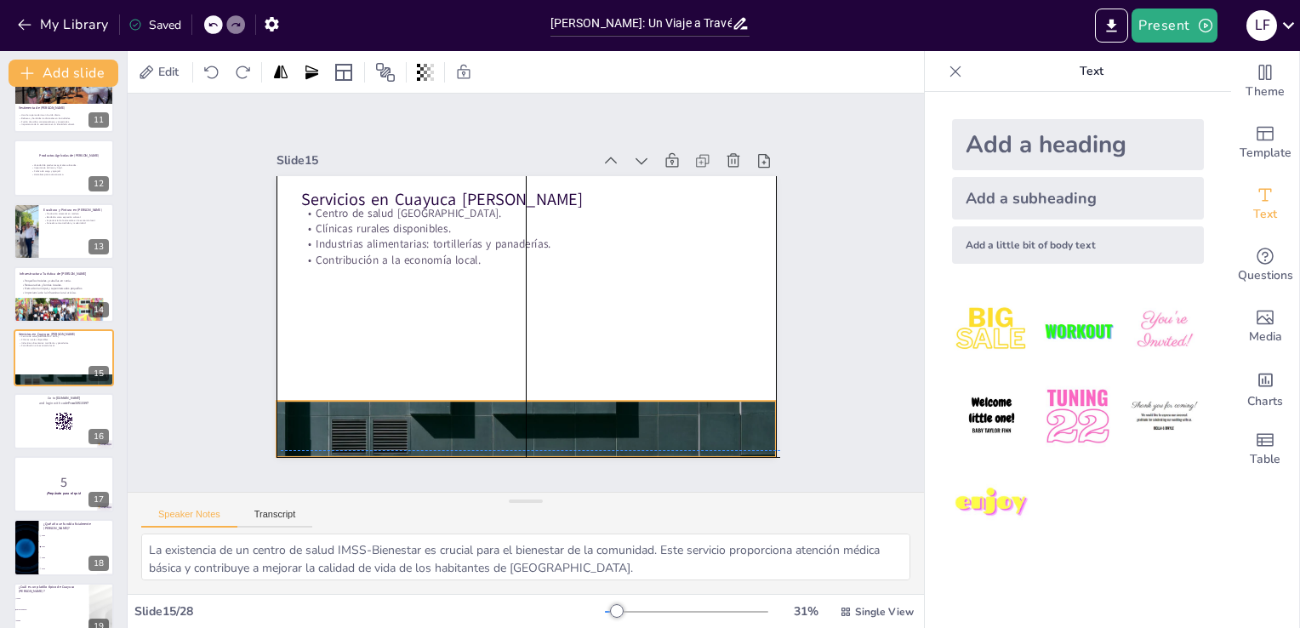
click at [530, 394] on div at bounding box center [497, 425] width 547 height 379
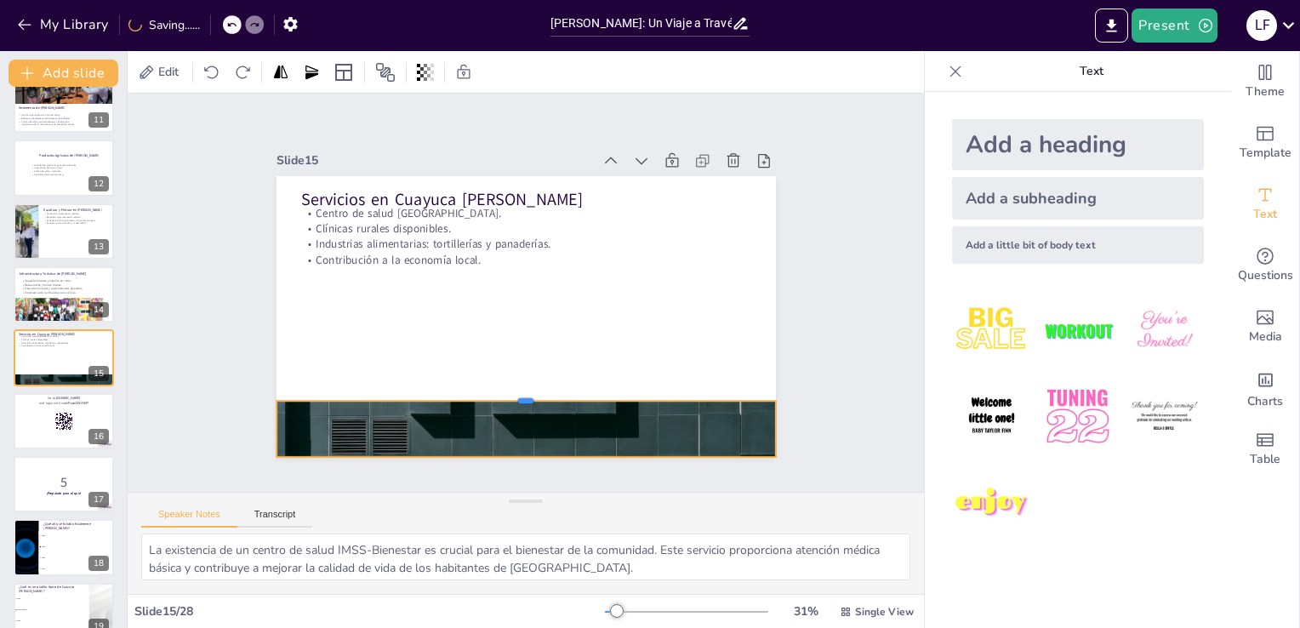
click at [510, 392] on div at bounding box center [525, 394] width 499 height 14
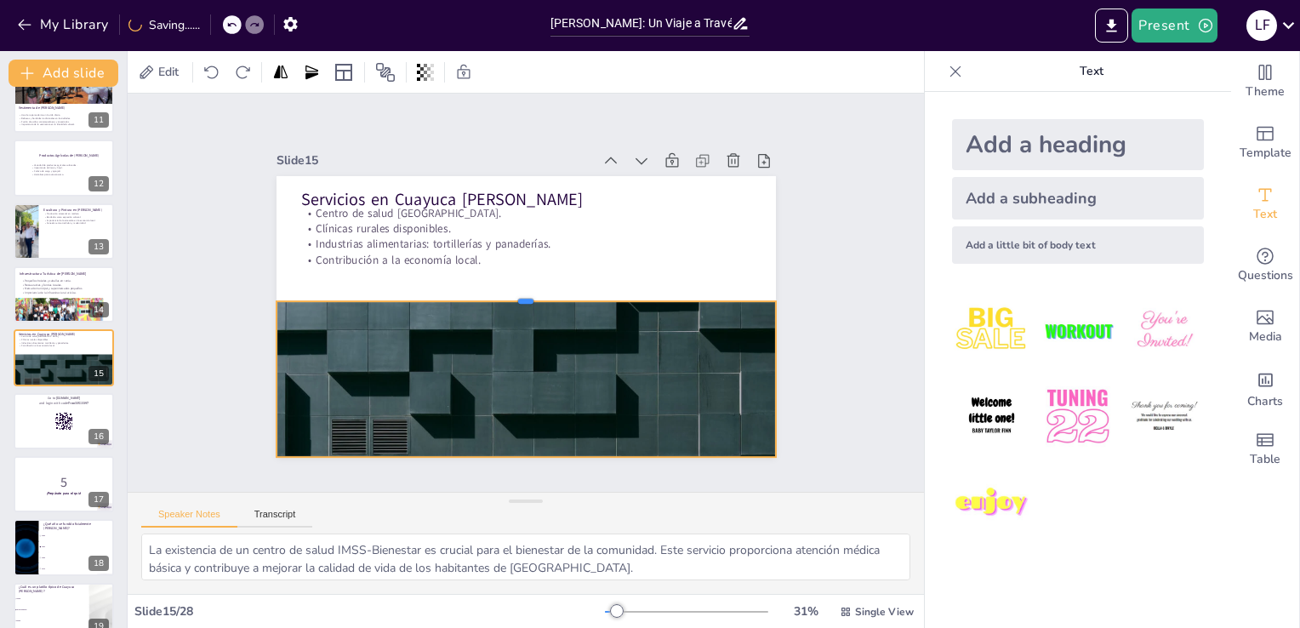
drag, startPoint x: 510, startPoint y: 392, endPoint x: 510, endPoint y: 283, distance: 108.9
click at [510, 283] on div at bounding box center [525, 295] width 479 height 168
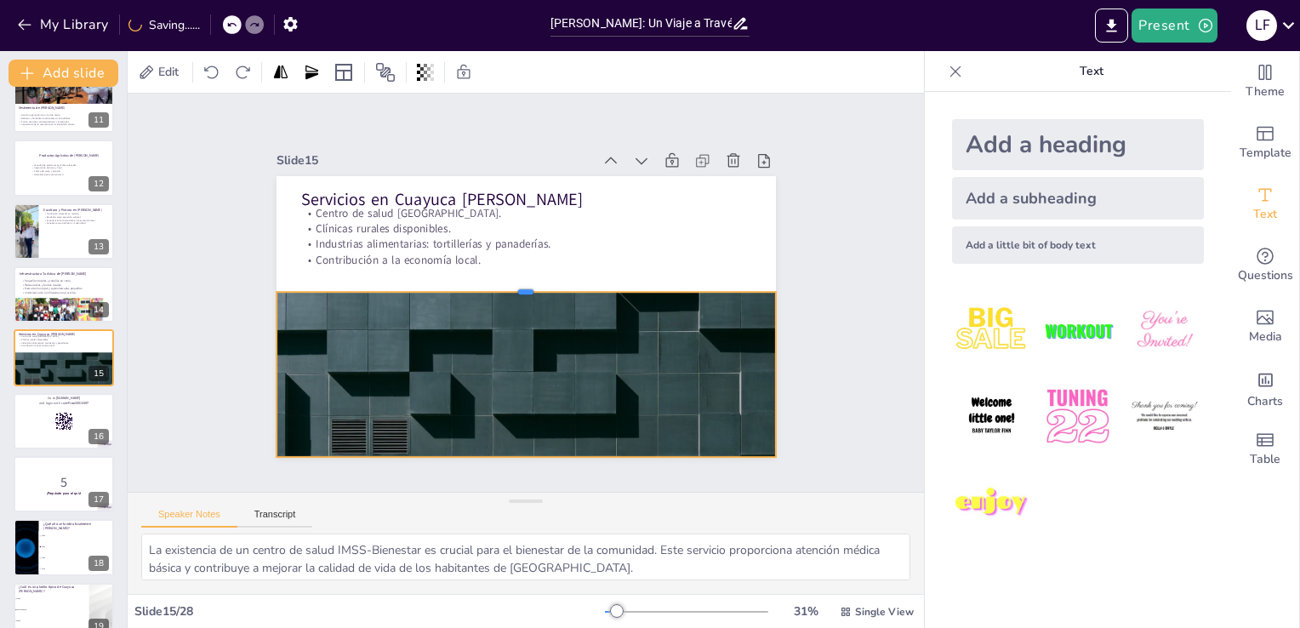
click at [509, 281] on div at bounding box center [531, 288] width 345 height 380
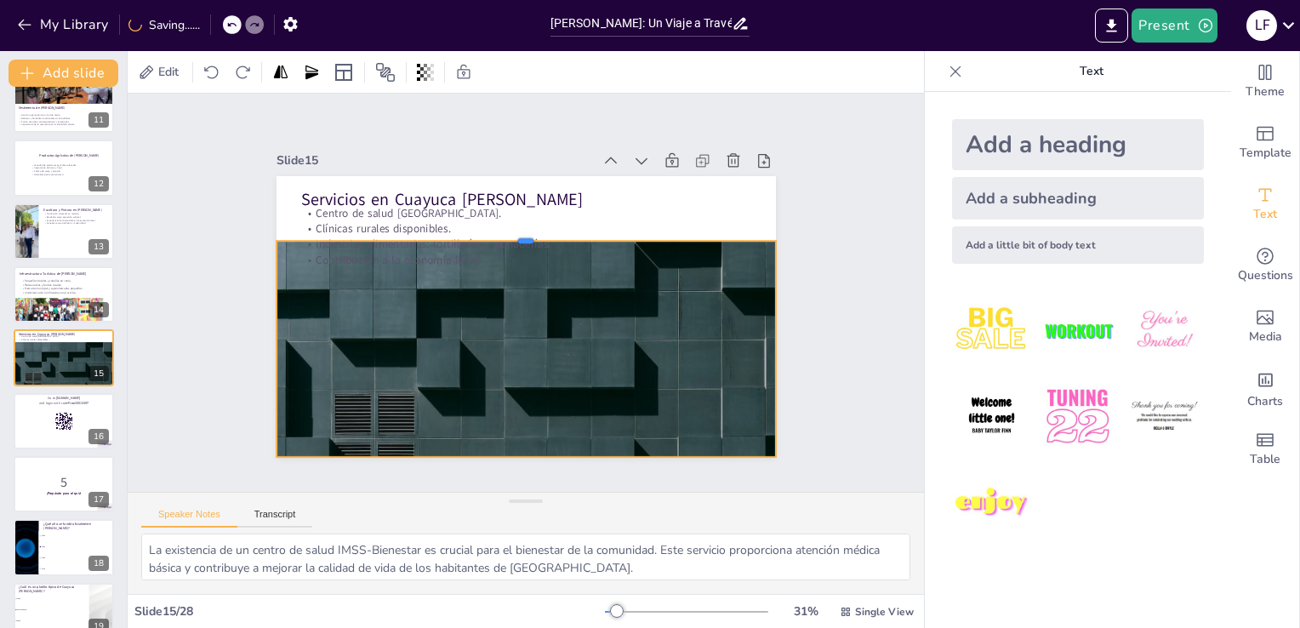
drag, startPoint x: 509, startPoint y: 281, endPoint x: 504, endPoint y: 219, distance: 62.3
click at [504, 219] on div at bounding box center [531, 235] width 498 height 66
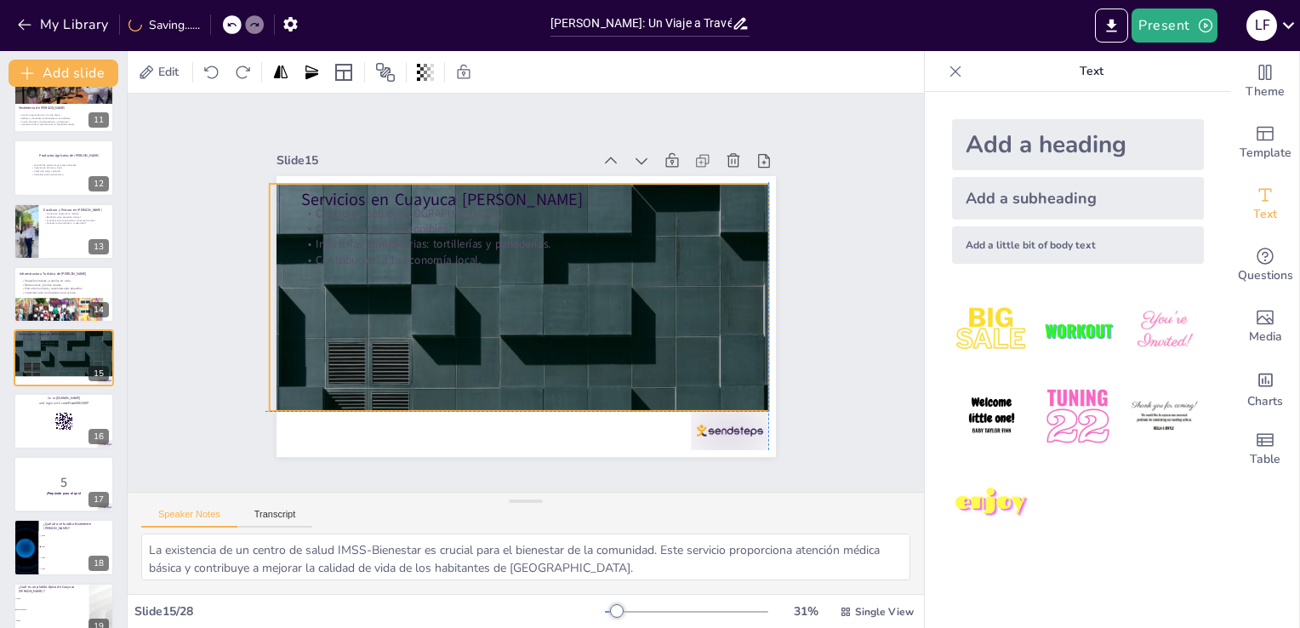
drag, startPoint x: 562, startPoint y: 410, endPoint x: 551, endPoint y: 362, distance: 48.9
click at [551, 362] on div at bounding box center [515, 353] width 611 height 487
click at [551, 367] on div at bounding box center [470, 319] width 487 height 611
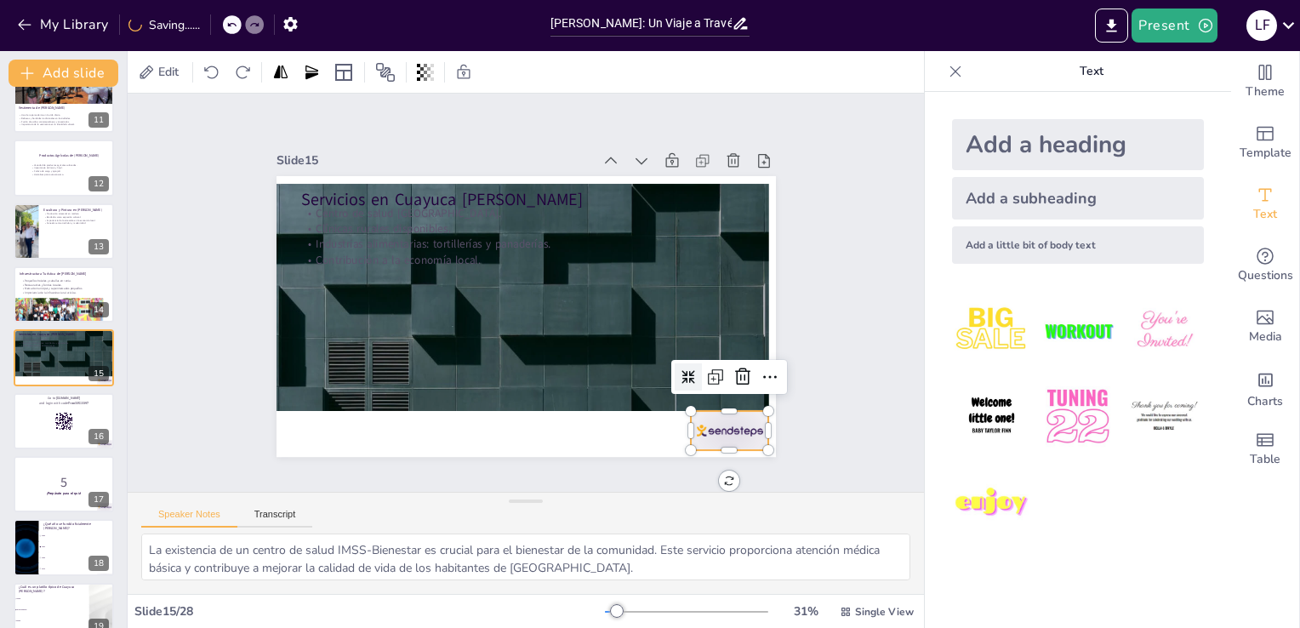
click at [724, 430] on div at bounding box center [730, 430] width 78 height 39
click at [621, 499] on icon at bounding box center [609, 510] width 23 height 22
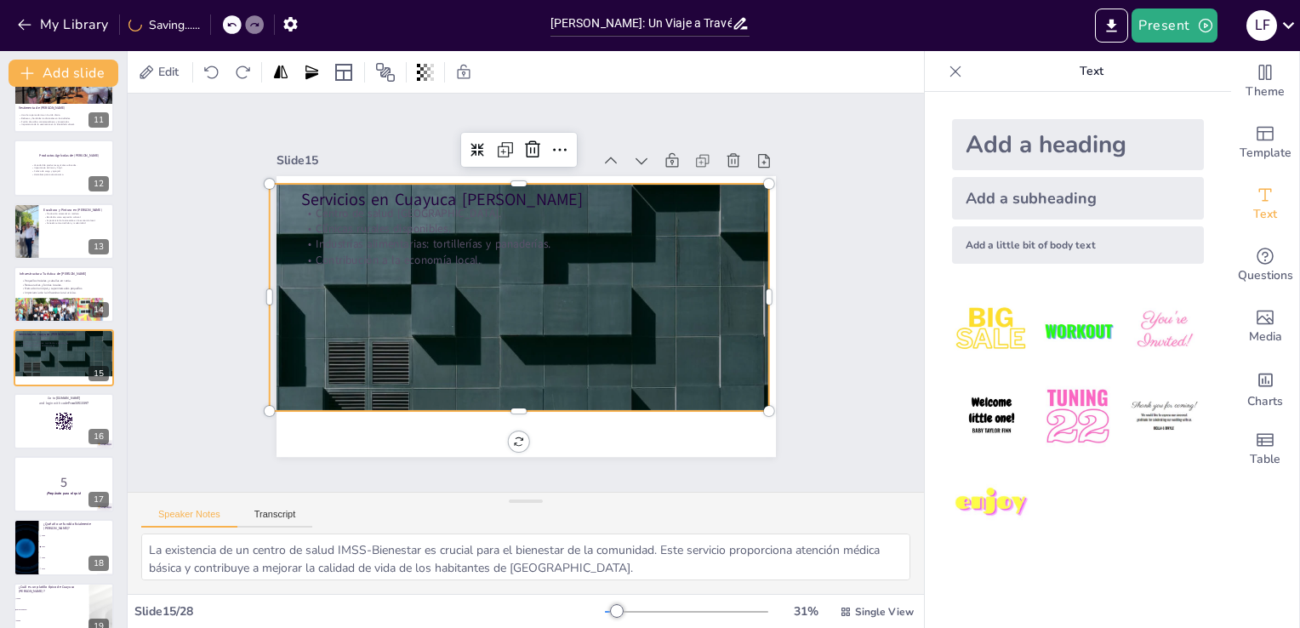
click at [677, 345] on div at bounding box center [515, 353] width 611 height 487
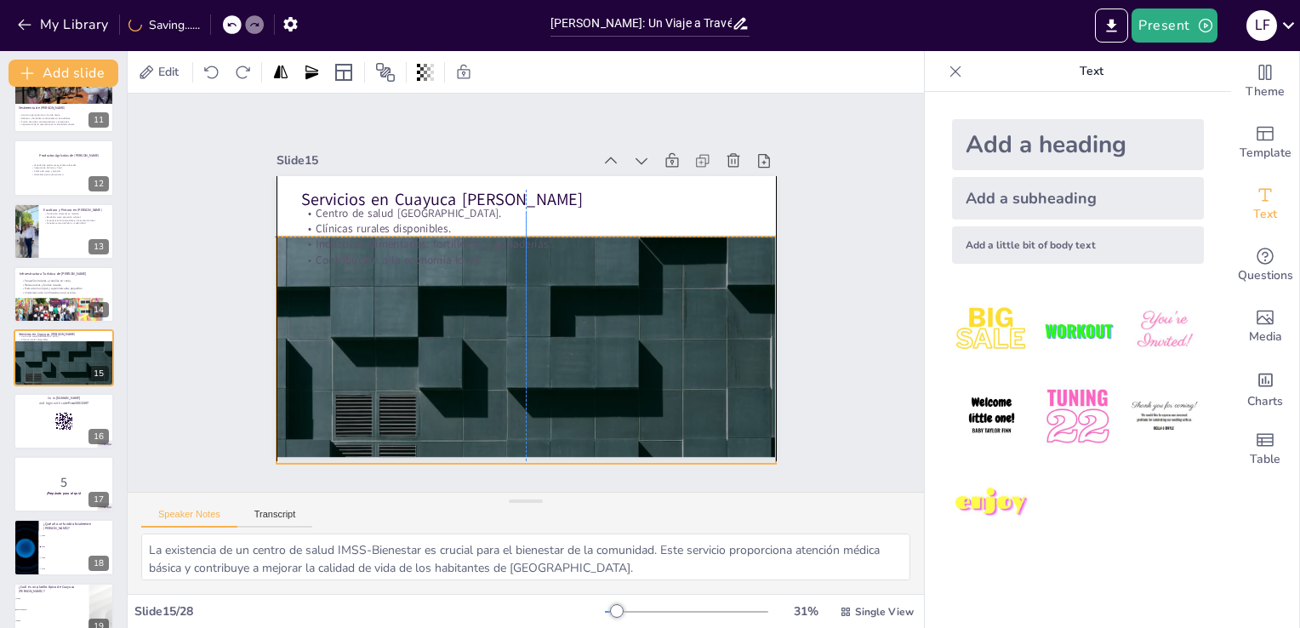
drag, startPoint x: 677, startPoint y: 345, endPoint x: 682, endPoint y: 393, distance: 47.9
click at [682, 393] on div at bounding box center [472, 394] width 630 height 588
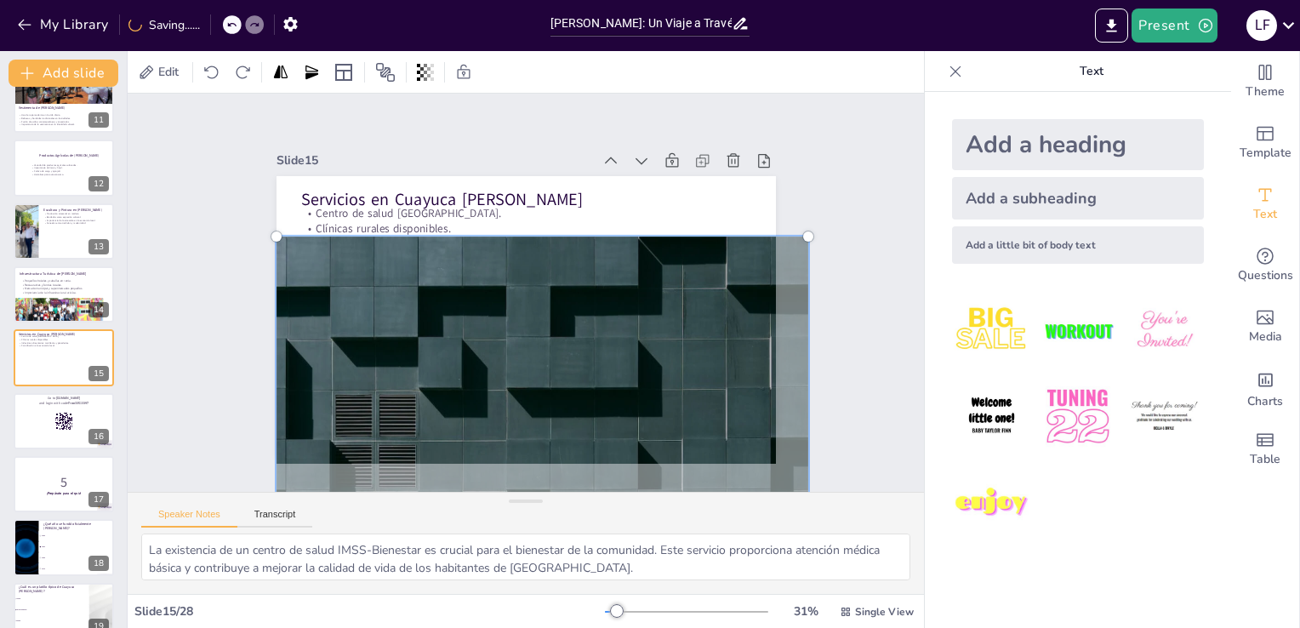
click at [608, 239] on div at bounding box center [495, 403] width 652 height 554
click at [604, 229] on div at bounding box center [518, 407] width 616 height 467
click at [572, 233] on div at bounding box center [506, 405] width 637 height 513
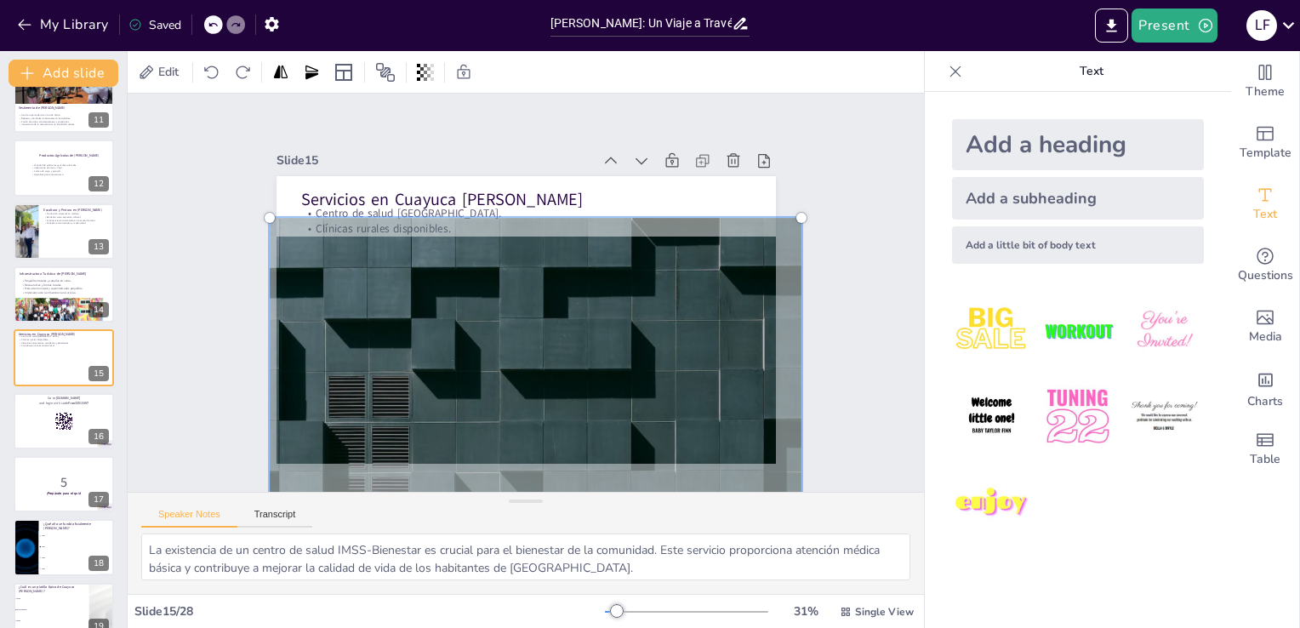
drag, startPoint x: 548, startPoint y: 233, endPoint x: 541, endPoint y: 214, distance: 19.9
click at [541, 214] on div at bounding box center [525, 388] width 588 height 416
click at [553, 277] on div at bounding box center [516, 387] width 616 height 467
click at [805, 300] on div at bounding box center [811, 306] width 13 height 13
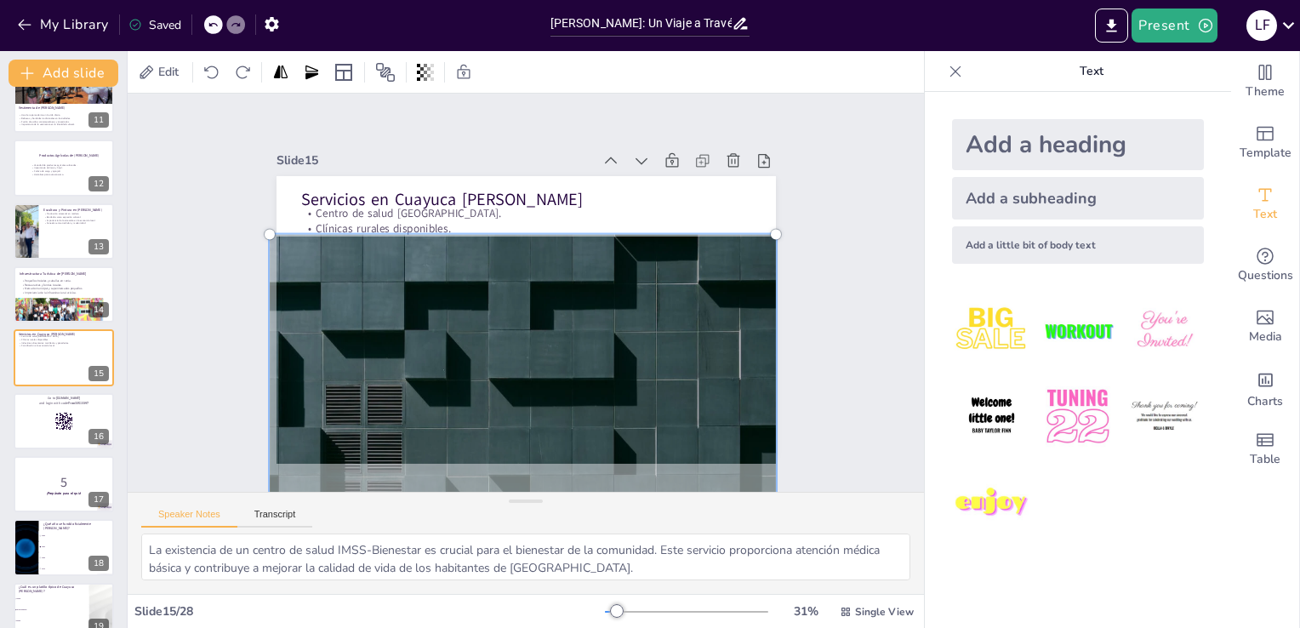
drag, startPoint x: 785, startPoint y: 208, endPoint x: 680, endPoint y: 301, distance: 141.0
click at [680, 301] on div at bounding box center [490, 390] width 581 height 464
drag, startPoint x: 756, startPoint y: 223, endPoint x: 742, endPoint y: 232, distance: 17.2
click at [742, 232] on div at bounding box center [481, 385] width 594 height 501
click at [776, 203] on div "Slide 1 Historia y Cultura de Cuayuca de Andrade En esta presentación explorare…" at bounding box center [526, 293] width 662 height 642
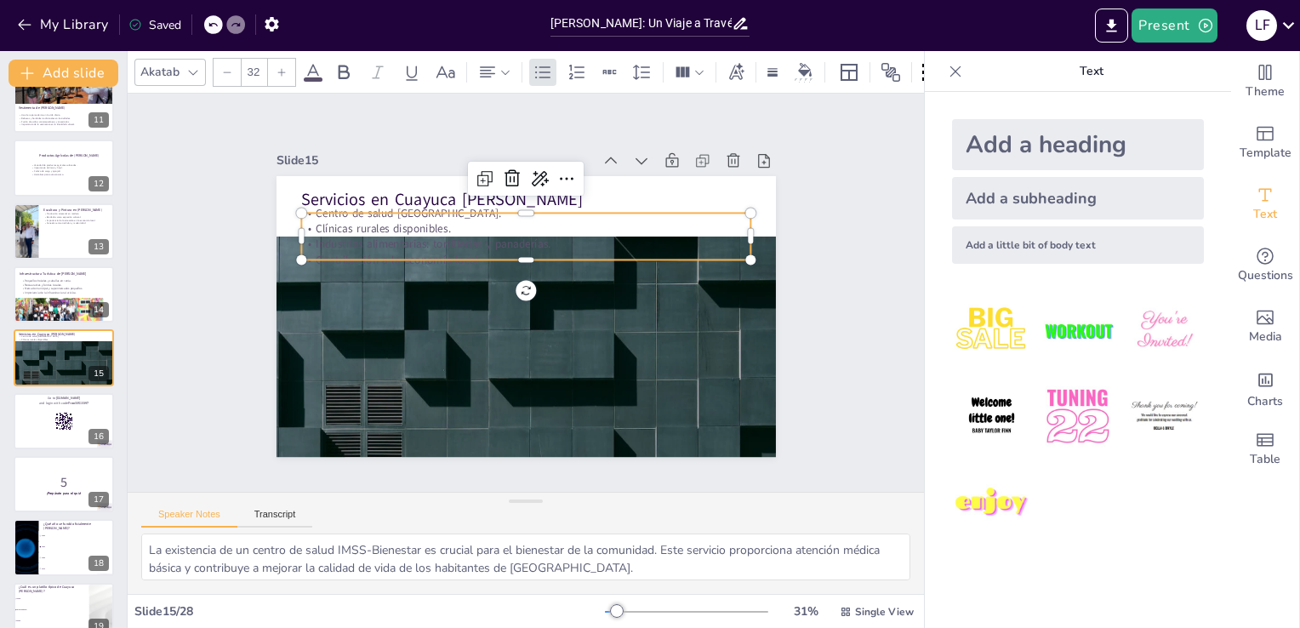
click at [735, 243] on p "Industrias alimentarias: tortillerías y panaderías." at bounding box center [541, 246] width 432 height 154
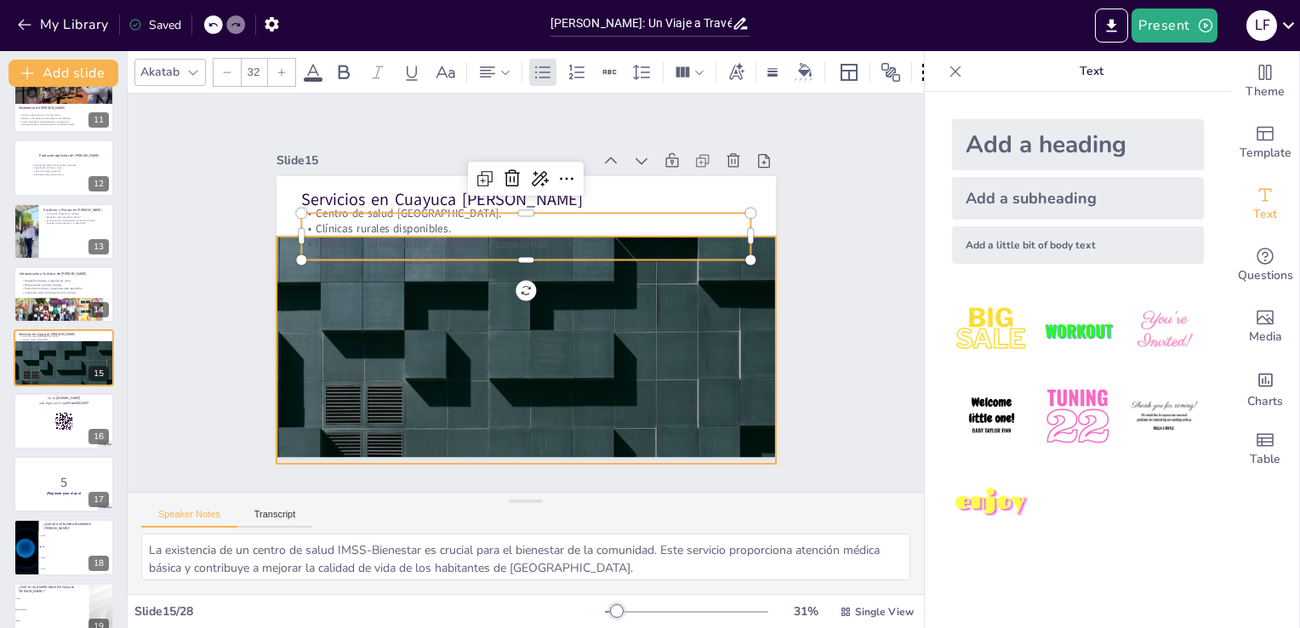
click at [732, 288] on div at bounding box center [511, 395] width 537 height 374
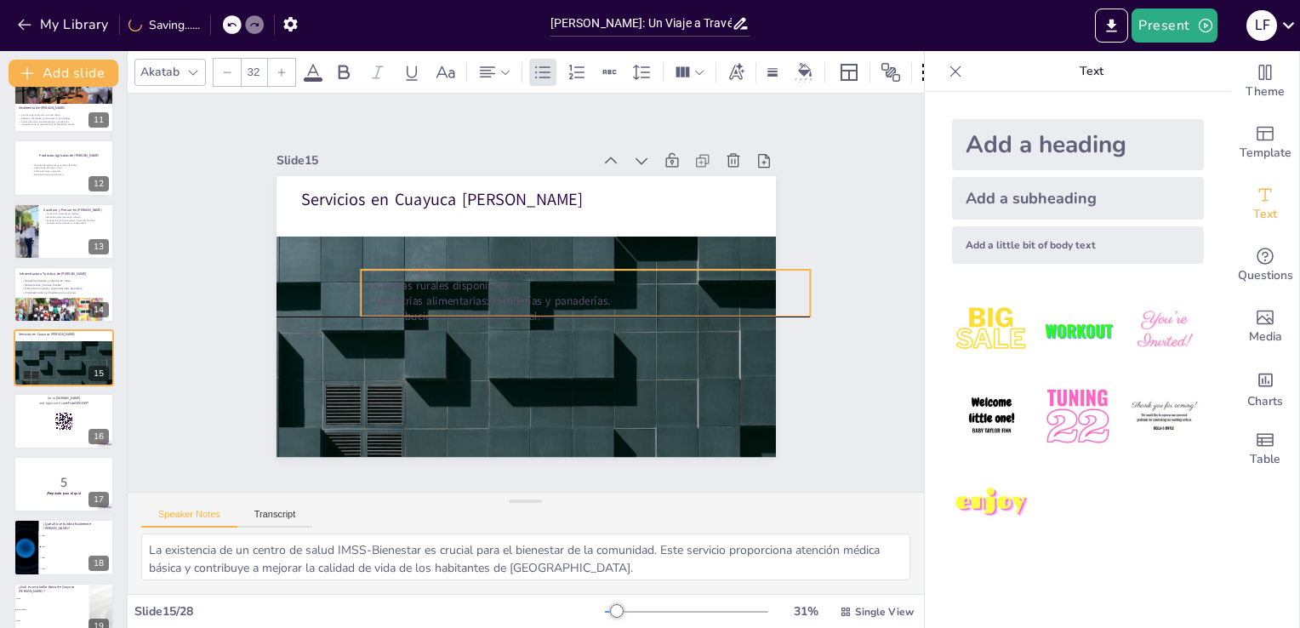
drag, startPoint x: 390, startPoint y: 213, endPoint x: 442, endPoint y: 269, distance: 77.0
click at [442, 269] on p "Centro de salud [GEOGRAPHIC_DATA]." at bounding box center [582, 322] width 312 height 345
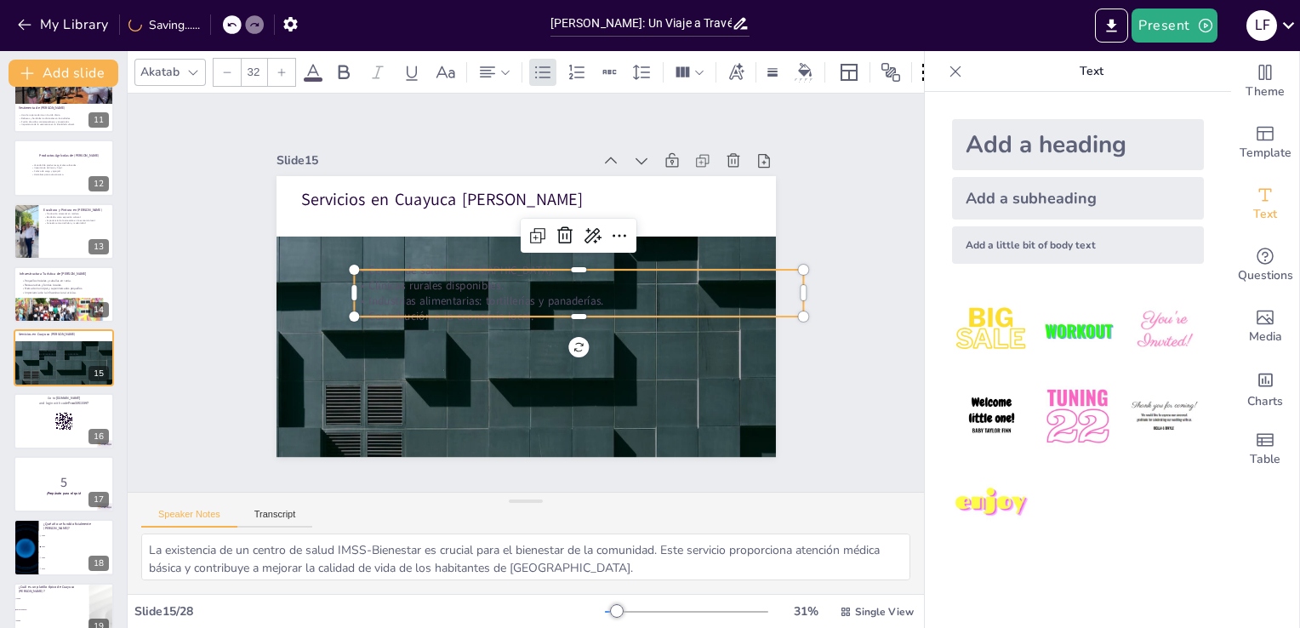
click at [312, 77] on span at bounding box center [313, 79] width 19 height 4
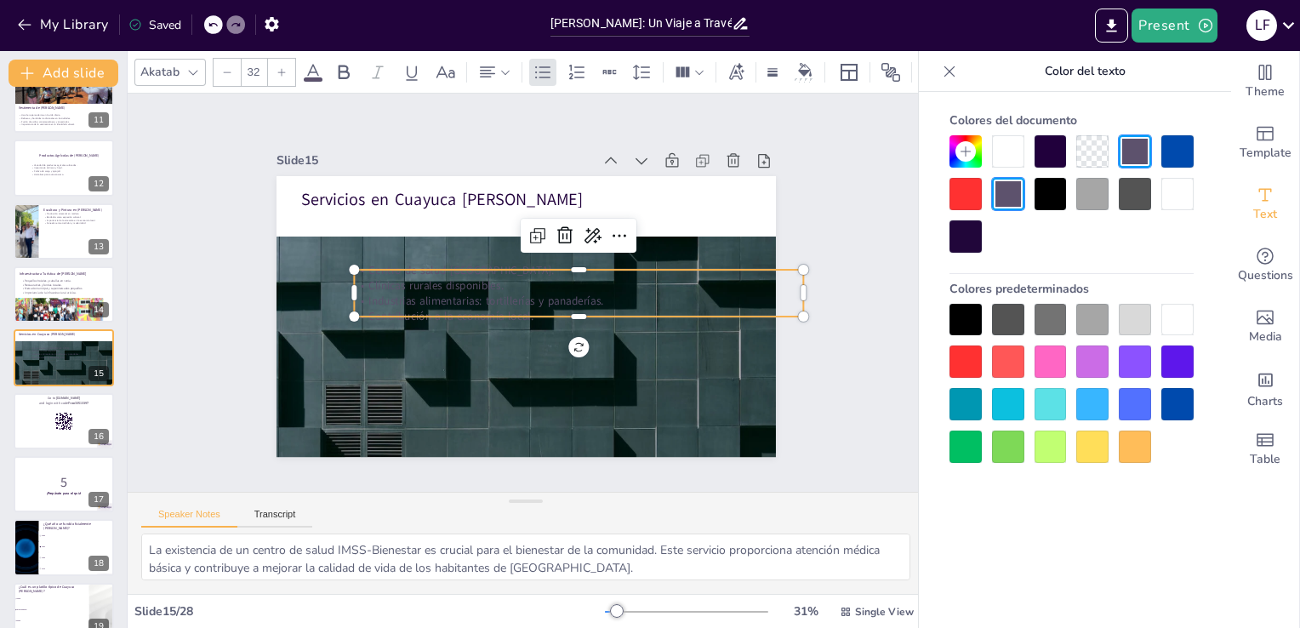
click at [969, 309] on div at bounding box center [965, 320] width 32 height 32
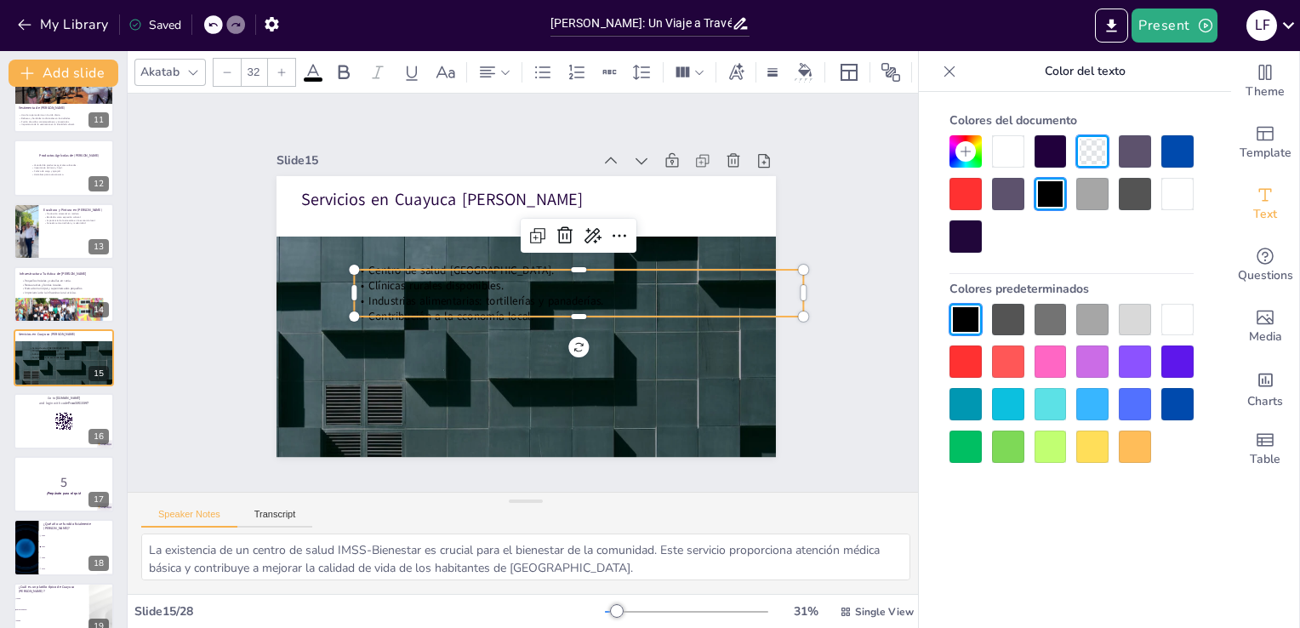
click at [1181, 390] on div at bounding box center [1177, 404] width 32 height 32
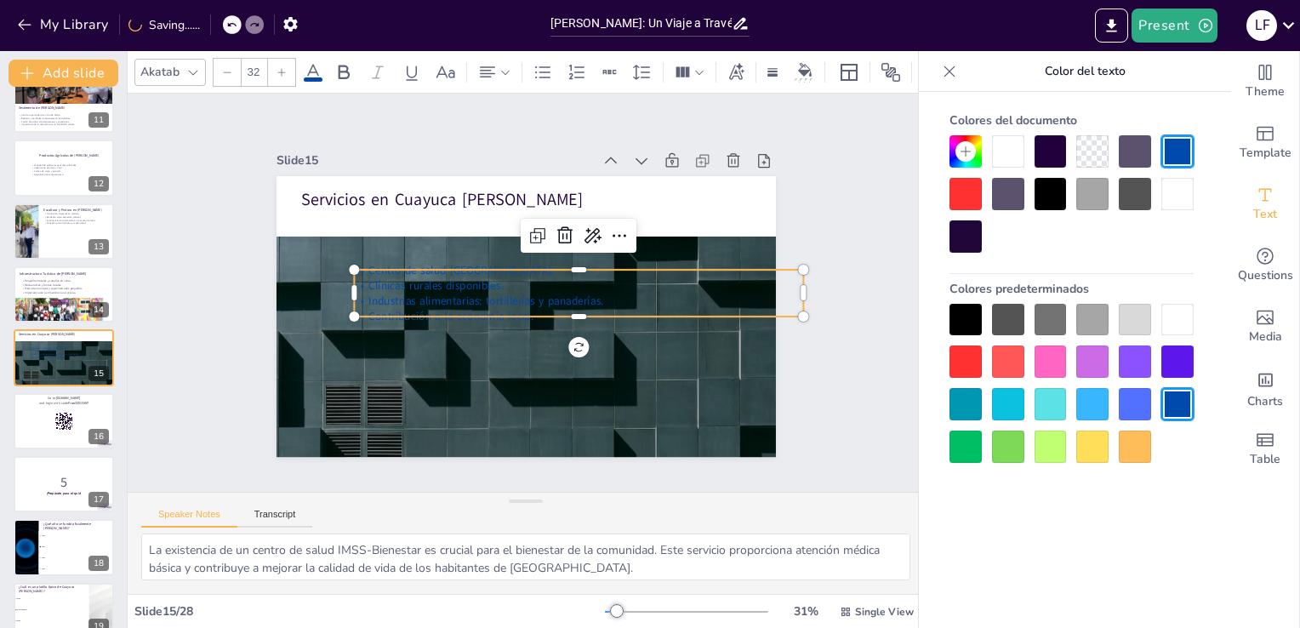
click at [963, 359] on div at bounding box center [965, 361] width 32 height 32
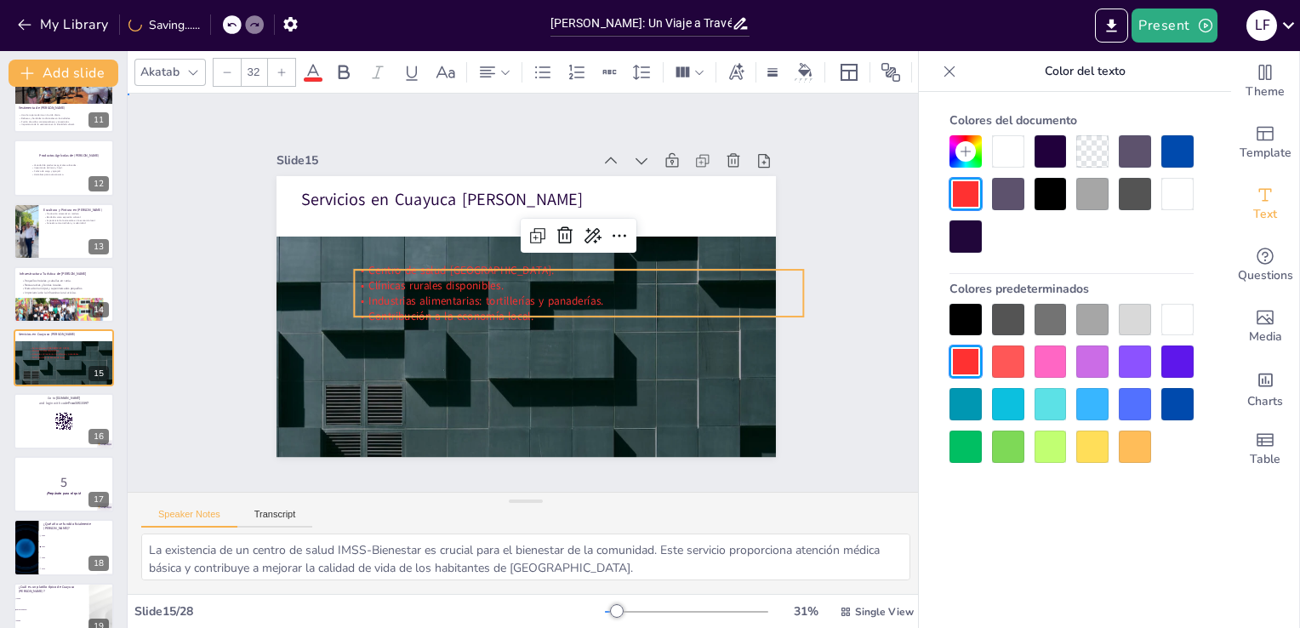
click at [824, 413] on div "Slide 1 Historia y Cultura de Cuayuca de Andrade En esta presentación explorare…" at bounding box center [526, 293] width 834 height 479
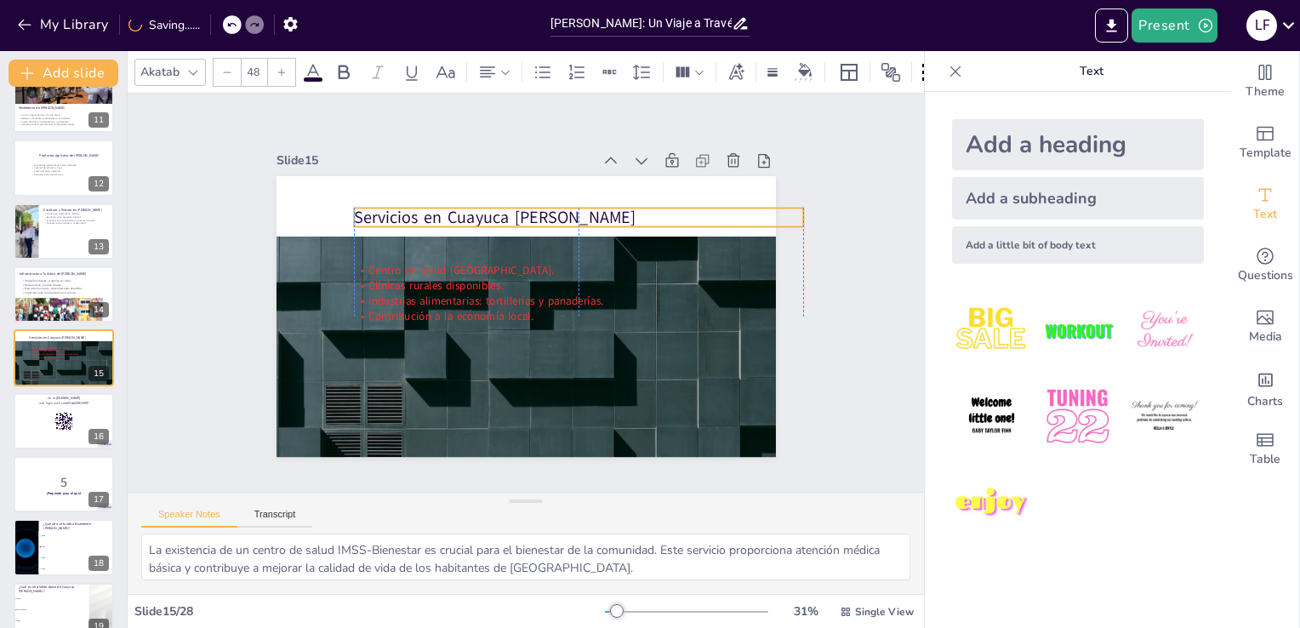
drag, startPoint x: 418, startPoint y: 189, endPoint x: 473, endPoint y: 206, distance: 57.9
click at [473, 206] on p "Servicios en Cuayuca [PERSON_NAME]" at bounding box center [593, 230] width 444 height 117
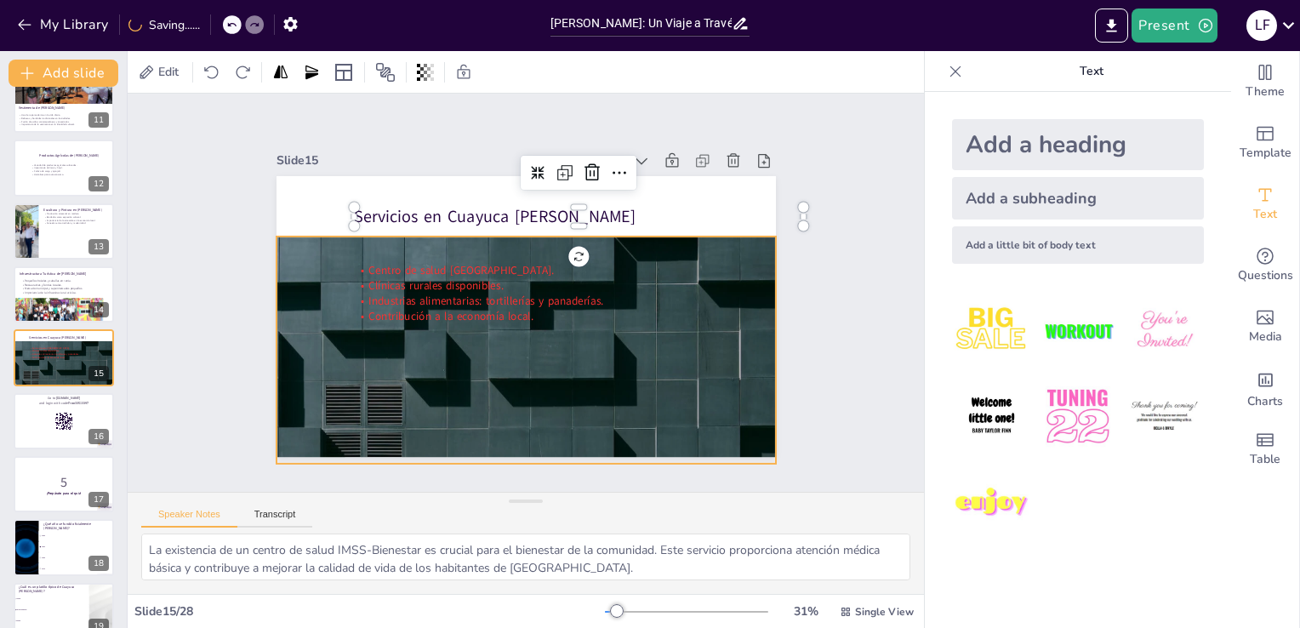
click at [284, 234] on div at bounding box center [501, 392] width 562 height 421
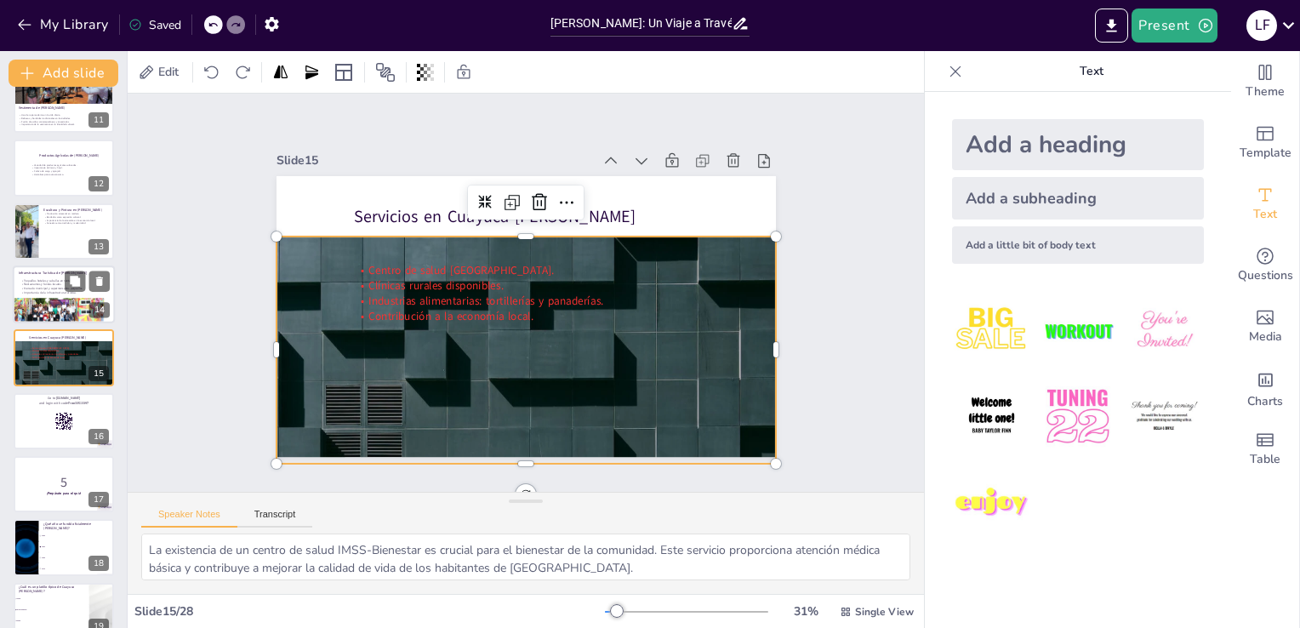
click at [44, 287] on p "Mercado municipal y supermercados pequeños." at bounding box center [61, 289] width 83 height 4
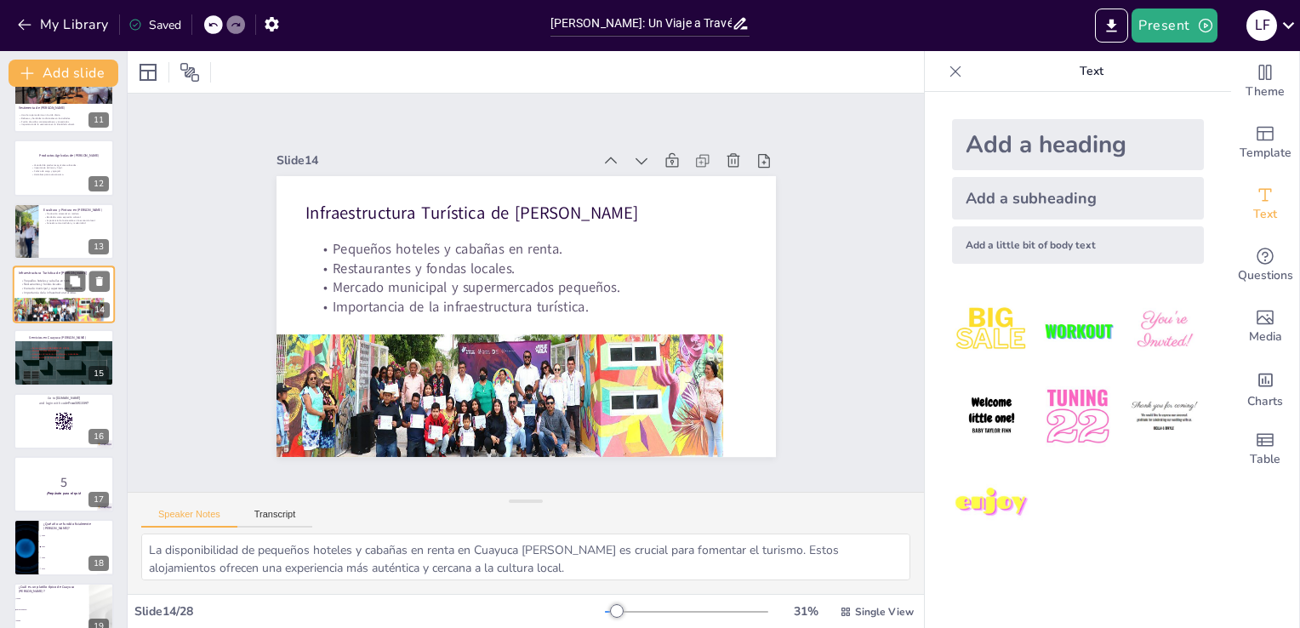
scroll to position [594, 0]
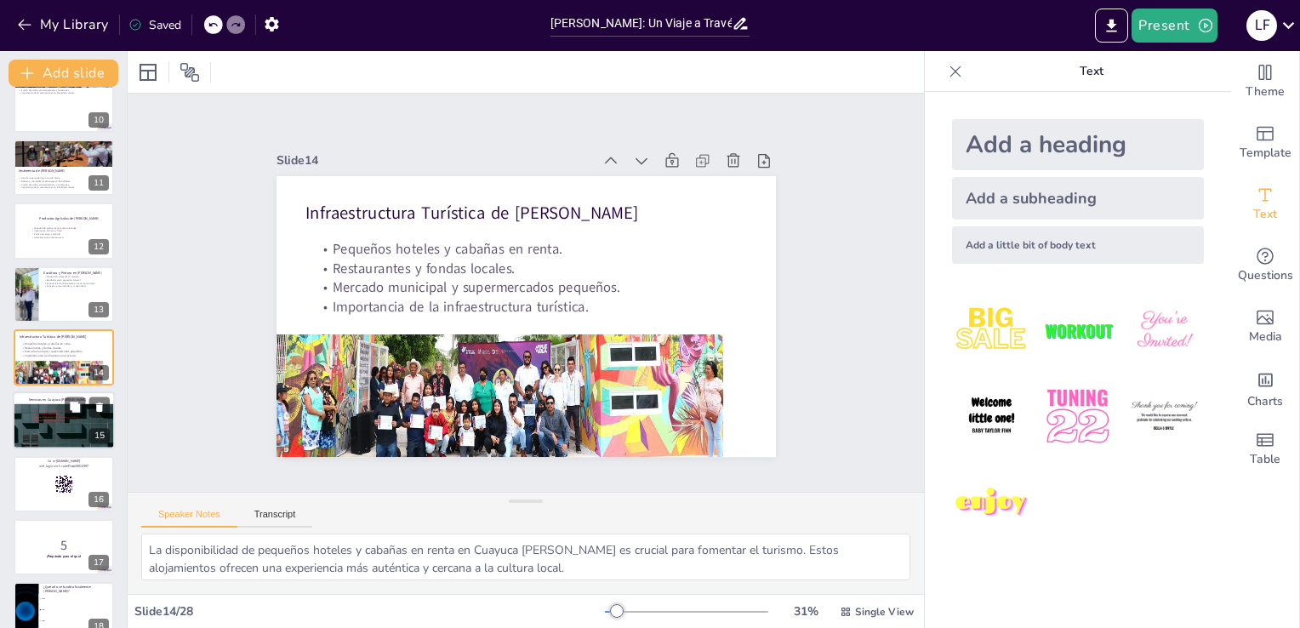
click at [35, 431] on div at bounding box center [63, 437] width 104 height 66
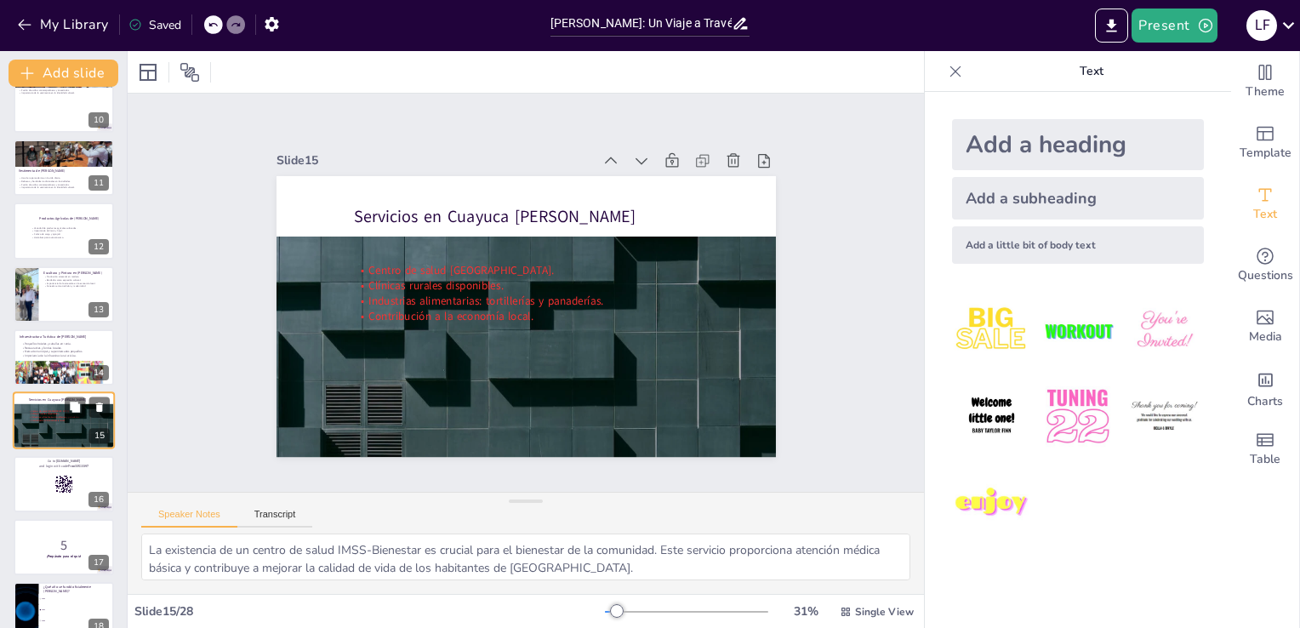
scroll to position [657, 0]
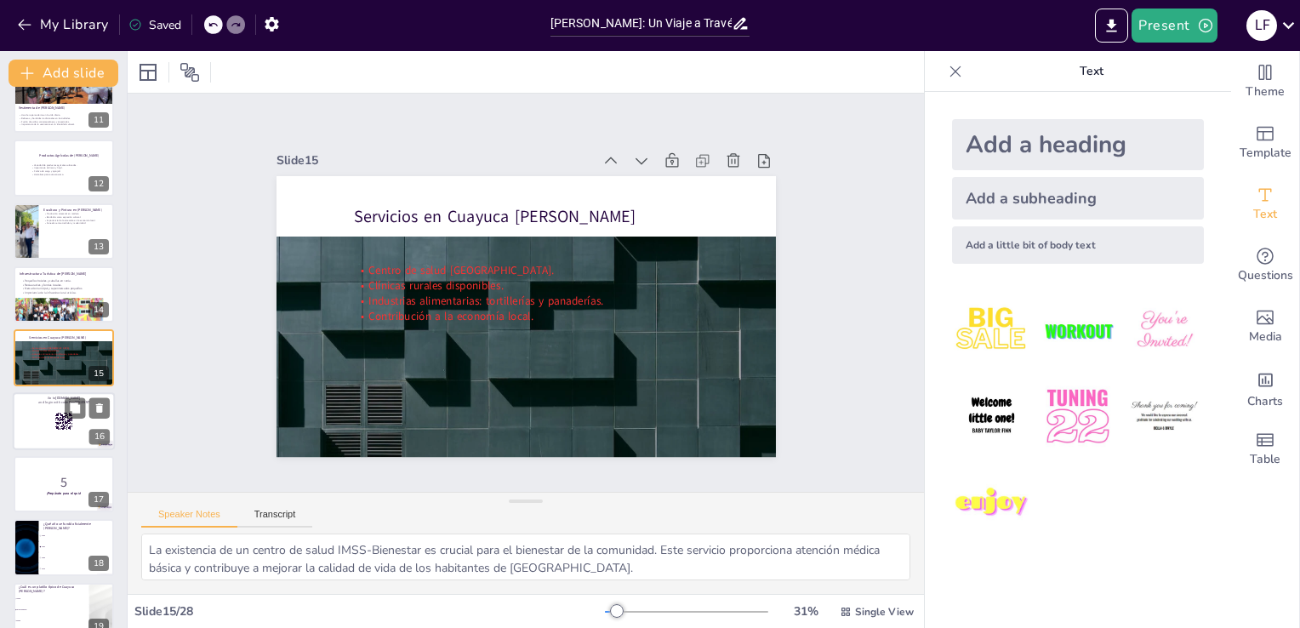
click at [39, 396] on p "Go to sendsteps.me" at bounding box center [64, 397] width 92 height 5
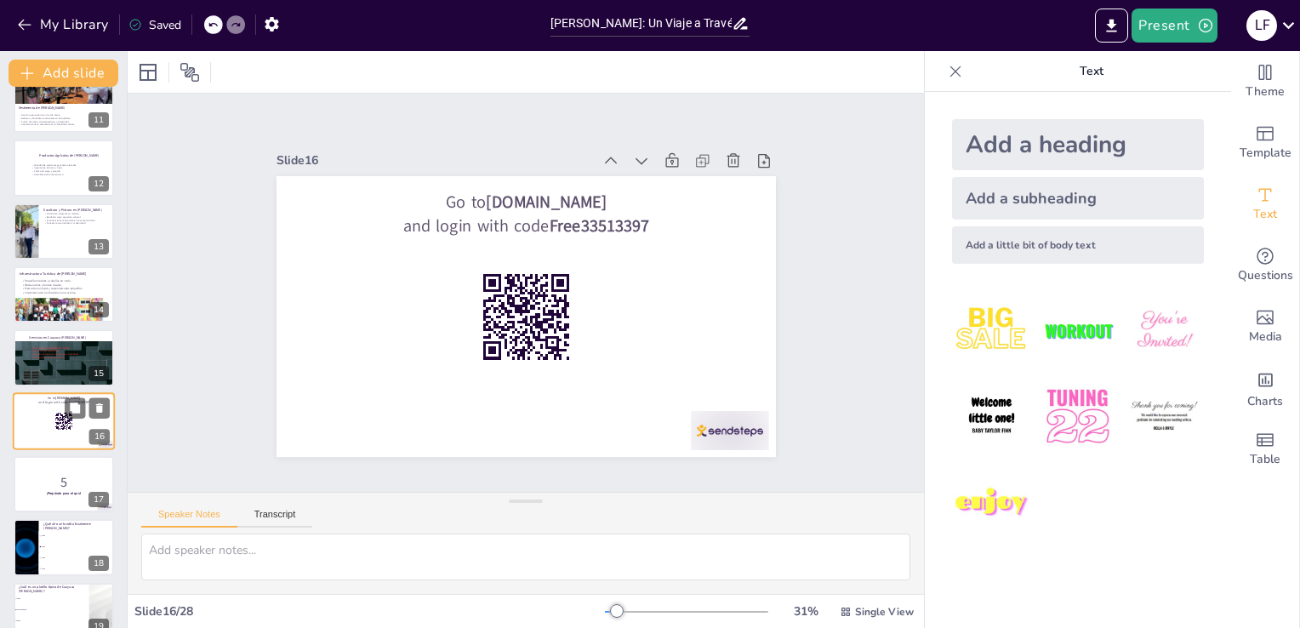
scroll to position [721, 0]
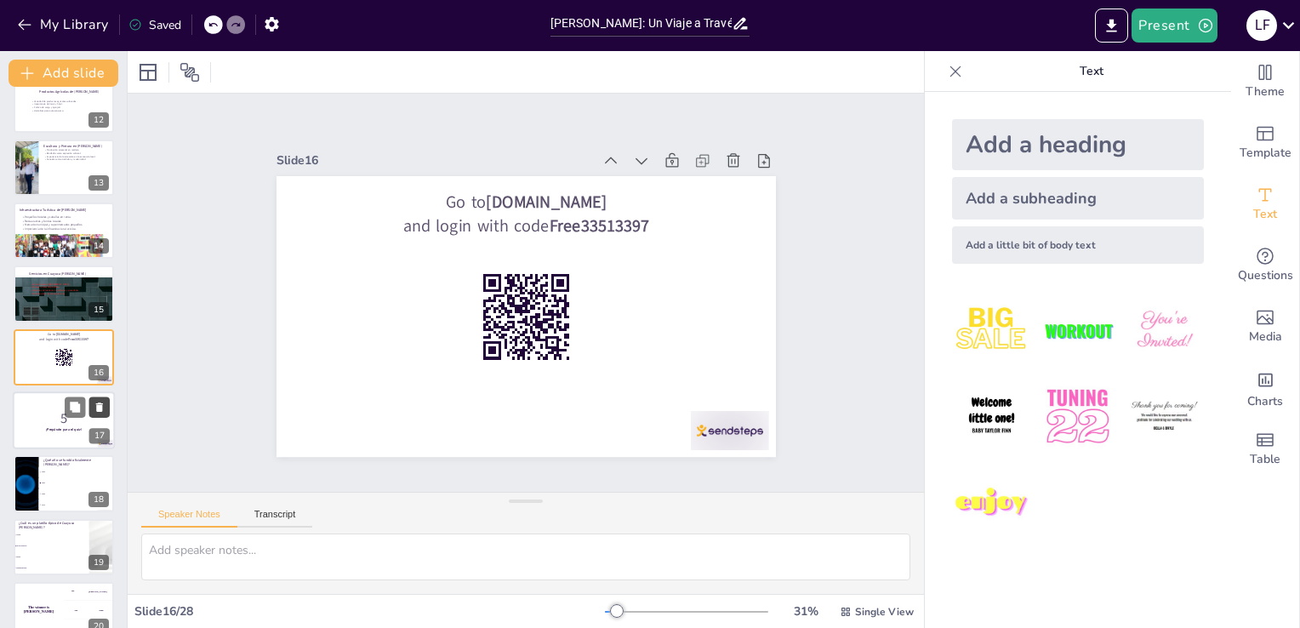
click at [97, 402] on icon at bounding box center [100, 408] width 12 height 12
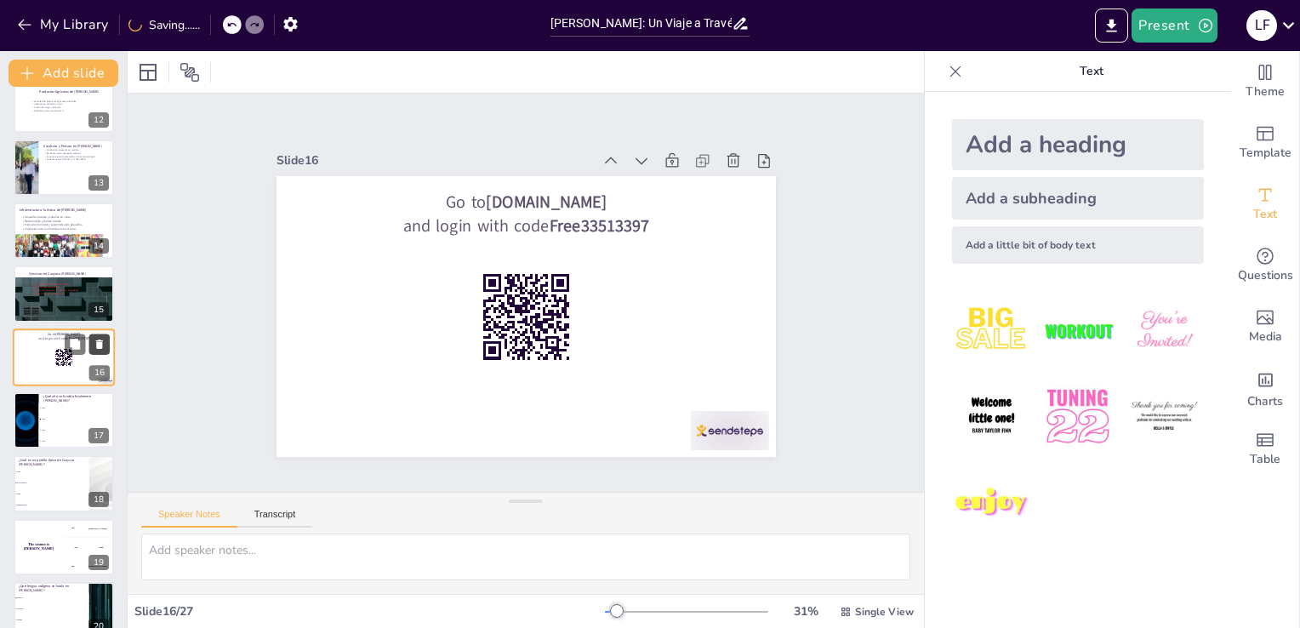
click at [94, 342] on icon at bounding box center [100, 344] width 12 height 12
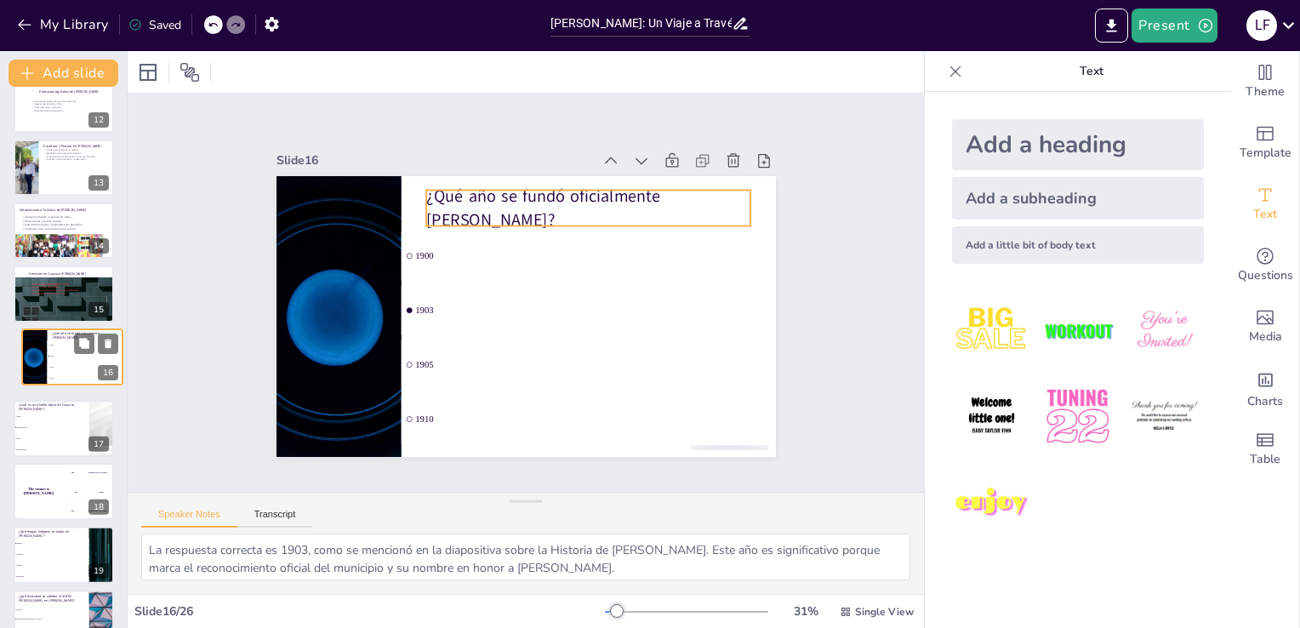
drag, startPoint x: 94, startPoint y: 342, endPoint x: 78, endPoint y: 325, distance: 23.5
click at [78, 328] on div "¿Qué año se fundó oficialmente Cuayuca de Andrade? 1900 1903 1905 1910 16" at bounding box center [72, 357] width 102 height 58
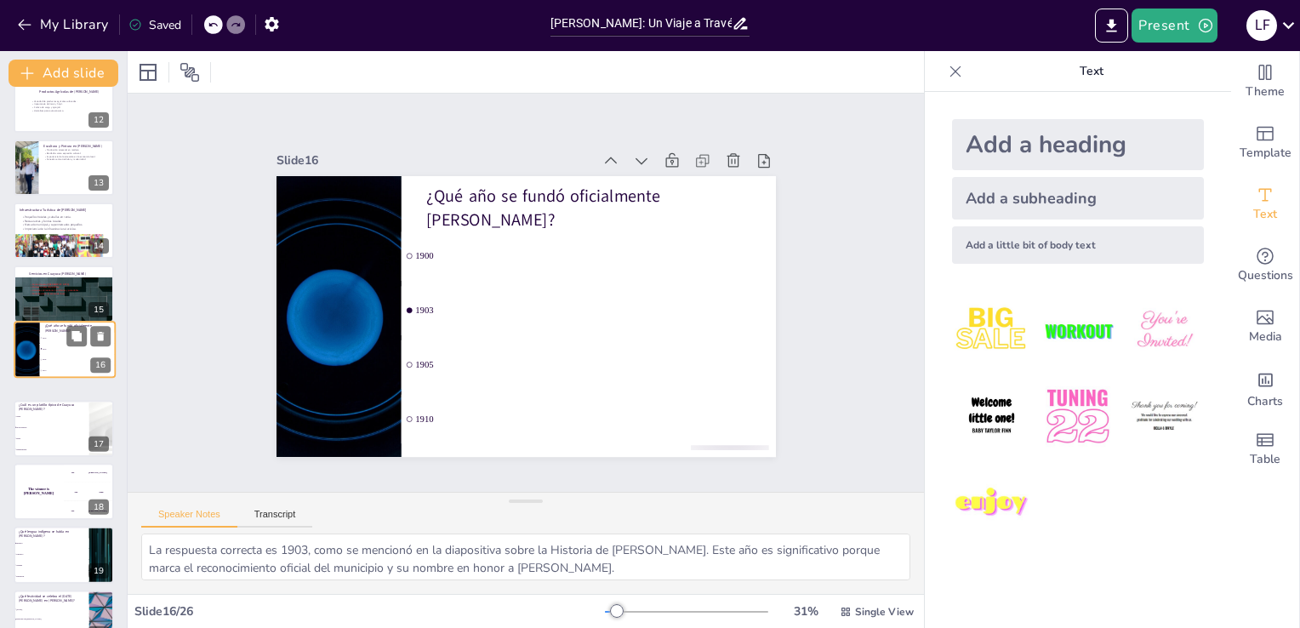
scroll to position [714, 0]
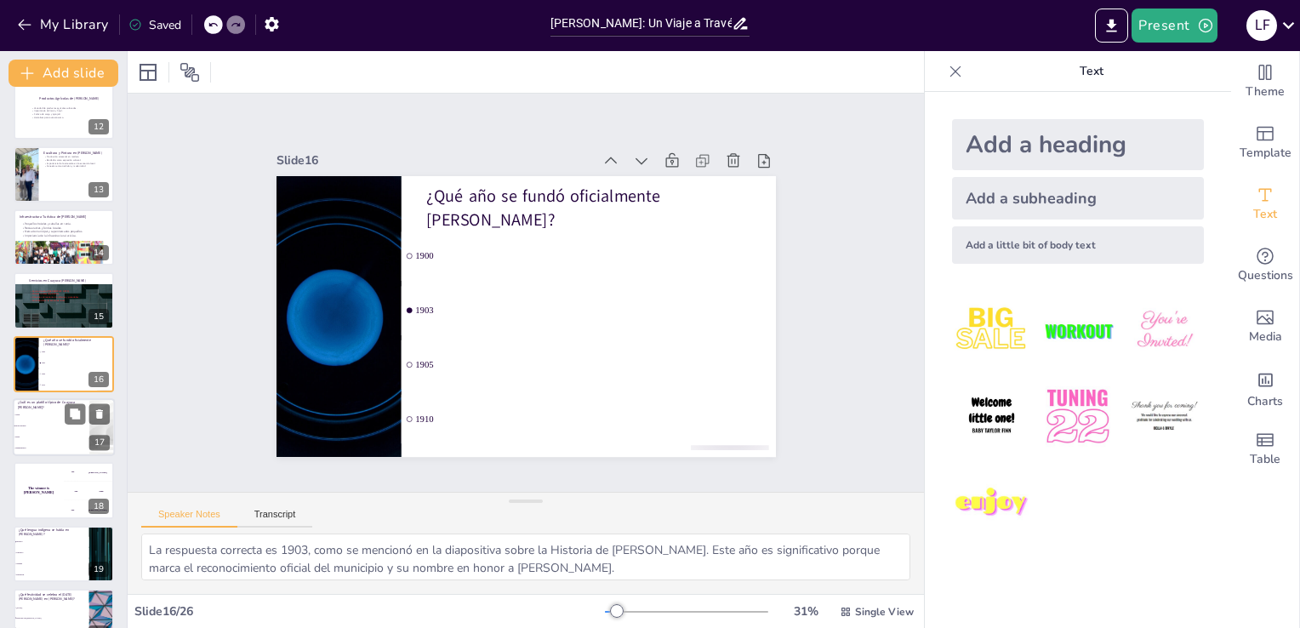
click at [50, 427] on li "Mole poblano" at bounding box center [51, 425] width 77 height 11
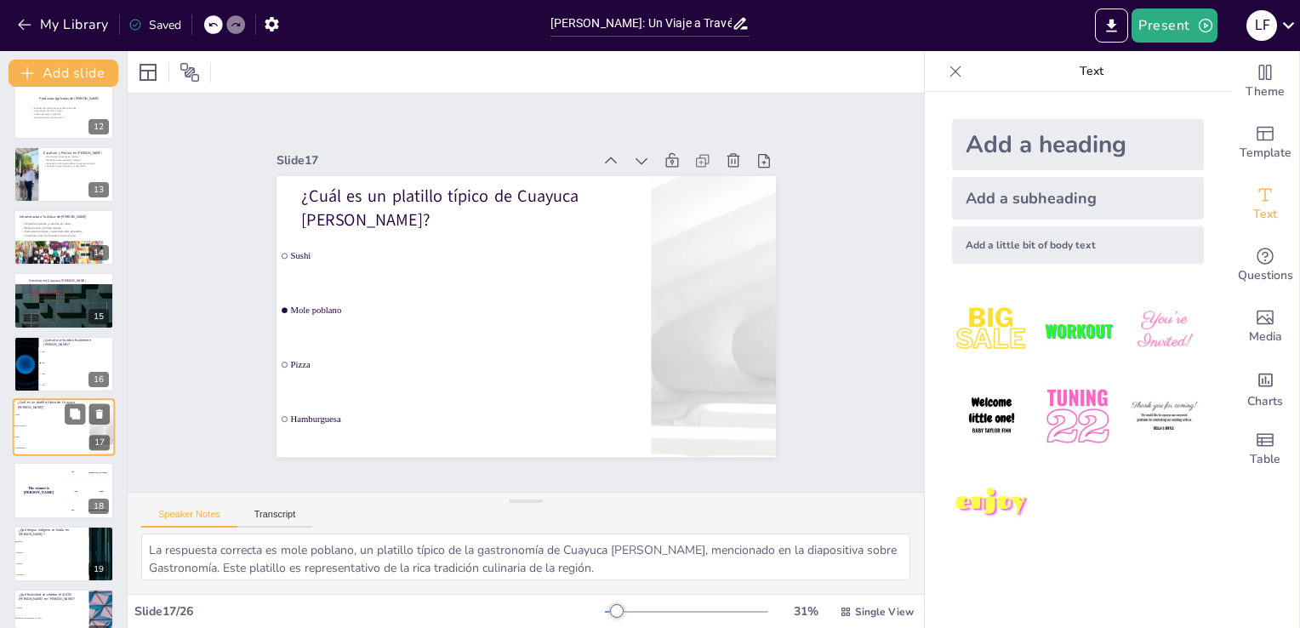
scroll to position [783, 0]
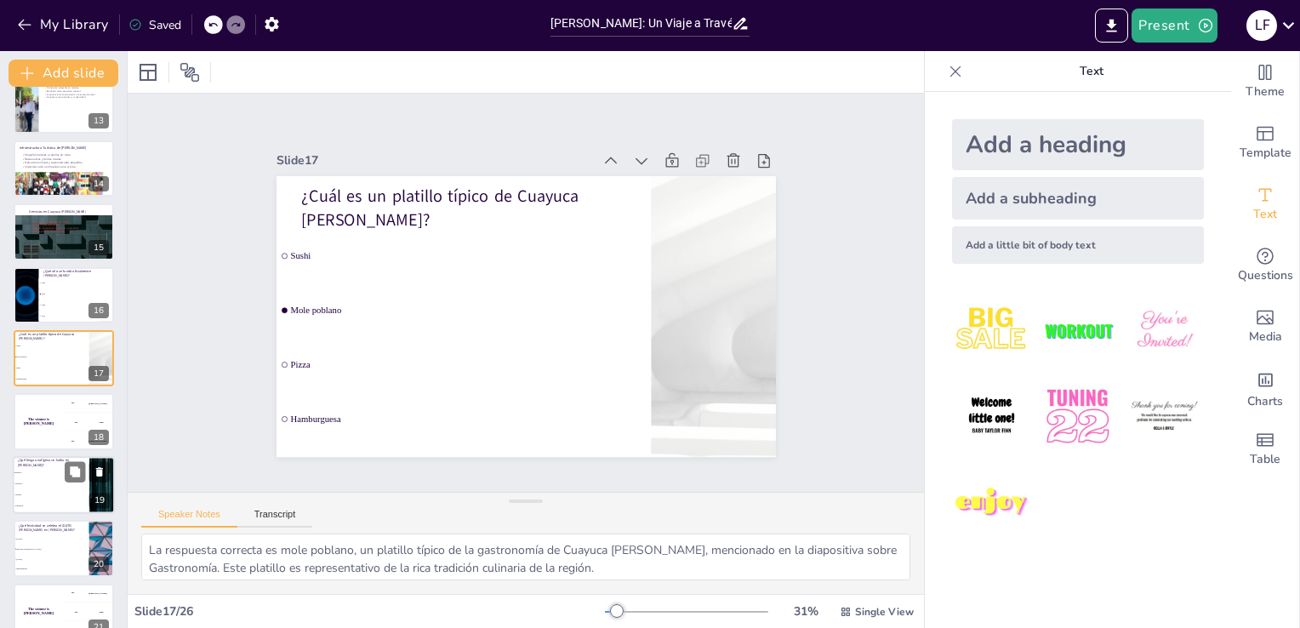
click at [45, 472] on li "Mixteco" at bounding box center [51, 472] width 77 height 11
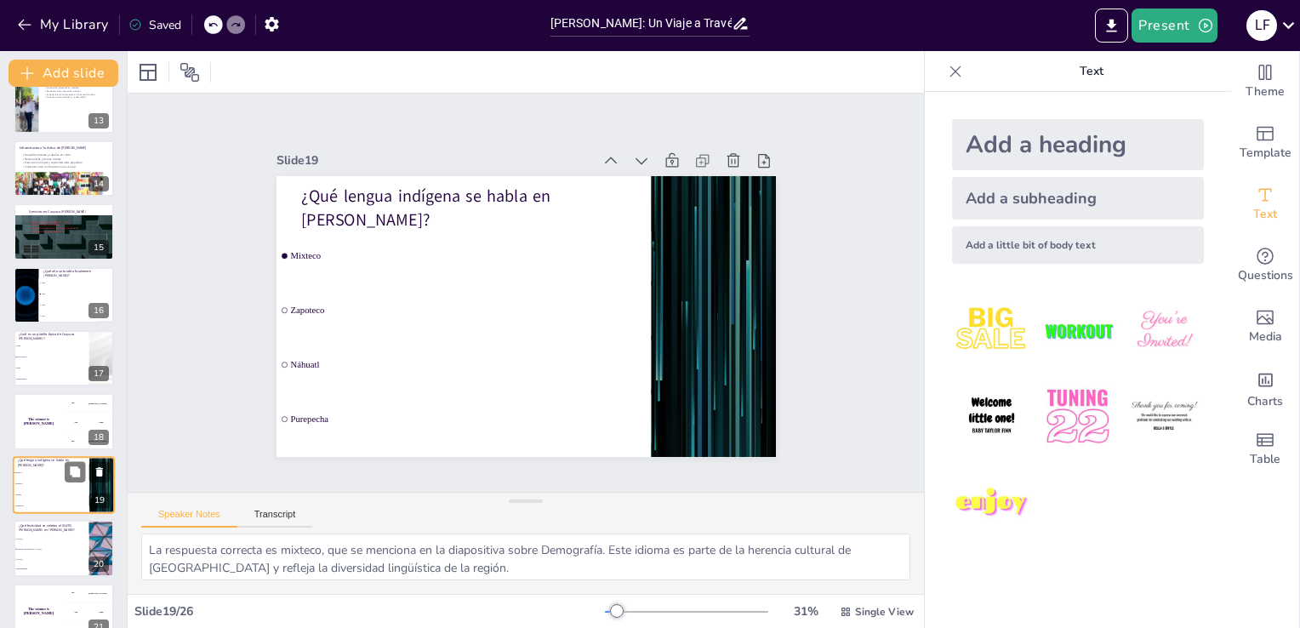
scroll to position [909, 0]
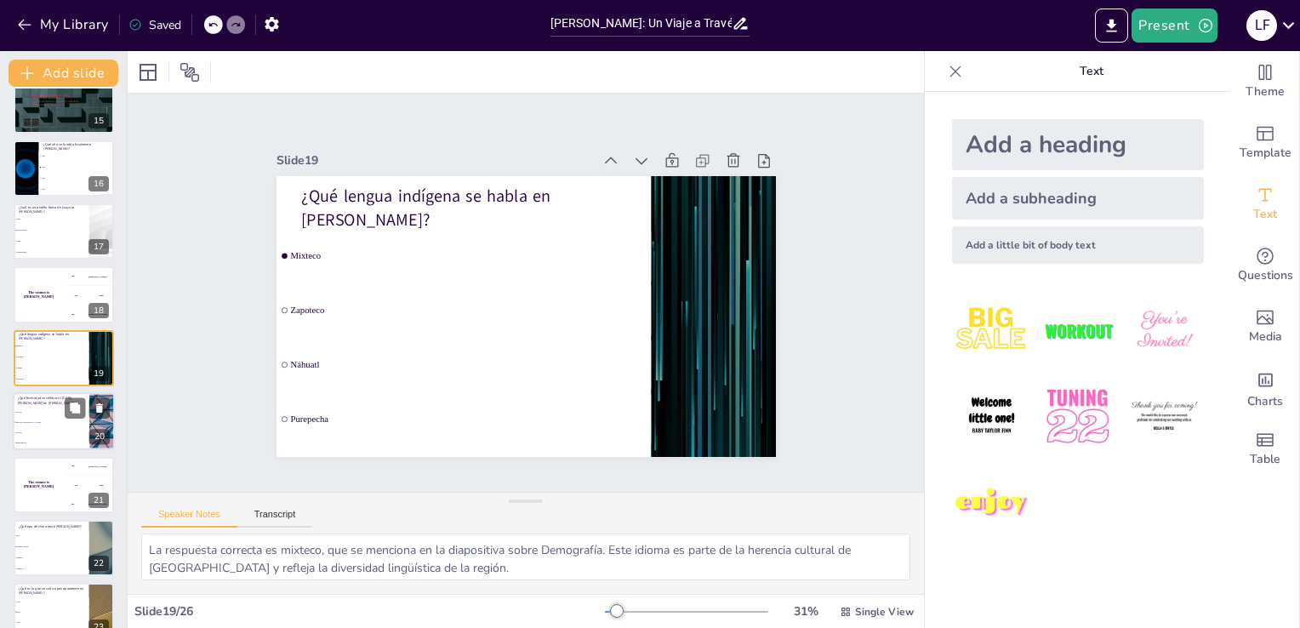
click at [45, 422] on span "Fiesta de San [PERSON_NAME]" at bounding box center [51, 422] width 73 height 3
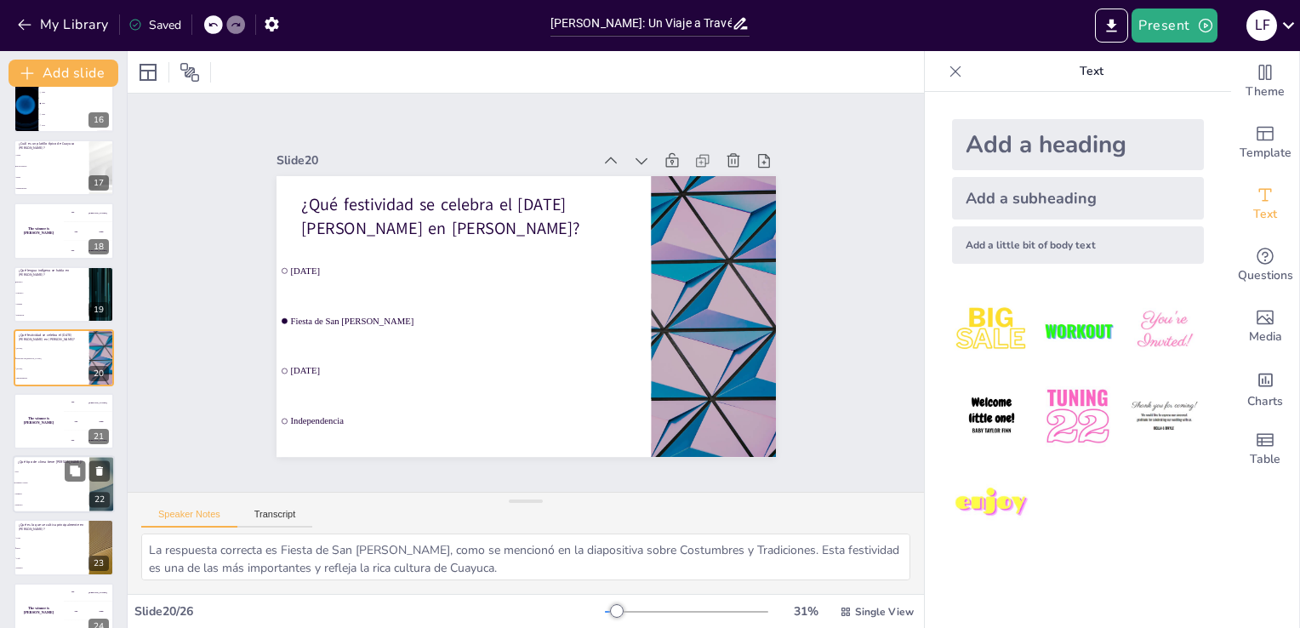
click at [34, 485] on li "Semiseco cálido" at bounding box center [51, 482] width 77 height 11
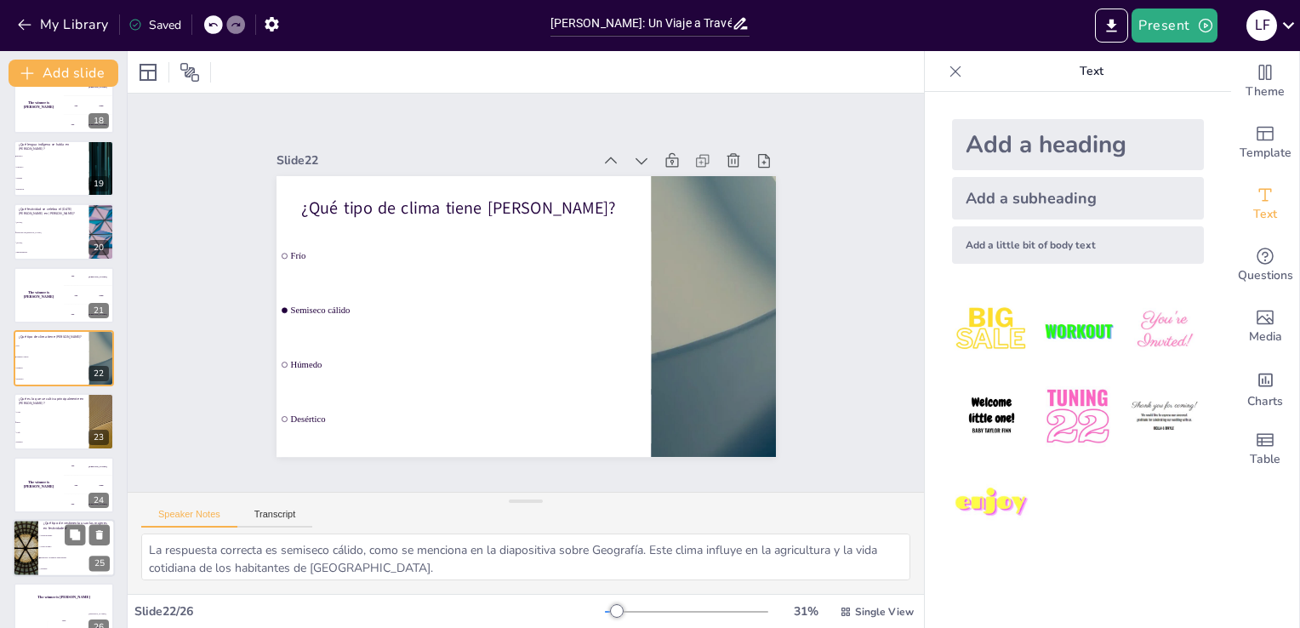
click at [40, 557] on input "checkbox" at bounding box center [39, 557] width 1 height 1
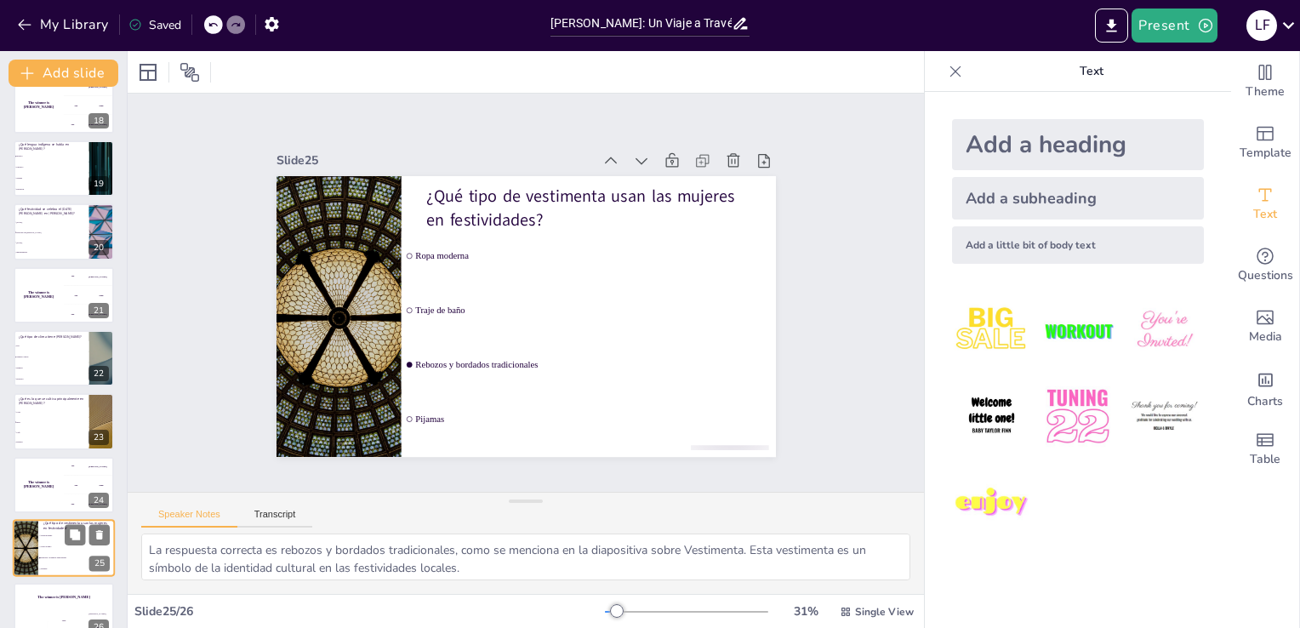
scroll to position [1124, 0]
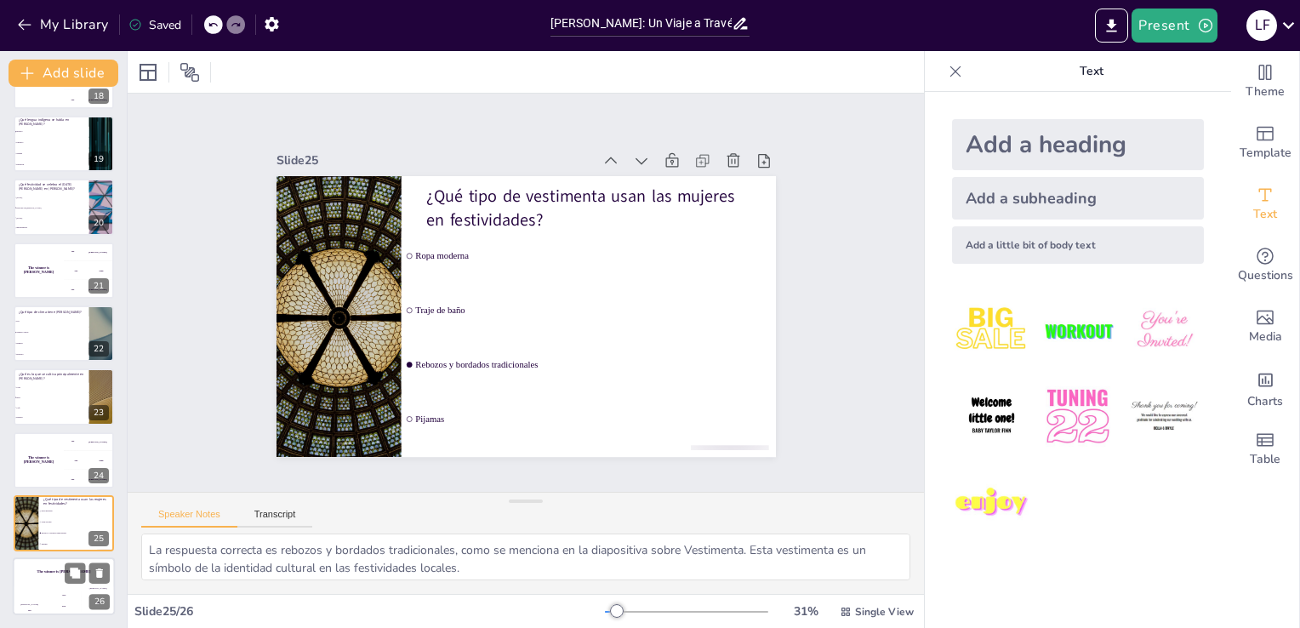
drag, startPoint x: 40, startPoint y: 556, endPoint x: 33, endPoint y: 580, distance: 24.8
click at [33, 580] on div "The winner is Niels 🏆" at bounding box center [64, 572] width 102 height 29
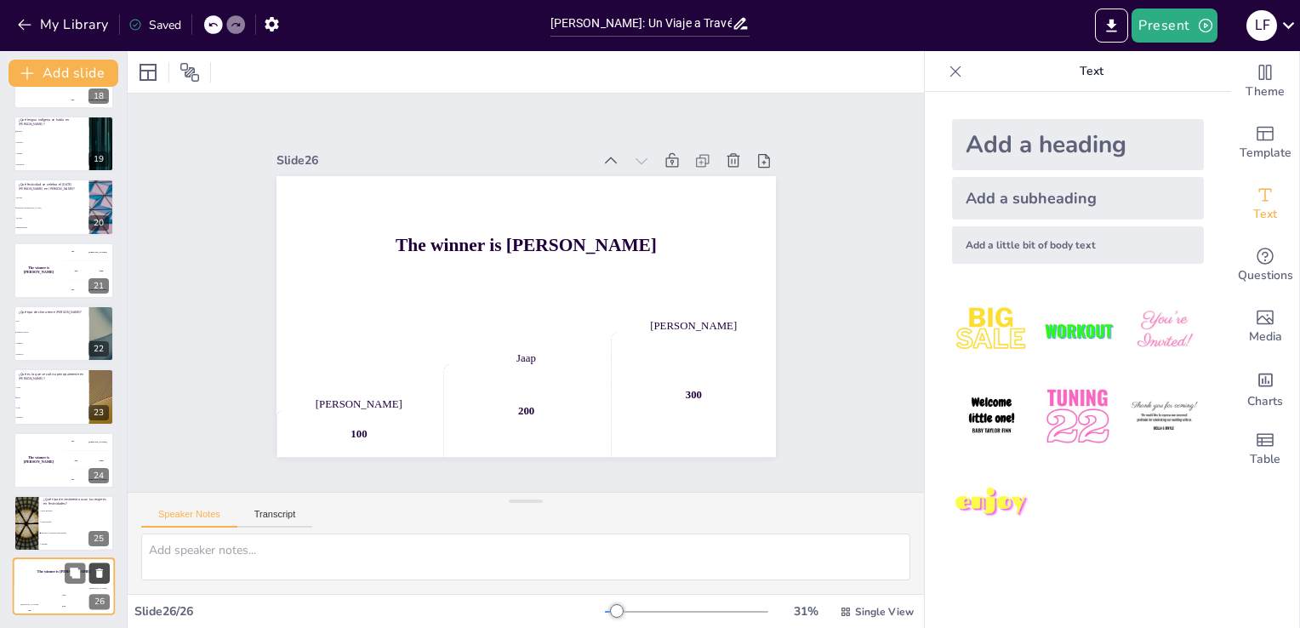
click at [95, 571] on icon at bounding box center [100, 573] width 12 height 12
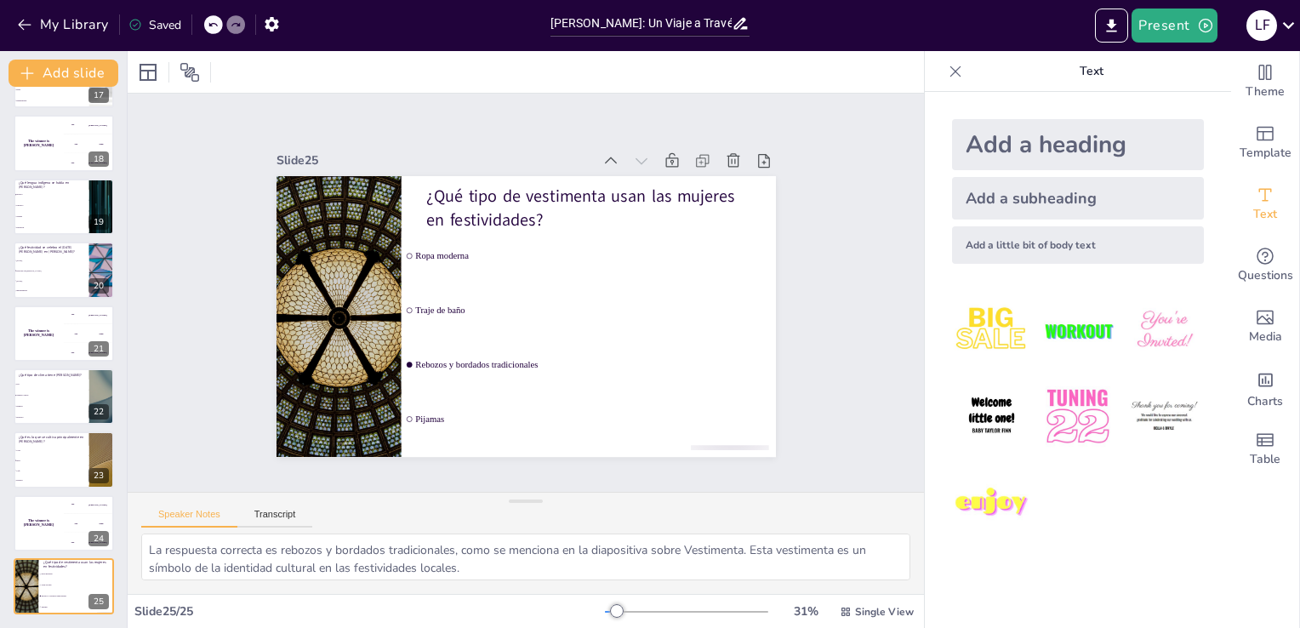
scroll to position [1061, 0]
click at [1120, 29] on icon "Export to PowerPoint" at bounding box center [1111, 26] width 18 height 18
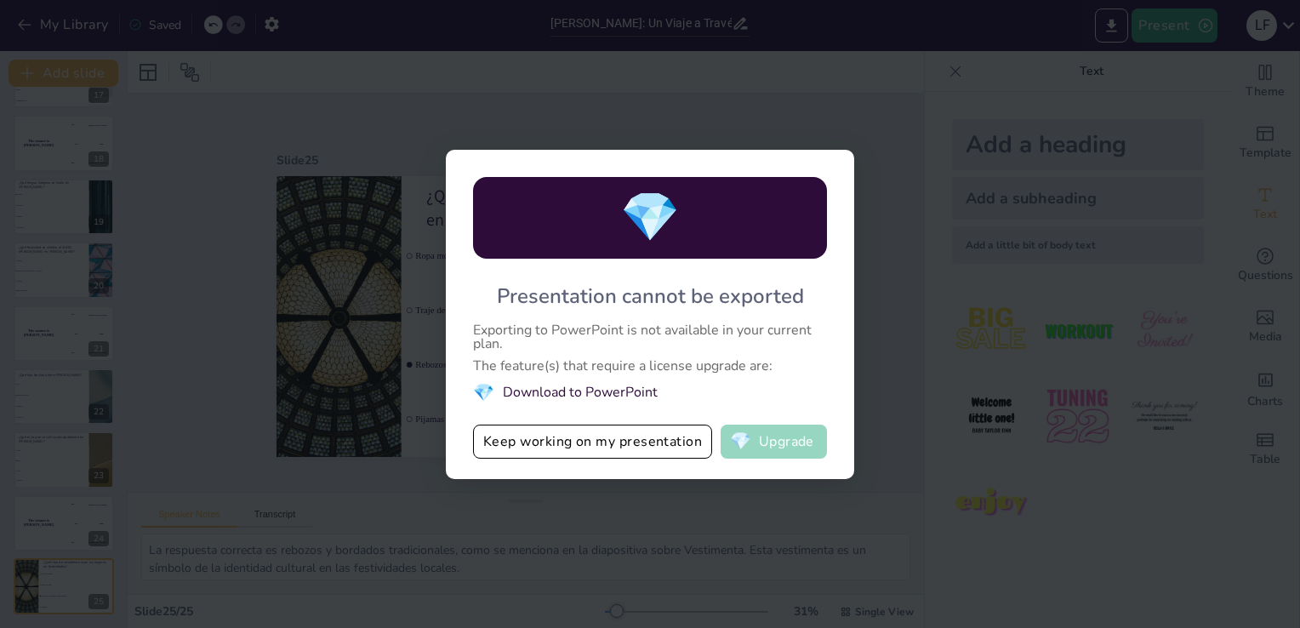
click at [771, 436] on button "💎 Upgrade" at bounding box center [774, 441] width 106 height 34
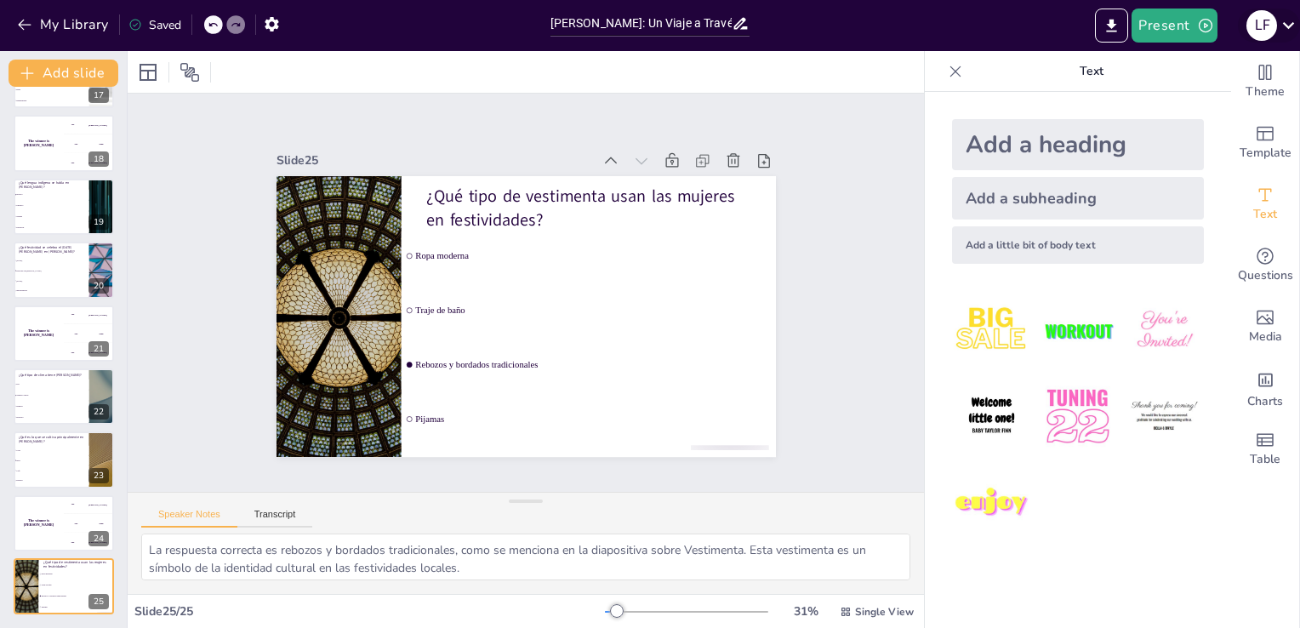
click at [1287, 14] on icon at bounding box center [1288, 25] width 23 height 23
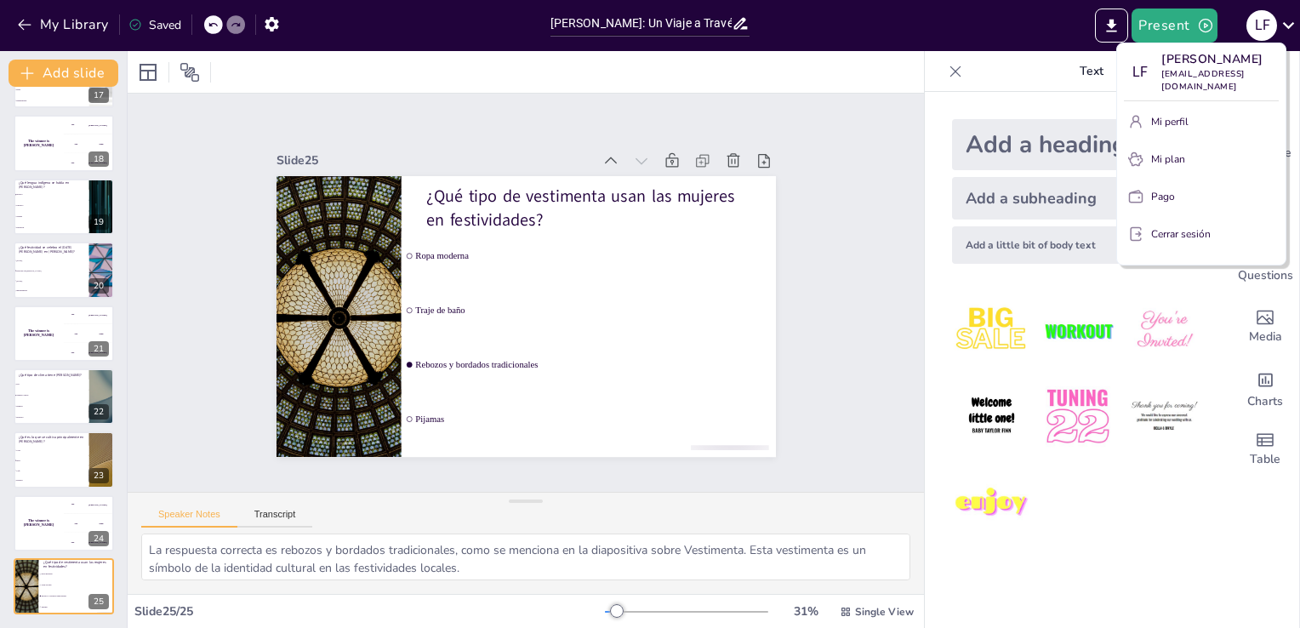
drag, startPoint x: 1057, startPoint y: 141, endPoint x: 1116, endPoint y: 36, distance: 121.1
click at [1116, 36] on div at bounding box center [650, 314] width 1300 height 628
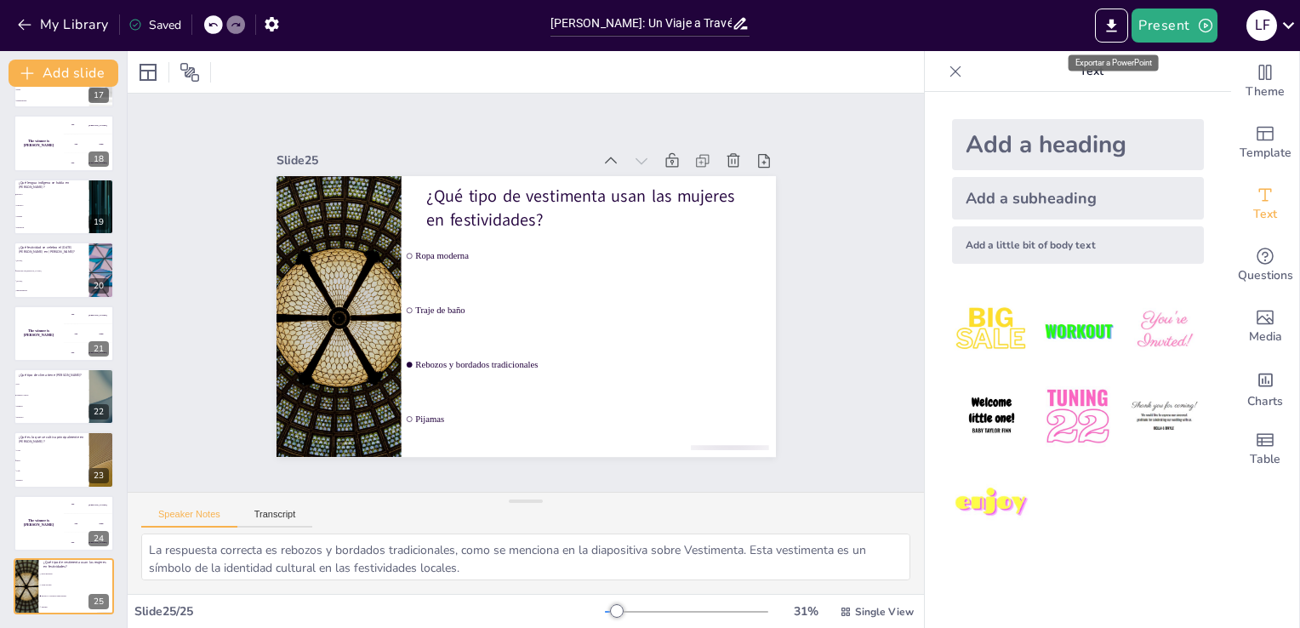
click at [1116, 62] on div "Exportar a PowerPoint" at bounding box center [1113, 62] width 90 height 16
click at [1107, 24] on icon "Export to PowerPoint" at bounding box center [1111, 26] width 18 height 18
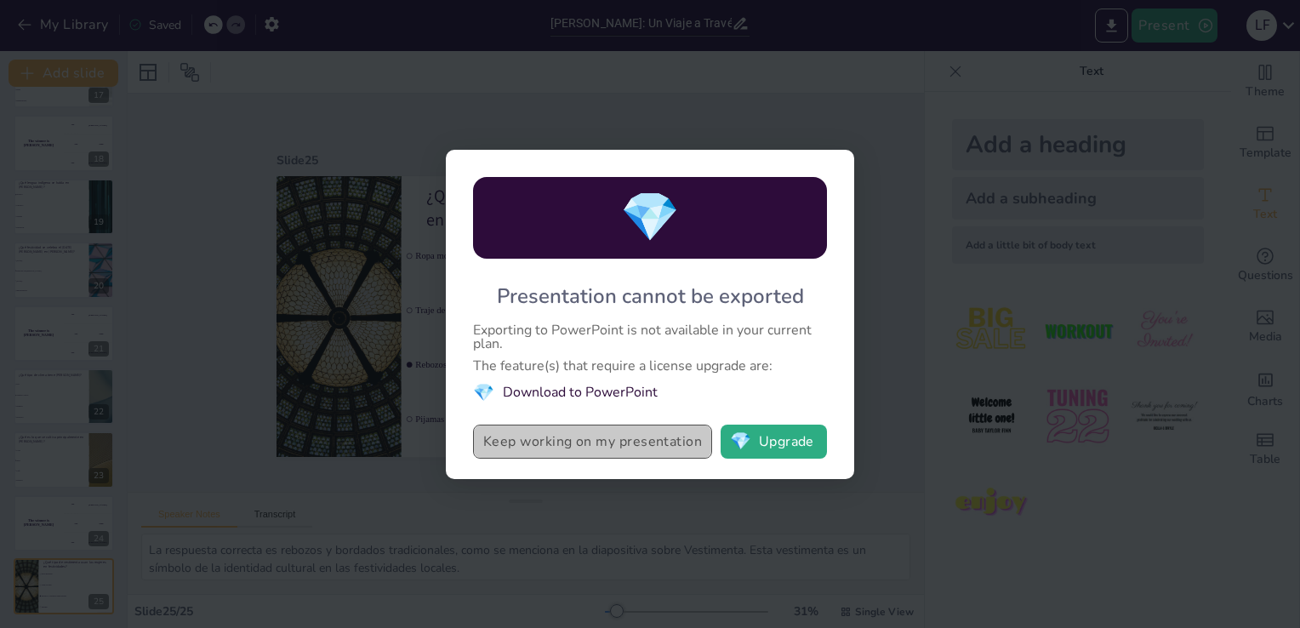
click at [675, 437] on button "Keep working on my presentation" at bounding box center [592, 441] width 239 height 34
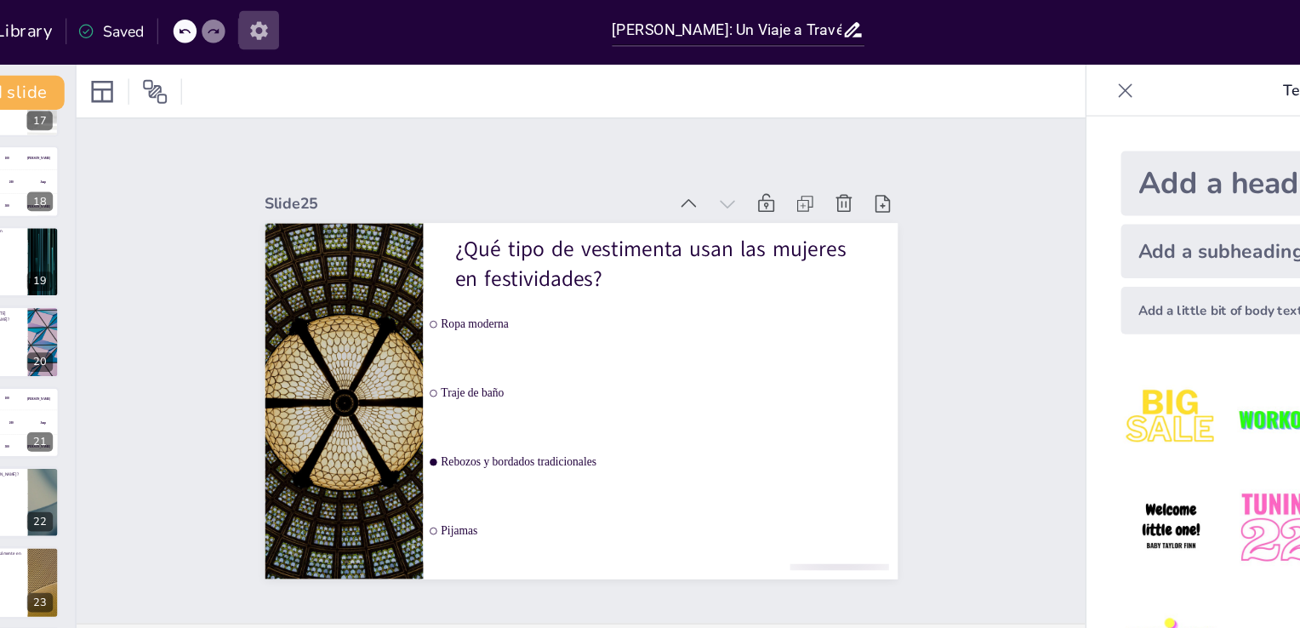
click at [270, 26] on icon "button" at bounding box center [272, 24] width 14 height 14
click at [272, 25] on icon "button" at bounding box center [272, 24] width 18 height 18
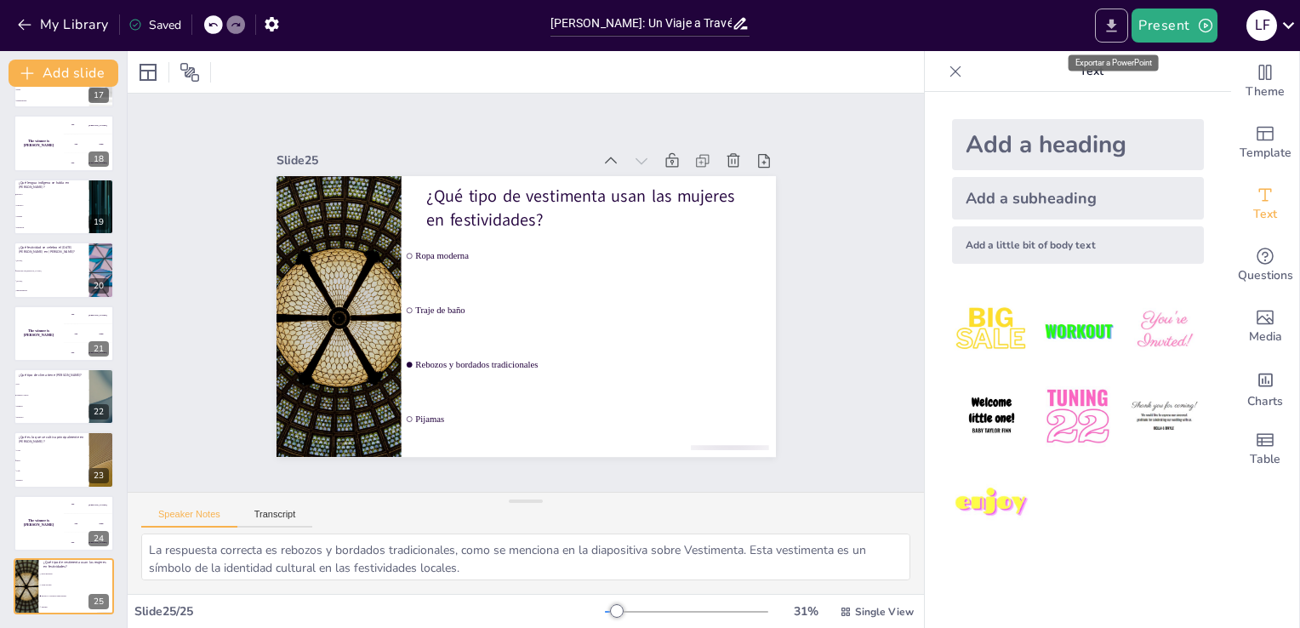
click at [1109, 17] on icon "Export to PowerPoint" at bounding box center [1111, 26] width 18 height 18
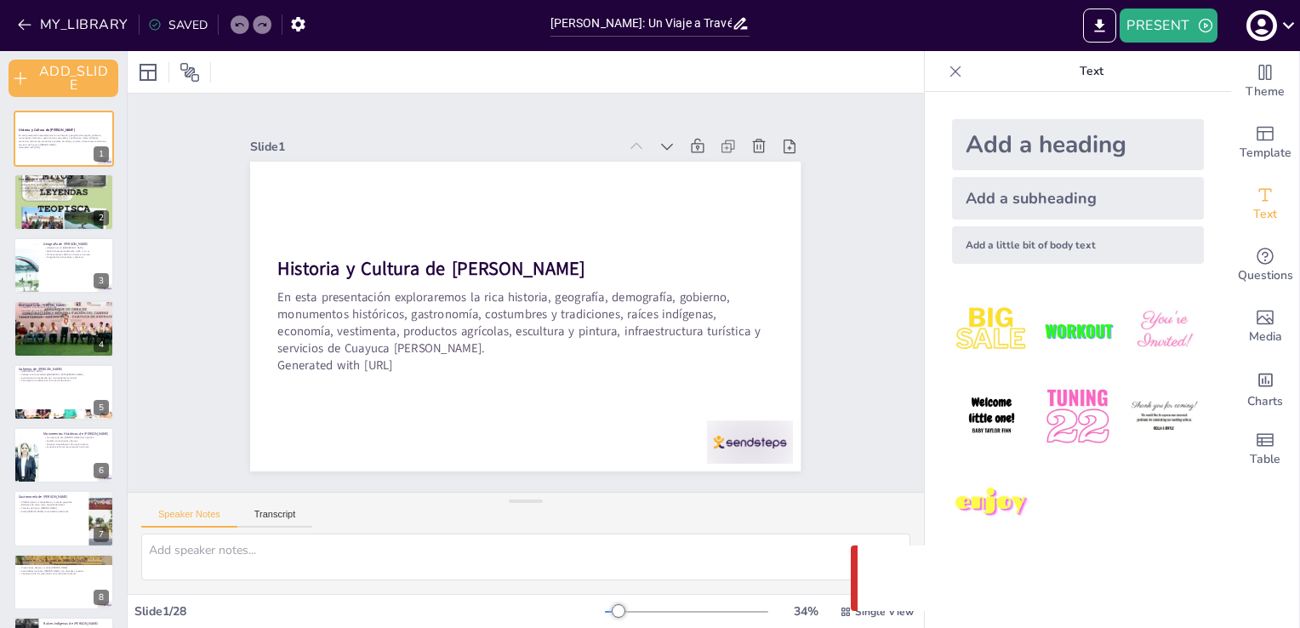
checkbox input "true"
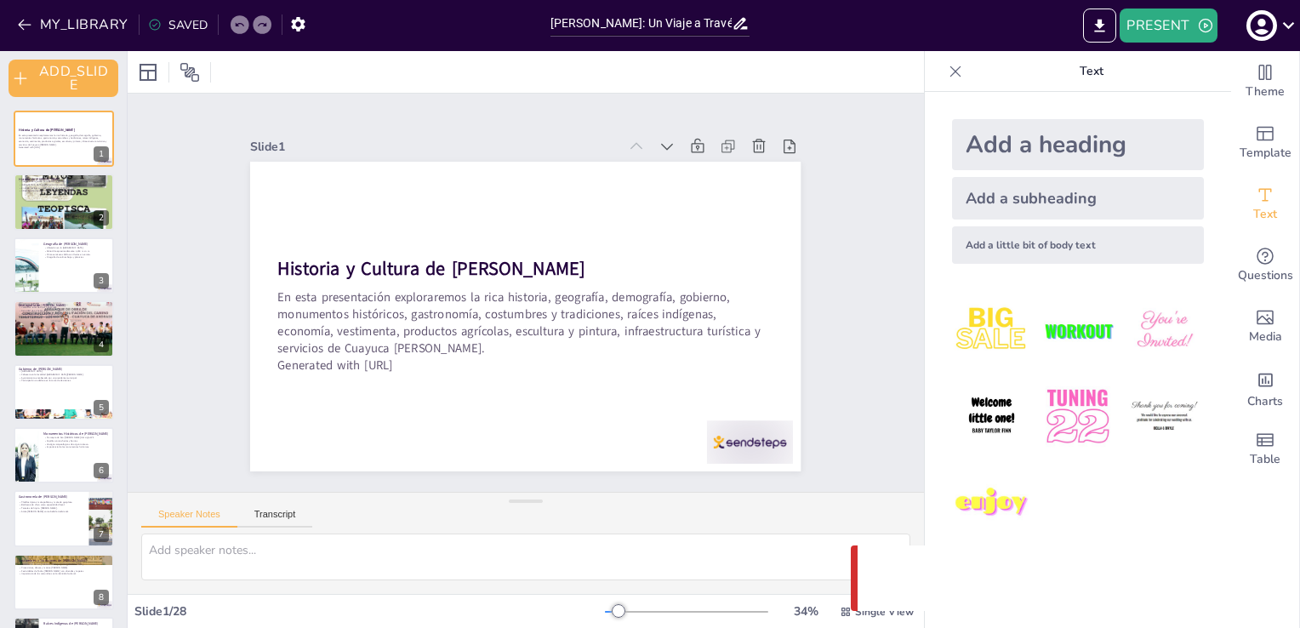
checkbox input "true"
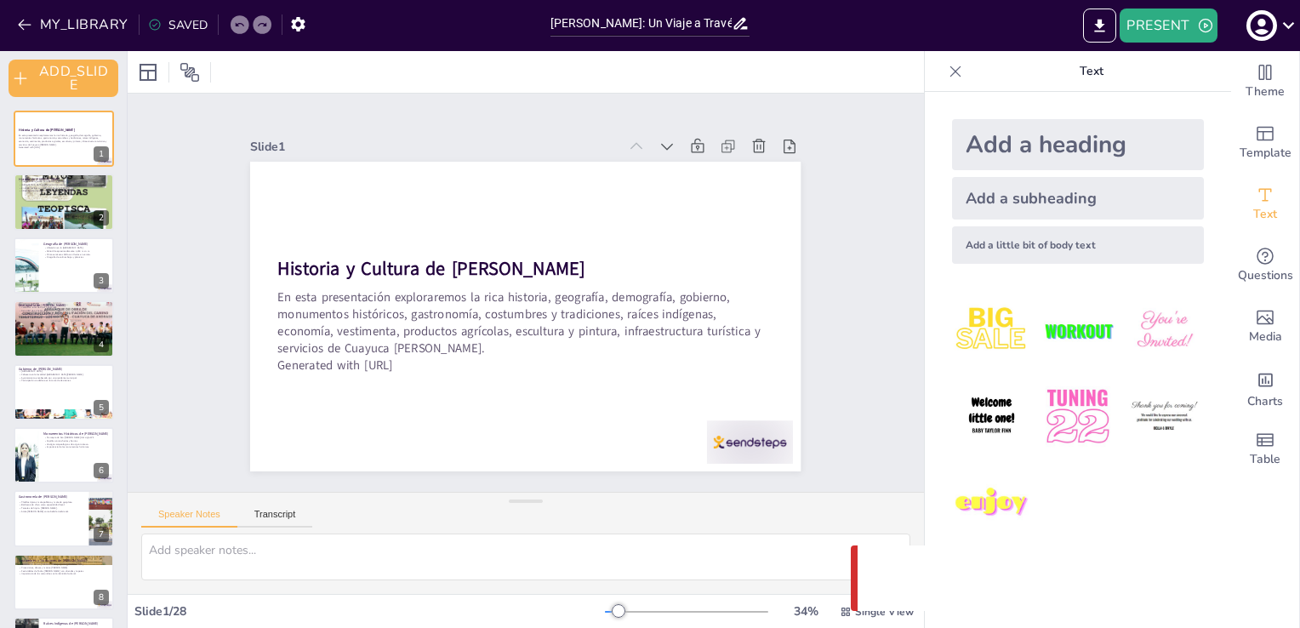
checkbox input "true"
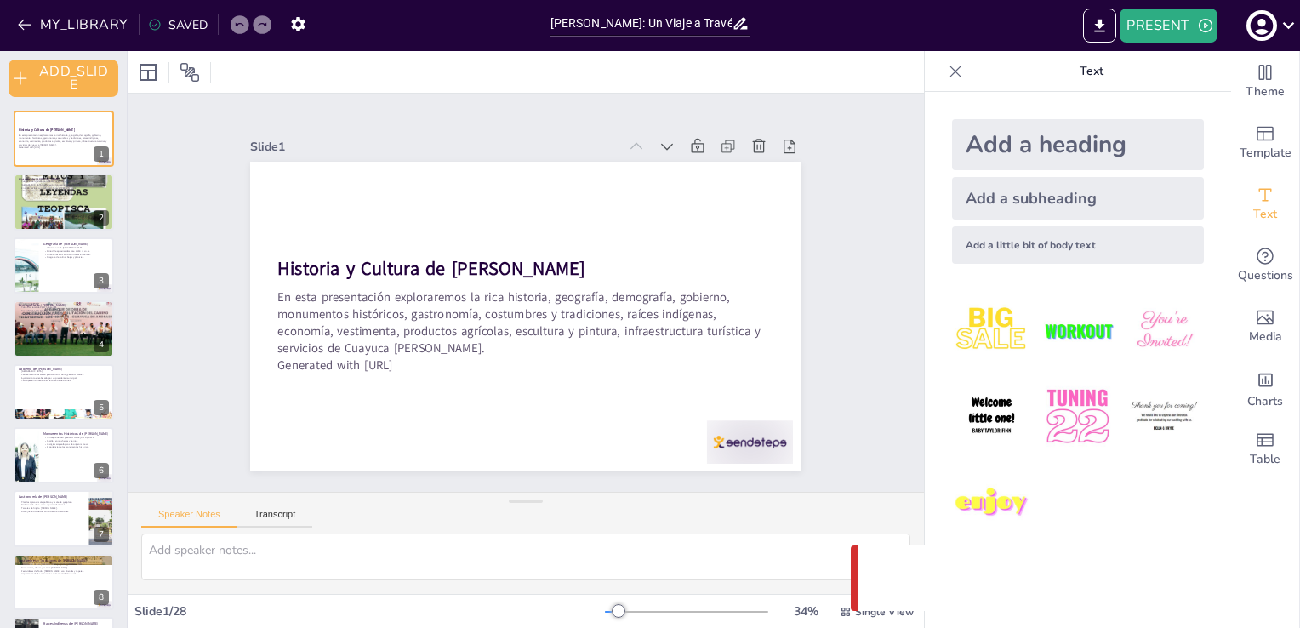
checkbox input "true"
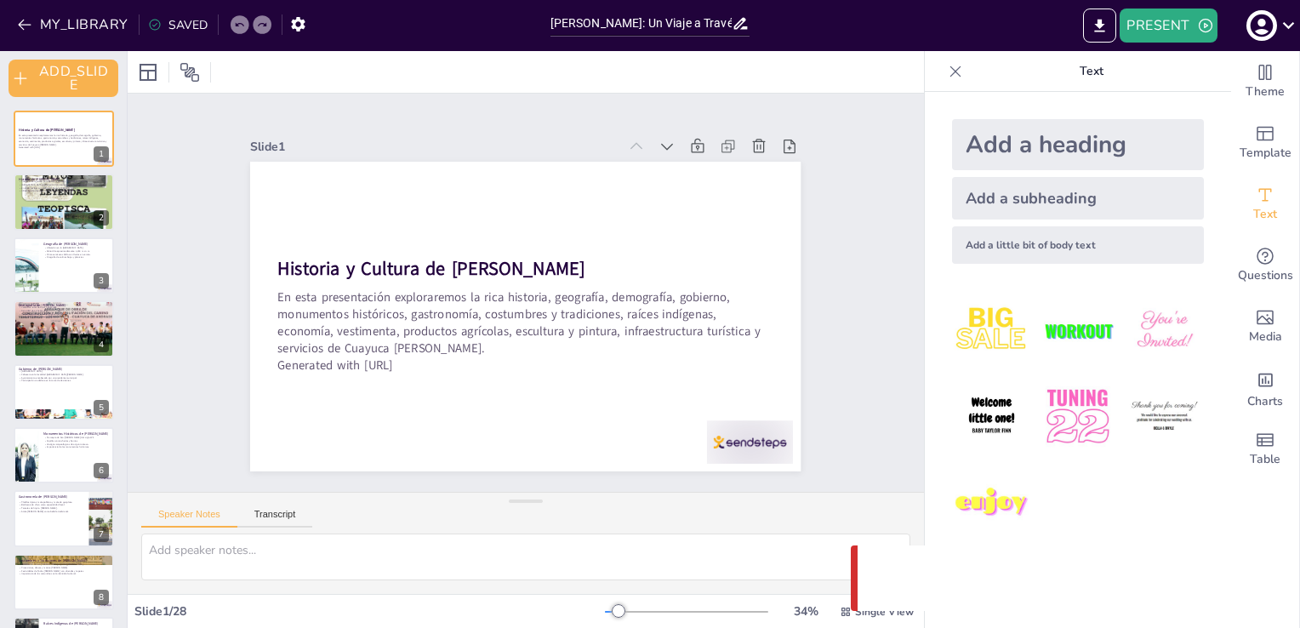
checkbox input "true"
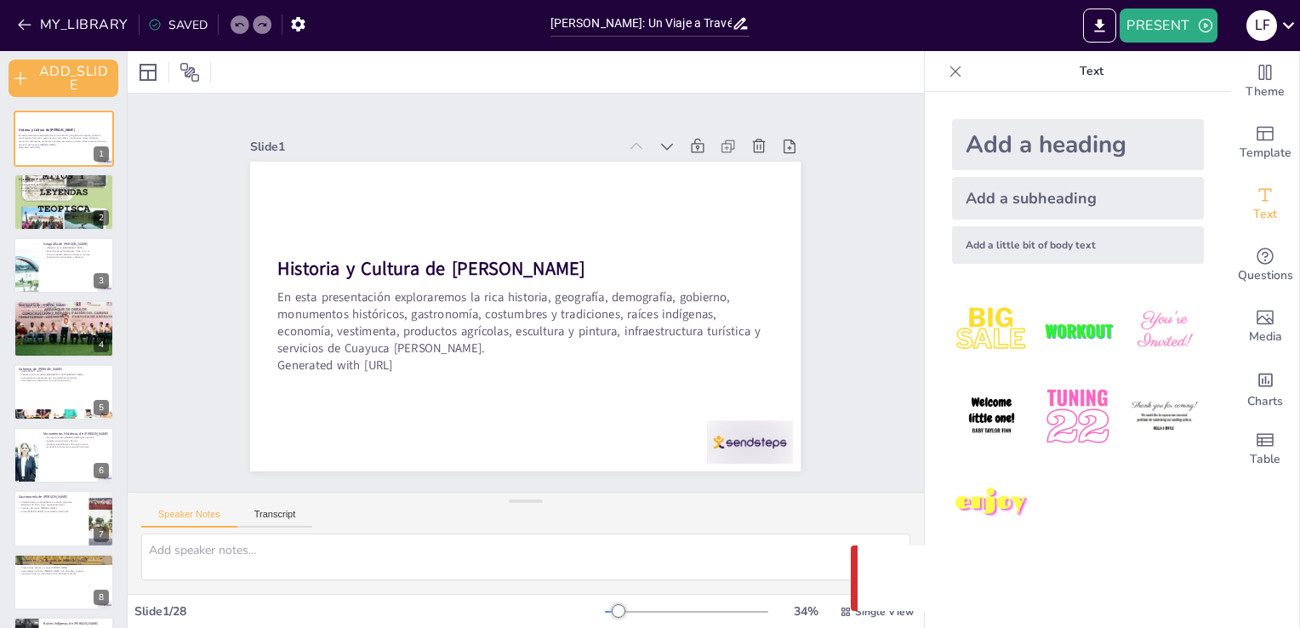
checkbox input "true"
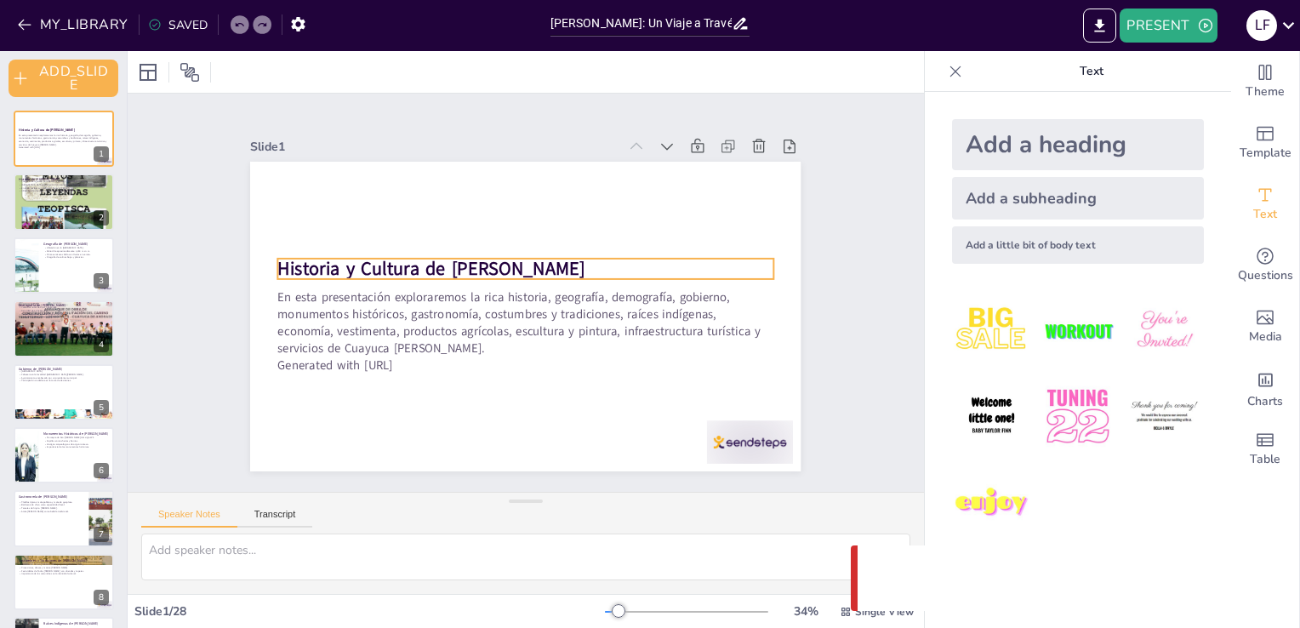
checkbox input "true"
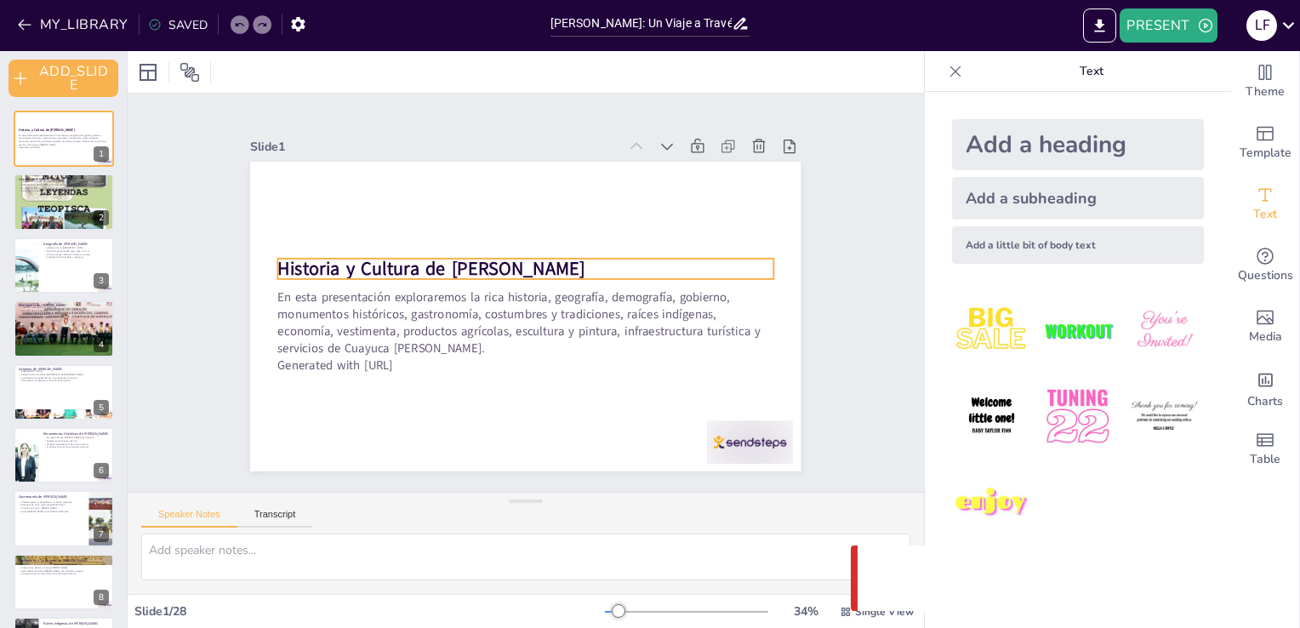
checkbox input "true"
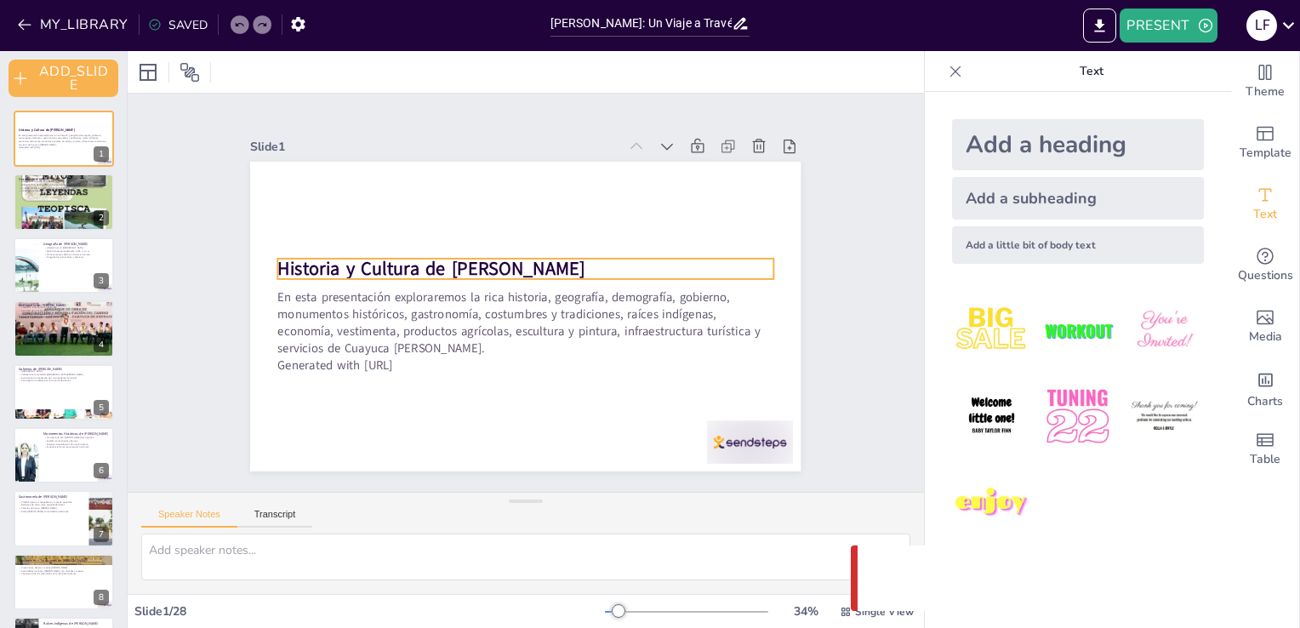
checkbox input "true"
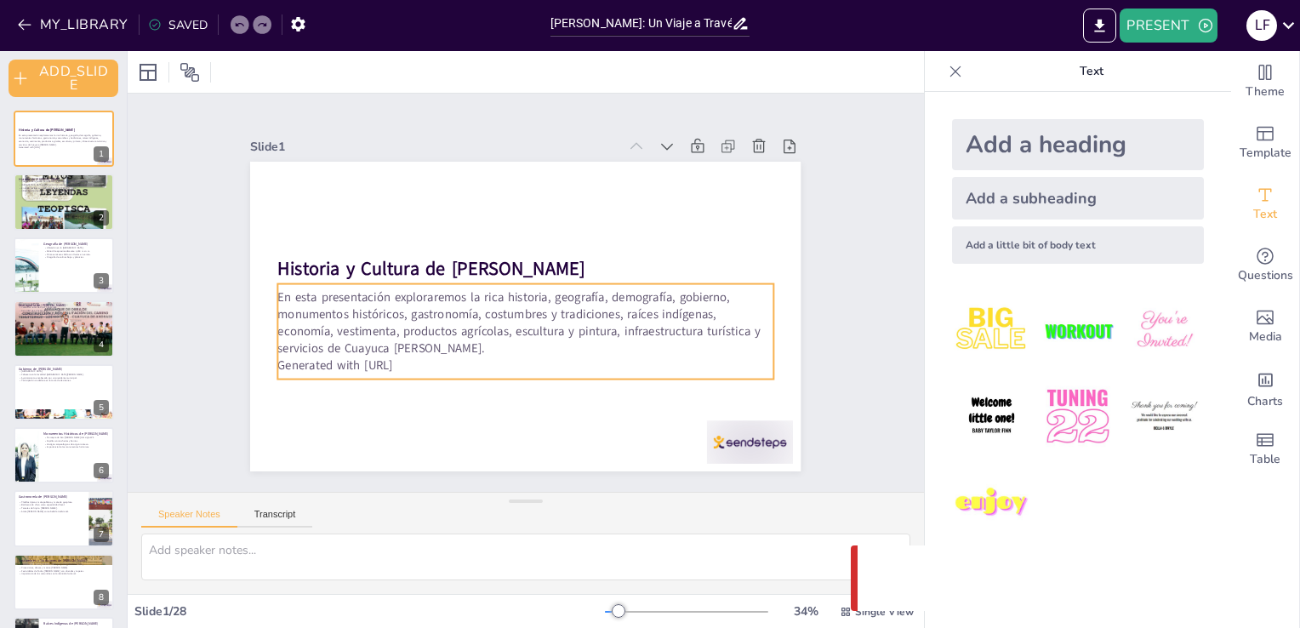
checkbox input "true"
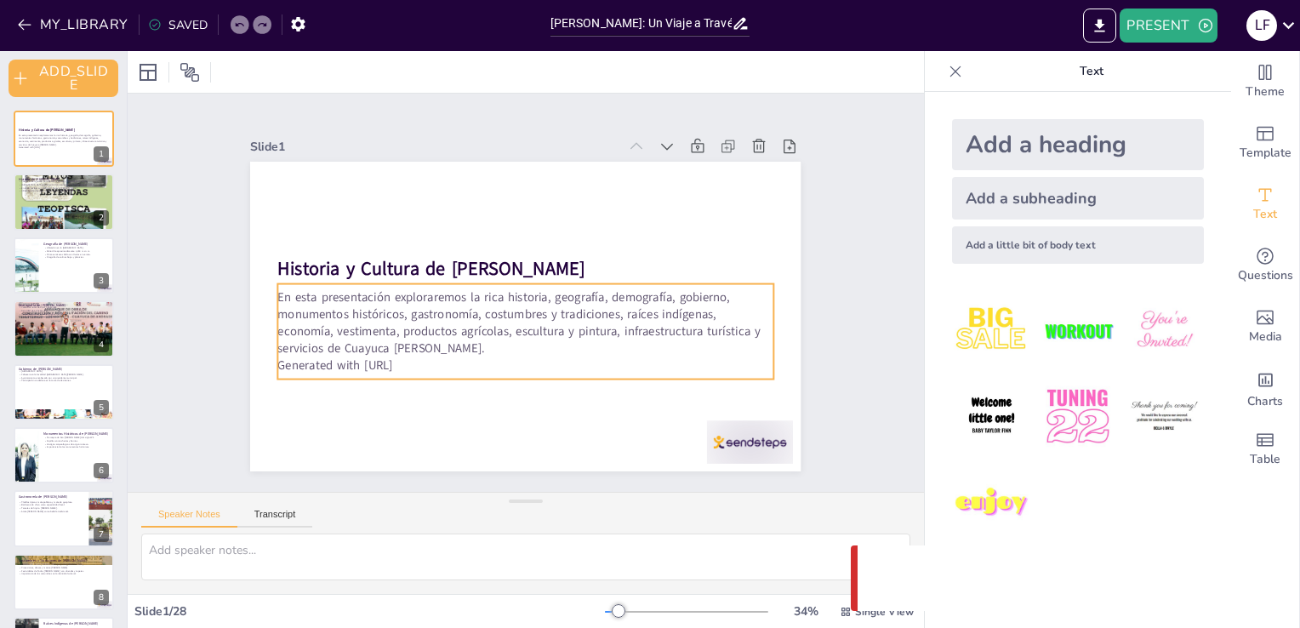
checkbox input "true"
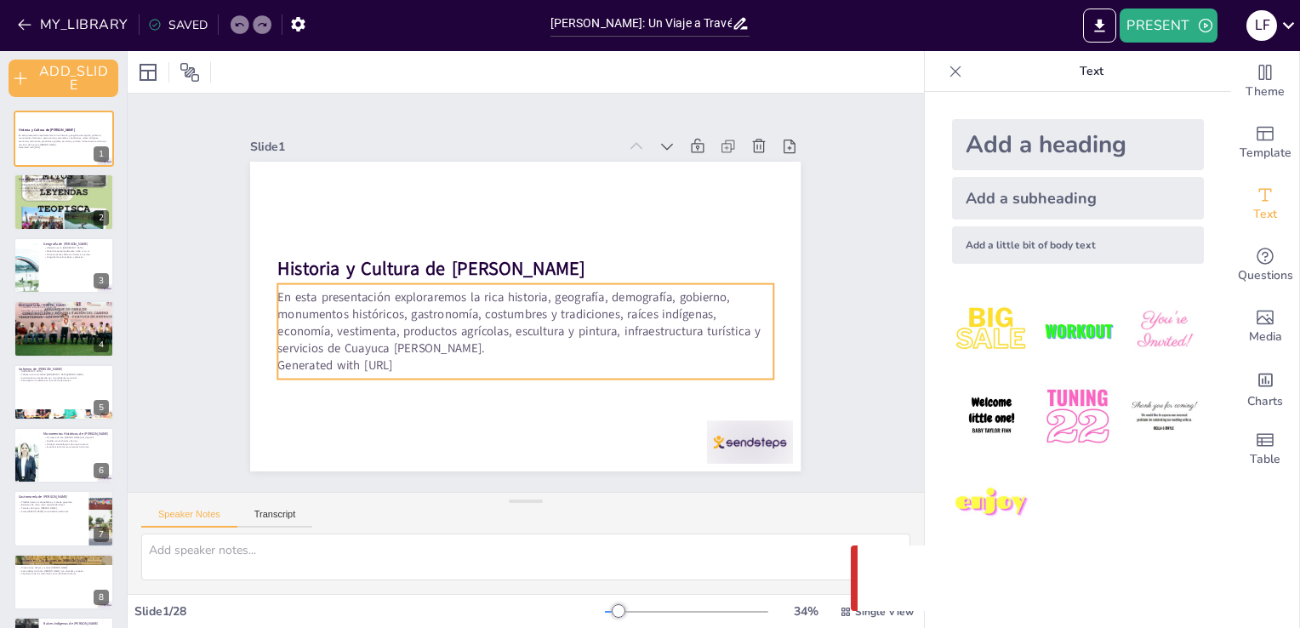
checkbox input "true"
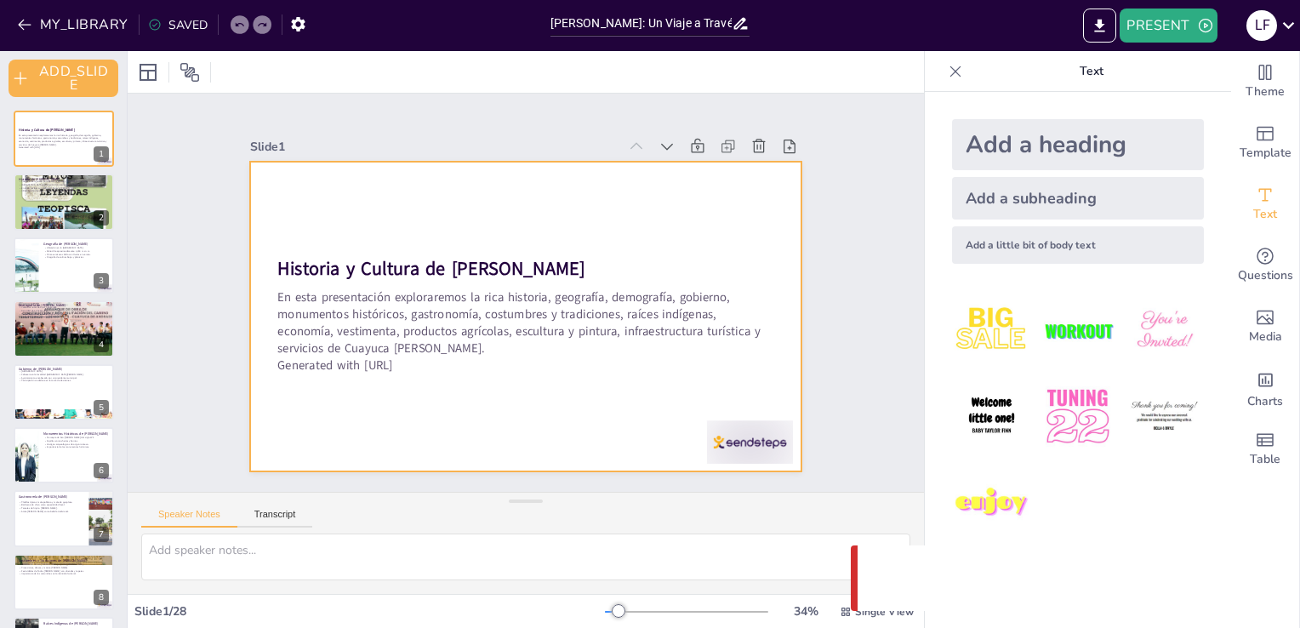
checkbox input "true"
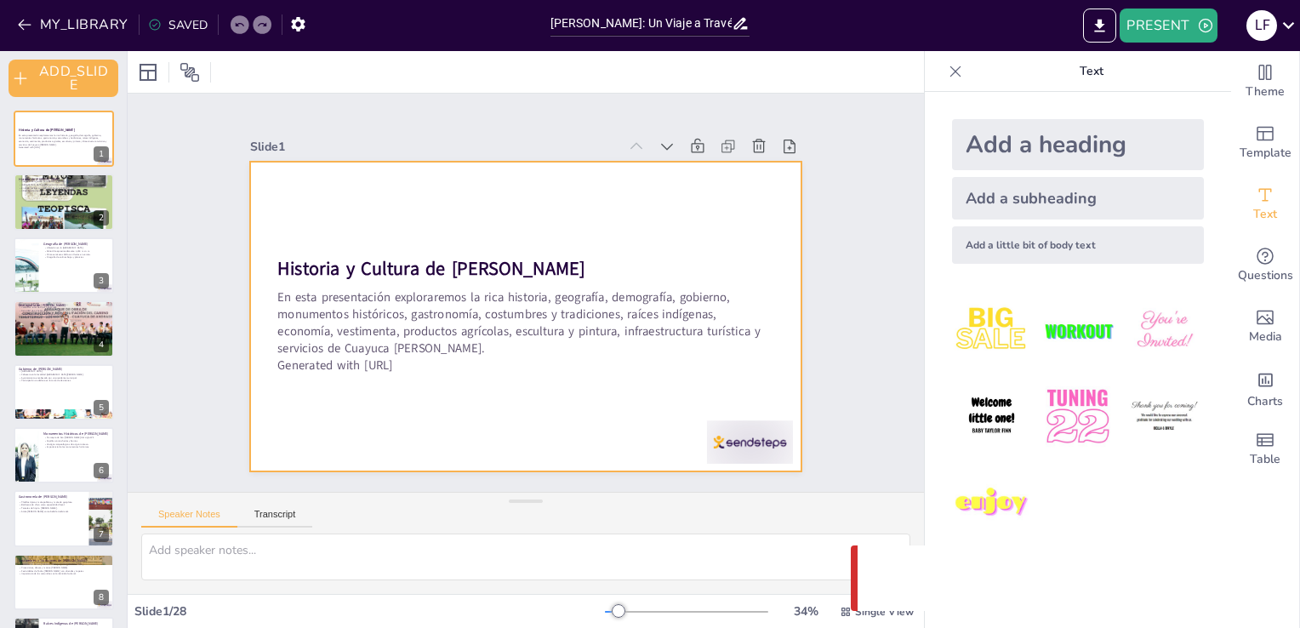
checkbox input "true"
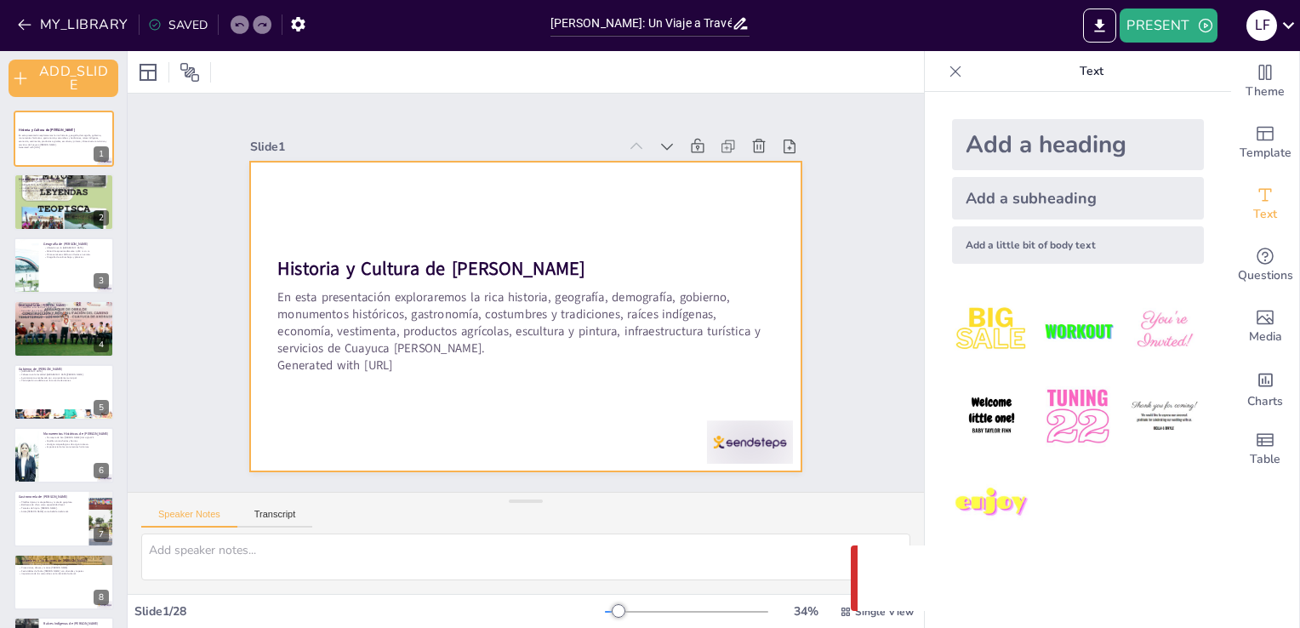
checkbox input "true"
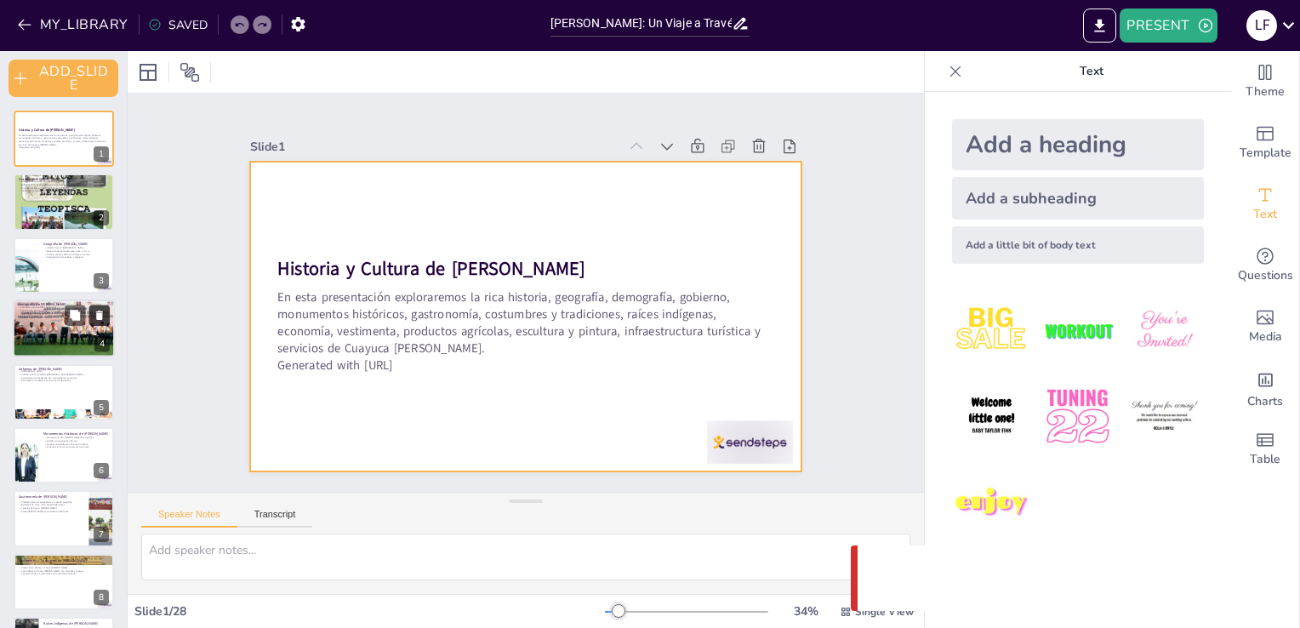
checkbox input "true"
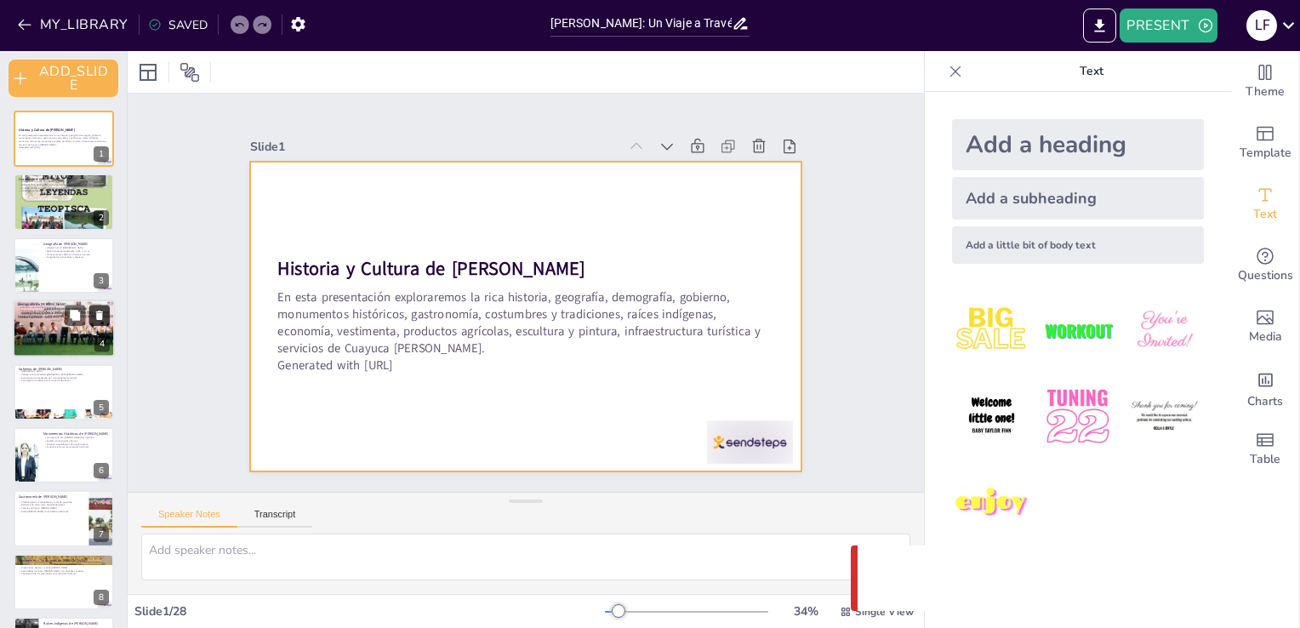
checkbox input "true"
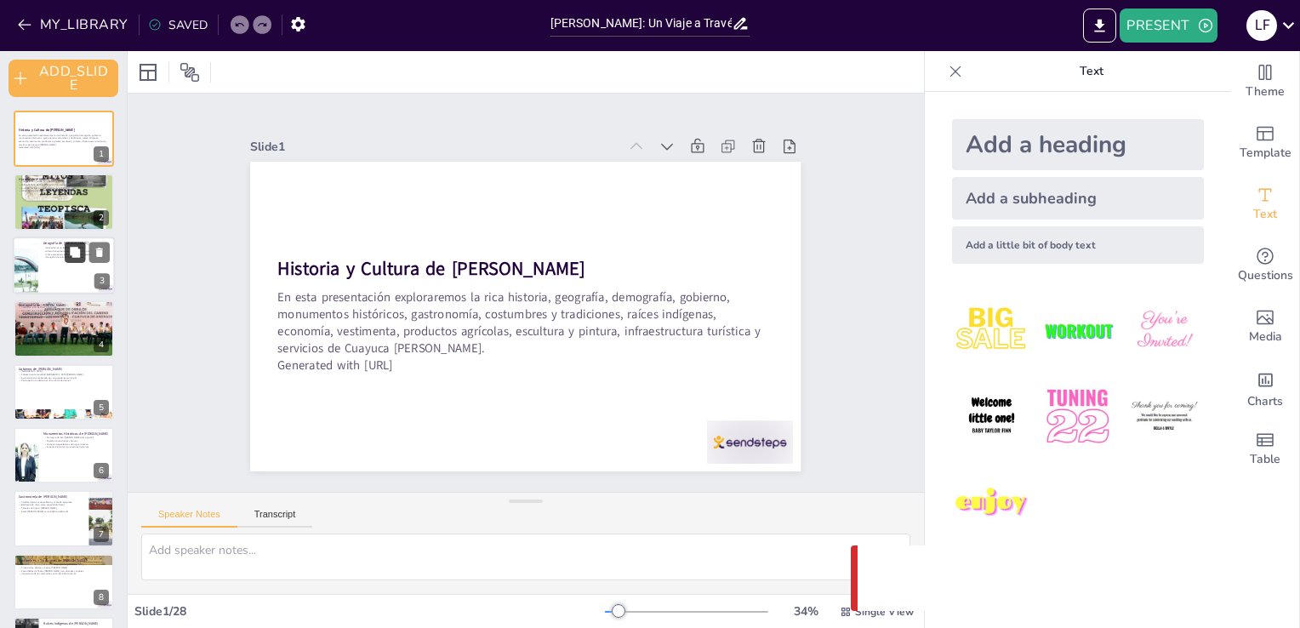
checkbox input "true"
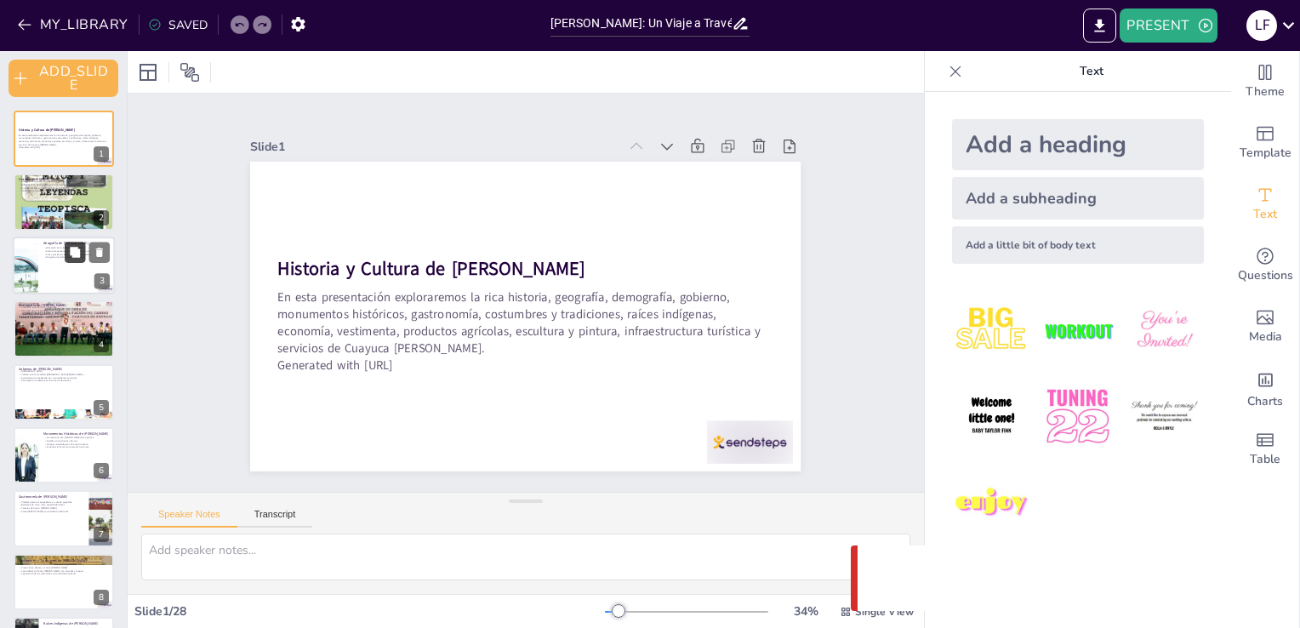
checkbox input "true"
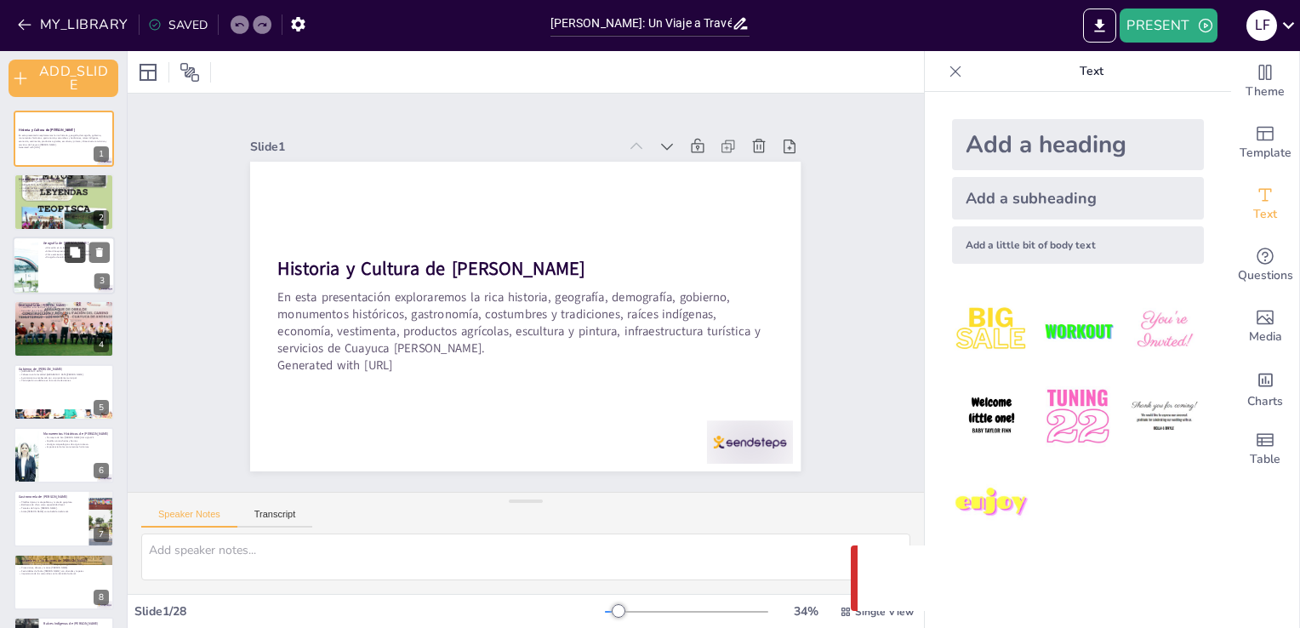
checkbox input "true"
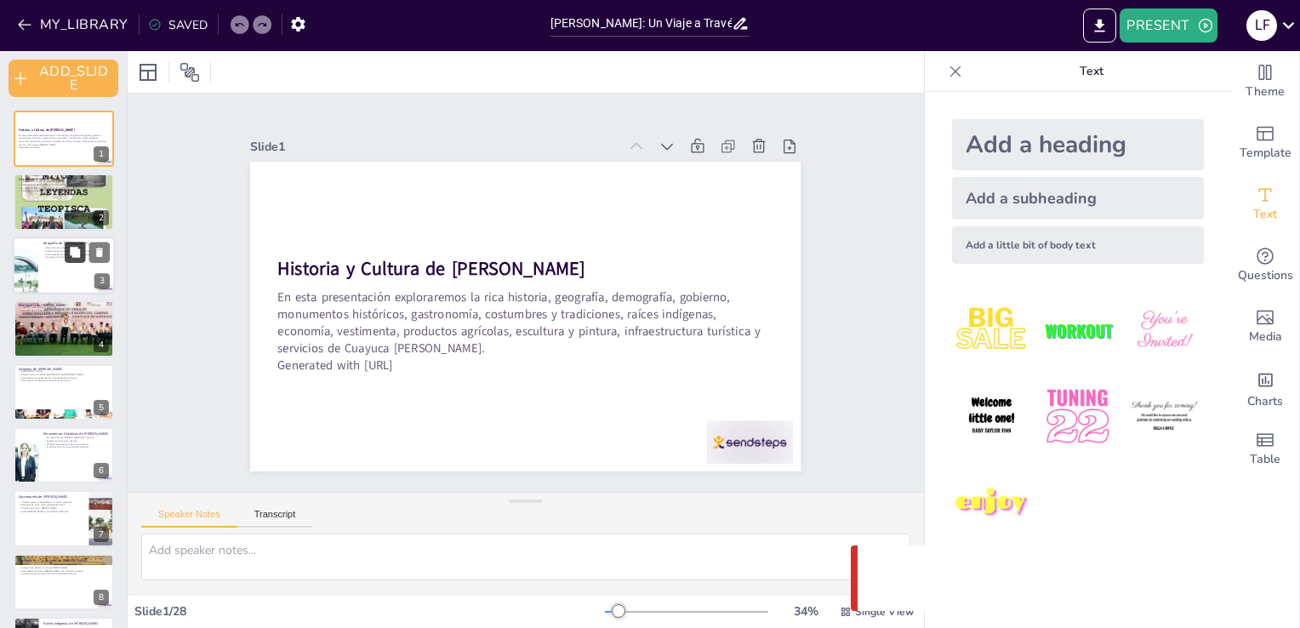
checkbox input "true"
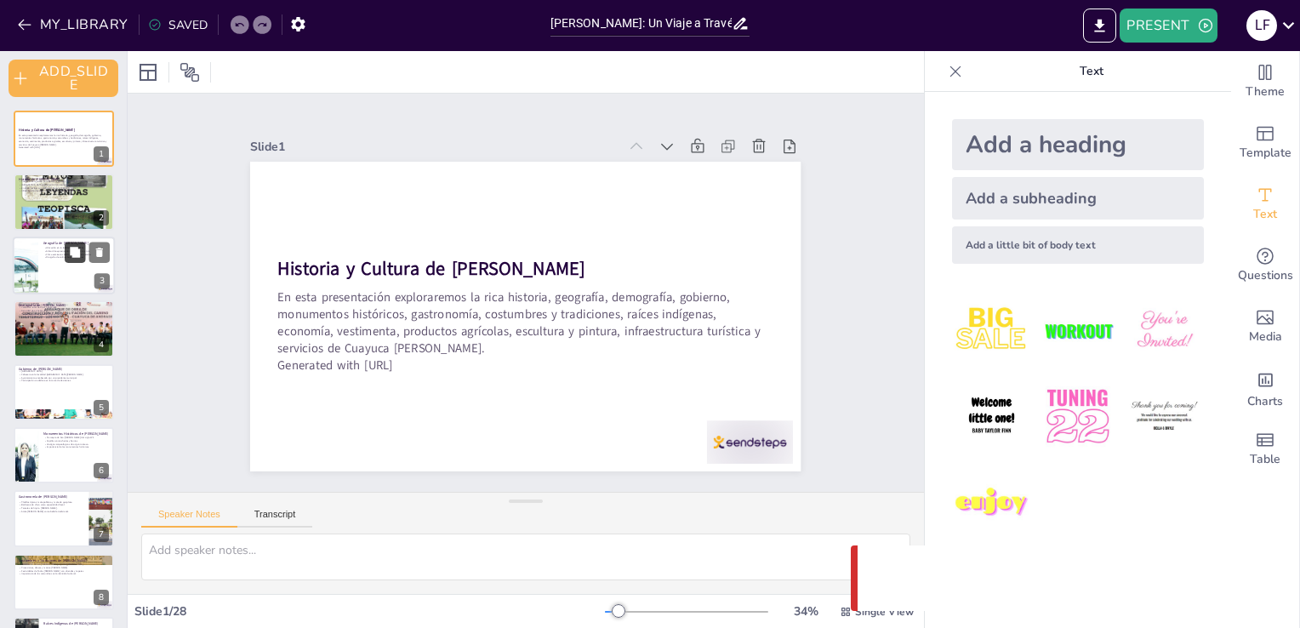
checkbox input "true"
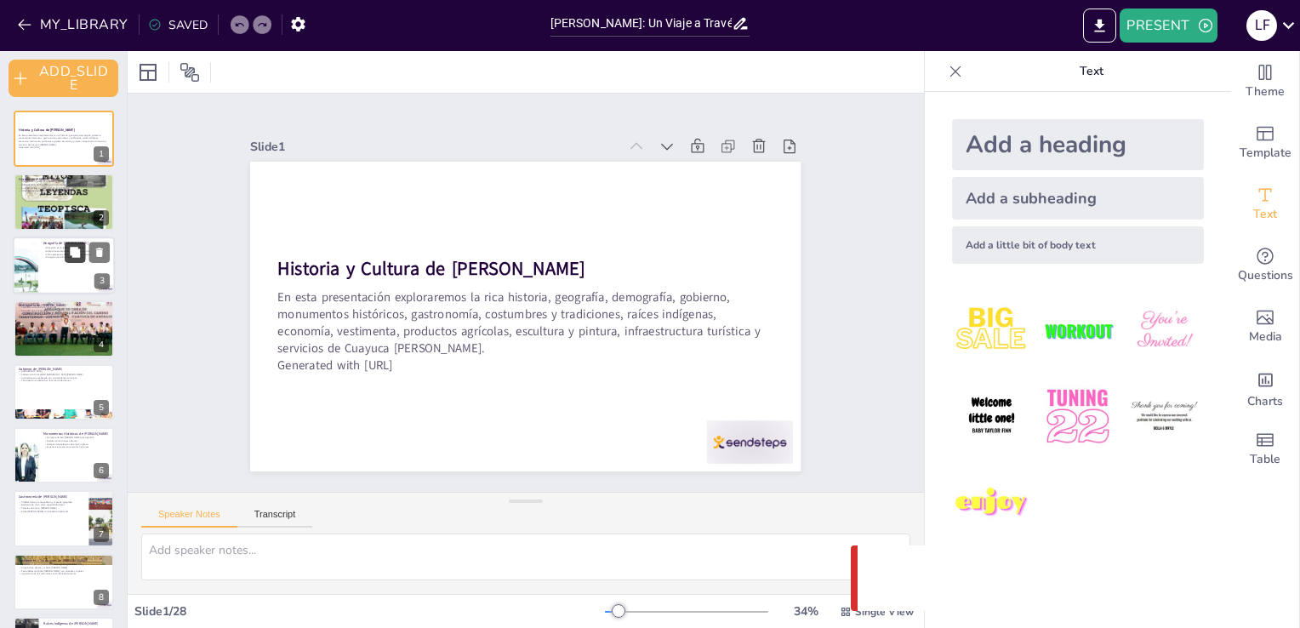
checkbox input "true"
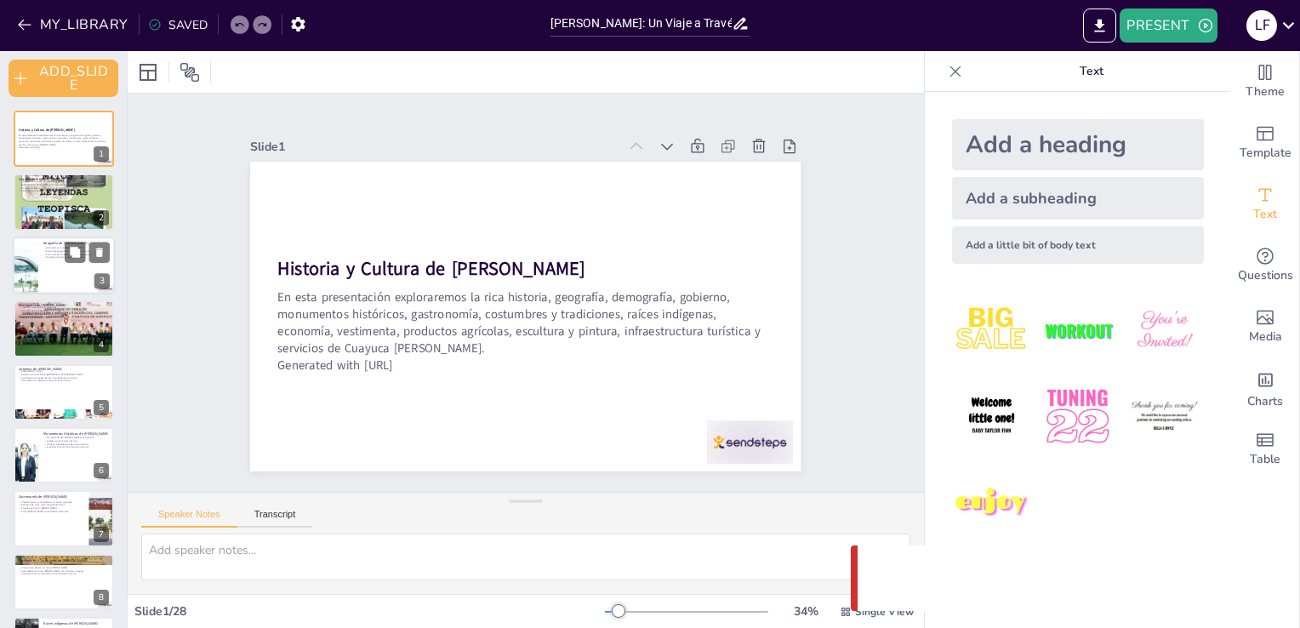
checkbox input "true"
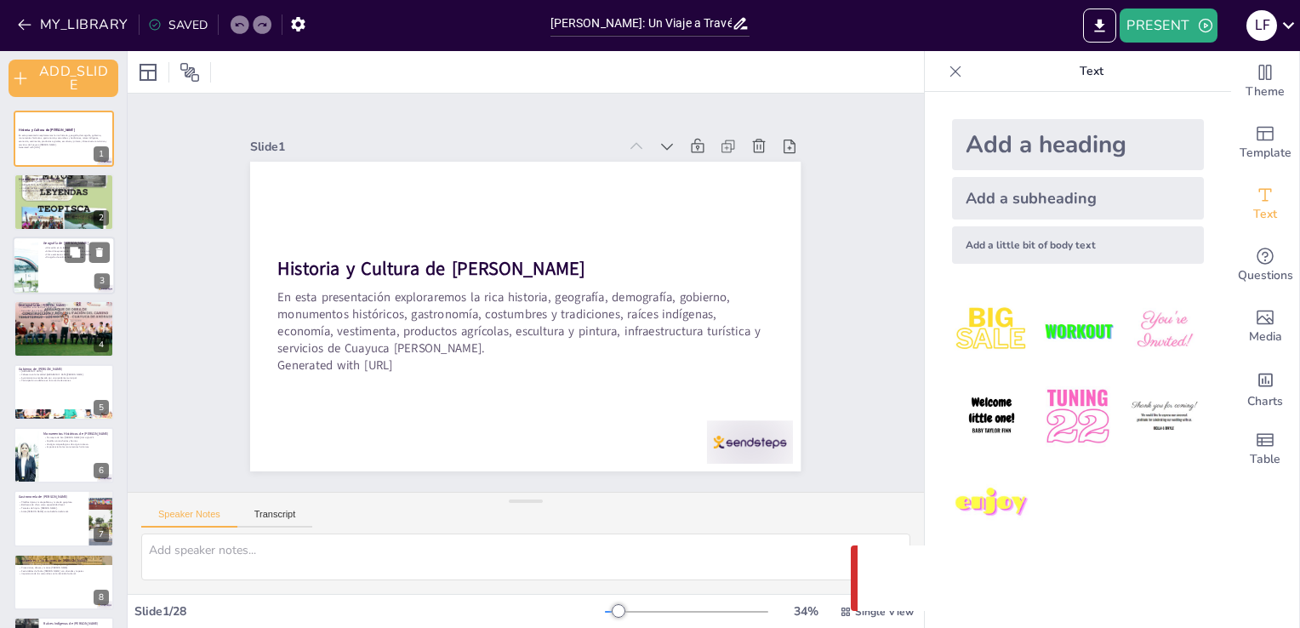
checkbox input "true"
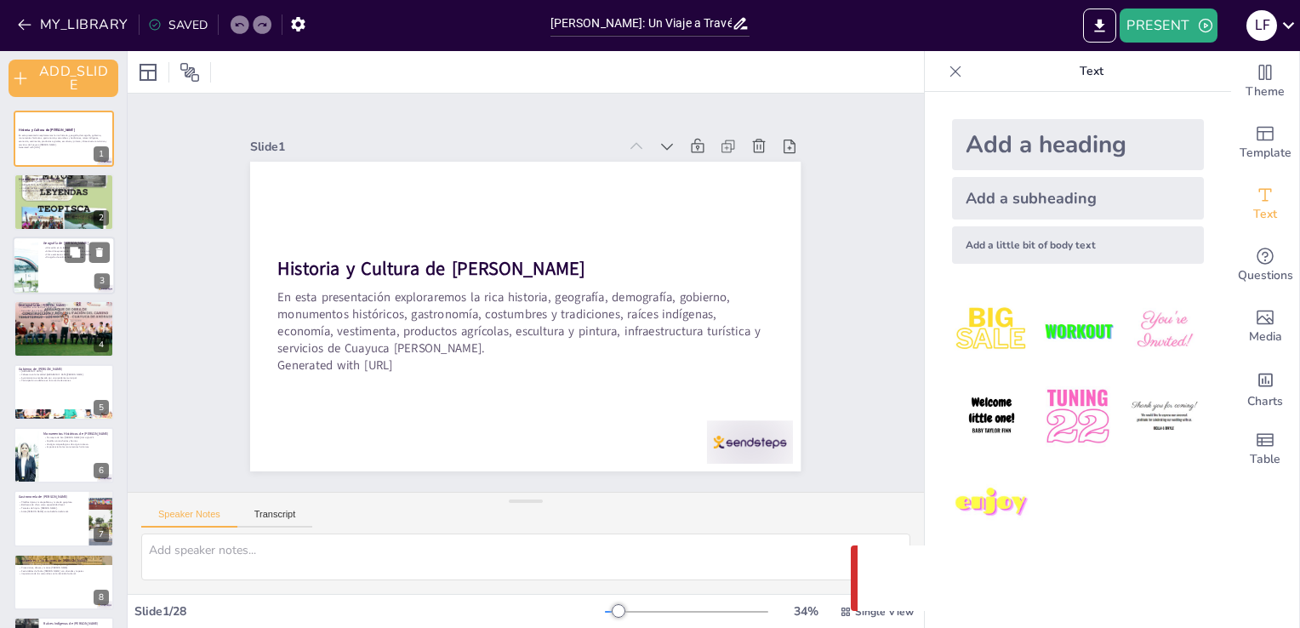
checkbox input "true"
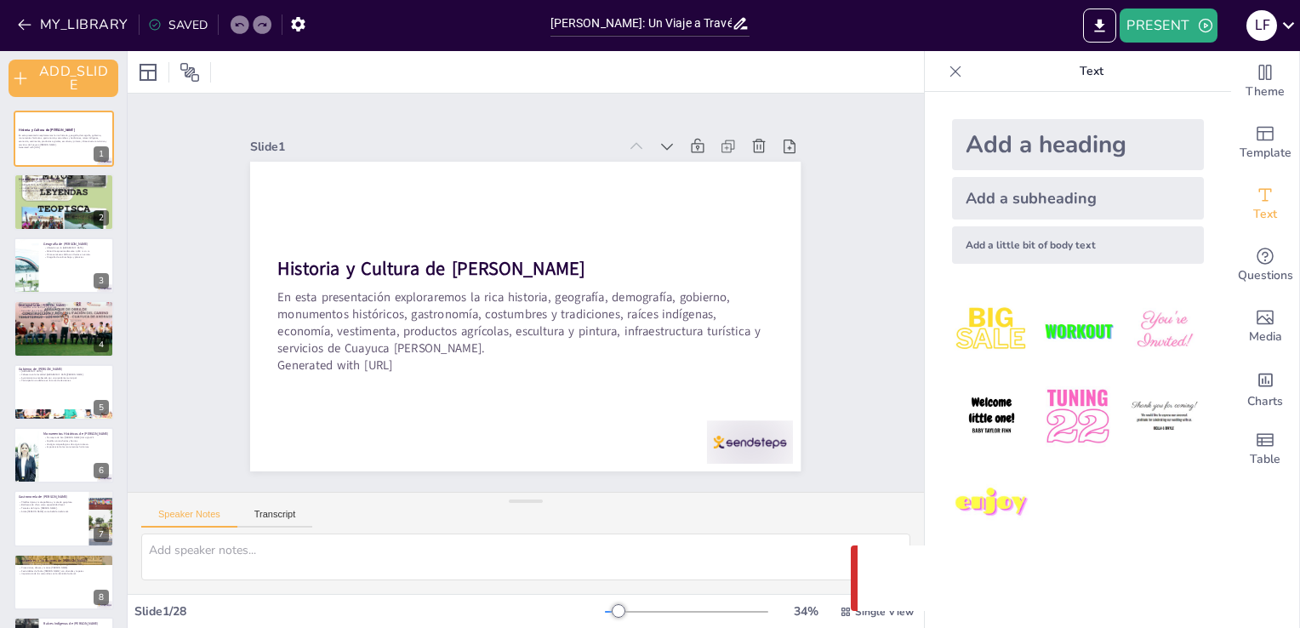
checkbox input "true"
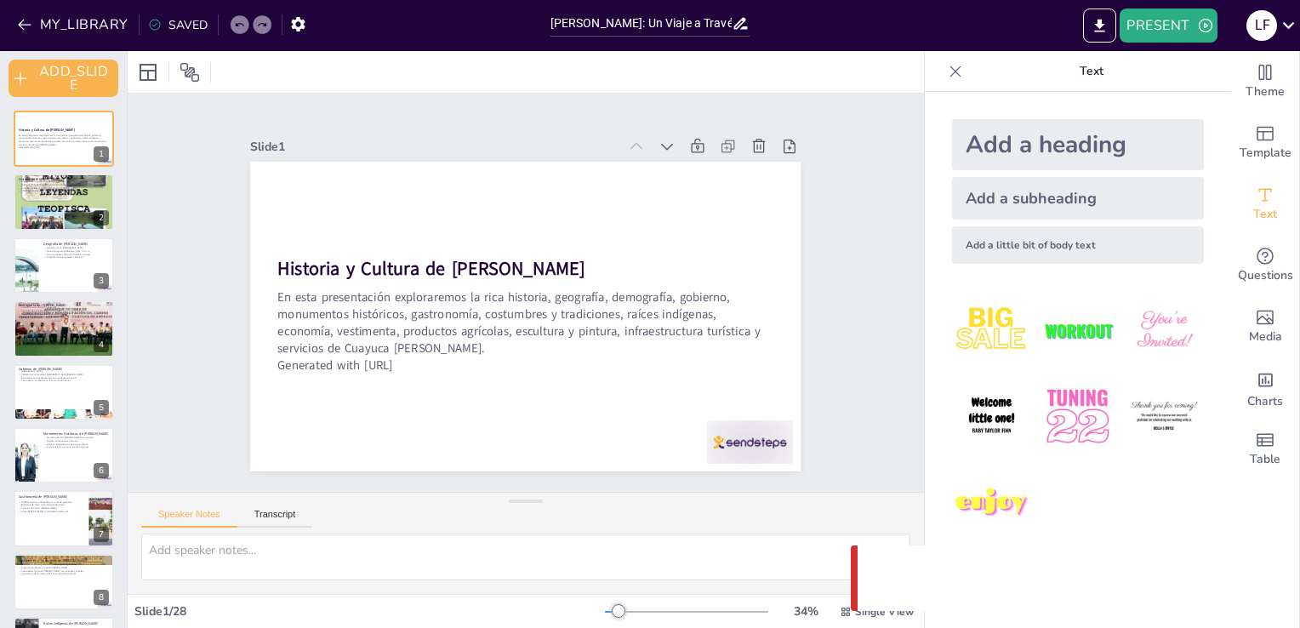
checkbox input "true"
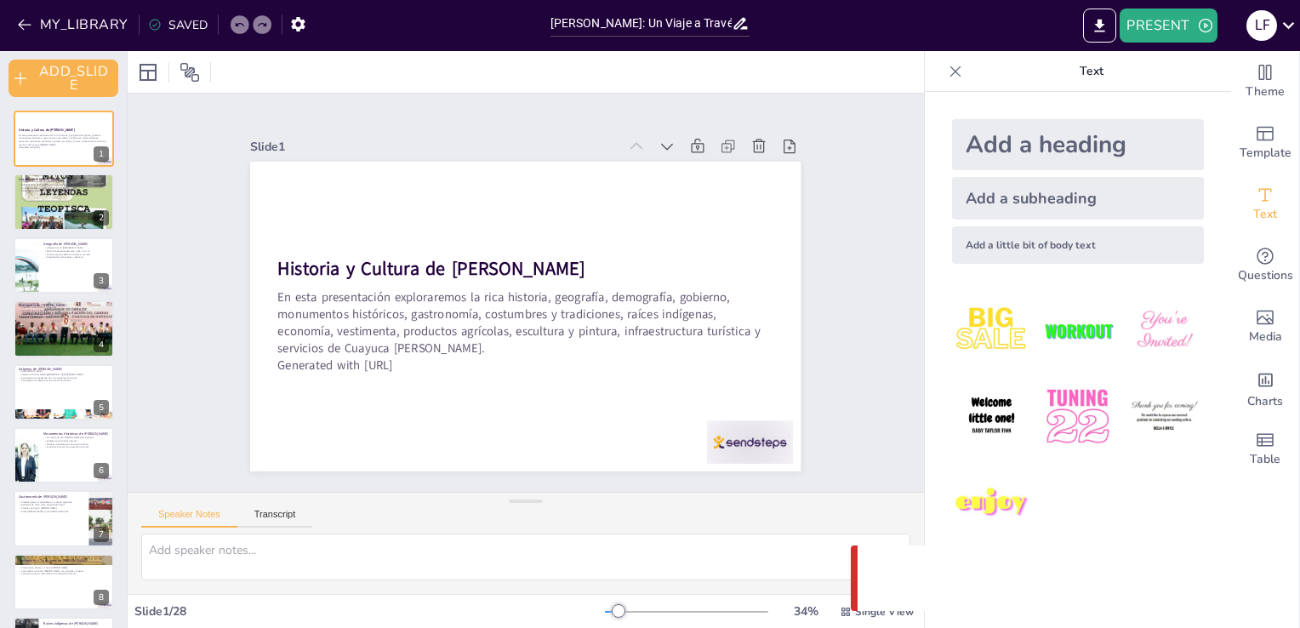
checkbox input "true"
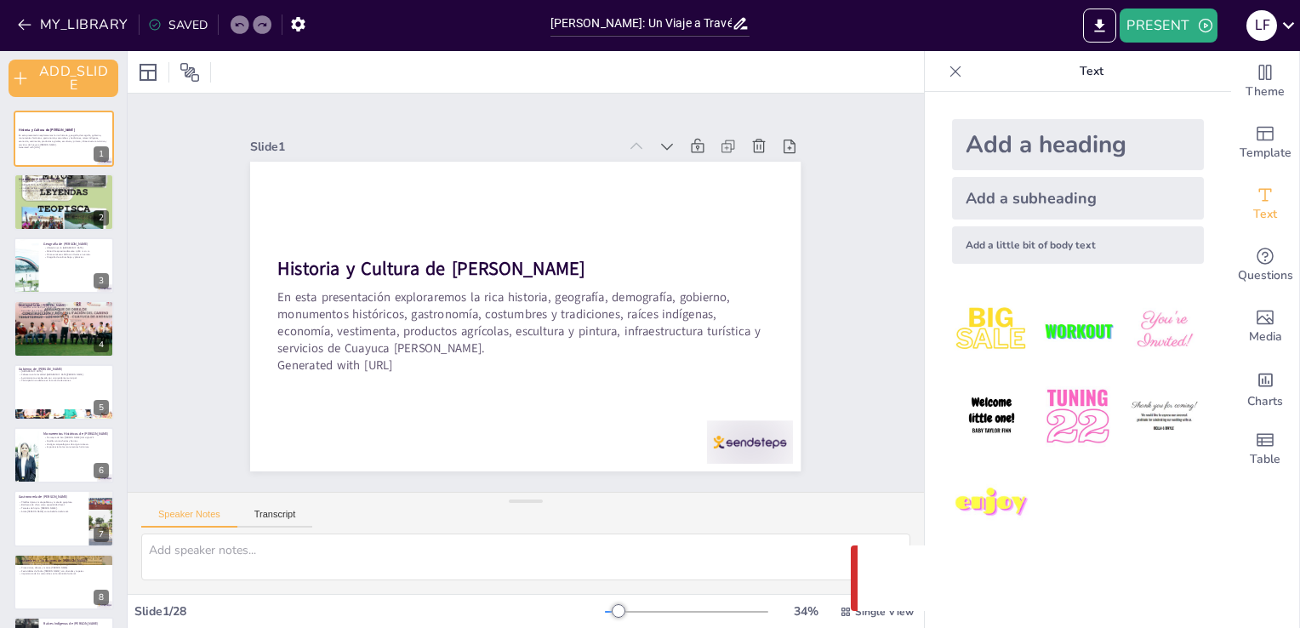
checkbox input "true"
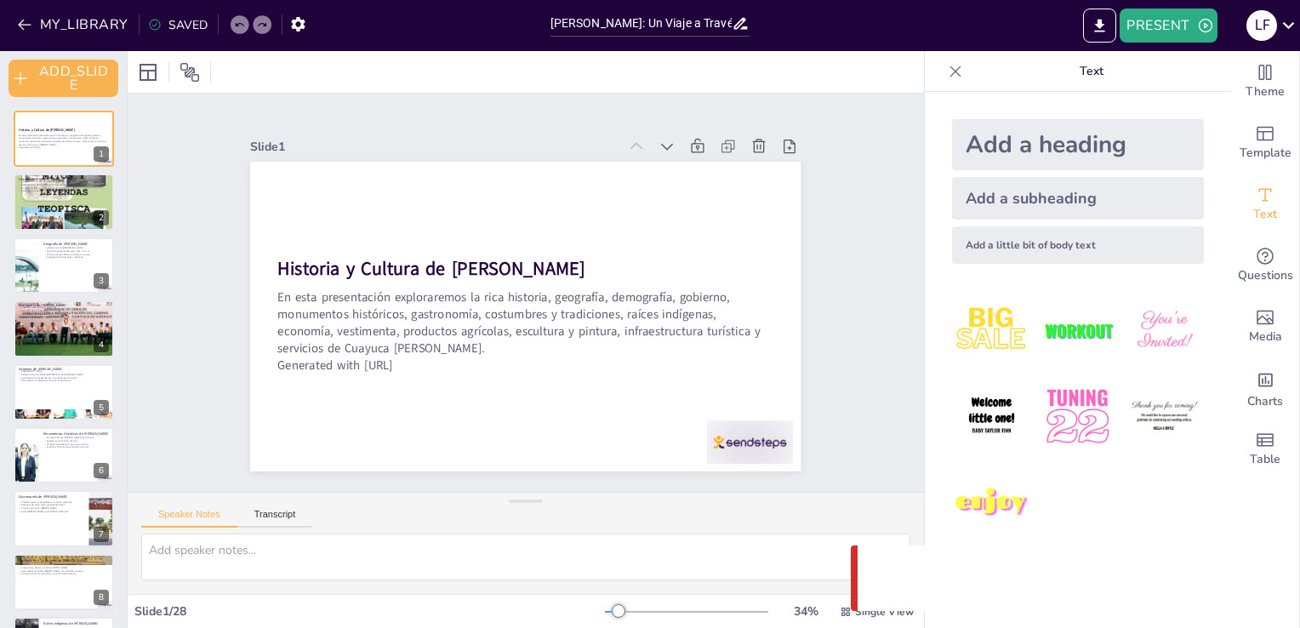
checkbox input "true"
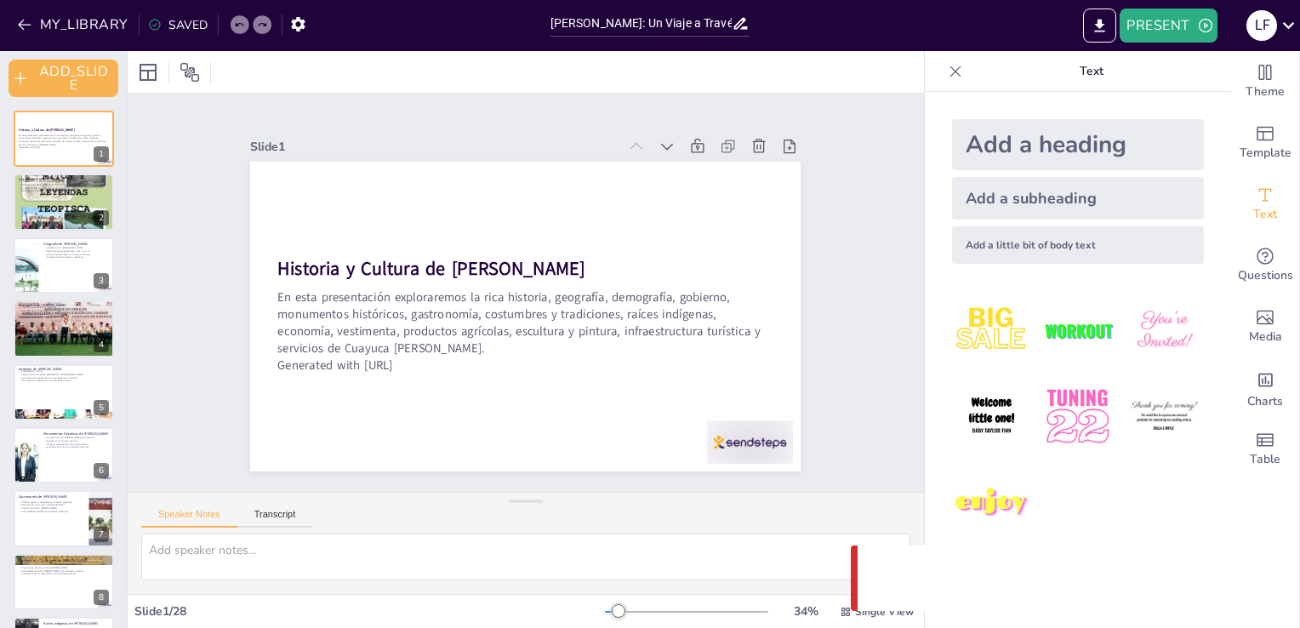
checkbox input "true"
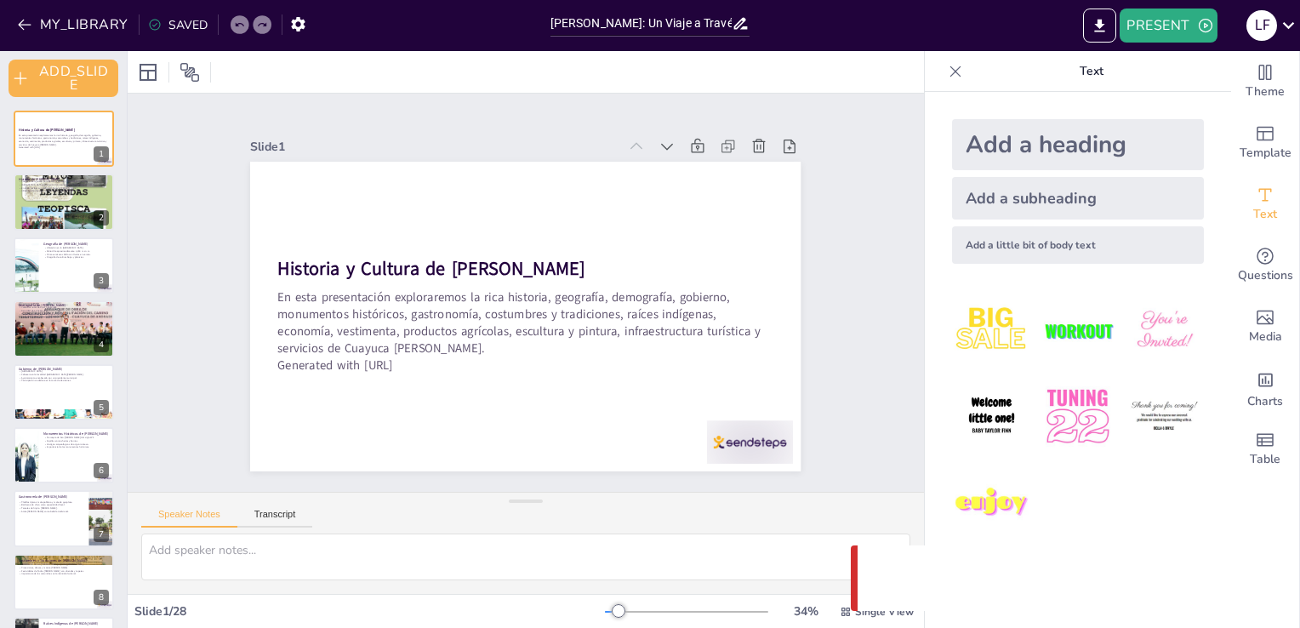
checkbox input "true"
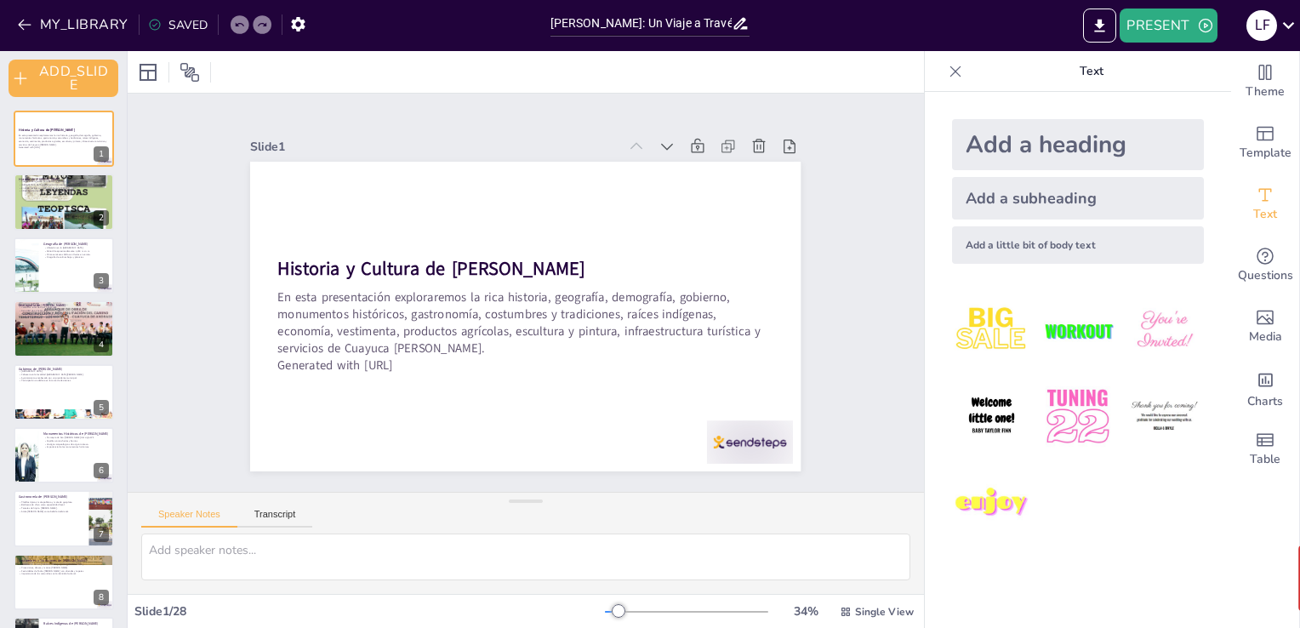
checkbox input "true"
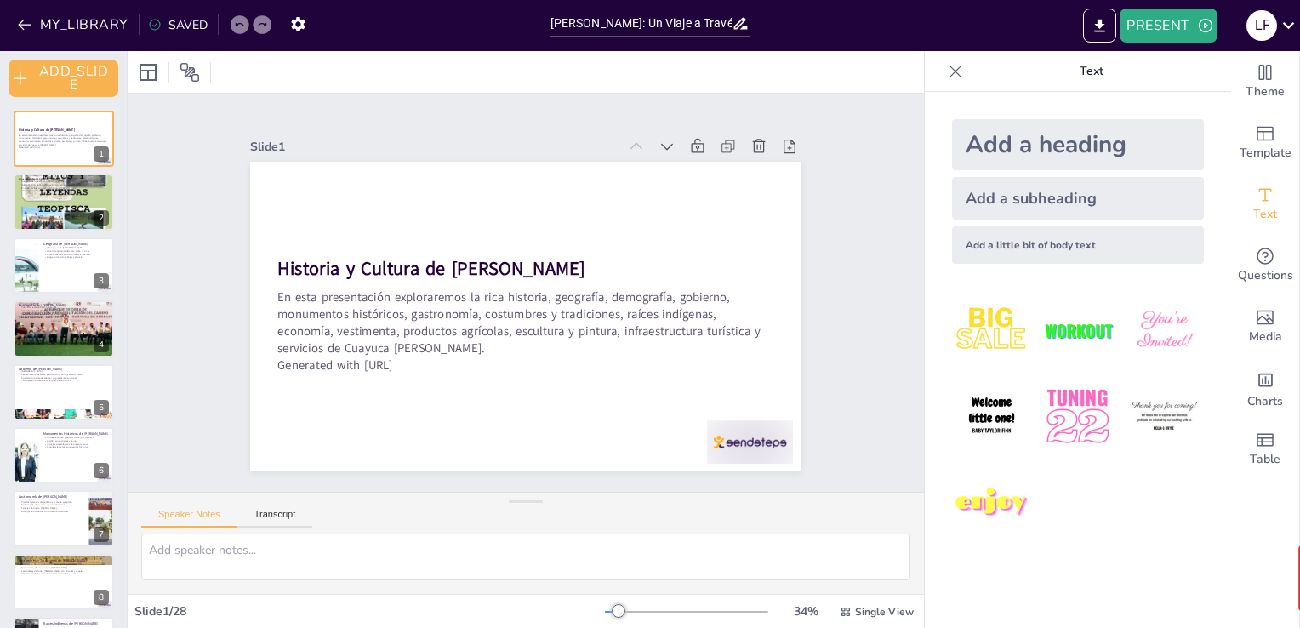
checkbox input "true"
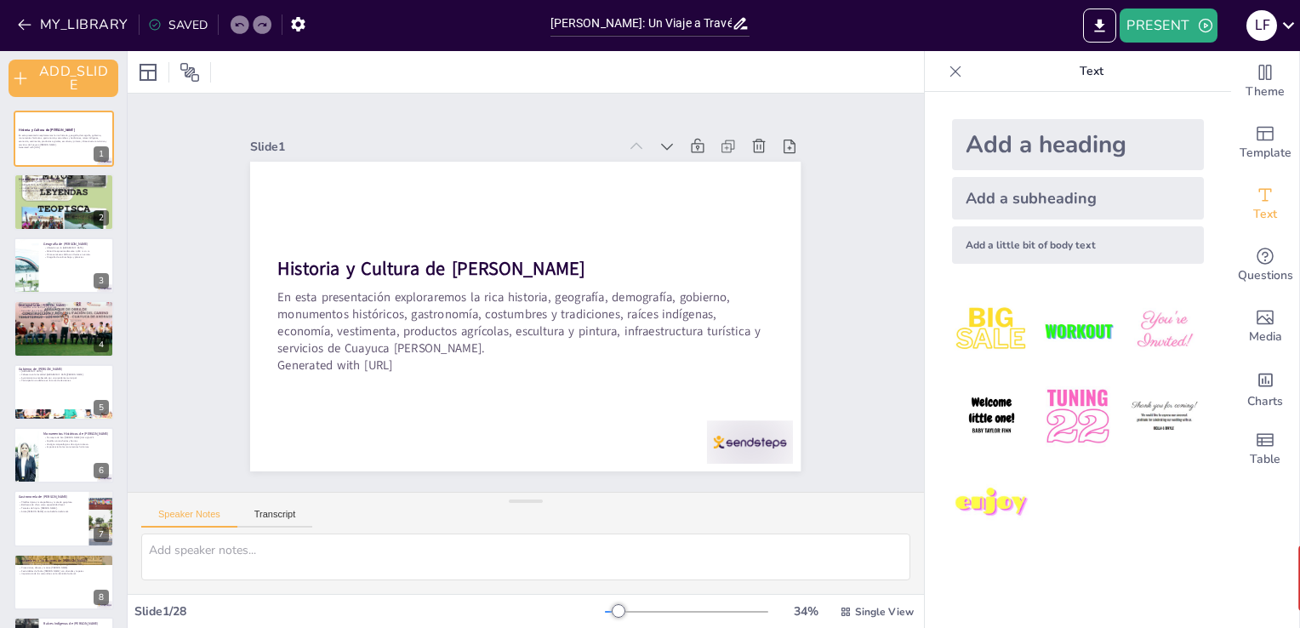
checkbox input "true"
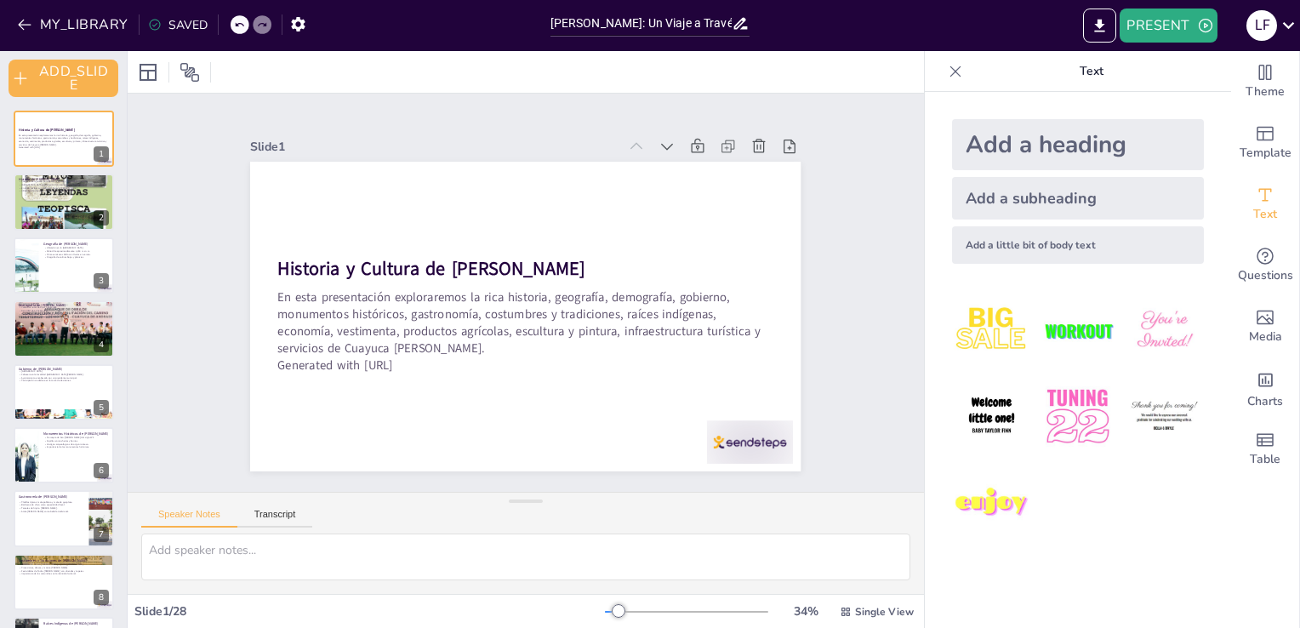
checkbox input "true"
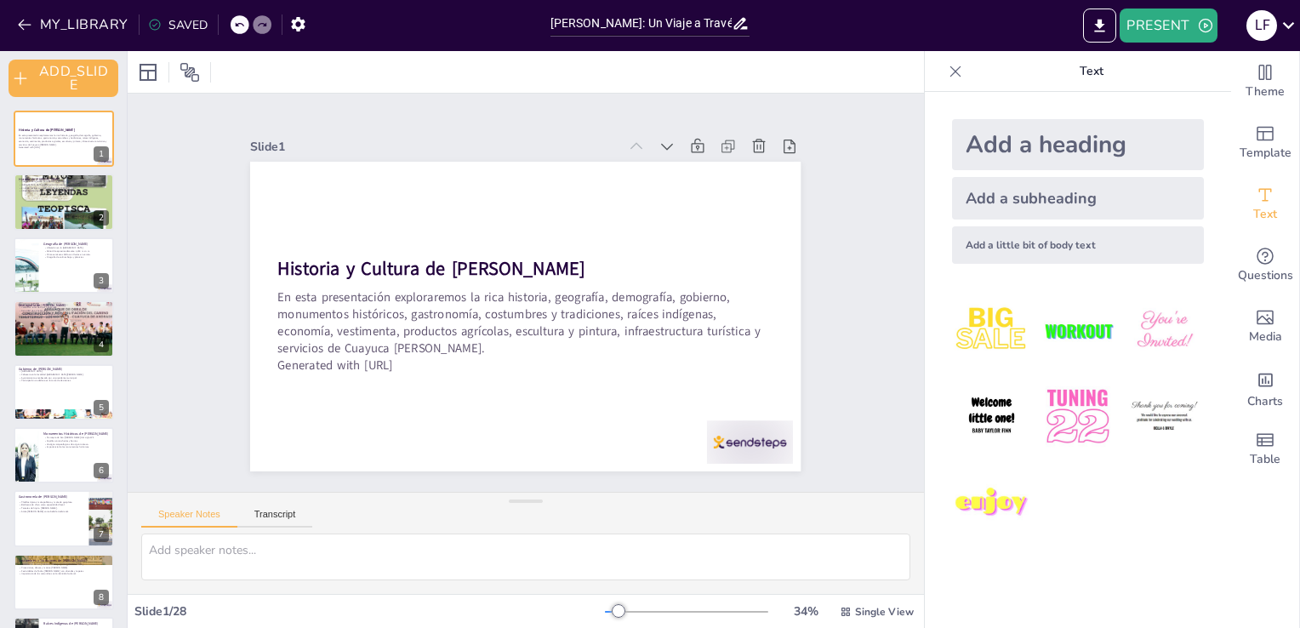
checkbox input "true"
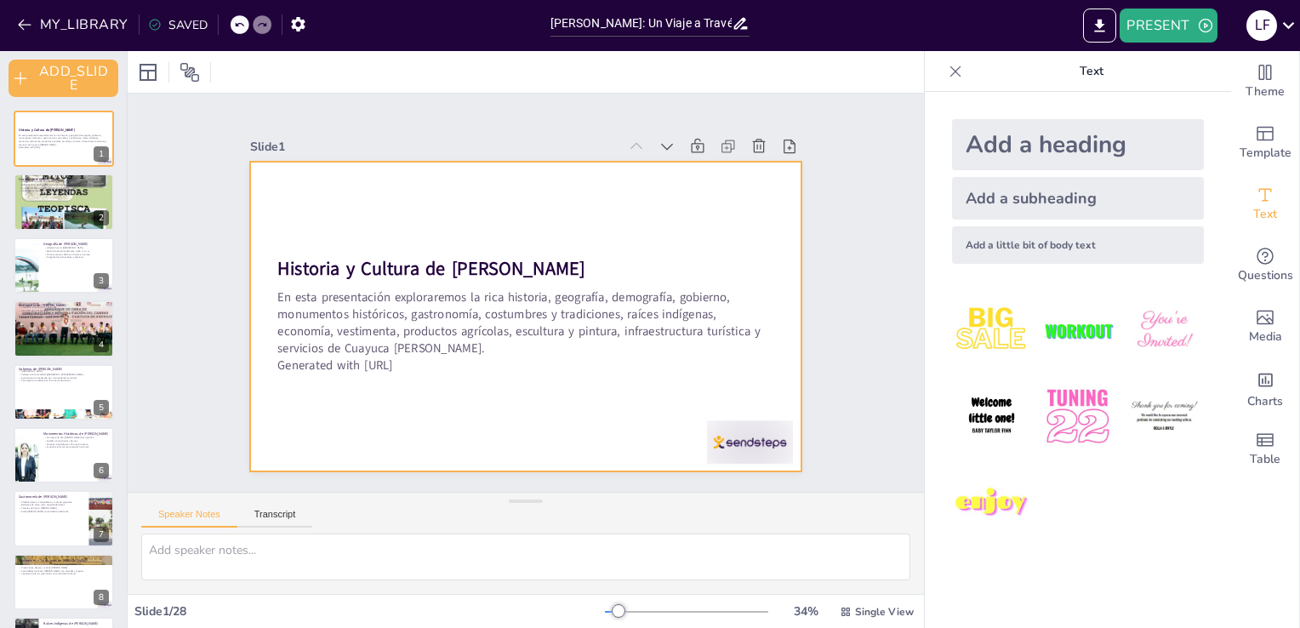
checkbox input "true"
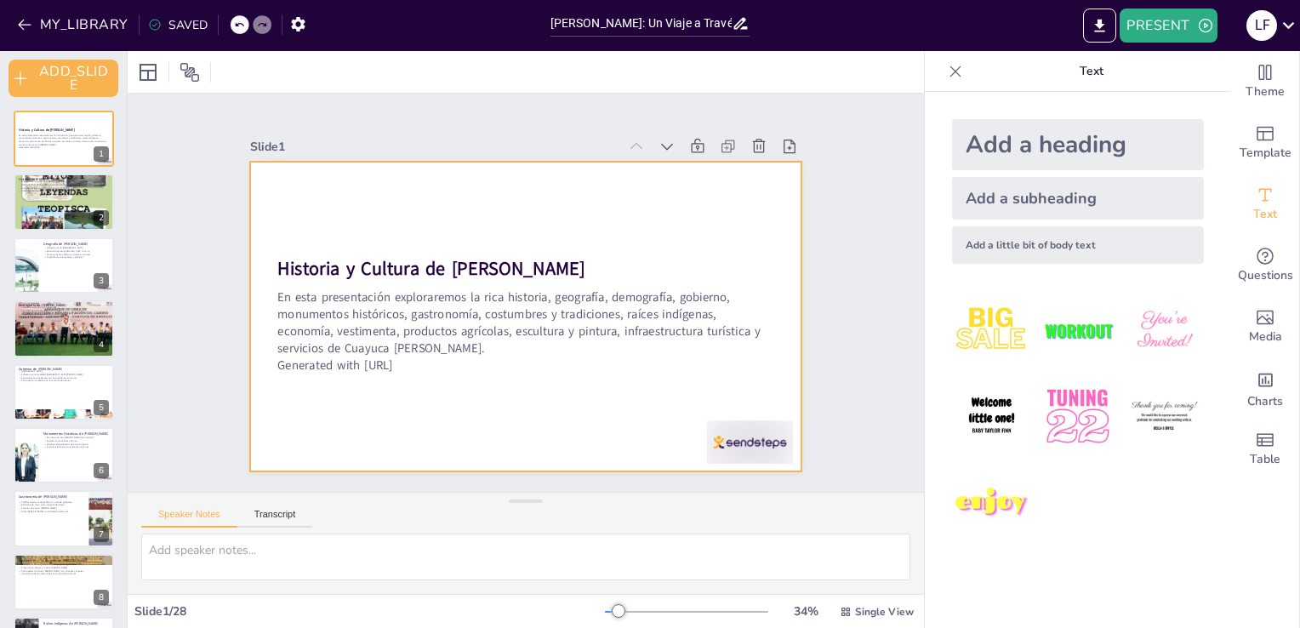
checkbox input "true"
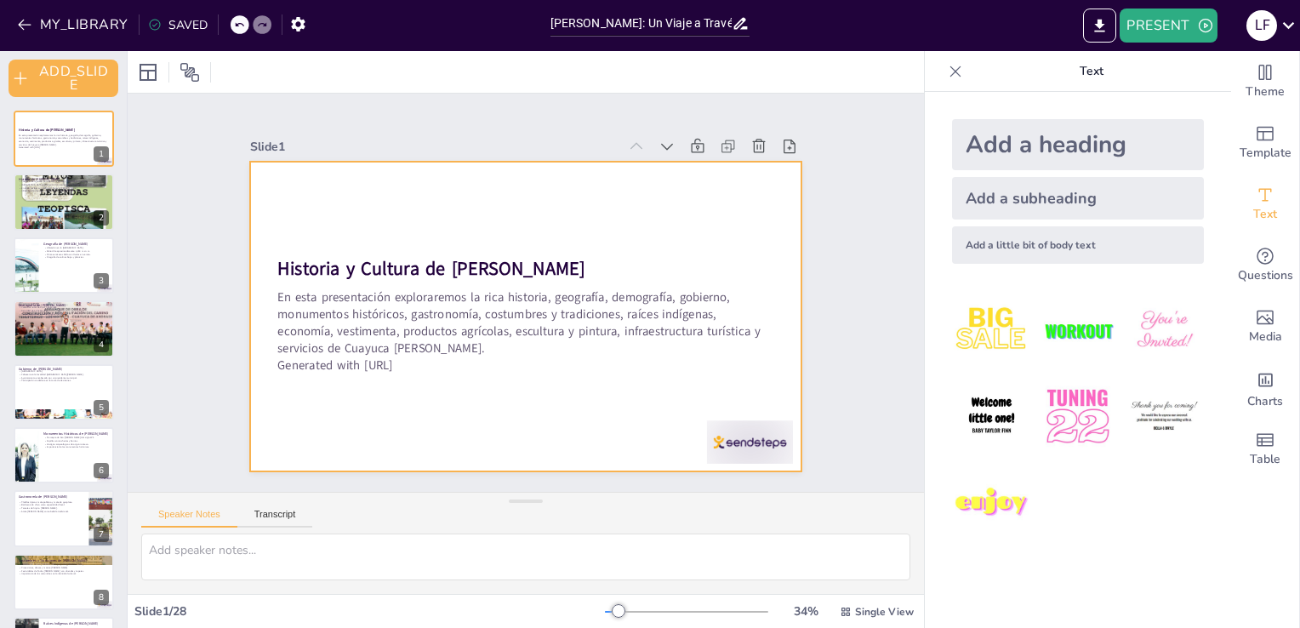
checkbox input "true"
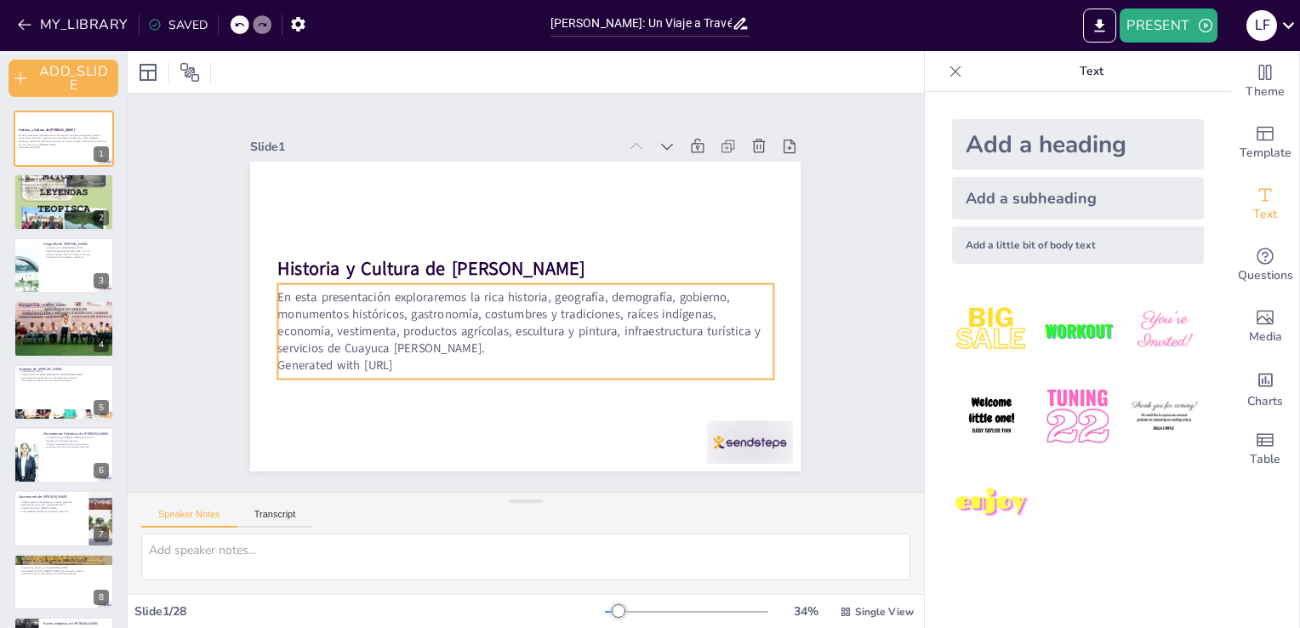
checkbox input "true"
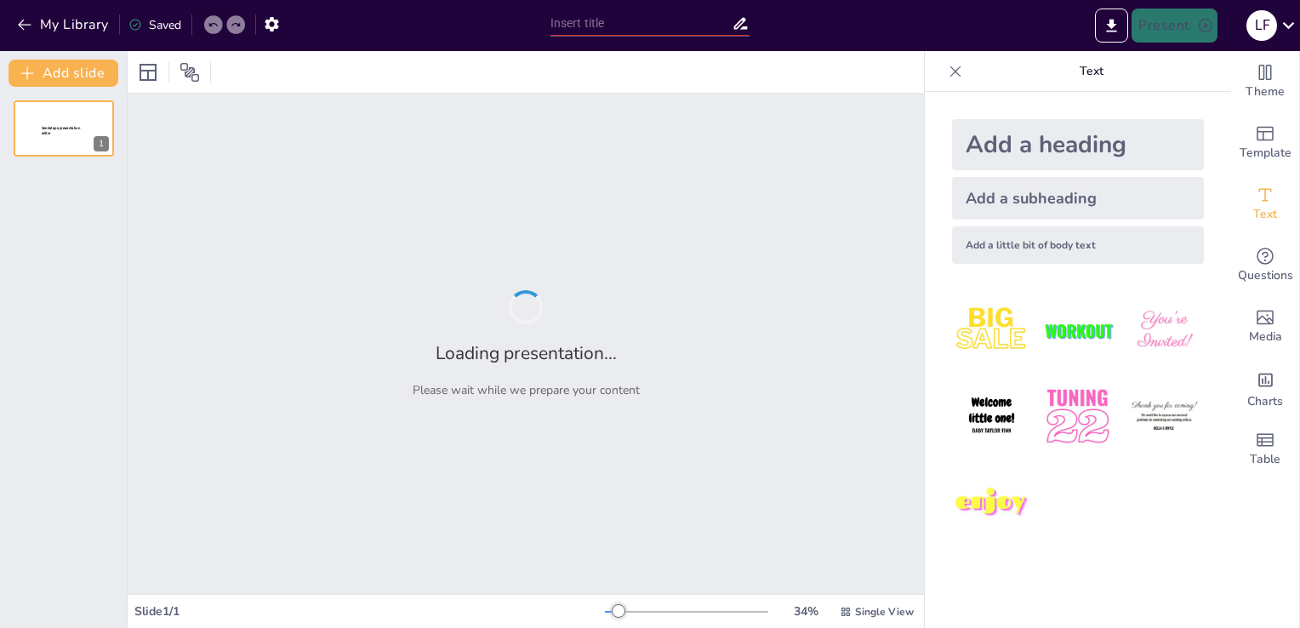
type input "[PERSON_NAME]: Un Viaje a Través de la Historia y la Cultura"
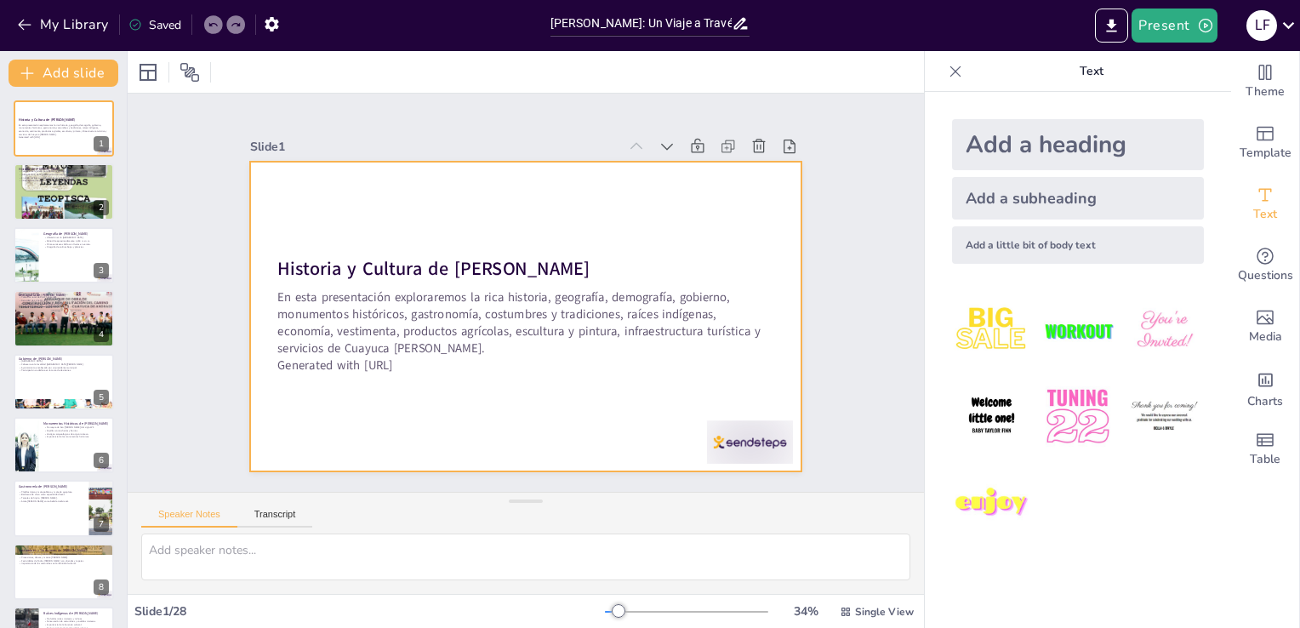
checkbox input "true"
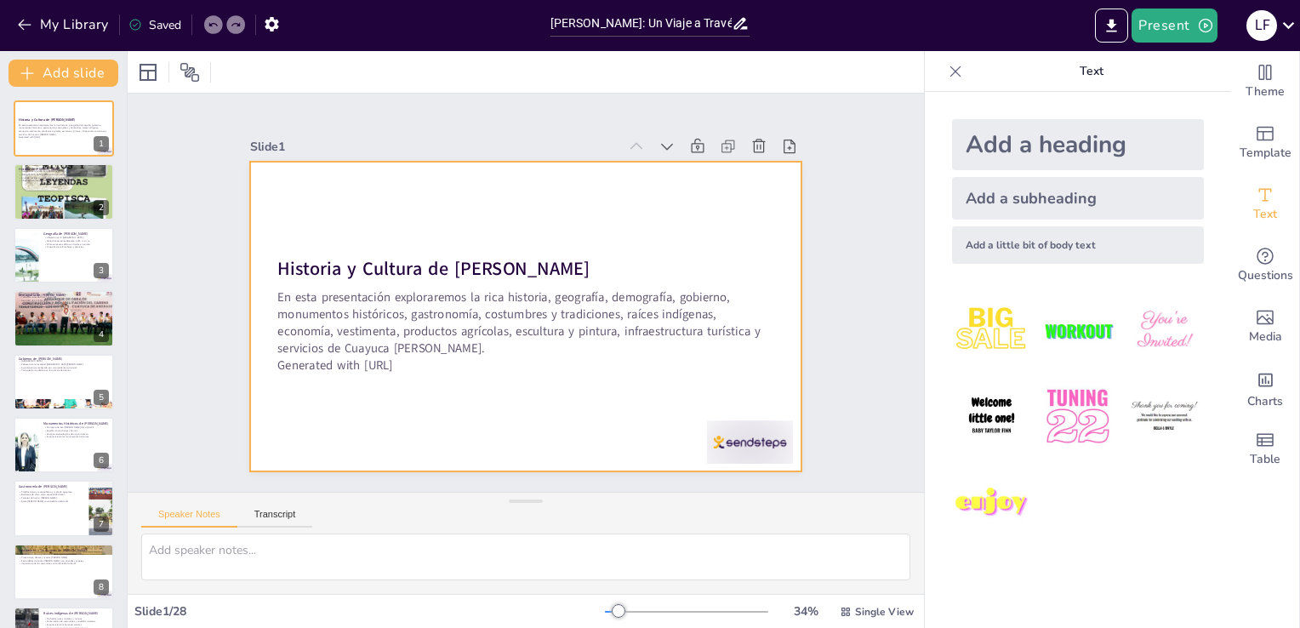
checkbox input "true"
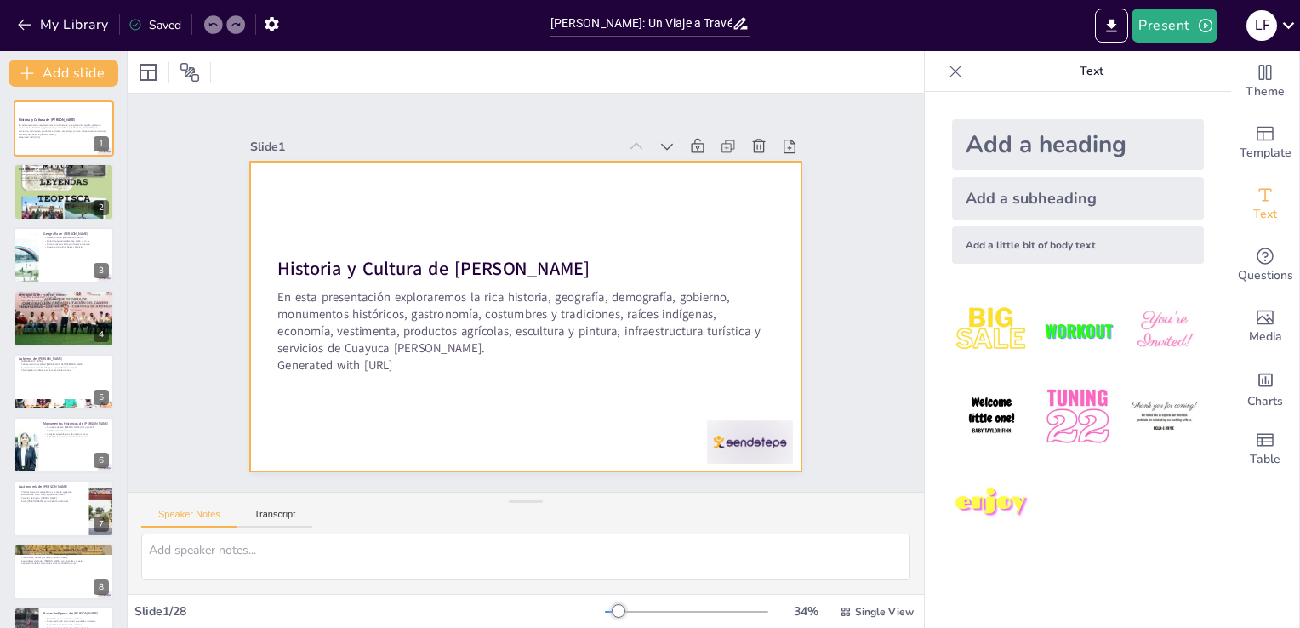
checkbox input "true"
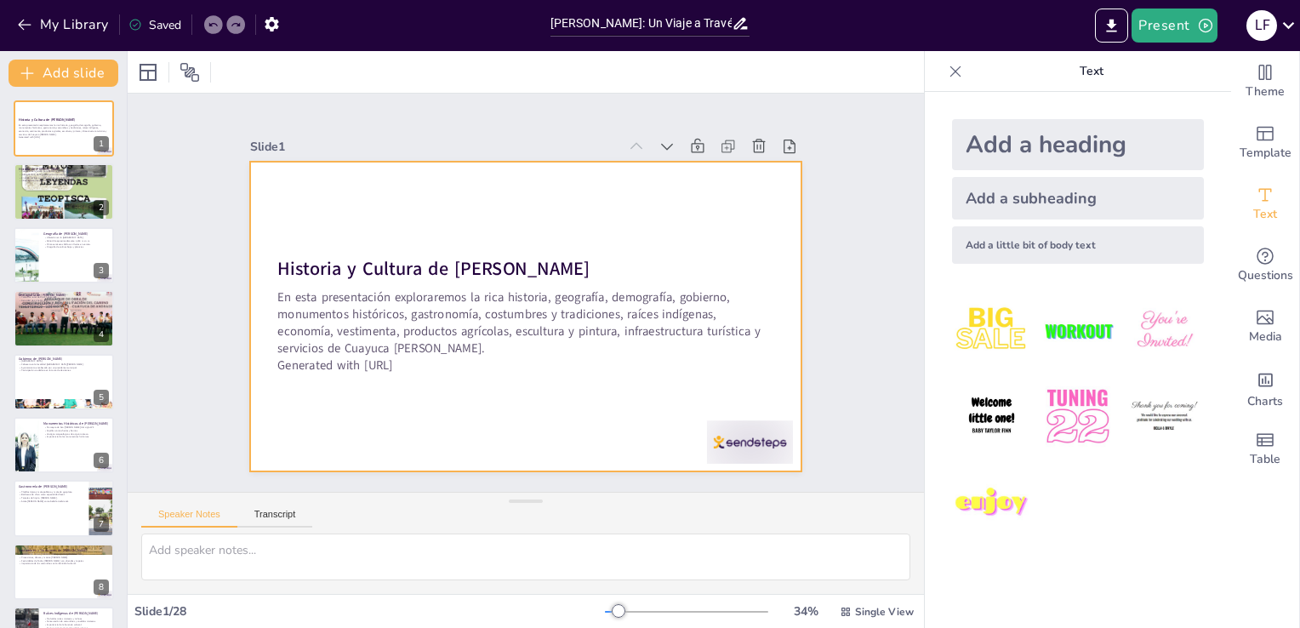
checkbox input "true"
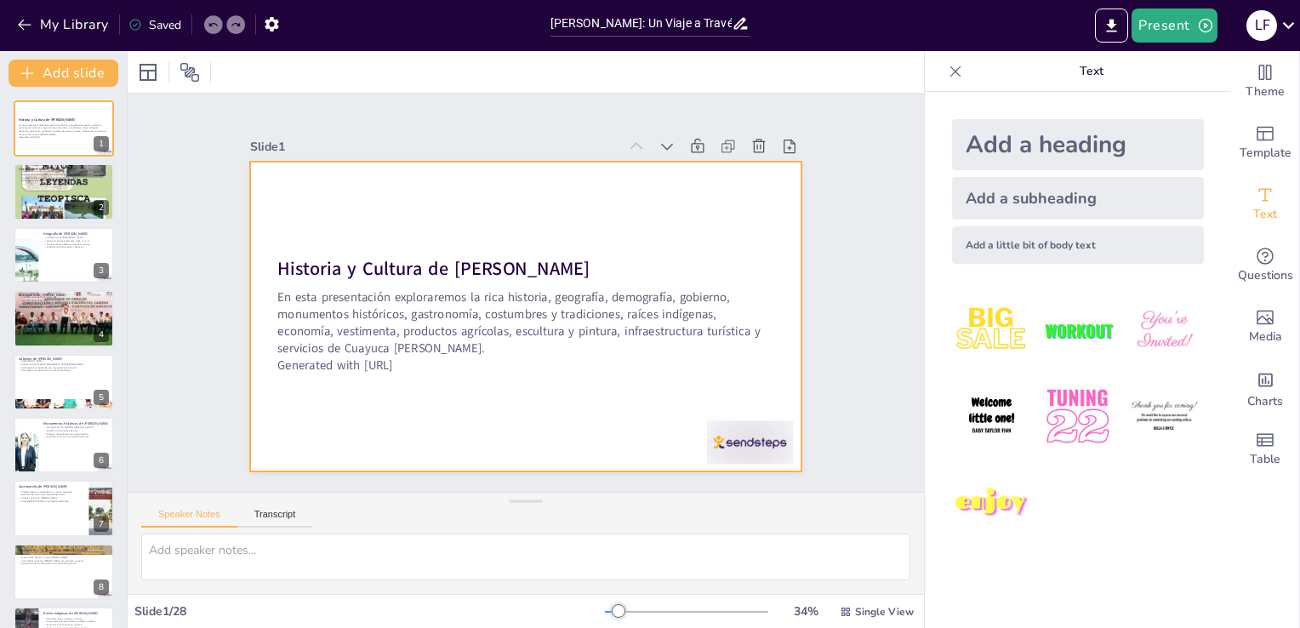
checkbox input "true"
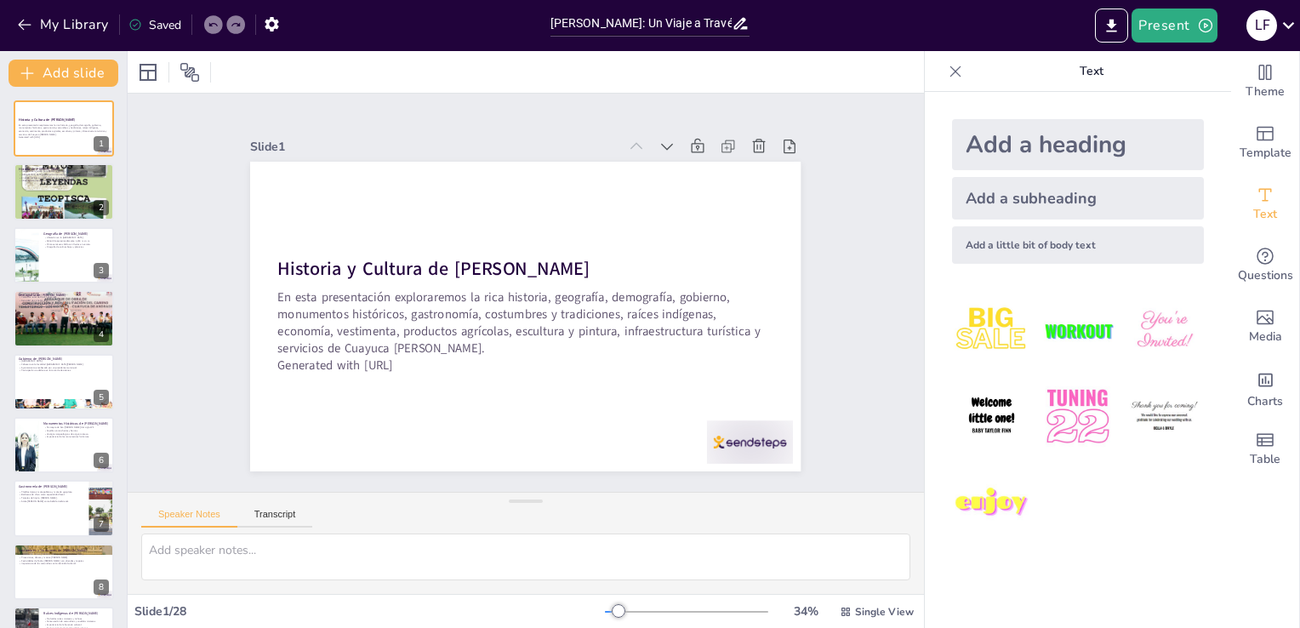
checkbox input "true"
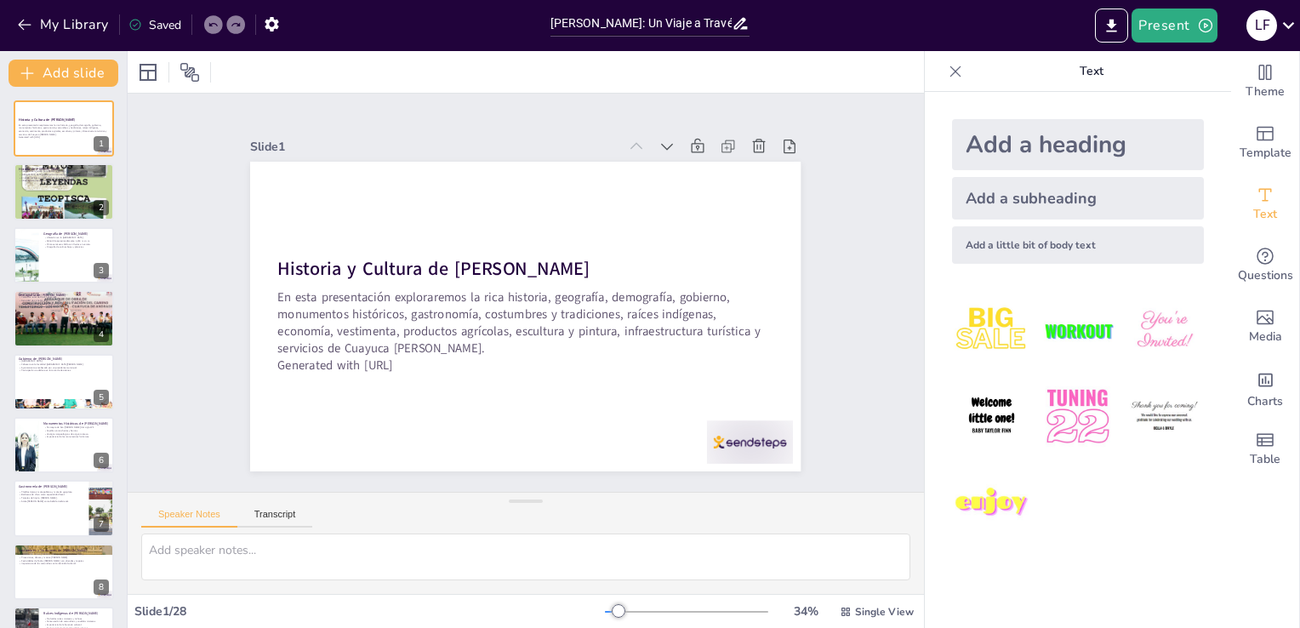
checkbox input "true"
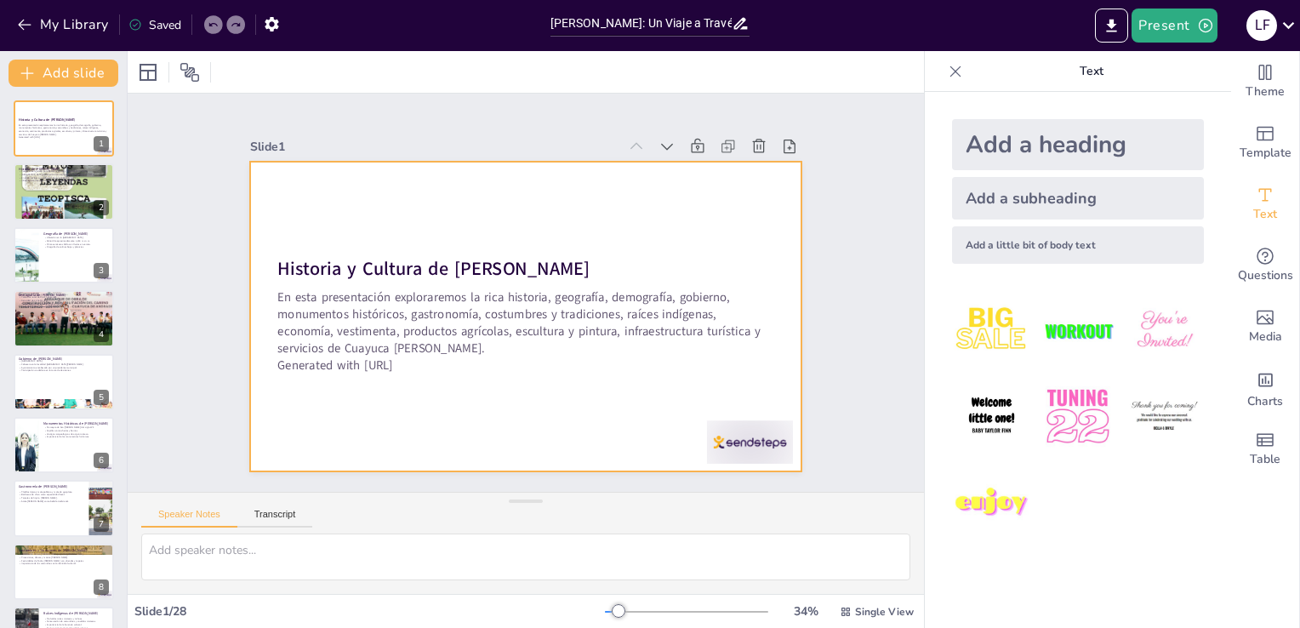
checkbox input "true"
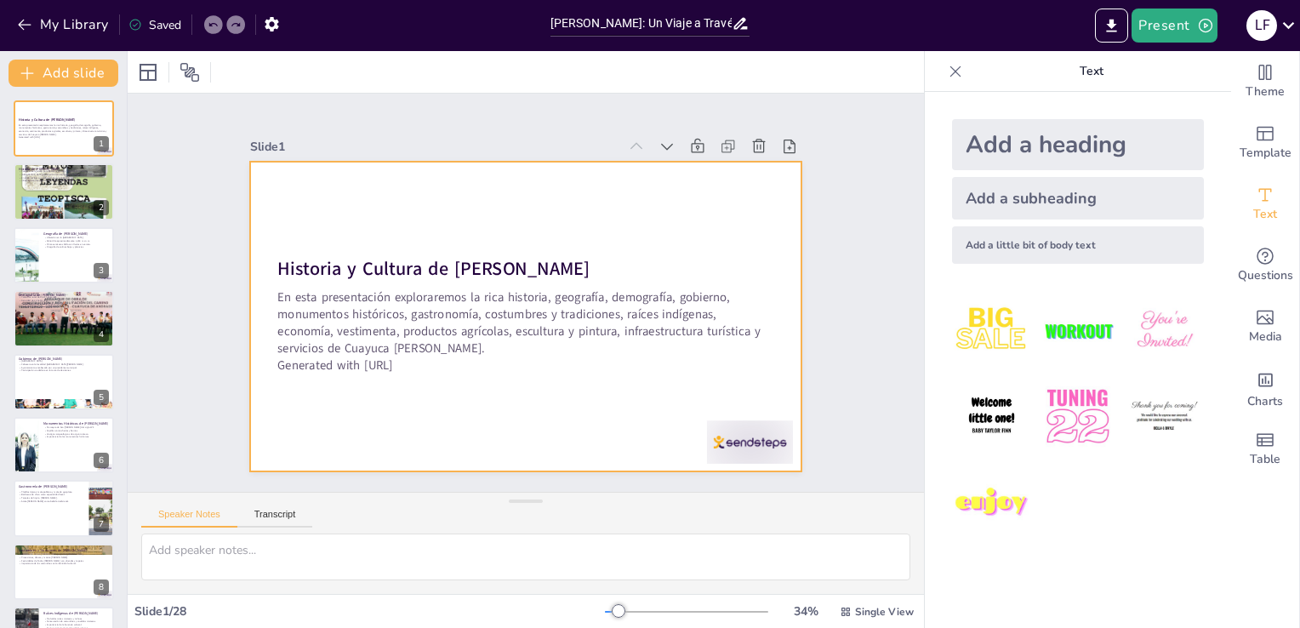
checkbox input "true"
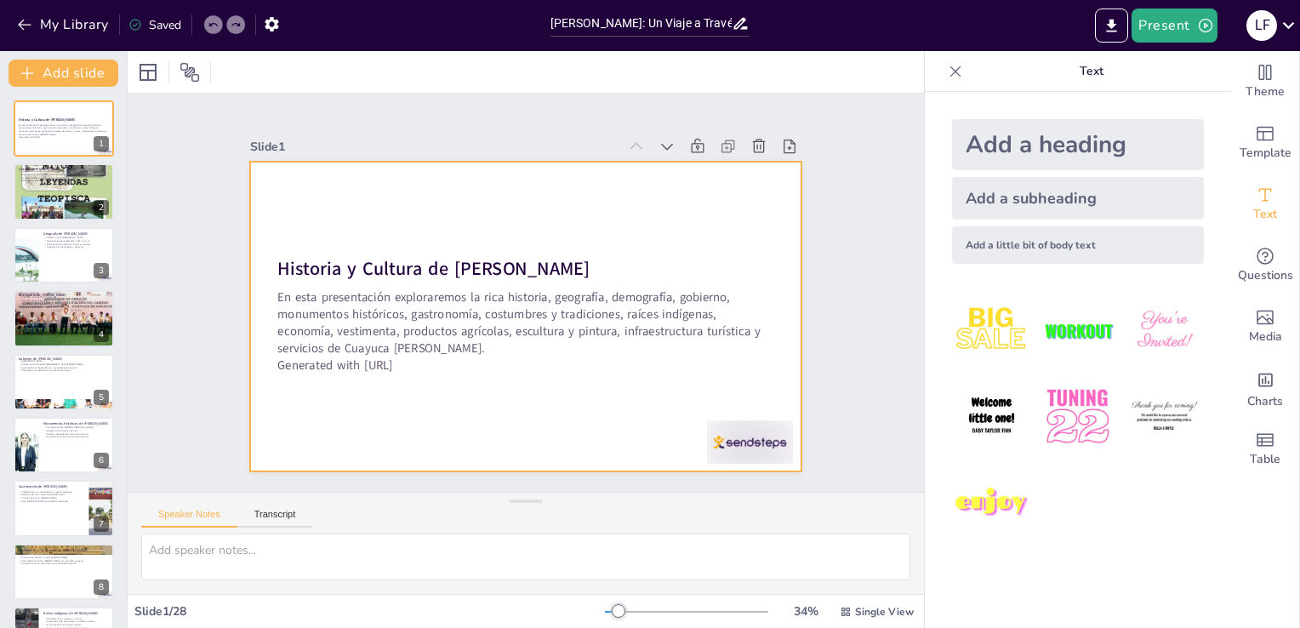
checkbox input "true"
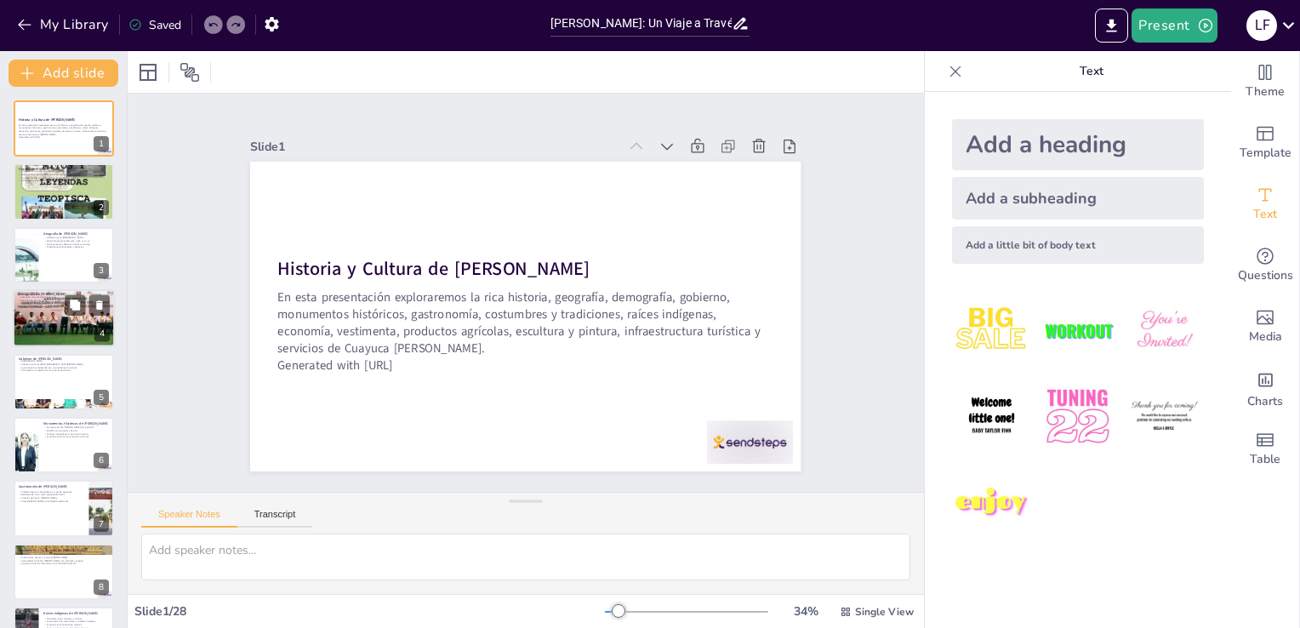
checkbox input "true"
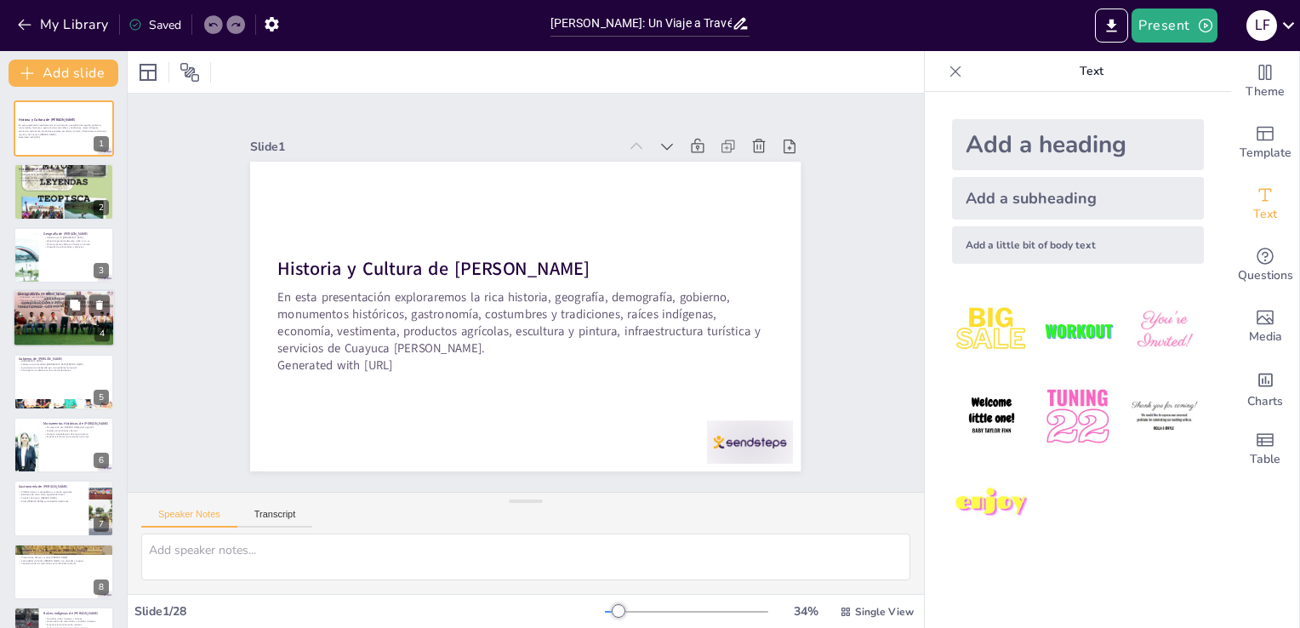
checkbox input "true"
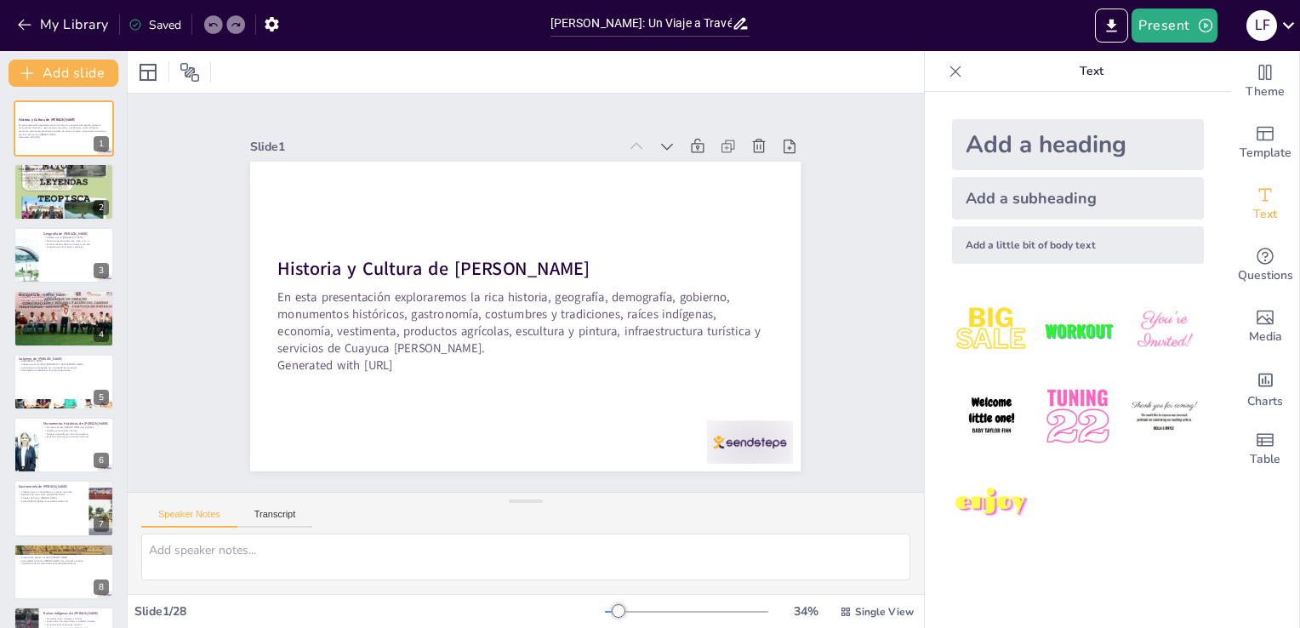
checkbox input "true"
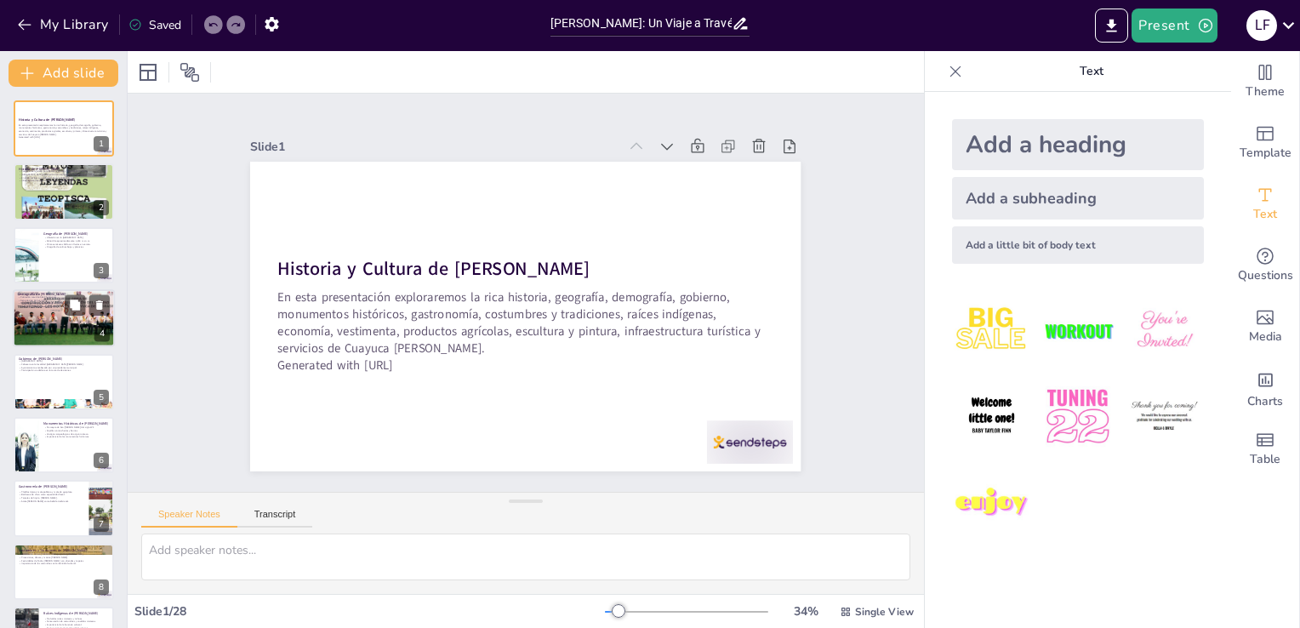
checkbox input "true"
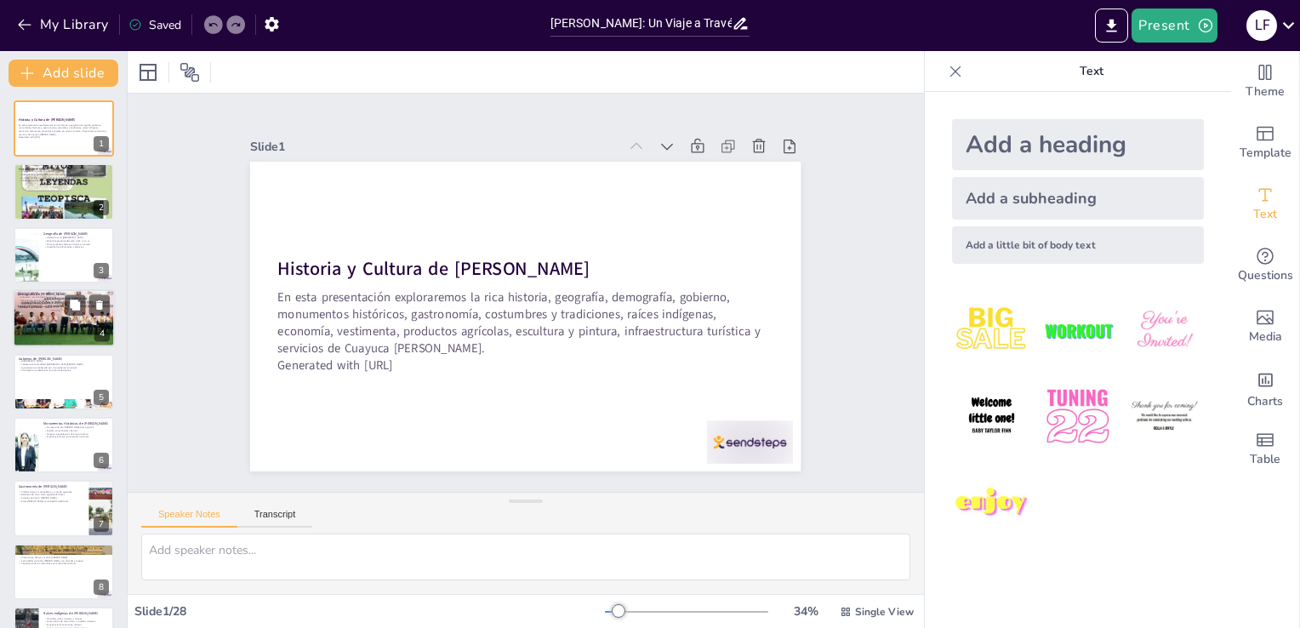
checkbox input "true"
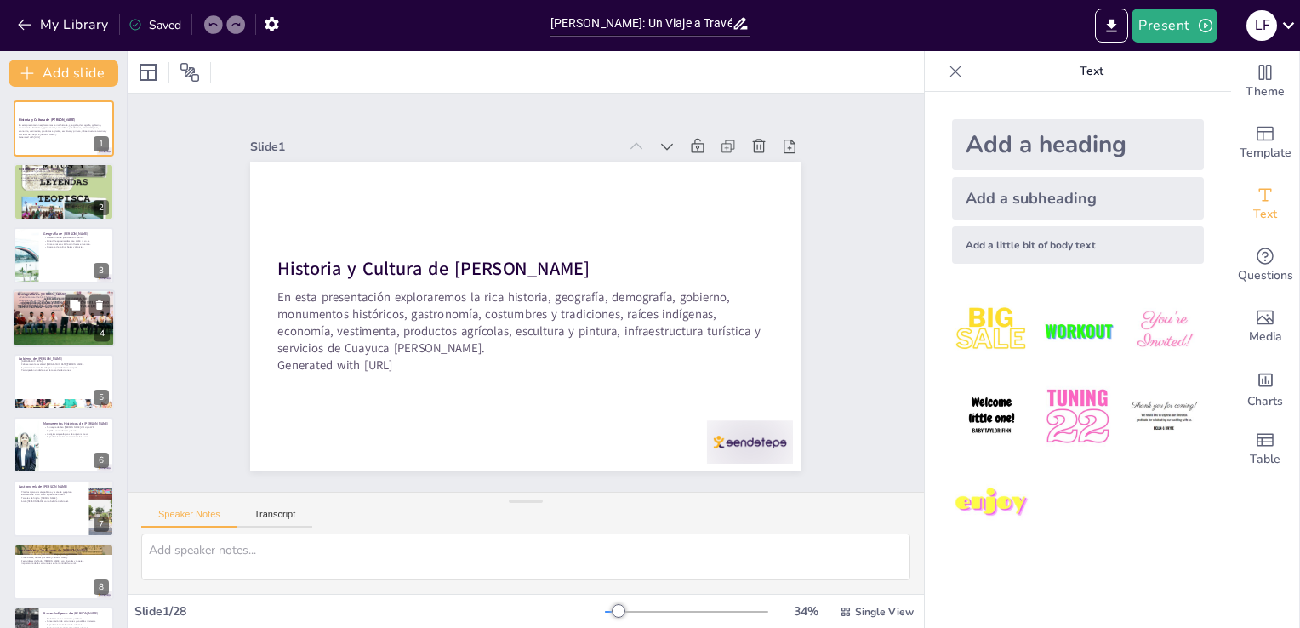
checkbox input "true"
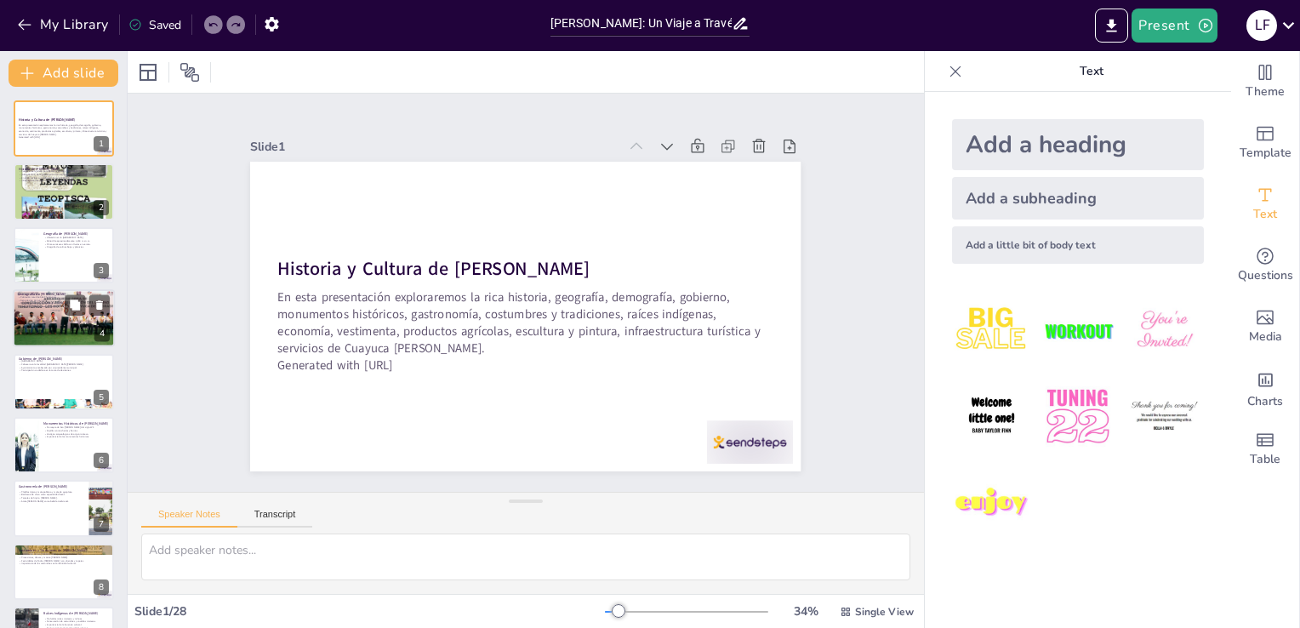
checkbox input "true"
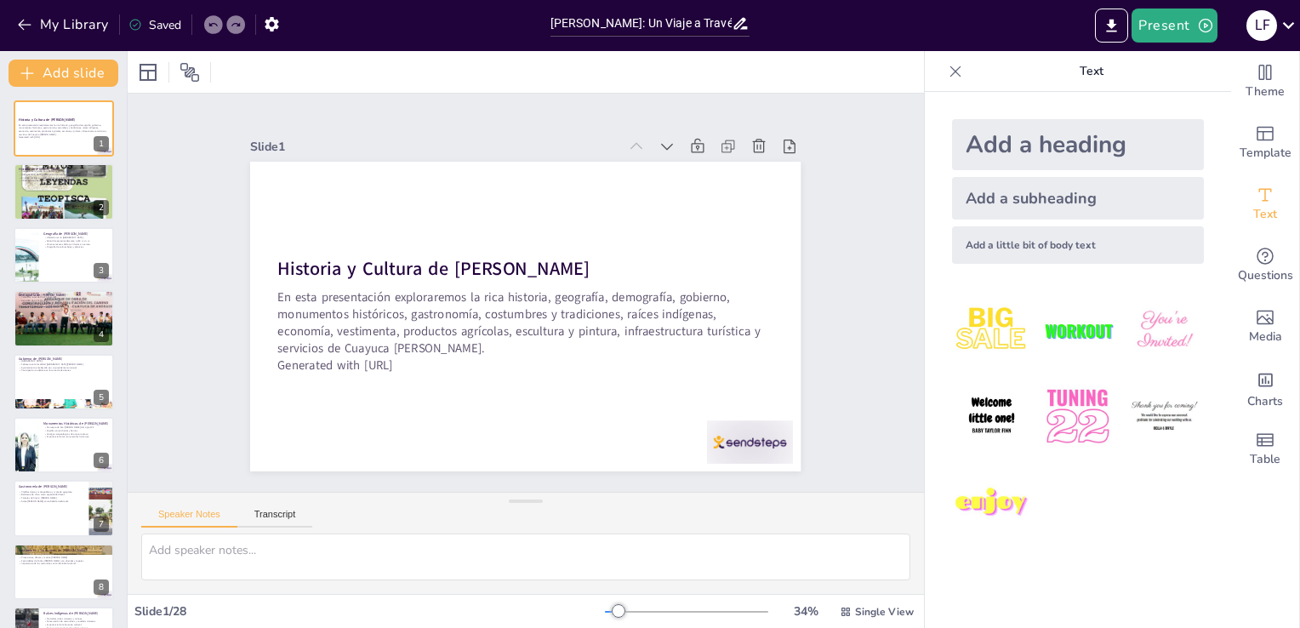
checkbox input "true"
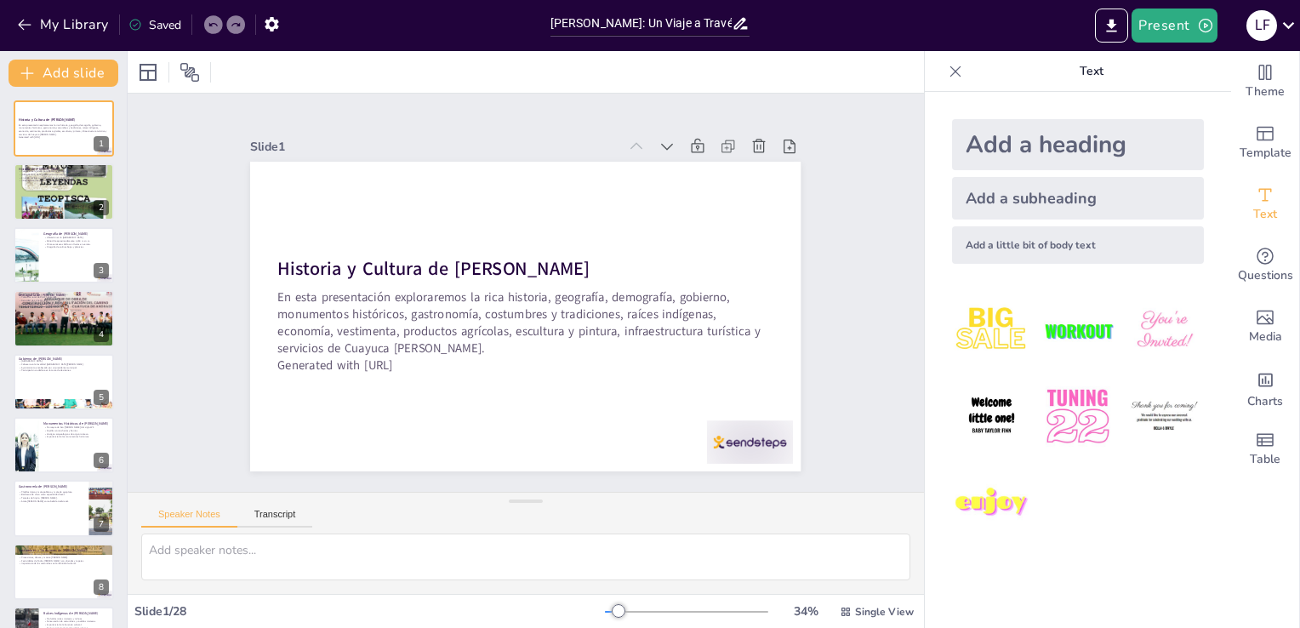
checkbox input "true"
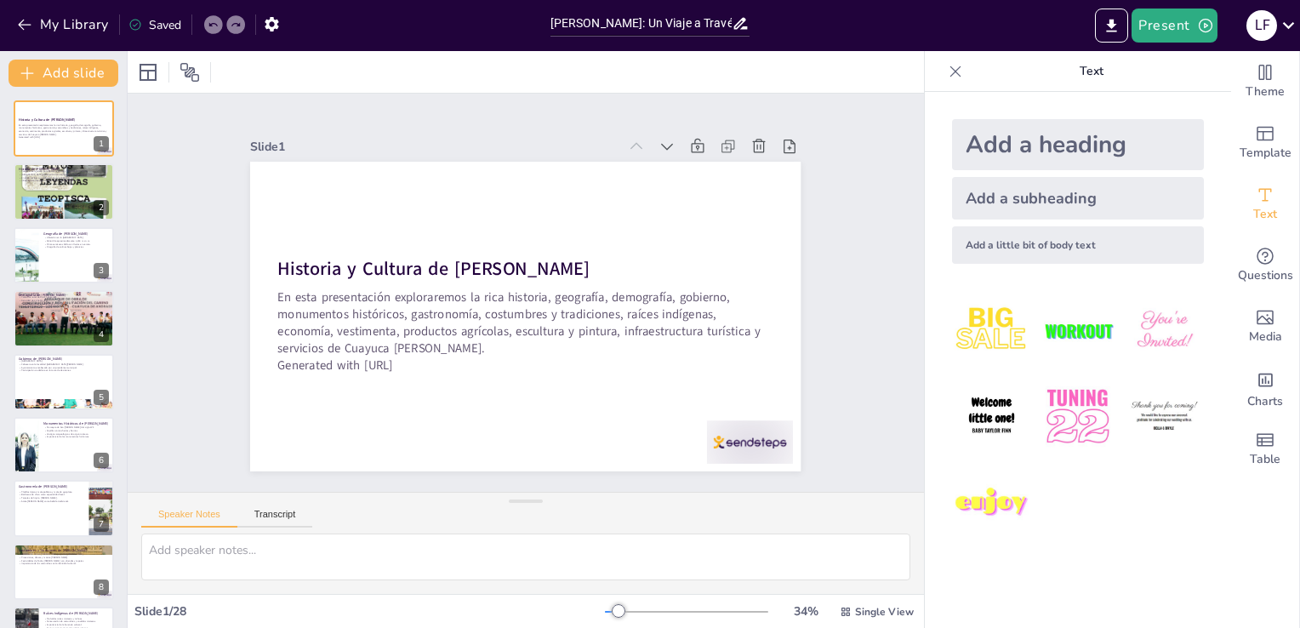
checkbox input "true"
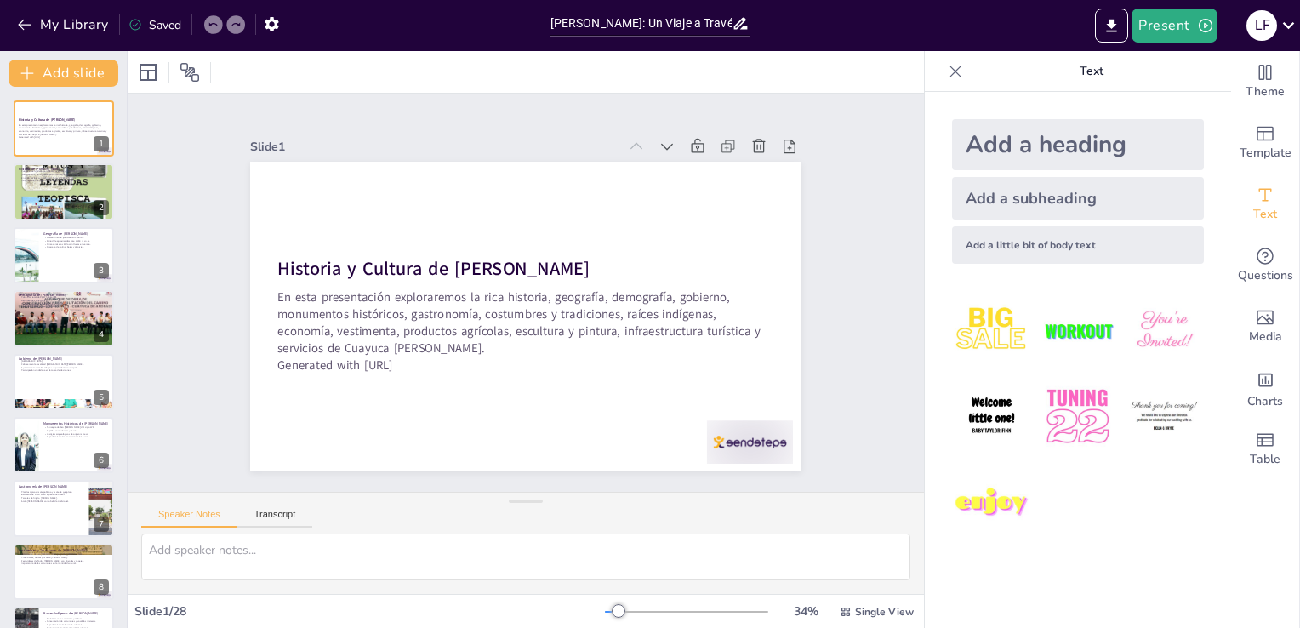
checkbox input "true"
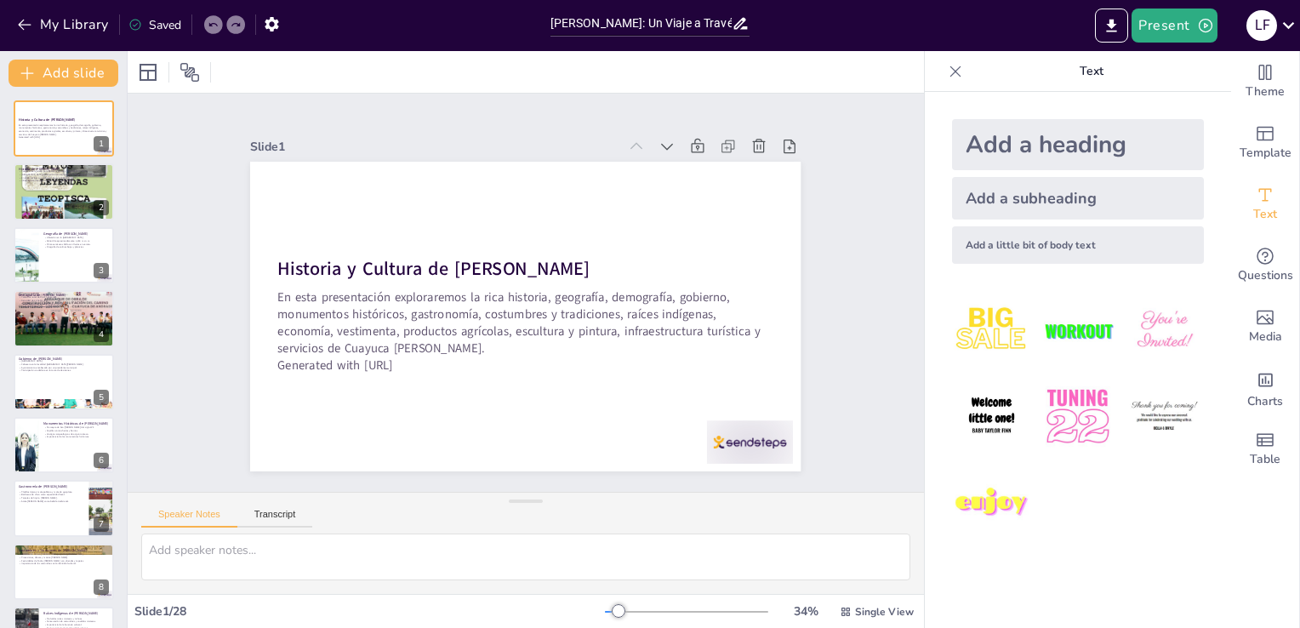
checkbox input "true"
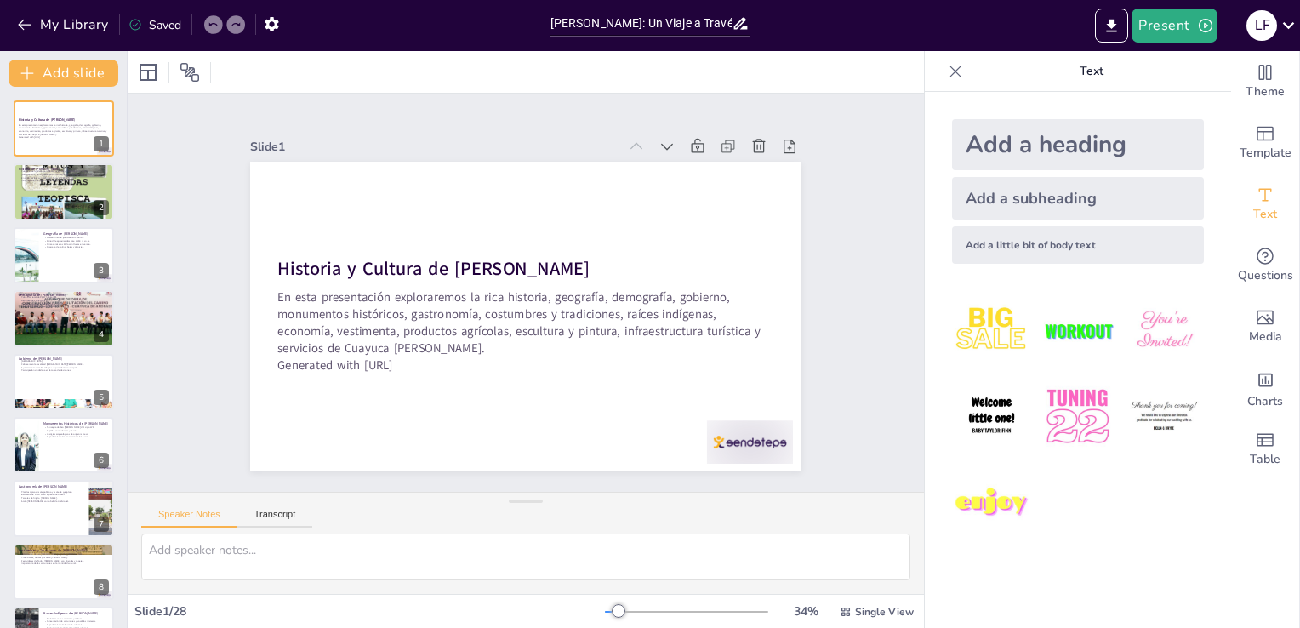
checkbox input "true"
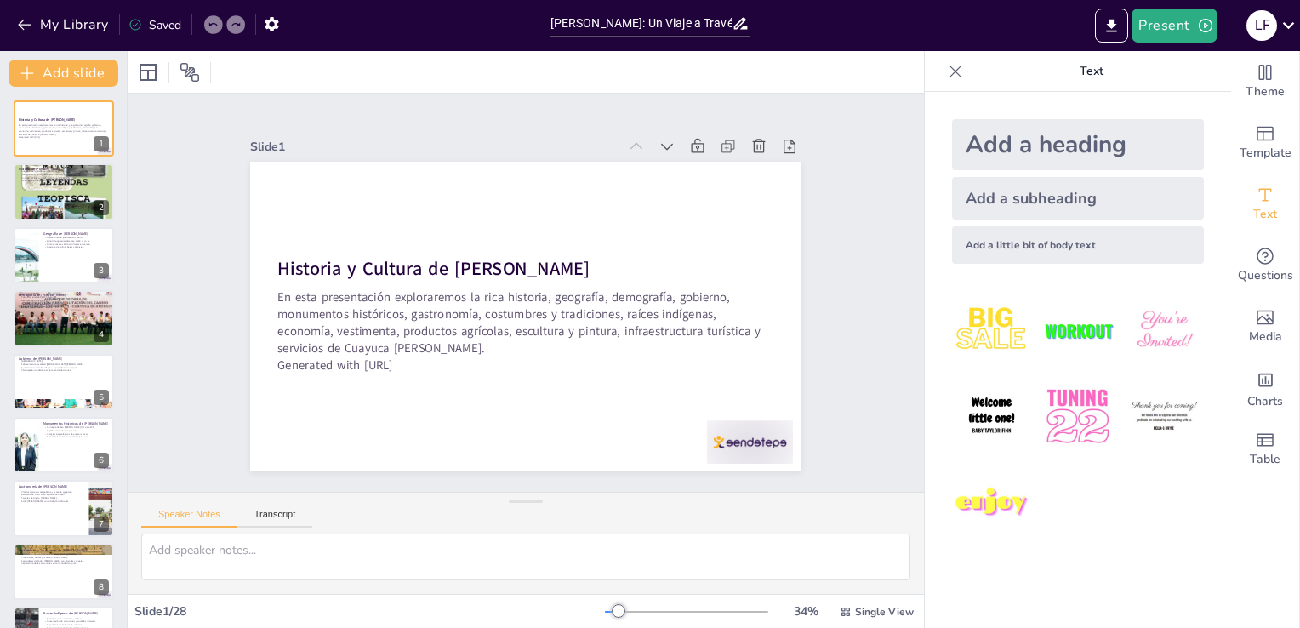
checkbox input "true"
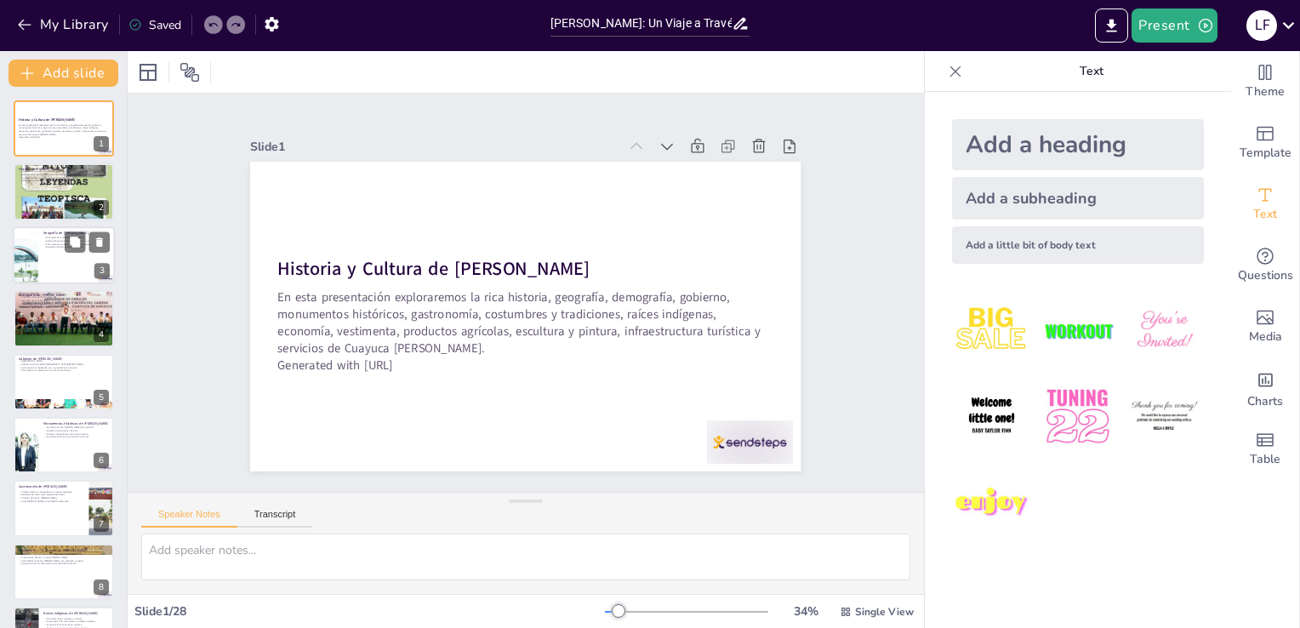
checkbox input "true"
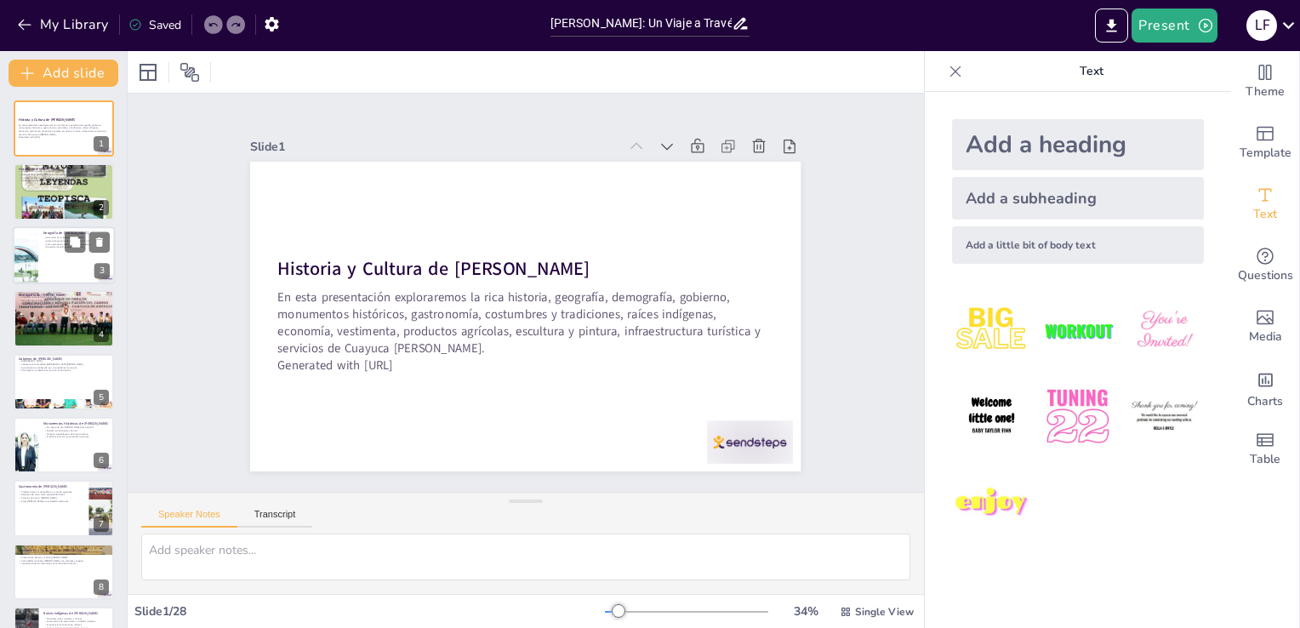
checkbox input "true"
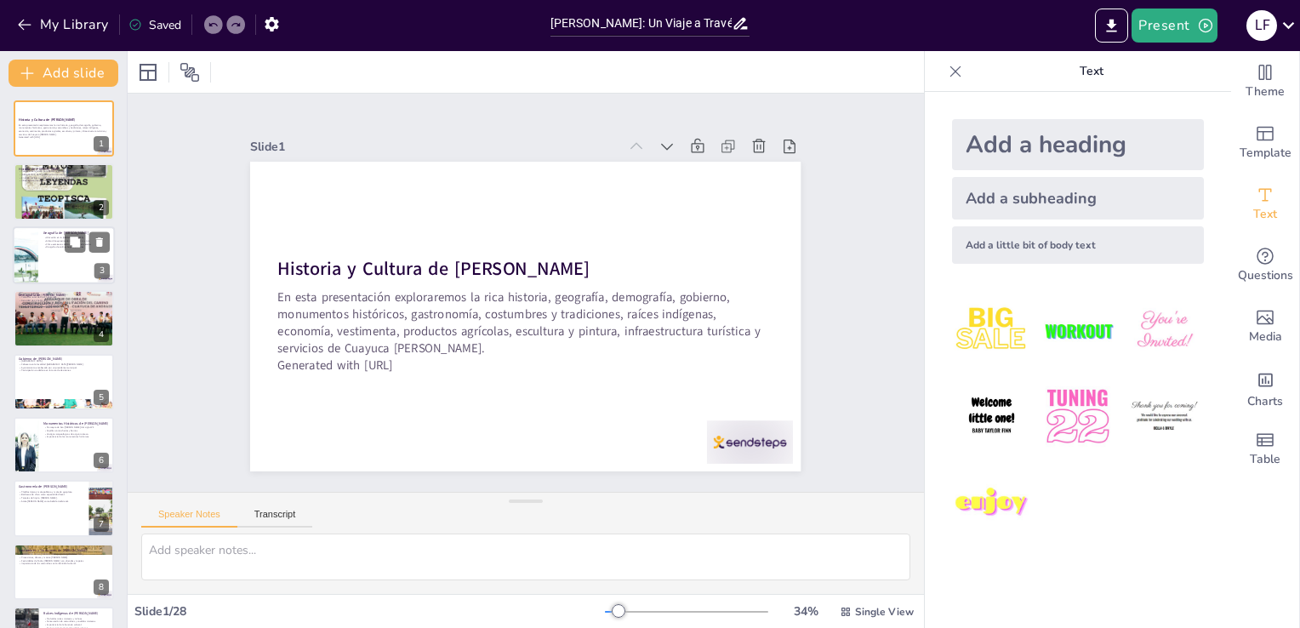
checkbox input "true"
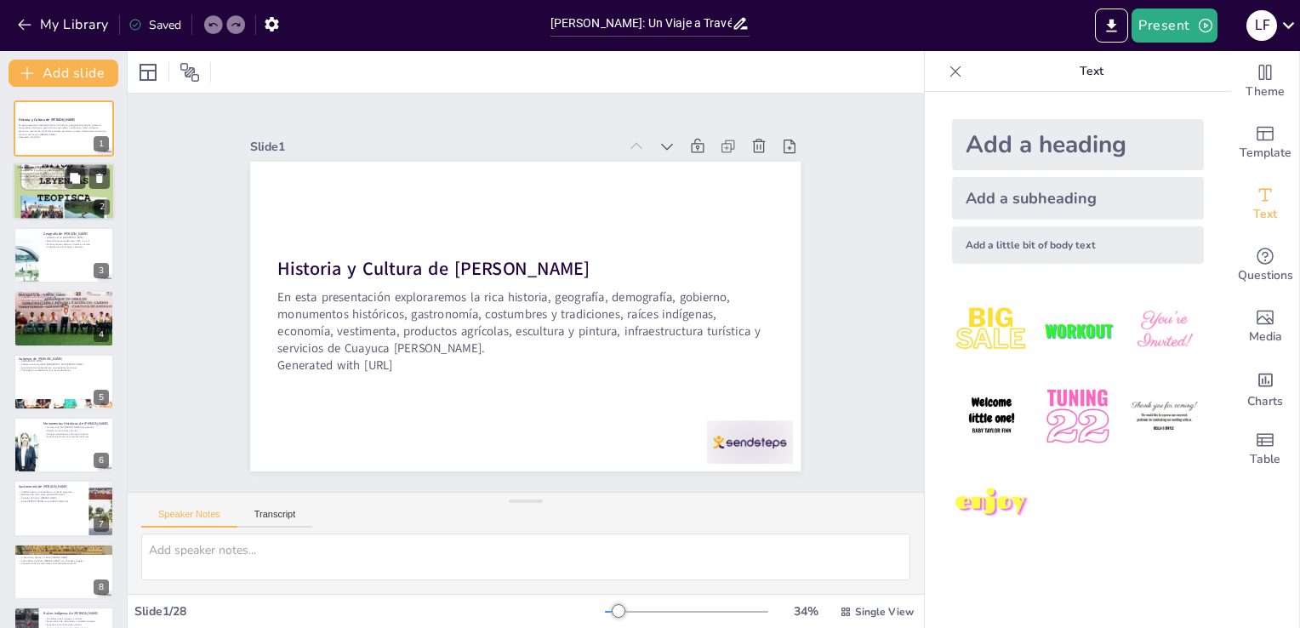
checkbox input "true"
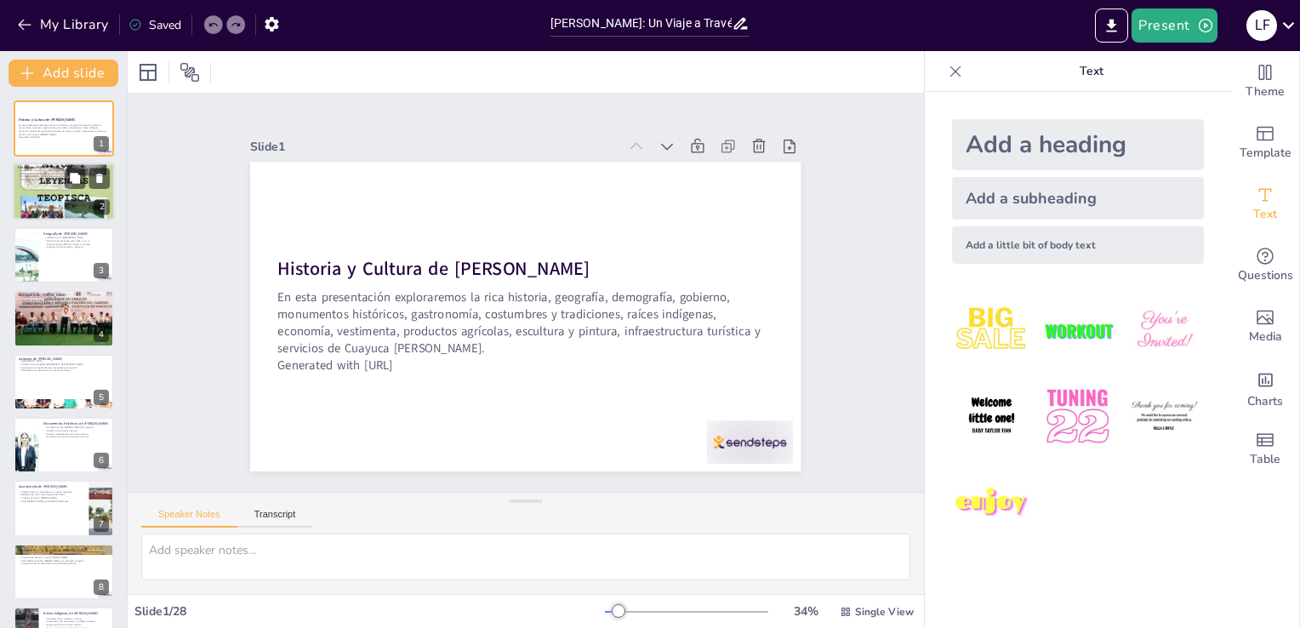
checkbox input "true"
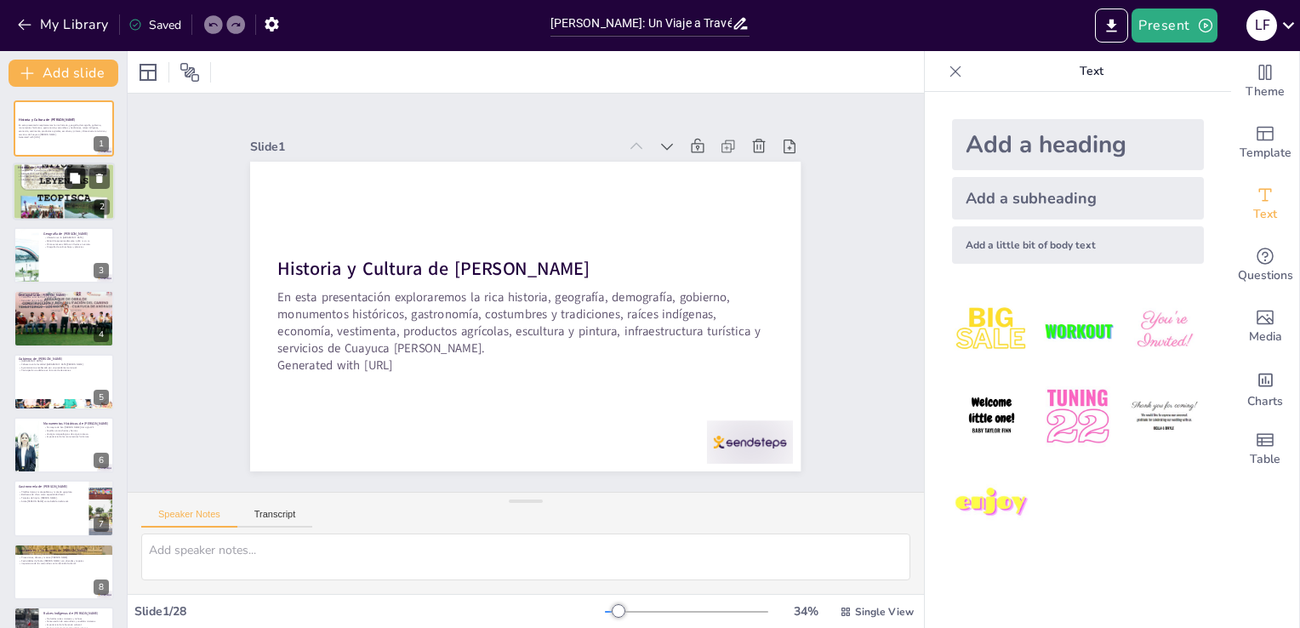
checkbox input "true"
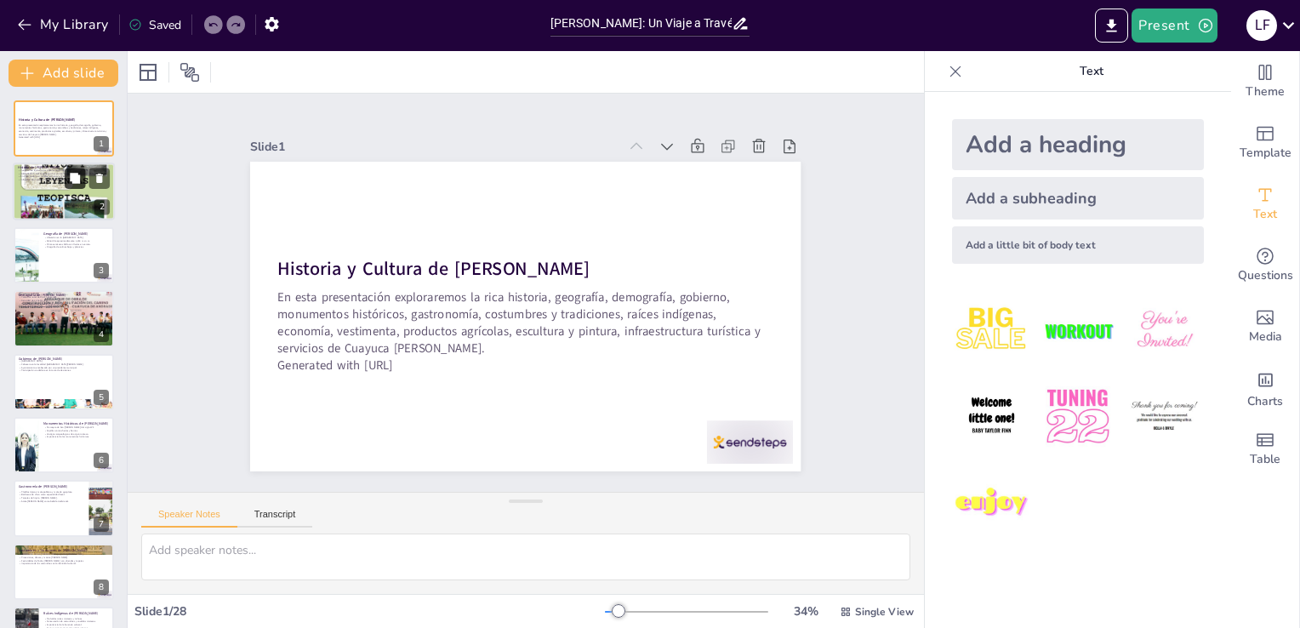
checkbox input "true"
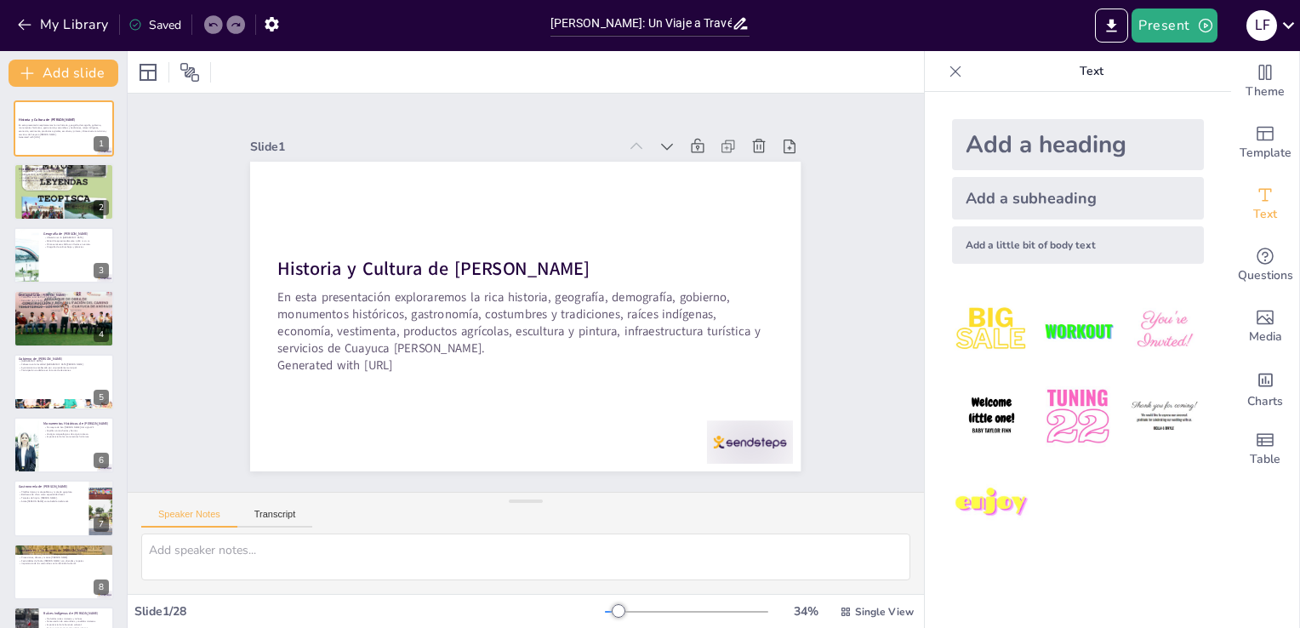
checkbox input "true"
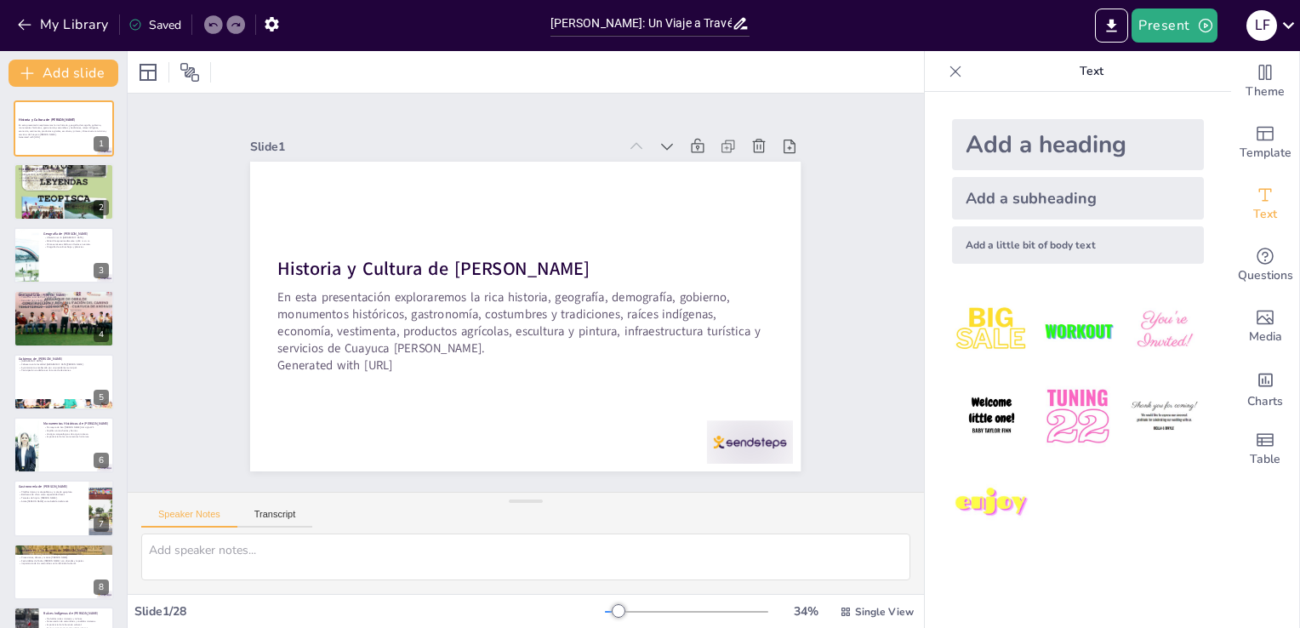
checkbox input "true"
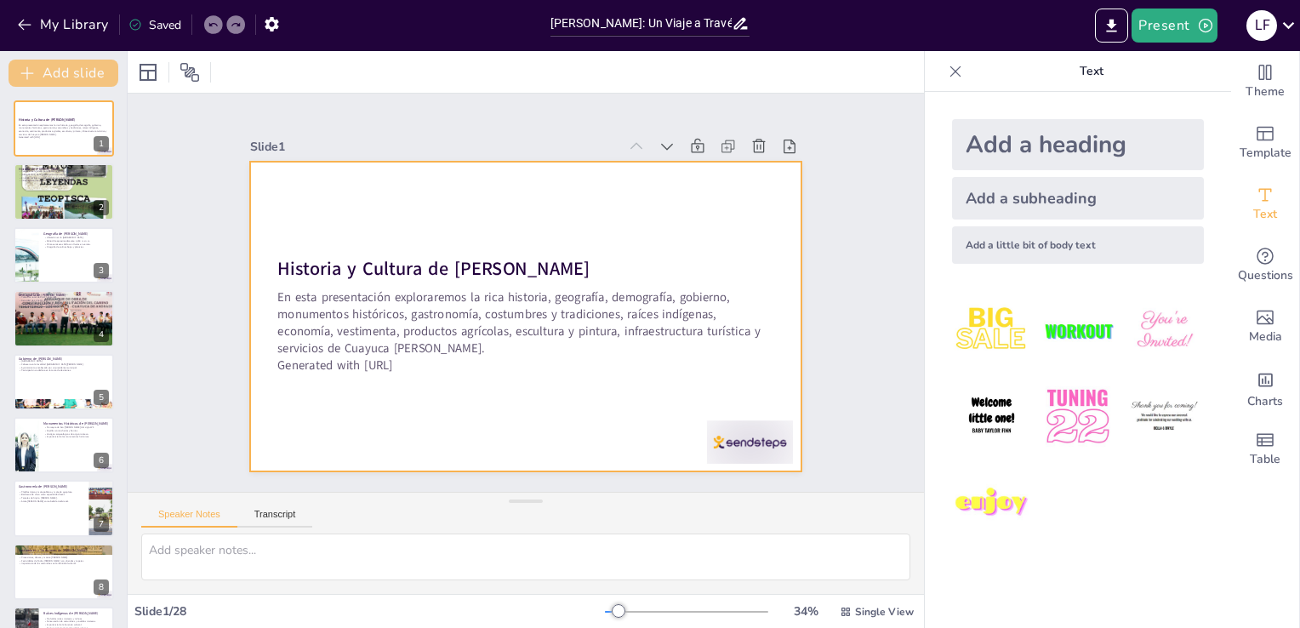
checkbox input "true"
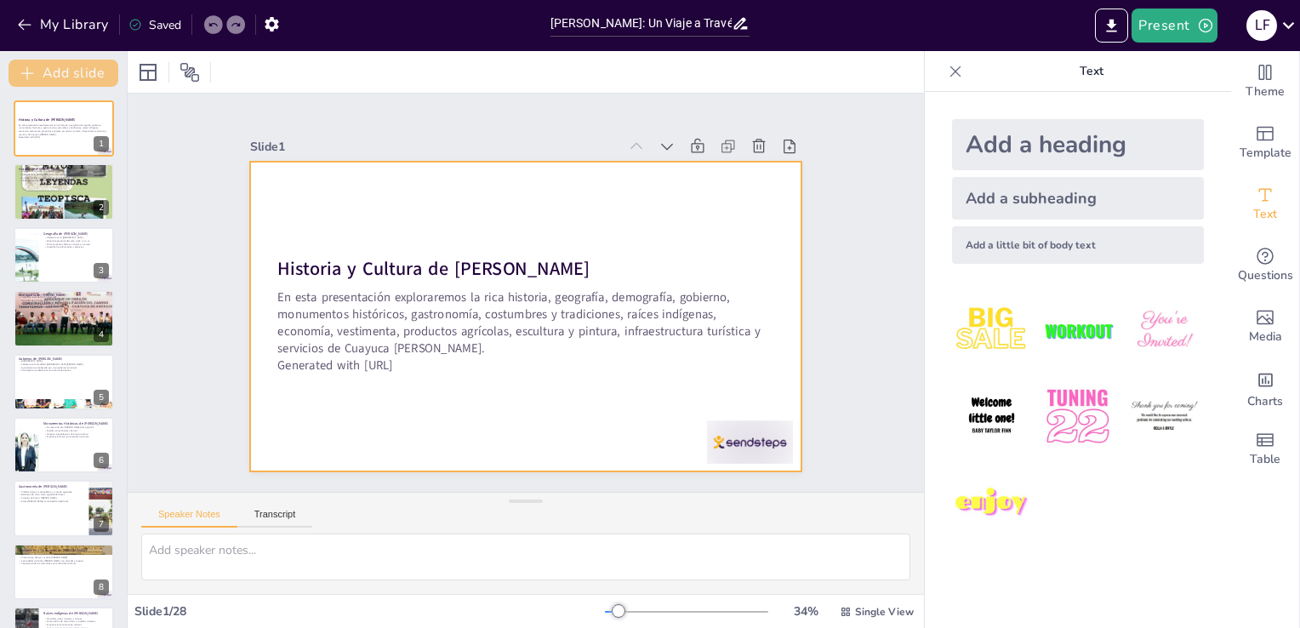
checkbox input "true"
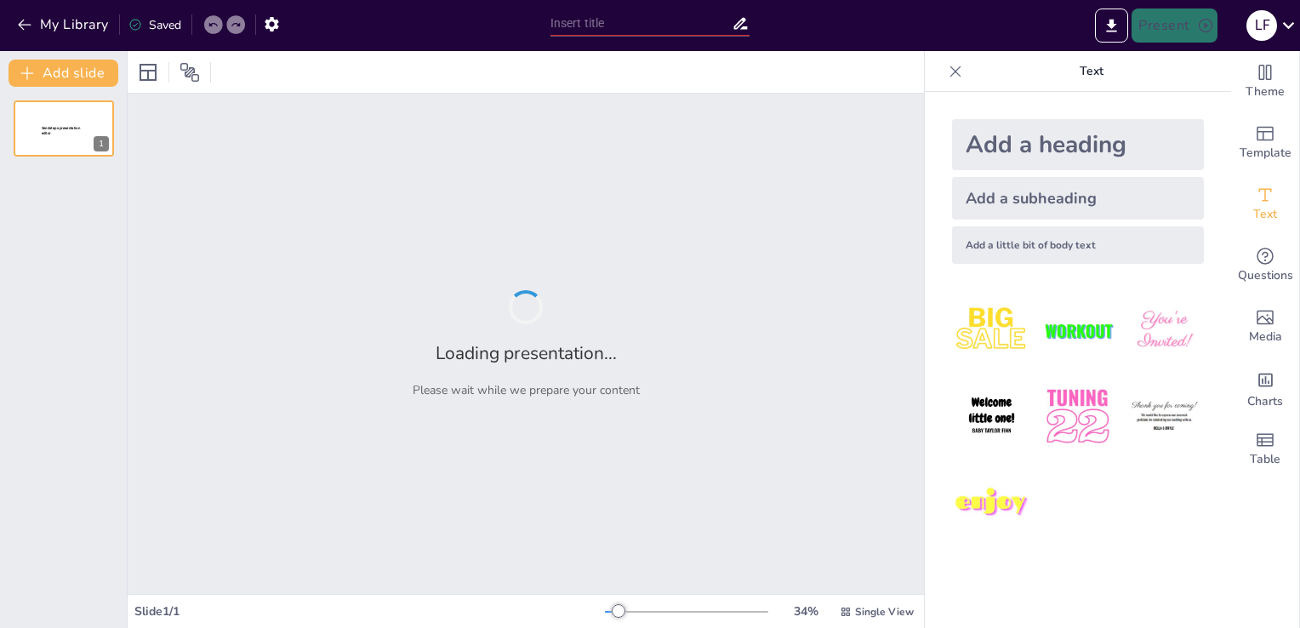
type input "[PERSON_NAME]: Un Viaje a Través de la Historia y la Cultura"
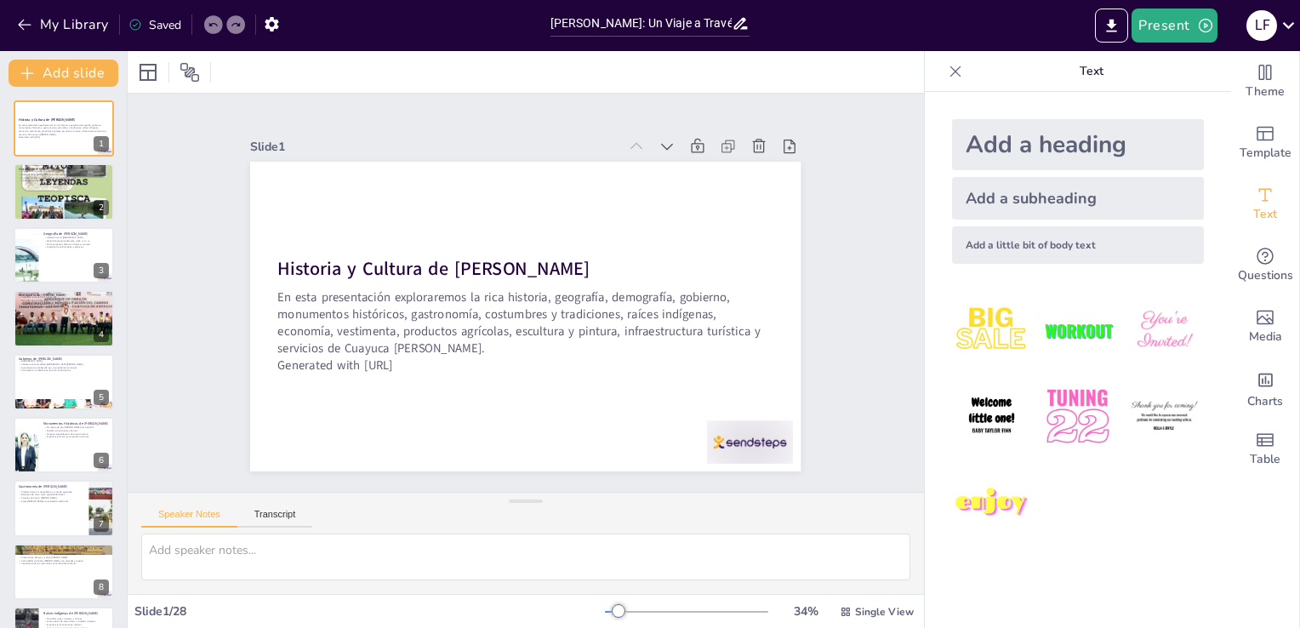
checkbox input "true"
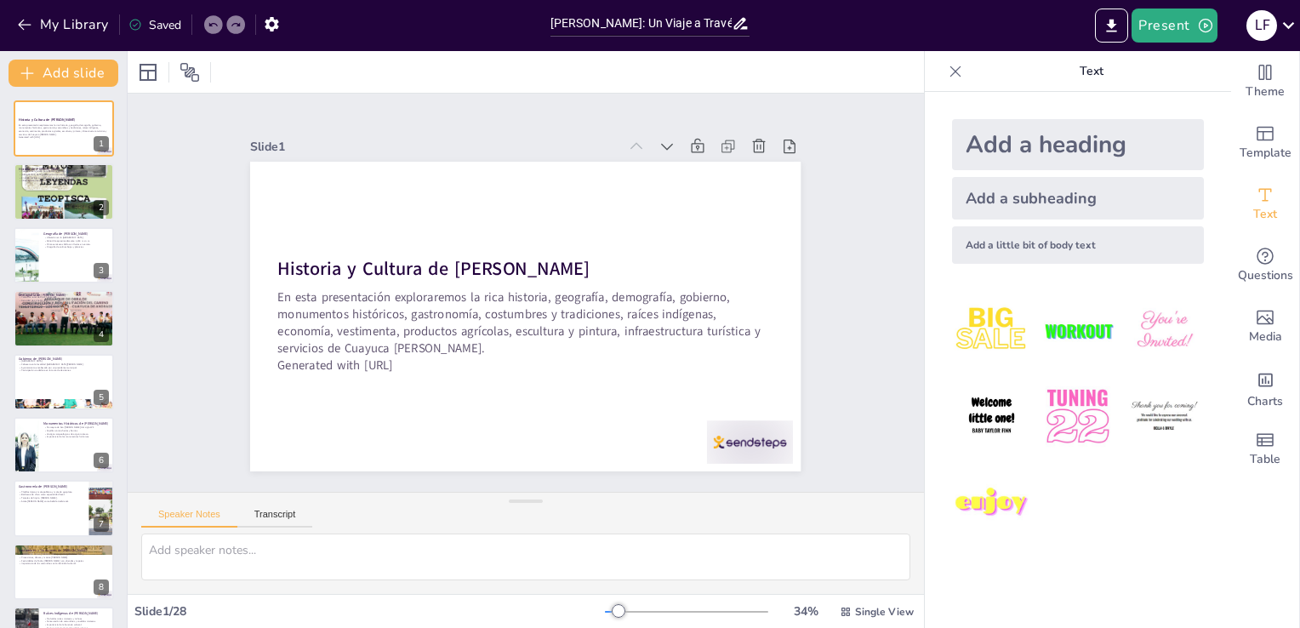
checkbox input "true"
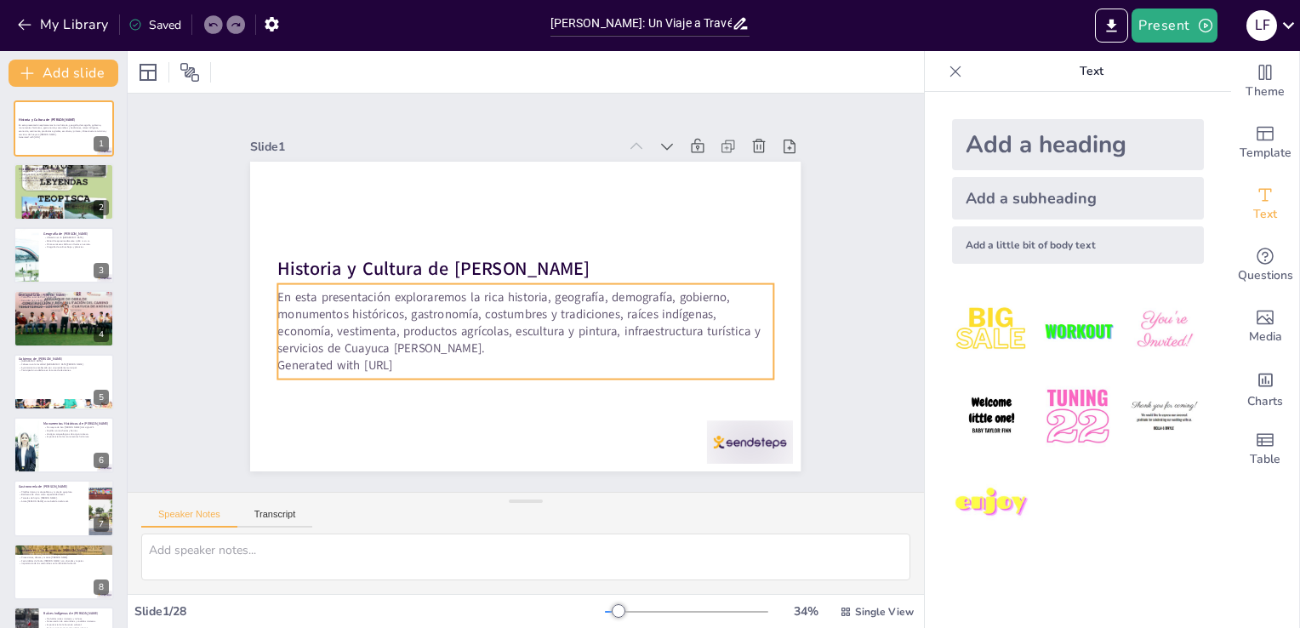
checkbox input "true"
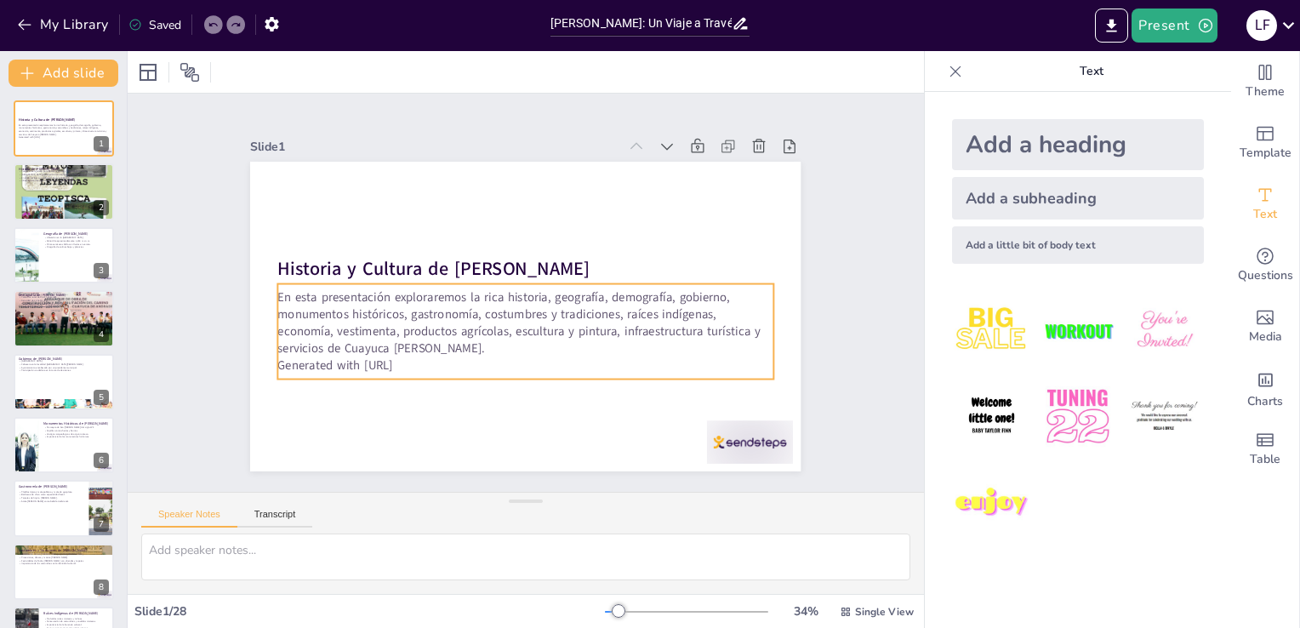
checkbox input "true"
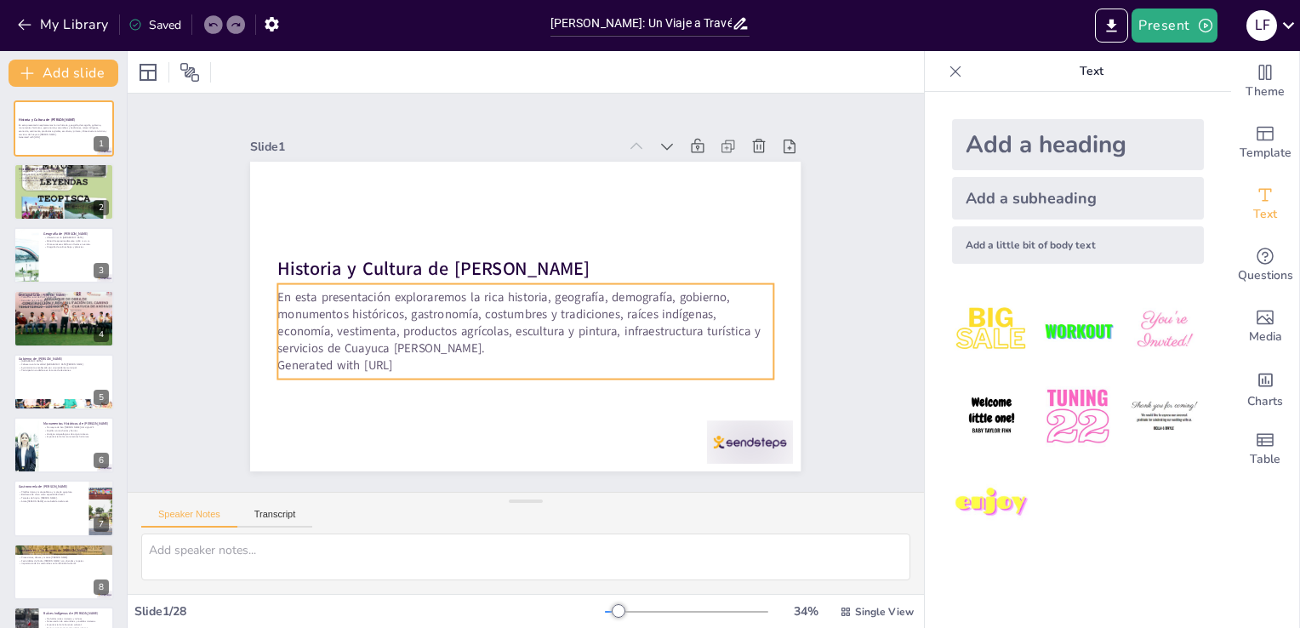
checkbox input "true"
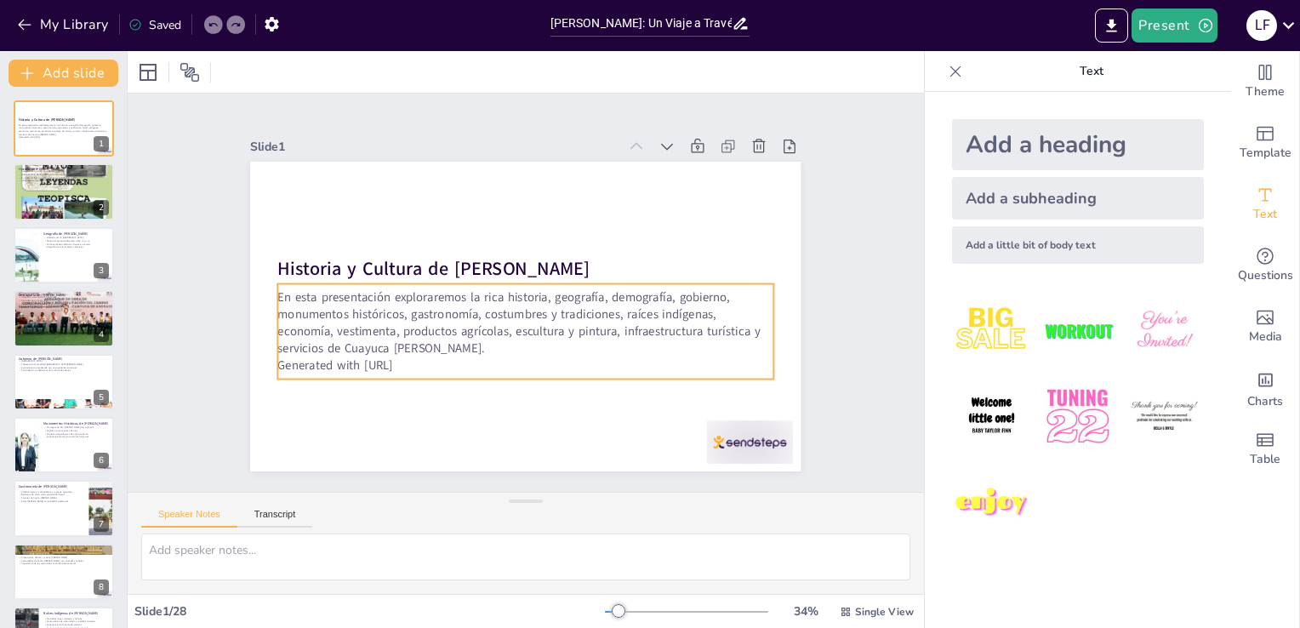
checkbox input "true"
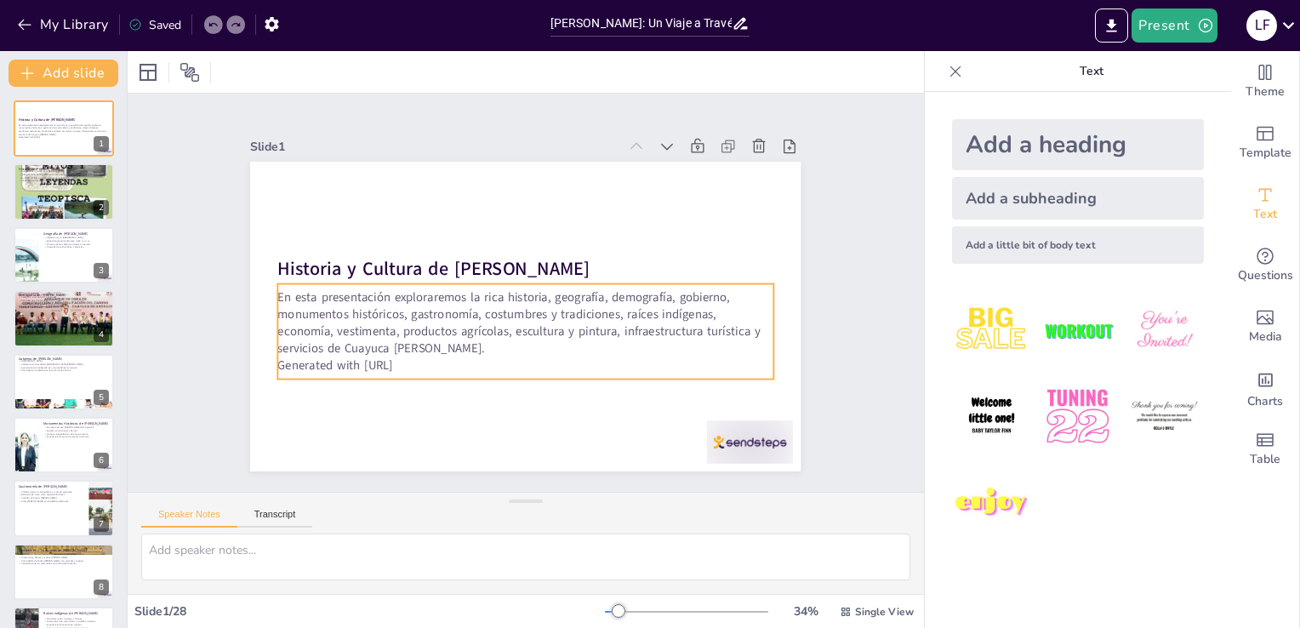
checkbox input "true"
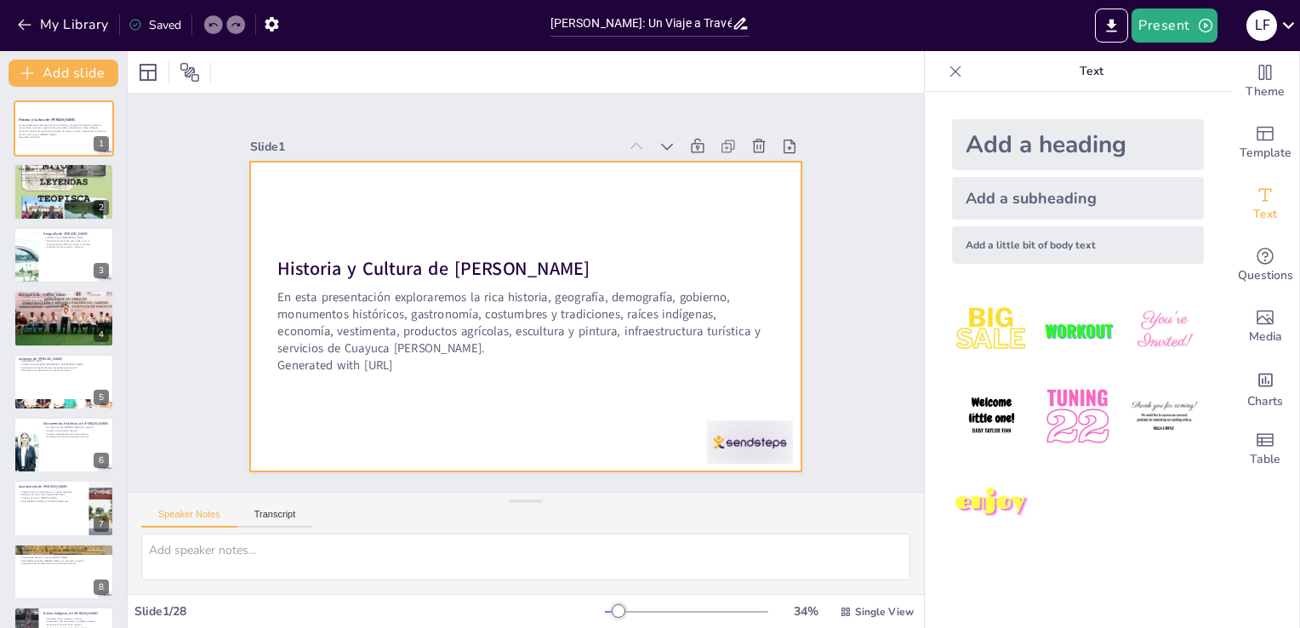
checkbox input "true"
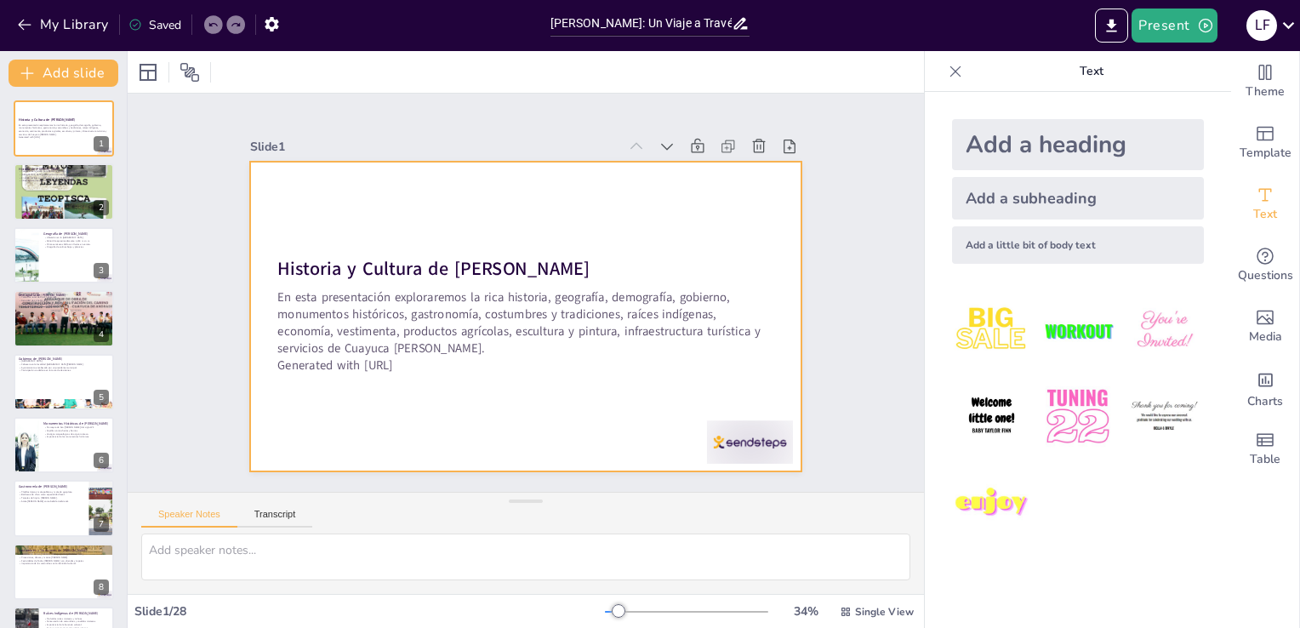
checkbox input "true"
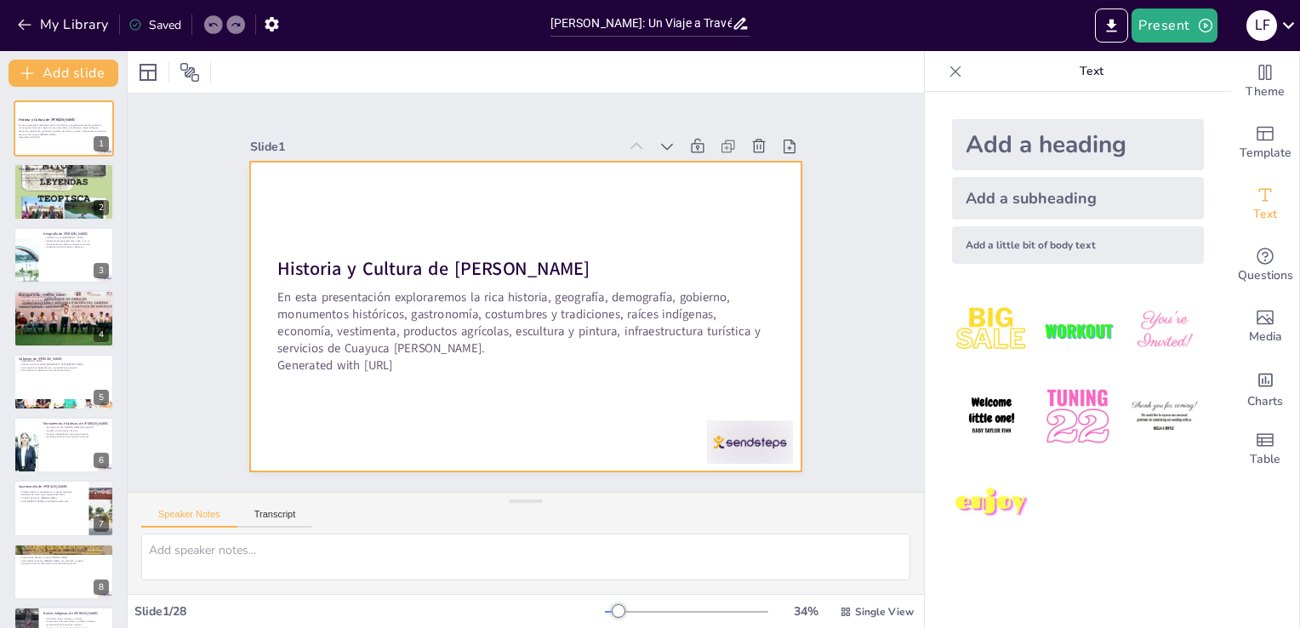
checkbox input "true"
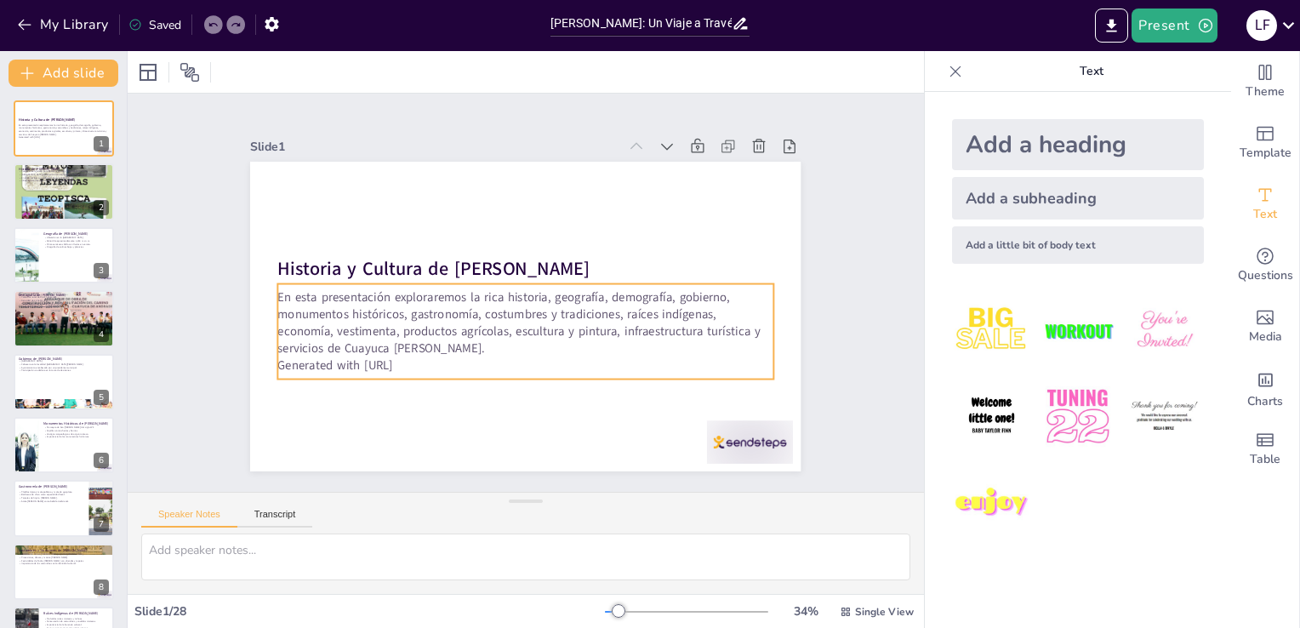
checkbox input "true"
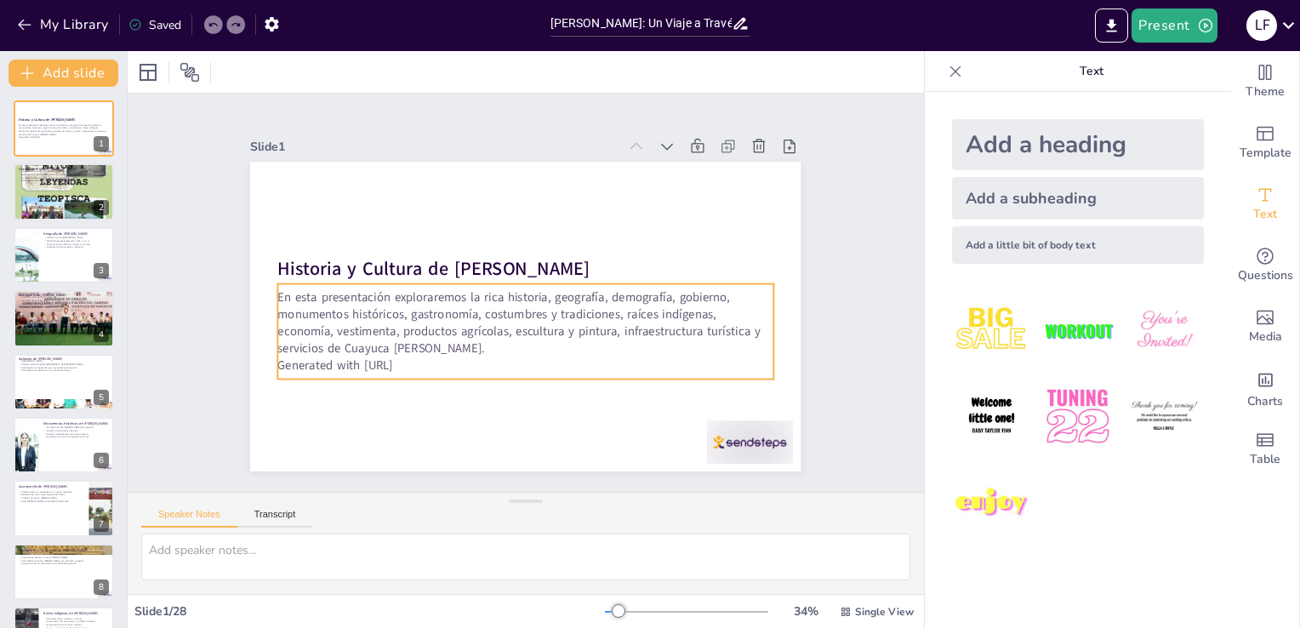
checkbox input "true"
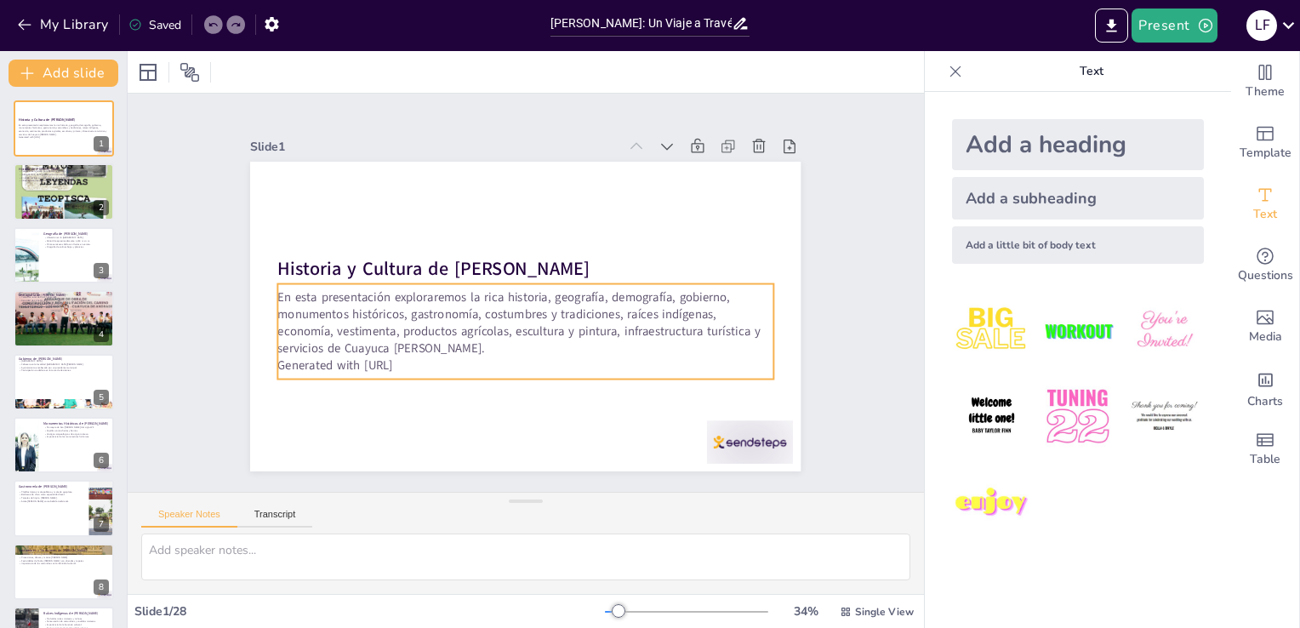
checkbox input "true"
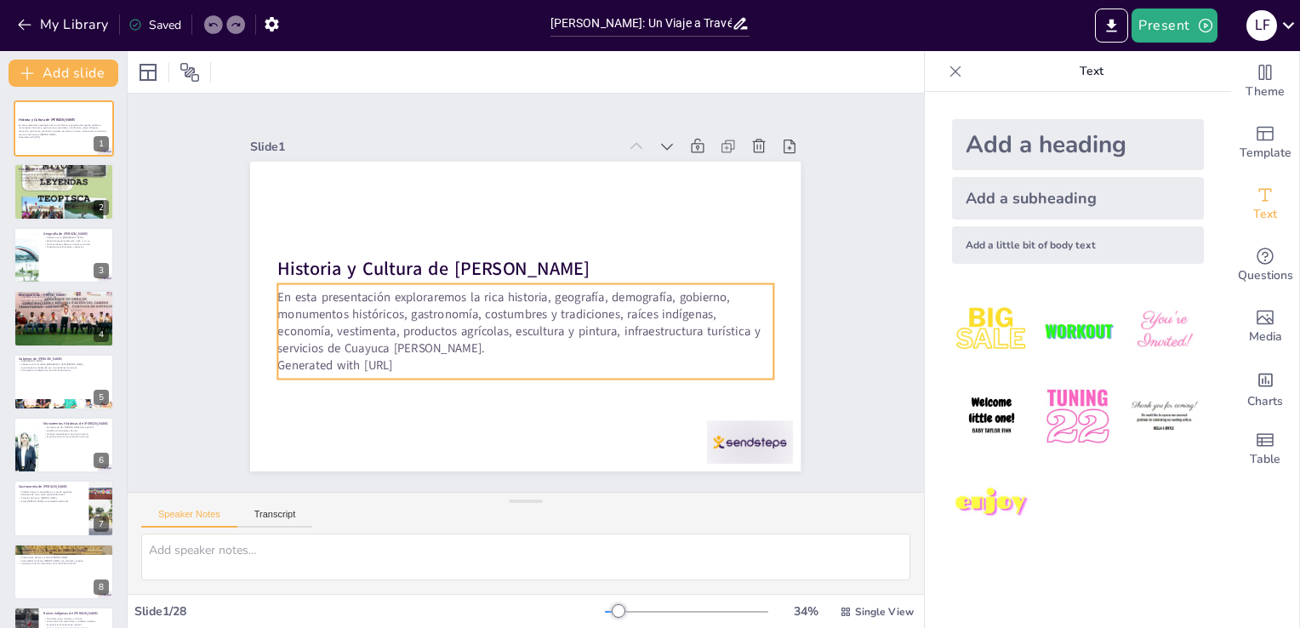
checkbox input "true"
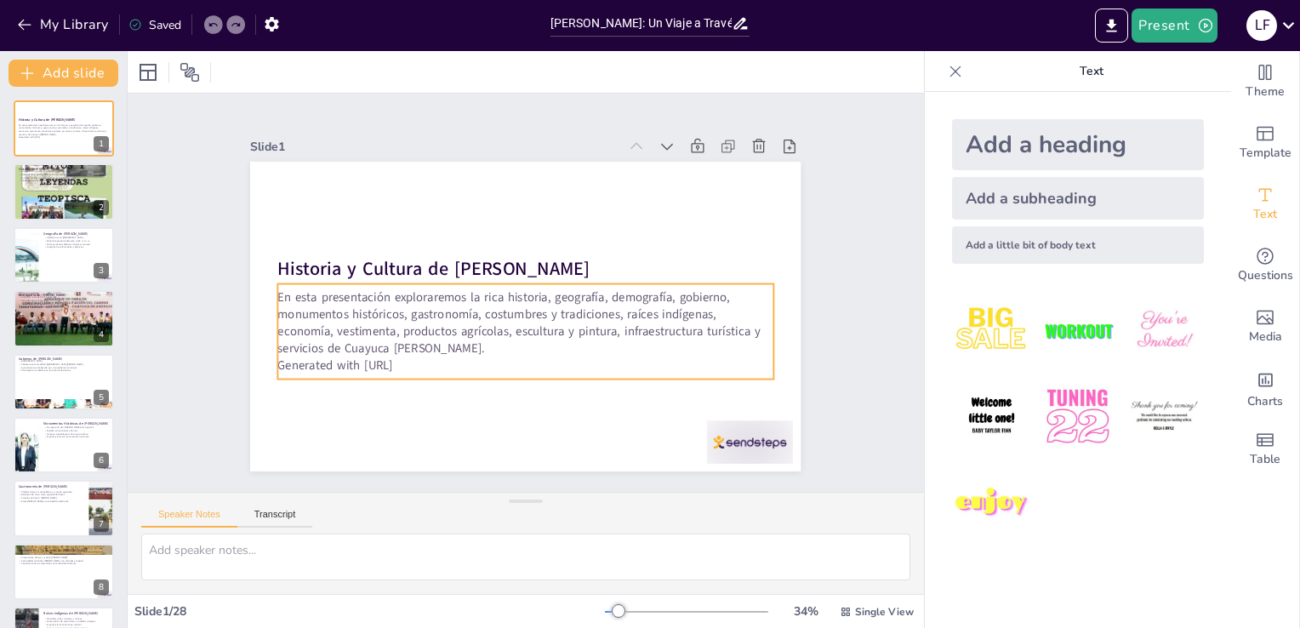
checkbox input "true"
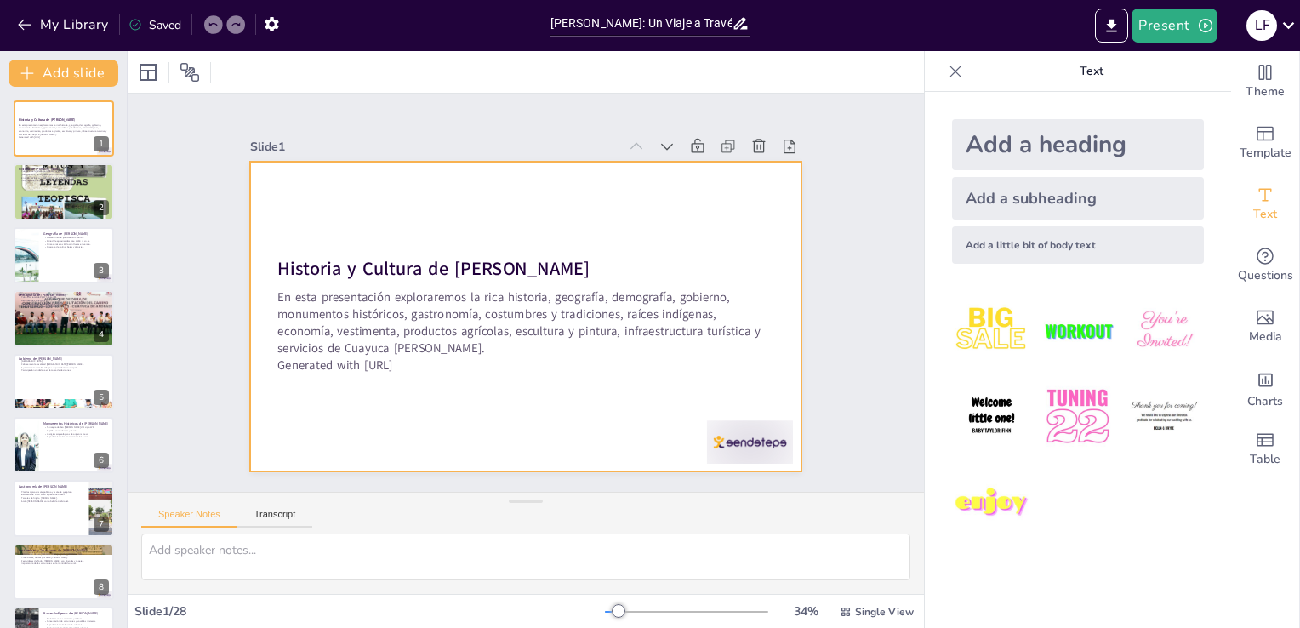
checkbox input "true"
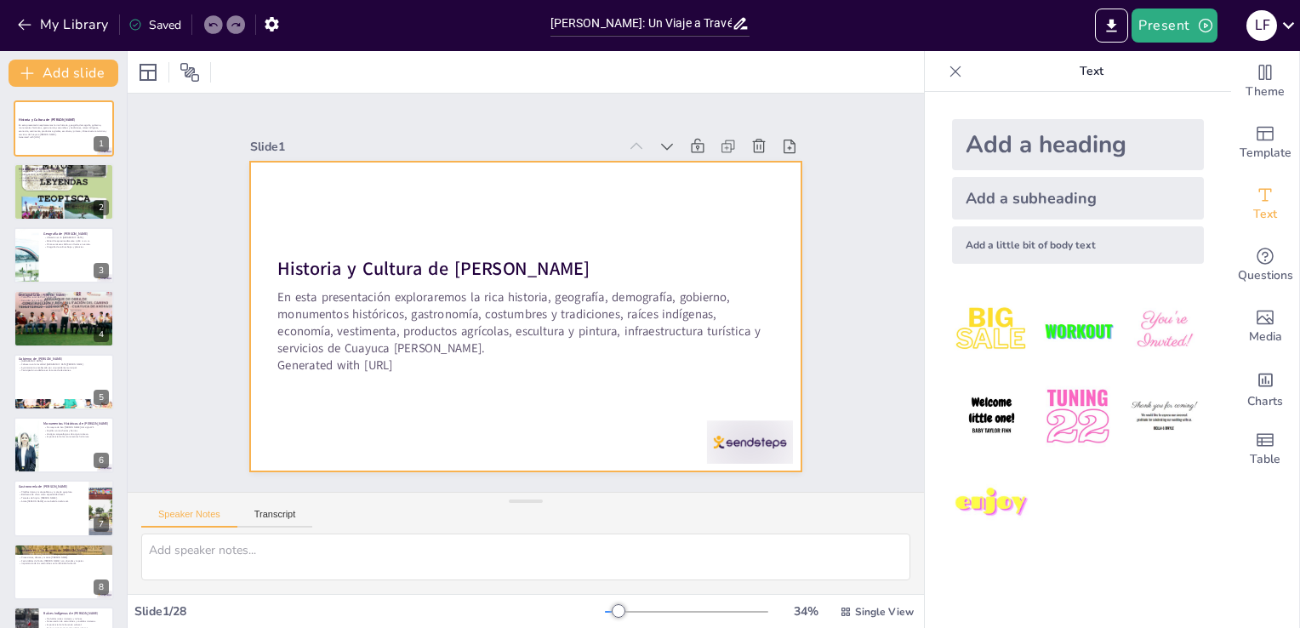
checkbox input "true"
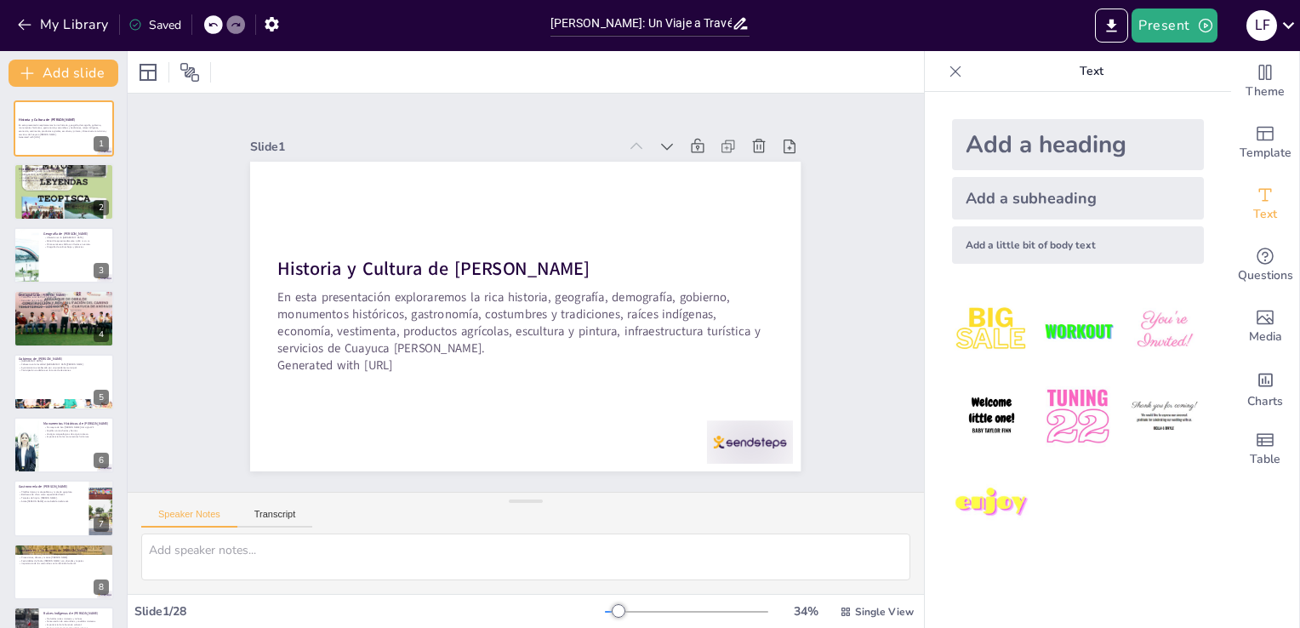
checkbox input "true"
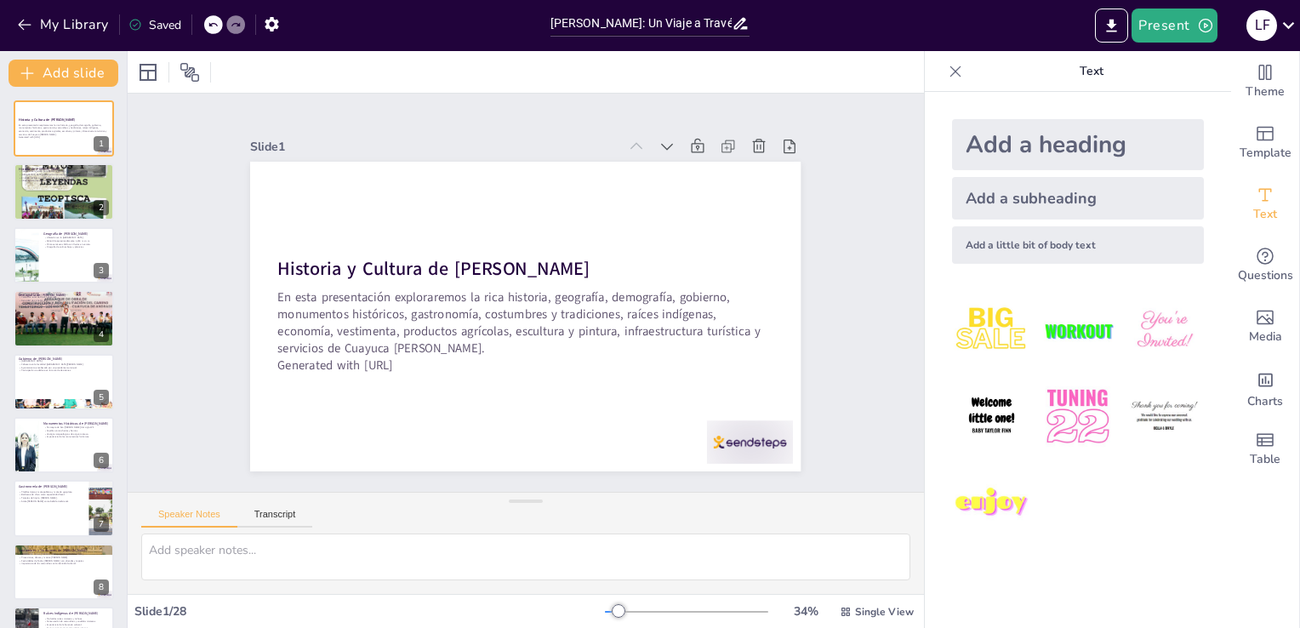
checkbox input "true"
click at [25, 19] on icon "button" at bounding box center [24, 24] width 17 height 17
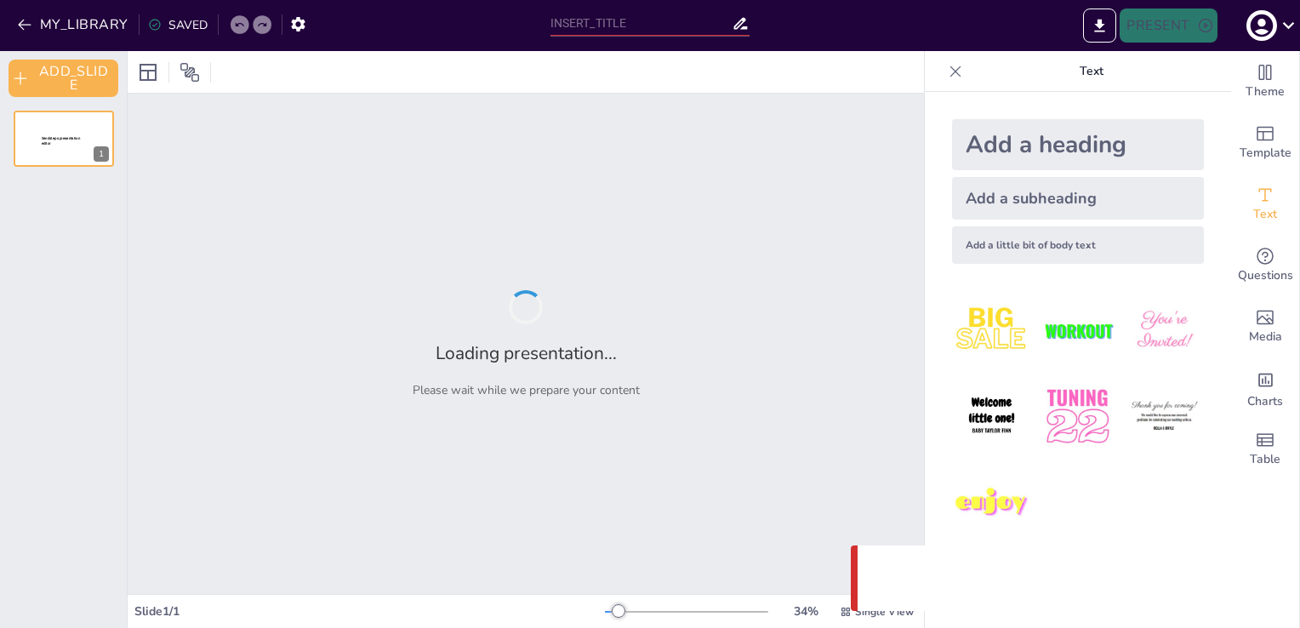
type input "[PERSON_NAME]: Un Viaje a Través de la Historia y la Cultura"
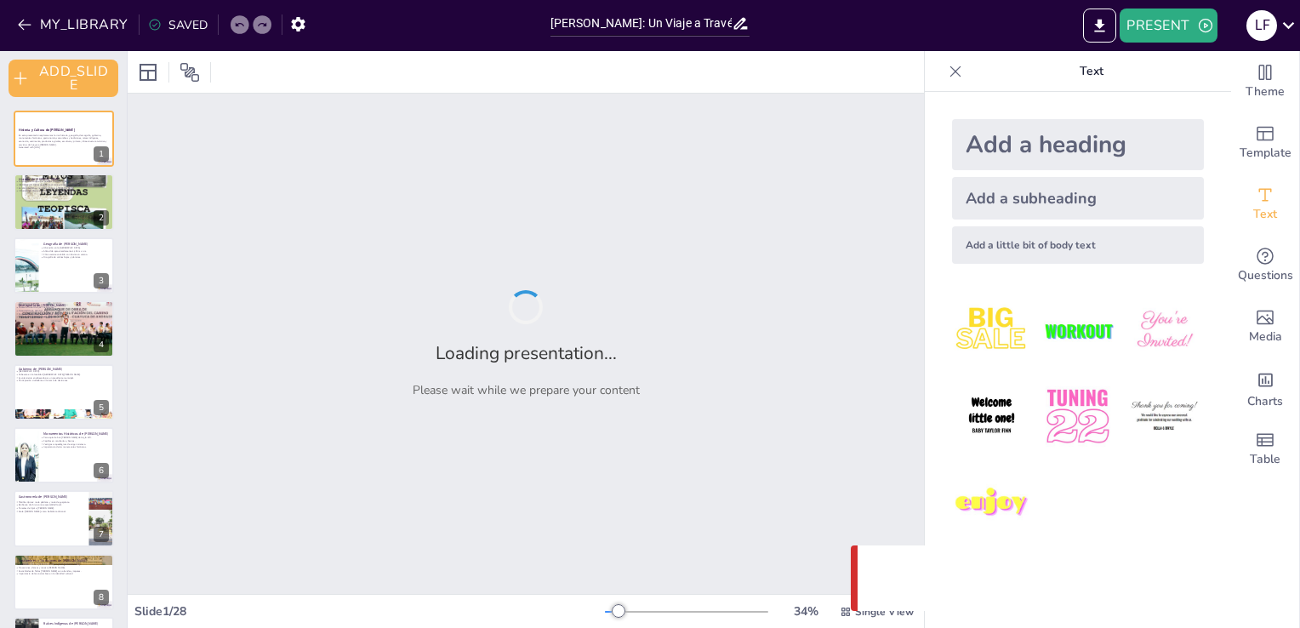
checkbox input "true"
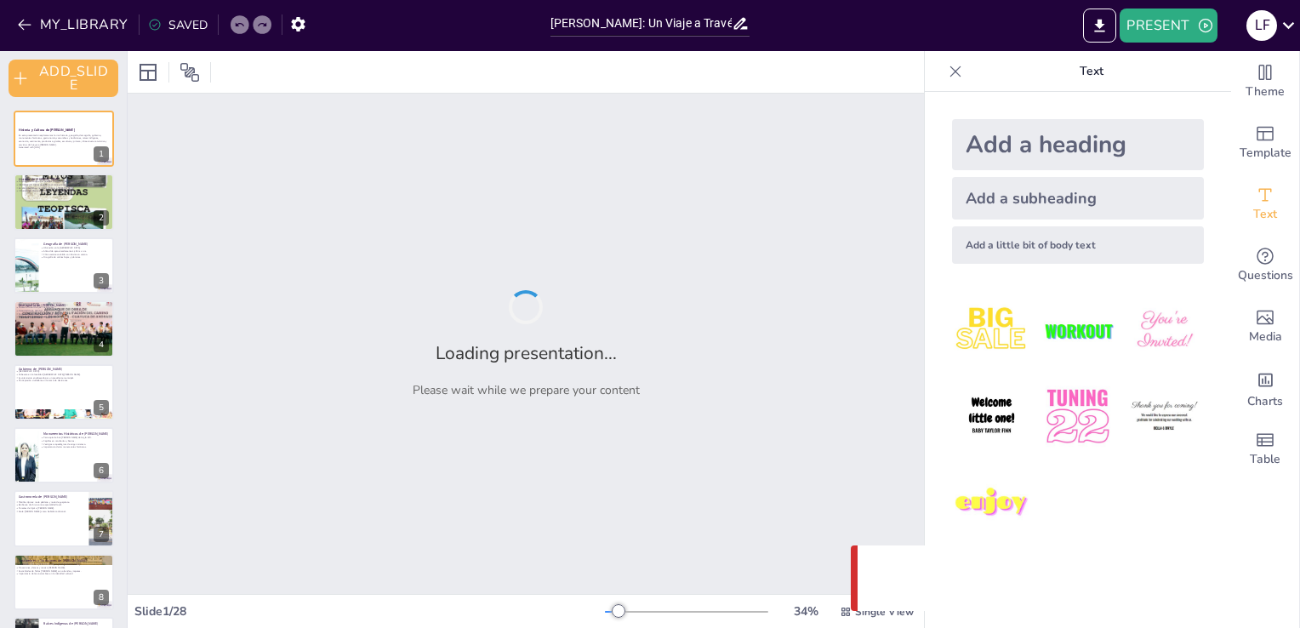
checkbox input "true"
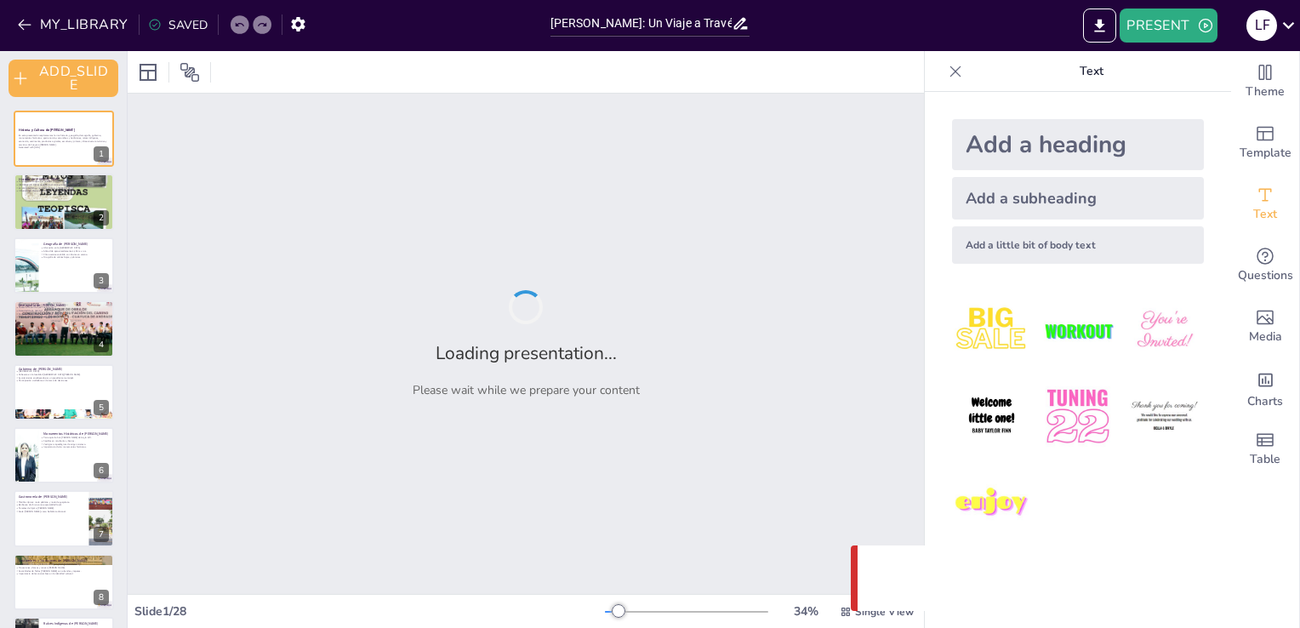
checkbox input "true"
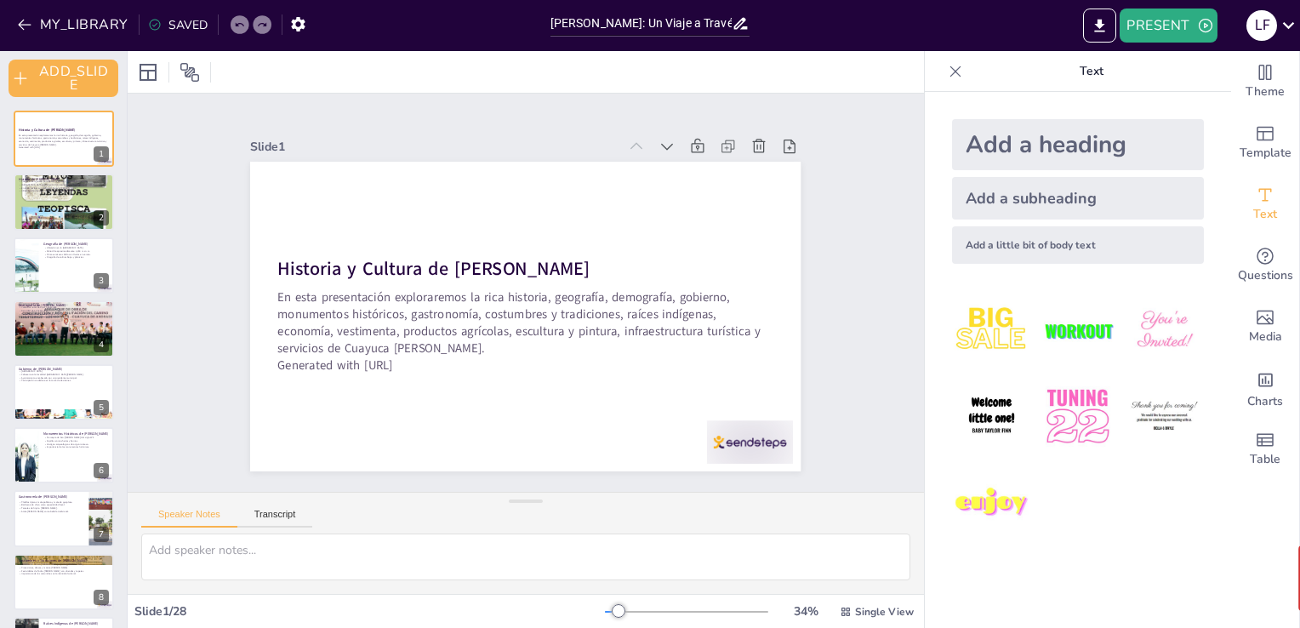
checkbox input "true"
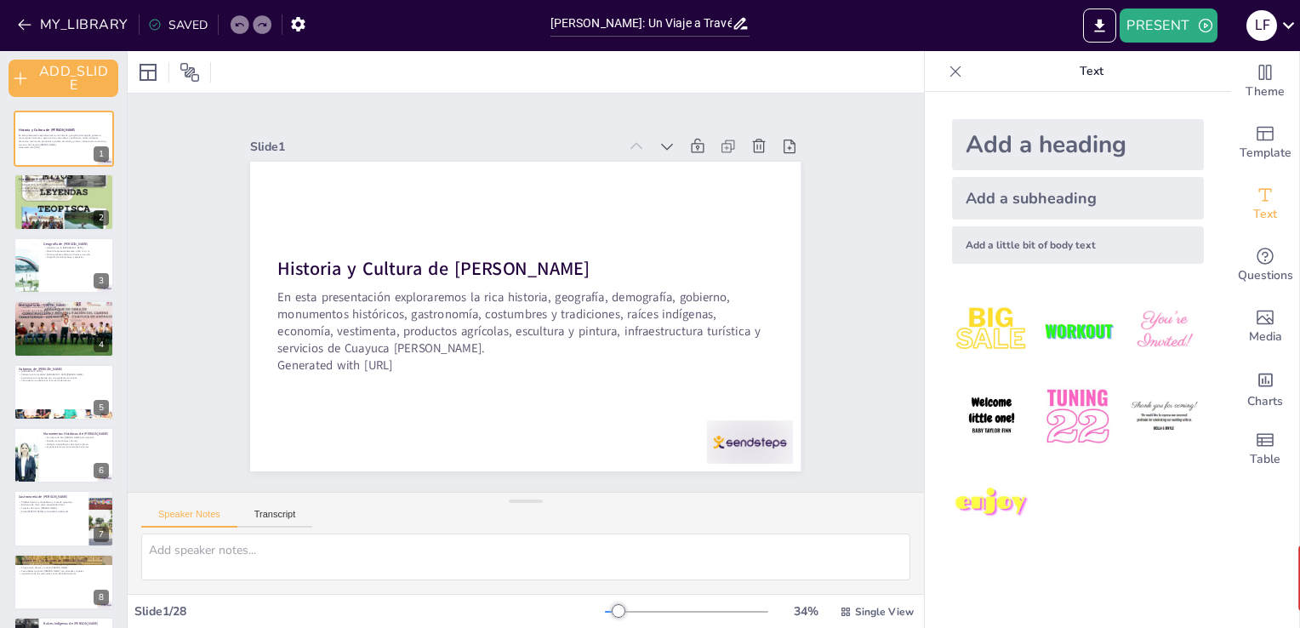
checkbox input "true"
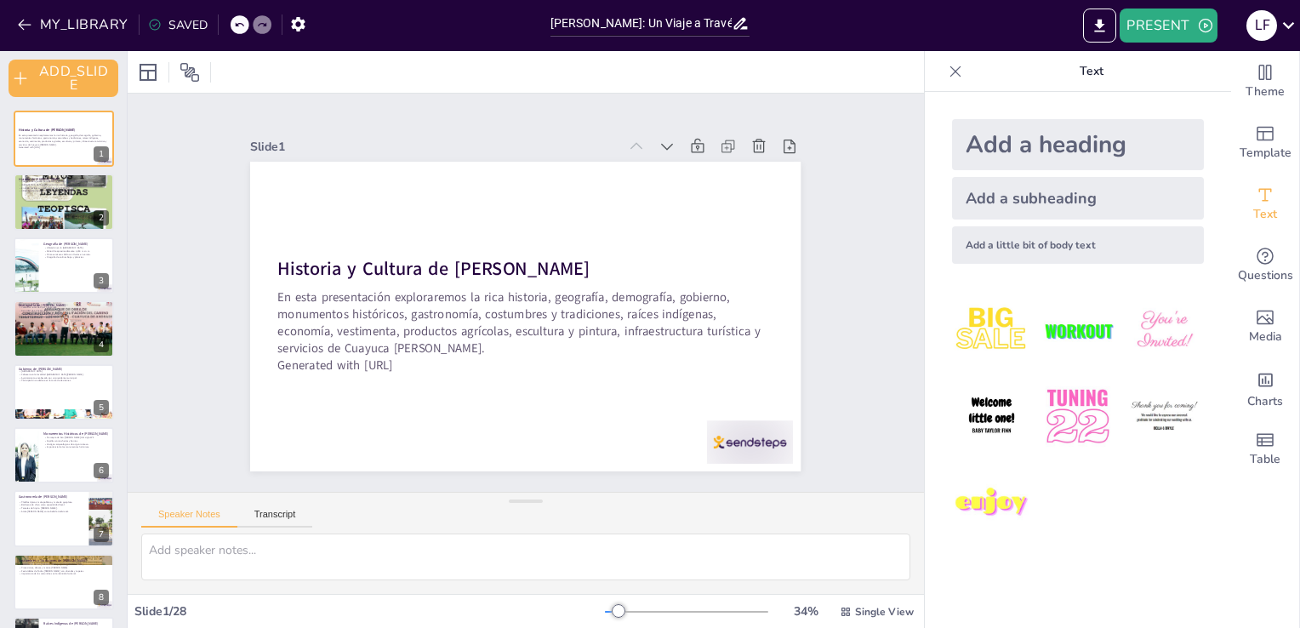
checkbox input "true"
